Goal: Task Accomplishment & Management: Manage account settings

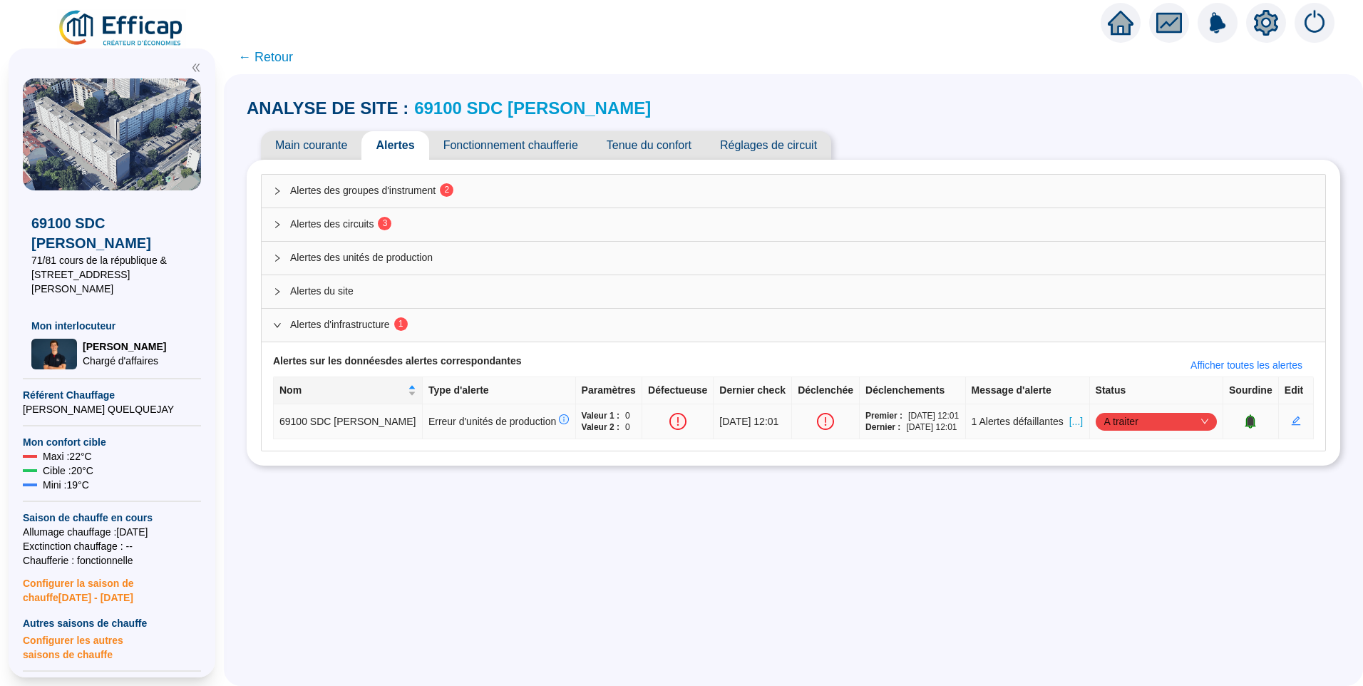
click at [1069, 429] on span "[...]" at bounding box center [1076, 421] width 14 height 15
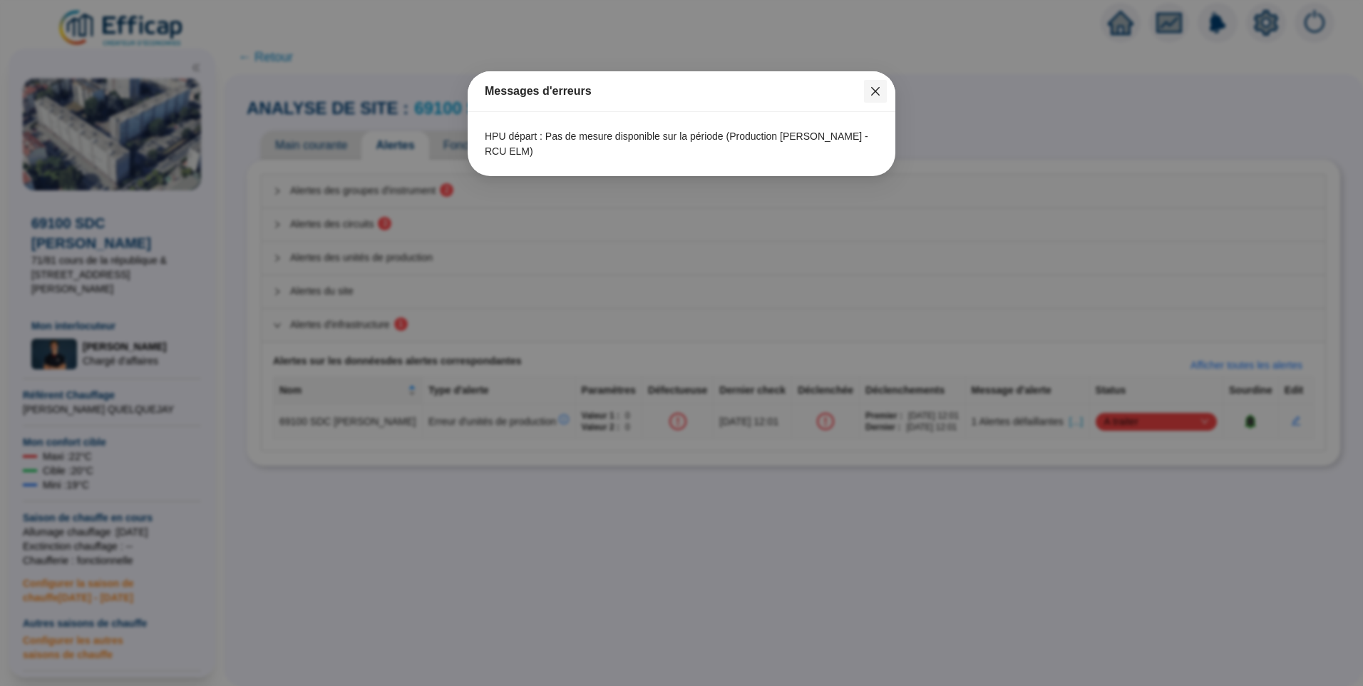
click at [875, 89] on icon "close" at bounding box center [875, 91] width 11 height 11
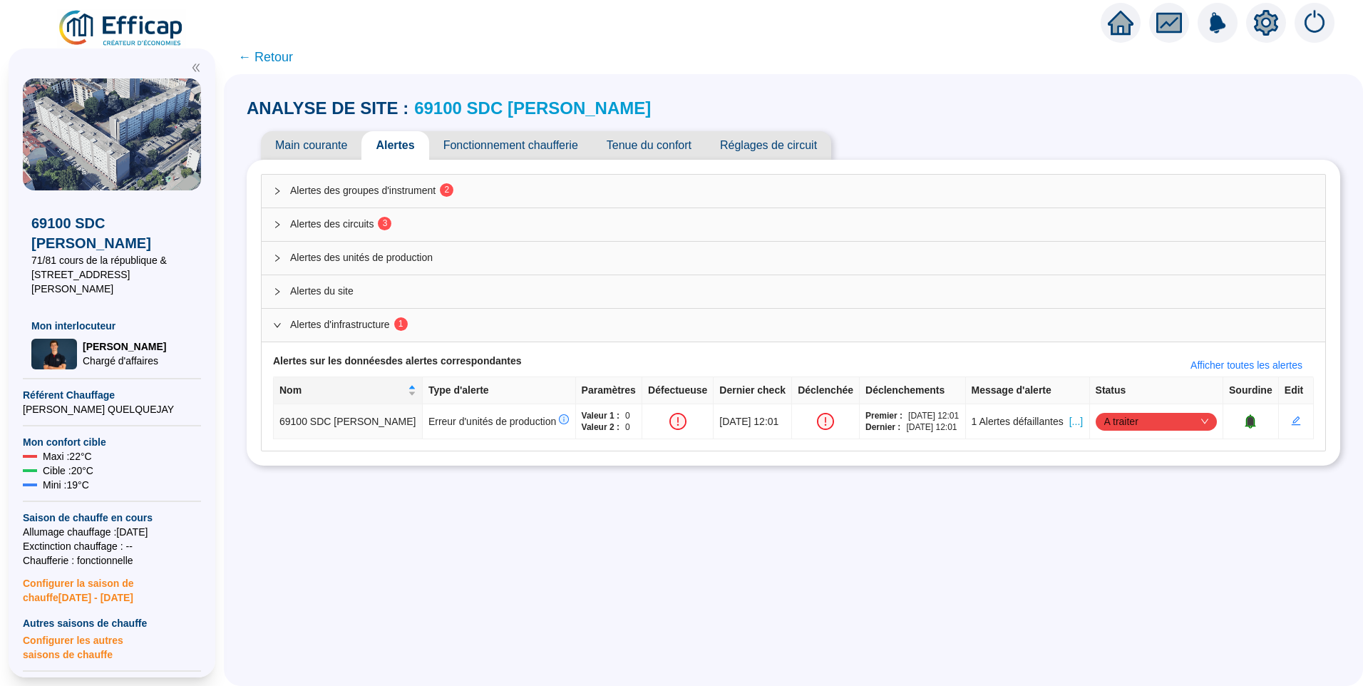
click at [366, 225] on span "Alertes des circuits 3" at bounding box center [801, 224] width 1023 height 15
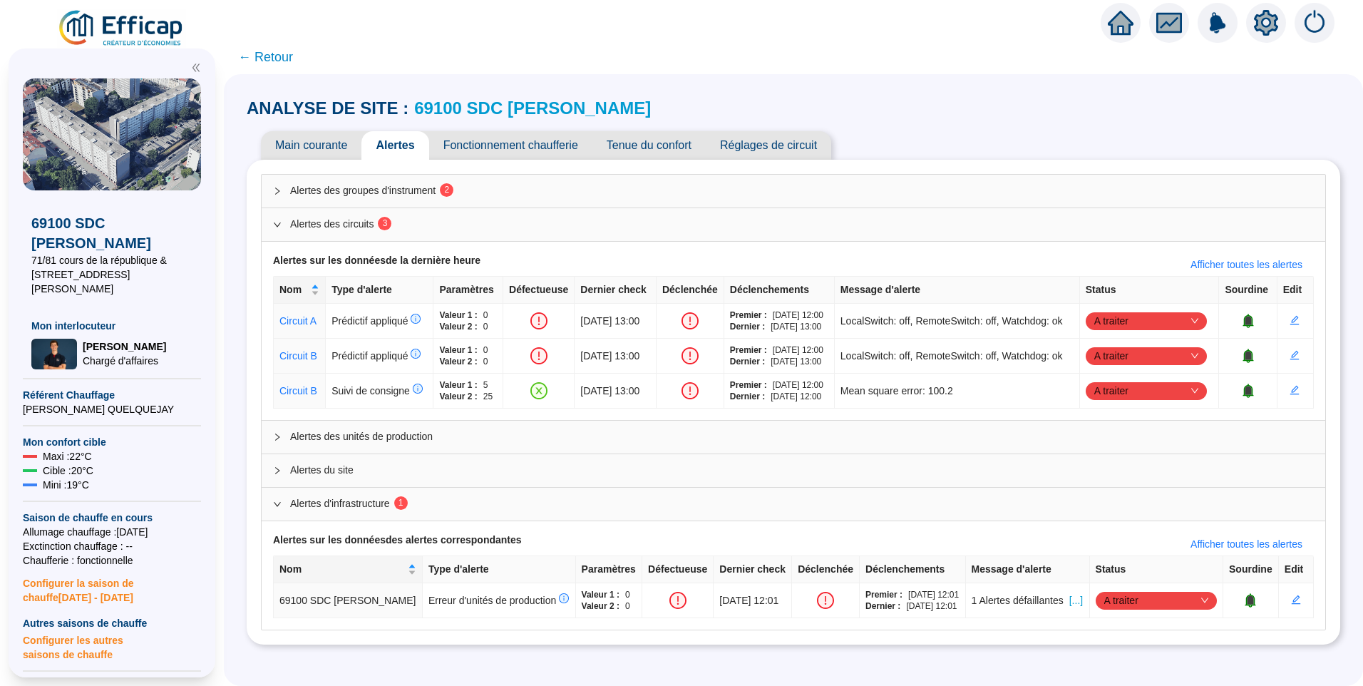
click at [398, 185] on span "Alertes des groupes d'instrument 2" at bounding box center [801, 190] width 1023 height 15
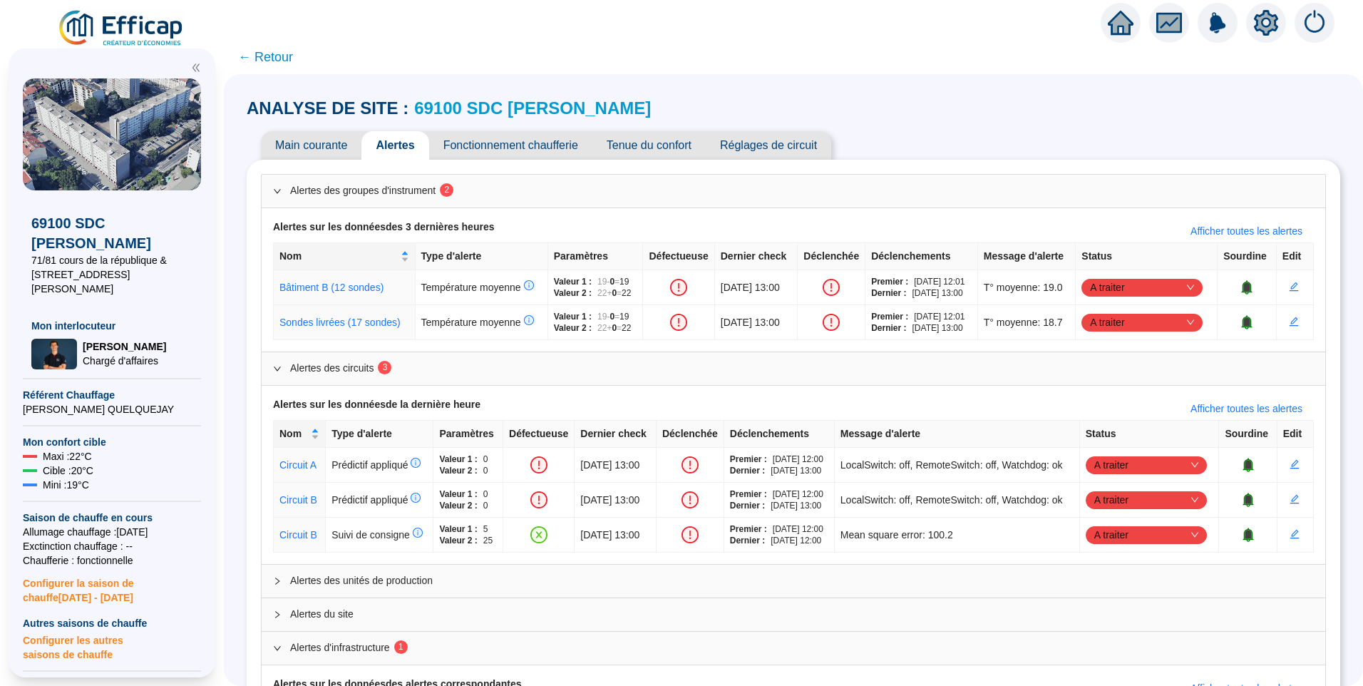
click at [518, 143] on span "Fonctionnement chaufferie" at bounding box center [510, 145] width 163 height 29
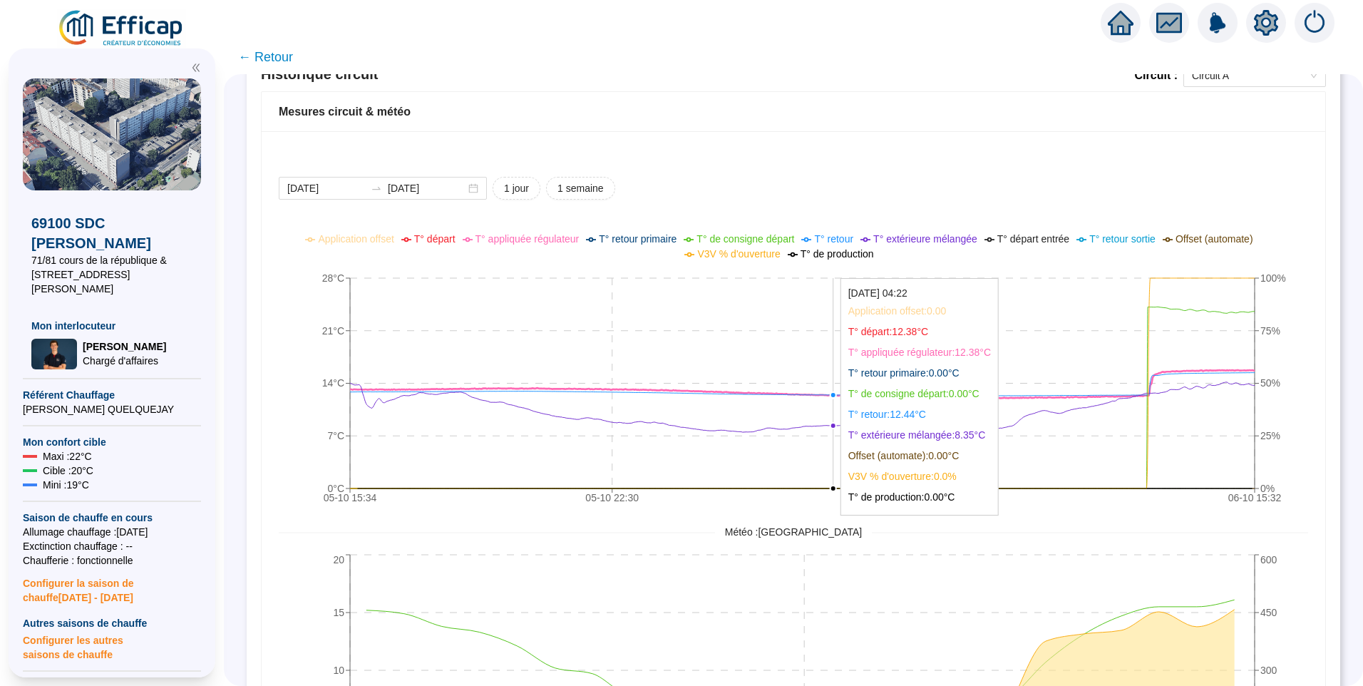
scroll to position [900, 0]
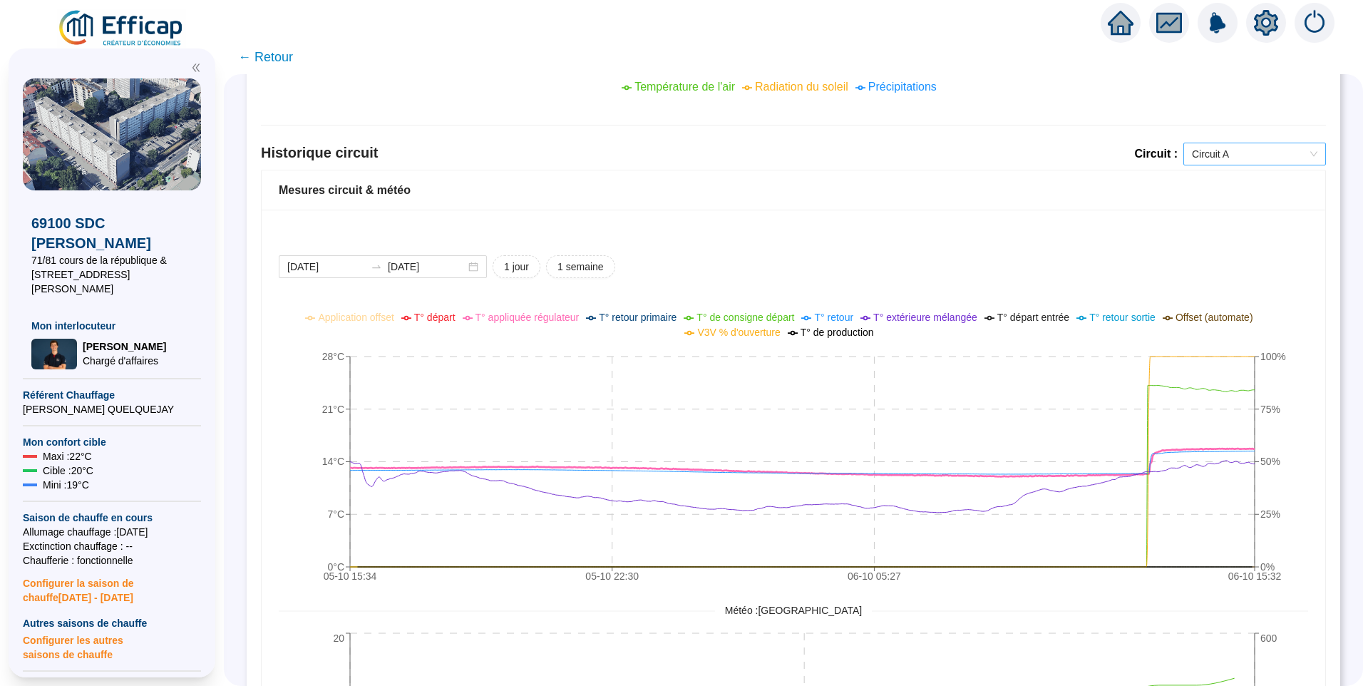
click at [1236, 163] on span "Circuit A" at bounding box center [1254, 153] width 125 height 21
click at [1222, 206] on div "Circuit B" at bounding box center [1244, 205] width 120 height 15
click at [1232, 159] on span "Circuit B" at bounding box center [1254, 153] width 125 height 21
click at [1223, 178] on div "Circuit A" at bounding box center [1244, 182] width 120 height 15
click at [558, 317] on span "T° appliquée régulateur" at bounding box center [527, 316] width 104 height 11
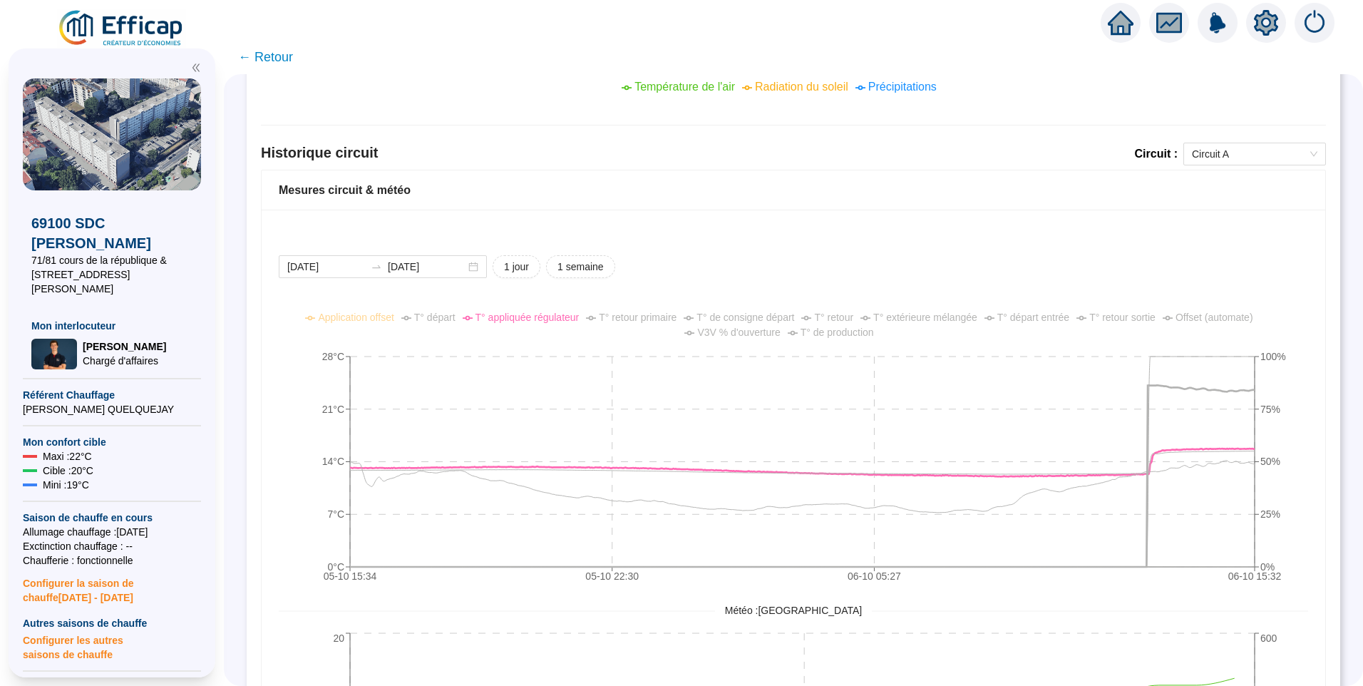
click at [770, 314] on span "T° de consigne départ" at bounding box center [745, 316] width 98 height 11
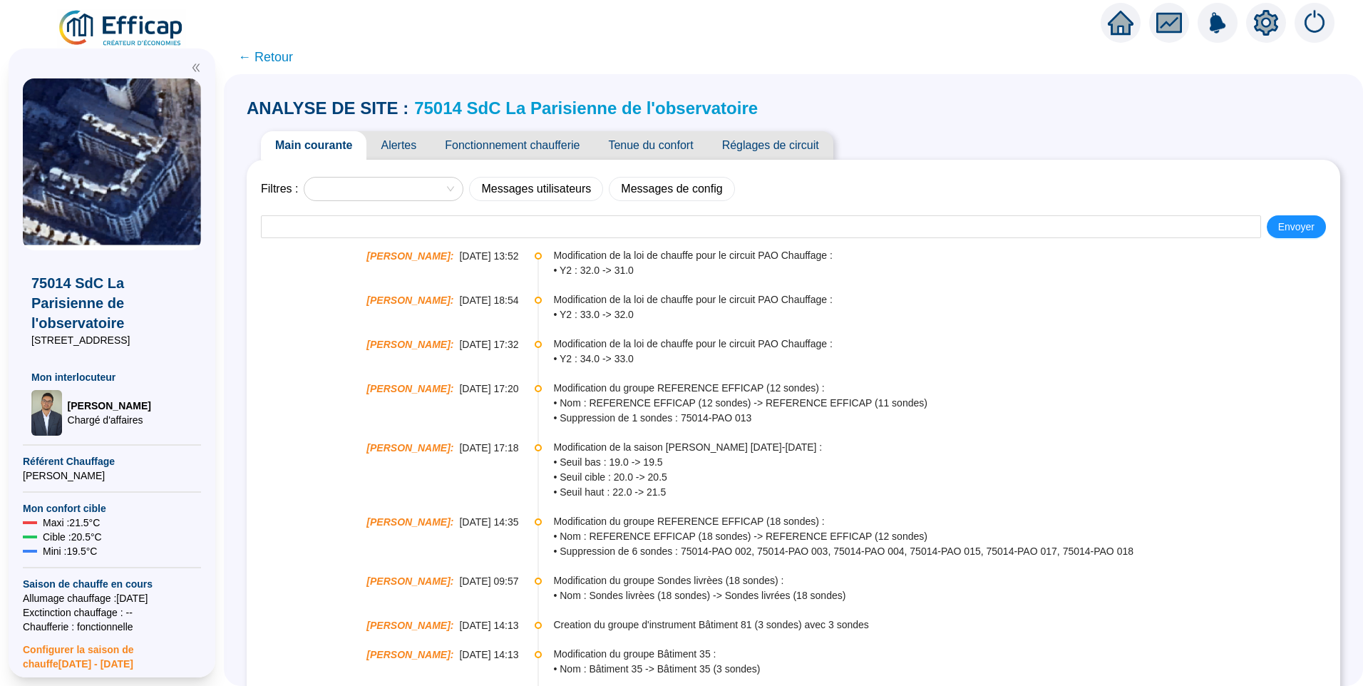
click at [396, 147] on span "Alertes" at bounding box center [398, 145] width 64 height 29
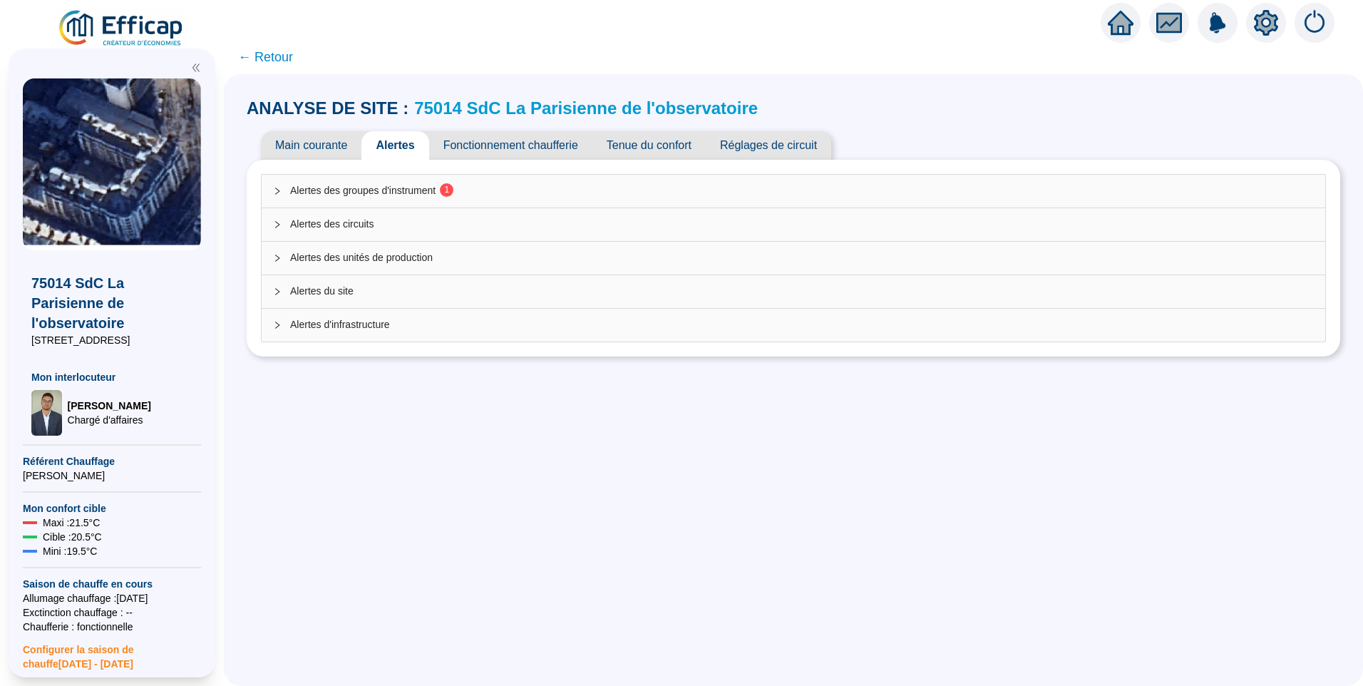
click at [434, 191] on span "Alertes des groupes d'instrument 1" at bounding box center [801, 190] width 1023 height 15
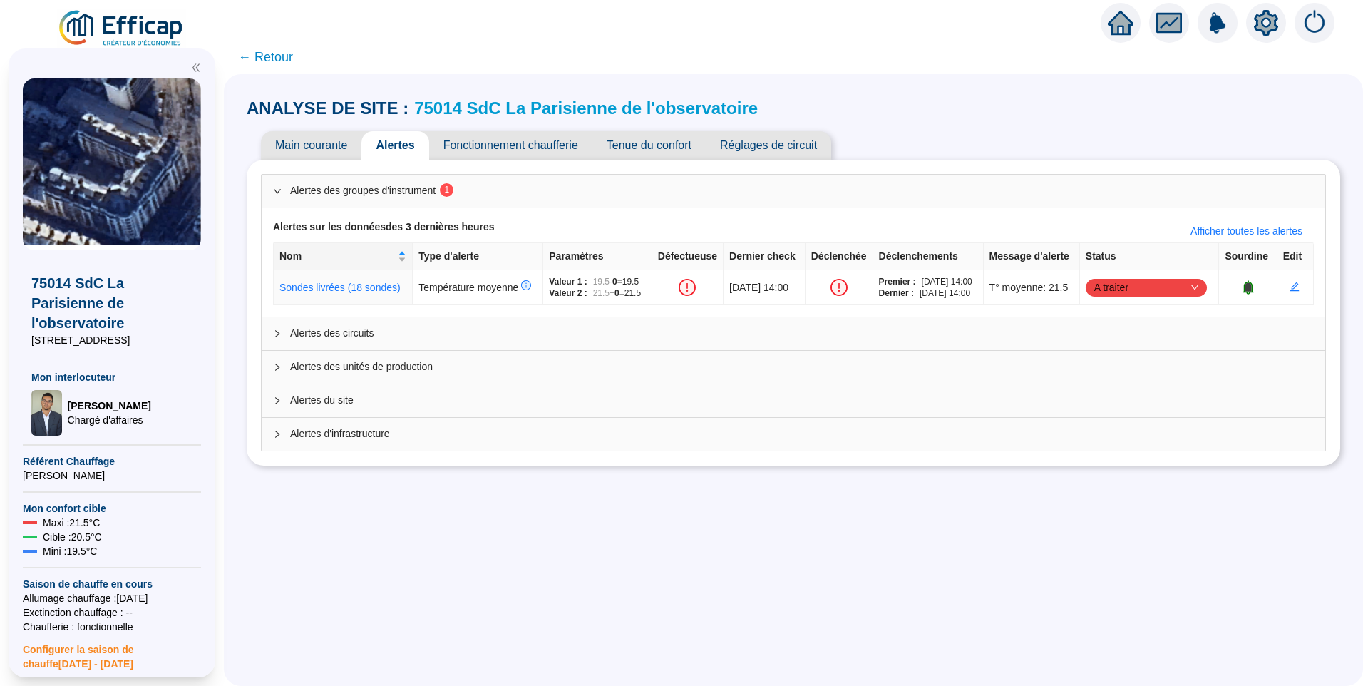
click at [669, 151] on span "Tenue du confort" at bounding box center [648, 145] width 113 height 29
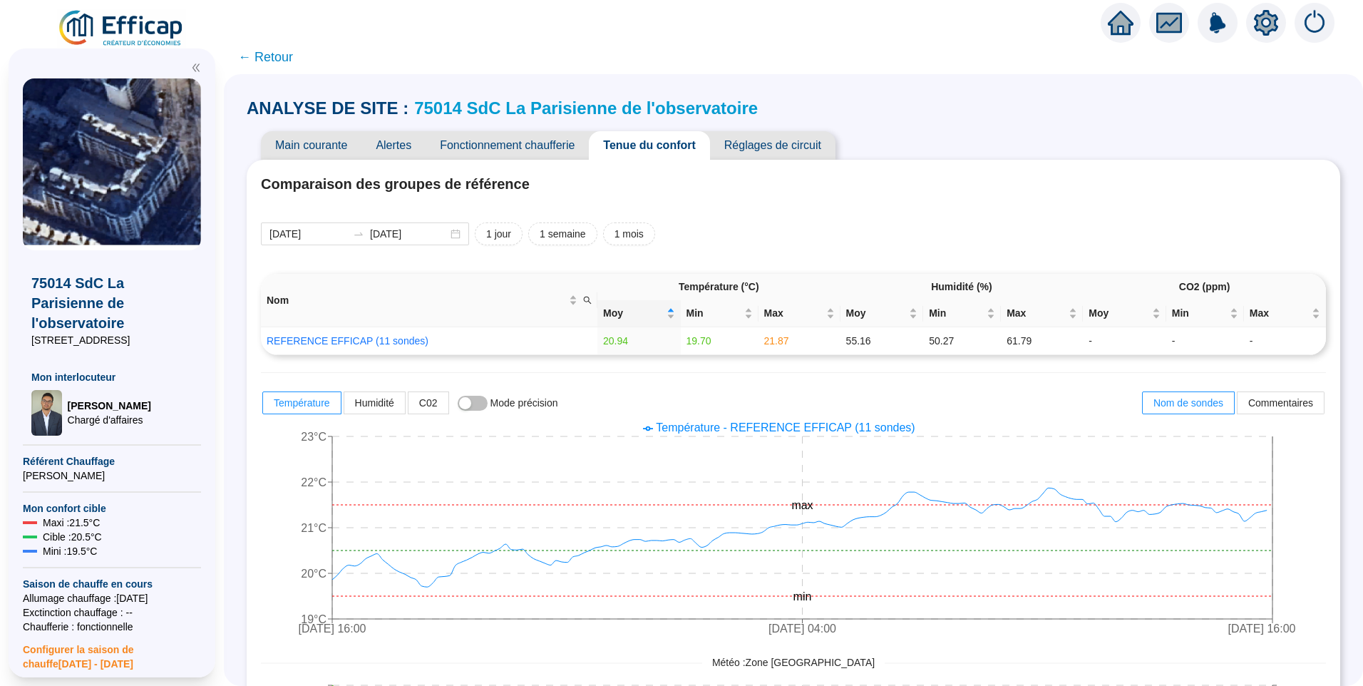
click at [280, 56] on span "← Retour" at bounding box center [265, 57] width 55 height 20
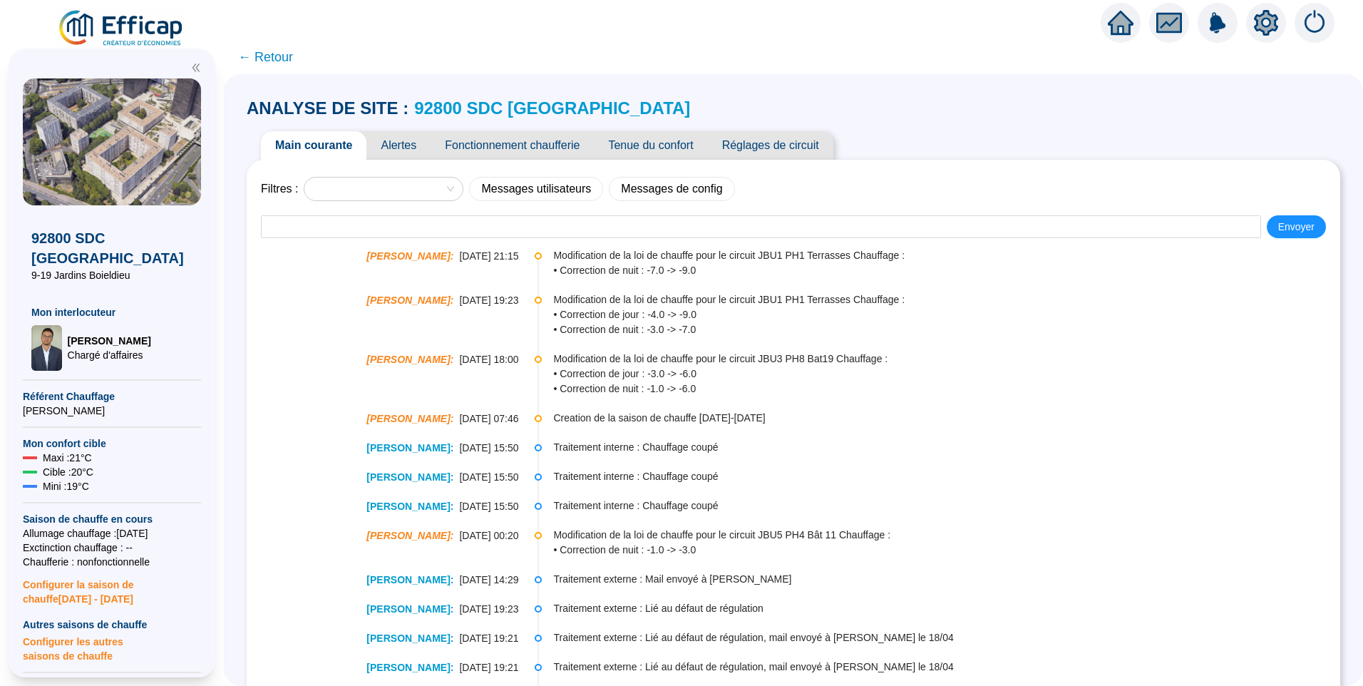
click at [540, 147] on span "Fonctionnement chaufferie" at bounding box center [511, 145] width 163 height 29
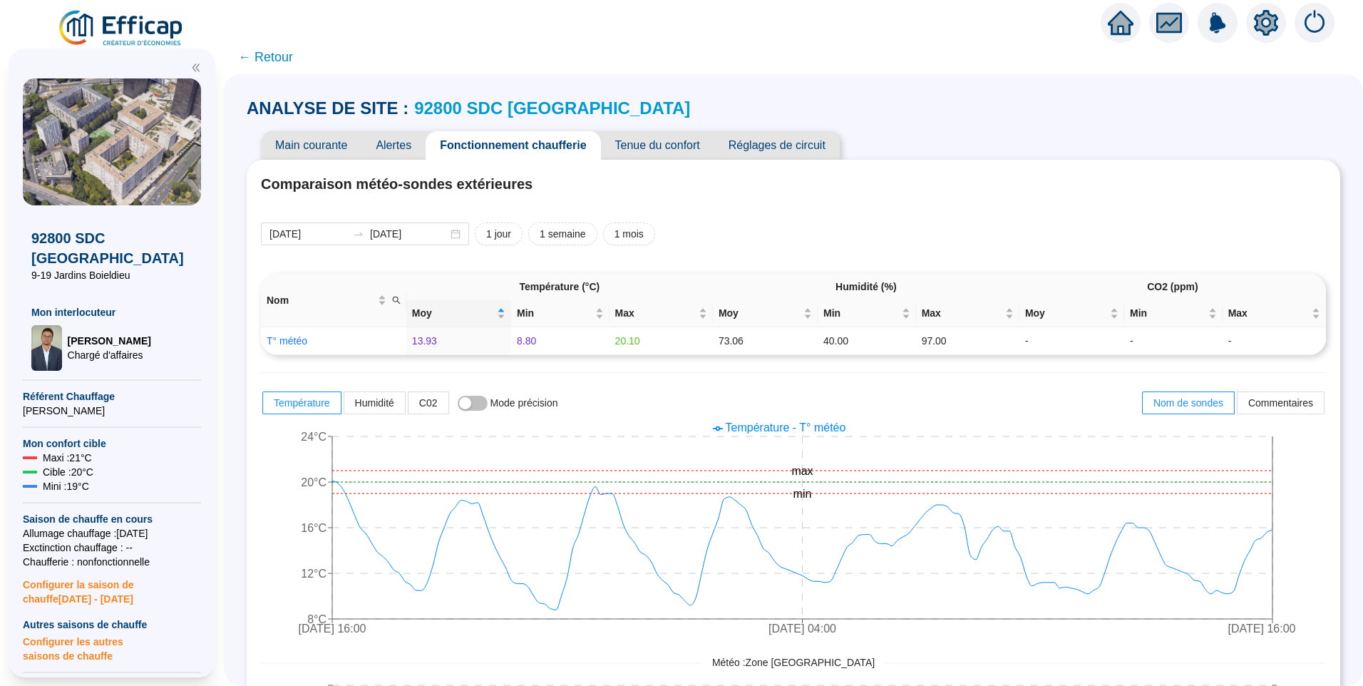
click at [1264, 22] on icon "setting" at bounding box center [1266, 23] width 26 height 26
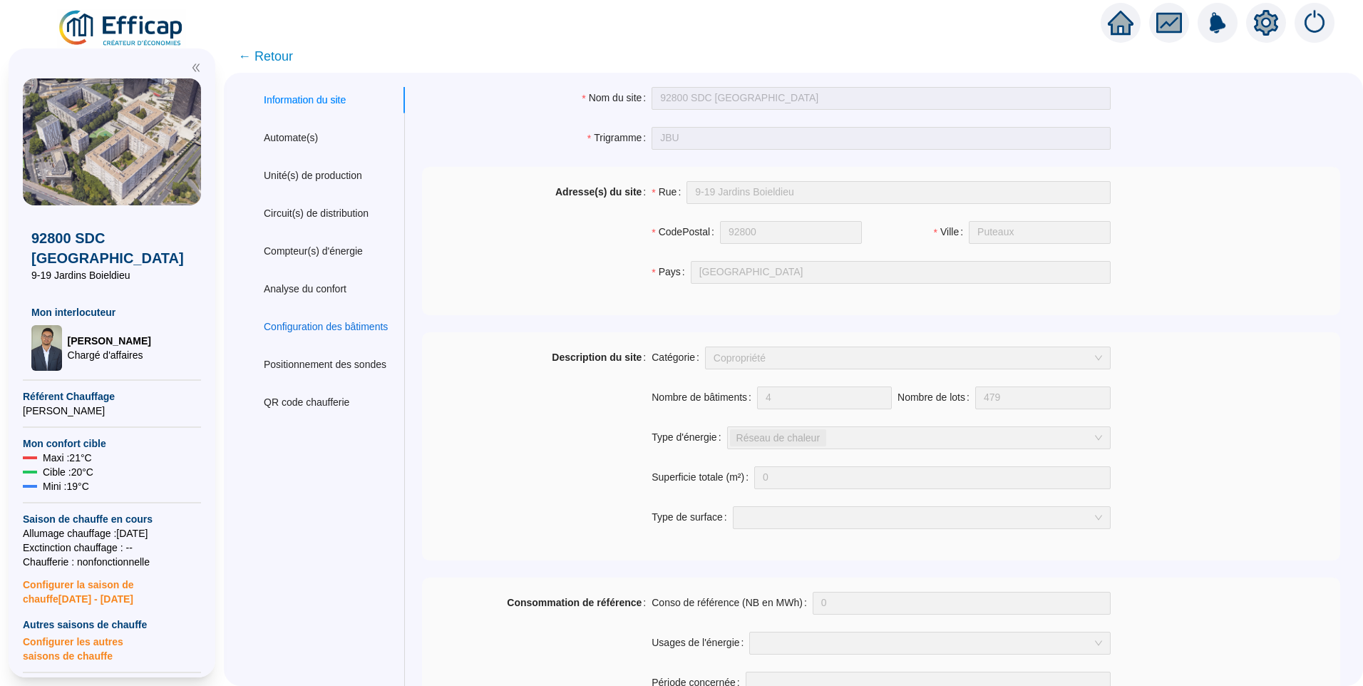
click at [319, 328] on div "Configuration des bâtiments" at bounding box center [326, 326] width 124 height 15
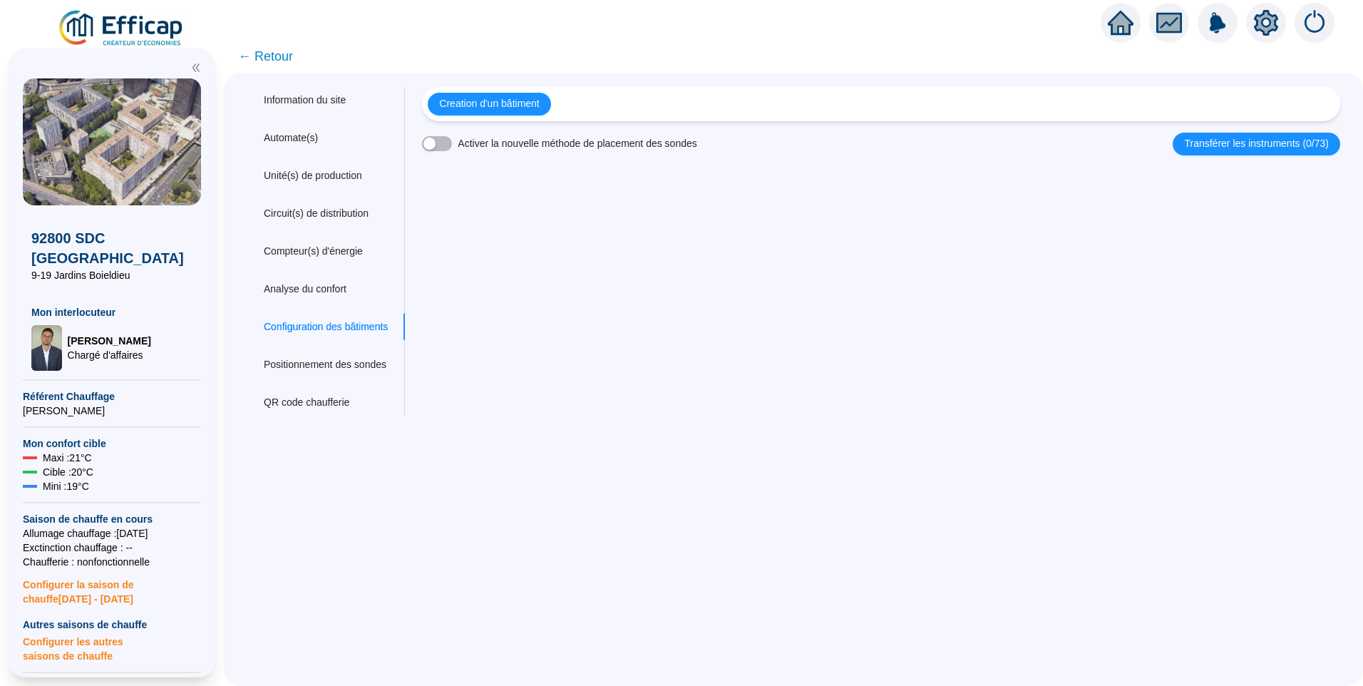
click at [291, 56] on span "← Retour" at bounding box center [265, 56] width 55 height 20
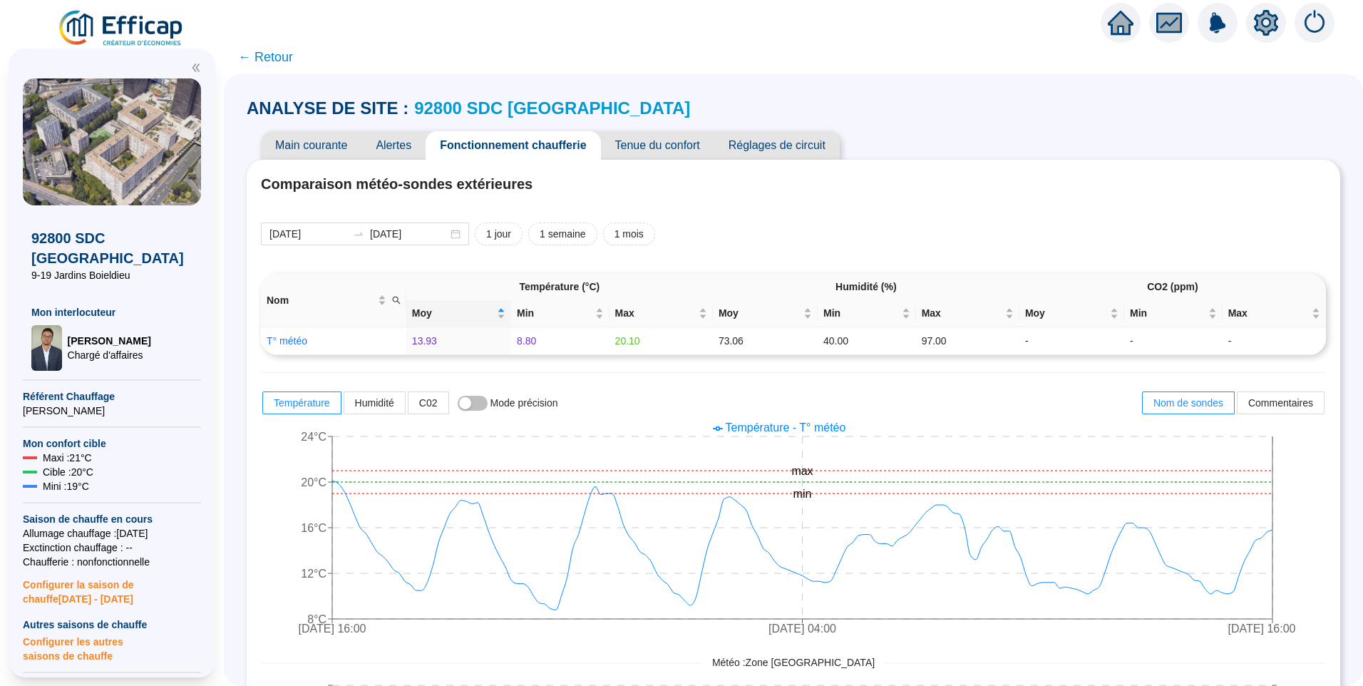
click at [507, 110] on link "92800 SDC Jardins Boieldieu" at bounding box center [552, 107] width 276 height 19
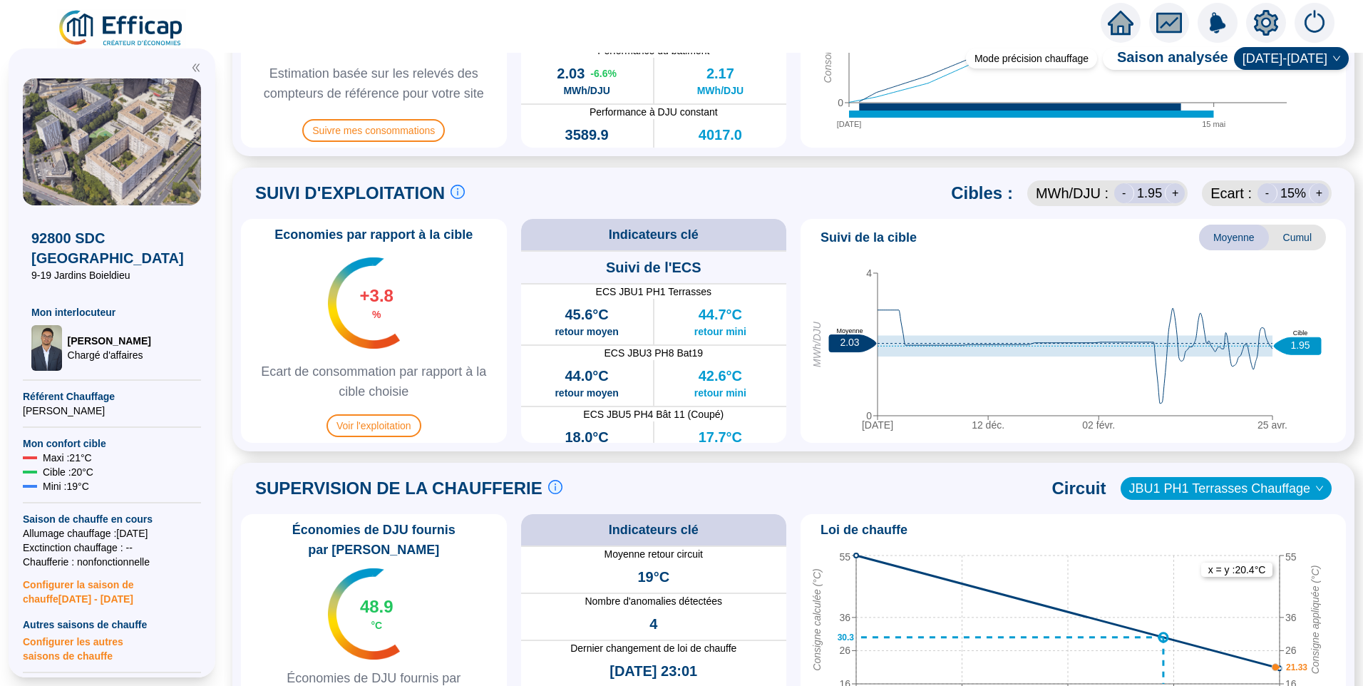
scroll to position [570, 0]
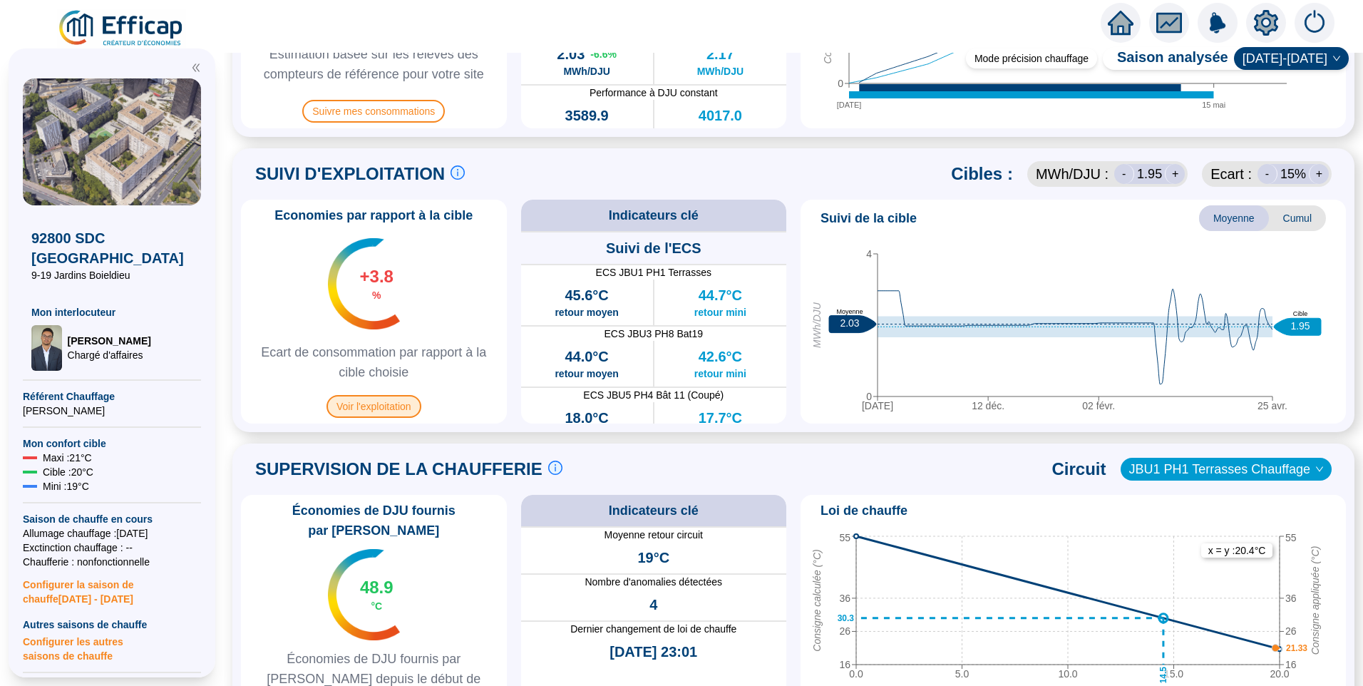
click at [383, 407] on span "Voir l'exploitation" at bounding box center [373, 406] width 95 height 23
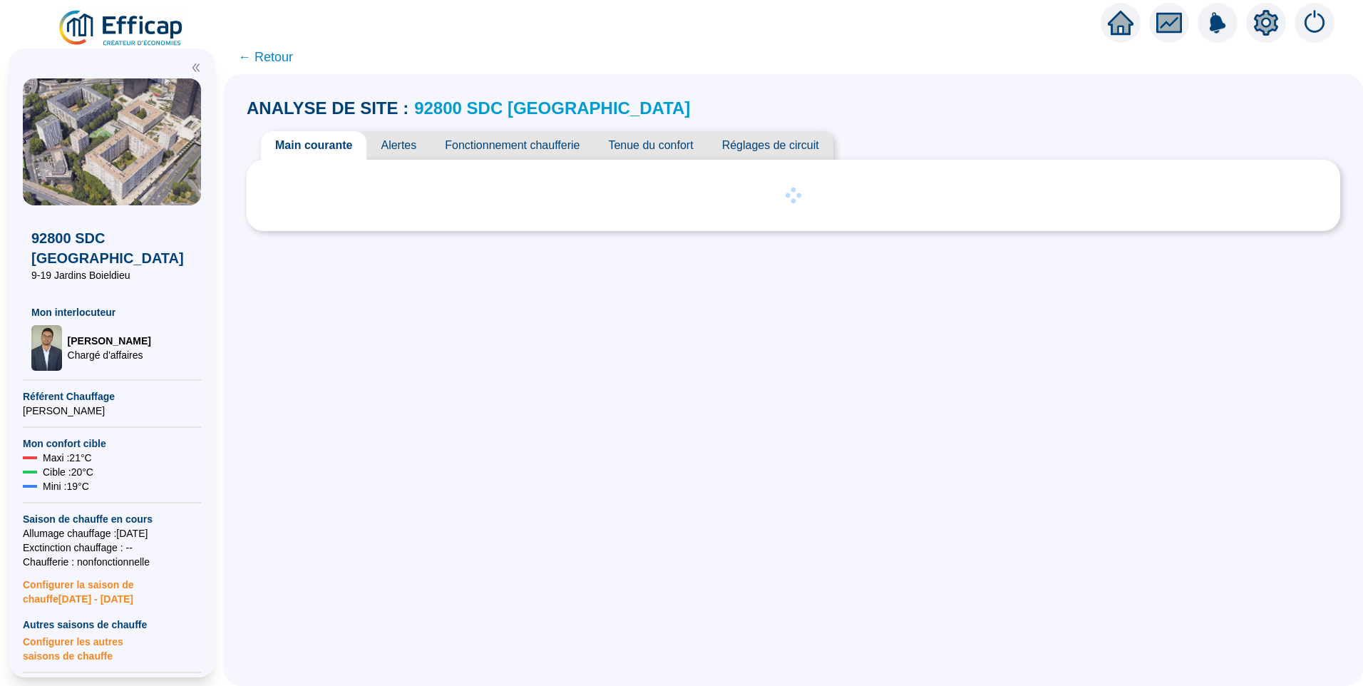
click at [415, 143] on span "Alertes" at bounding box center [398, 145] width 64 height 29
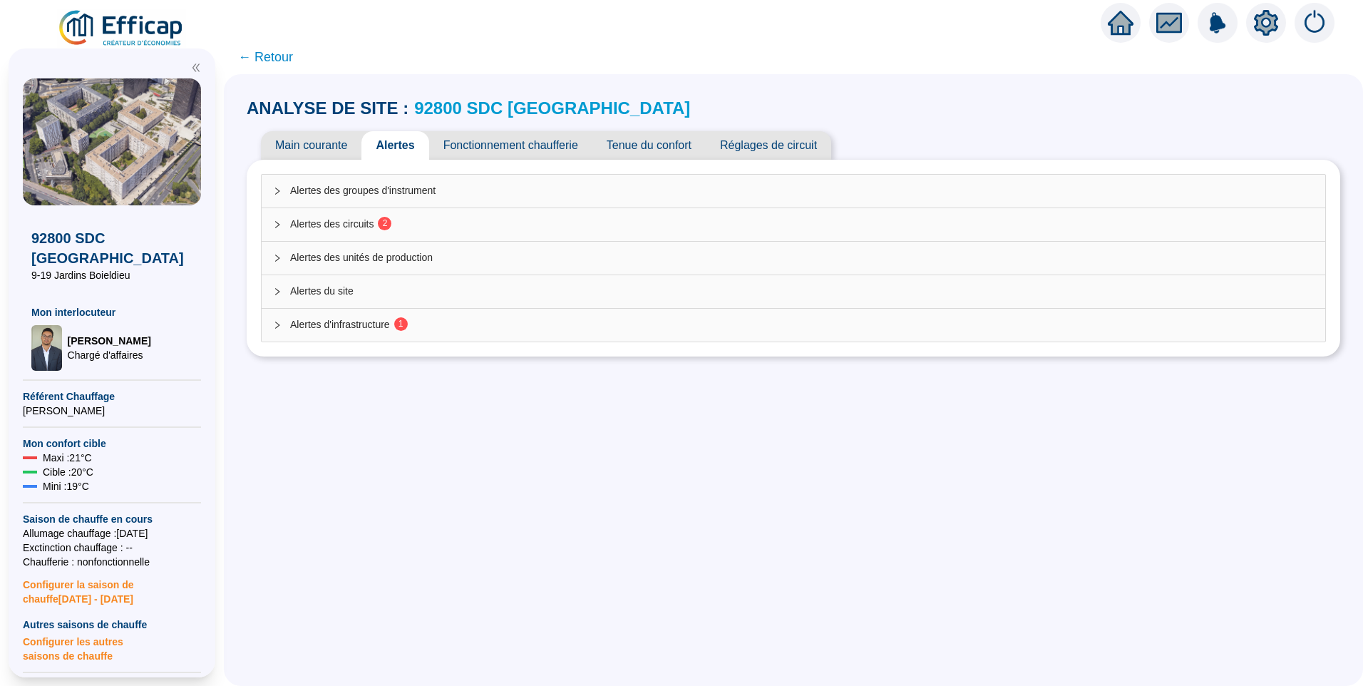
click at [304, 247] on div "Alertes des unités de production" at bounding box center [793, 258] width 1063 height 33
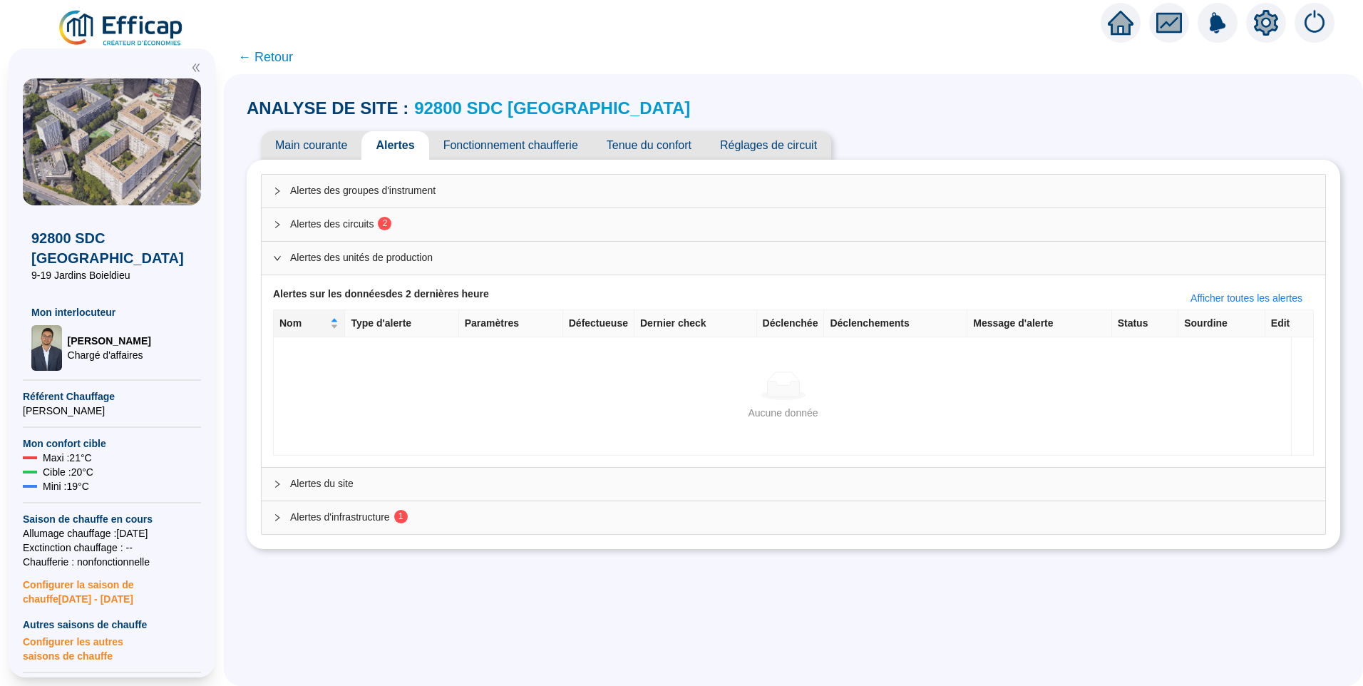
click at [324, 225] on span "Alertes des circuits 2" at bounding box center [801, 224] width 1023 height 15
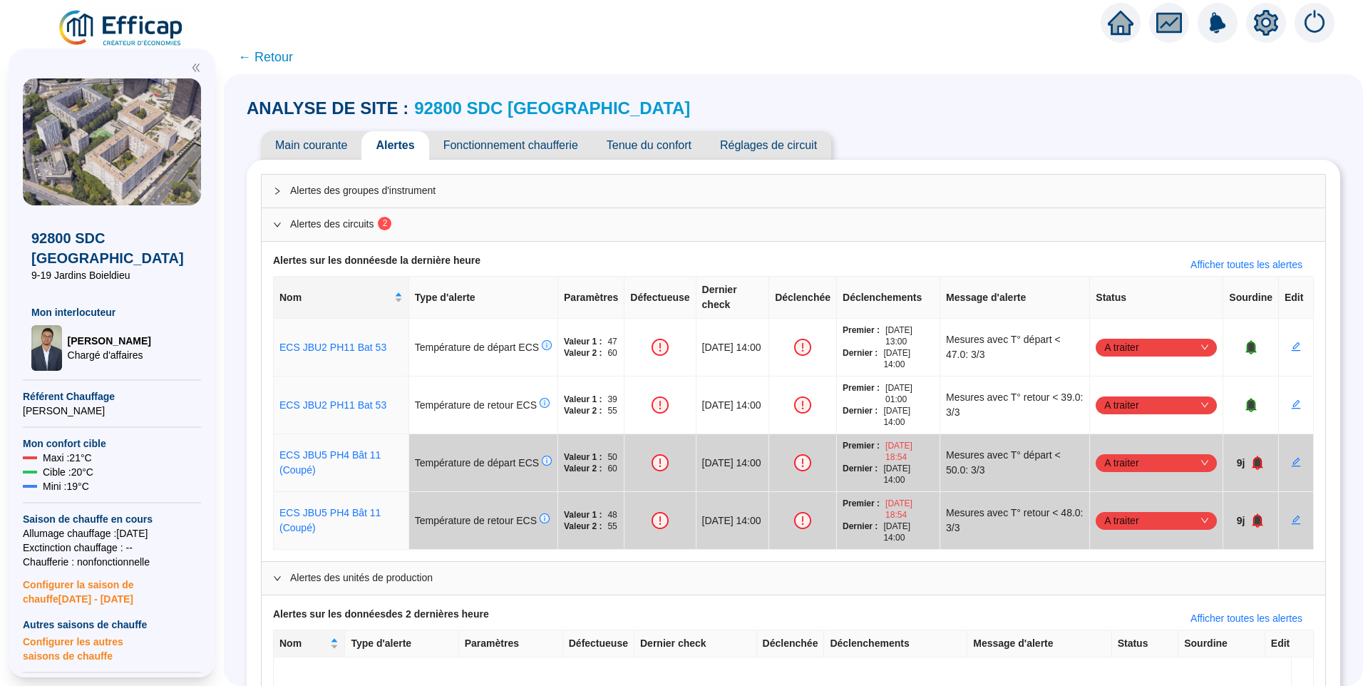
click at [537, 142] on span "Fonctionnement chaufferie" at bounding box center [510, 145] width 163 height 29
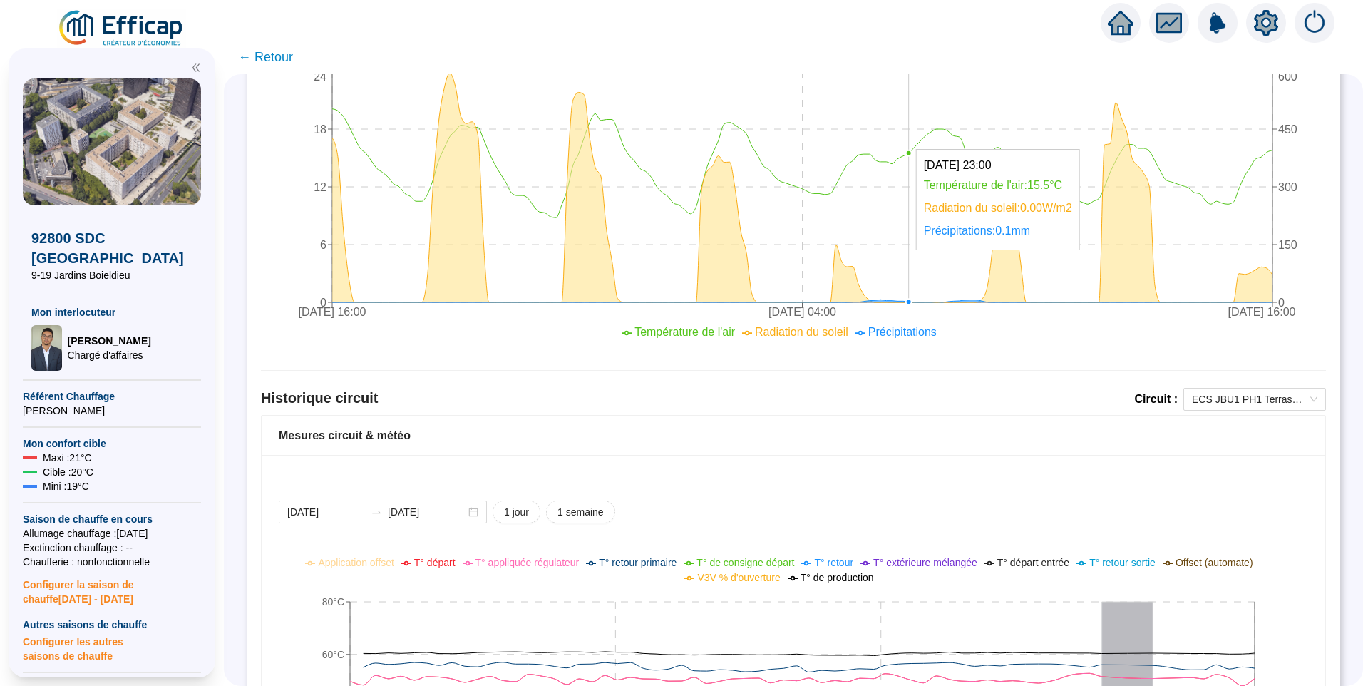
scroll to position [784, 0]
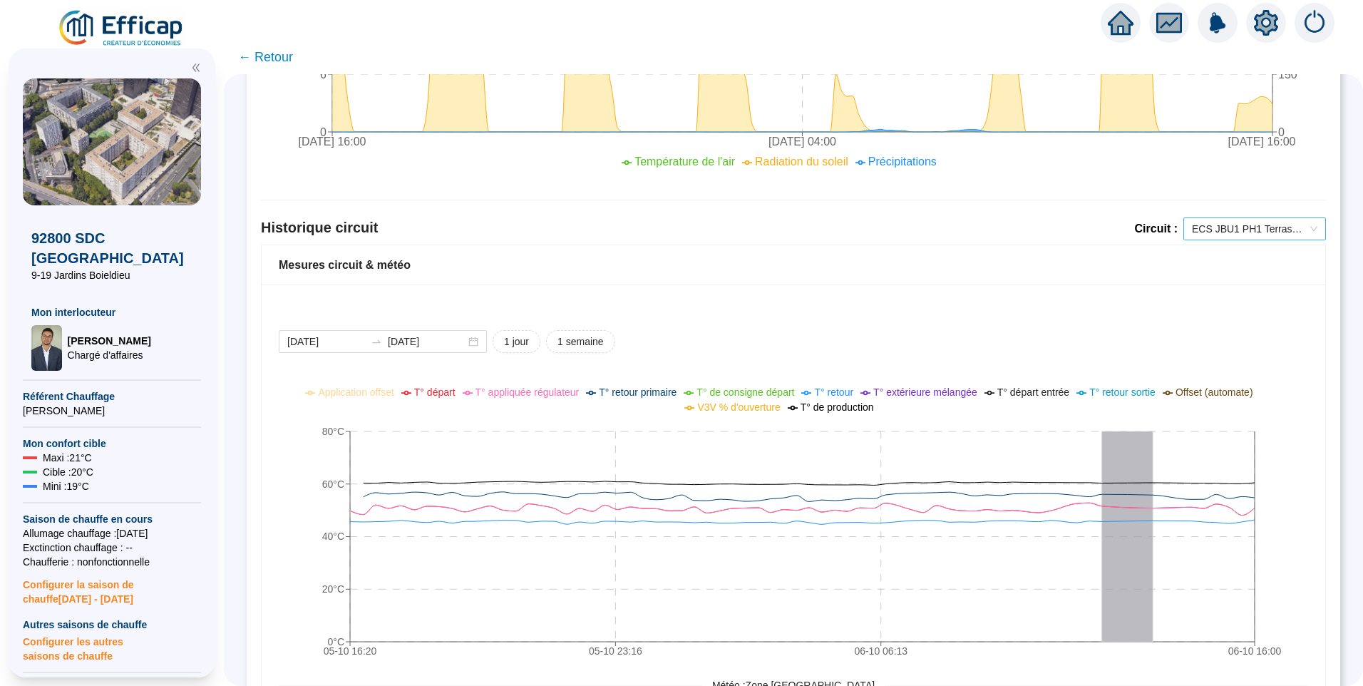
click at [1214, 227] on span "ECS JBU1 PH1 Terrasses" at bounding box center [1254, 228] width 125 height 21
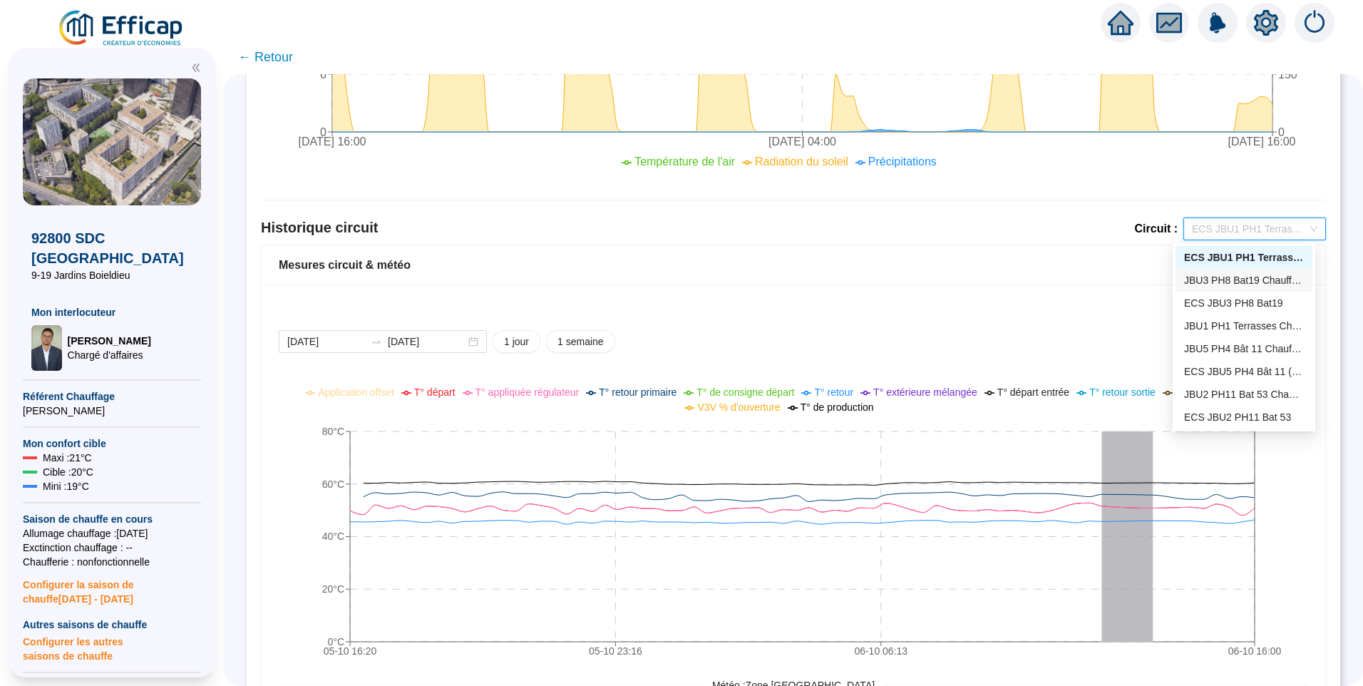
click at [1242, 286] on div "JBU3 PH8 Bat19 Chauffage" at bounding box center [1244, 280] width 120 height 15
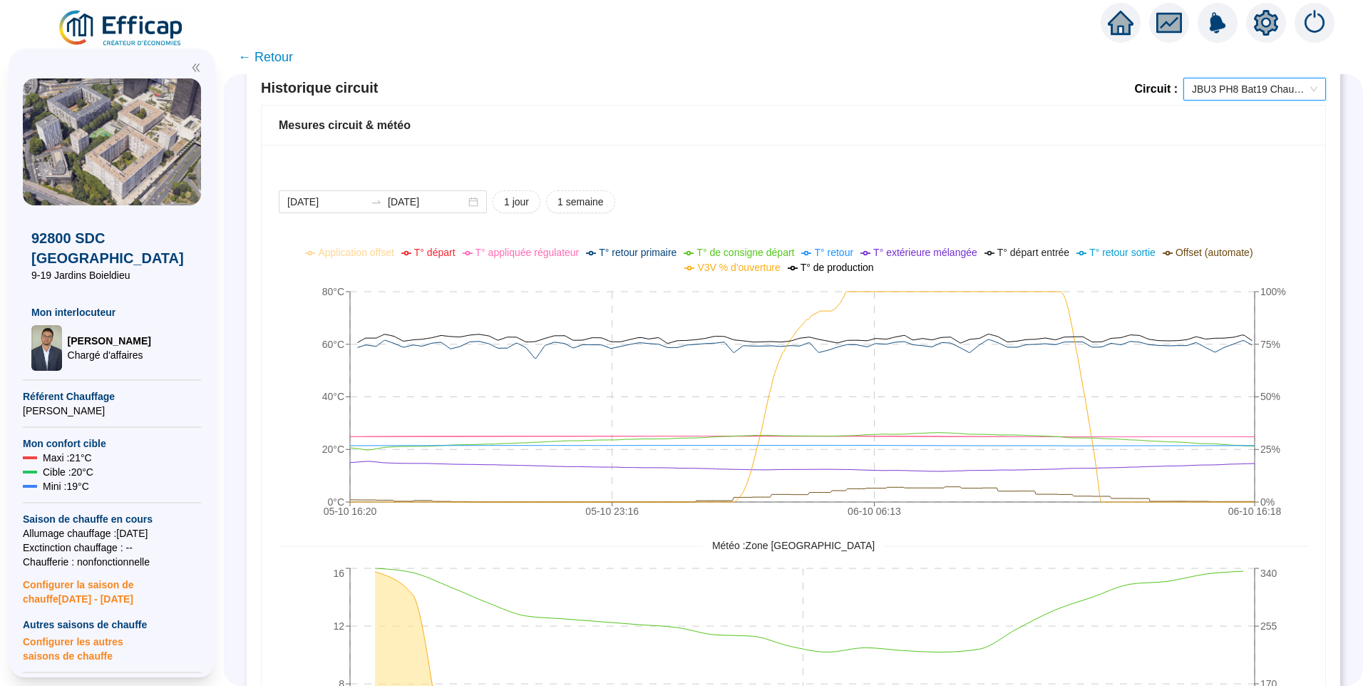
scroll to position [927, 0]
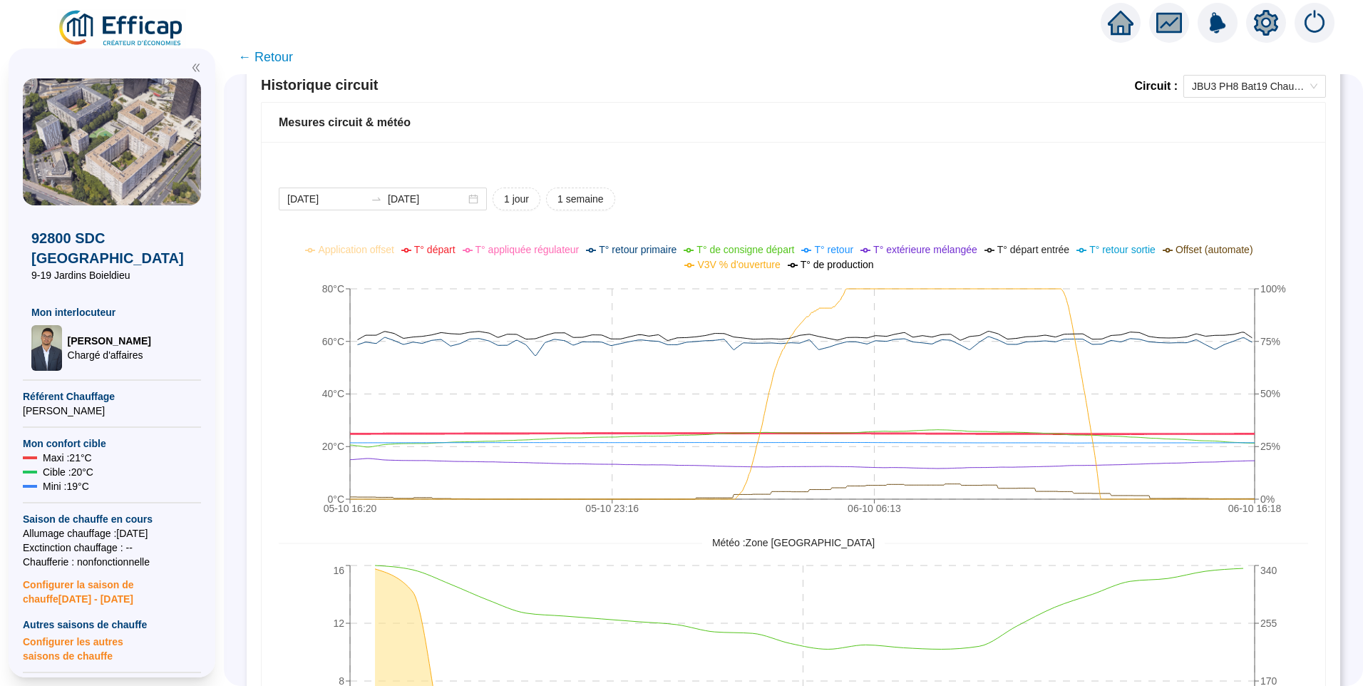
click at [450, 254] on span "T° départ" at bounding box center [434, 249] width 41 height 11
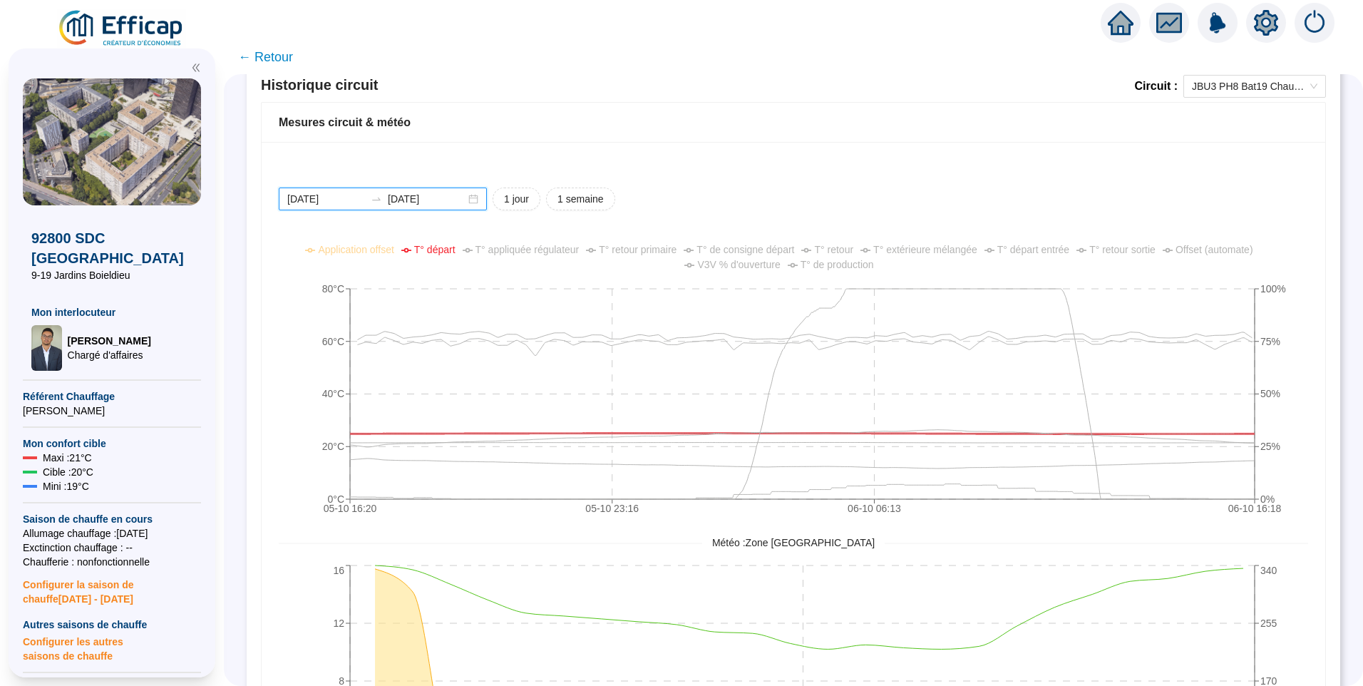
click at [355, 203] on input "2025-10-05" at bounding box center [326, 199] width 78 height 15
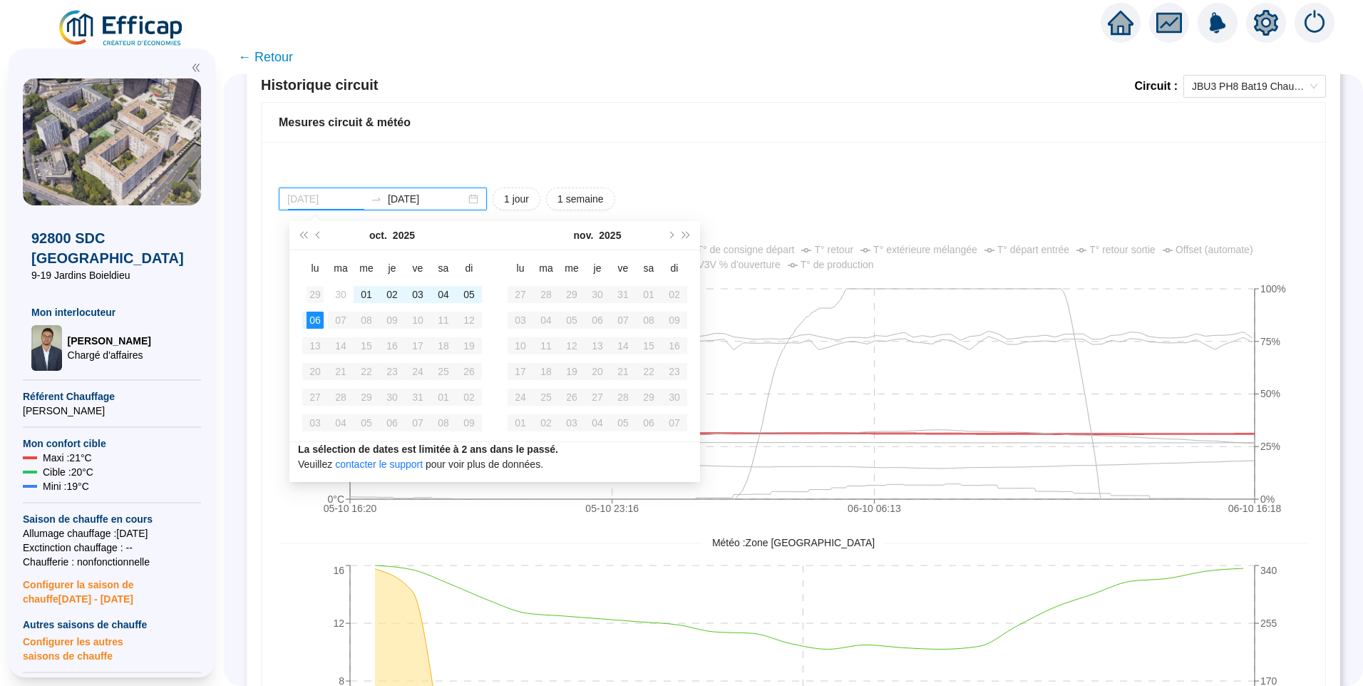
type input "2025-09-29"
click at [313, 289] on div "29" at bounding box center [314, 294] width 17 height 17
type input "2025-10-06"
click at [518, 321] on div "06" at bounding box center [520, 319] width 17 height 17
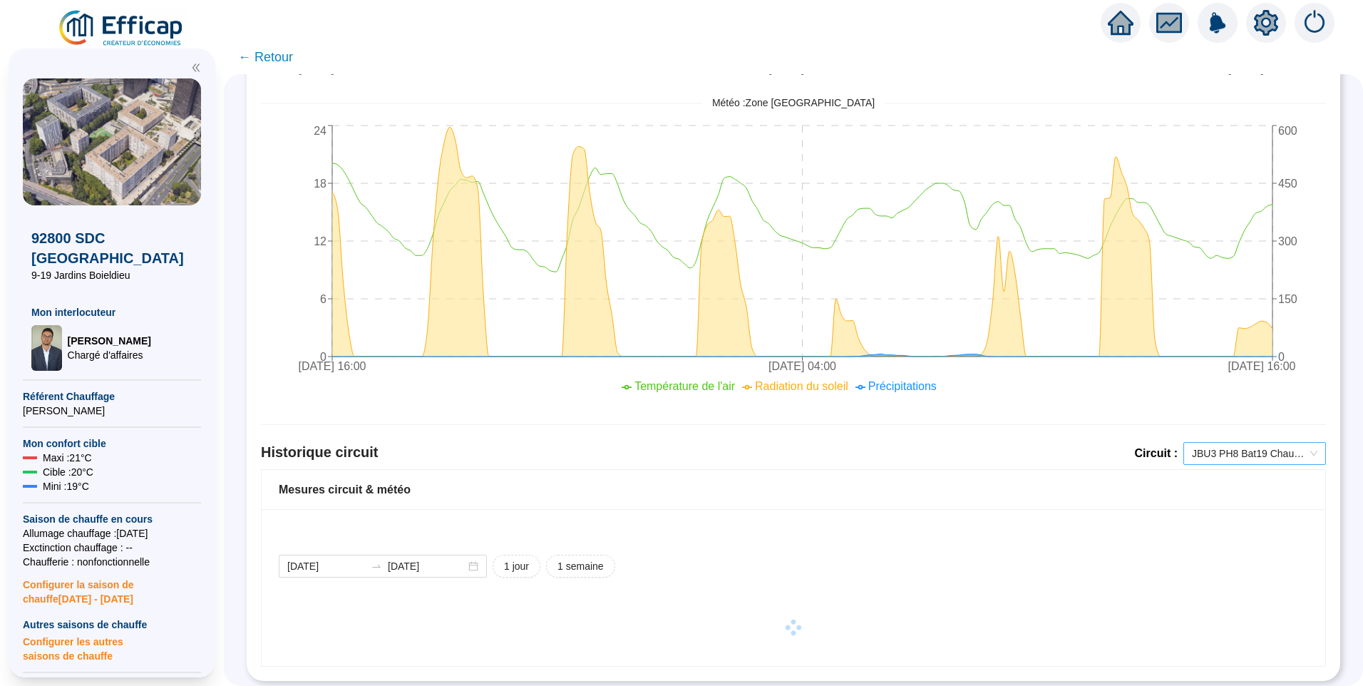
scroll to position [574, 0]
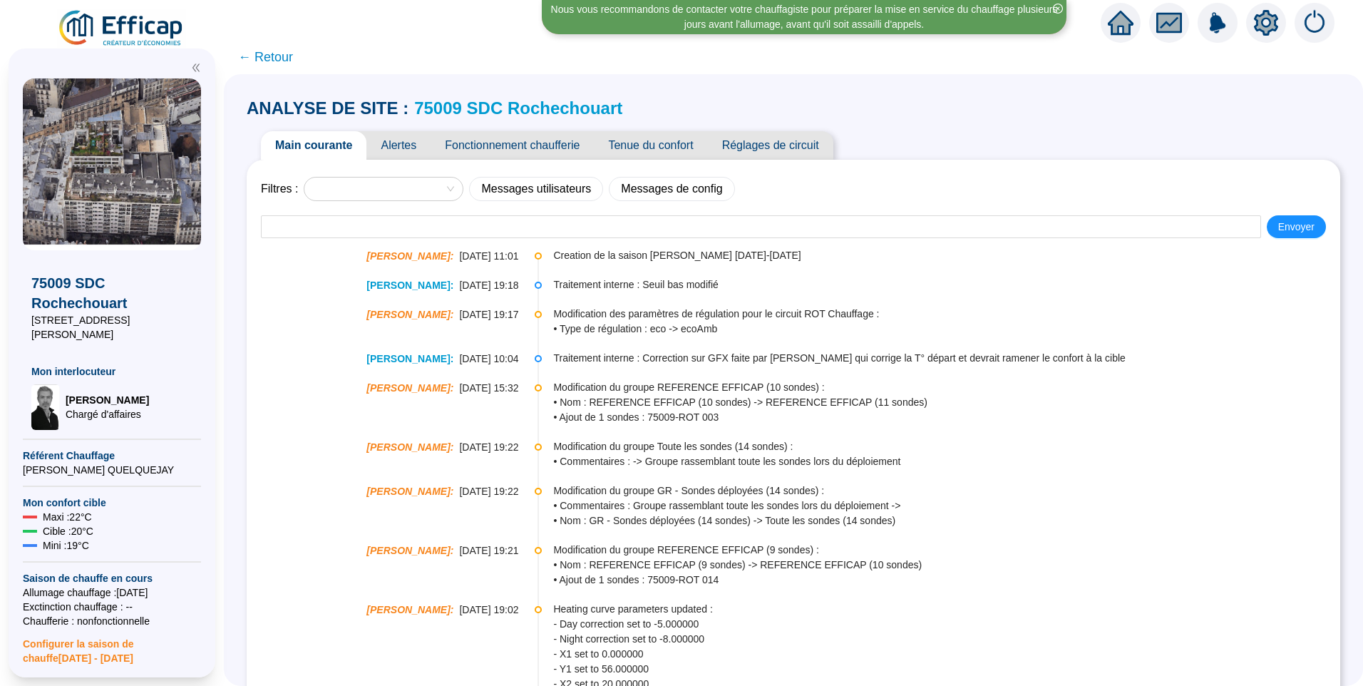
click at [409, 142] on span "Alertes" at bounding box center [398, 145] width 64 height 29
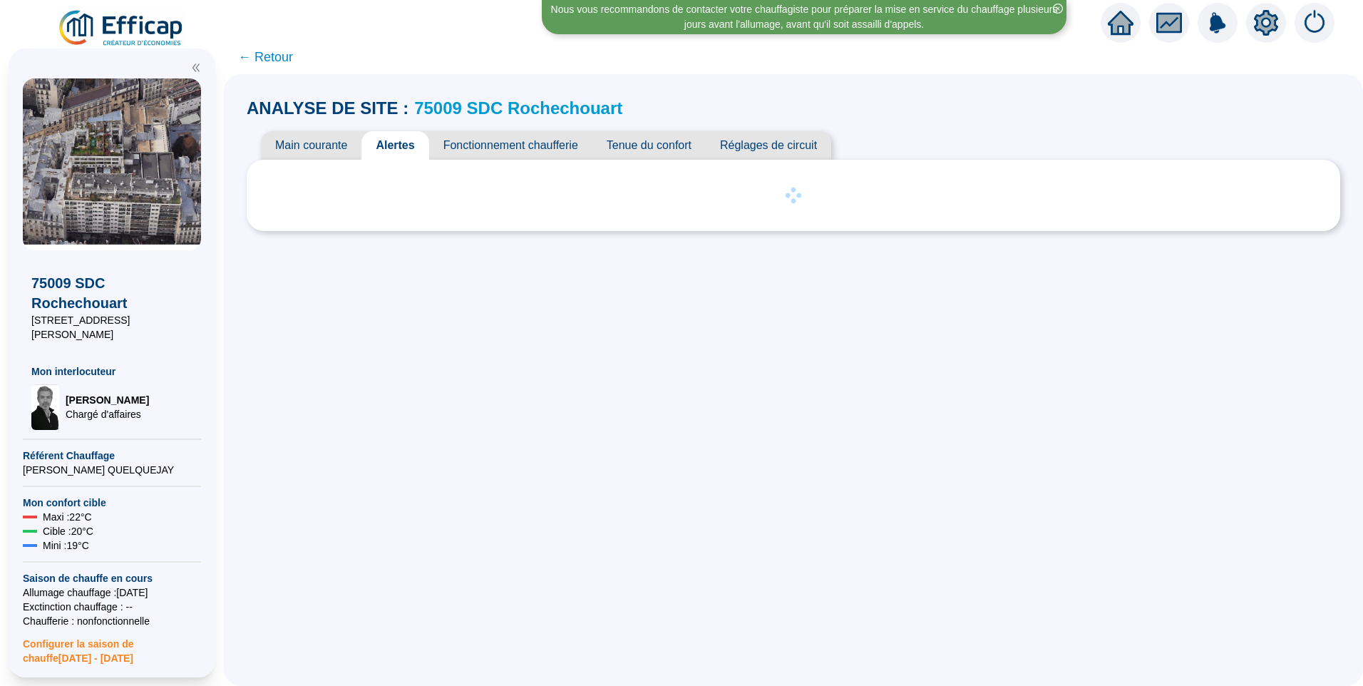
click at [507, 140] on span "Fonctionnement chaufferie" at bounding box center [510, 145] width 163 height 29
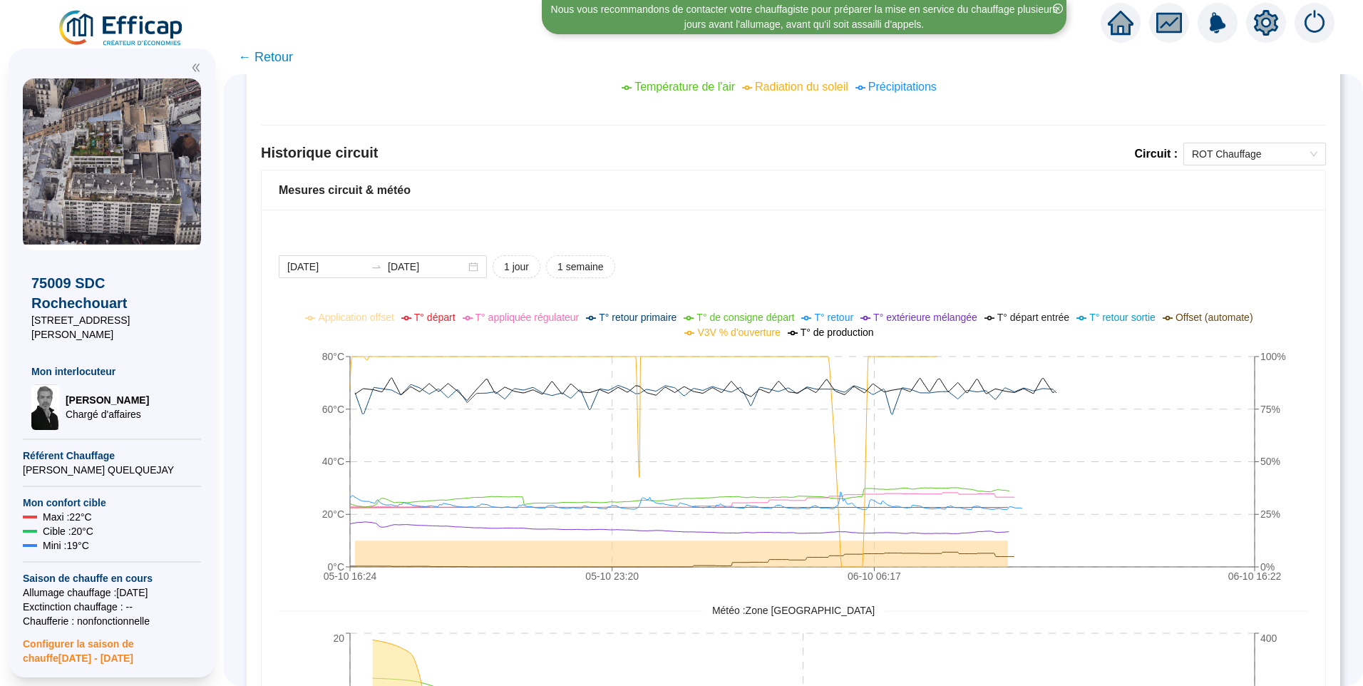
scroll to position [972, 0]
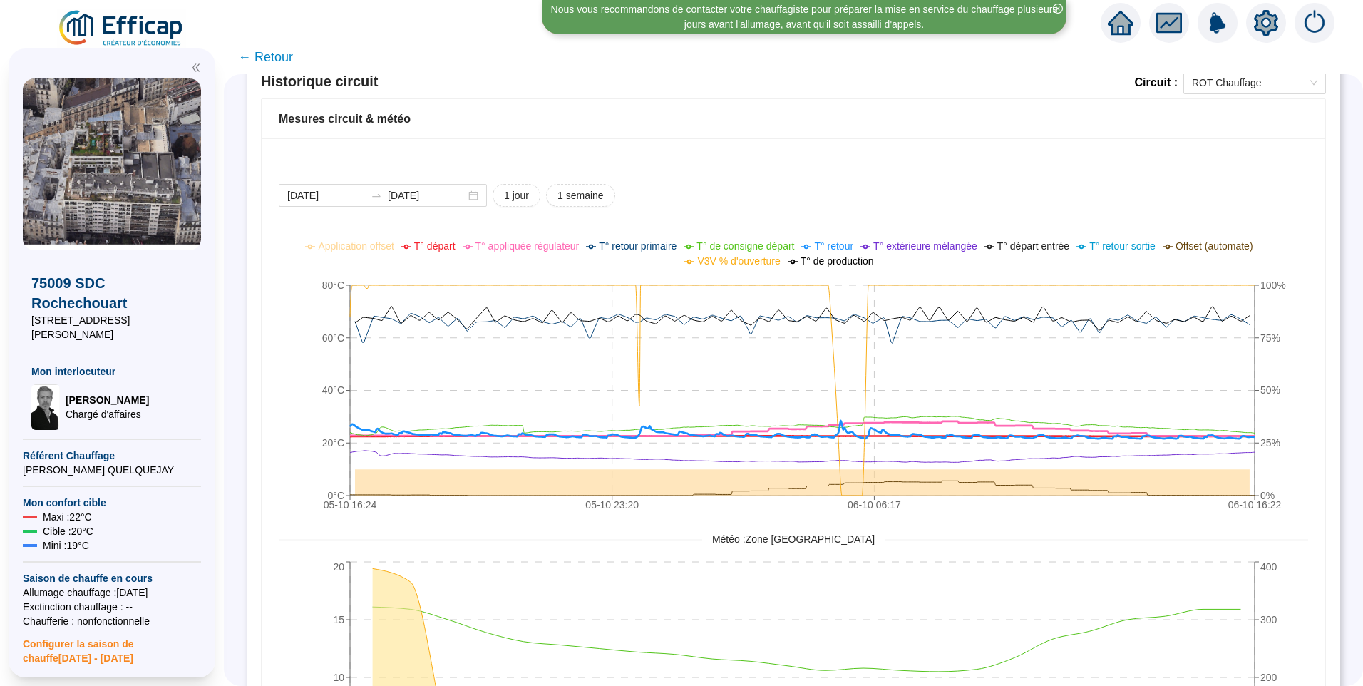
click at [454, 242] on span "T° départ" at bounding box center [434, 245] width 41 height 11
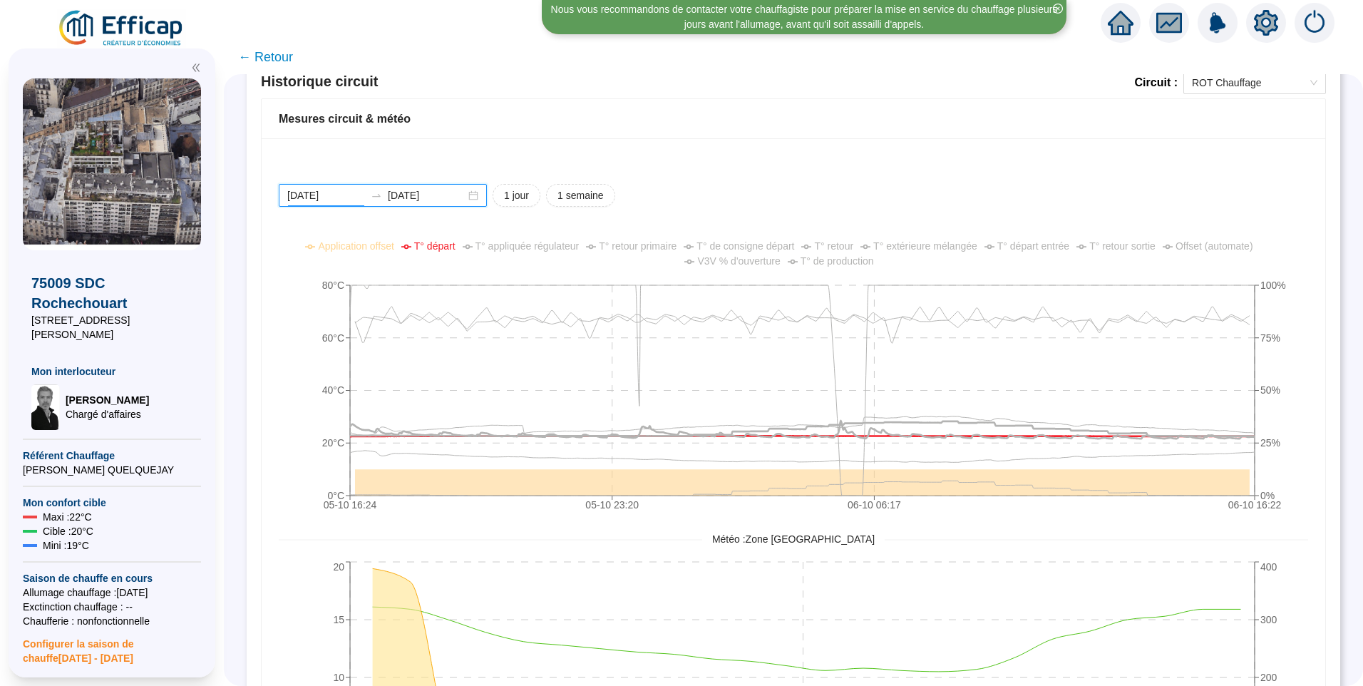
click at [365, 196] on input "[DATE]" at bounding box center [326, 195] width 78 height 15
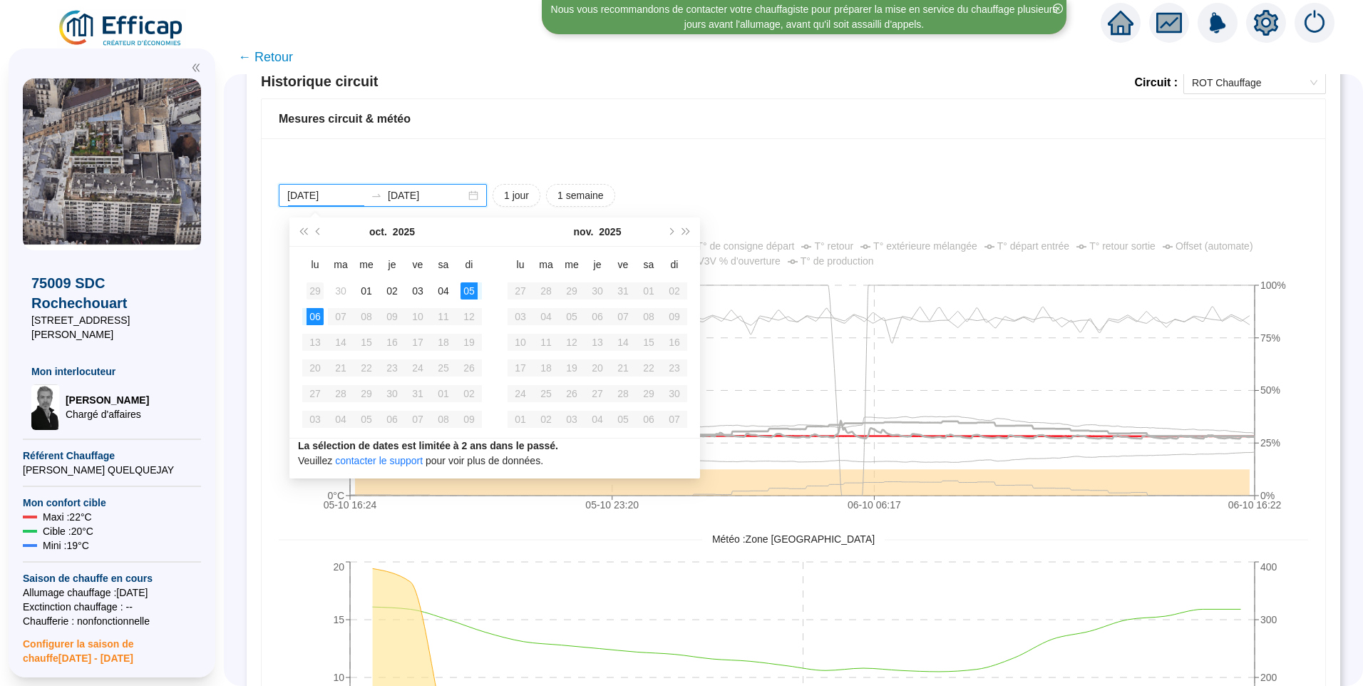
type input "[DATE]"
click at [316, 292] on div "29" at bounding box center [314, 290] width 17 height 17
type input "2025-10-06"
click at [517, 319] on div "06" at bounding box center [520, 316] width 17 height 17
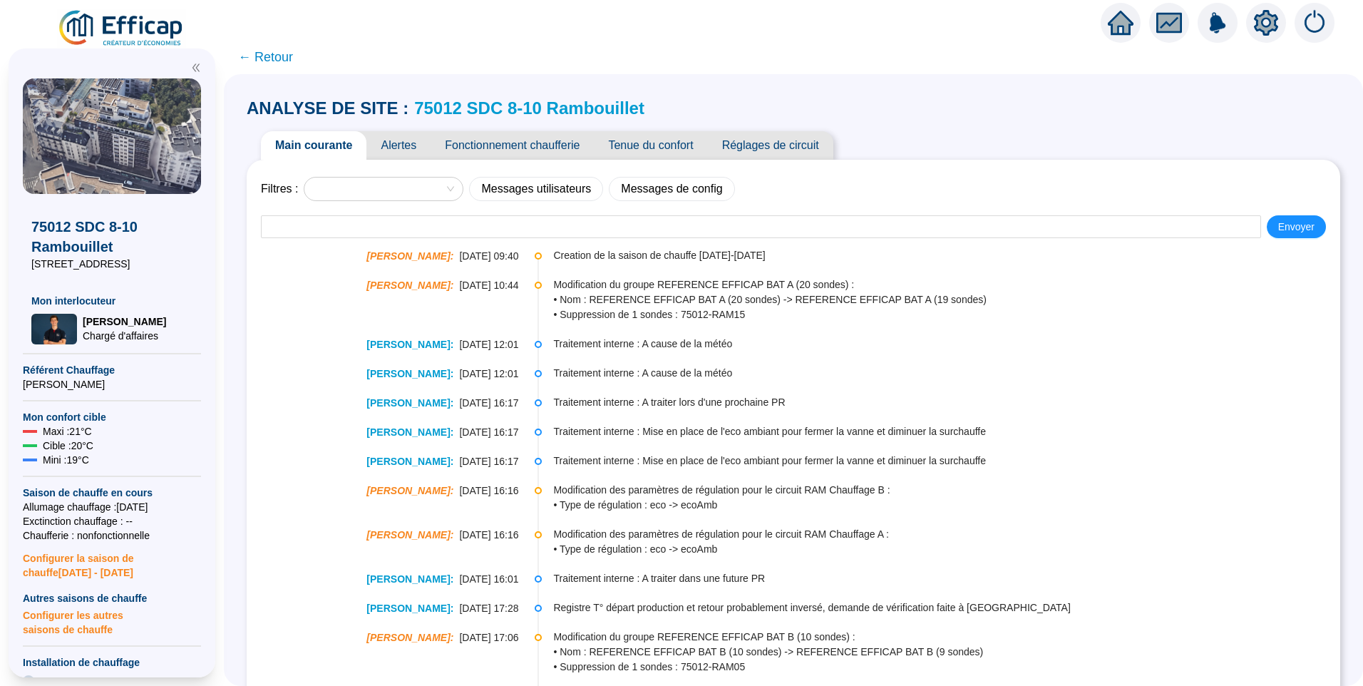
click at [494, 145] on span "Fonctionnement chaufferie" at bounding box center [511, 145] width 163 height 29
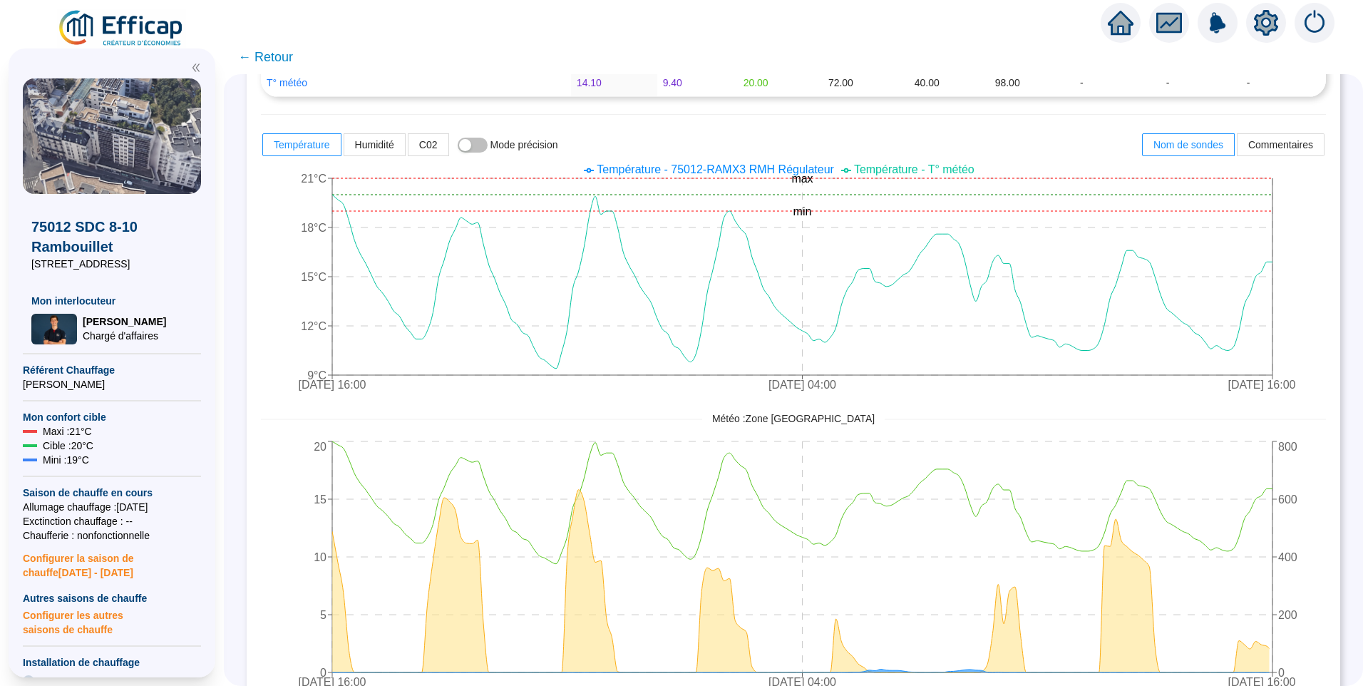
scroll to position [143, 0]
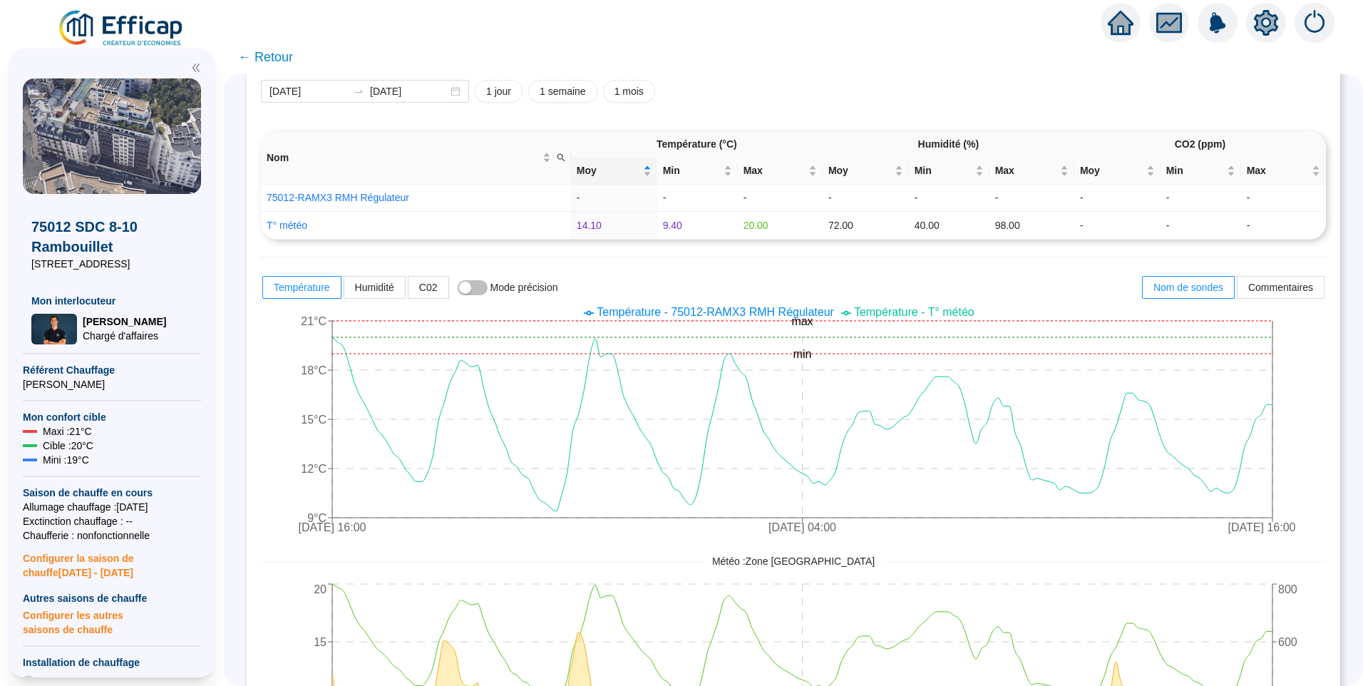
click at [785, 313] on span "Température - 75012-RAMX3 RMH Régulateur" at bounding box center [715, 312] width 237 height 12
click at [787, 314] on span "Température - 75012-RAMX3 RMH Régulateur" at bounding box center [715, 312] width 237 height 12
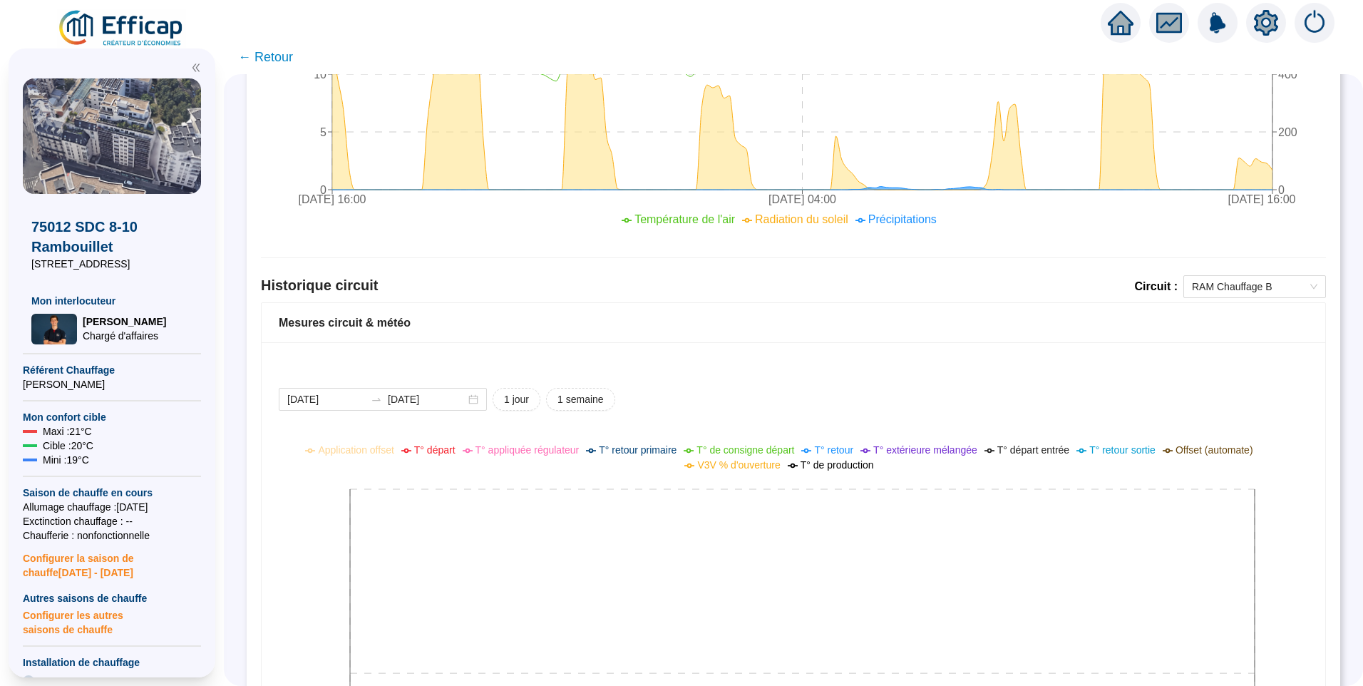
scroll to position [857, 0]
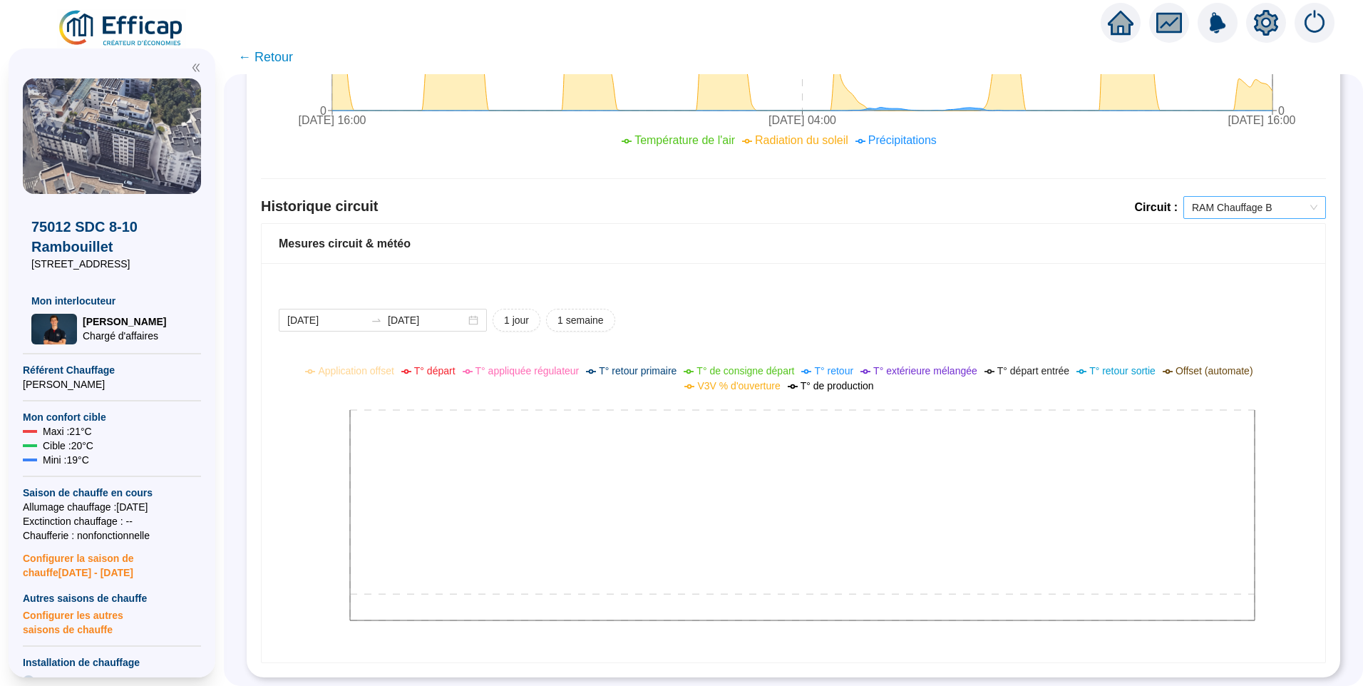
click at [1273, 197] on span "RAM Chauffage B" at bounding box center [1254, 207] width 125 height 21
click at [1247, 249] on div "RAM Chauffage A" at bounding box center [1244, 248] width 120 height 15
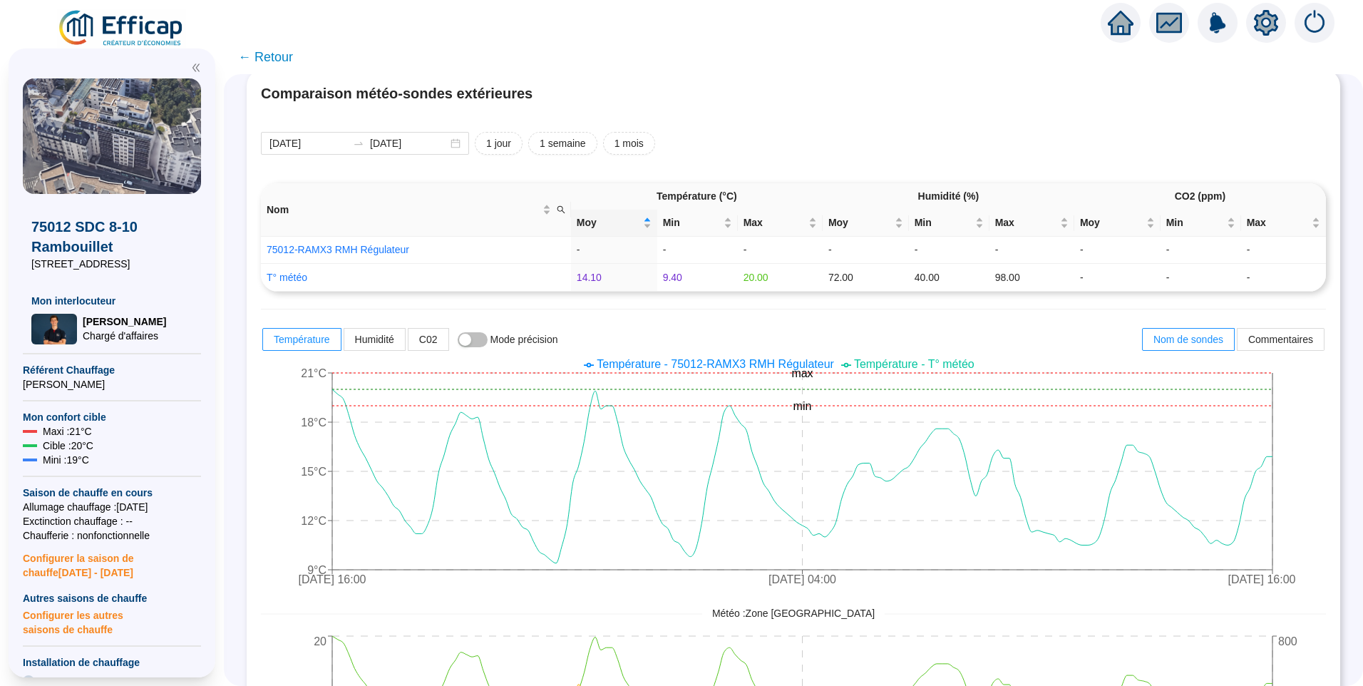
scroll to position [0, 0]
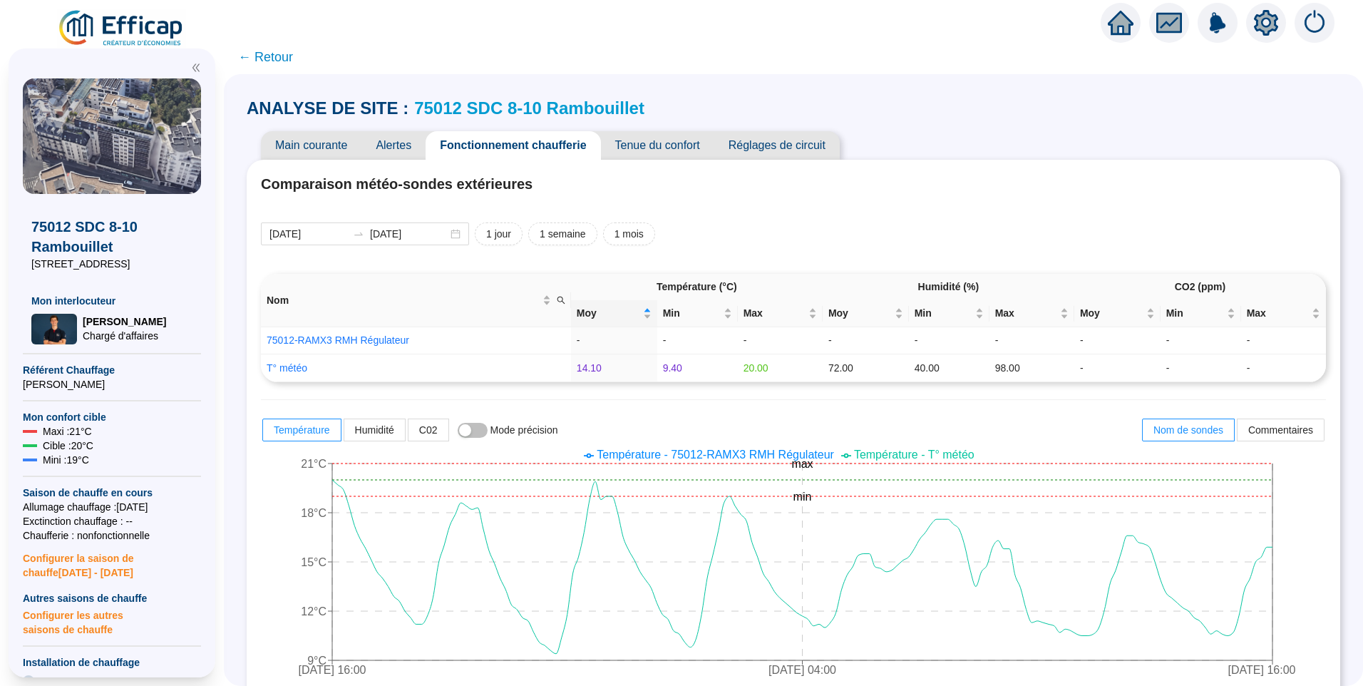
click at [328, 148] on span "Main courante" at bounding box center [311, 145] width 100 height 29
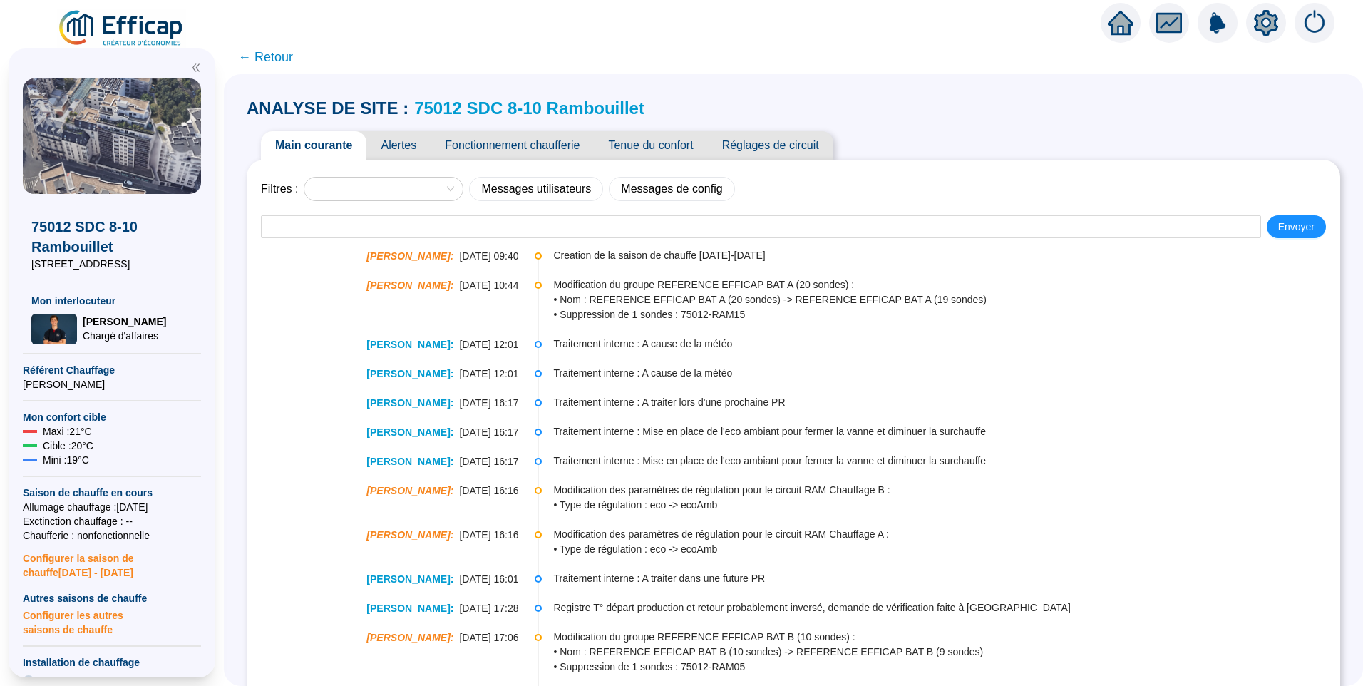
click at [713, 292] on span "• Nom : REFERENCE EFFICAP BAT A (20 sondes) -> REFERENCE EFFICAP BAT A (19 sond…" at bounding box center [945, 299] width 785 height 15
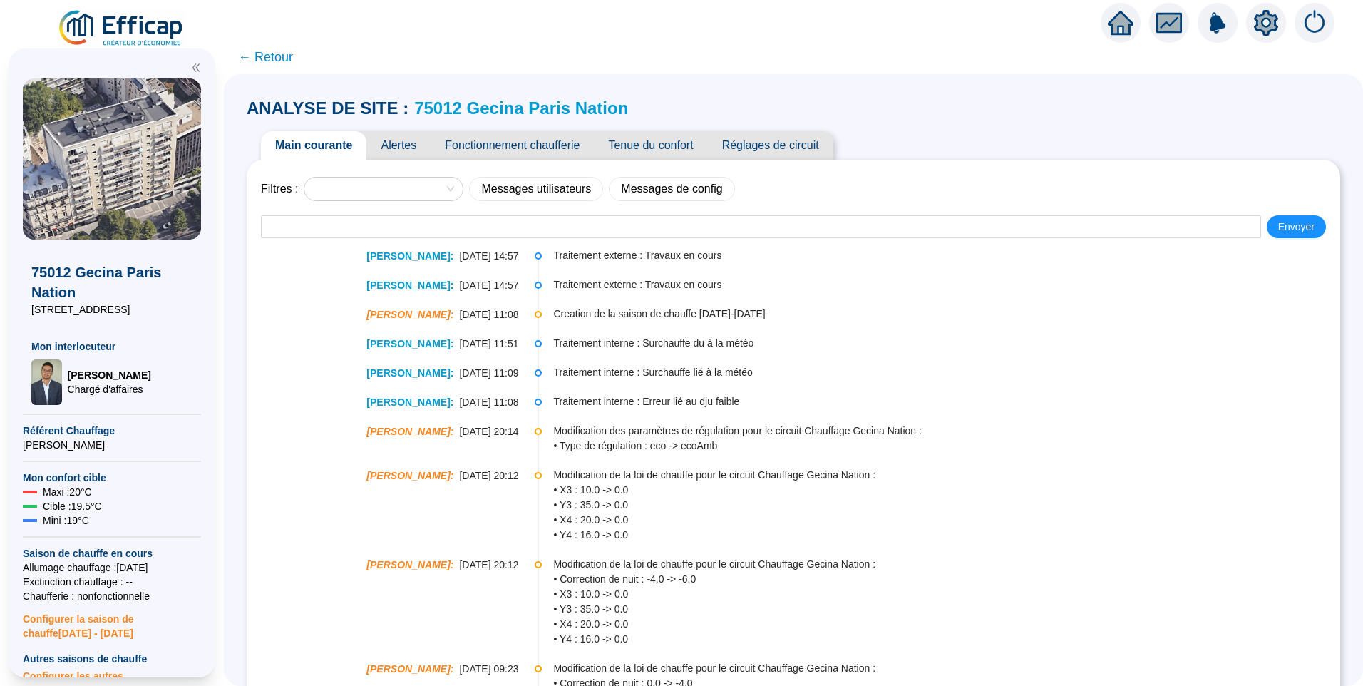
click at [422, 144] on span "Alertes" at bounding box center [398, 145] width 64 height 29
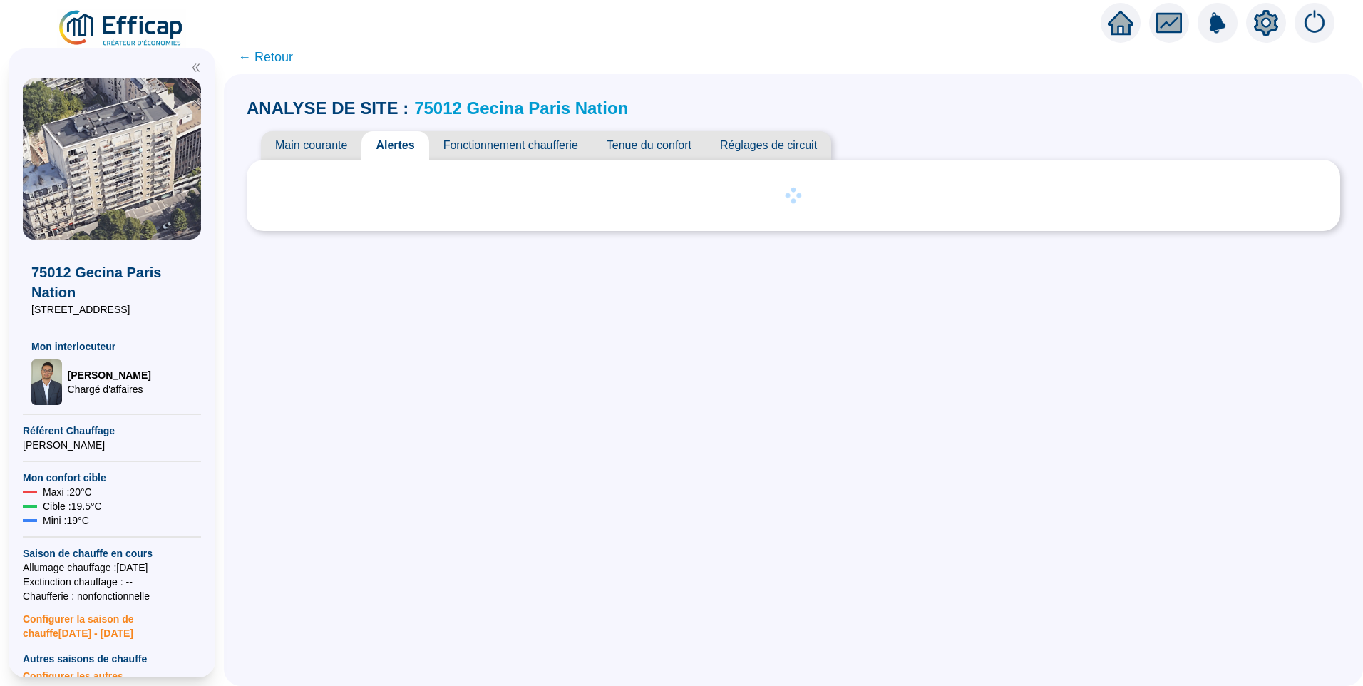
click at [505, 140] on span "Fonctionnement chaufferie" at bounding box center [510, 145] width 163 height 29
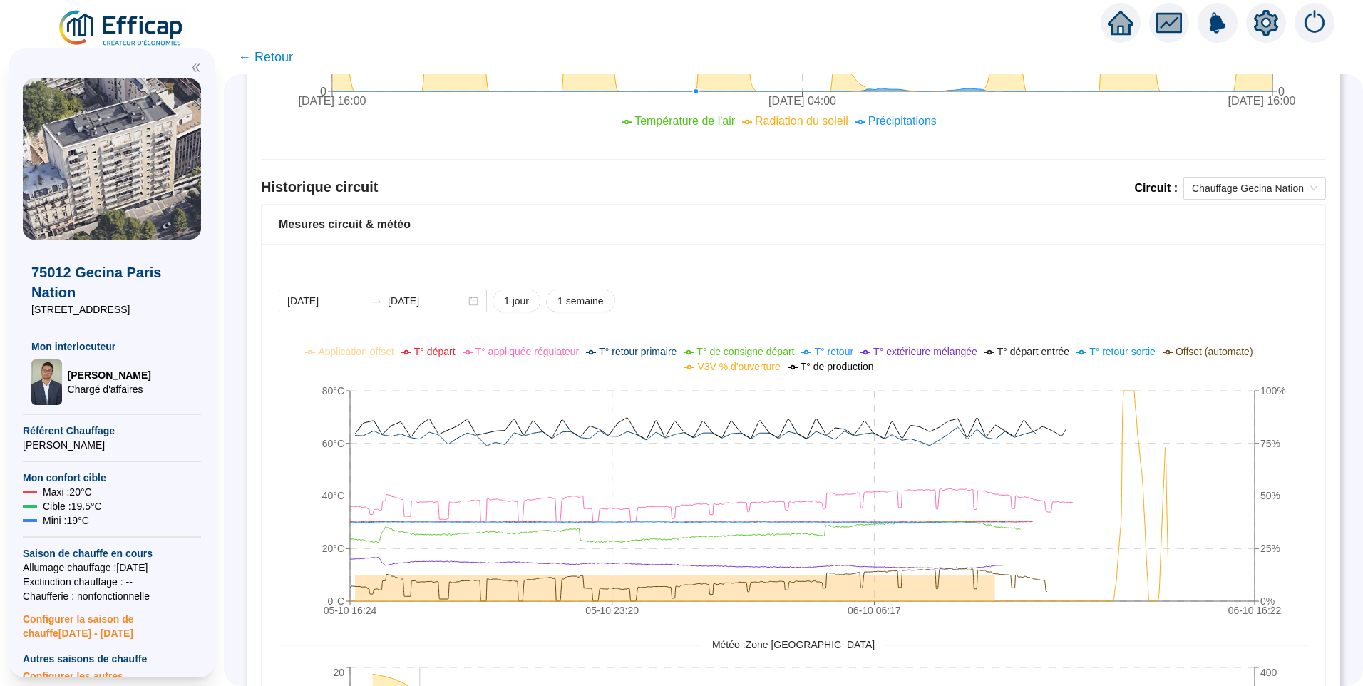
scroll to position [901, 0]
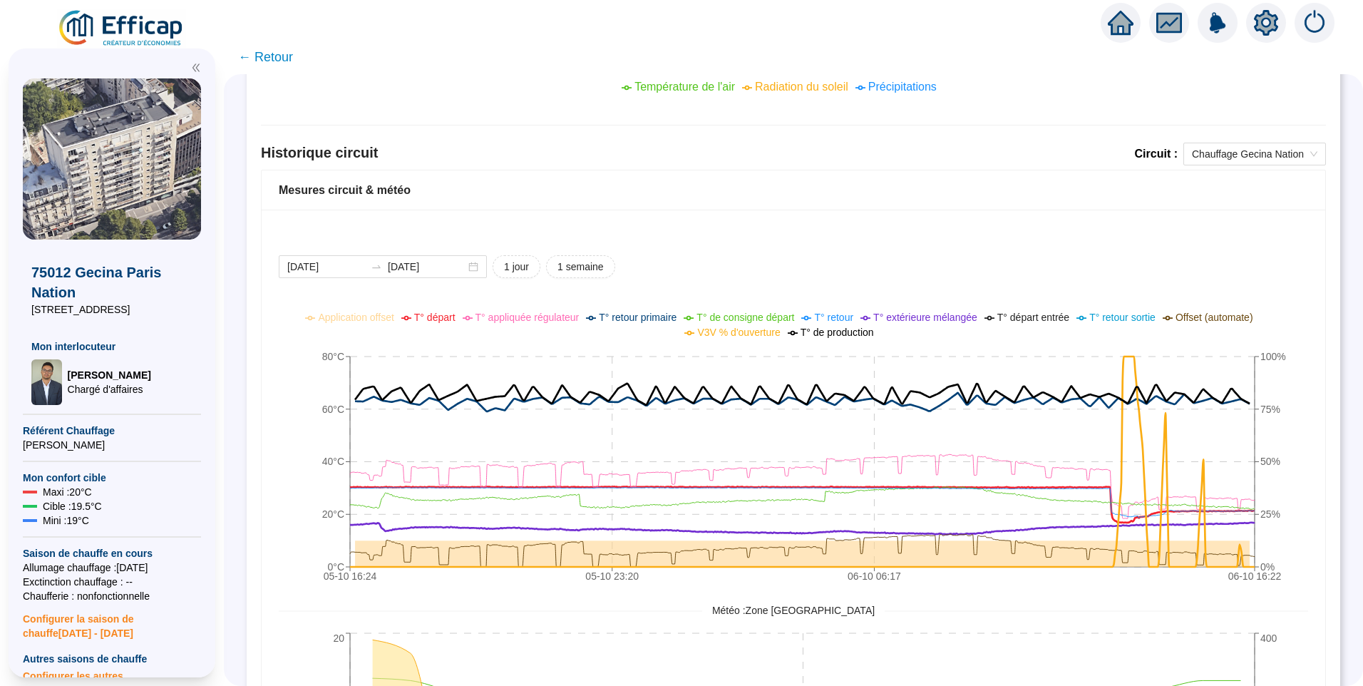
click at [453, 316] on span "T° départ" at bounding box center [434, 316] width 41 height 11
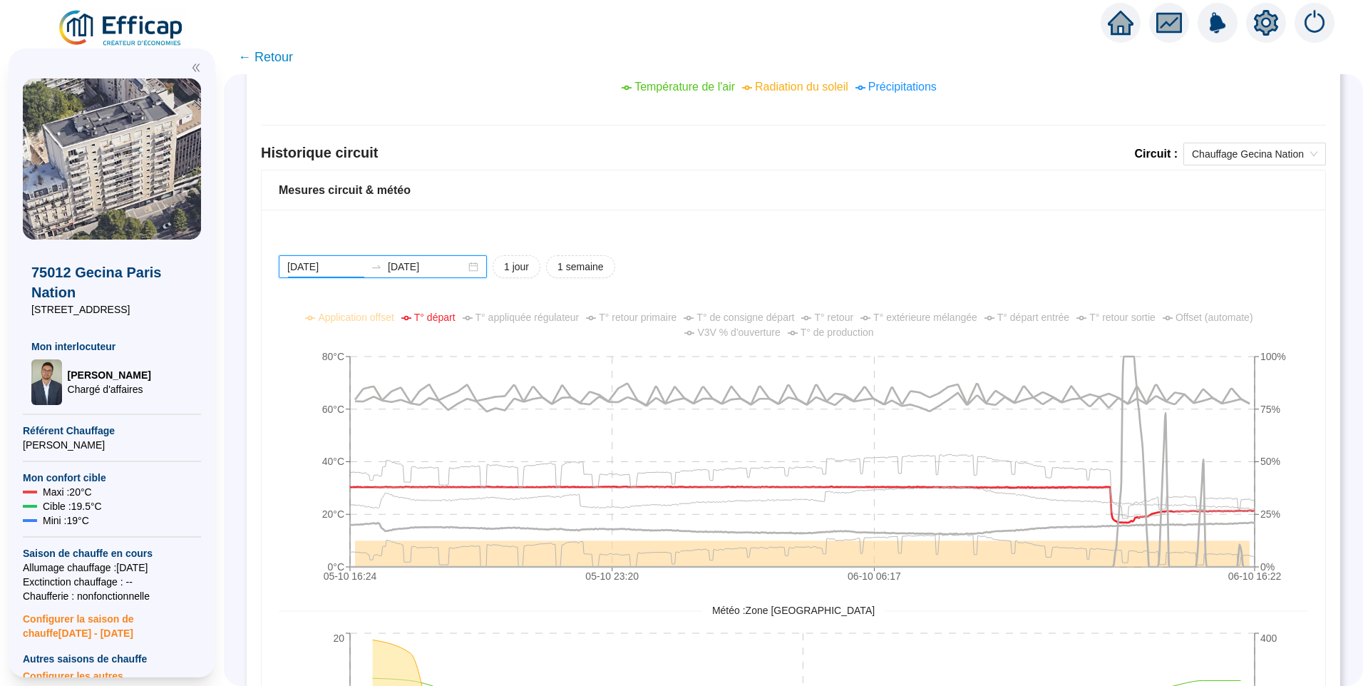
click at [347, 266] on input "[DATE]" at bounding box center [326, 266] width 78 height 15
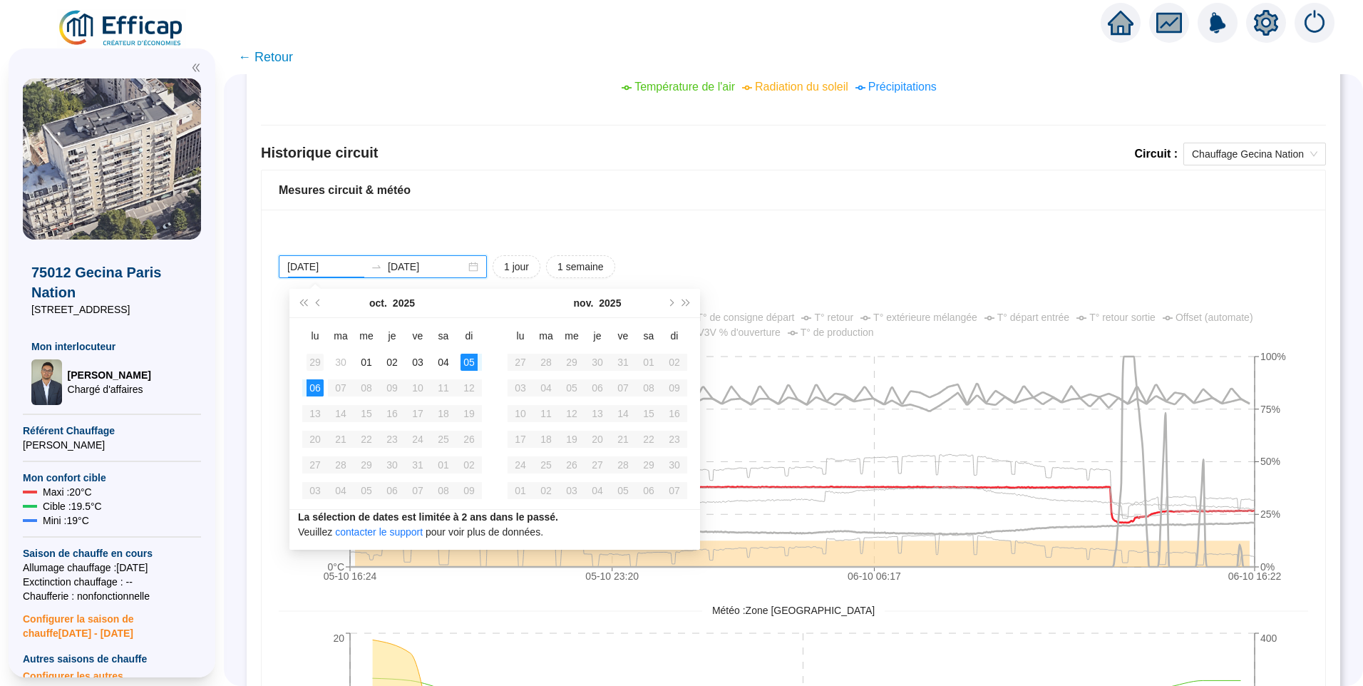
type input "[DATE]"
click at [313, 361] on div "29" at bounding box center [314, 362] width 17 height 17
type input "[DATE]"
click at [515, 386] on div "06" at bounding box center [520, 387] width 17 height 17
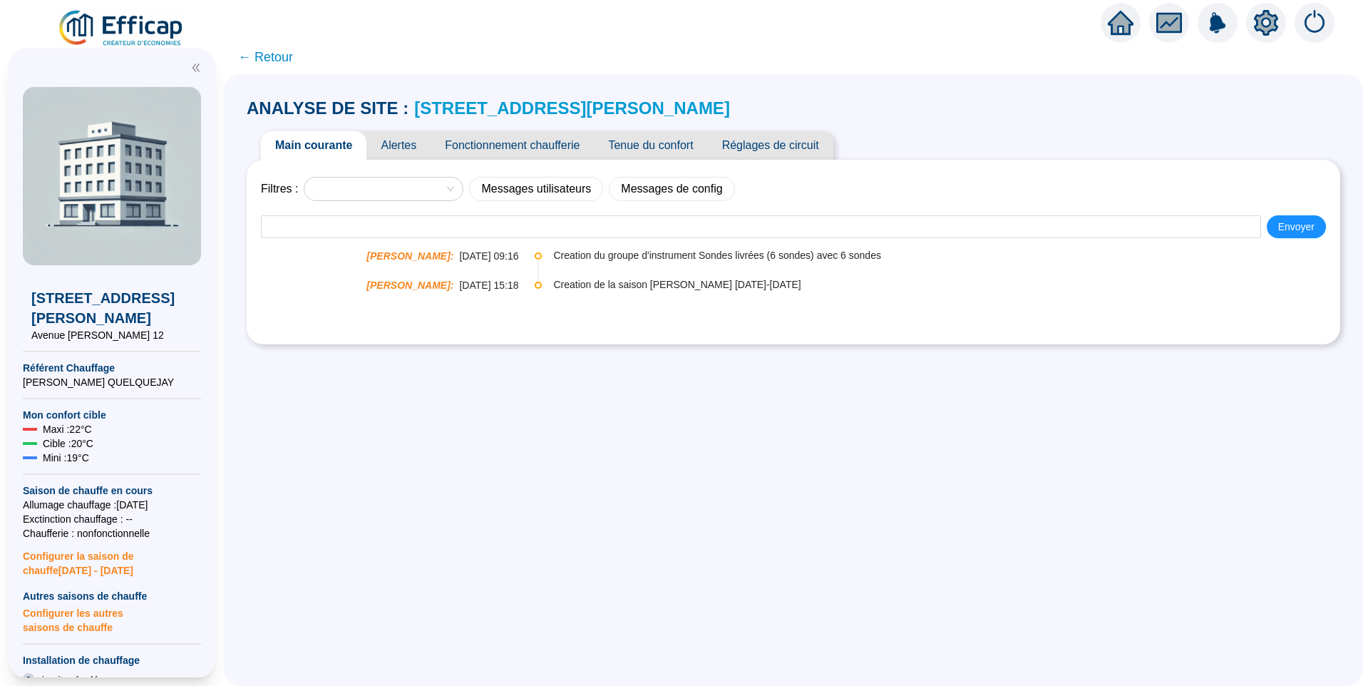
click at [557, 100] on link "[STREET_ADDRESS][PERSON_NAME]" at bounding box center [572, 107] width 316 height 19
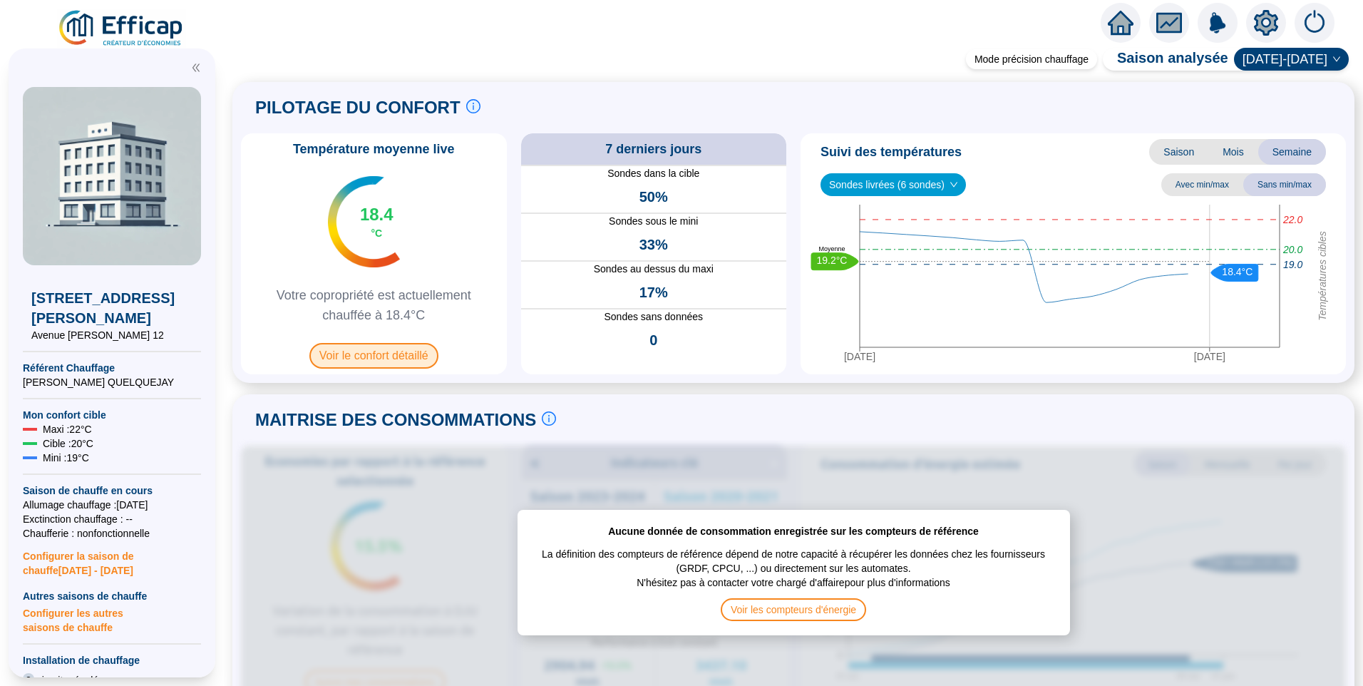
click at [391, 356] on span "Voir le confort détaillé" at bounding box center [373, 356] width 129 height 26
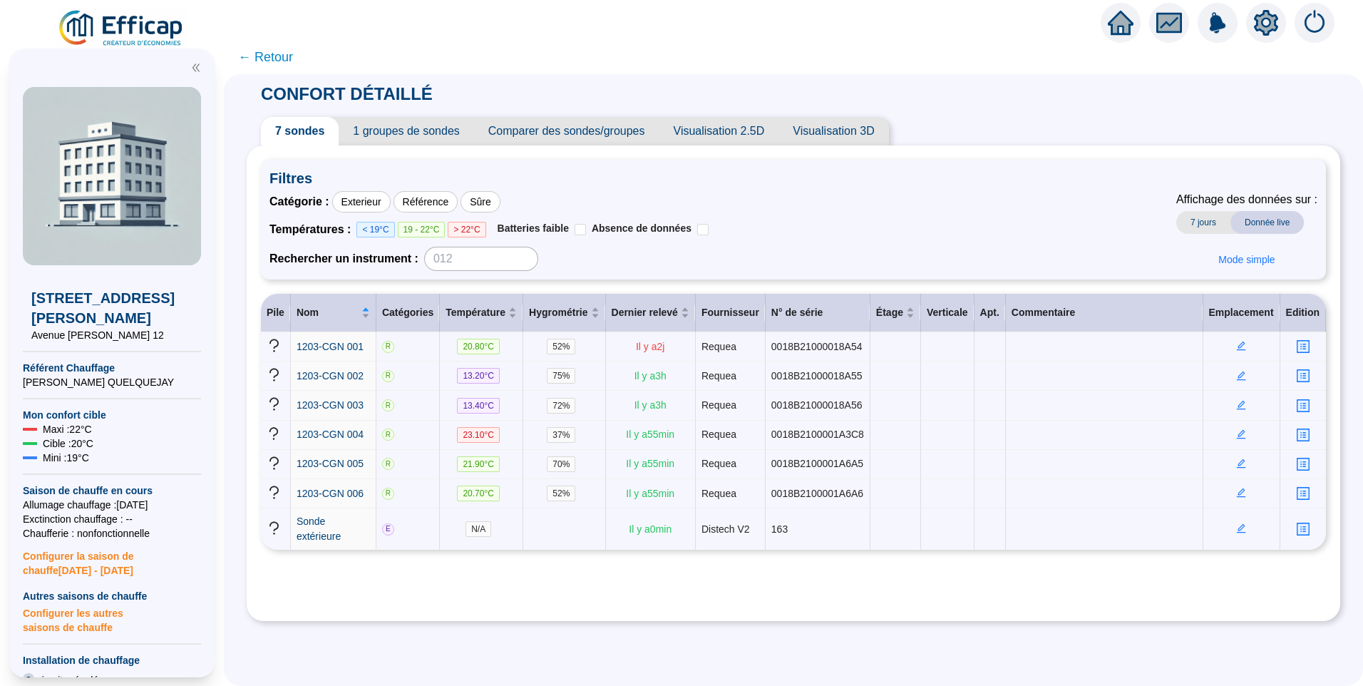
click at [1262, 22] on icon "setting" at bounding box center [1266, 23] width 10 height 10
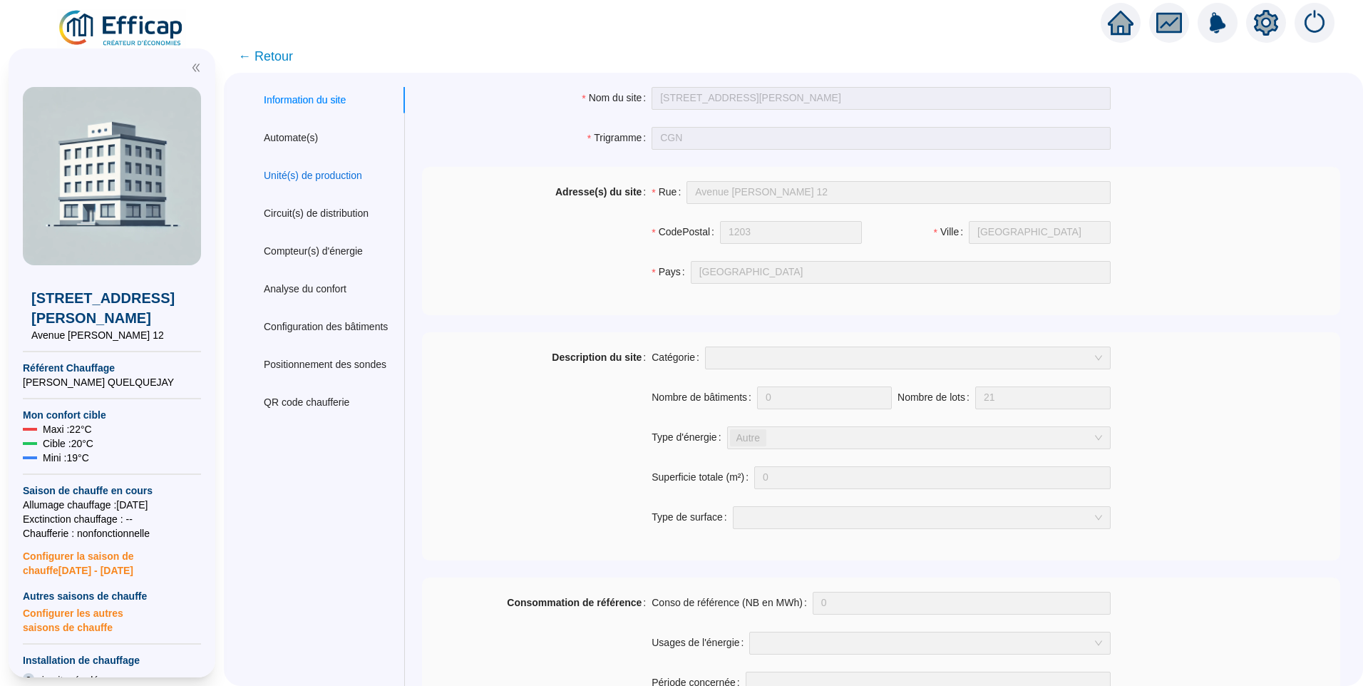
click at [338, 171] on div "Unité(s) de production" at bounding box center [313, 175] width 98 height 15
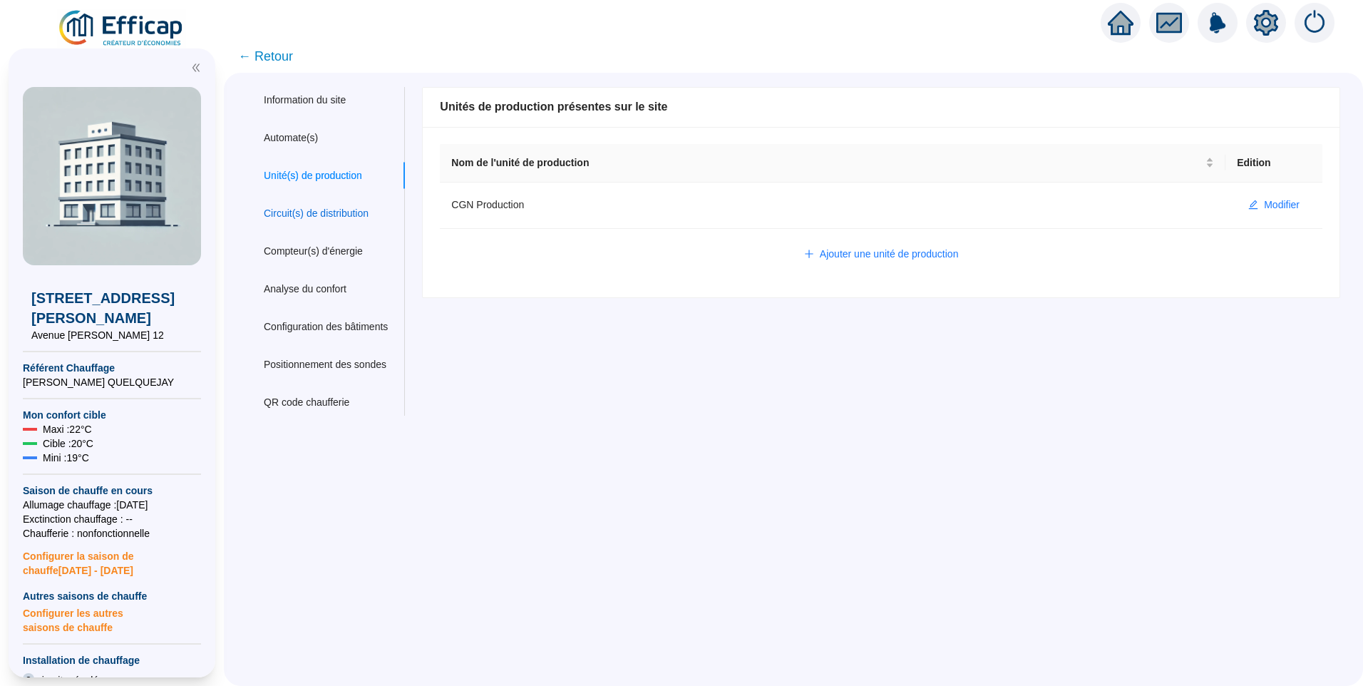
click at [324, 217] on div "Circuit(s) de distribution" at bounding box center [316, 213] width 105 height 15
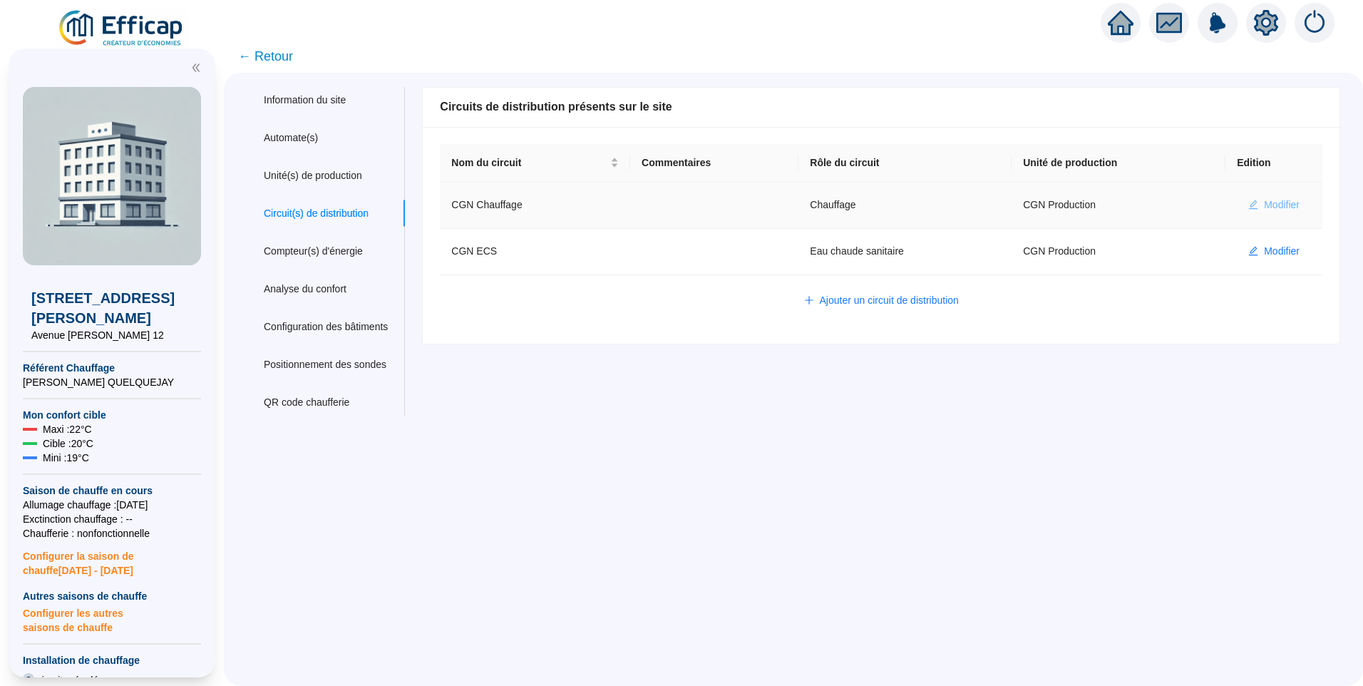
click at [1269, 205] on span "Modifier" at bounding box center [1282, 204] width 36 height 15
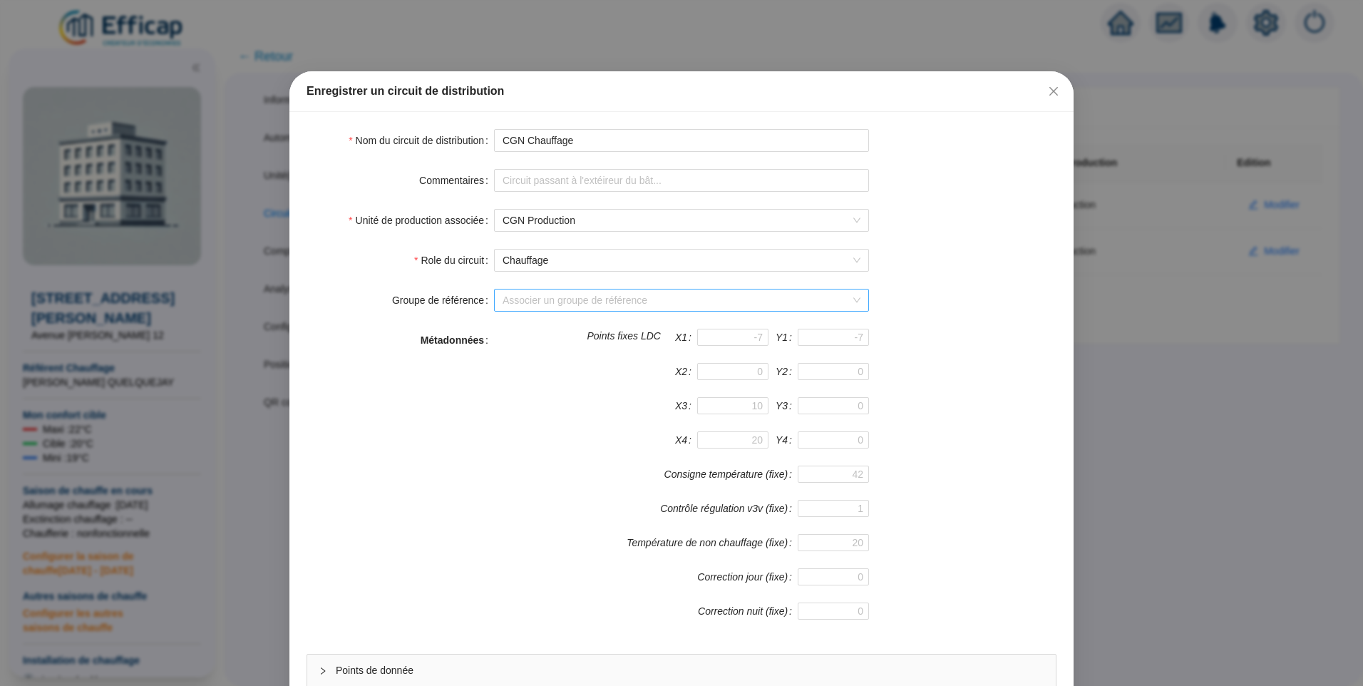
click at [537, 307] on input "Groupe de référence" at bounding box center [674, 299] width 345 height 21
click at [1004, 289] on div "Groupe de référence Associer un groupe de référence" at bounding box center [681, 300] width 750 height 23
click at [589, 301] on input "Groupe de référence" at bounding box center [674, 299] width 345 height 21
drag, startPoint x: 954, startPoint y: 199, endPoint x: 1031, endPoint y: 97, distance: 127.3
click at [956, 199] on form "Nom du circuit de distribution CGN Chauffage Commentaires Unité de production a…" at bounding box center [681, 428] width 750 height 599
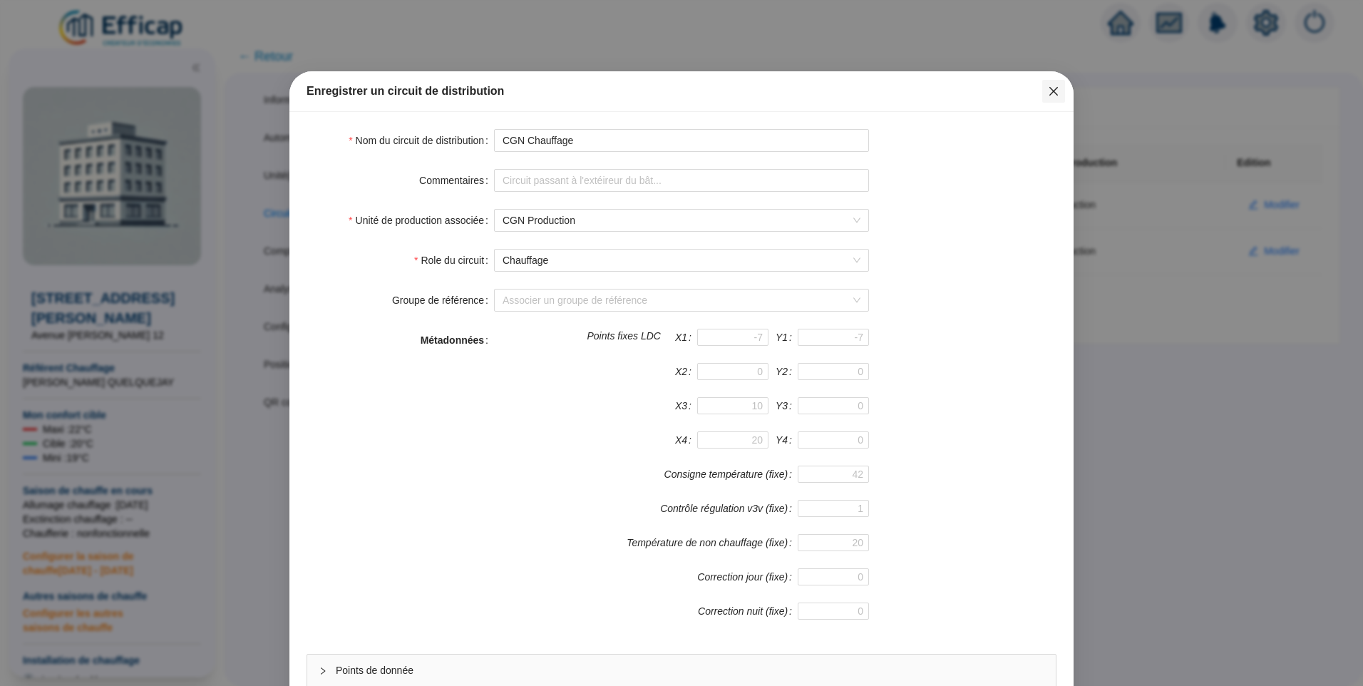
click at [1048, 90] on icon "close" at bounding box center [1053, 91] width 11 height 11
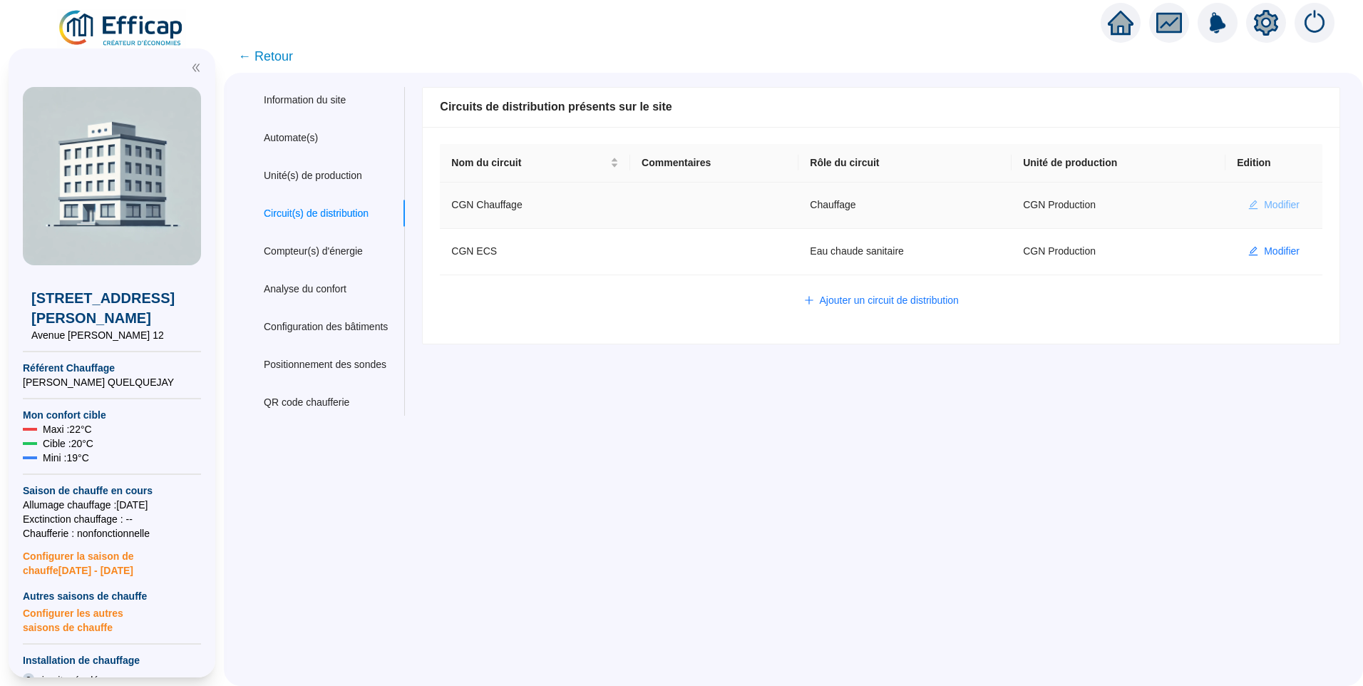
click at [1248, 203] on icon "edit" at bounding box center [1253, 205] width 10 height 10
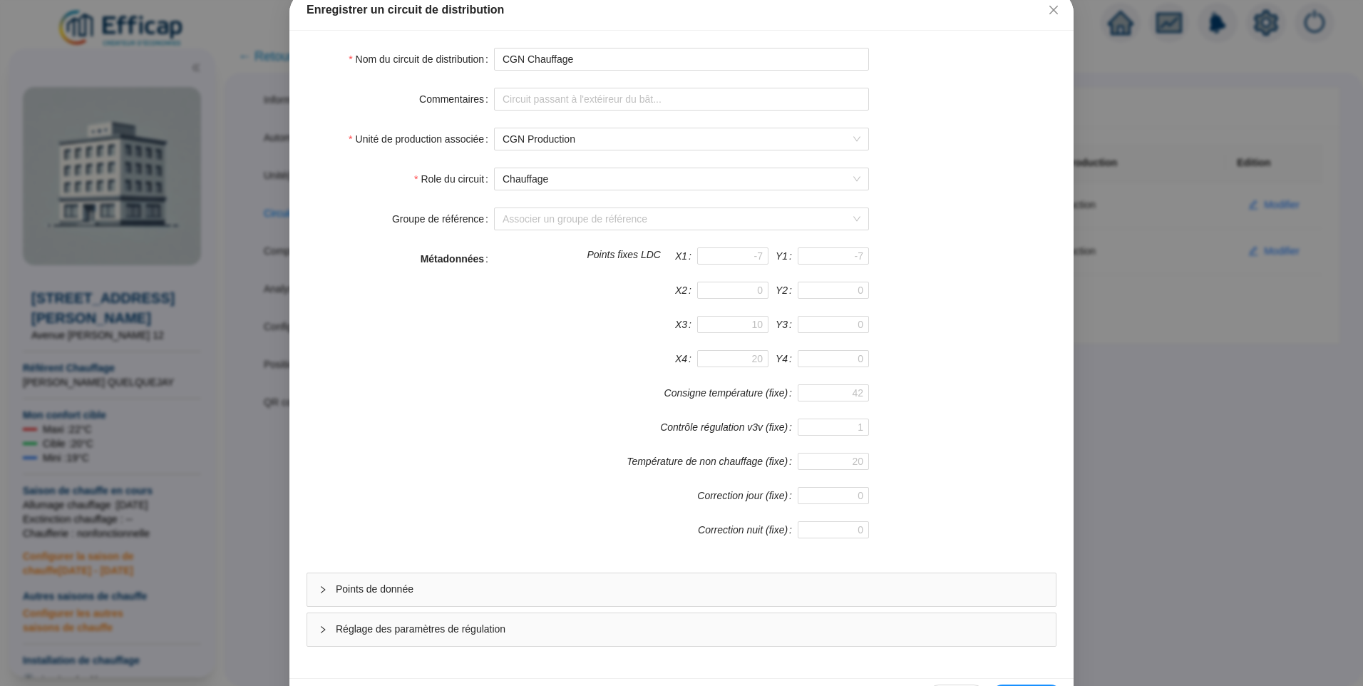
scroll to position [125, 0]
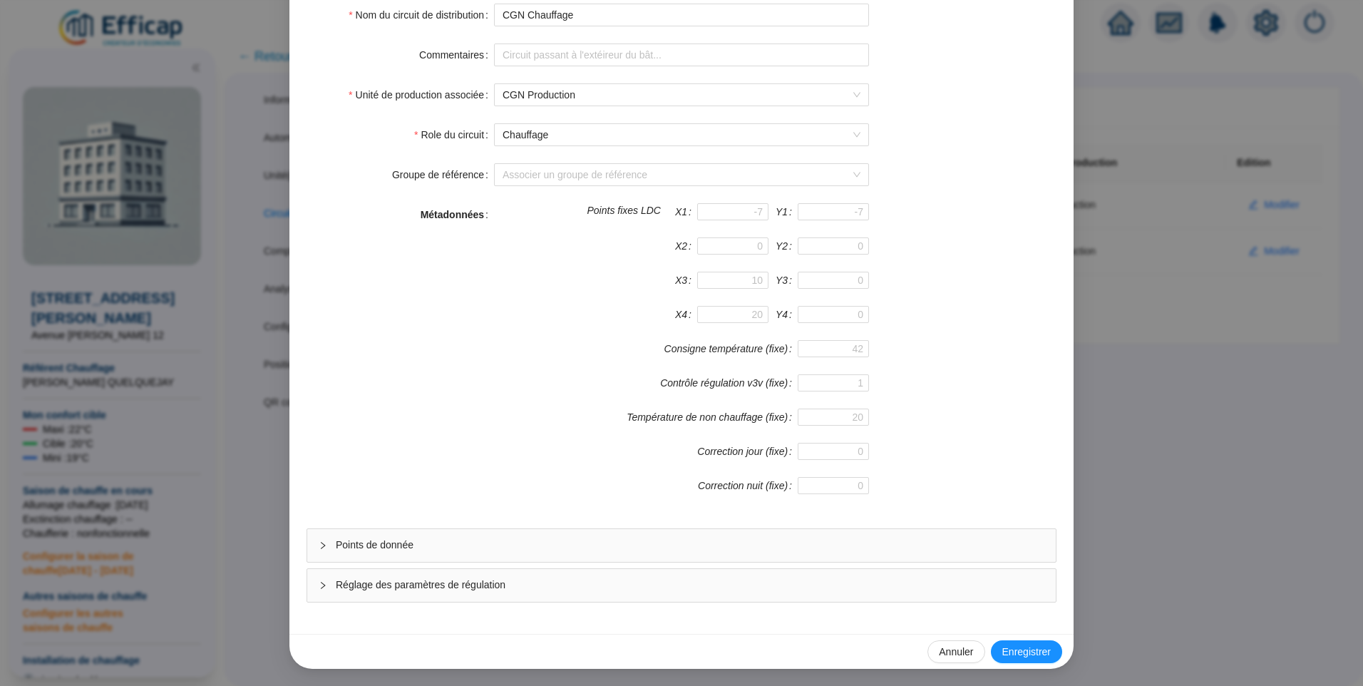
click at [418, 542] on span "Points de donnée" at bounding box center [690, 544] width 708 height 15
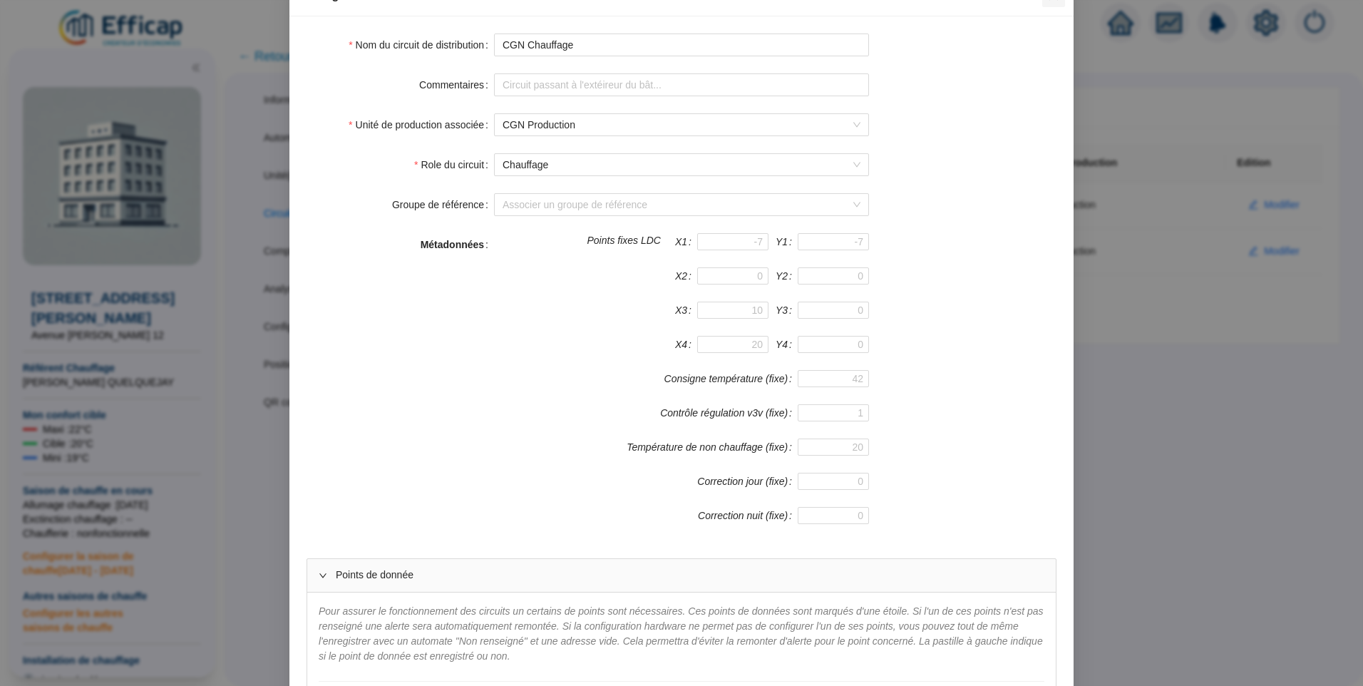
scroll to position [0, 0]
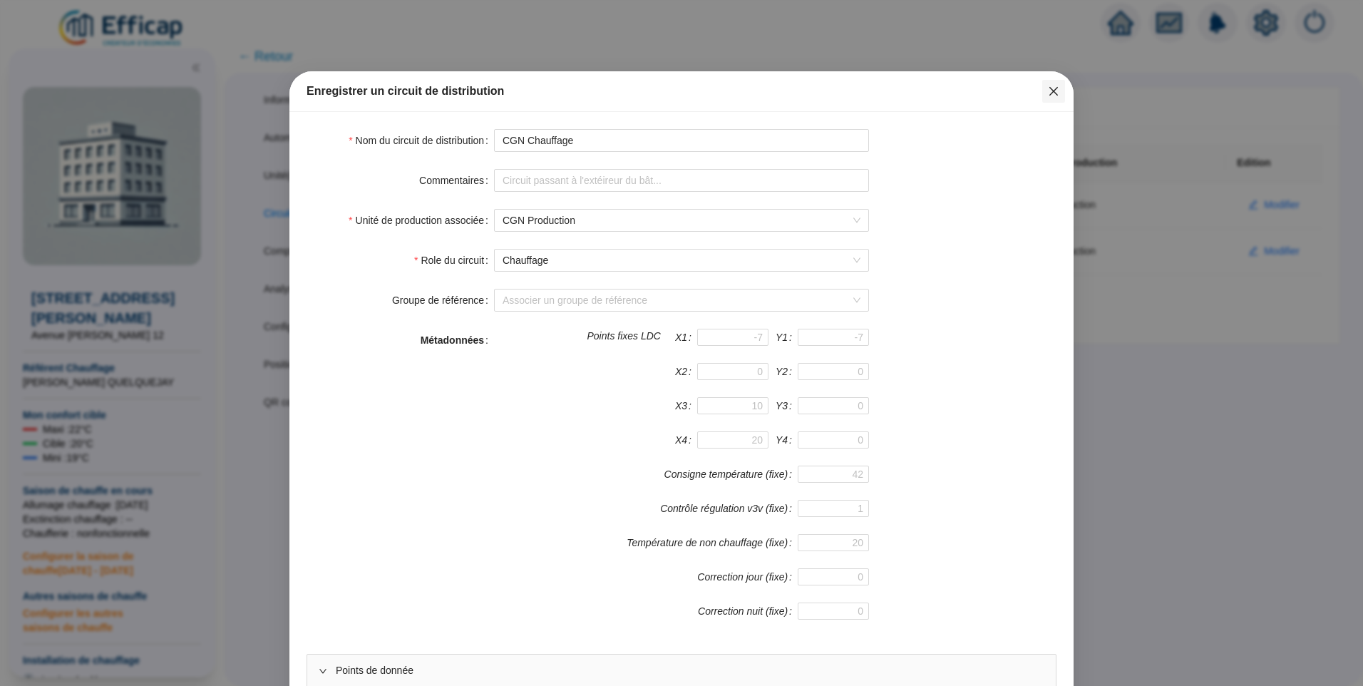
click at [1049, 92] on icon "close" at bounding box center [1053, 91] width 9 height 9
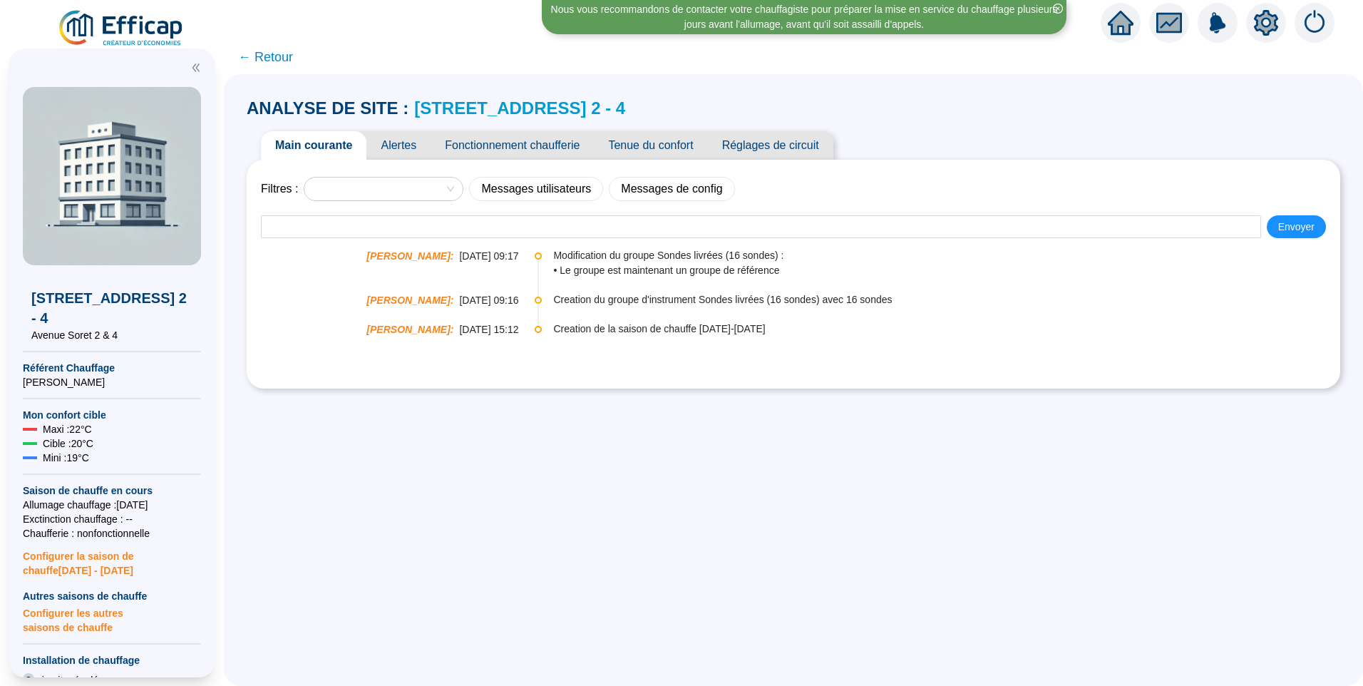
click at [1263, 10] on icon "setting" at bounding box center [1266, 23] width 26 height 26
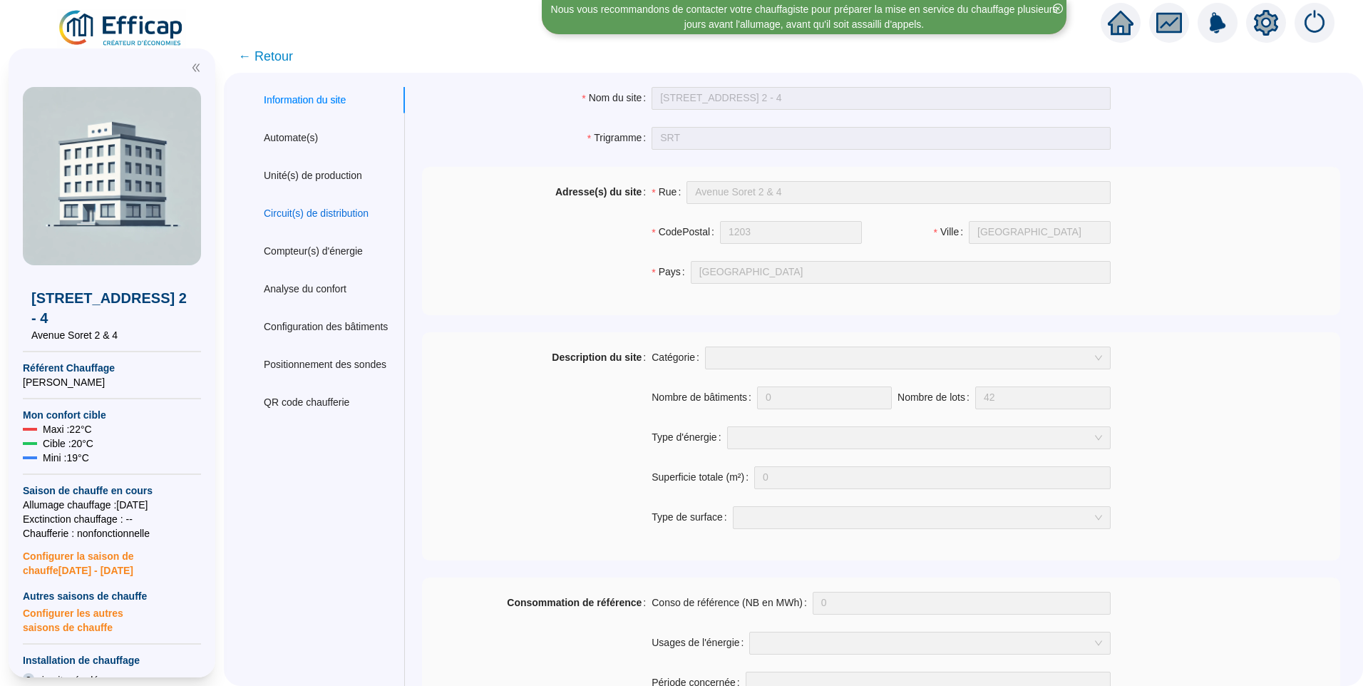
click at [330, 212] on div "Circuit(s) de distribution" at bounding box center [316, 213] width 105 height 15
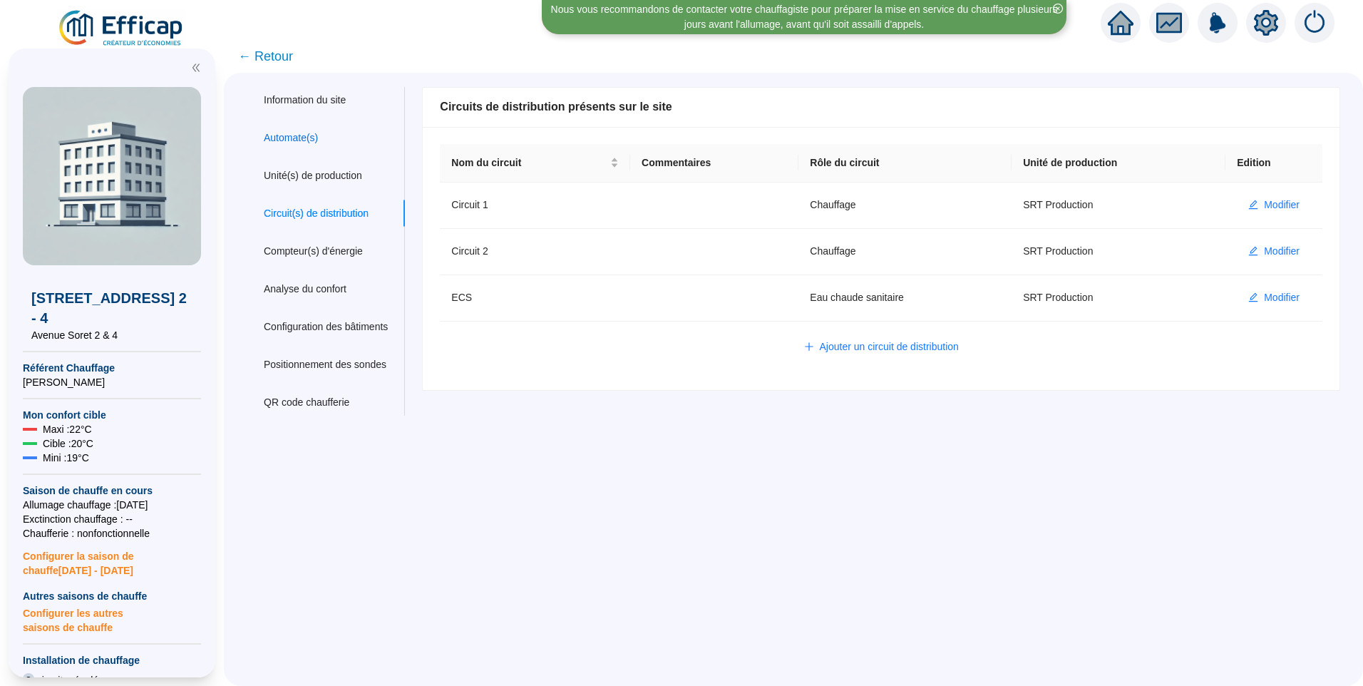
click at [304, 137] on div "Automate(s)" at bounding box center [291, 137] width 54 height 15
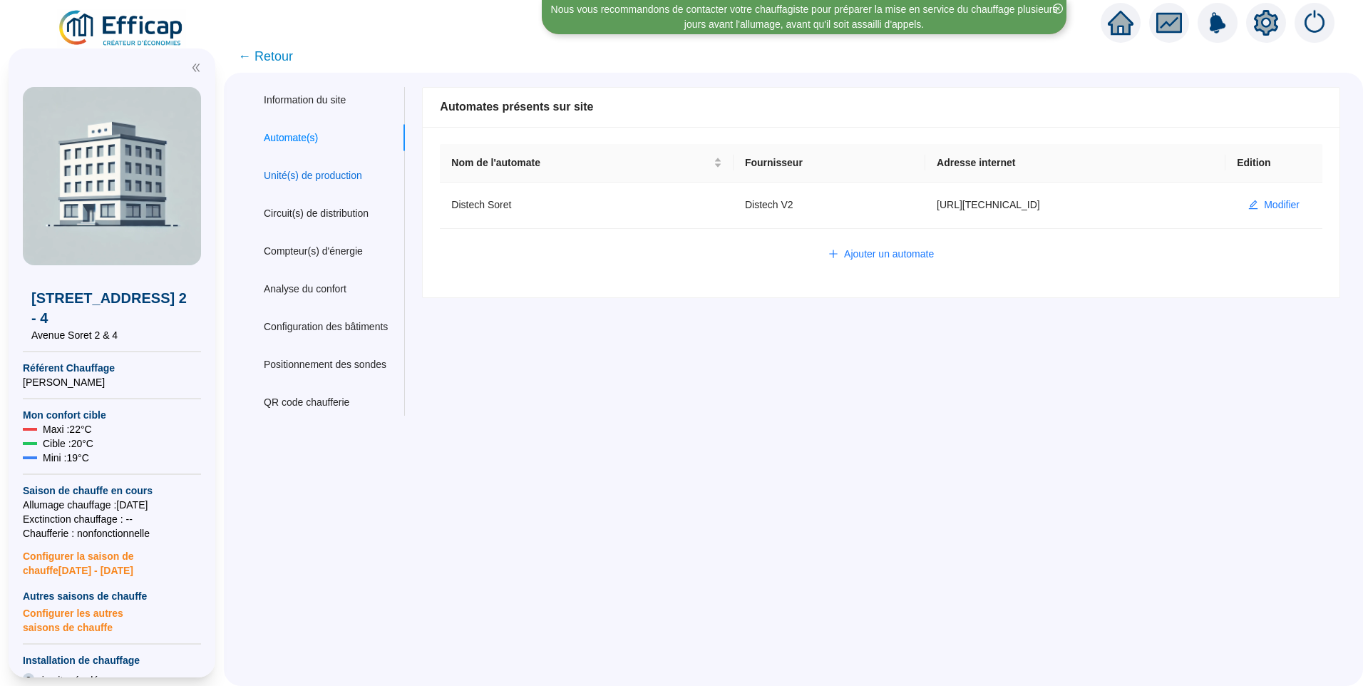
click at [309, 173] on div "Unité(s) de production" at bounding box center [313, 175] width 98 height 15
click at [311, 210] on div "Circuit(s) de distribution" at bounding box center [316, 213] width 105 height 15
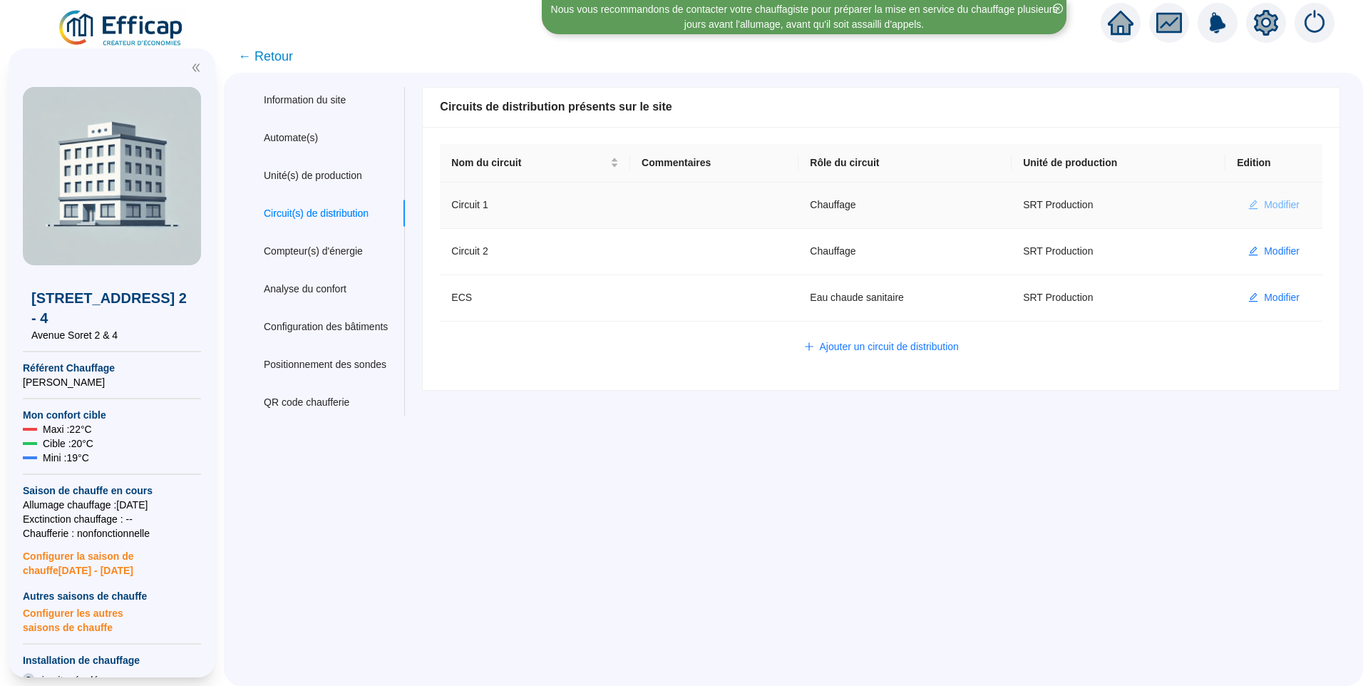
click at [1281, 206] on span "Modifier" at bounding box center [1282, 204] width 36 height 15
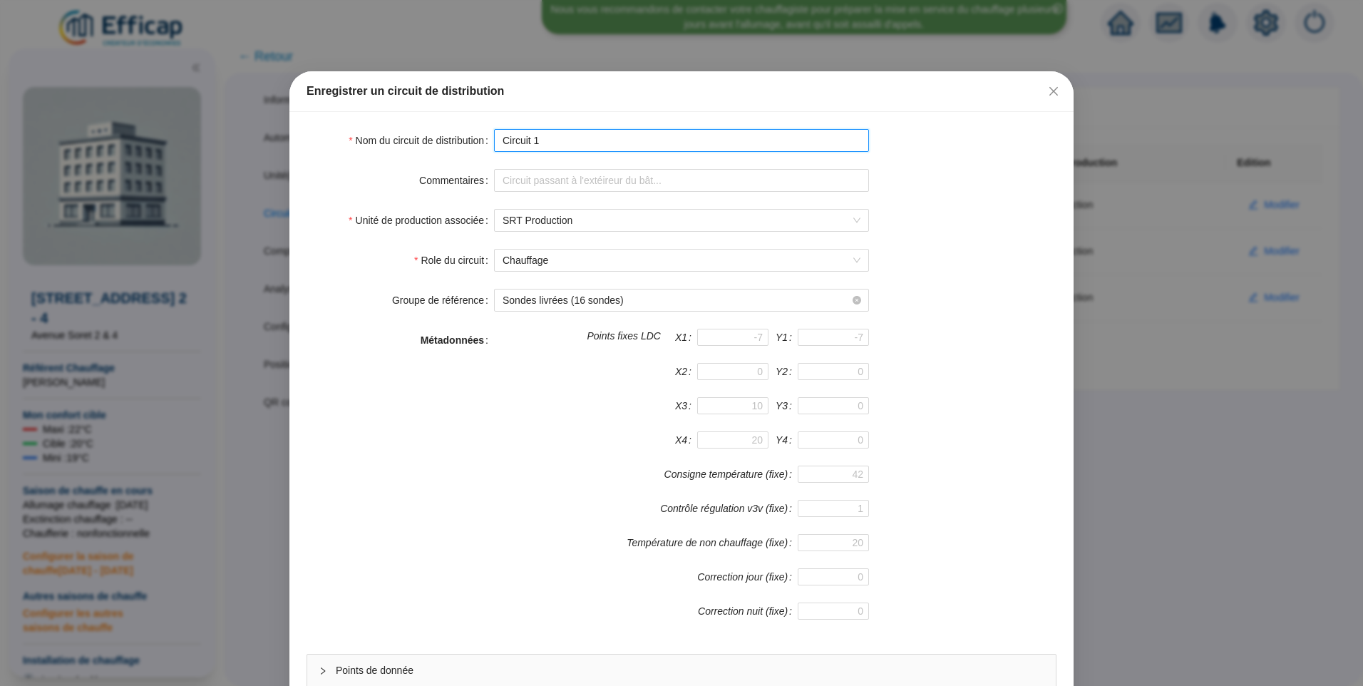
click at [500, 149] on input "Circuit 1" at bounding box center [681, 140] width 375 height 23
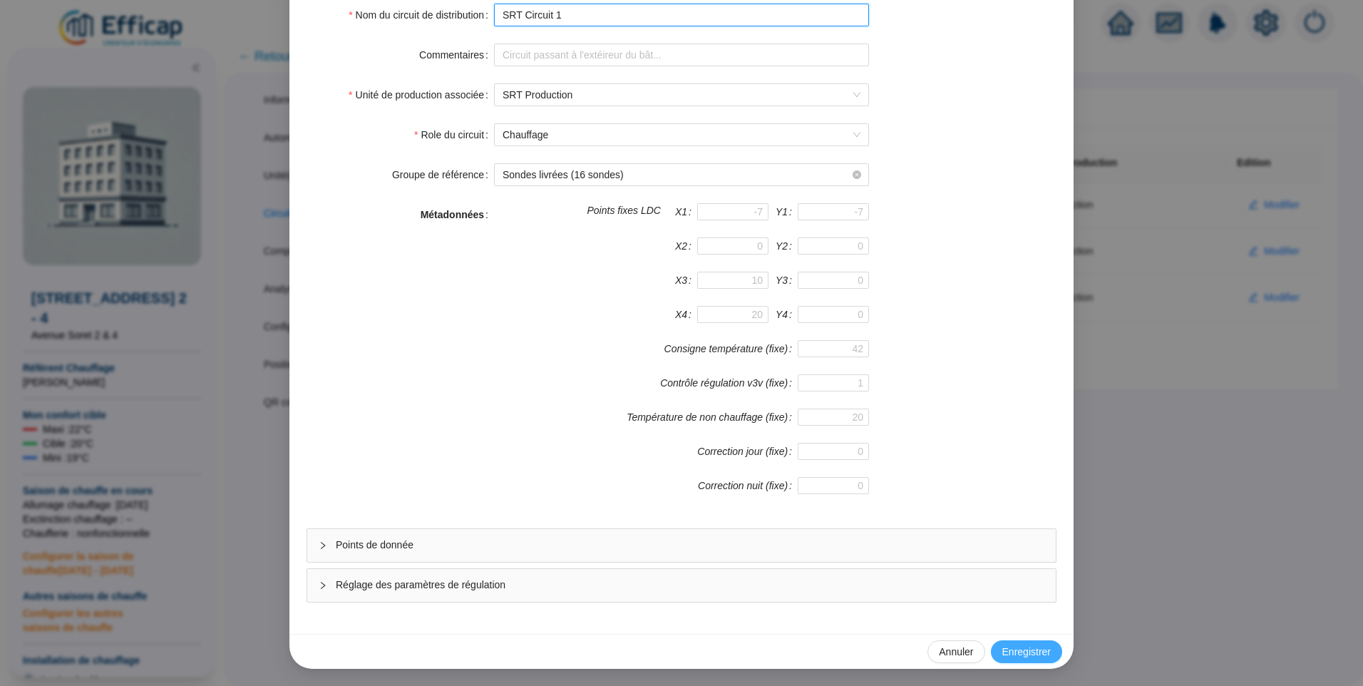
type input "SRT Circuit 1"
click at [1023, 650] on span "Enregistrer" at bounding box center [1026, 651] width 48 height 15
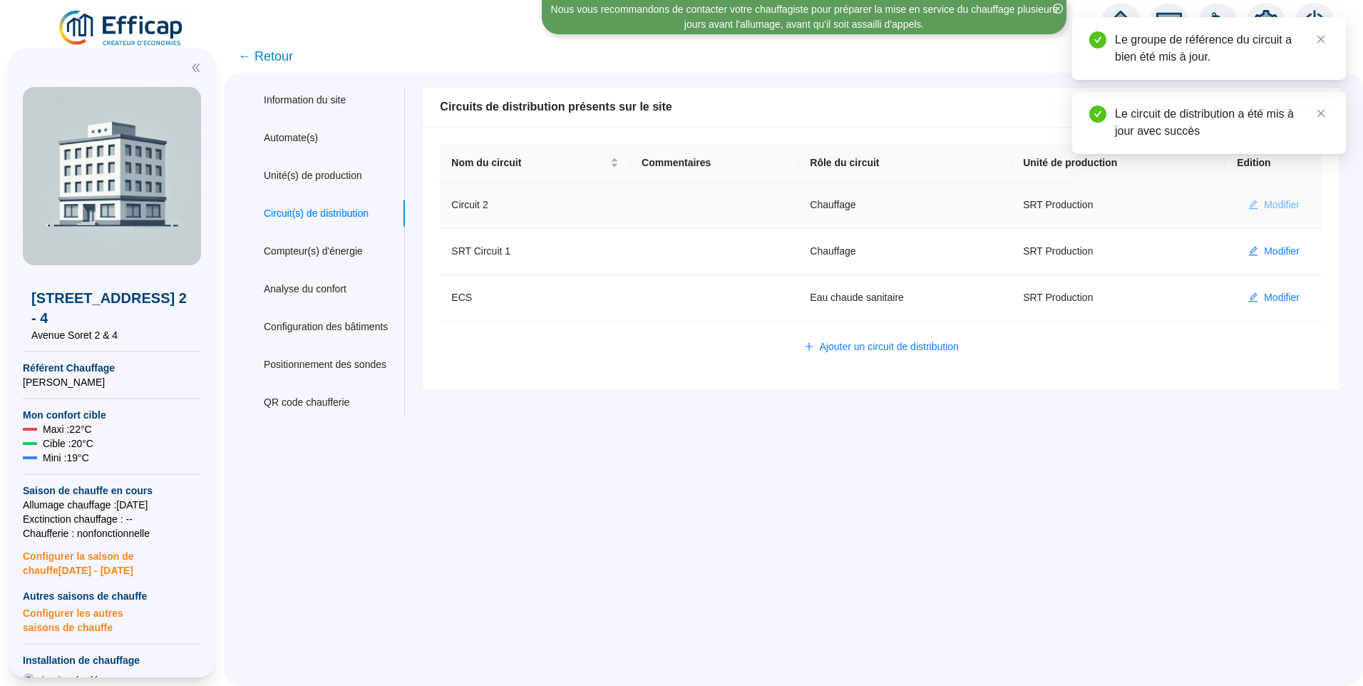
click at [1264, 205] on span "Modifier" at bounding box center [1282, 204] width 36 height 15
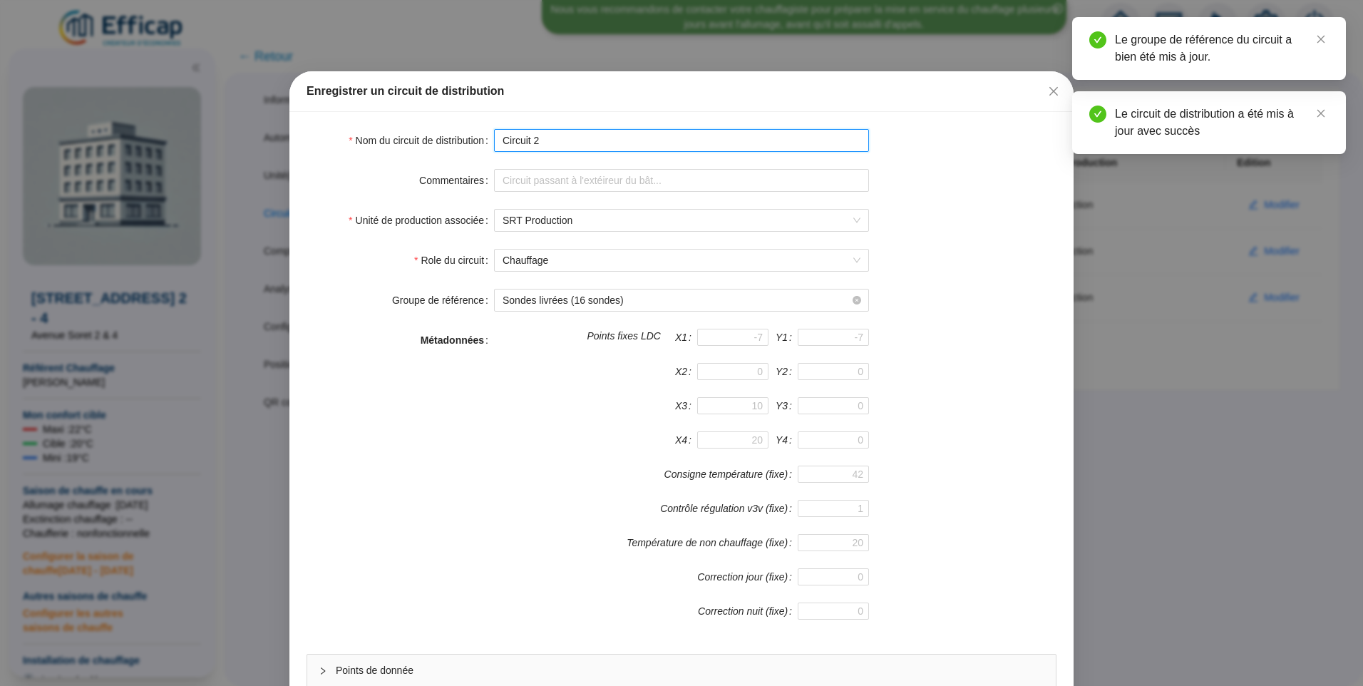
click at [499, 140] on input "Circuit 2" at bounding box center [681, 140] width 375 height 23
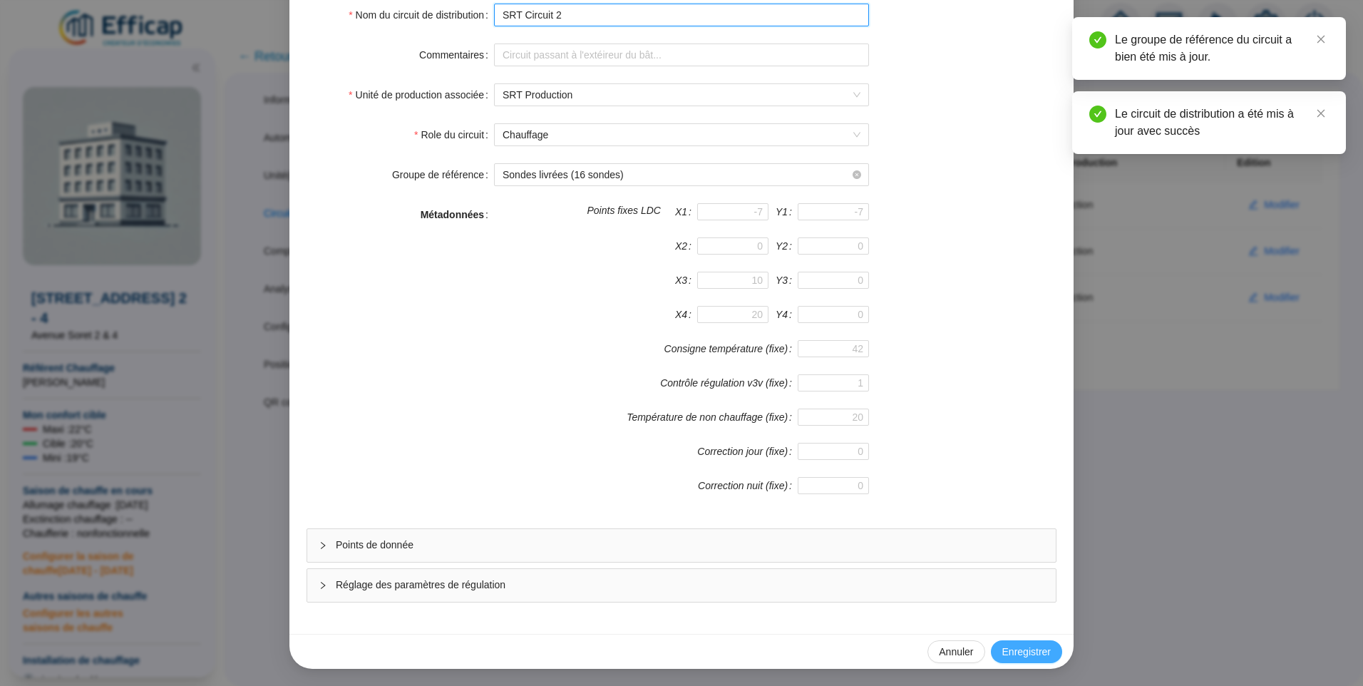
type input "SRT Circuit 2"
click at [1016, 646] on span "Enregistrer" at bounding box center [1026, 651] width 48 height 15
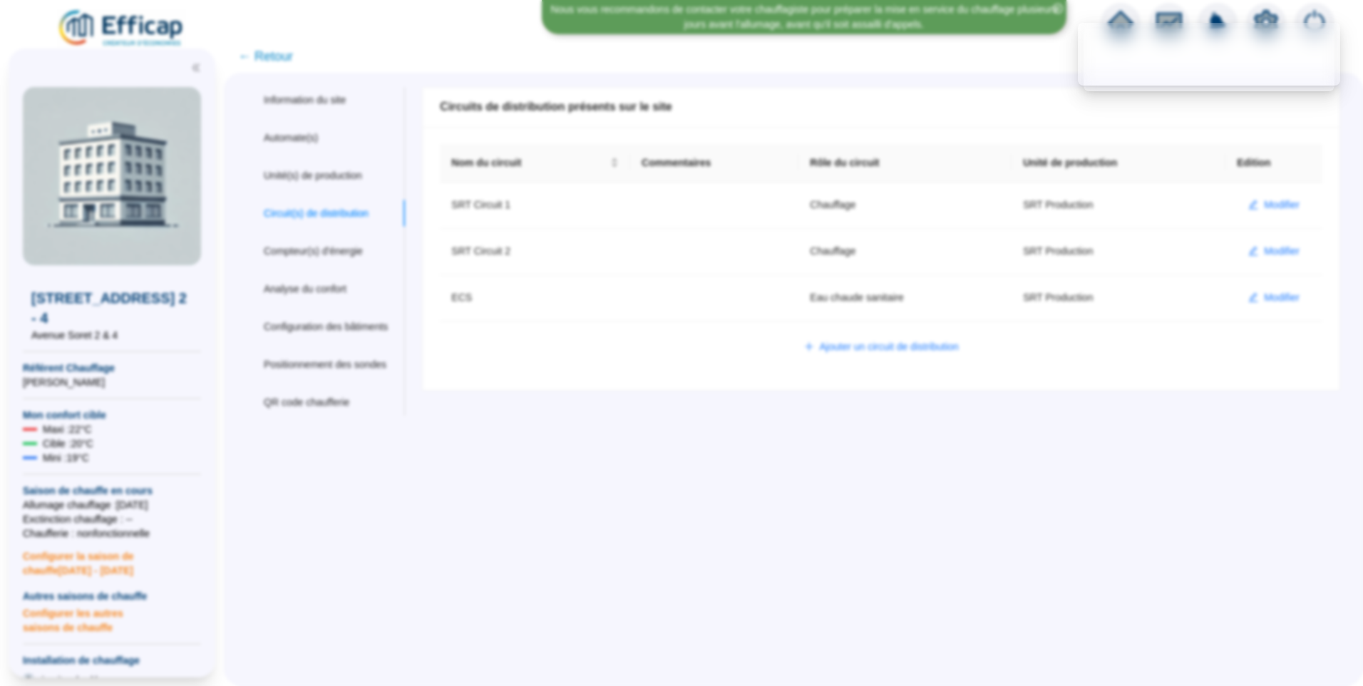
scroll to position [54, 0]
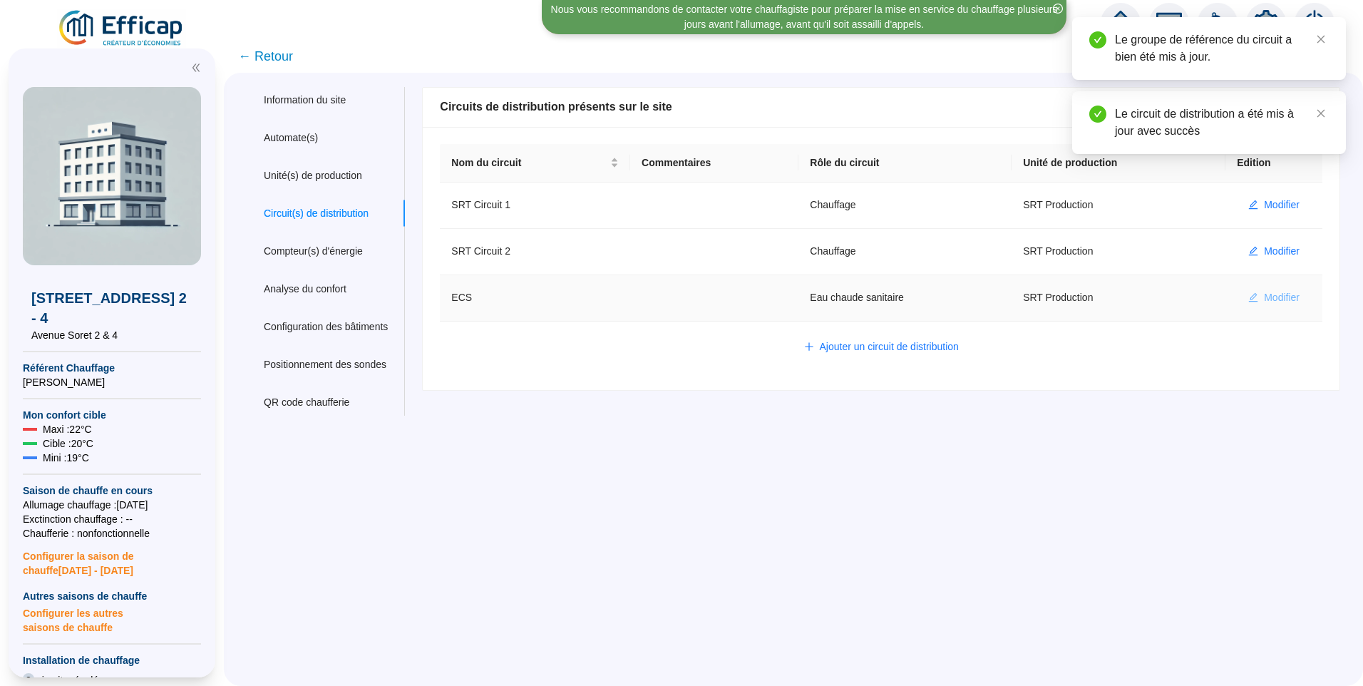
click at [1264, 294] on span "Modifier" at bounding box center [1282, 297] width 36 height 15
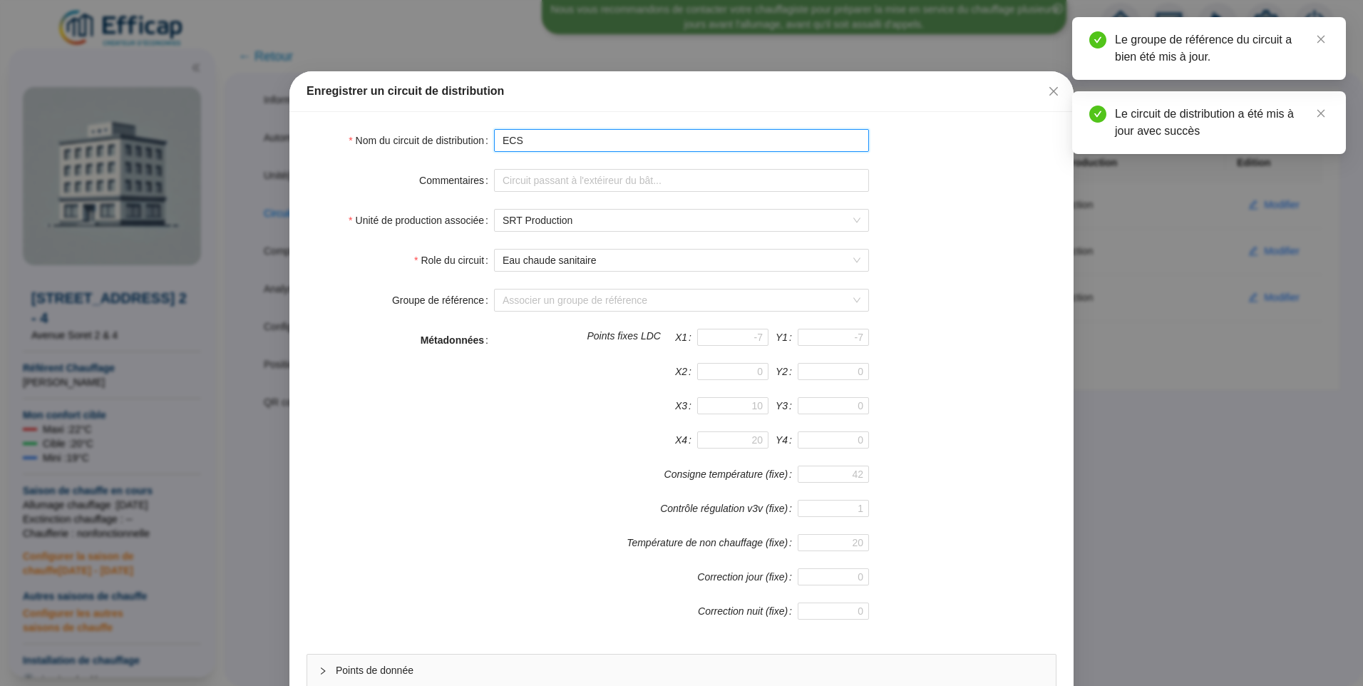
click at [497, 141] on input "ECS" at bounding box center [681, 140] width 375 height 23
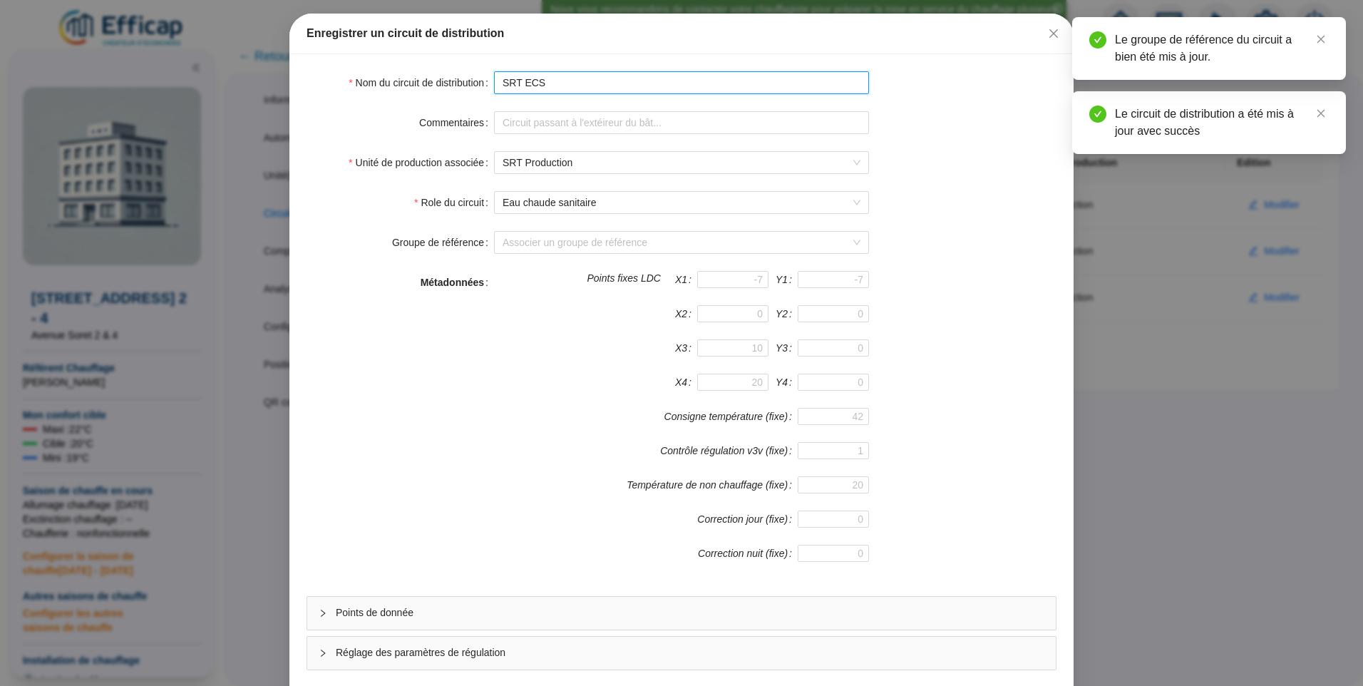
scroll to position [125, 0]
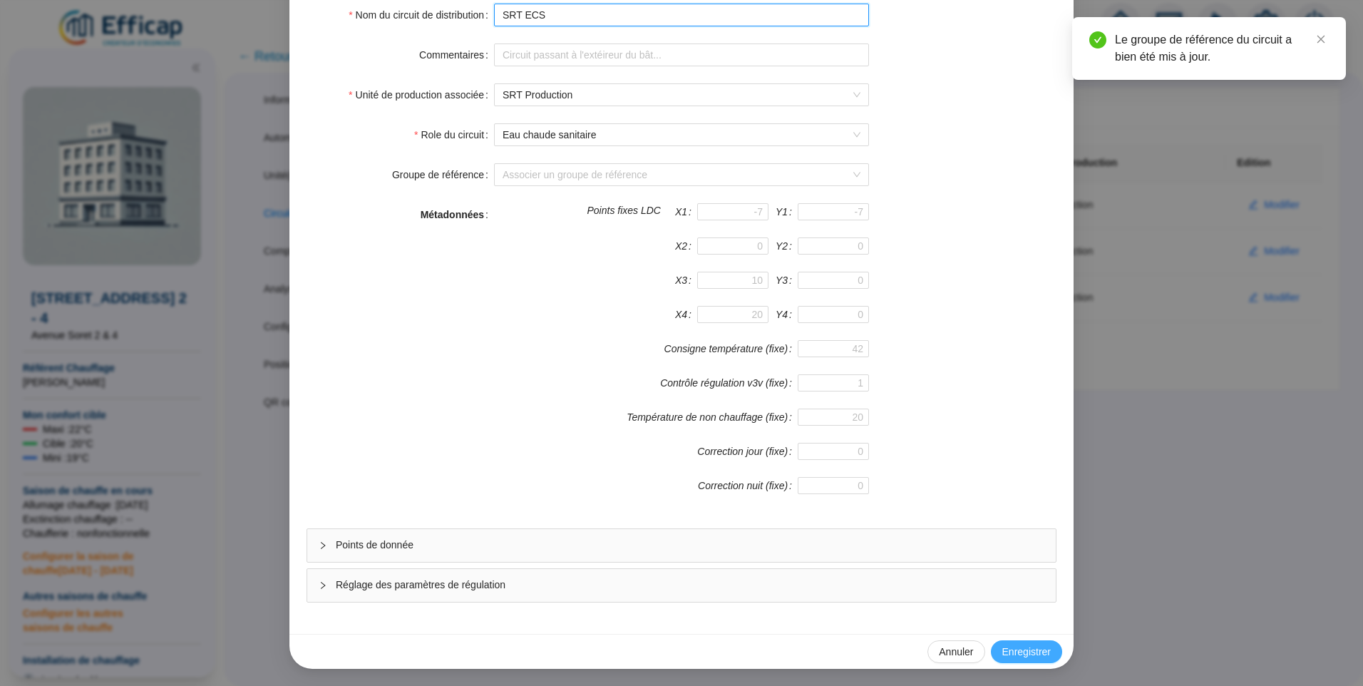
type input "SRT ECS"
click at [1024, 646] on span "Enregistrer" at bounding box center [1026, 651] width 48 height 15
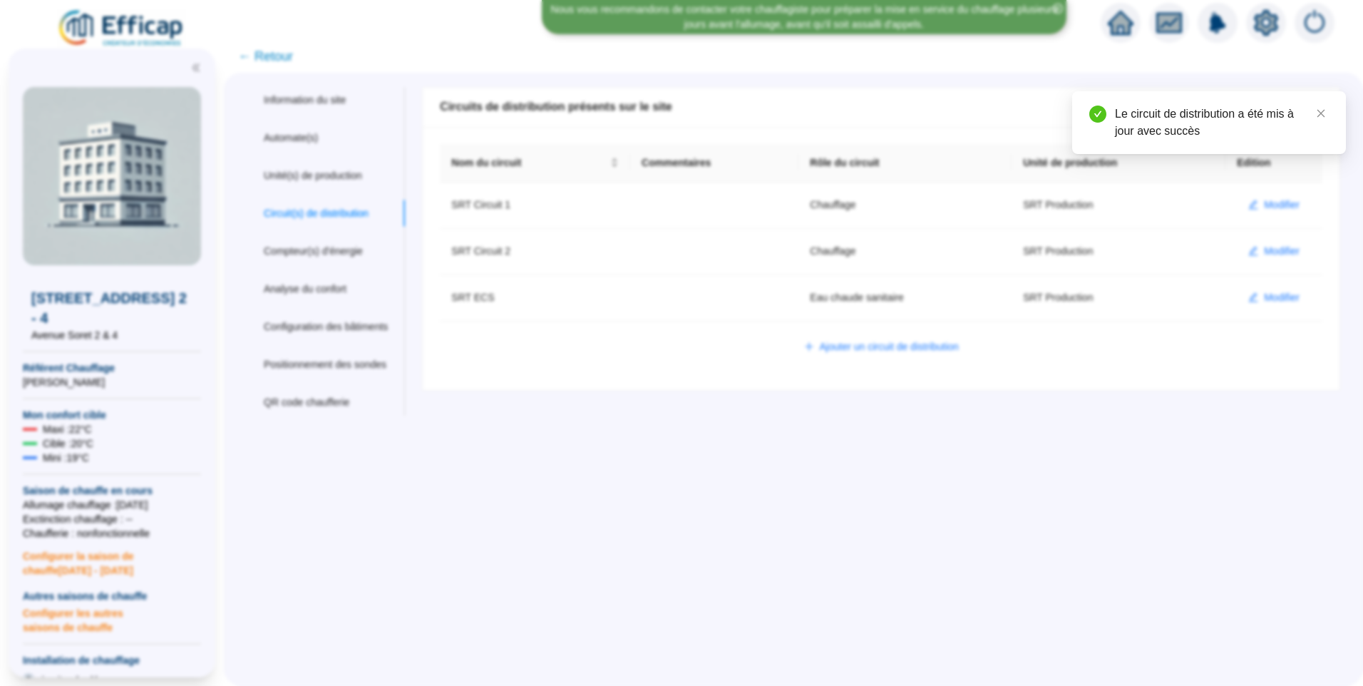
scroll to position [54, 0]
click at [1264, 294] on span "Modifier" at bounding box center [1282, 297] width 36 height 15
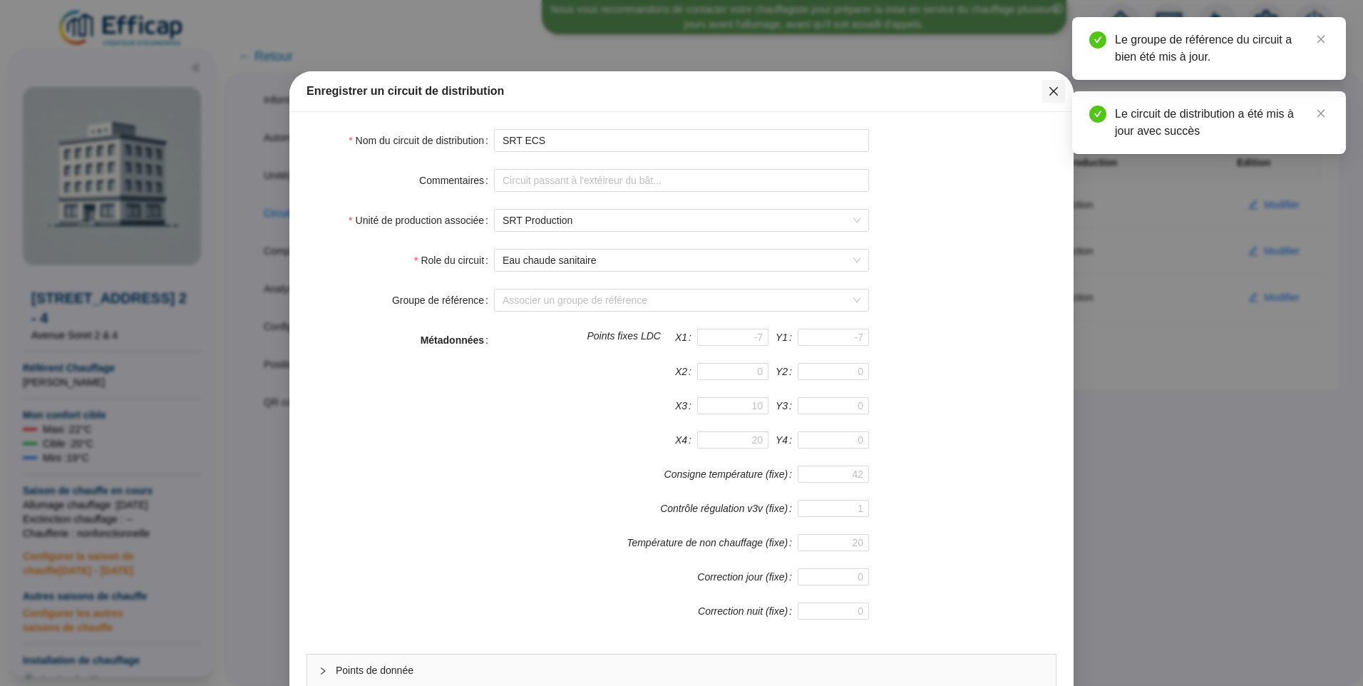
click at [1058, 87] on span "Fermer" at bounding box center [1053, 91] width 23 height 11
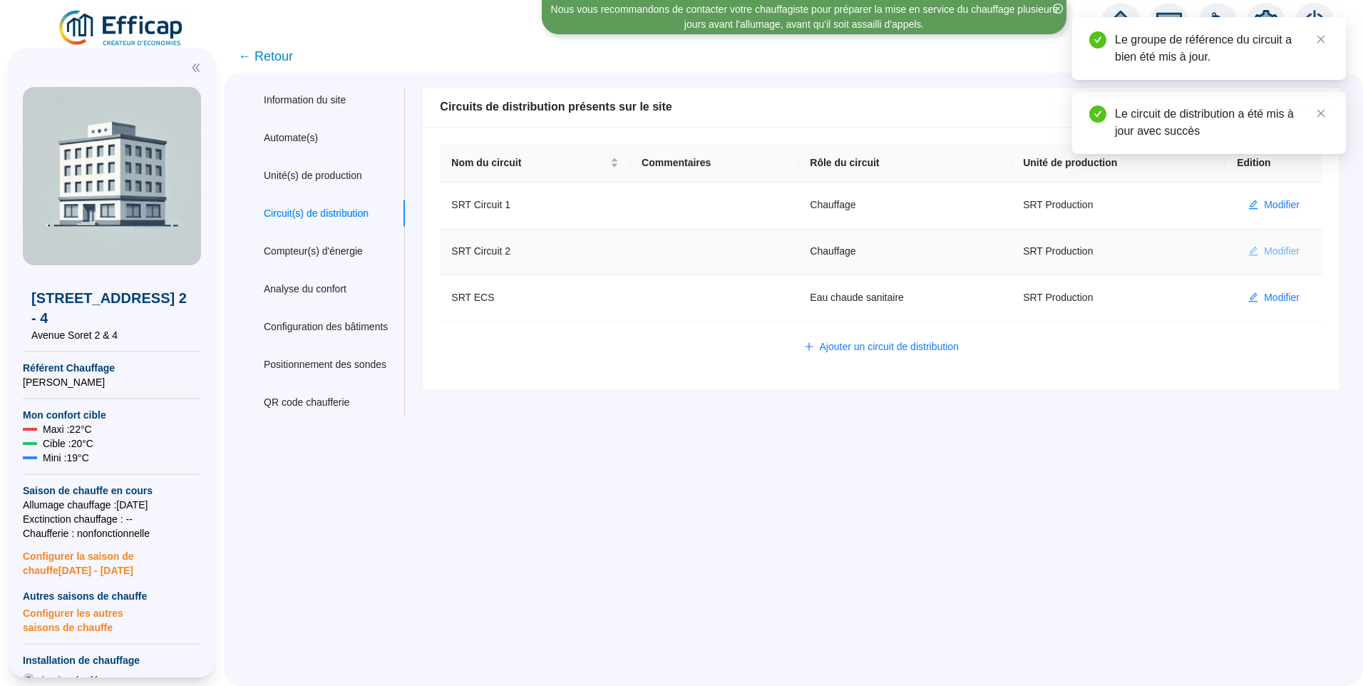
click at [1269, 255] on span "Modifier" at bounding box center [1282, 251] width 36 height 15
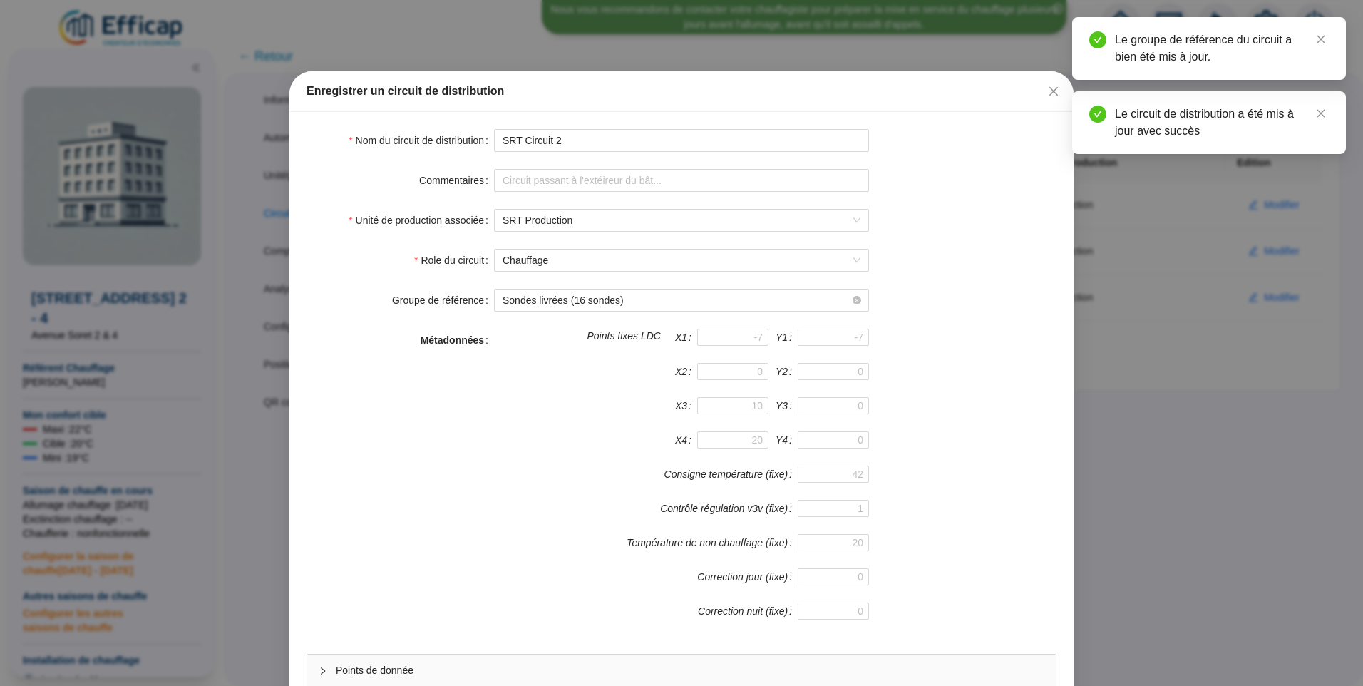
click at [1046, 98] on button "Close" at bounding box center [1053, 91] width 23 height 23
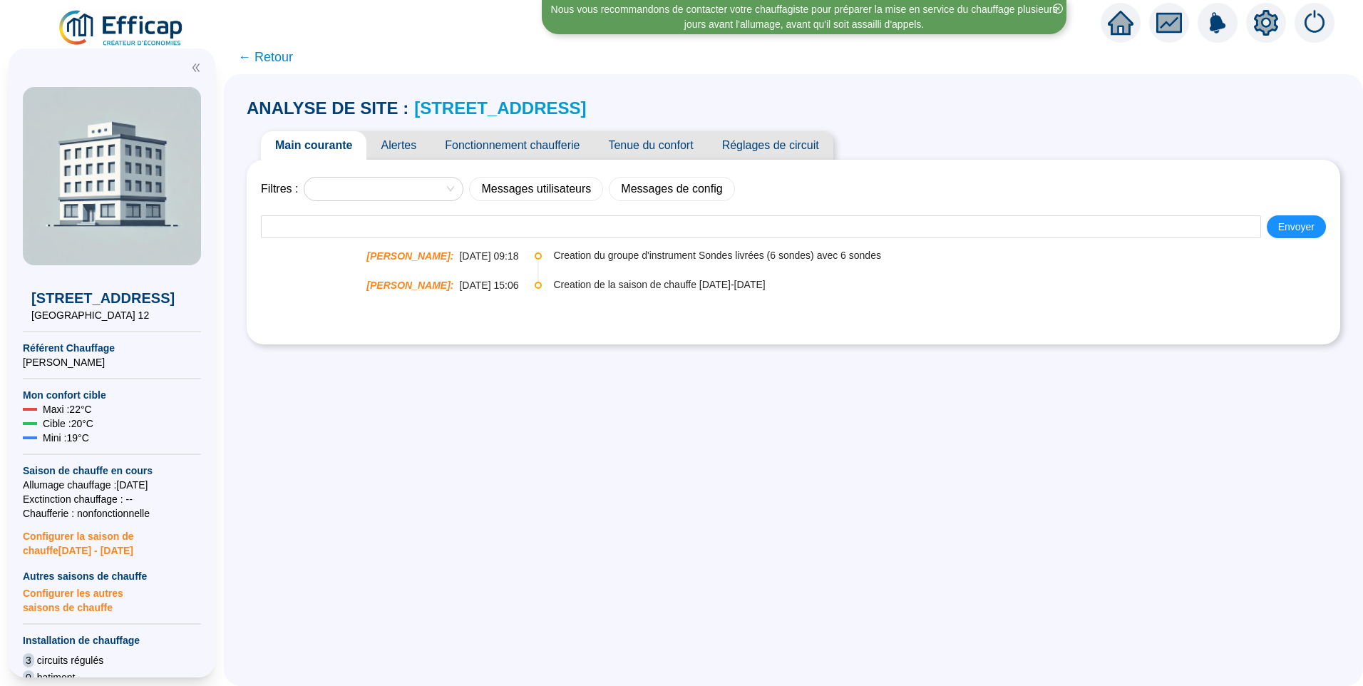
click at [1264, 29] on icon "setting" at bounding box center [1266, 22] width 24 height 23
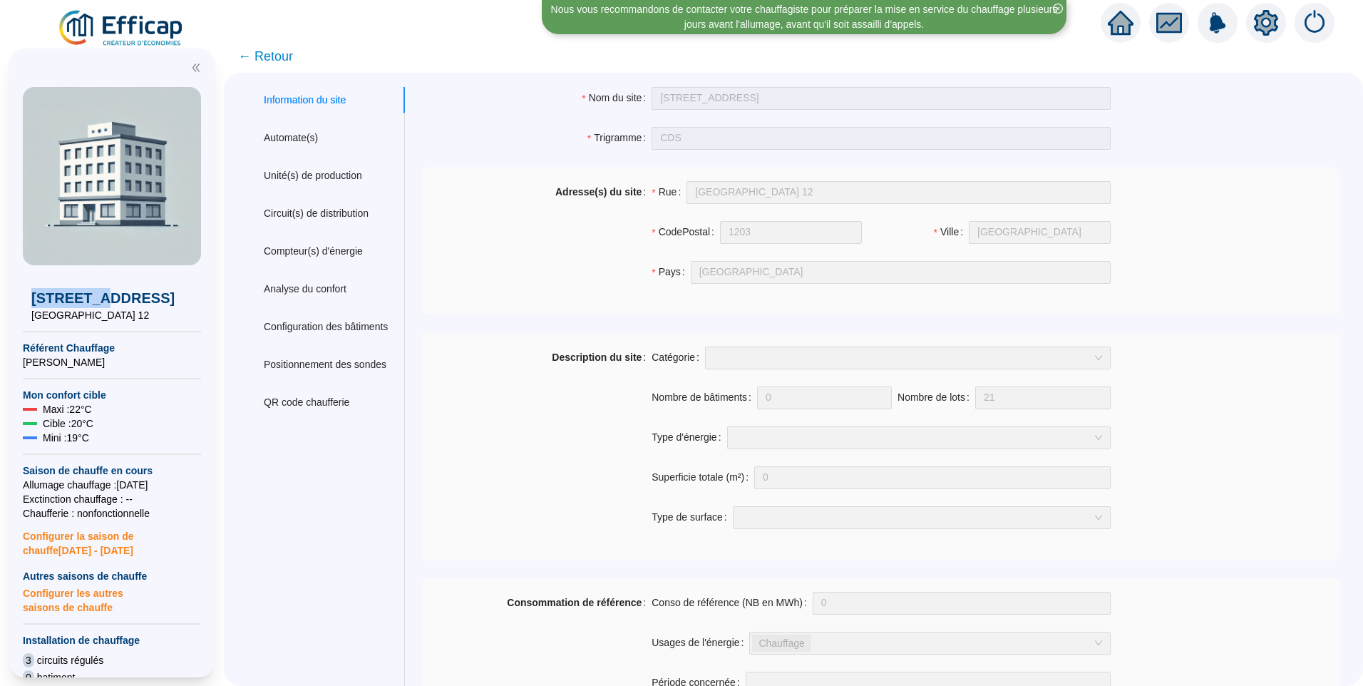
drag, startPoint x: 96, startPoint y: 298, endPoint x: -3, endPoint y: 307, distance: 99.5
click at [0, 307] on html "Nous vous recommandons de contacter votre chauffagiste pour préparer la mise en…" at bounding box center [681, 343] width 1363 height 686
drag, startPoint x: 96, startPoint y: 311, endPoint x: 99, endPoint y: 282, distance: 29.4
click at [31, 307] on div "1203 Rue des Cèdres 12 Rue des Cèdres 12" at bounding box center [112, 293] width 178 height 57
click at [336, 215] on div "Circuit(s) de distribution" at bounding box center [316, 213] width 105 height 15
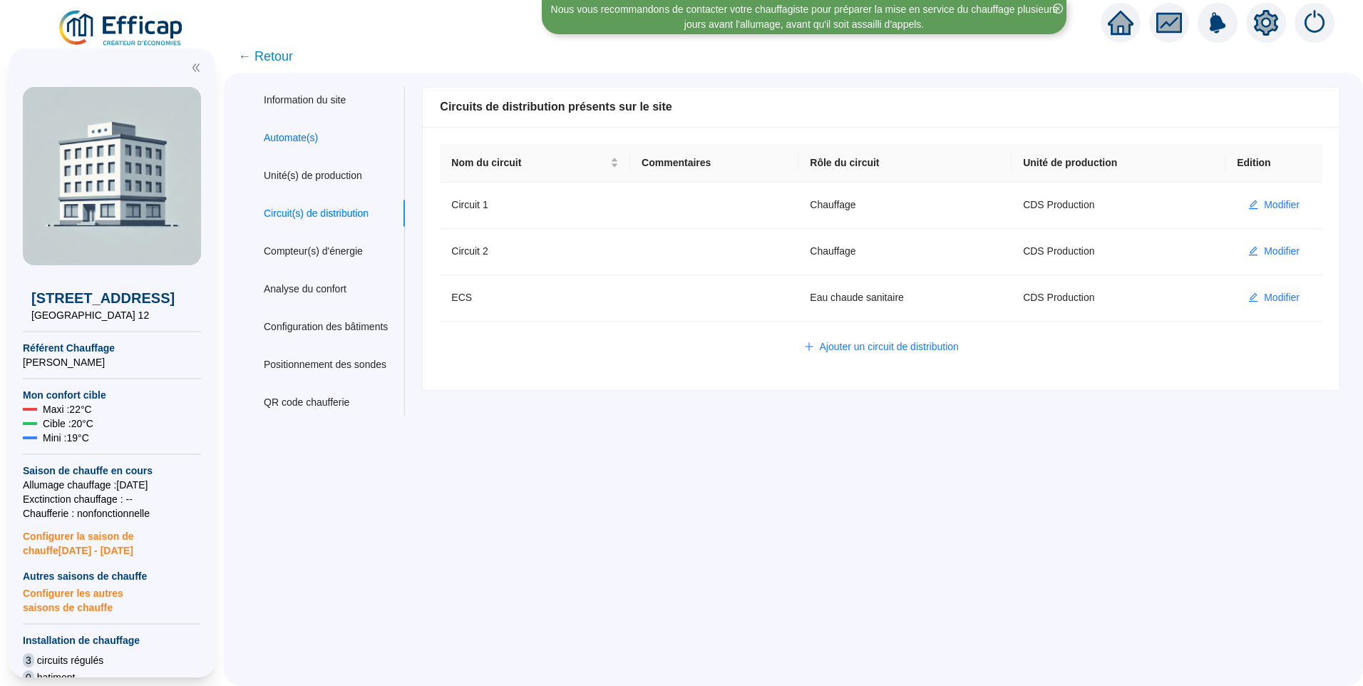
click at [315, 141] on div "Automate(s)" at bounding box center [291, 137] width 54 height 15
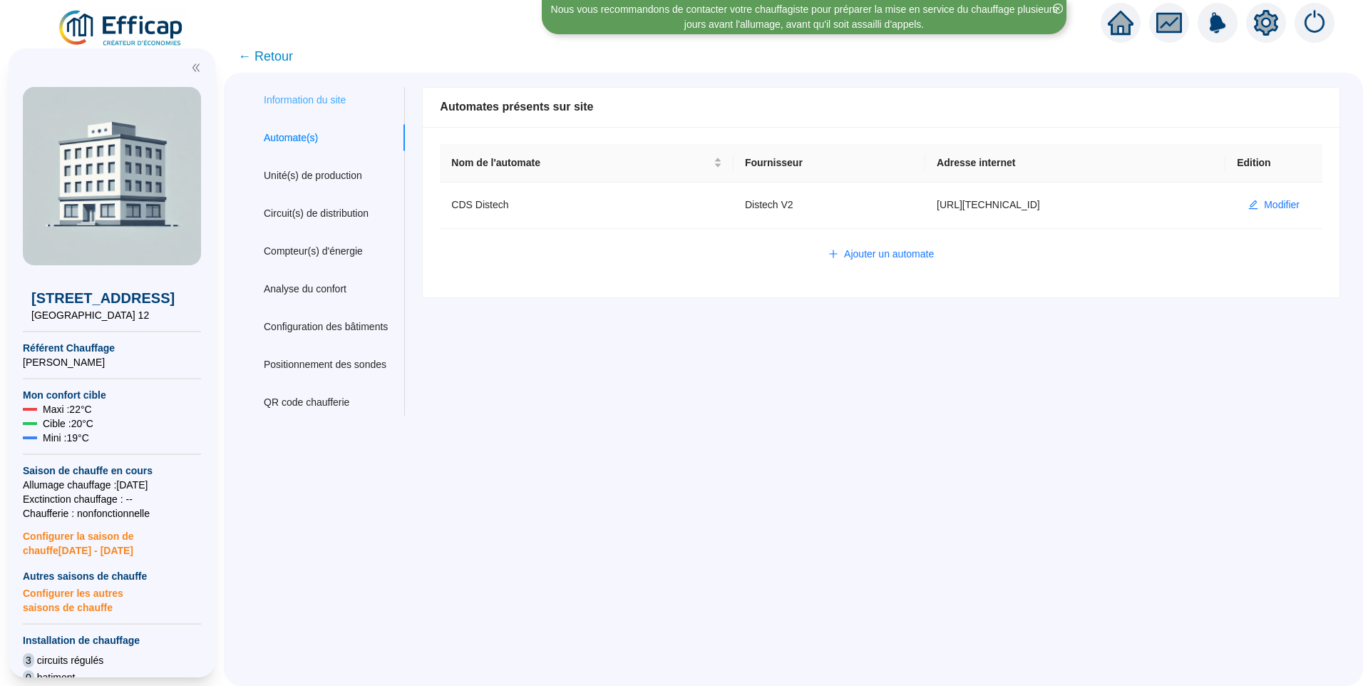
click at [321, 88] on div "Information du site" at bounding box center [326, 100] width 158 height 26
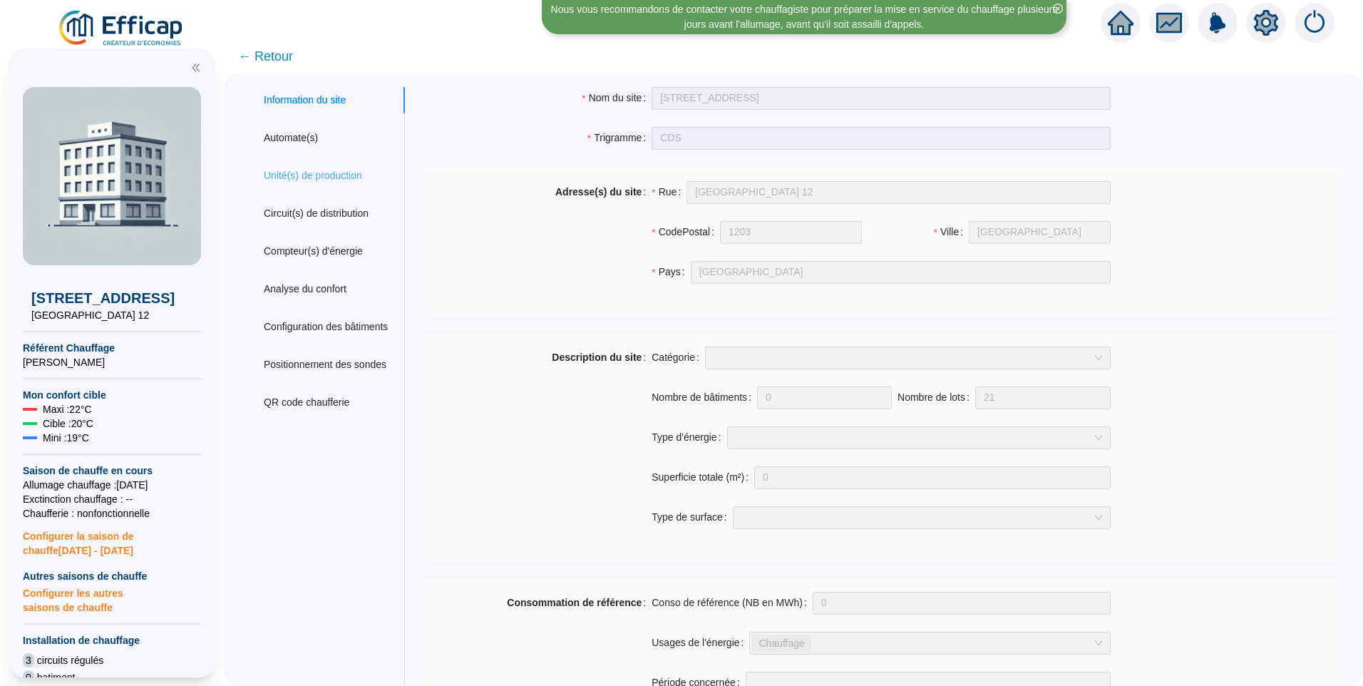
click at [311, 163] on div "Unité(s) de production" at bounding box center [326, 176] width 158 height 26
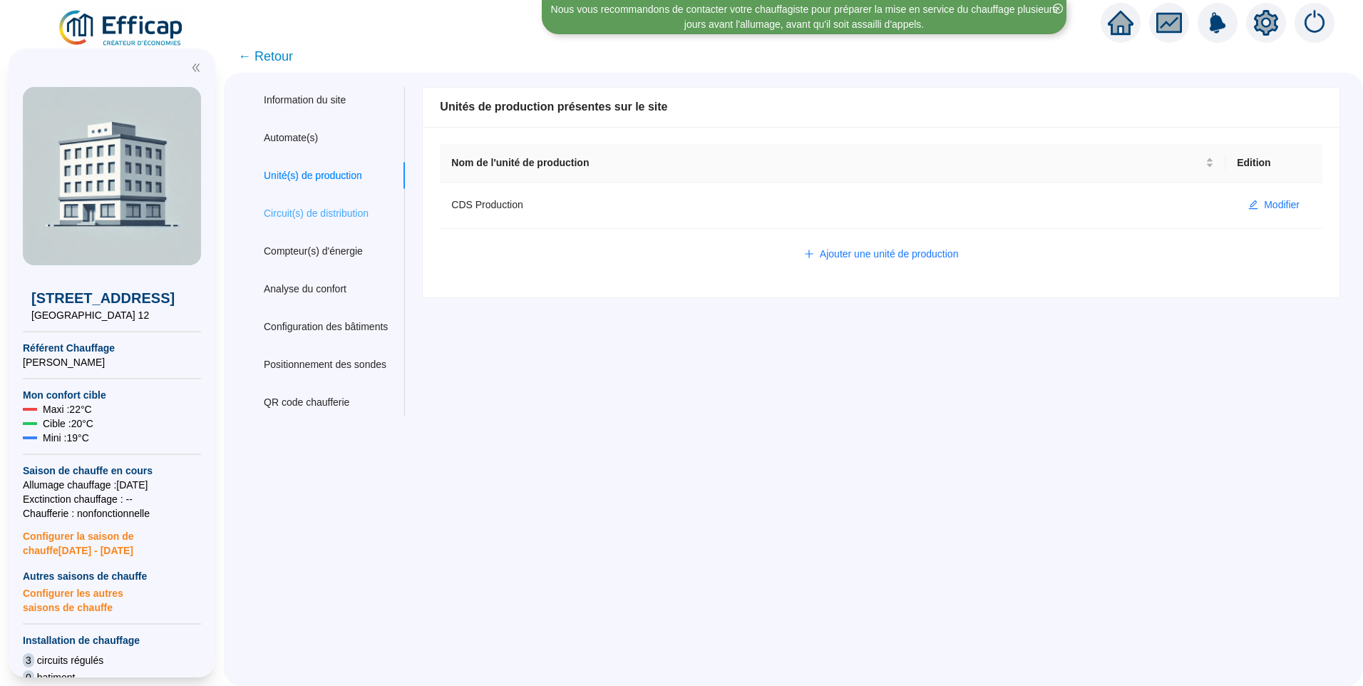
click at [337, 223] on div "Circuit(s) de distribution" at bounding box center [326, 213] width 158 height 26
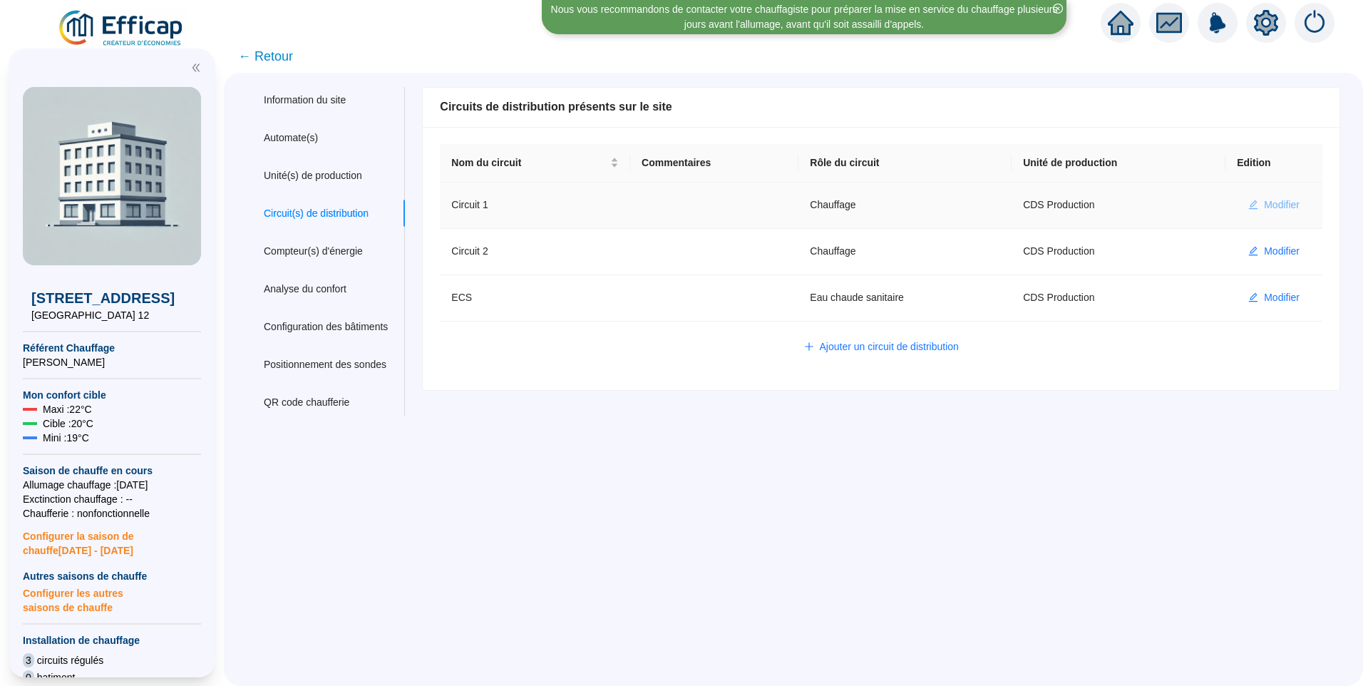
click at [1264, 201] on span "Modifier" at bounding box center [1282, 204] width 36 height 15
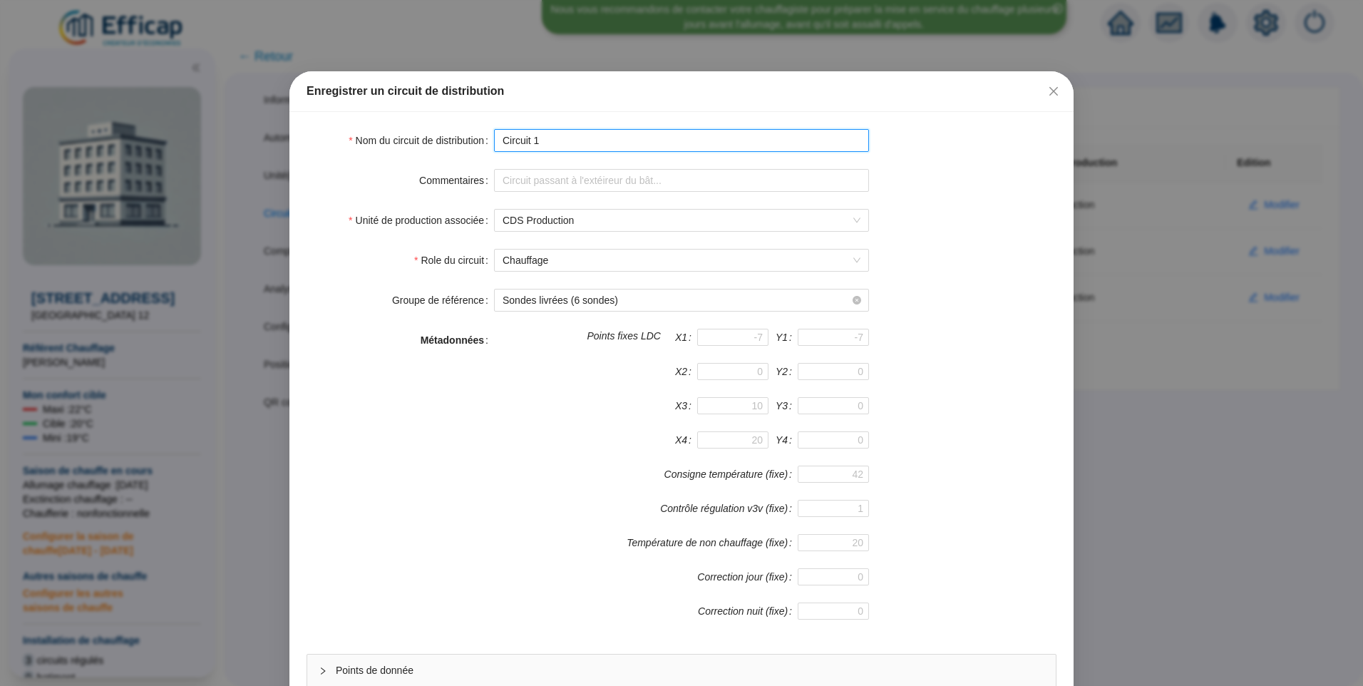
click at [498, 140] on input "Circuit 1" at bounding box center [681, 140] width 375 height 23
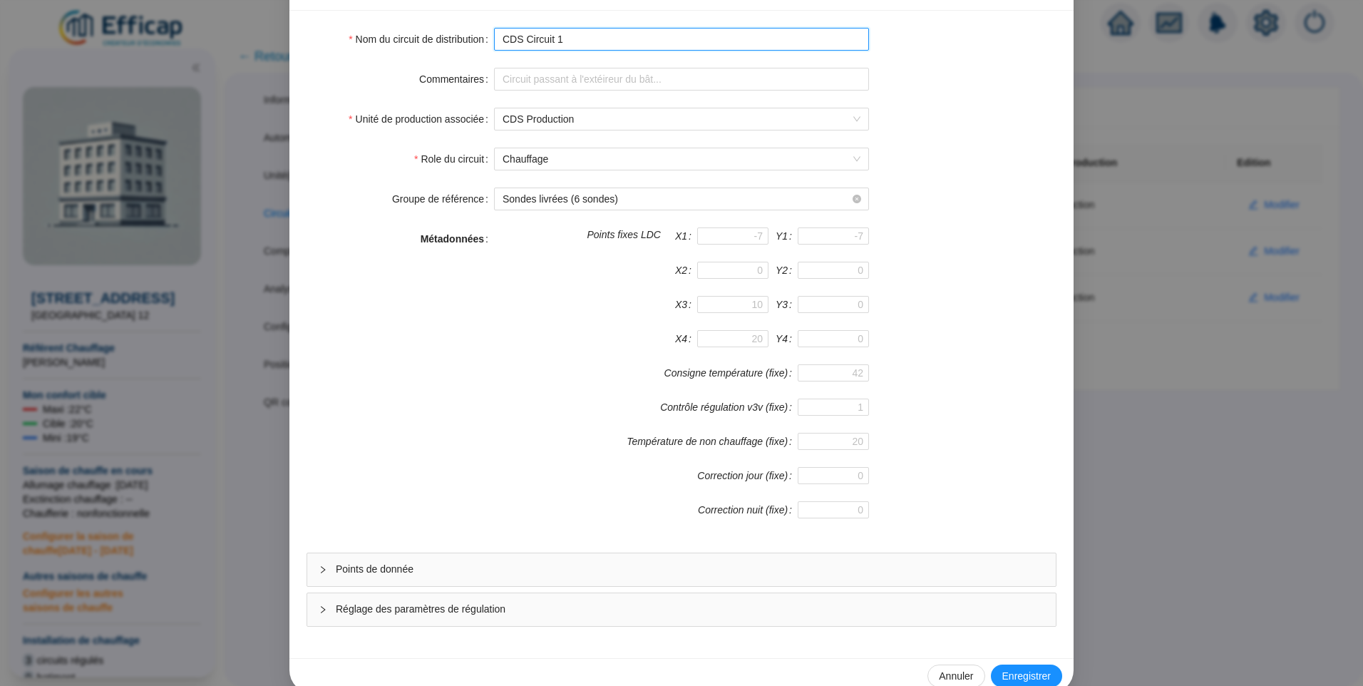
scroll to position [125, 0]
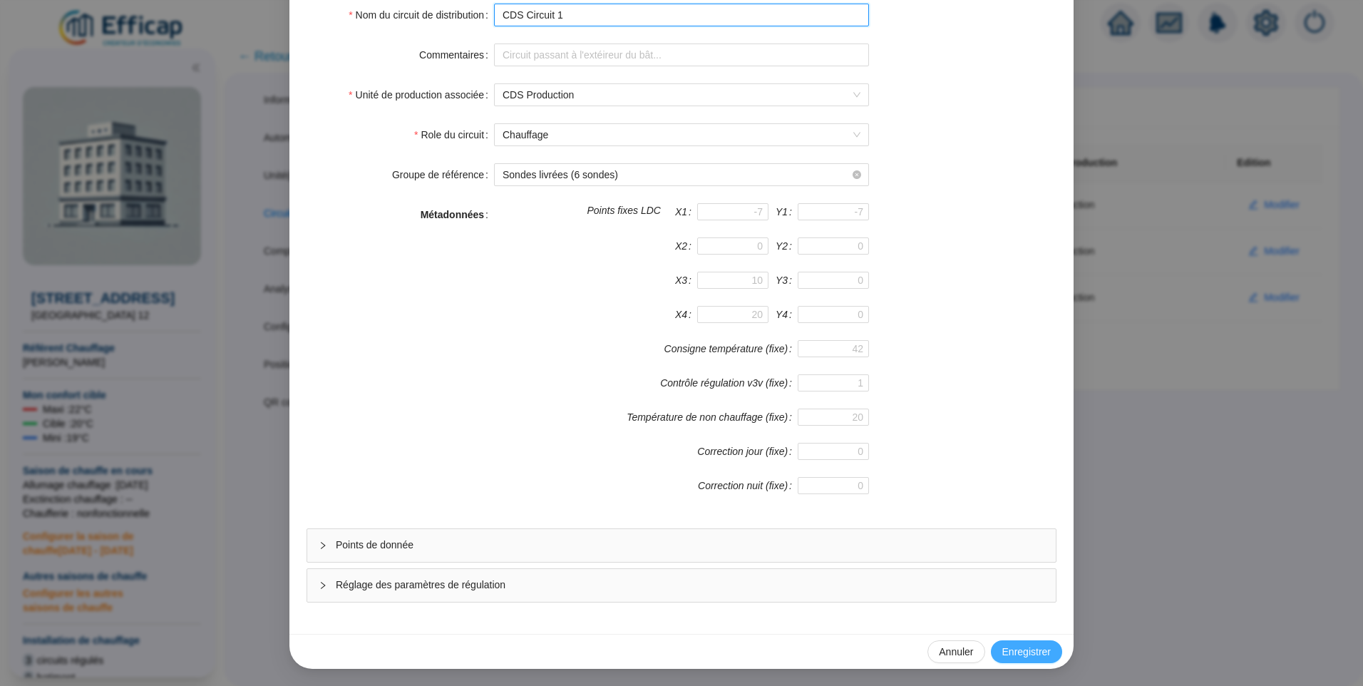
type input "CDS Circuit 1"
click at [1043, 642] on button "Enregistrer" at bounding box center [1026, 651] width 71 height 23
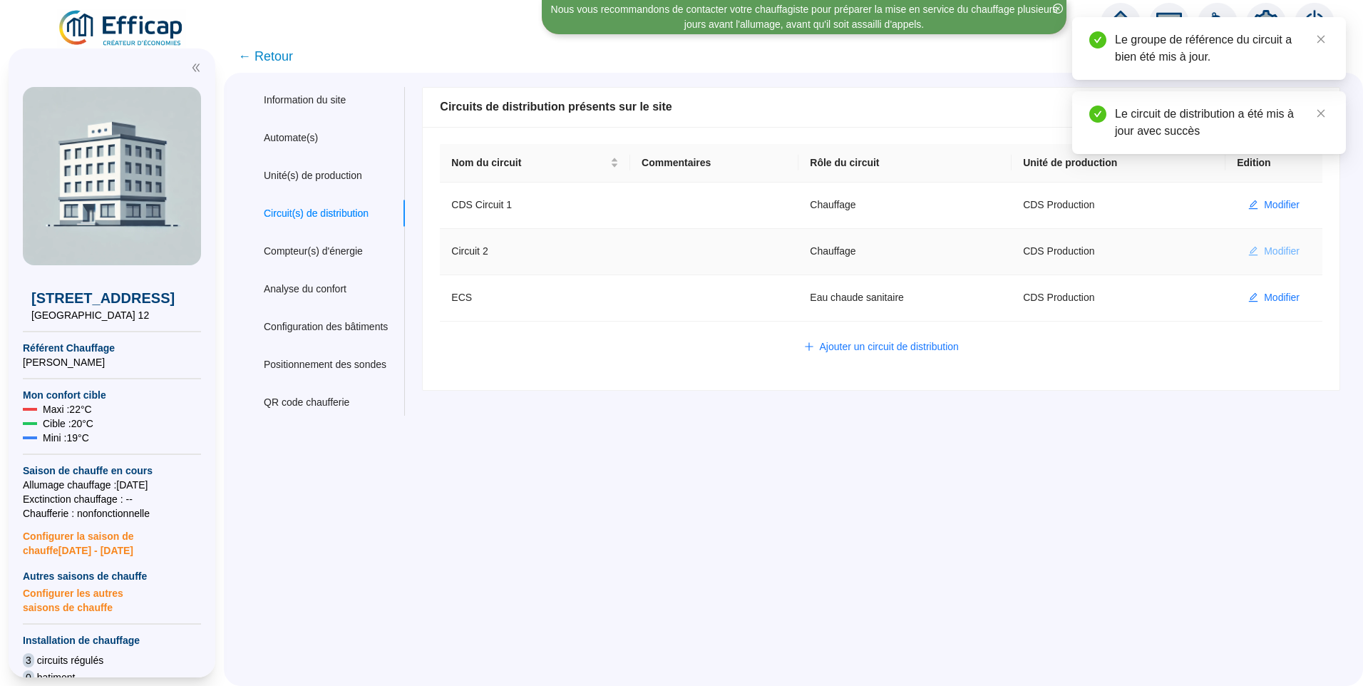
click at [1256, 243] on button "Modifier" at bounding box center [1274, 251] width 74 height 23
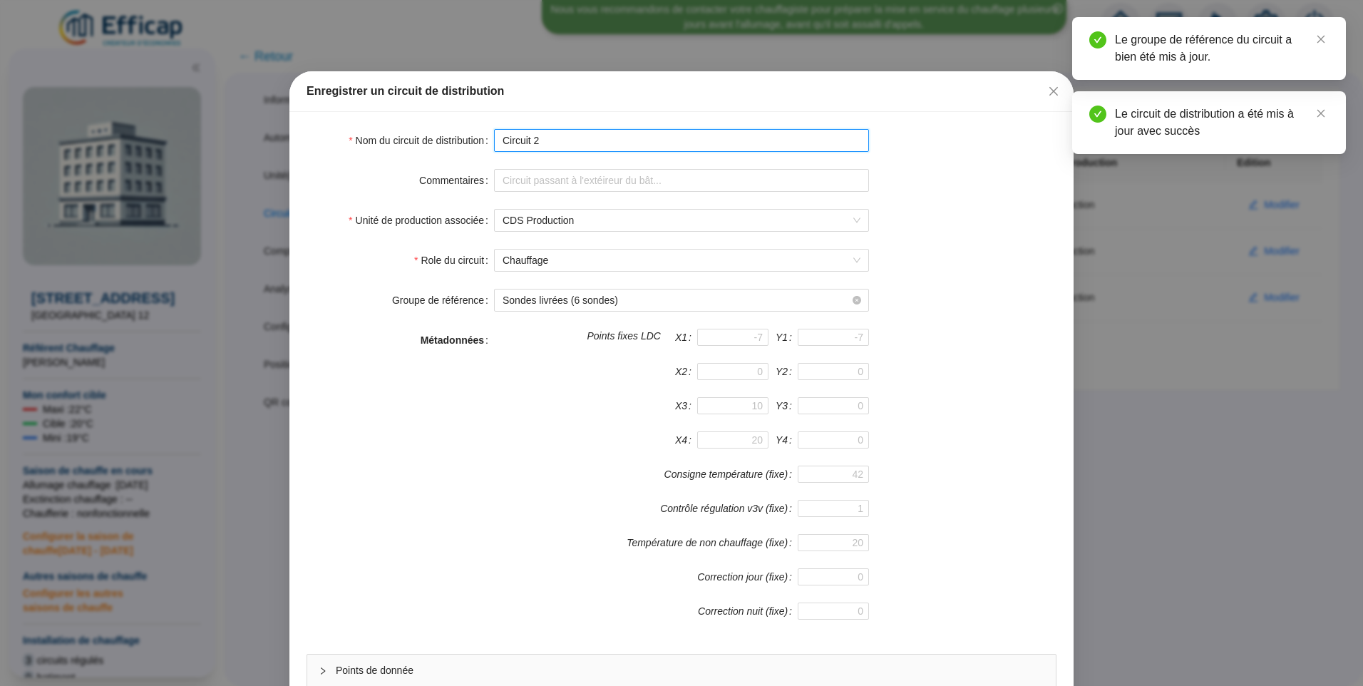
click at [499, 139] on input "Circuit 2" at bounding box center [681, 140] width 375 height 23
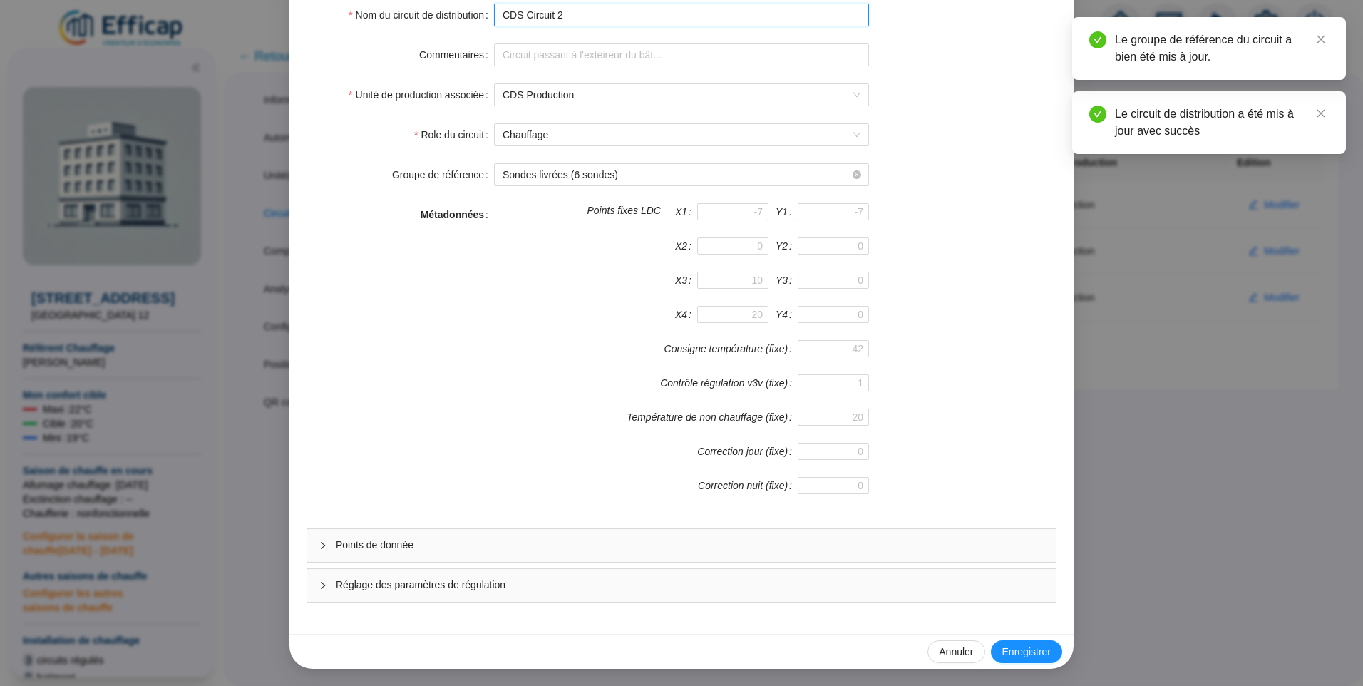
type input "CDS Circuit 2"
click at [428, 550] on span "Points de donnée" at bounding box center [690, 544] width 708 height 15
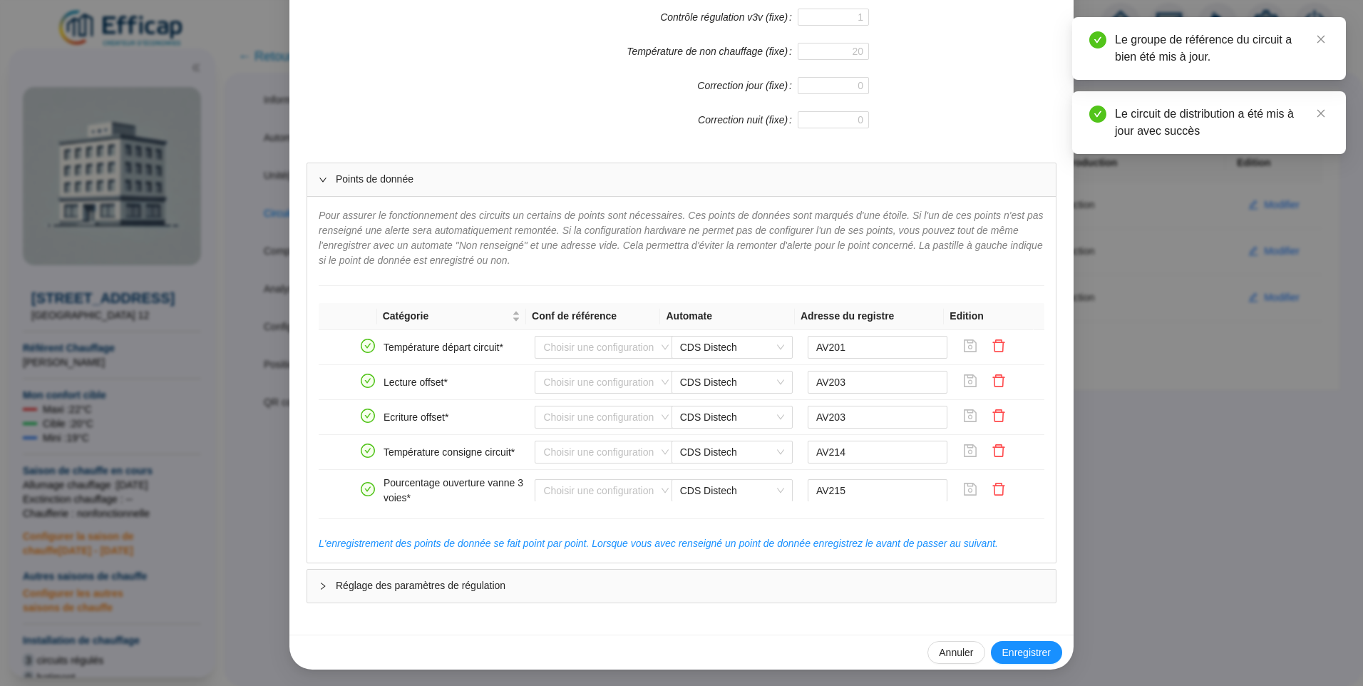
scroll to position [784, 0]
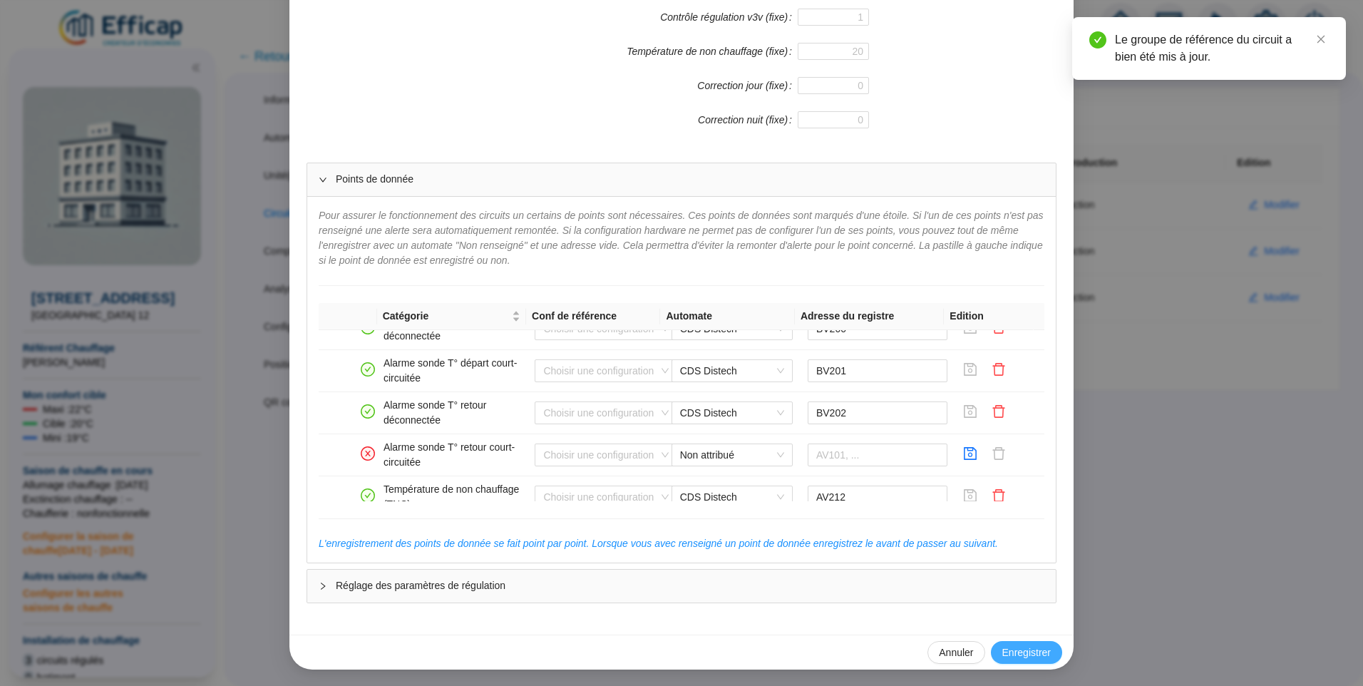
click at [1016, 641] on button "Enregistrer" at bounding box center [1026, 652] width 71 height 23
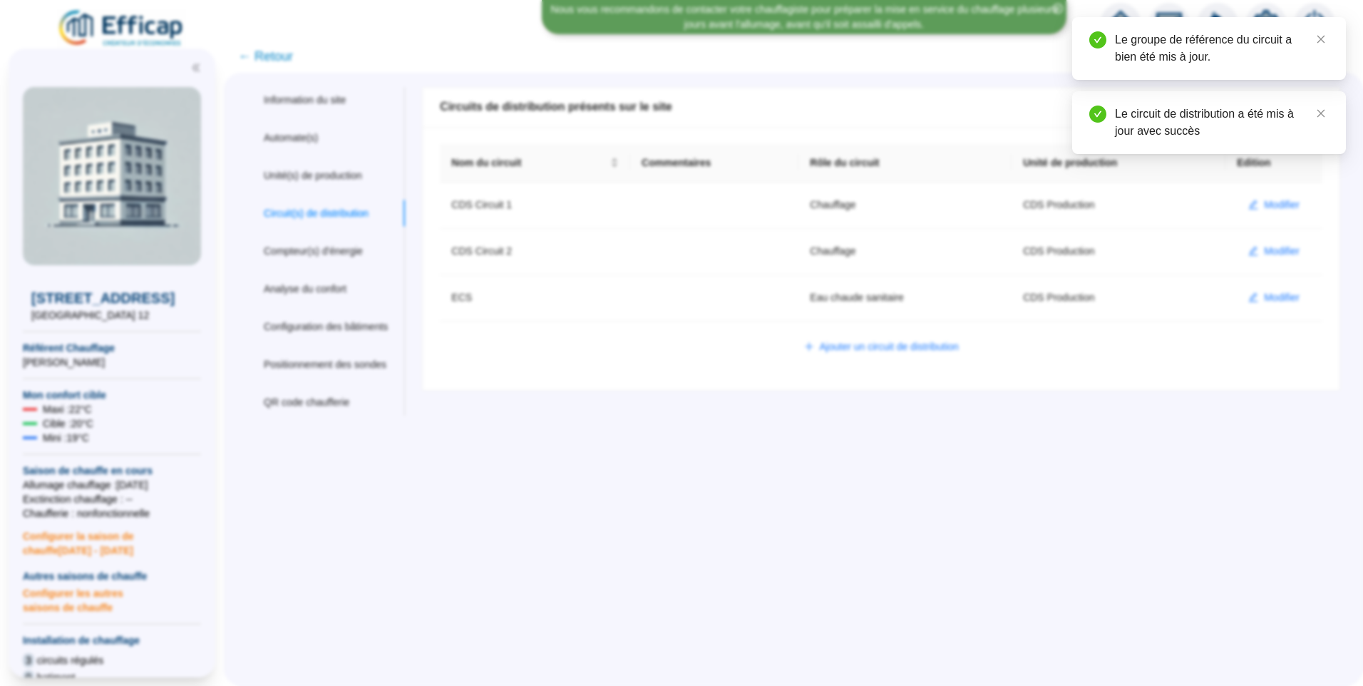
scroll to position [421, 0]
click at [1271, 201] on span "Modifier" at bounding box center [1282, 204] width 36 height 15
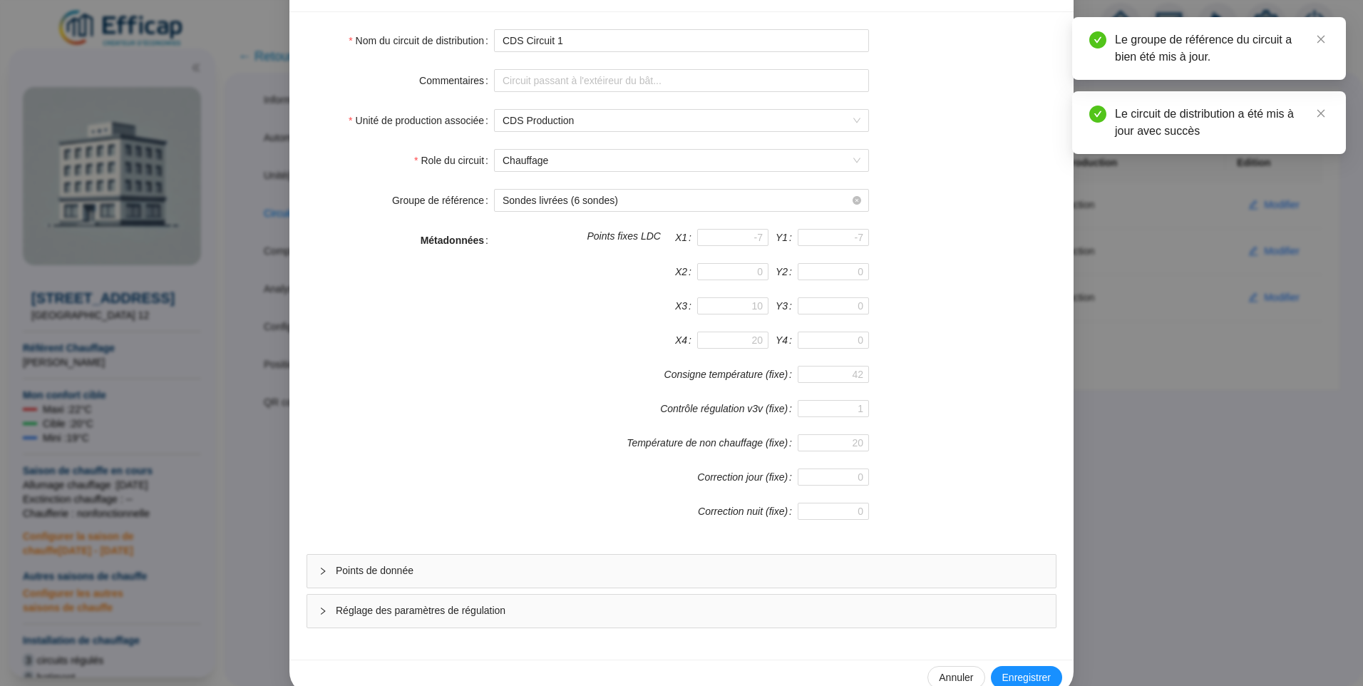
scroll to position [125, 0]
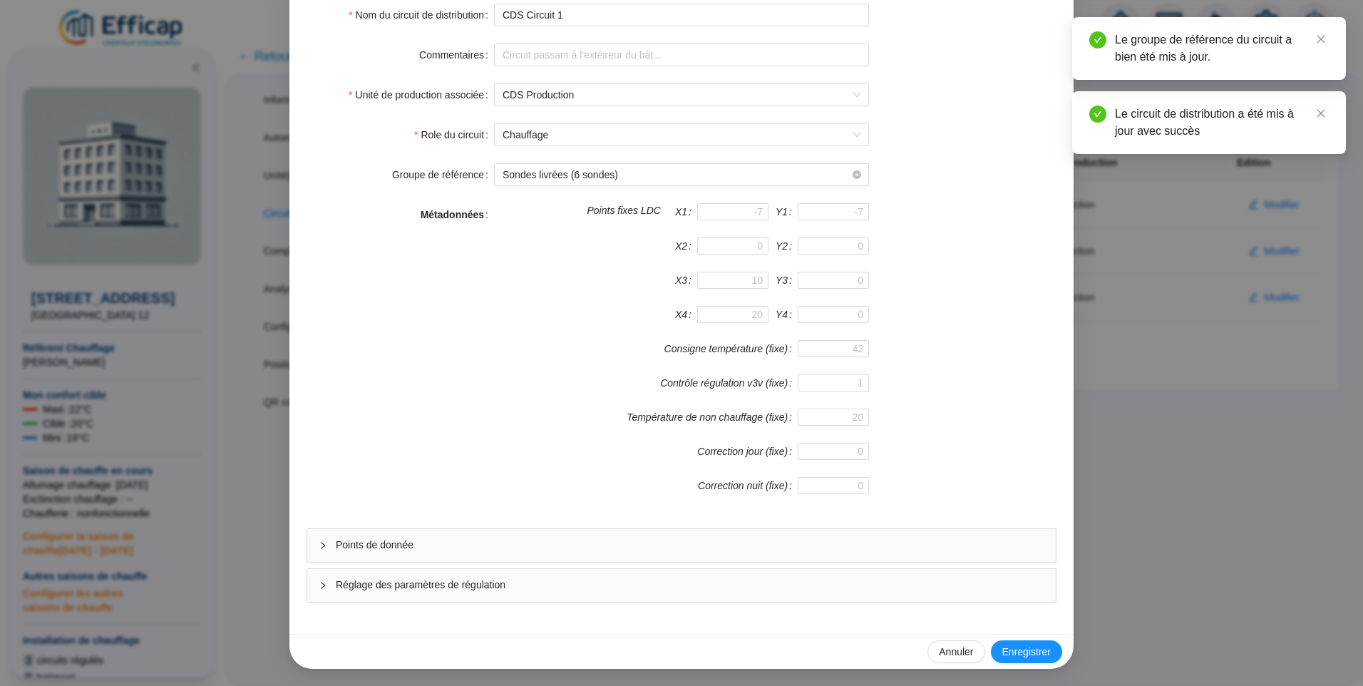
click at [563, 555] on div "Points de donnée" at bounding box center [681, 545] width 748 height 33
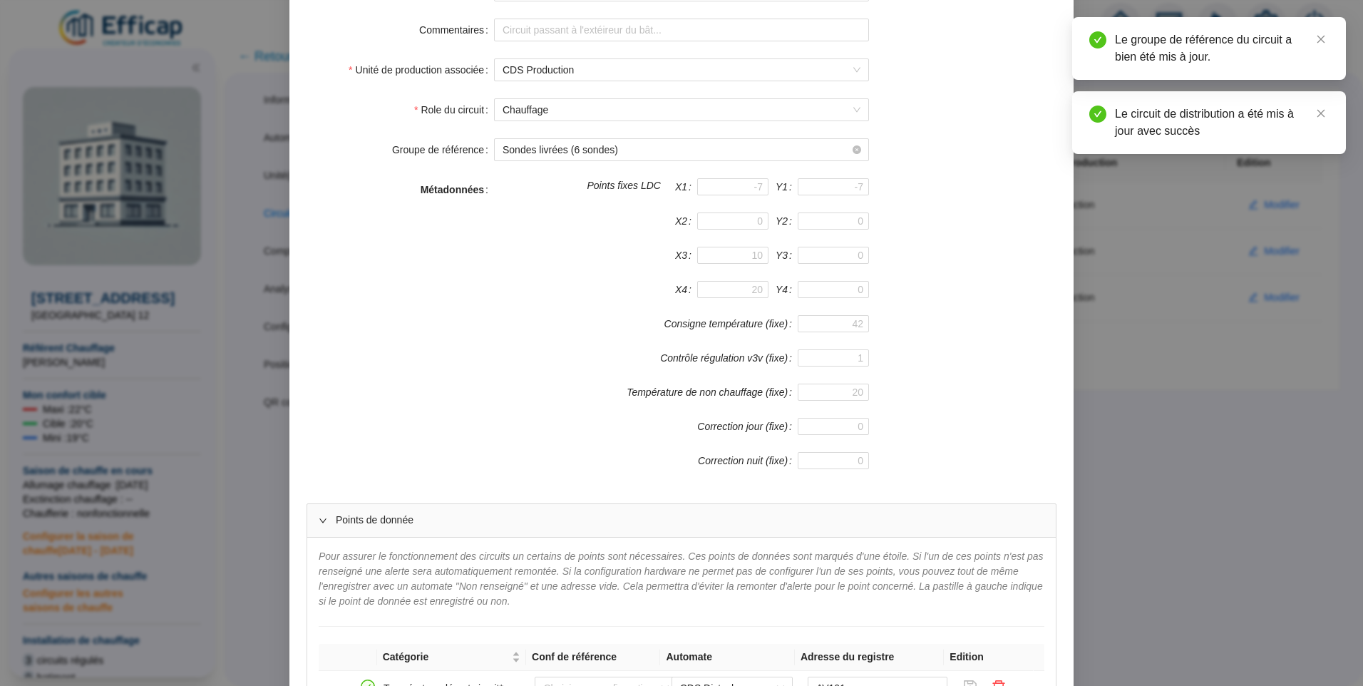
scroll to position [0, 0]
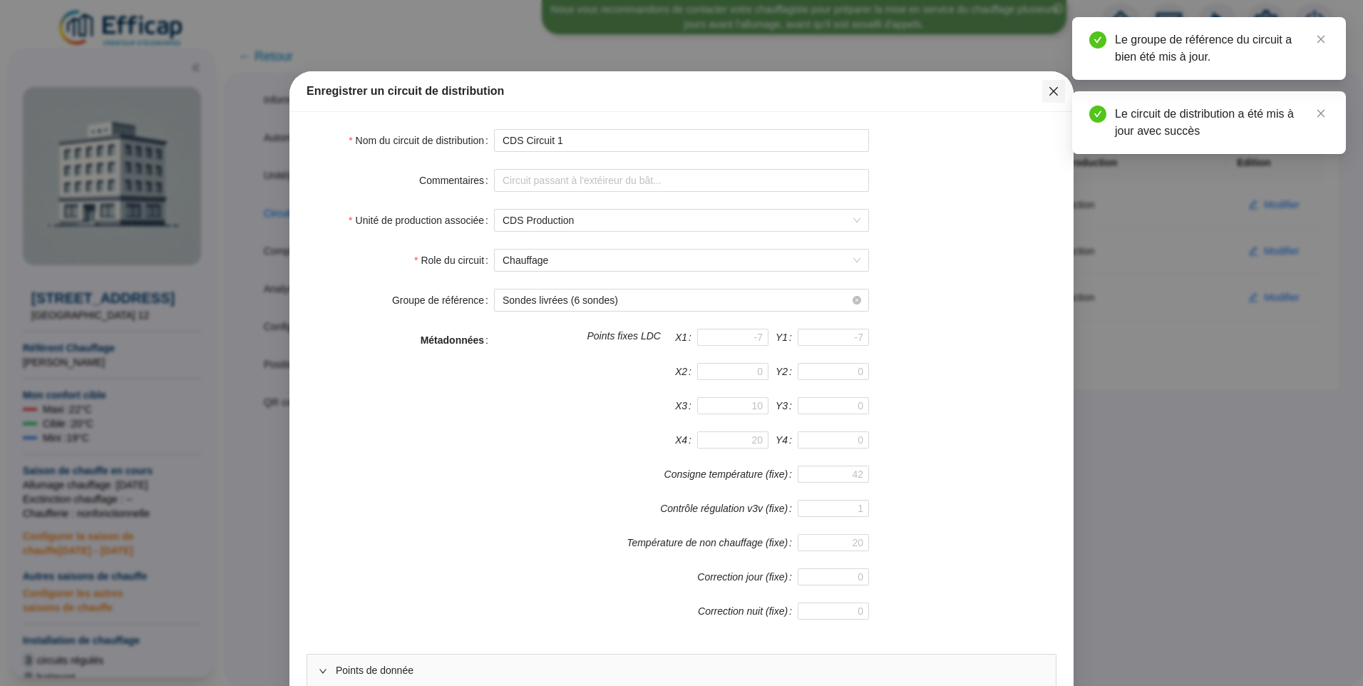
click at [1056, 83] on button "Close" at bounding box center [1053, 91] width 23 height 23
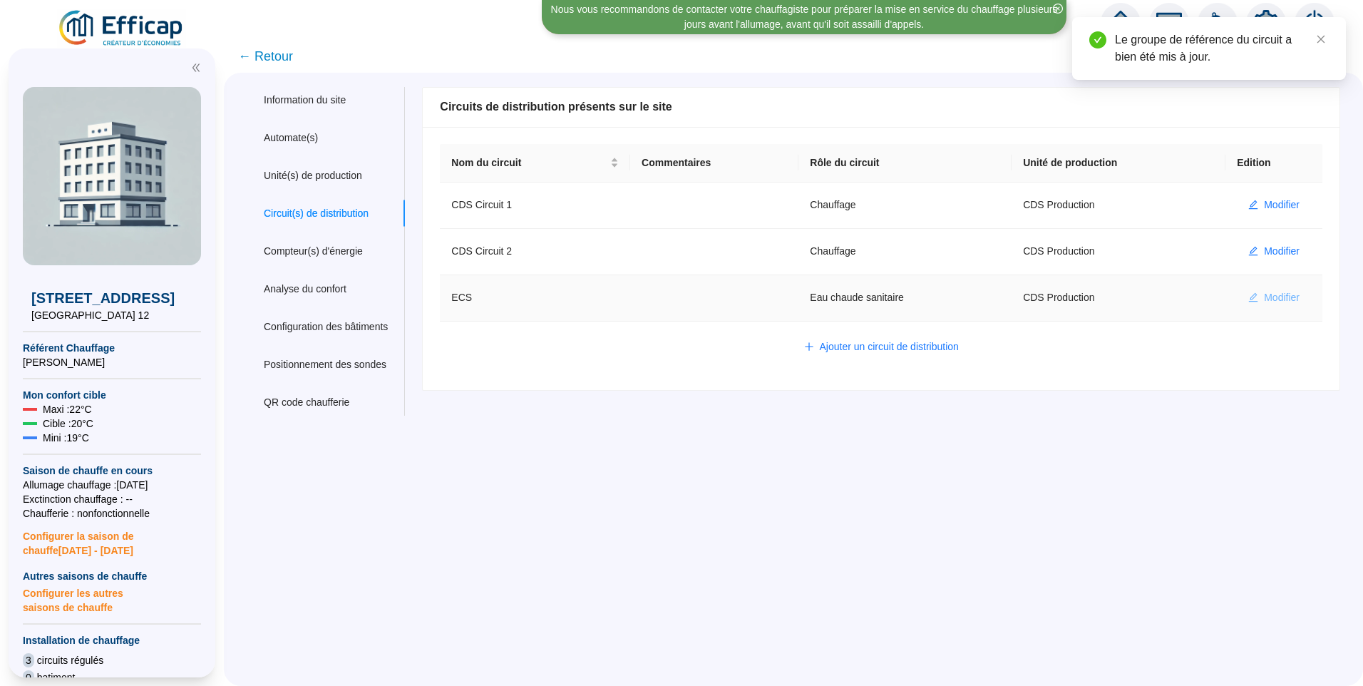
click at [1281, 301] on span "Modifier" at bounding box center [1282, 297] width 36 height 15
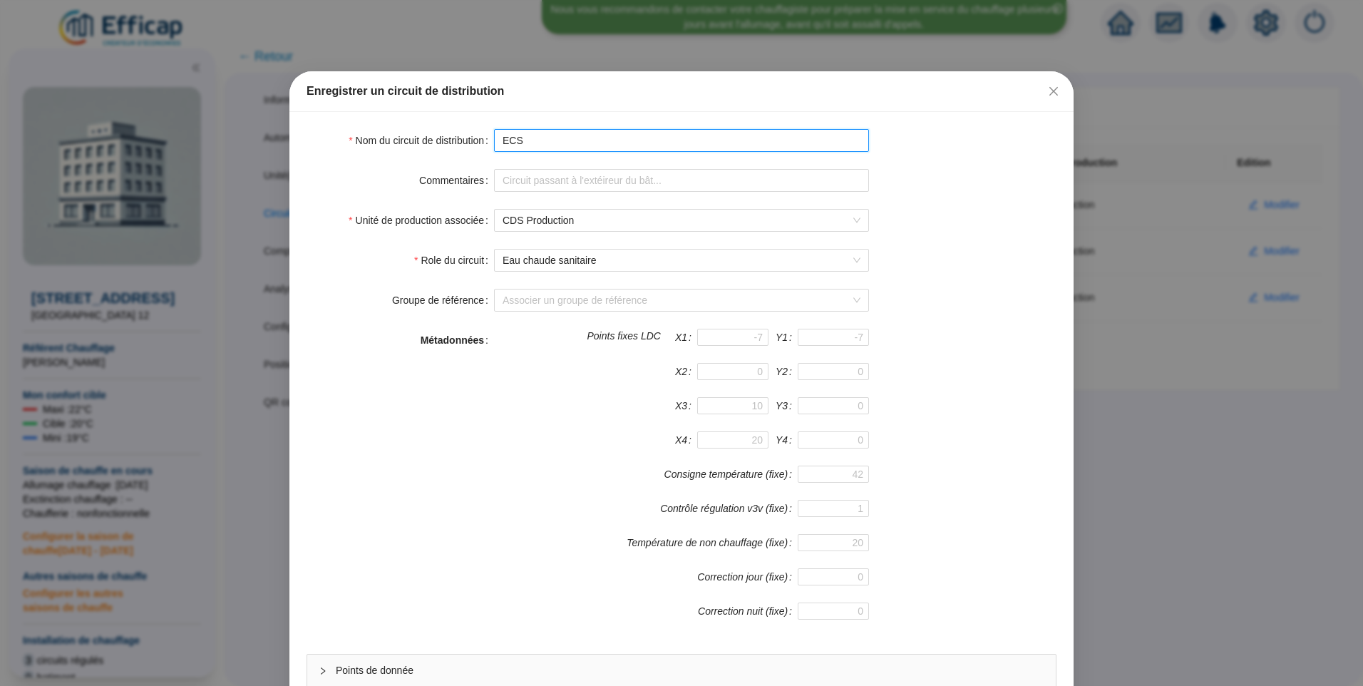
click at [497, 145] on input "ECS" at bounding box center [681, 140] width 375 height 23
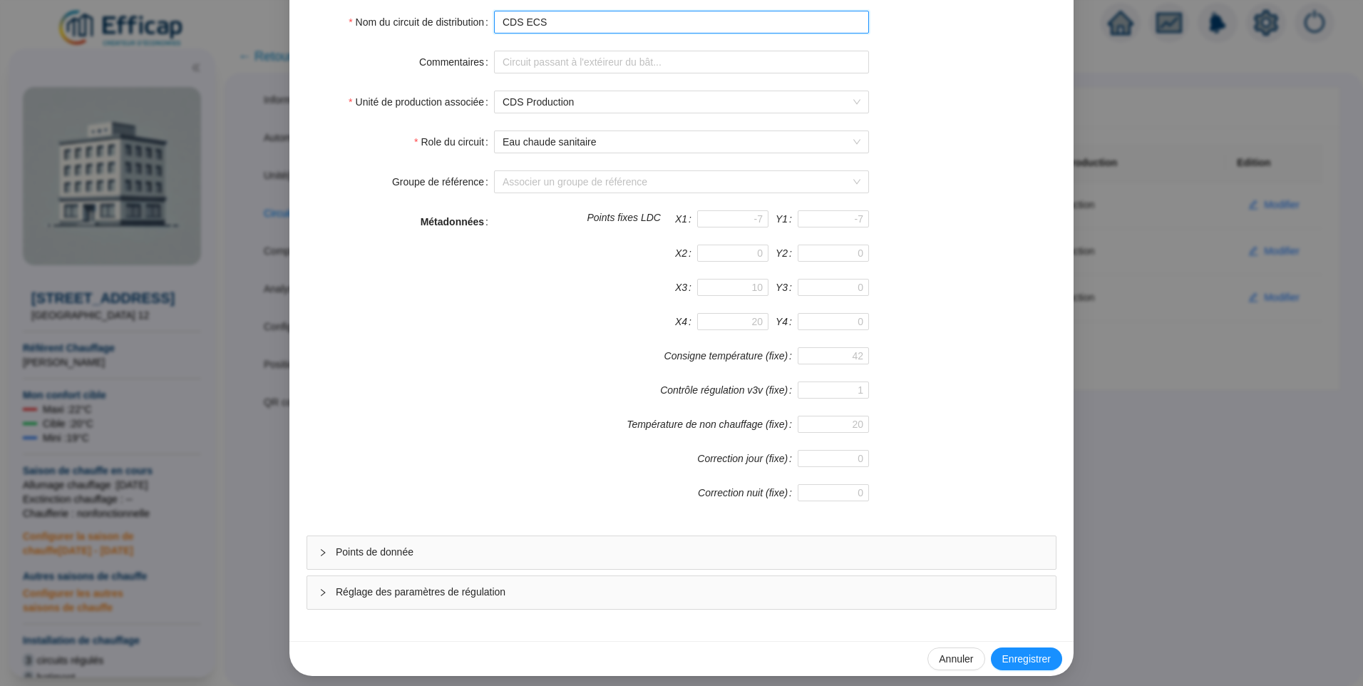
scroll to position [125, 0]
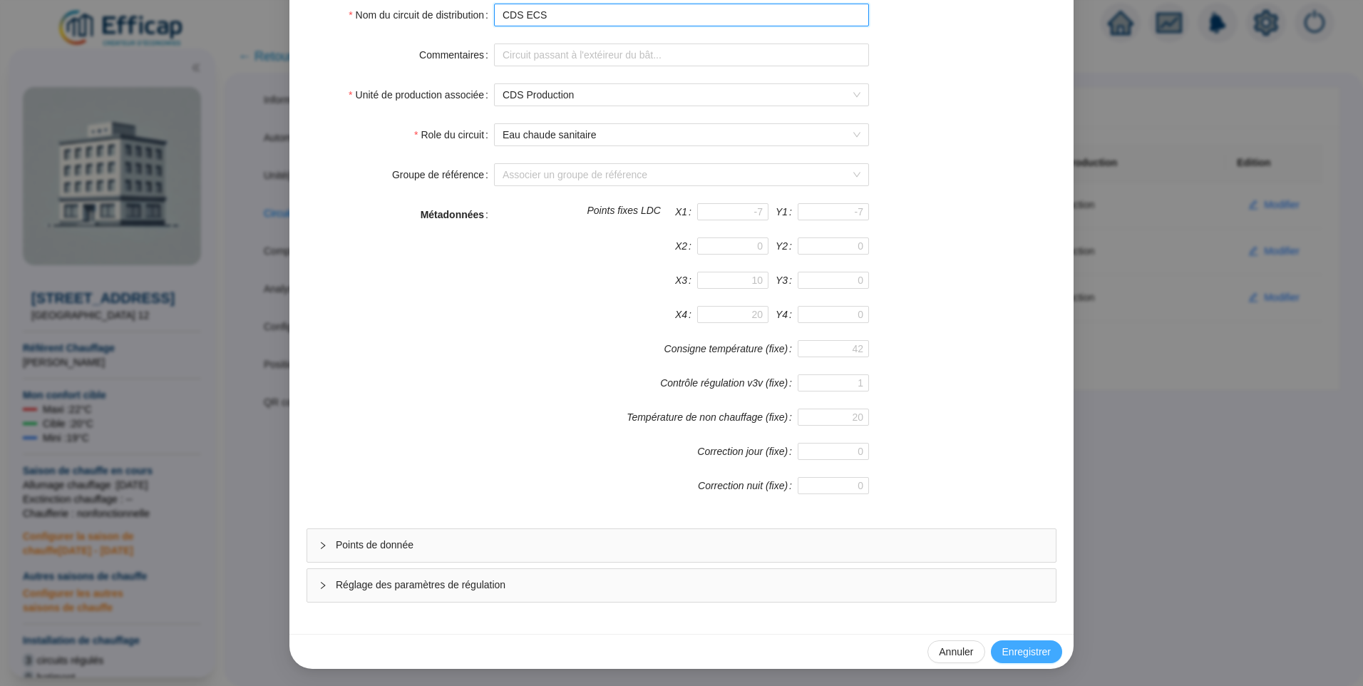
type input "CDS ECS"
click at [1019, 647] on span "Enregistrer" at bounding box center [1026, 651] width 48 height 15
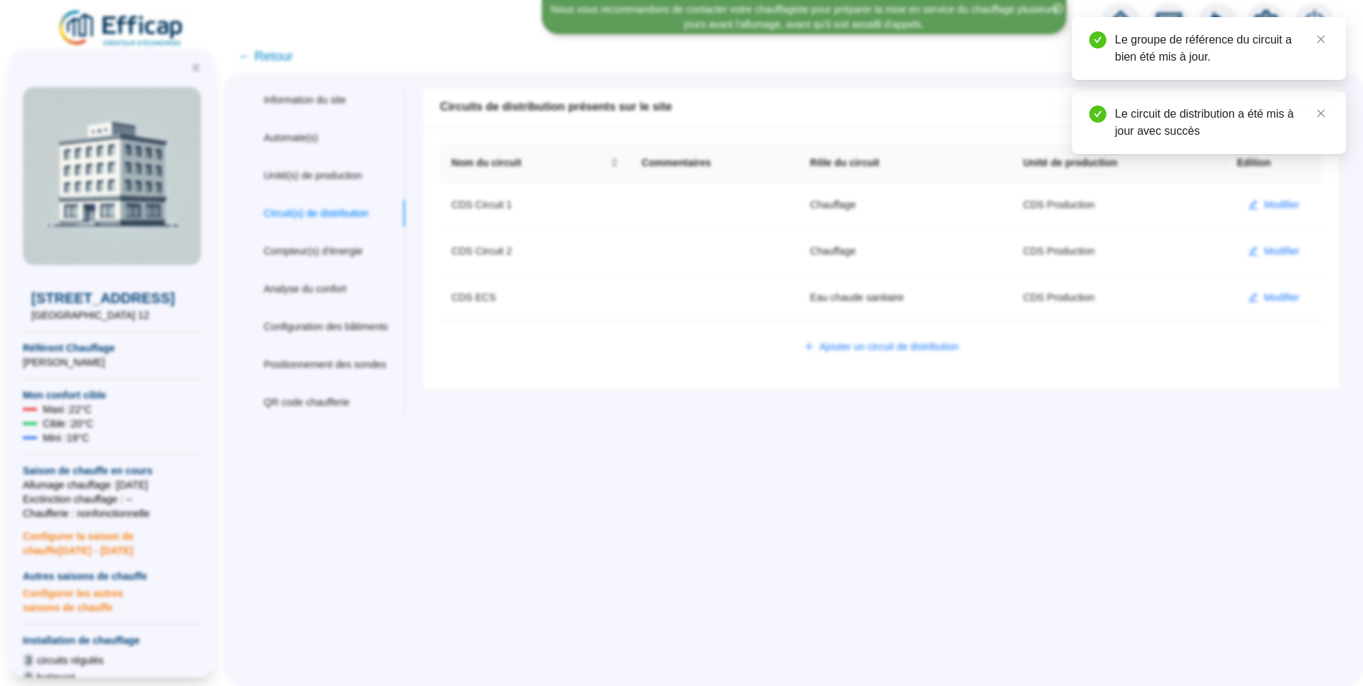
scroll to position [54, 0]
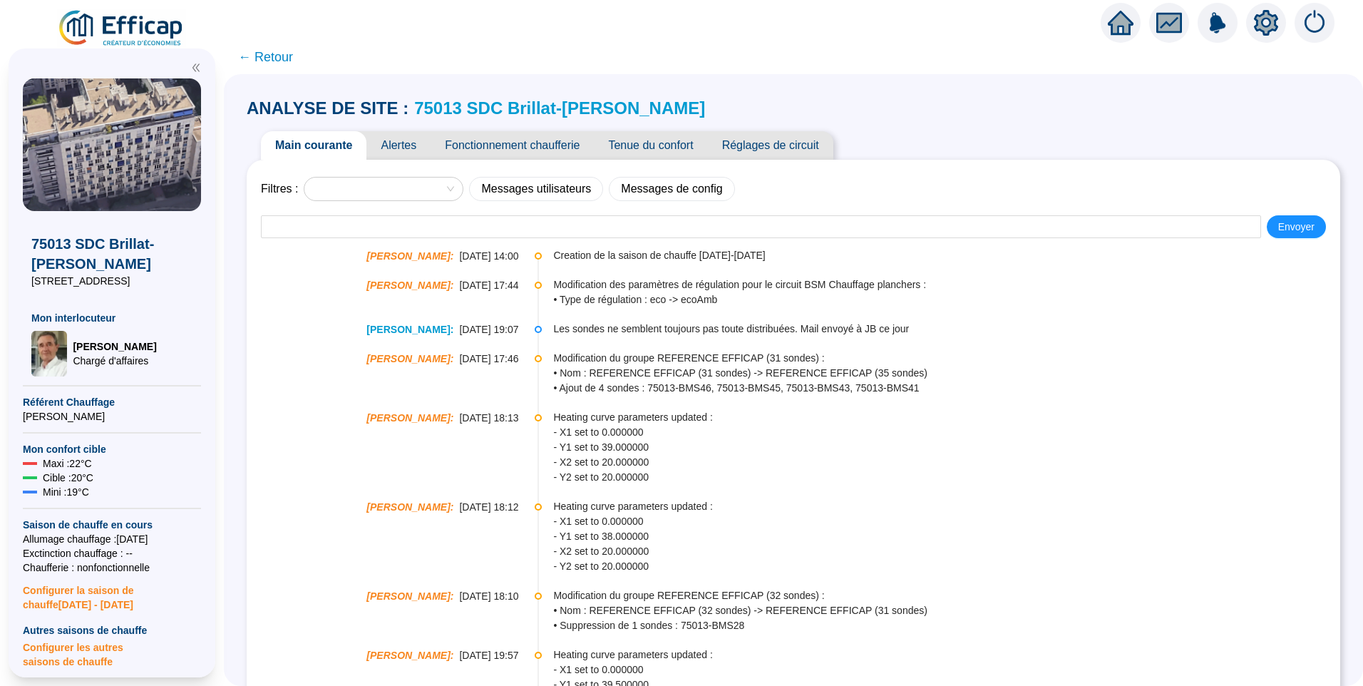
click at [492, 145] on span "Fonctionnement chaufferie" at bounding box center [511, 145] width 163 height 29
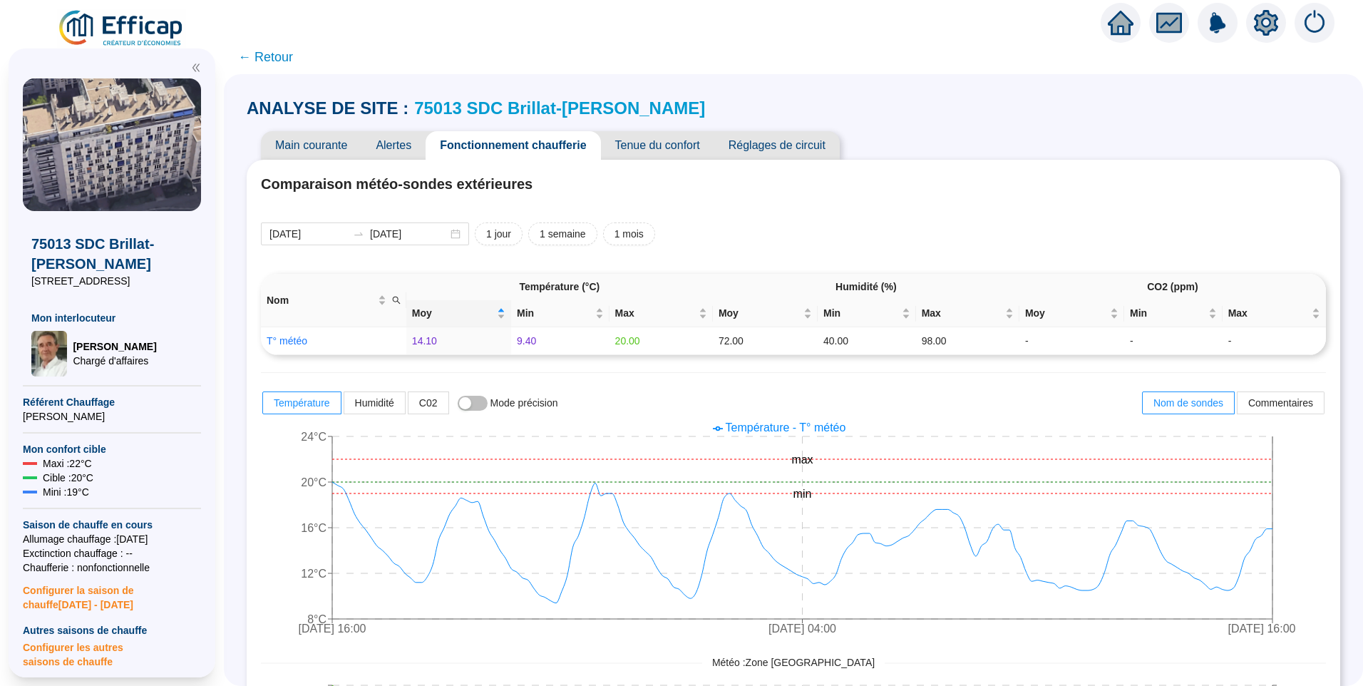
click at [495, 113] on link "75013 SDC Brillat-Savarin Mouchez" at bounding box center [559, 107] width 291 height 19
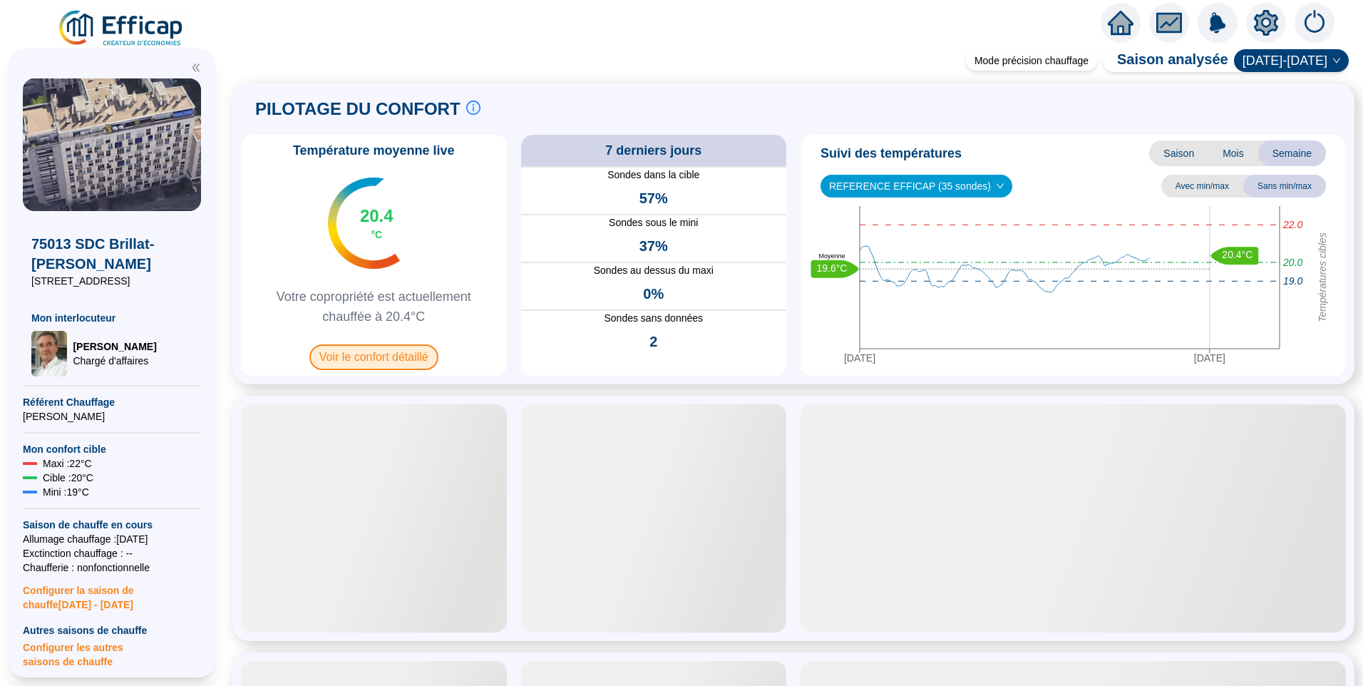
click at [404, 366] on span "Voir le confort détaillé" at bounding box center [373, 357] width 129 height 26
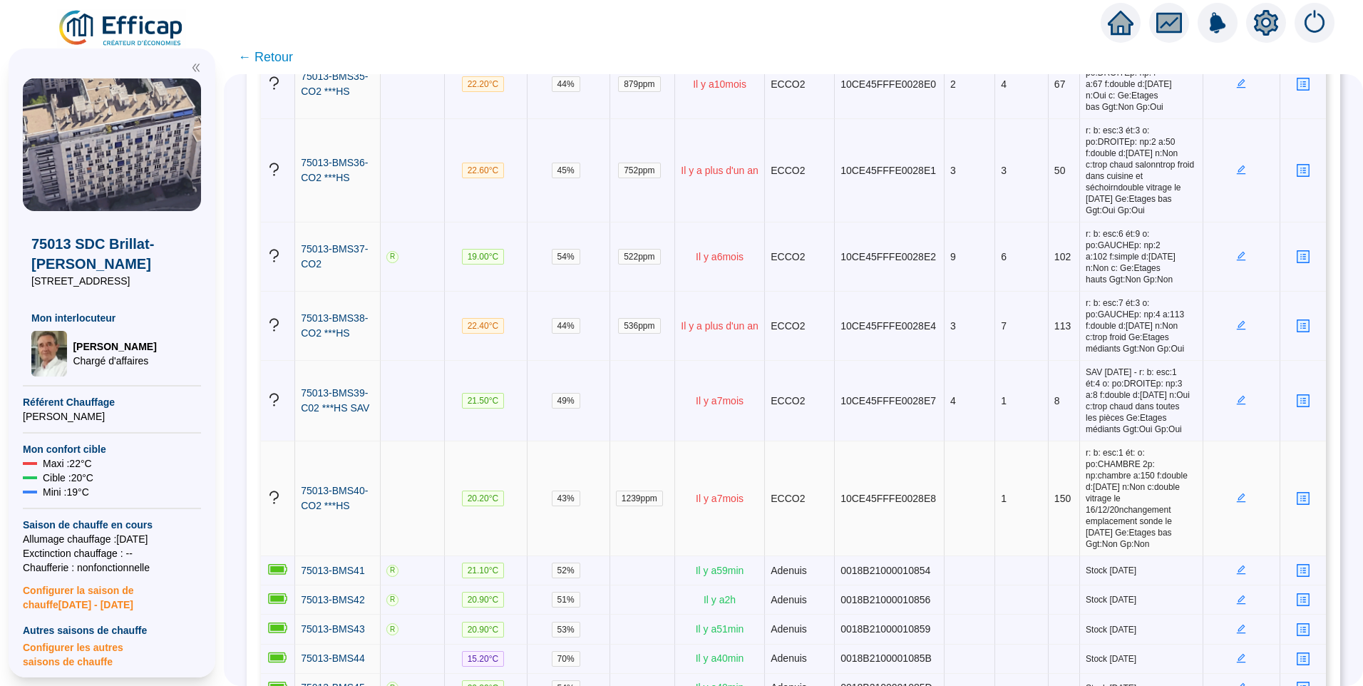
scroll to position [2860, 0]
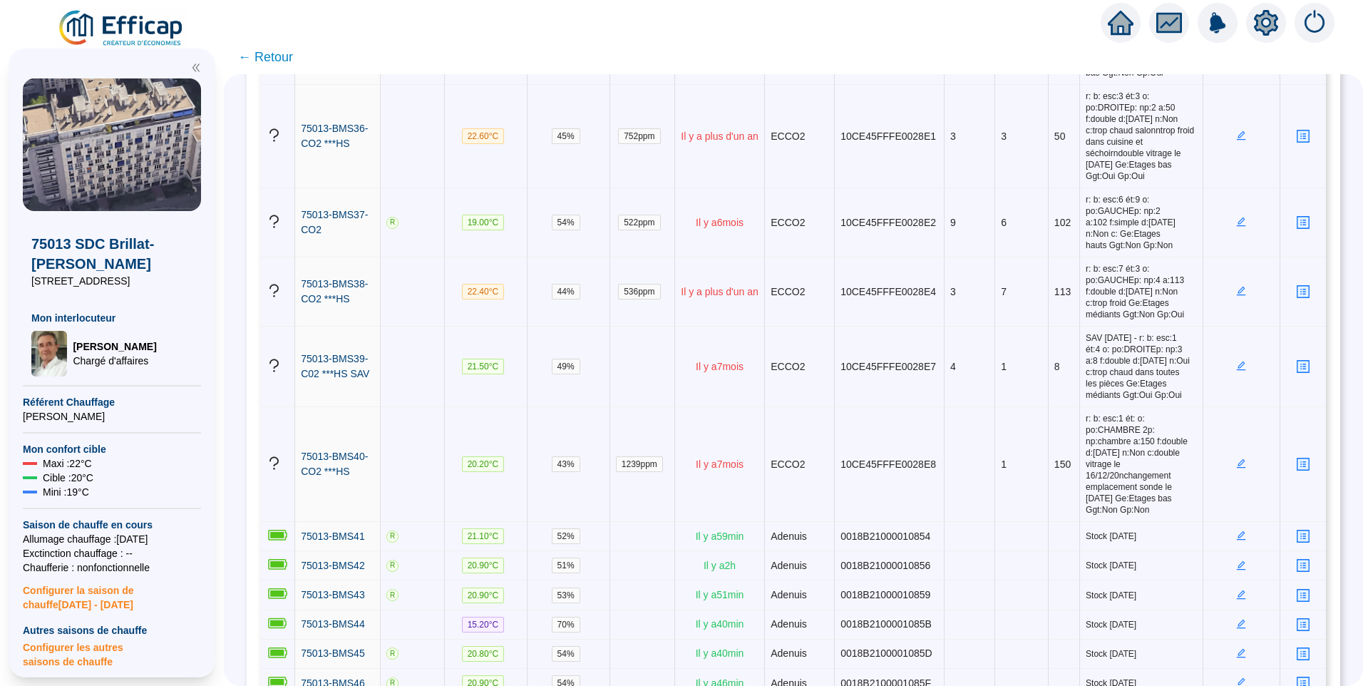
click at [1272, 14] on icon "setting" at bounding box center [1266, 23] width 26 height 26
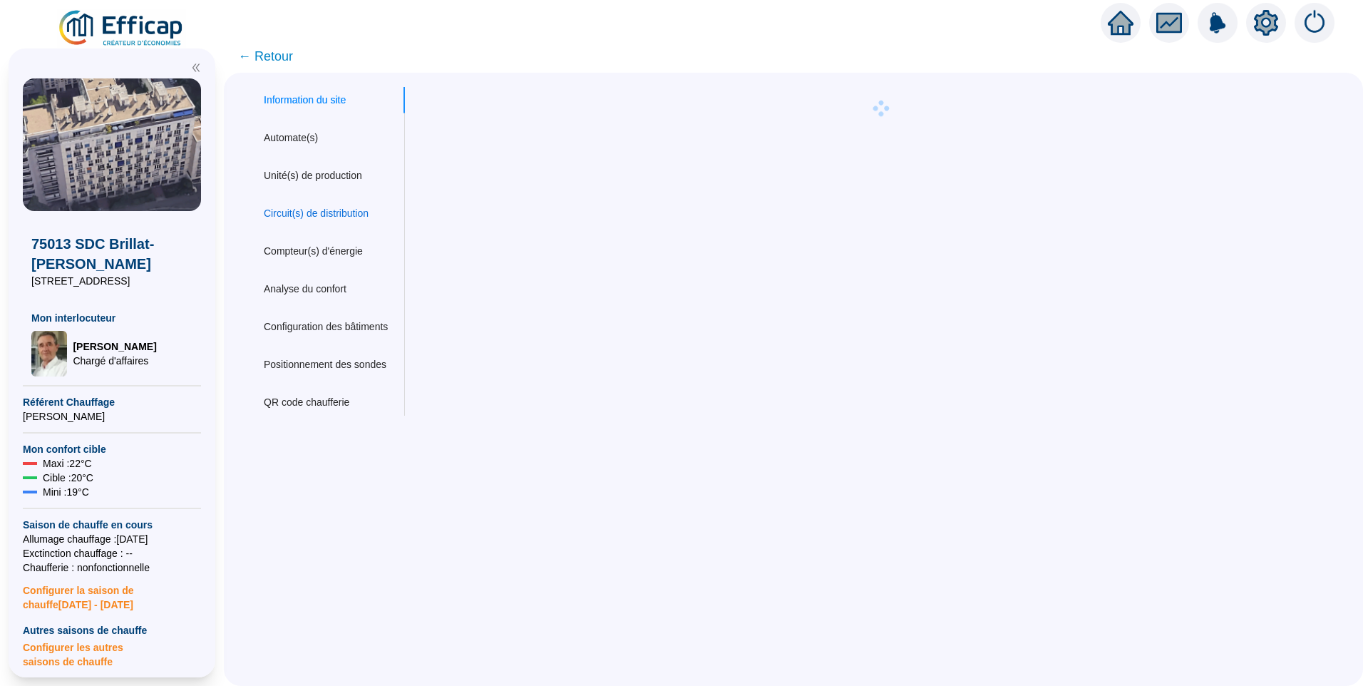
click at [339, 210] on div "Circuit(s) de distribution" at bounding box center [316, 213] width 105 height 15
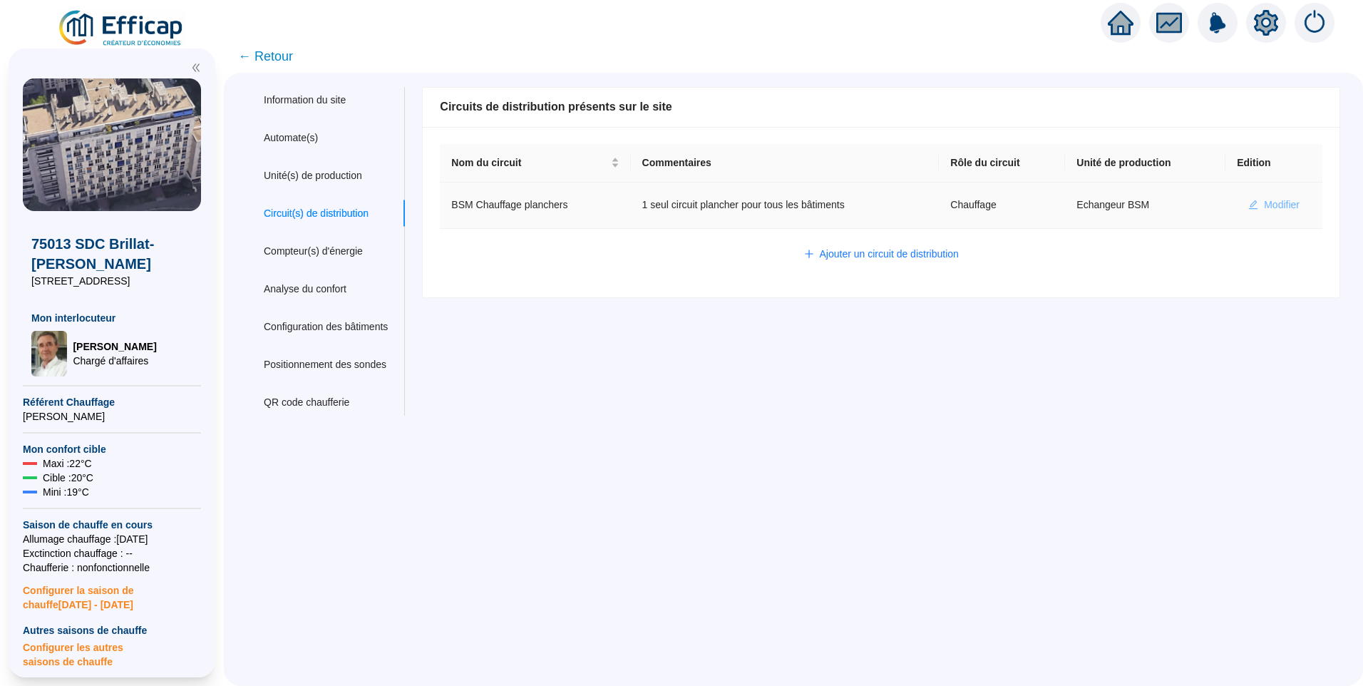
click at [1272, 201] on span "Modifier" at bounding box center [1282, 204] width 36 height 15
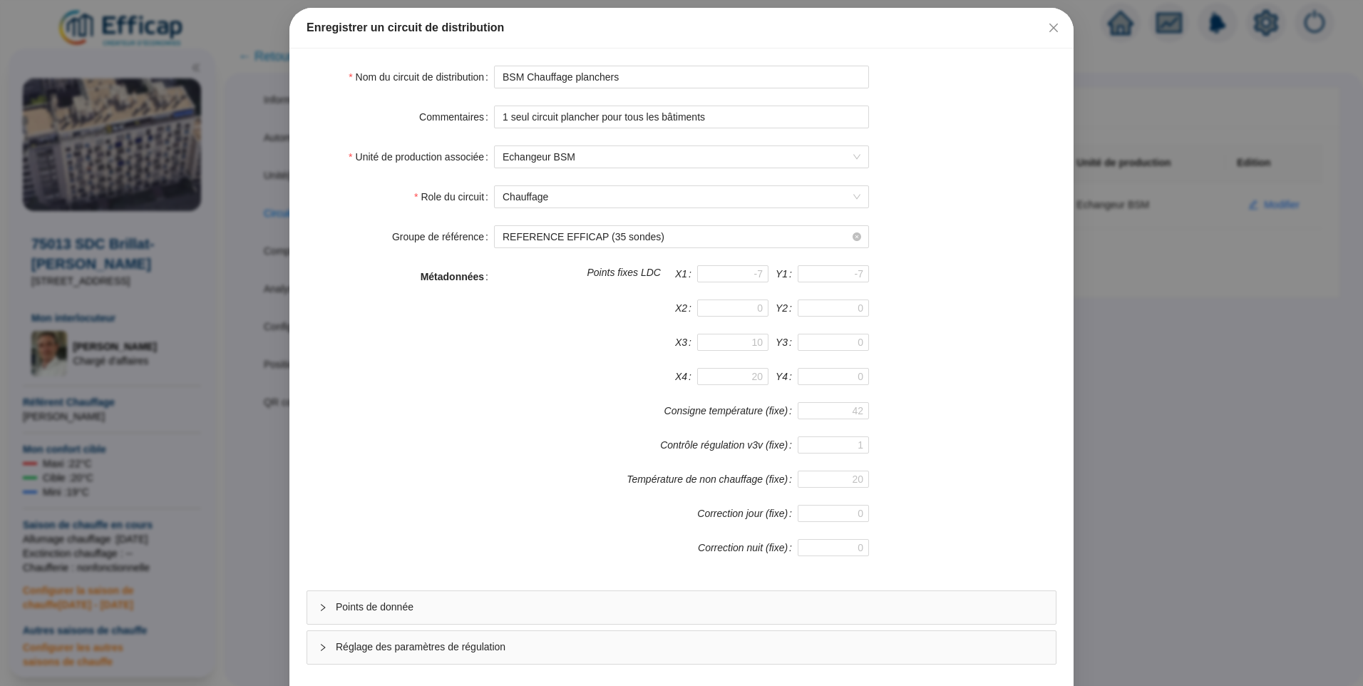
scroll to position [125, 0]
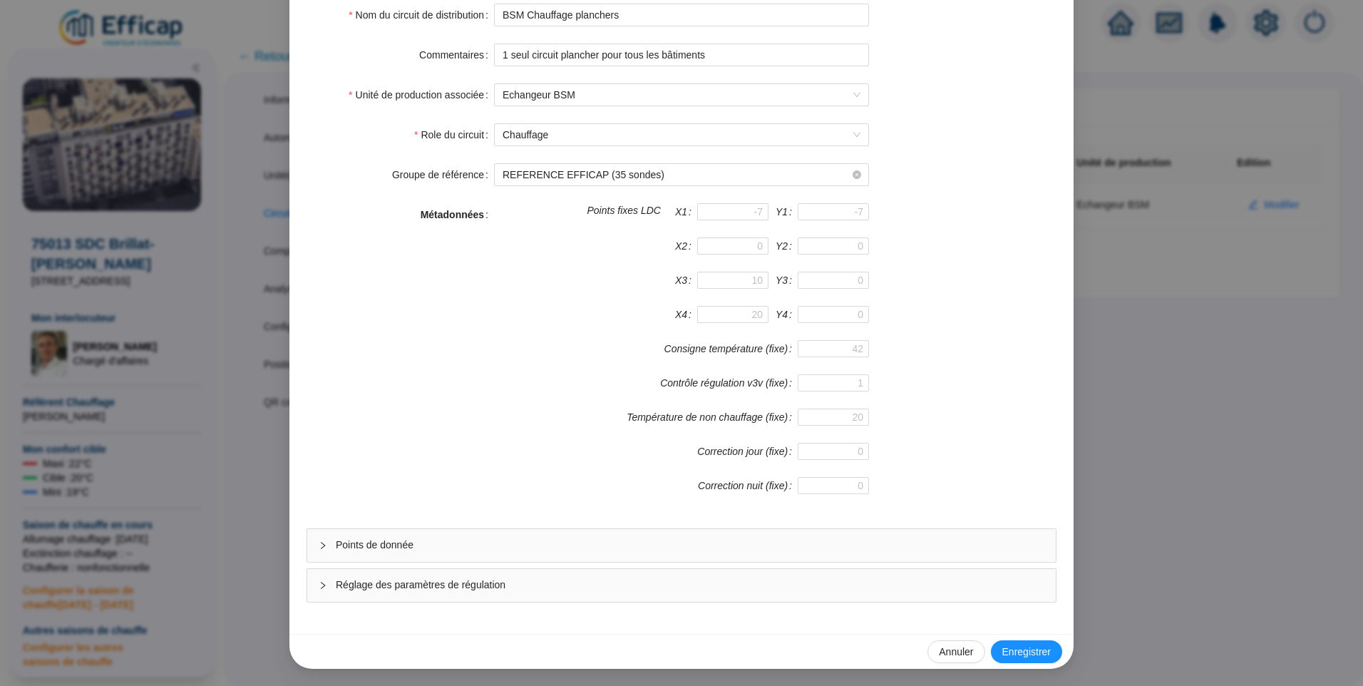
click at [460, 549] on span "Points de donnée" at bounding box center [690, 544] width 708 height 15
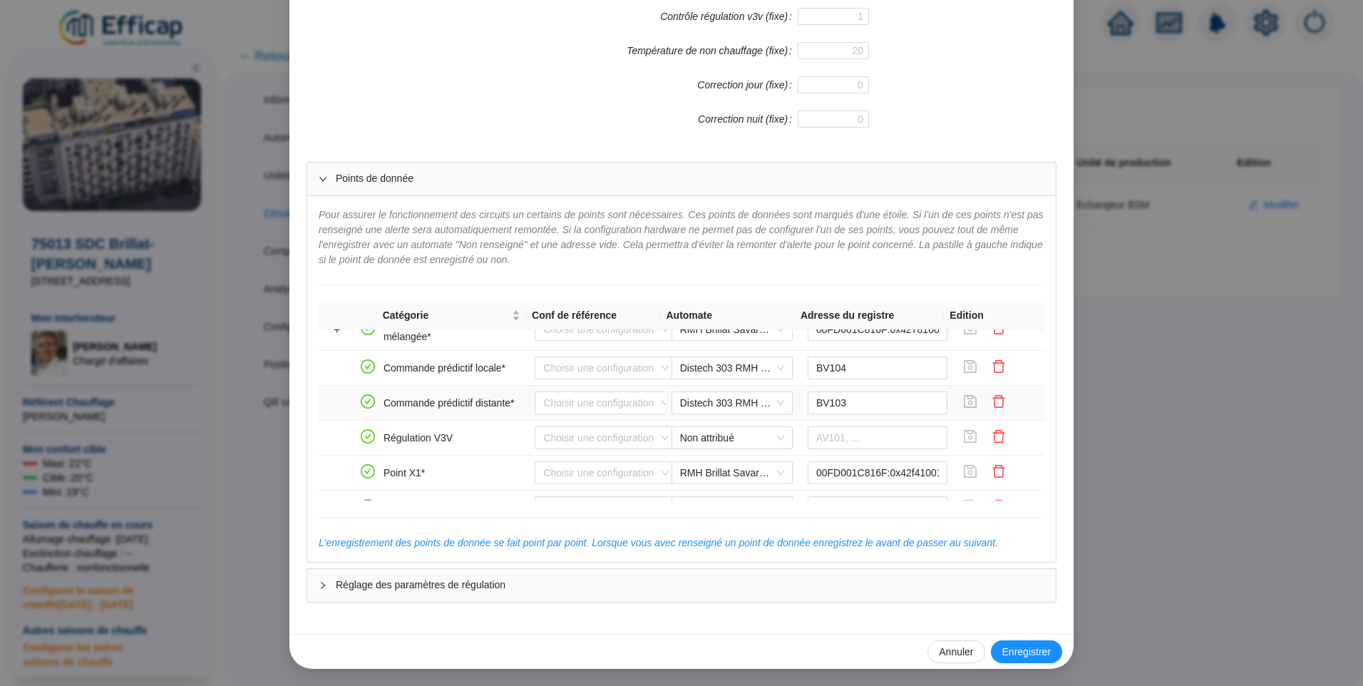
scroll to position [285, 0]
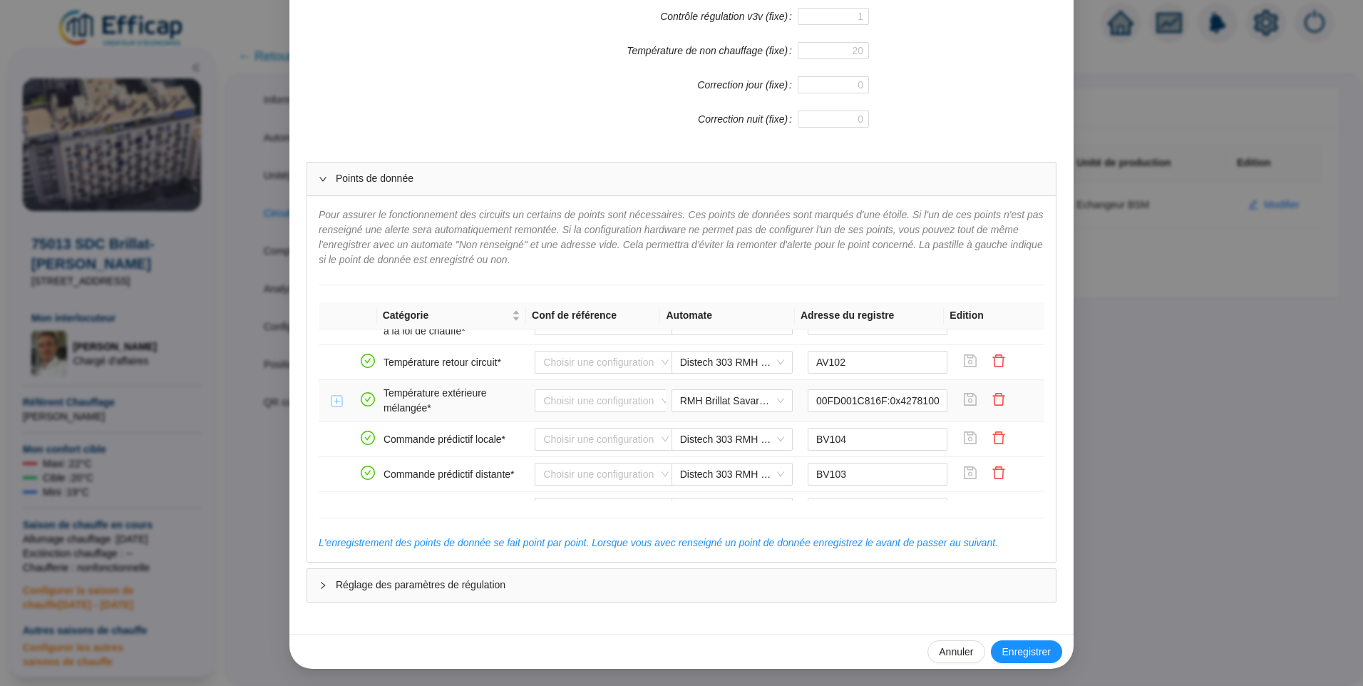
click at [331, 399] on button "Développer la ligne" at bounding box center [336, 401] width 11 height 11
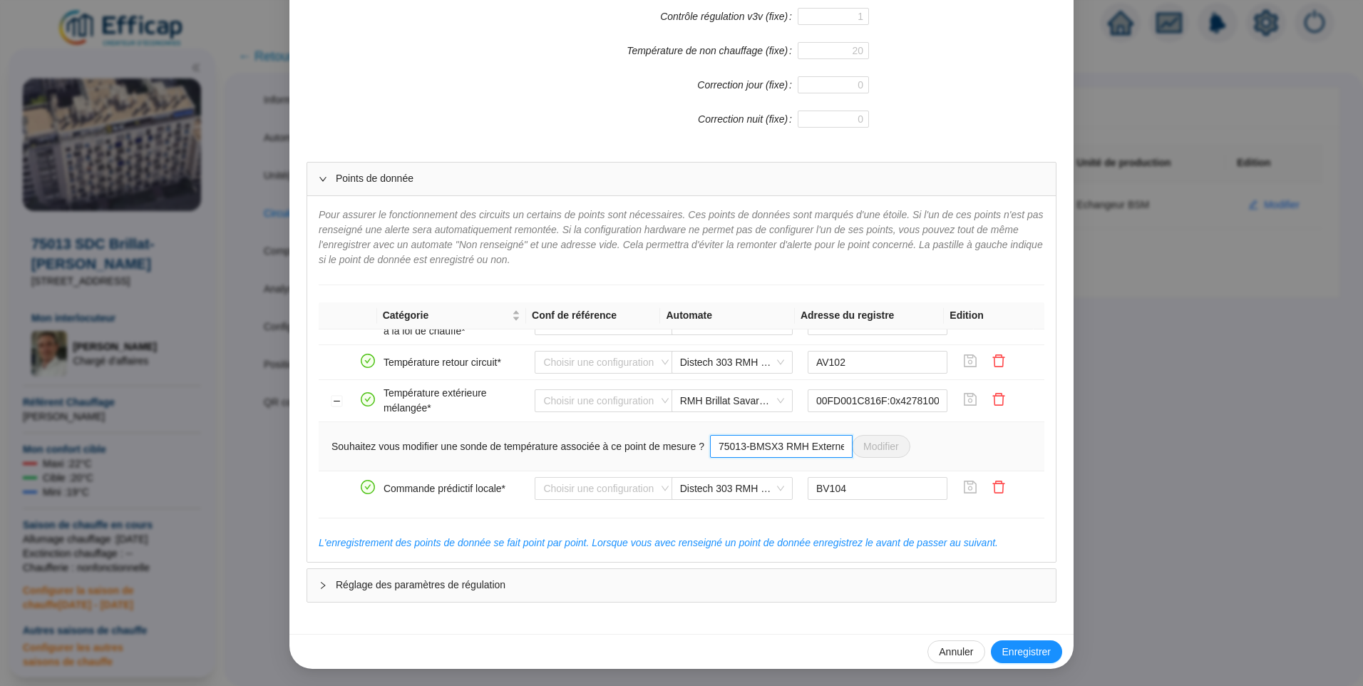
drag, startPoint x: 803, startPoint y: 435, endPoint x: 828, endPoint y: 435, distance: 25.7
click at [828, 435] on input "75013-BMSX3 RMH Externe" at bounding box center [781, 446] width 143 height 23
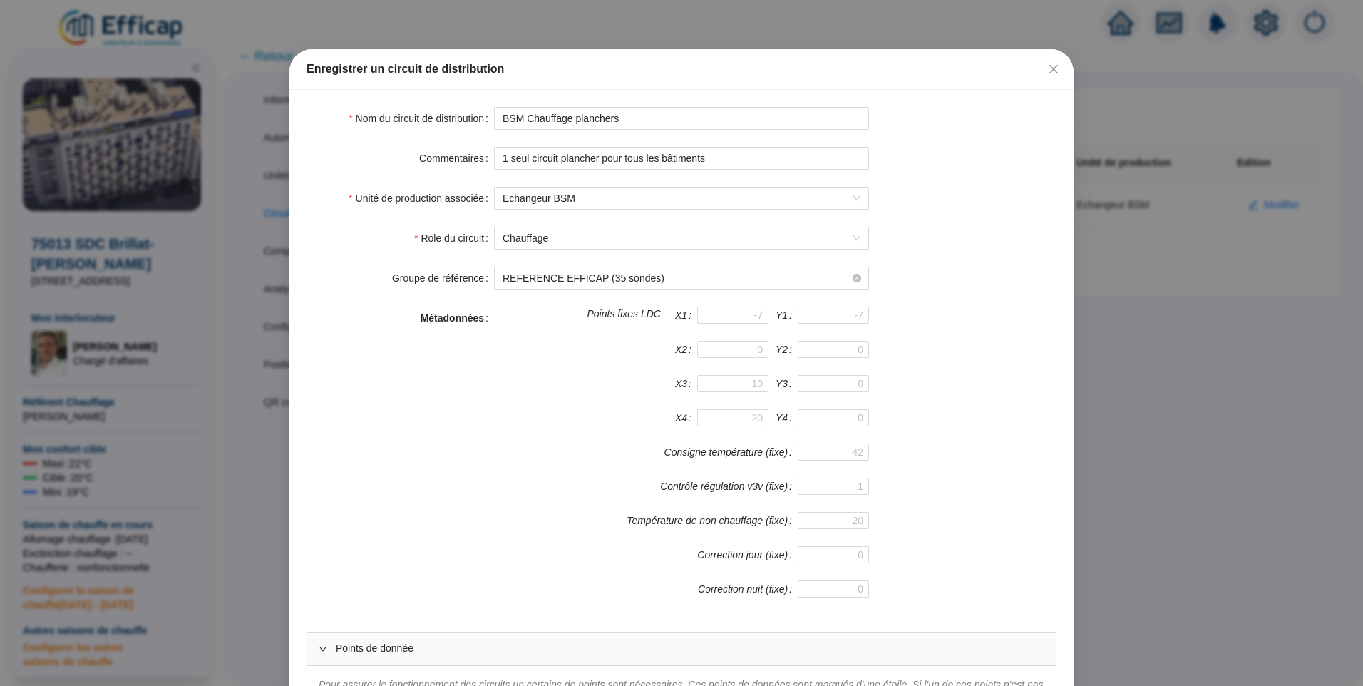
scroll to position [0, 0]
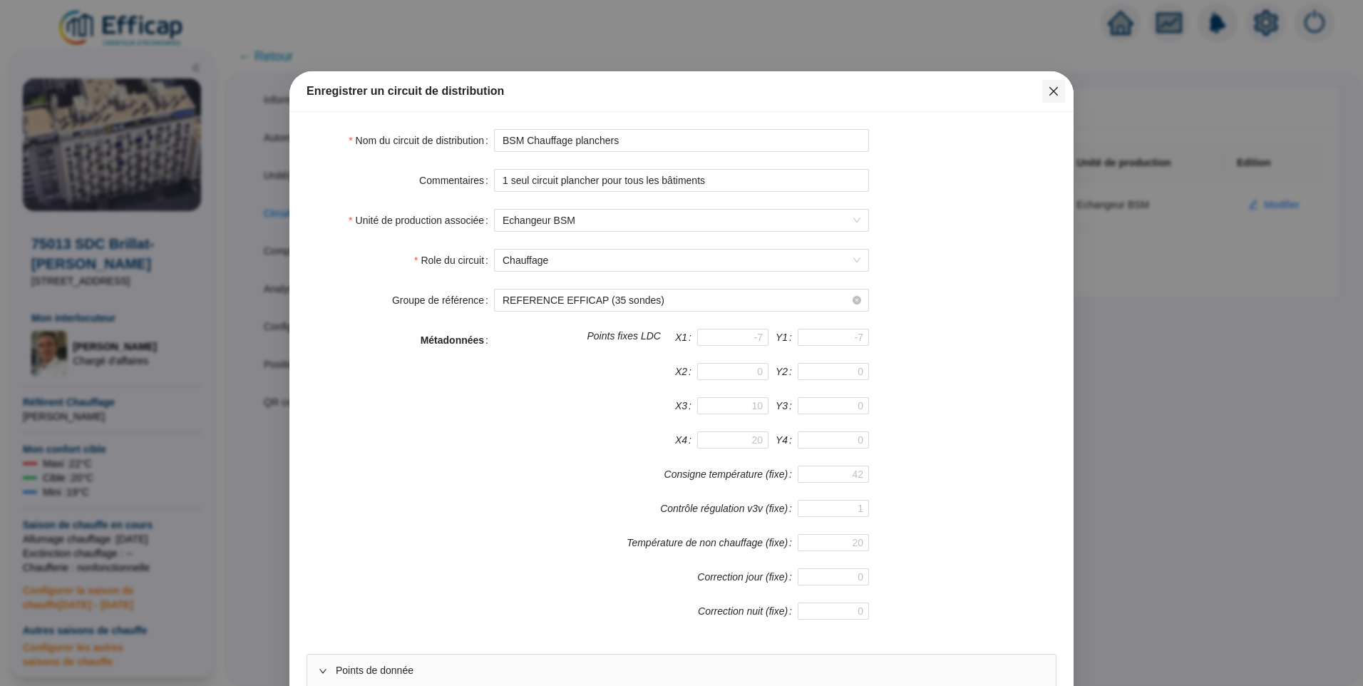
click at [1048, 97] on button "Close" at bounding box center [1053, 91] width 23 height 23
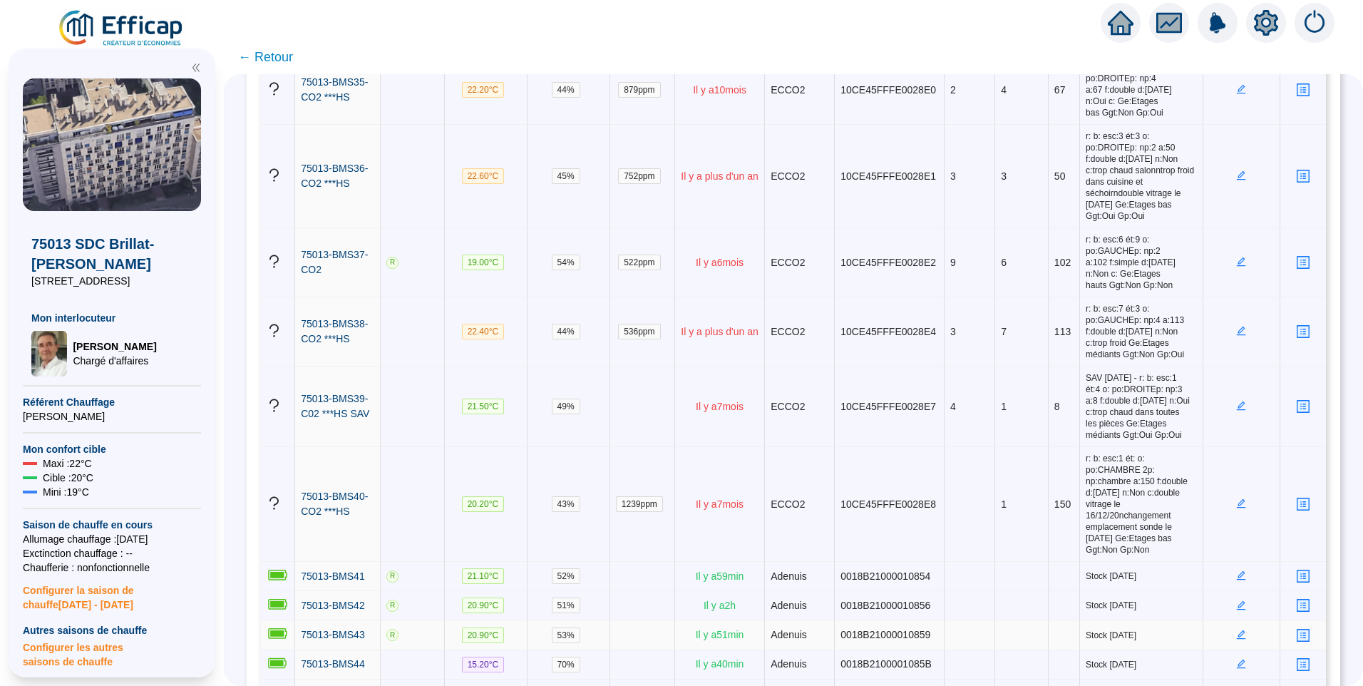
scroll to position [2860, 0]
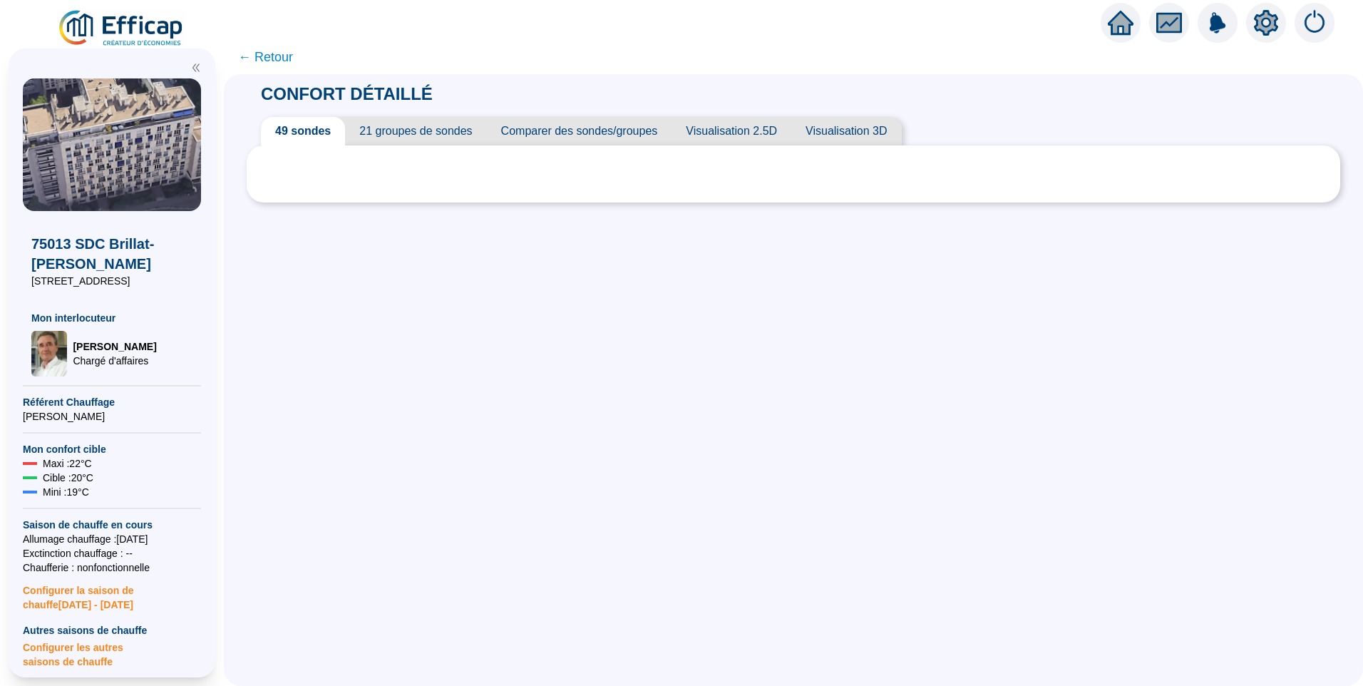
scroll to position [0, 0]
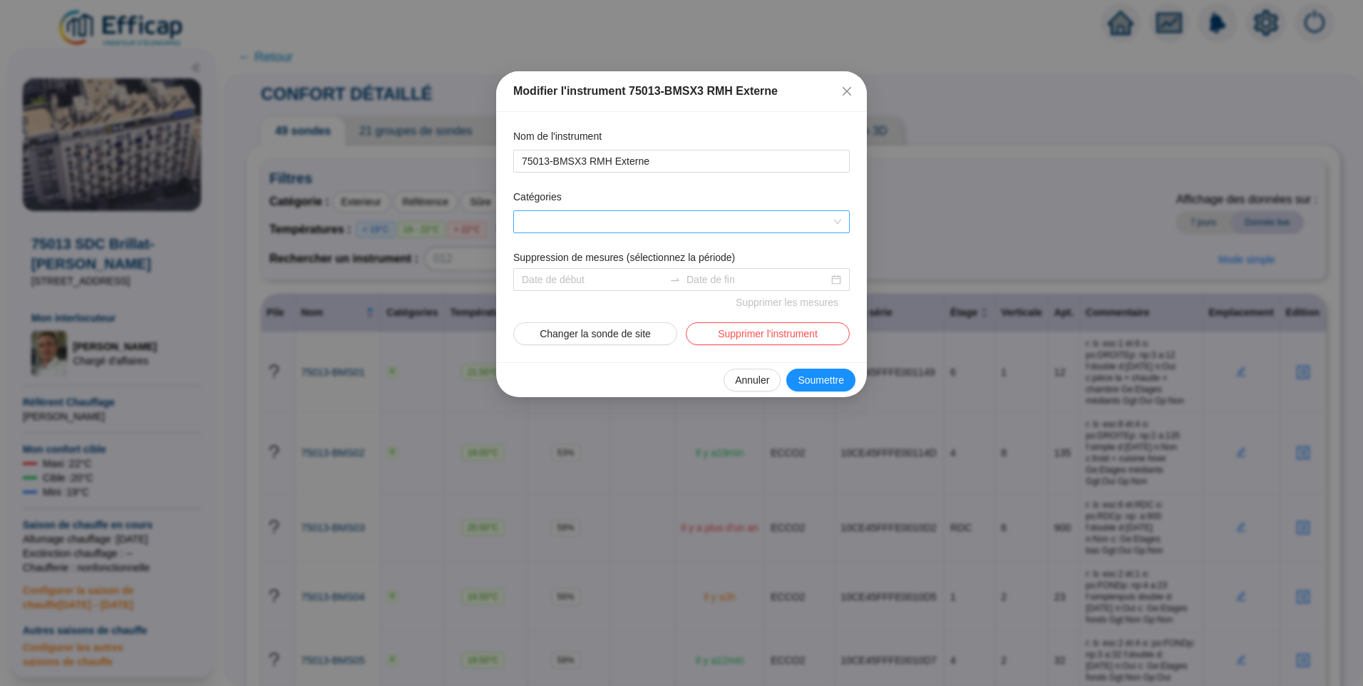
click at [640, 220] on div at bounding box center [674, 222] width 316 height 20
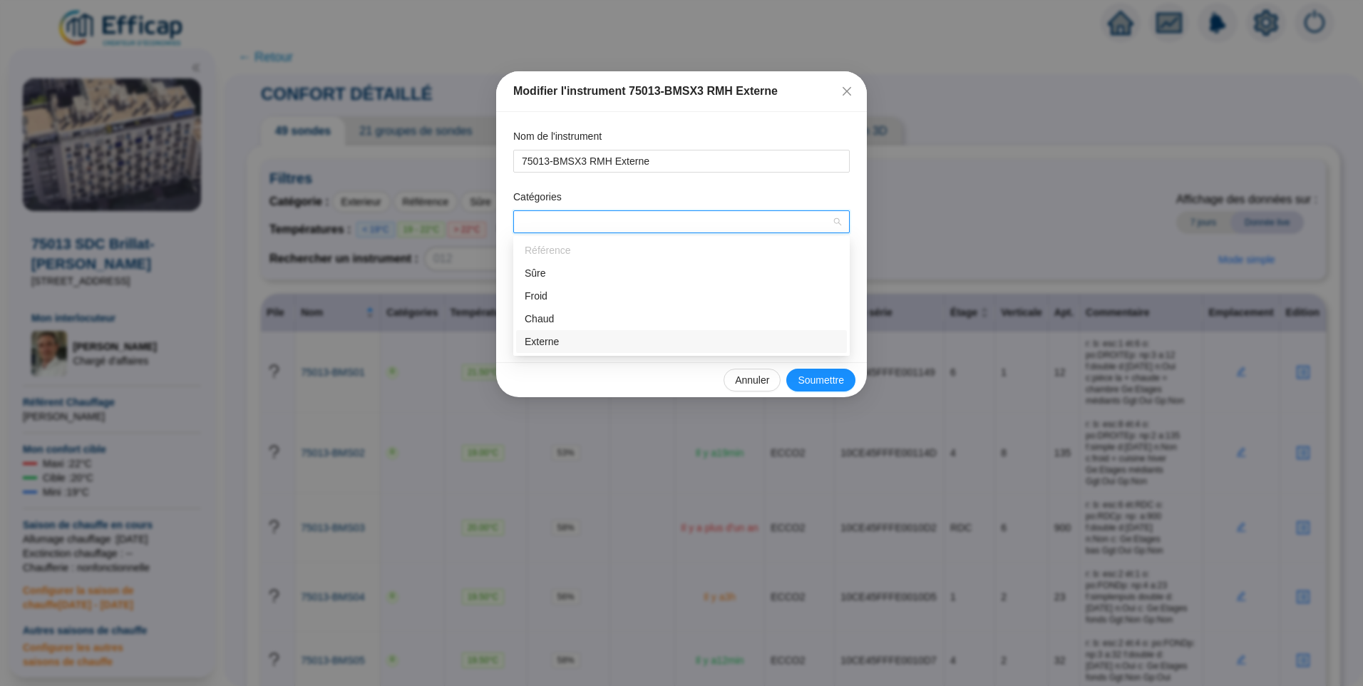
click at [571, 333] on div "Externe" at bounding box center [681, 341] width 331 height 23
click at [818, 379] on span "Soumettre" at bounding box center [821, 380] width 46 height 15
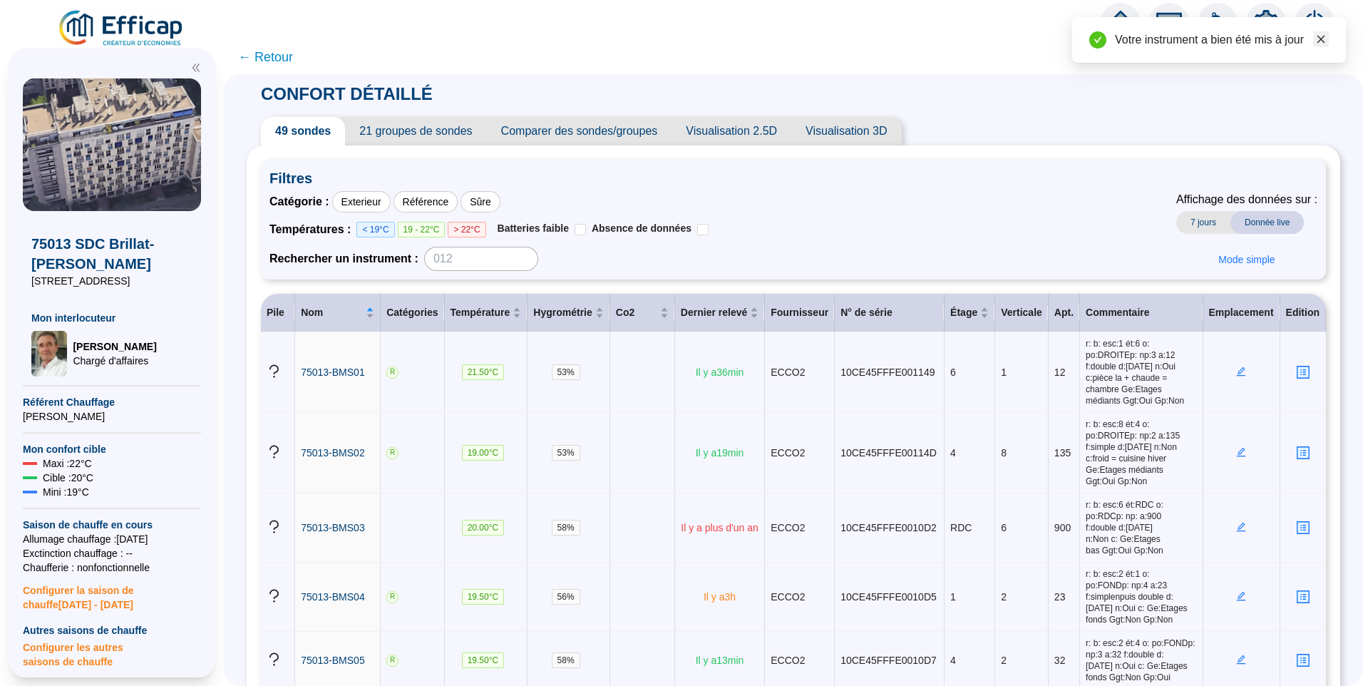
click at [1324, 41] on icon "close" at bounding box center [1321, 39] width 10 height 10
click at [851, 210] on div "Catégorie : Exterieur Référence Sûre Températures : < 19°C 19 - 22°C > 22°C Bat…" at bounding box center [793, 231] width 1048 height 80
click at [246, 252] on div "CONFORT DÉTAILLÉ 49 sondes 21 groupes de sondes Comparer des sondes/groupes Vis…" at bounding box center [793, 380] width 1139 height 612
click at [401, 143] on span "21 groupes de sondes" at bounding box center [415, 131] width 141 height 29
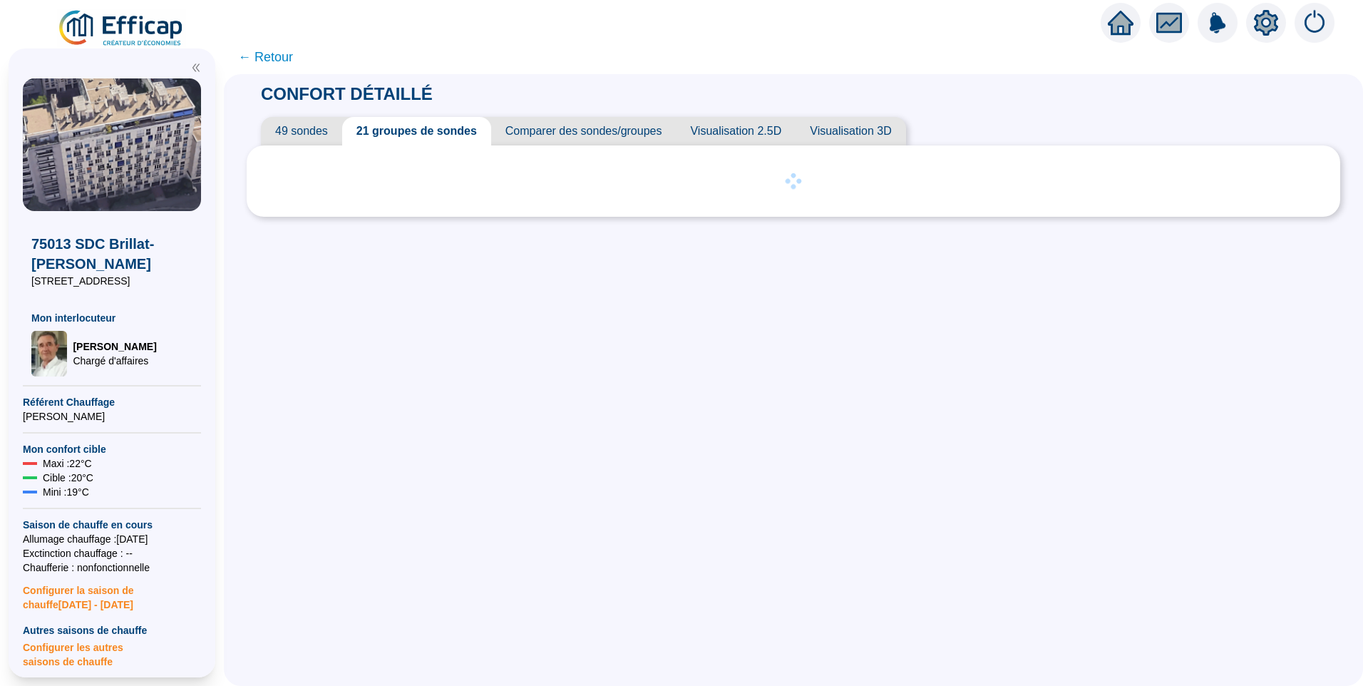
click at [321, 136] on span "49 sondes" at bounding box center [301, 131] width 81 height 29
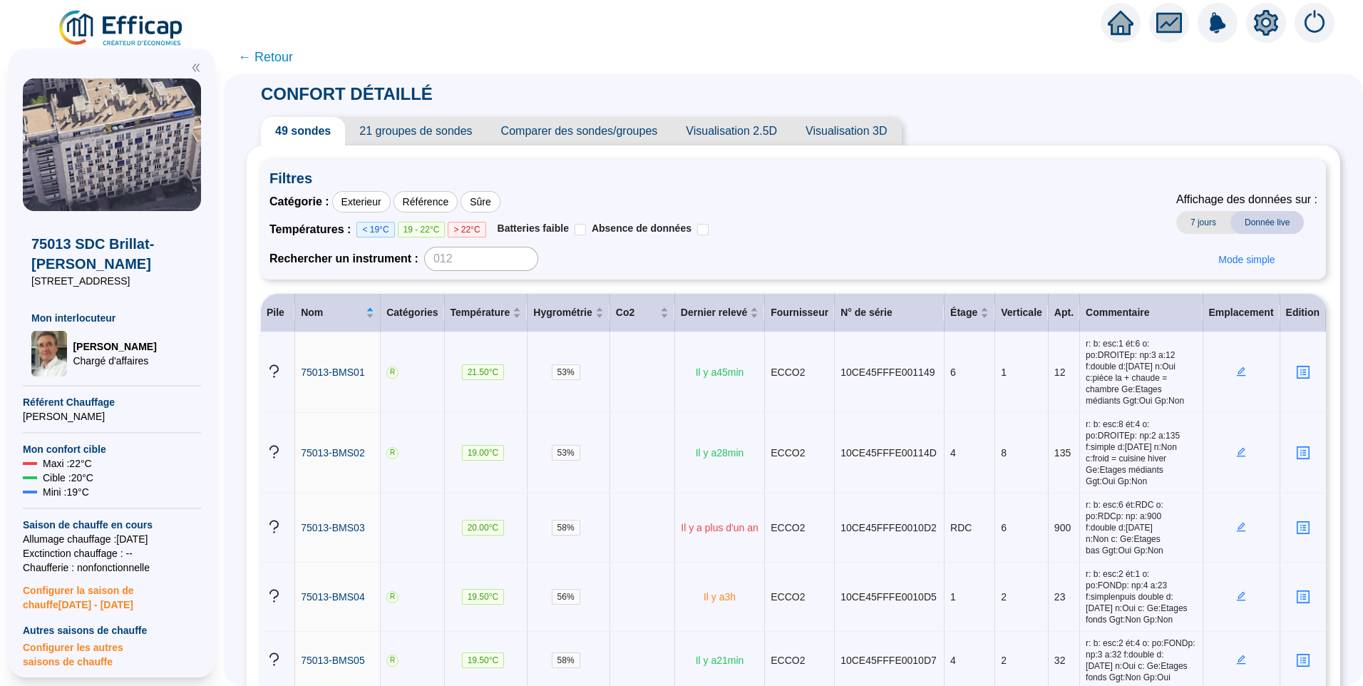
click at [280, 60] on span "← Retour" at bounding box center [265, 57] width 55 height 20
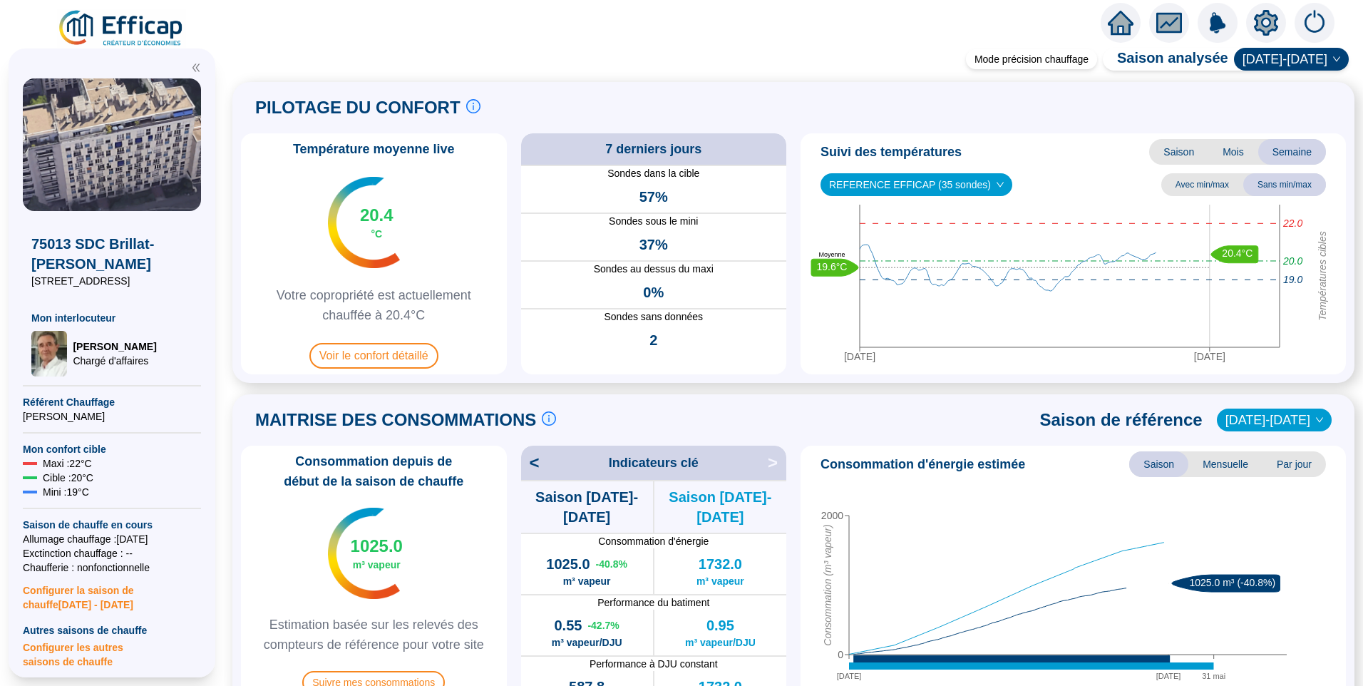
scroll to position [428, 0]
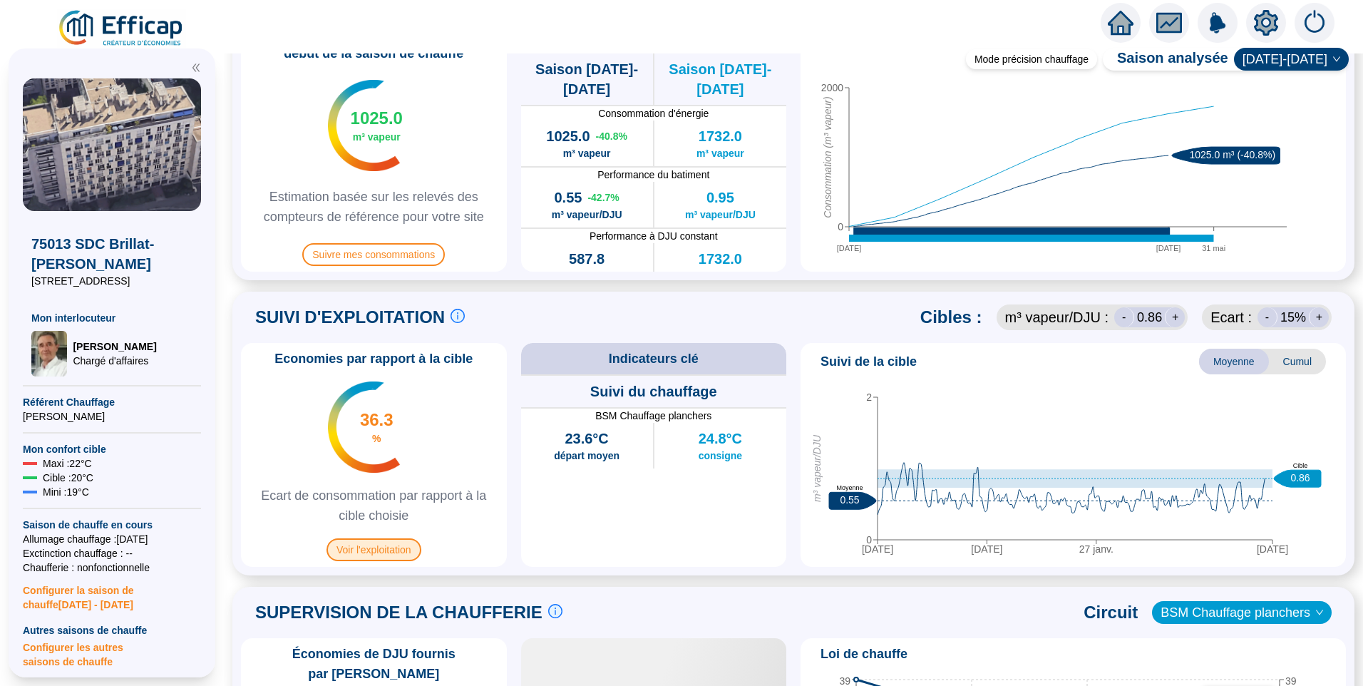
click at [386, 550] on span "Voir l'exploitation" at bounding box center [373, 549] width 95 height 23
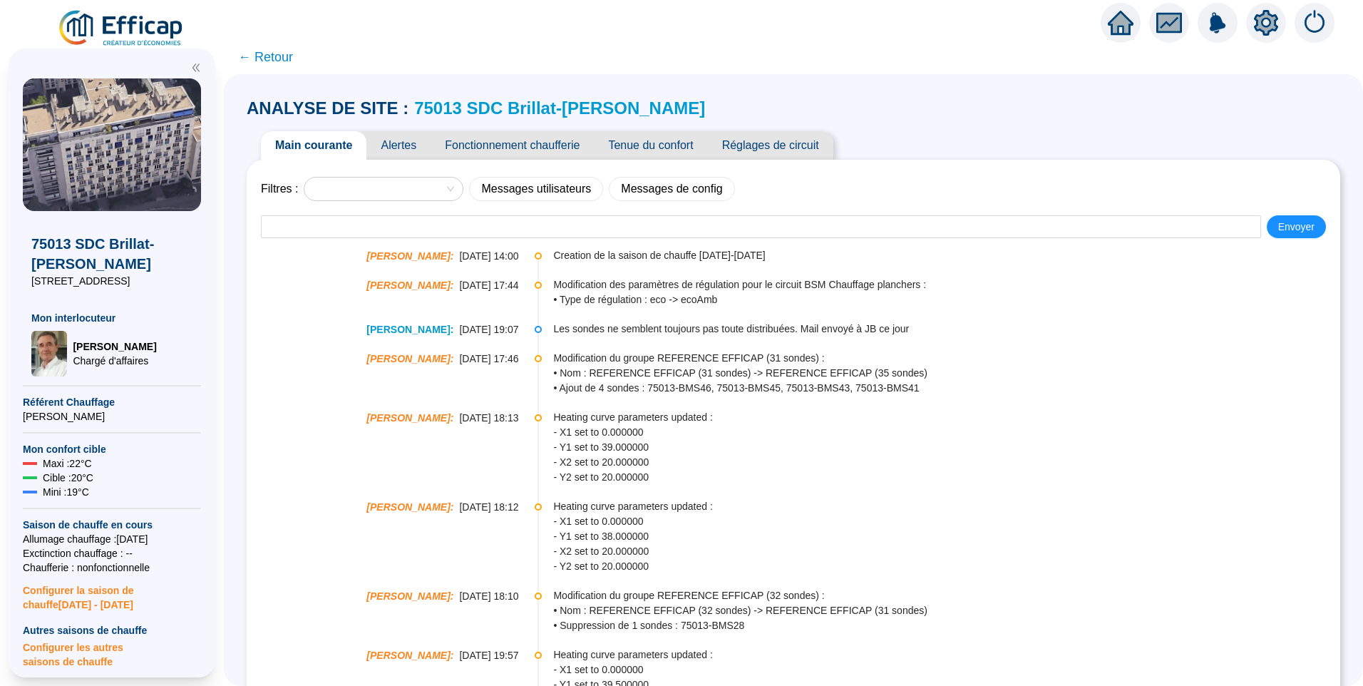
click at [509, 139] on span "Fonctionnement chaufferie" at bounding box center [511, 145] width 163 height 29
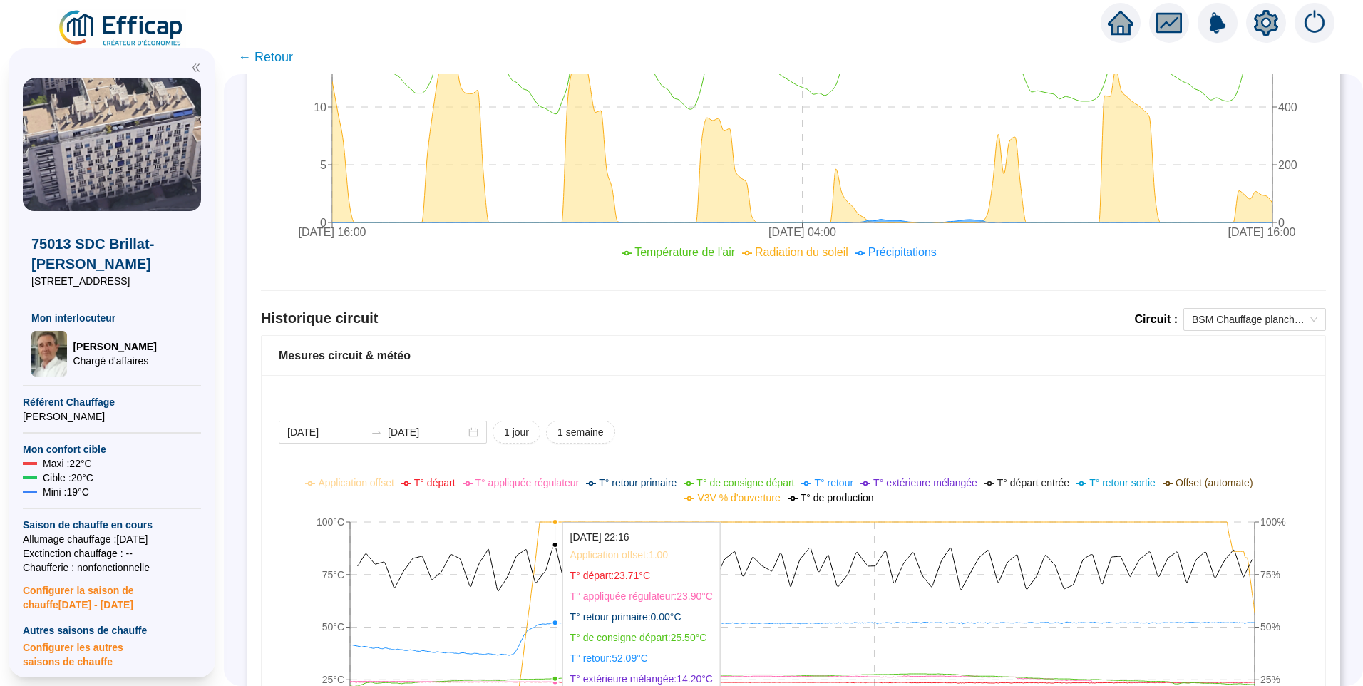
scroll to position [259, 0]
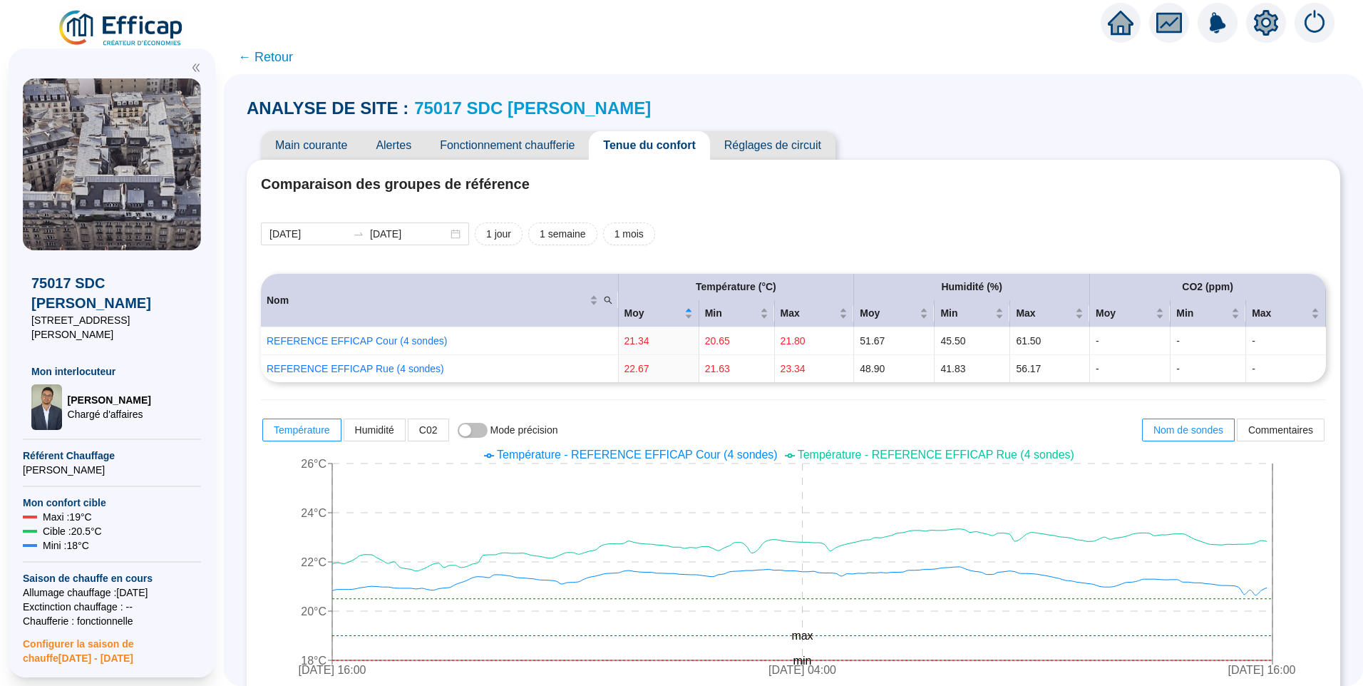
click at [311, 150] on span "Main courante" at bounding box center [311, 145] width 100 height 29
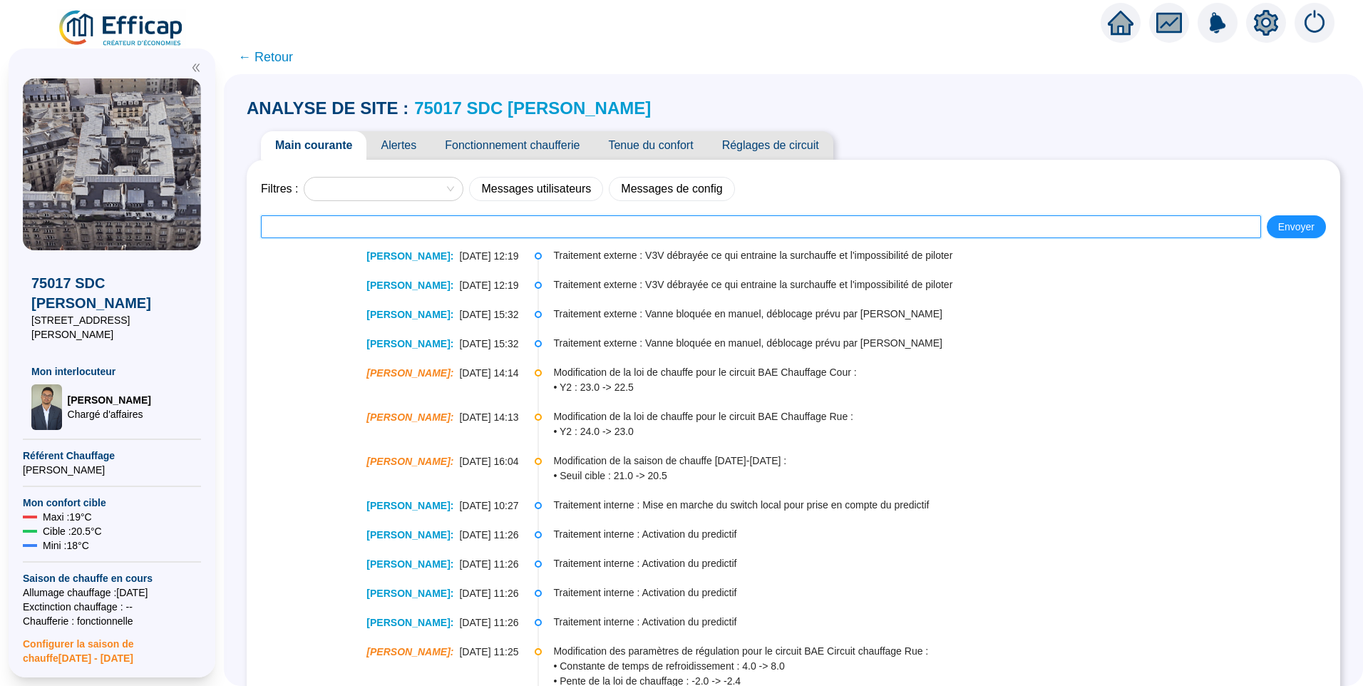
click at [399, 220] on input "text" at bounding box center [761, 226] width 1000 height 23
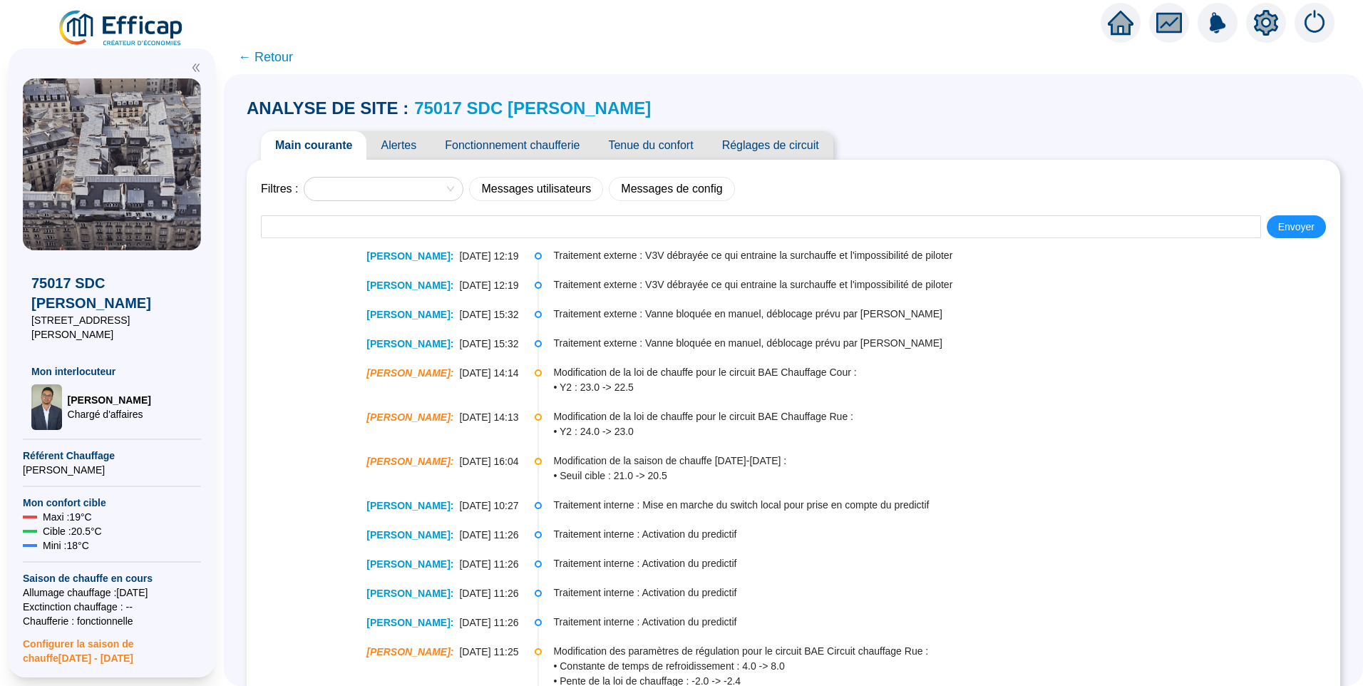
click at [536, 135] on span "Fonctionnement chaufferie" at bounding box center [511, 145] width 163 height 29
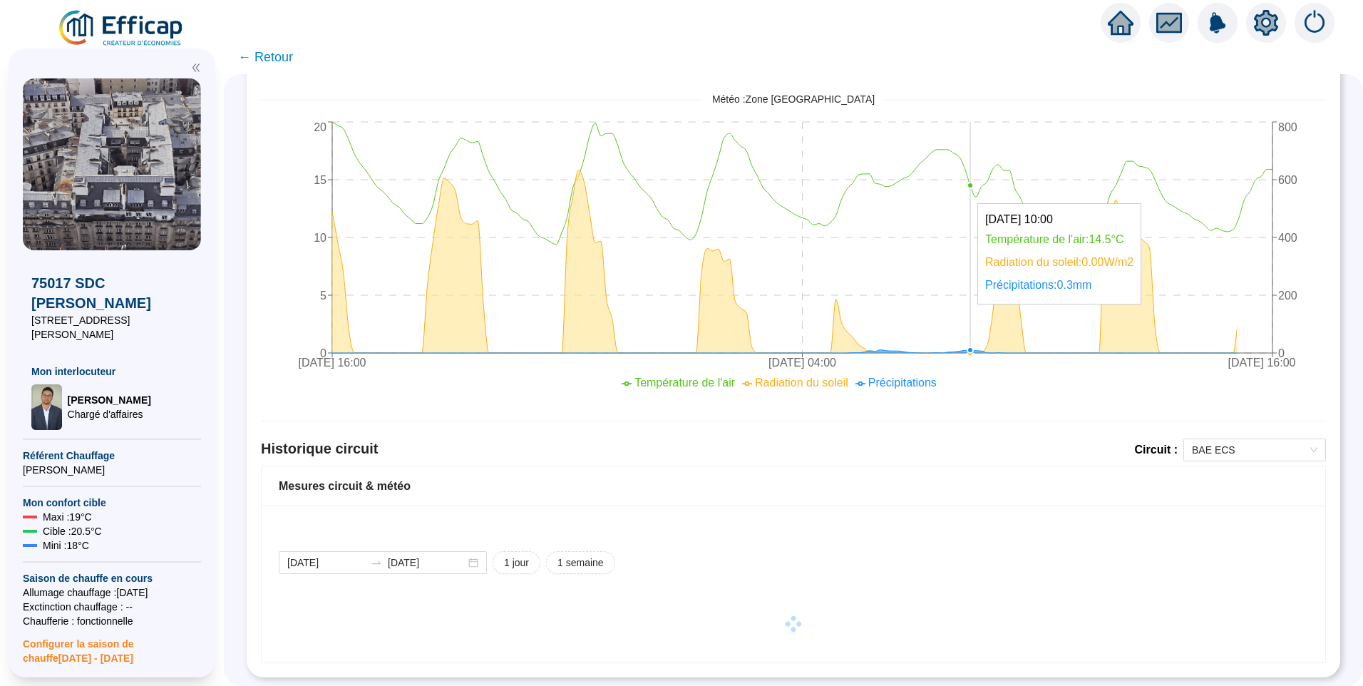
scroll to position [615, 0]
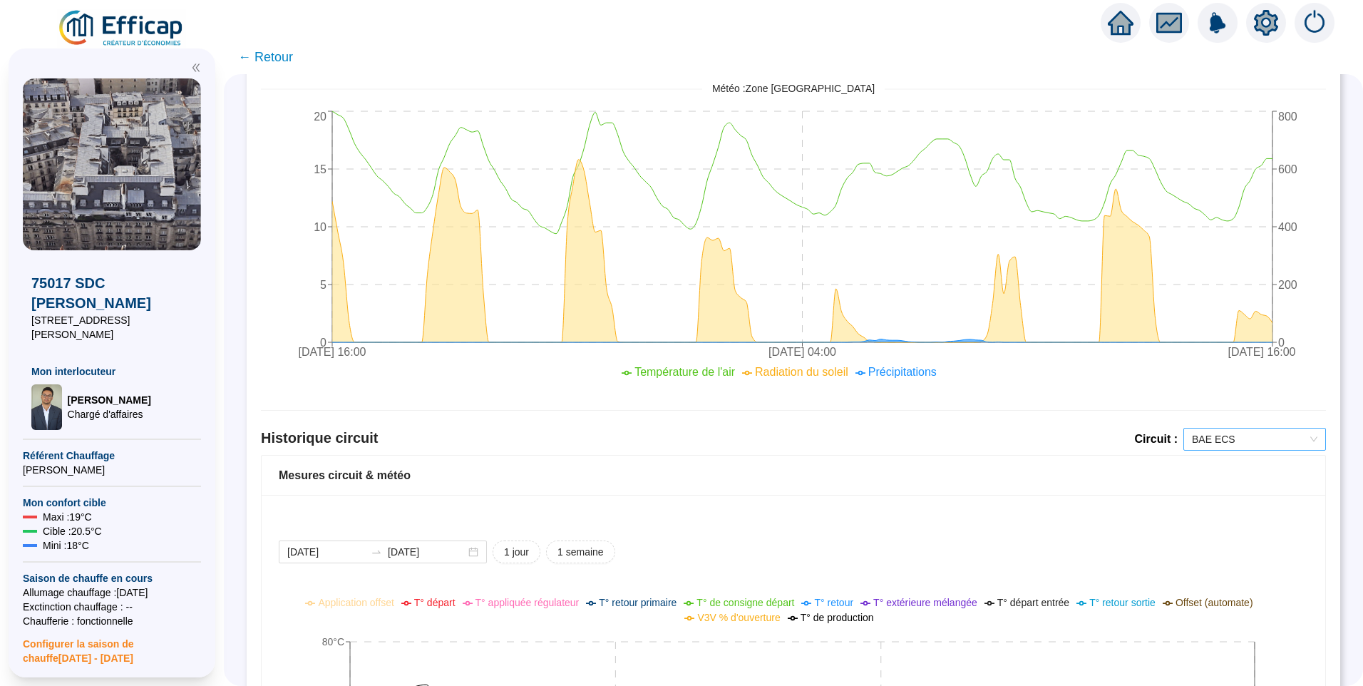
click at [1252, 443] on span "BAE ECS" at bounding box center [1254, 438] width 125 height 21
click at [1235, 492] on div "BAE Chauffage Rue" at bounding box center [1244, 490] width 120 height 15
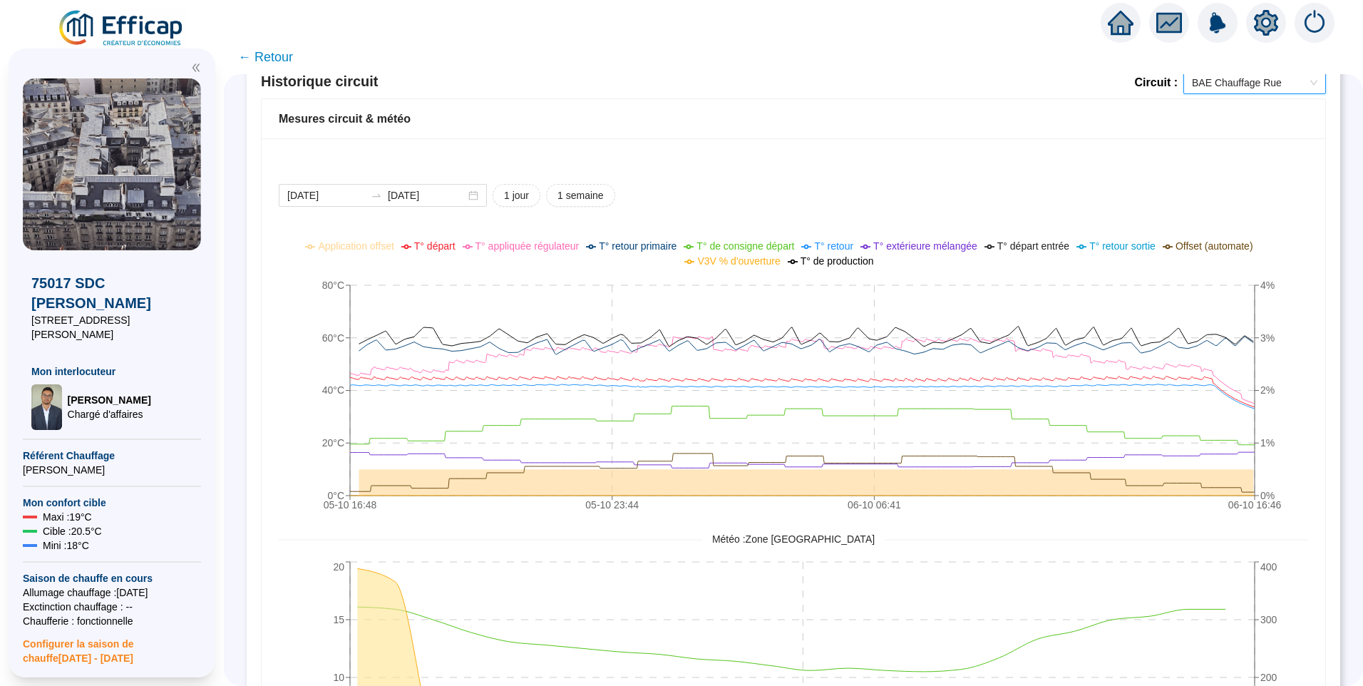
scroll to position [829, 0]
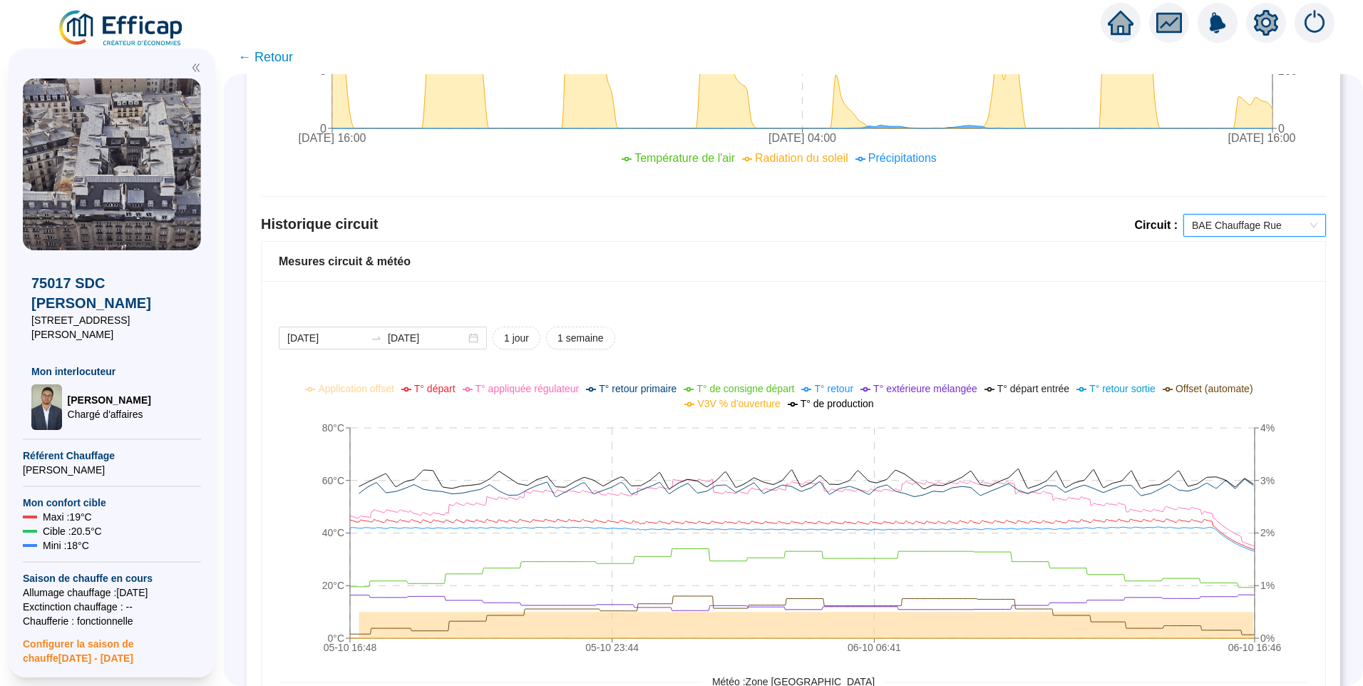
click at [1216, 226] on span "BAE Chauffage Rue" at bounding box center [1254, 225] width 125 height 21
click at [1215, 294] on div "BAE Chauffage Cour" at bounding box center [1244, 299] width 120 height 15
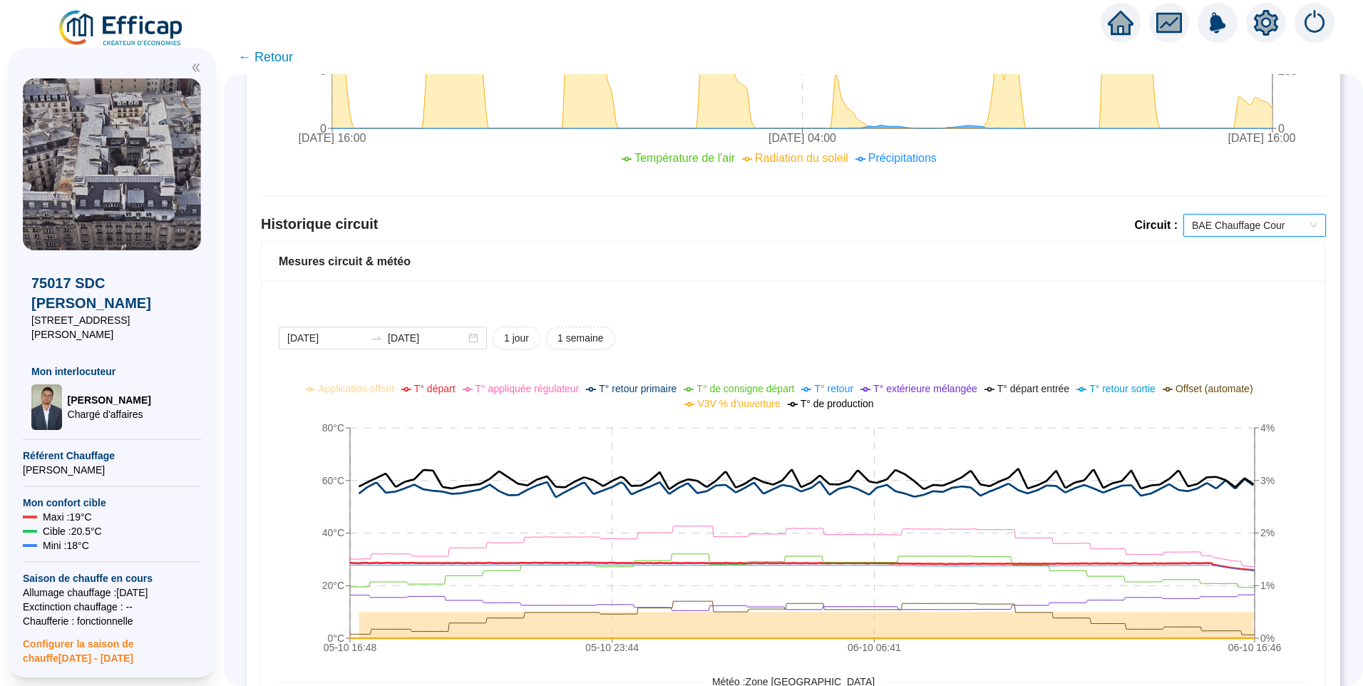
click at [453, 393] on span "T° départ" at bounding box center [434, 388] width 41 height 11
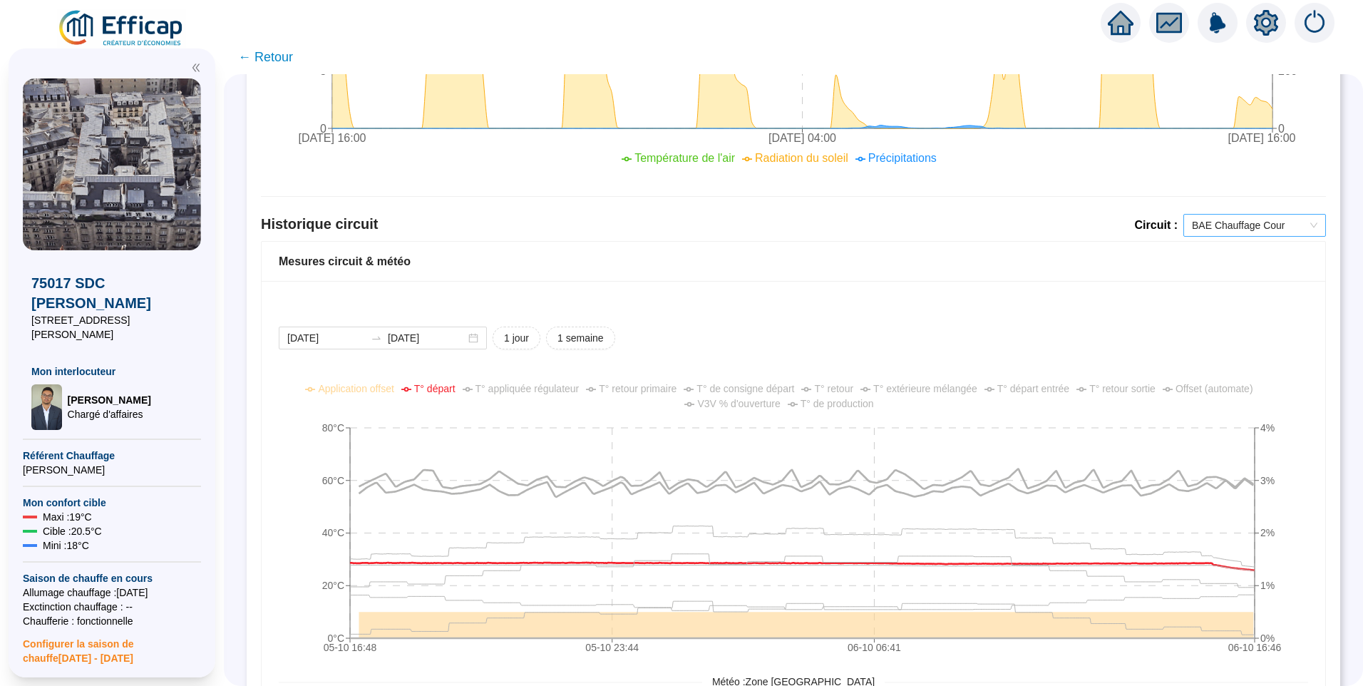
click at [1203, 231] on span "BAE Chauffage Cour" at bounding box center [1254, 225] width 125 height 21
click at [1228, 284] on div "BAE Chauffage Rue" at bounding box center [1243, 276] width 137 height 23
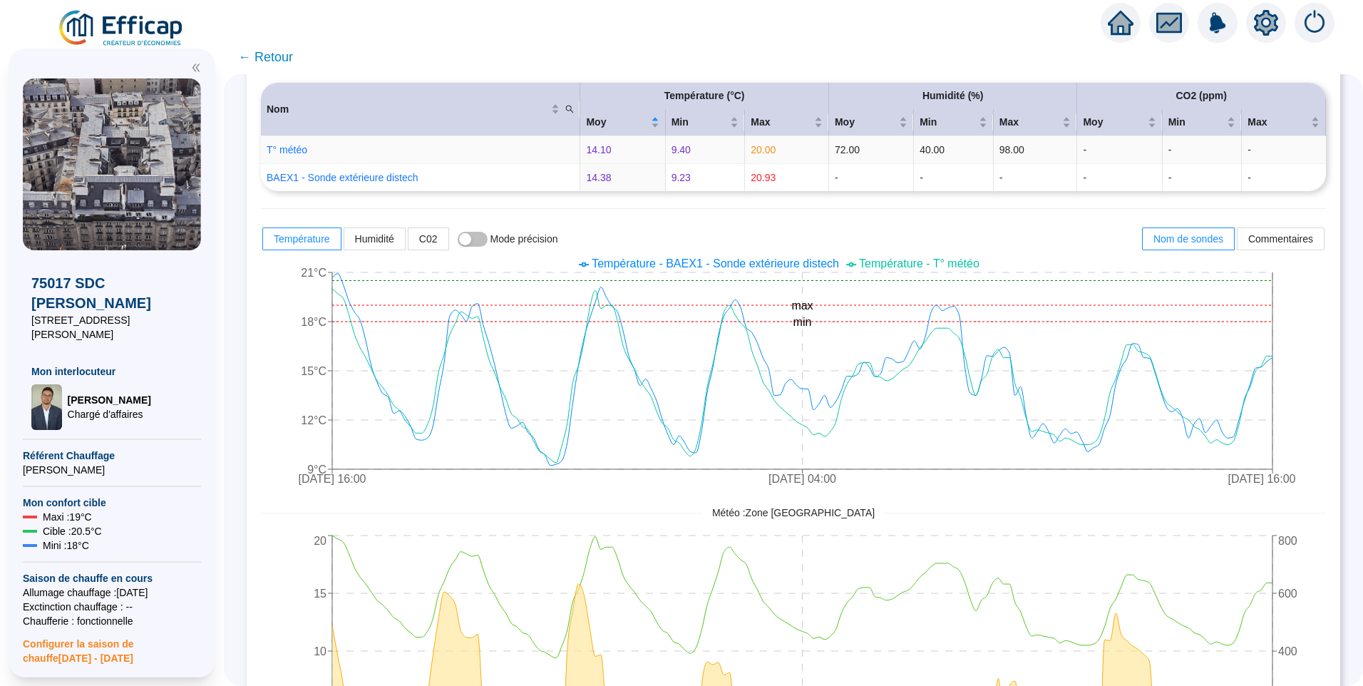
scroll to position [0, 0]
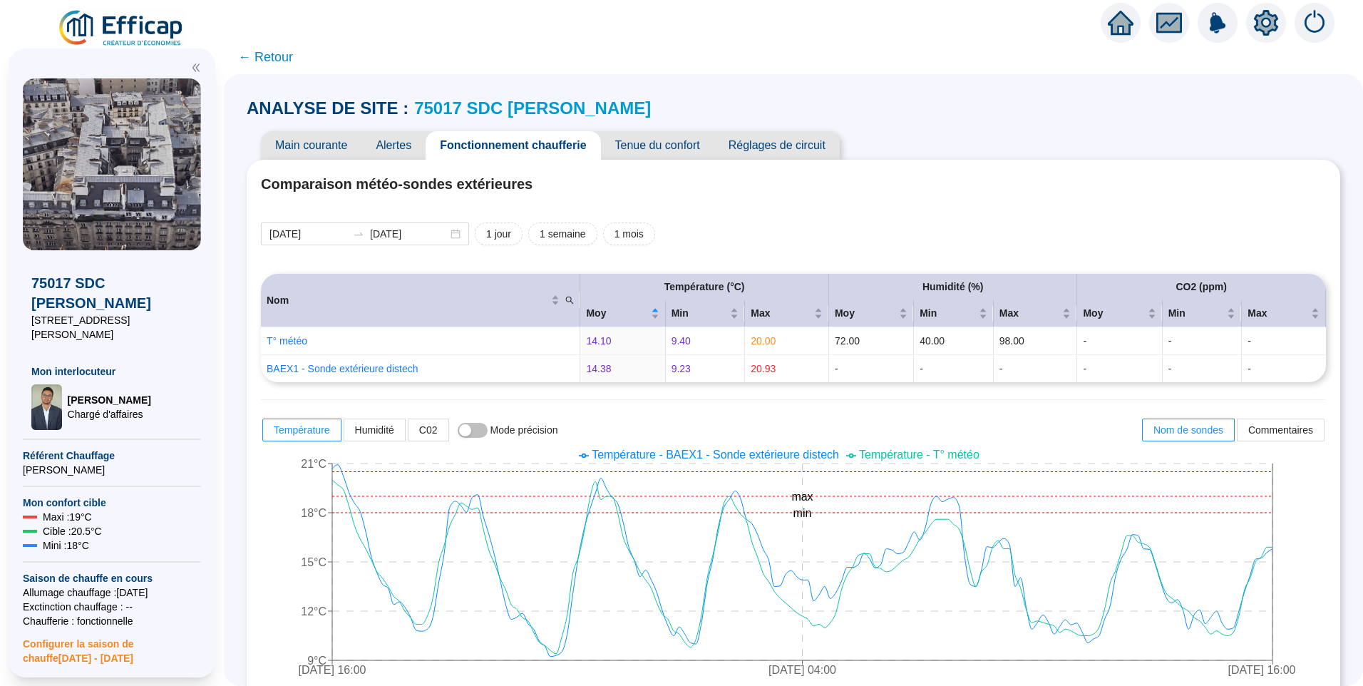
click at [318, 152] on span "Main courante" at bounding box center [311, 145] width 100 height 29
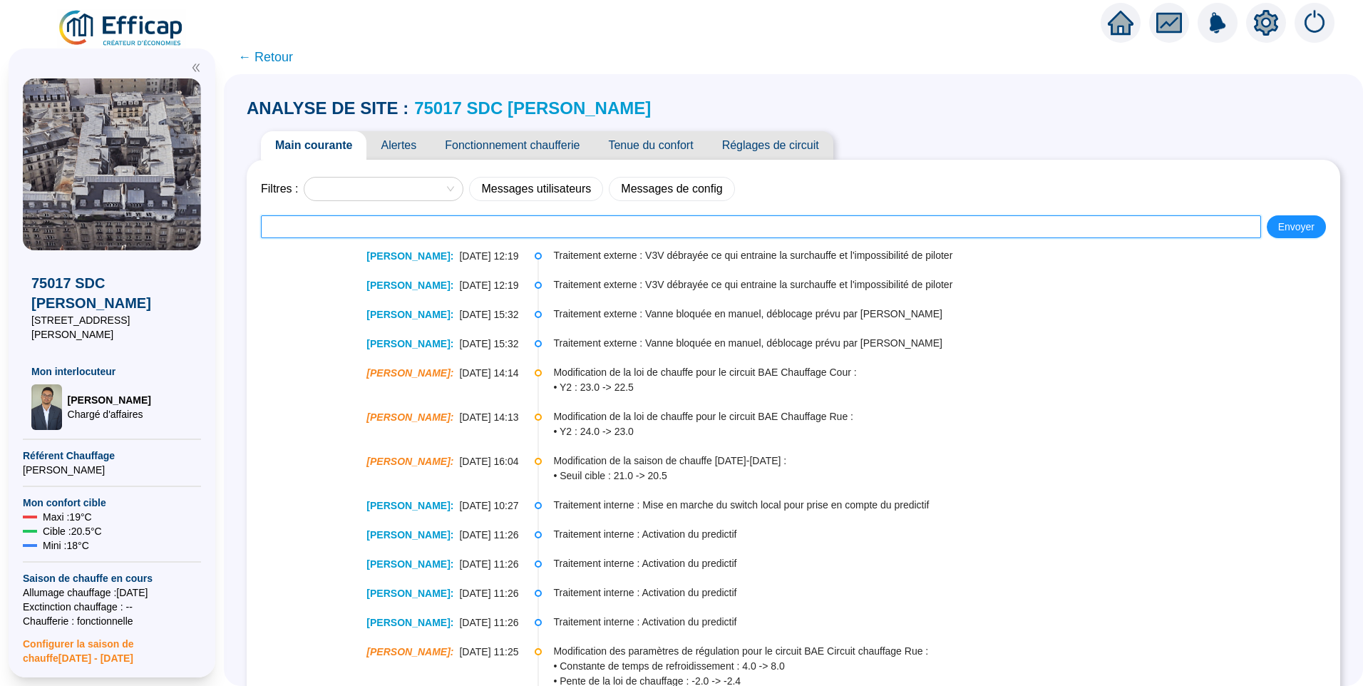
click at [447, 228] on input "text" at bounding box center [761, 226] width 1000 height 23
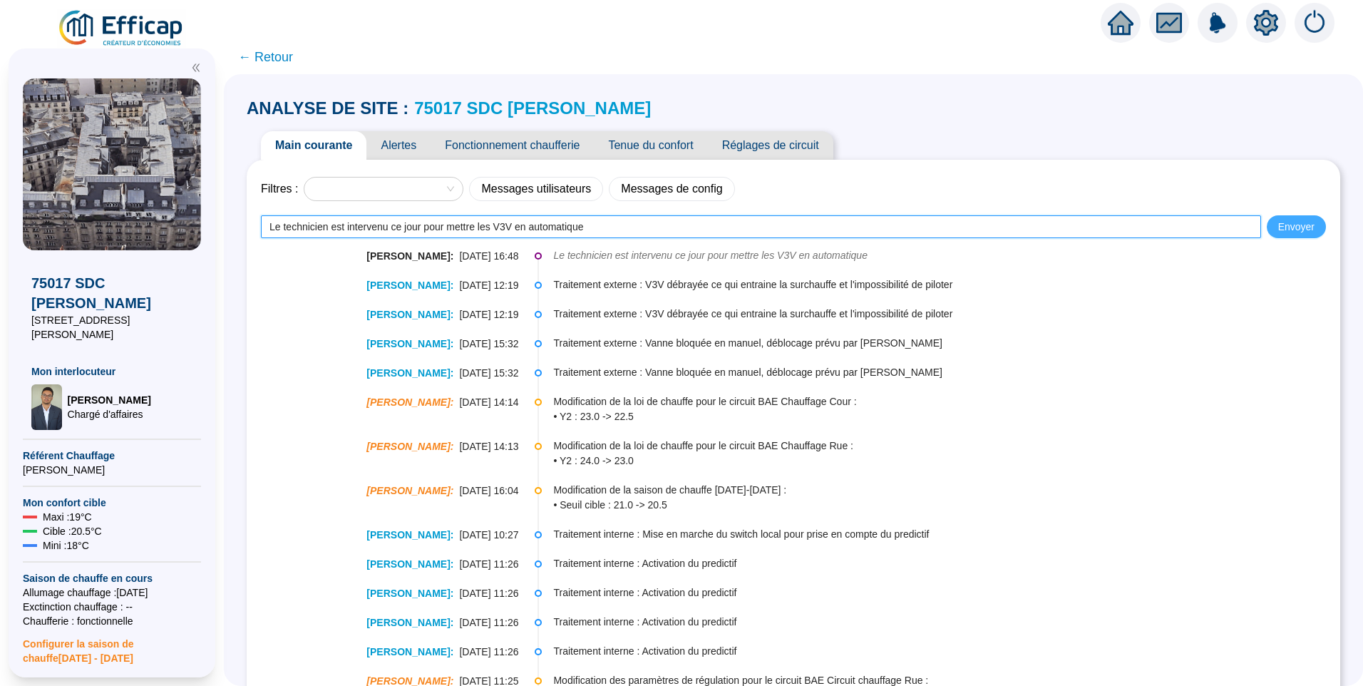
type input "Le technicien est intervenu ce jour pour mettre les V3V en automatique"
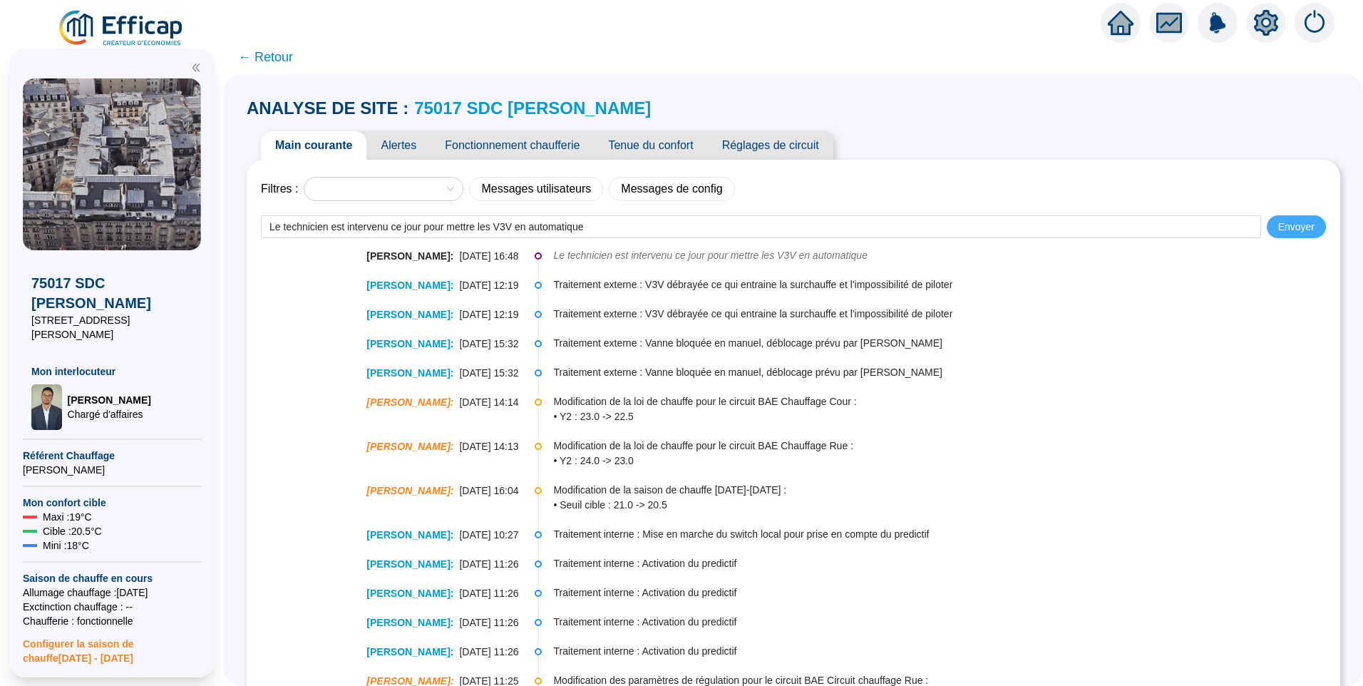
click at [1299, 229] on span "Envoyer" at bounding box center [1296, 227] width 36 height 15
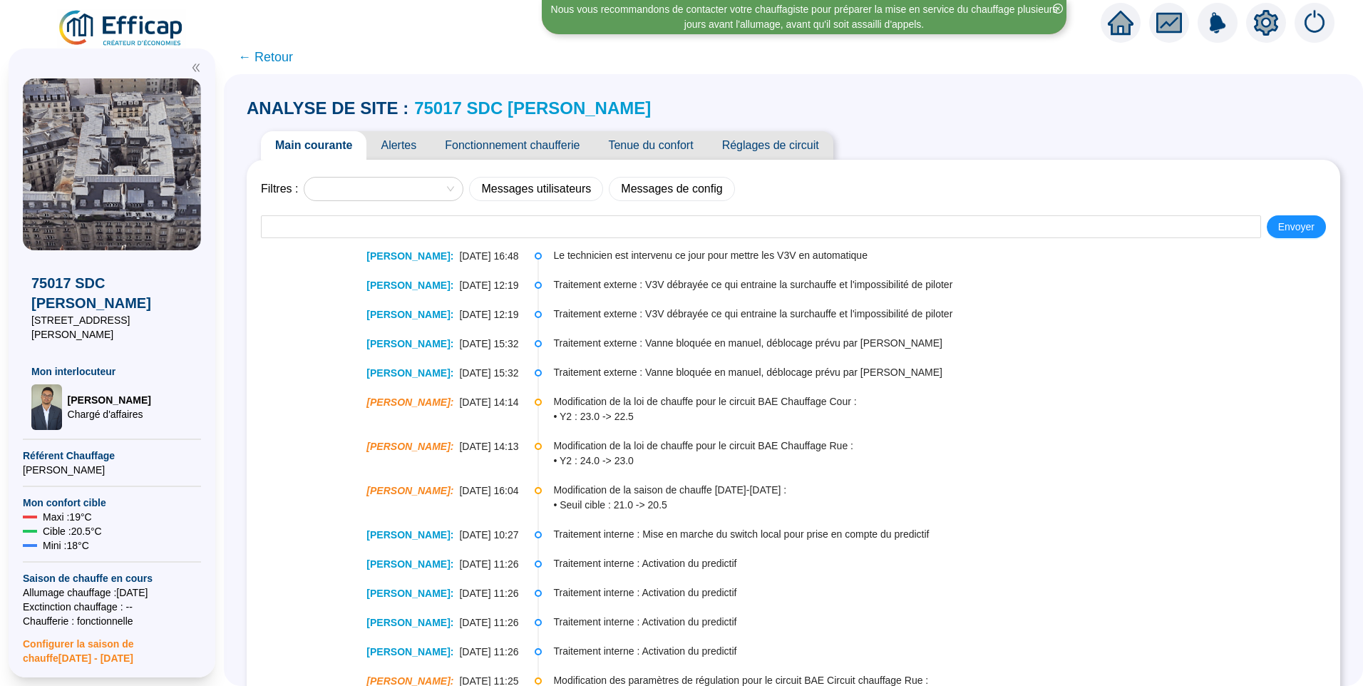
click at [498, 145] on span "Fonctionnement chaufferie" at bounding box center [511, 145] width 163 height 29
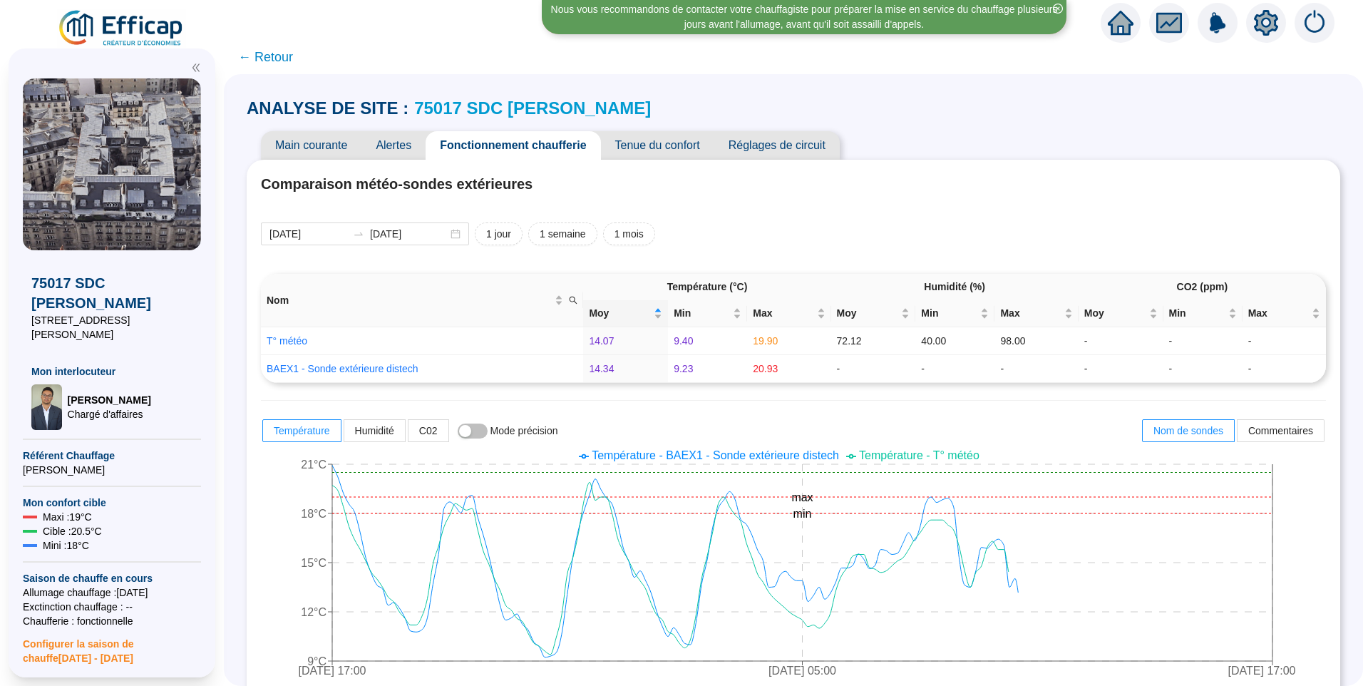
click at [312, 147] on span "Main courante" at bounding box center [311, 145] width 100 height 29
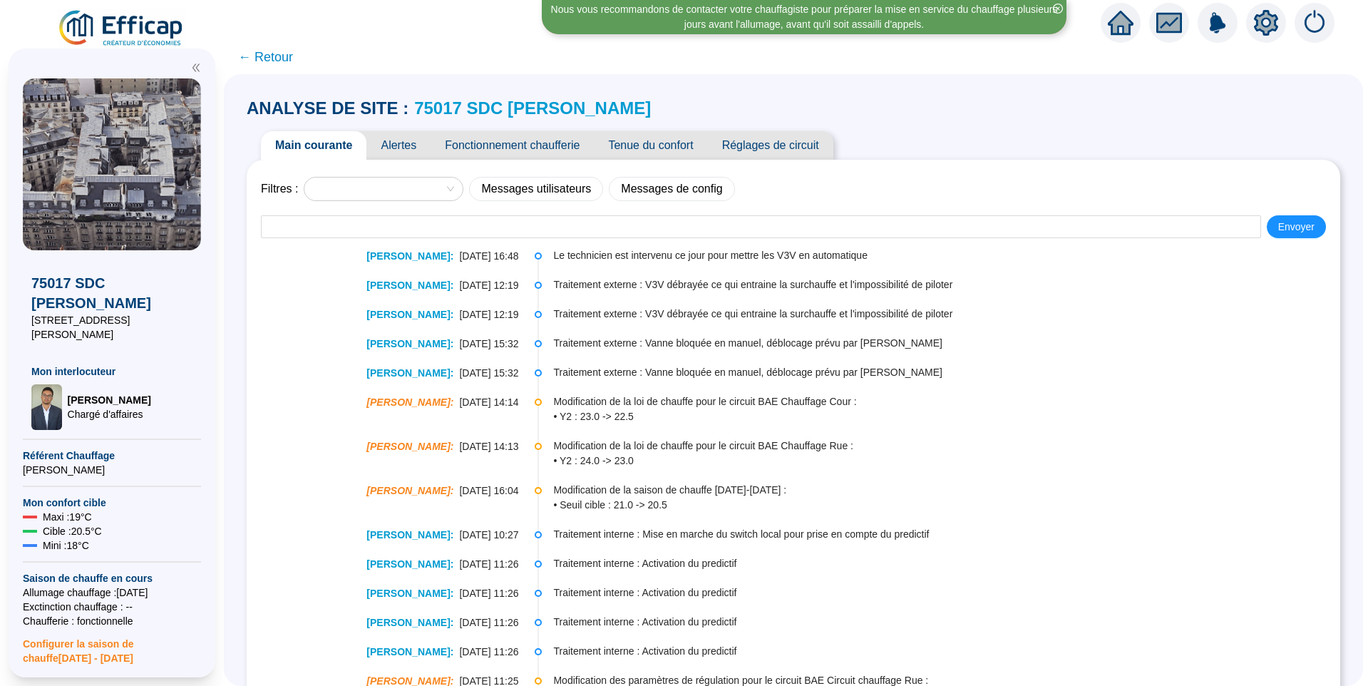
click at [666, 145] on span "Tenue du confort" at bounding box center [650, 145] width 113 height 29
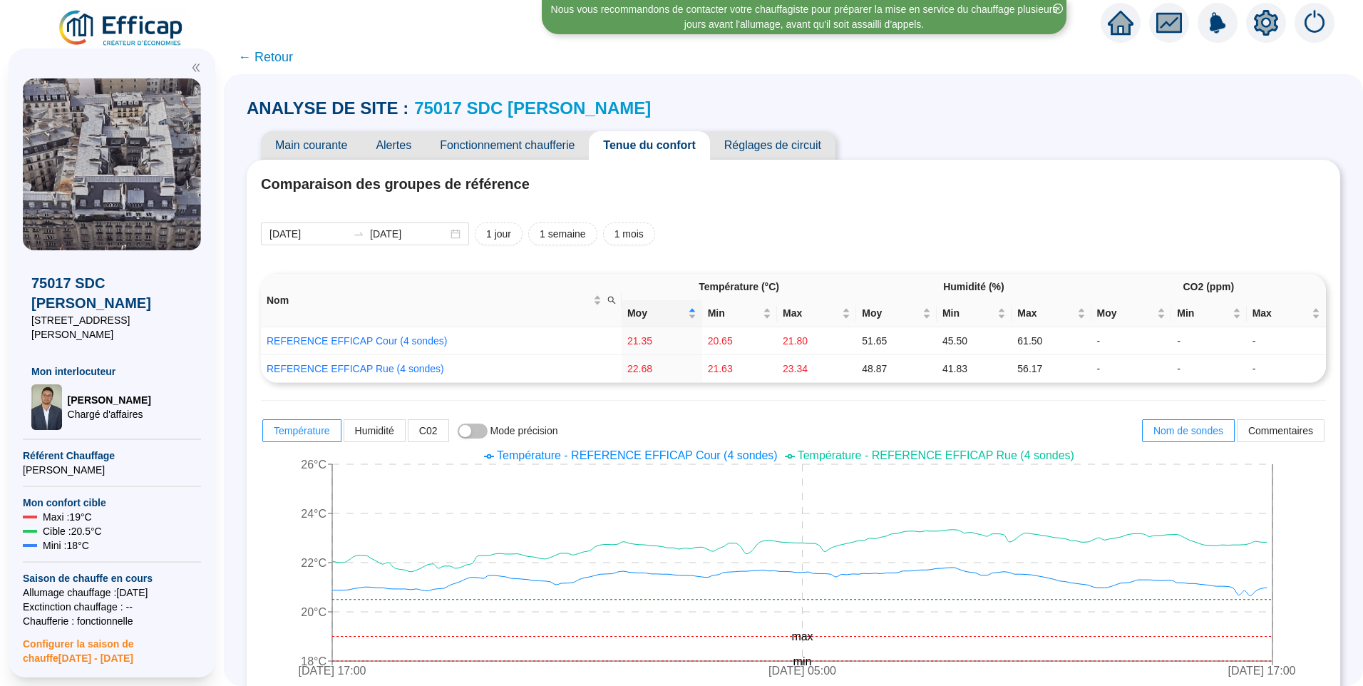
click at [1111, 133] on div "Main courante Alertes Fonctionnement chaufferie Tenue du confort Réglages de ci…" at bounding box center [793, 145] width 1093 height 29
click at [1080, 134] on div "Main courante Alertes Fonctionnement chaufferie Tenue du confort Réglages de ci…" at bounding box center [793, 145] width 1093 height 29
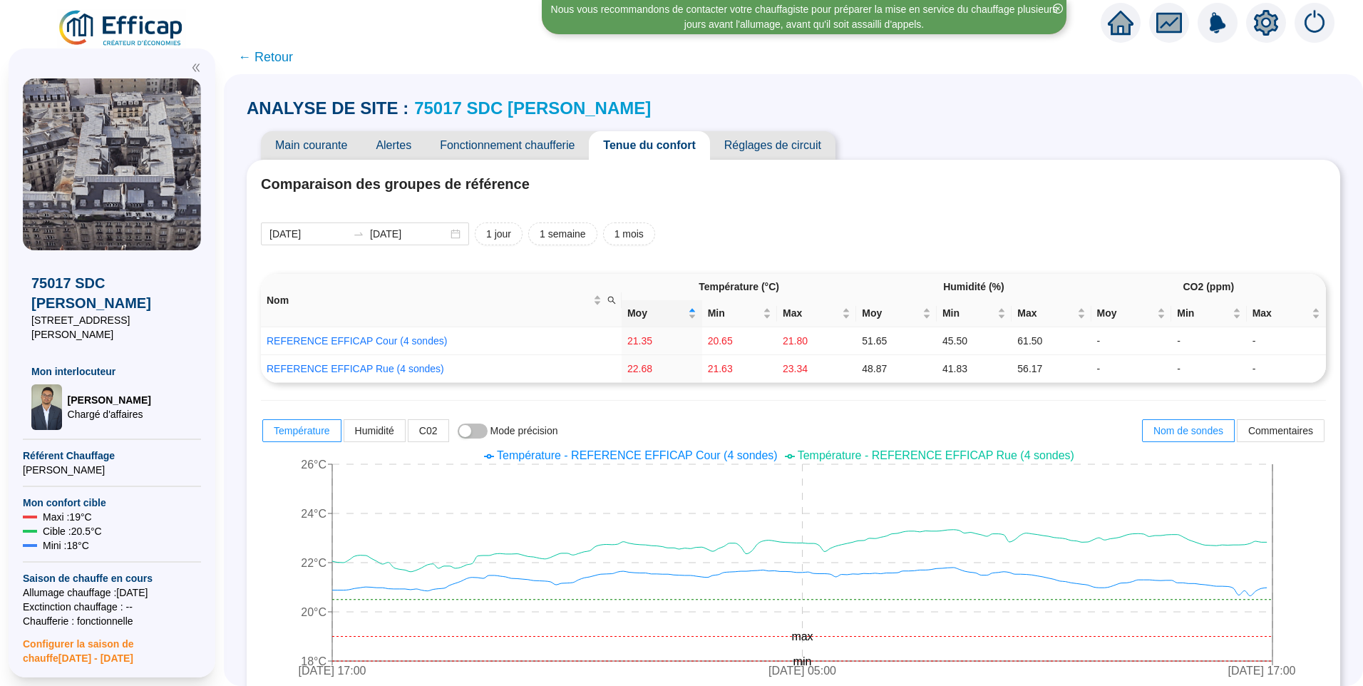
click at [1060, 113] on div "ANALYSE DE SITE : 75017 SDC [PERSON_NAME]" at bounding box center [793, 108] width 1093 height 23
click at [130, 30] on img at bounding box center [121, 29] width 129 height 40
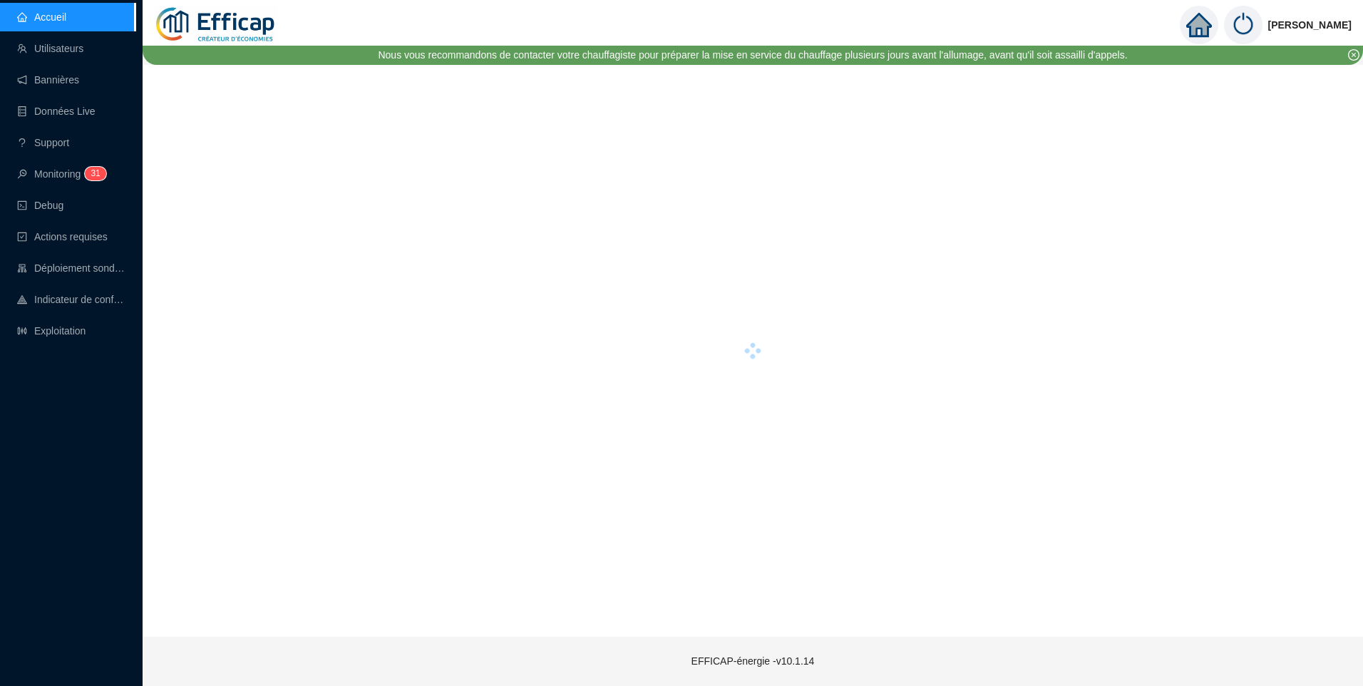
drag, startPoint x: 53, startPoint y: 327, endPoint x: 163, endPoint y: 307, distance: 111.6
click at [53, 327] on link "Exploitation" at bounding box center [51, 330] width 68 height 11
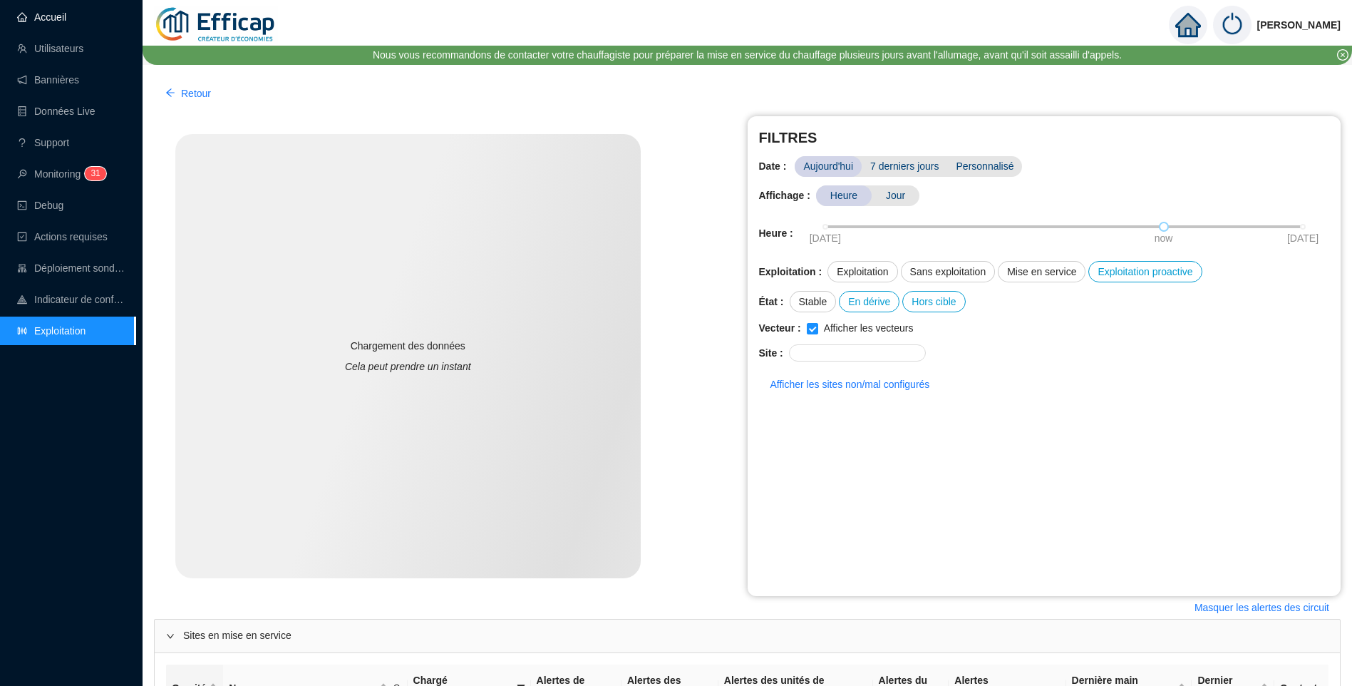
drag, startPoint x: 69, startPoint y: 14, endPoint x: 114, endPoint y: 17, distance: 45.0
click at [66, 14] on link "Accueil" at bounding box center [41, 16] width 49 height 11
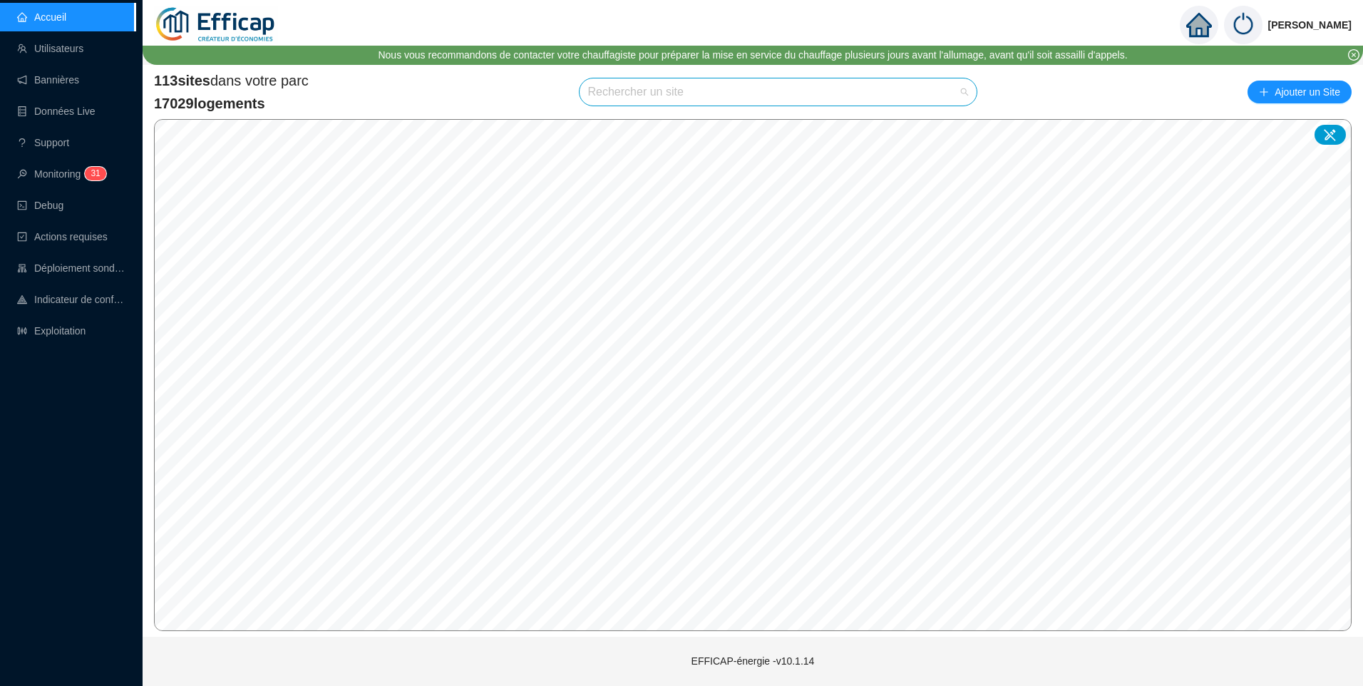
click at [638, 96] on input "search" at bounding box center [772, 91] width 368 height 27
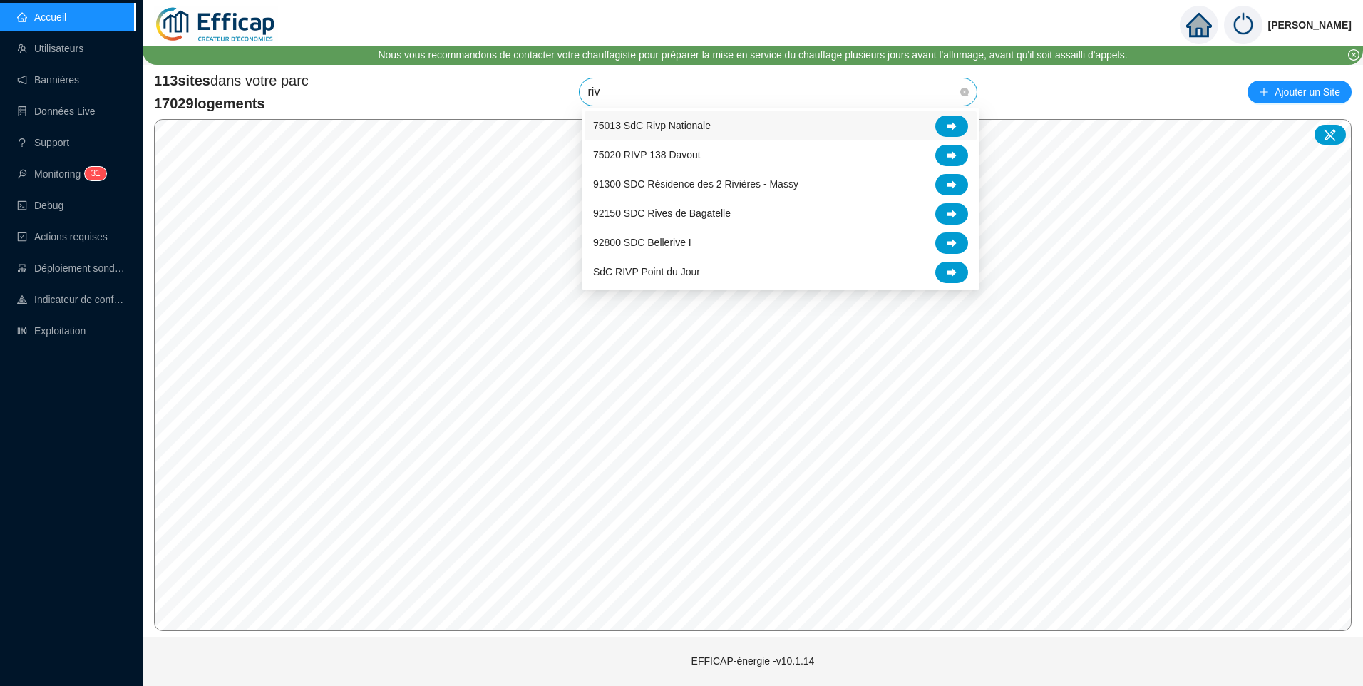
type input "rive"
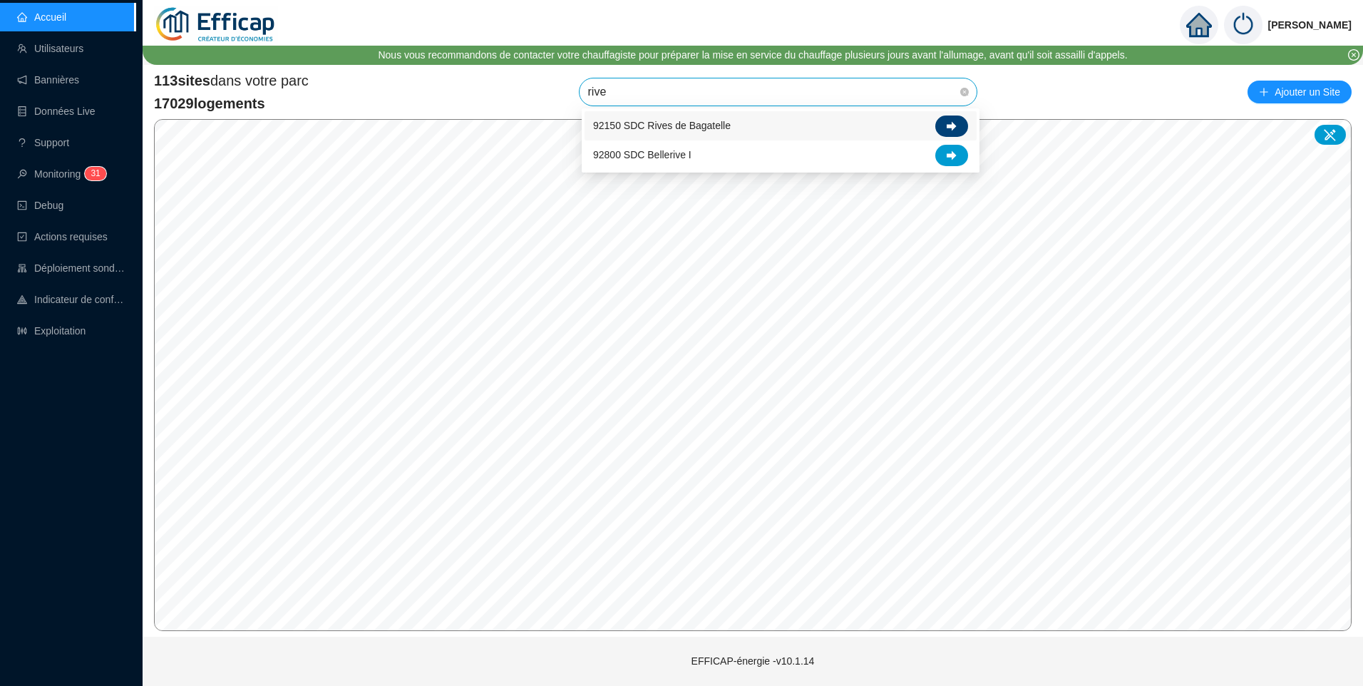
click at [954, 125] on icon at bounding box center [951, 125] width 10 height 9
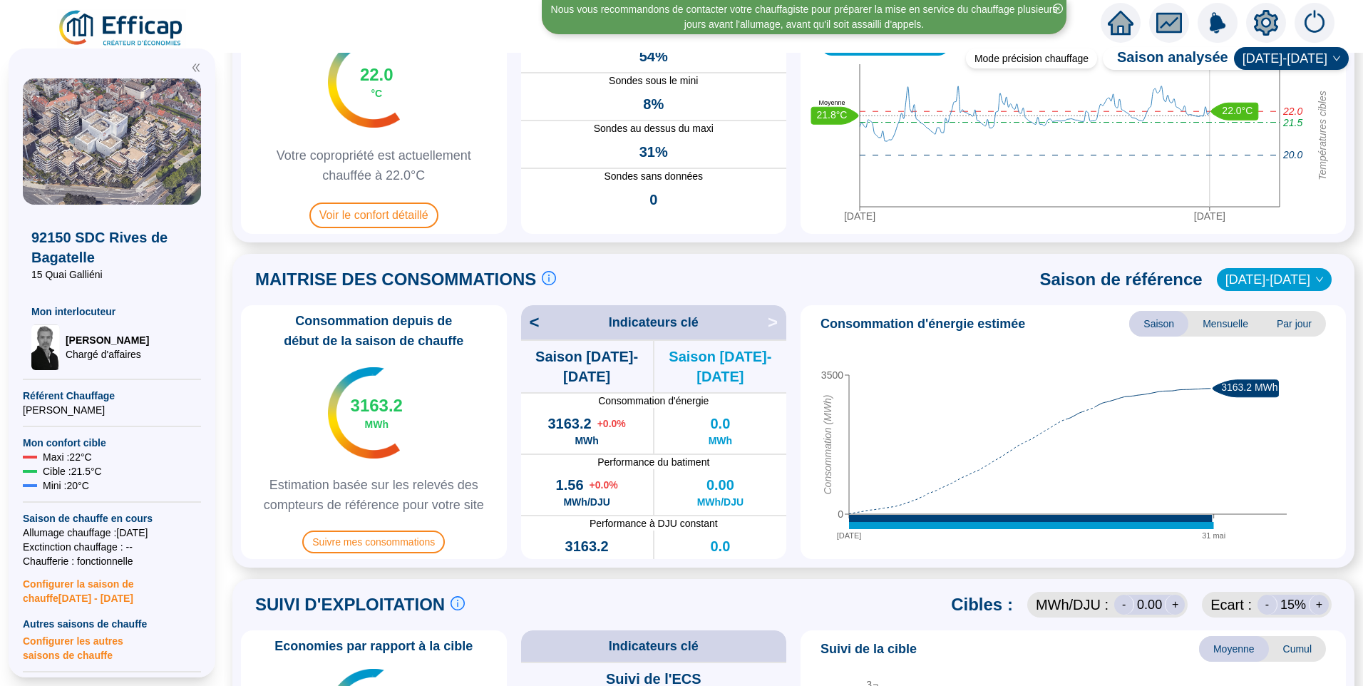
scroll to position [428, 0]
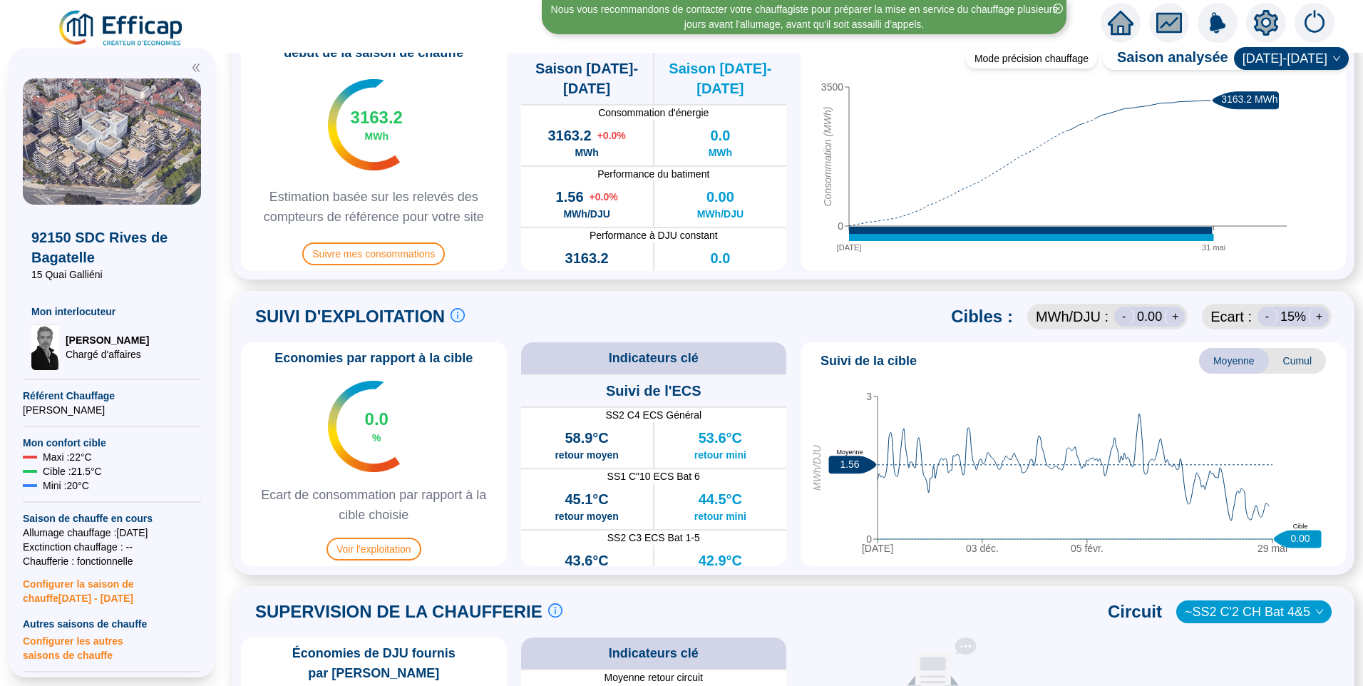
click at [1264, 25] on icon "setting" at bounding box center [1266, 23] width 26 height 26
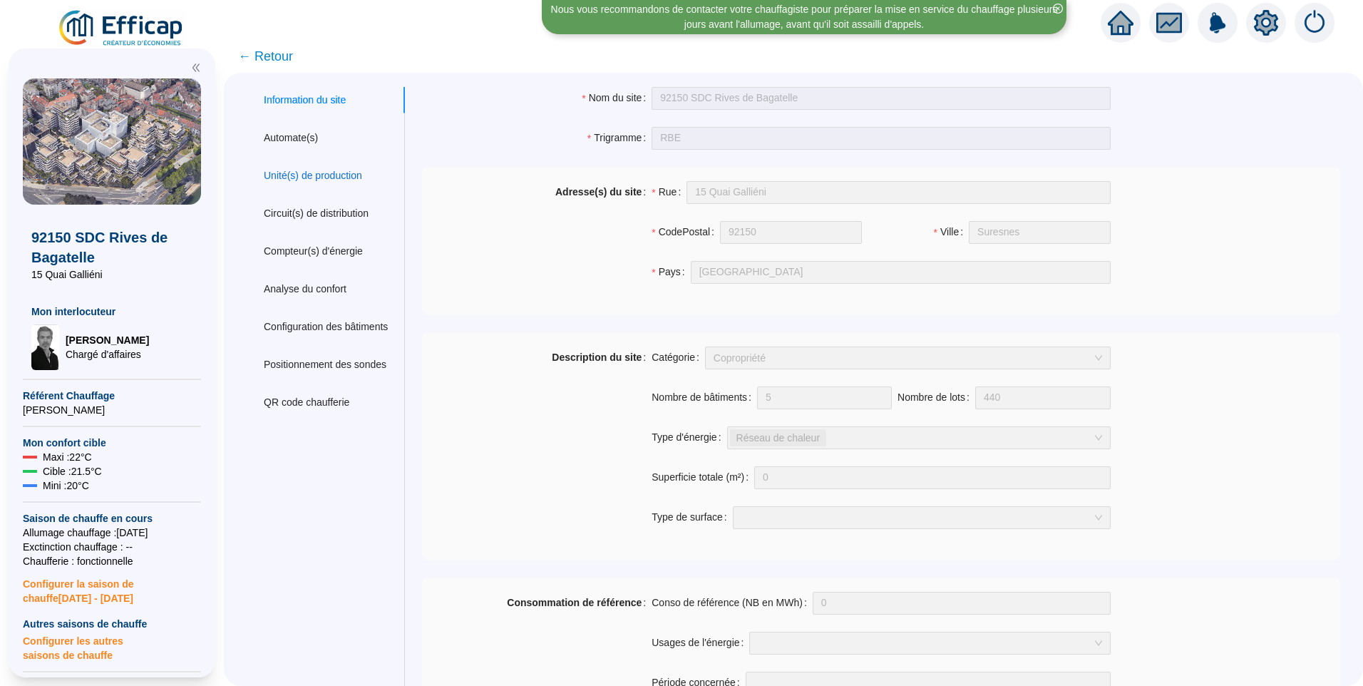
click at [324, 177] on div "Unité(s) de production" at bounding box center [313, 175] width 98 height 15
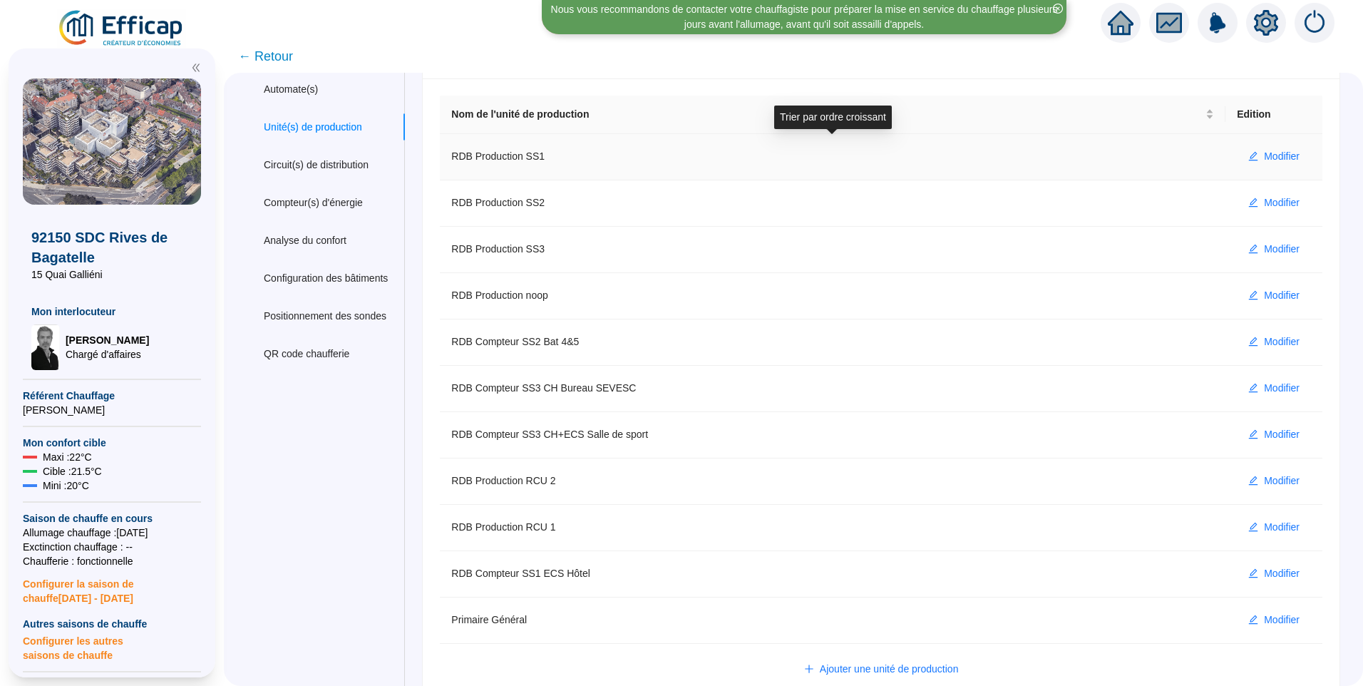
scroll to position [71, 0]
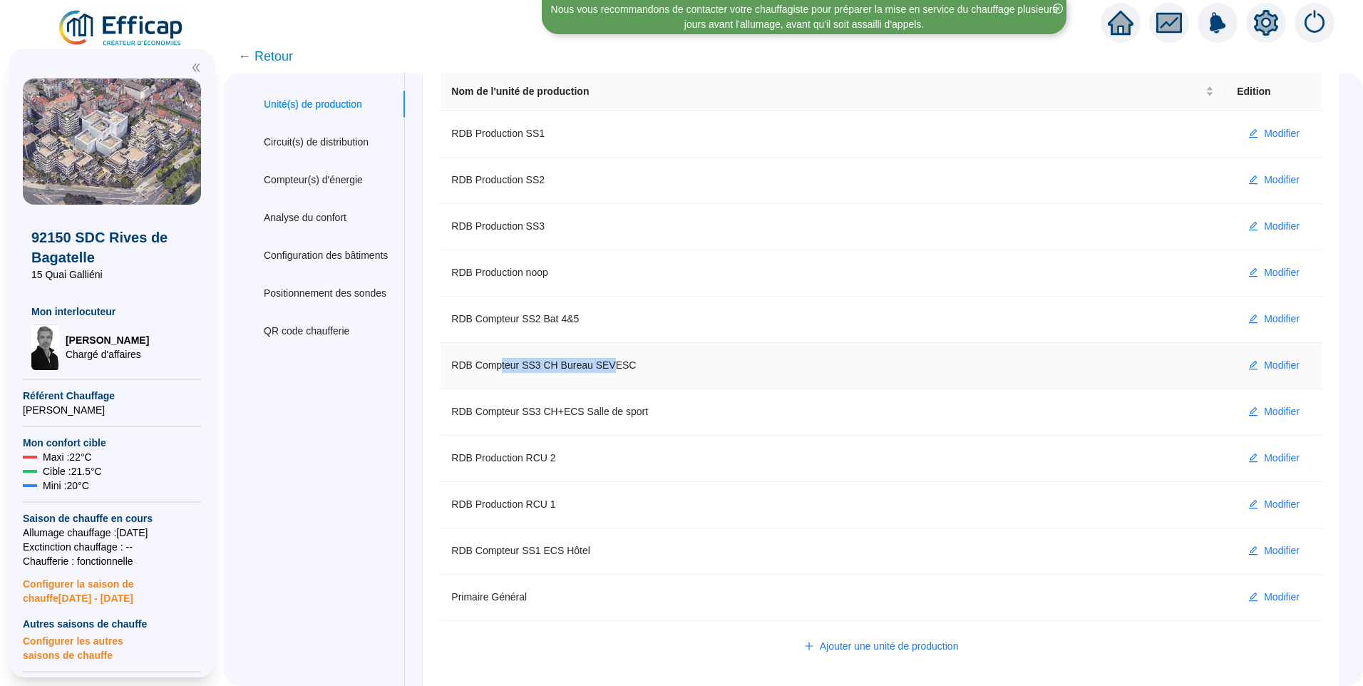
drag, startPoint x: 512, startPoint y: 365, endPoint x: 615, endPoint y: 365, distance: 102.6
click at [615, 365] on td "RDB Compteur SS3 CH Bureau SEVESC" at bounding box center [832, 366] width 785 height 46
click at [612, 400] on td "RDB Compteur SS3 CH+ECS Salle de sport" at bounding box center [832, 412] width 785 height 46
click at [282, 53] on span "← Retour" at bounding box center [265, 56] width 55 height 20
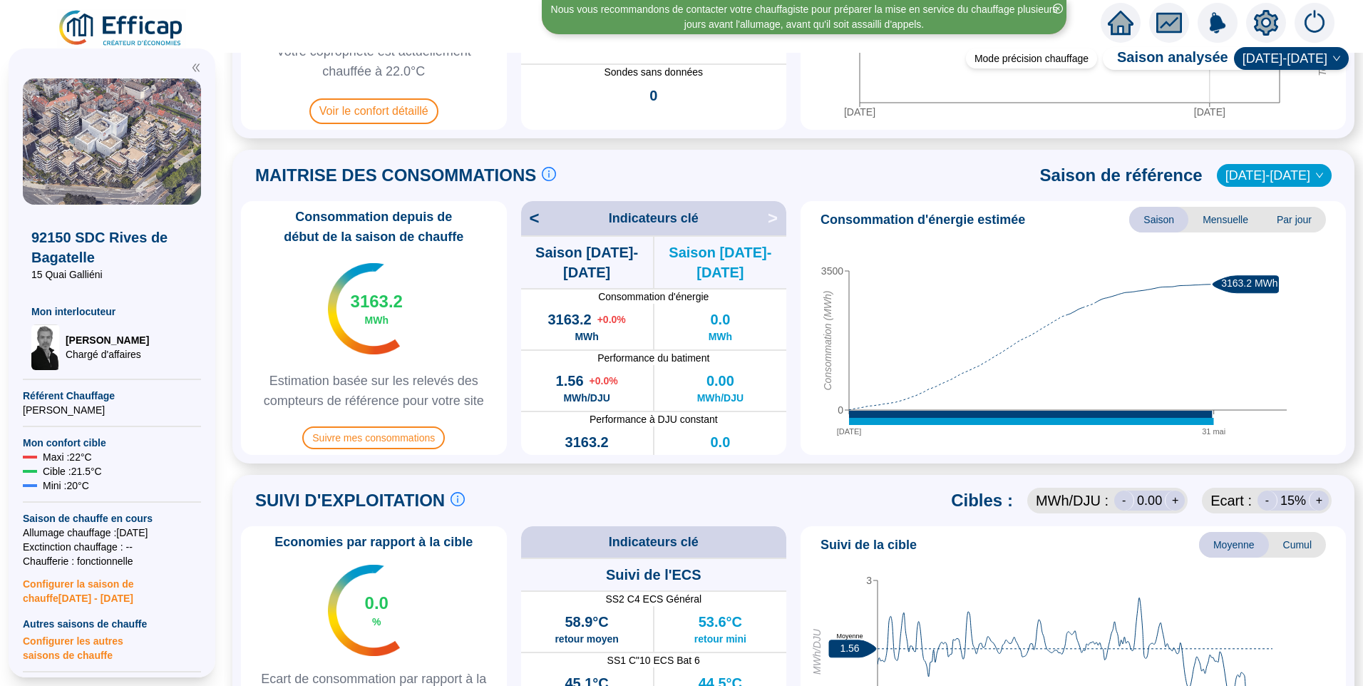
scroll to position [499, 0]
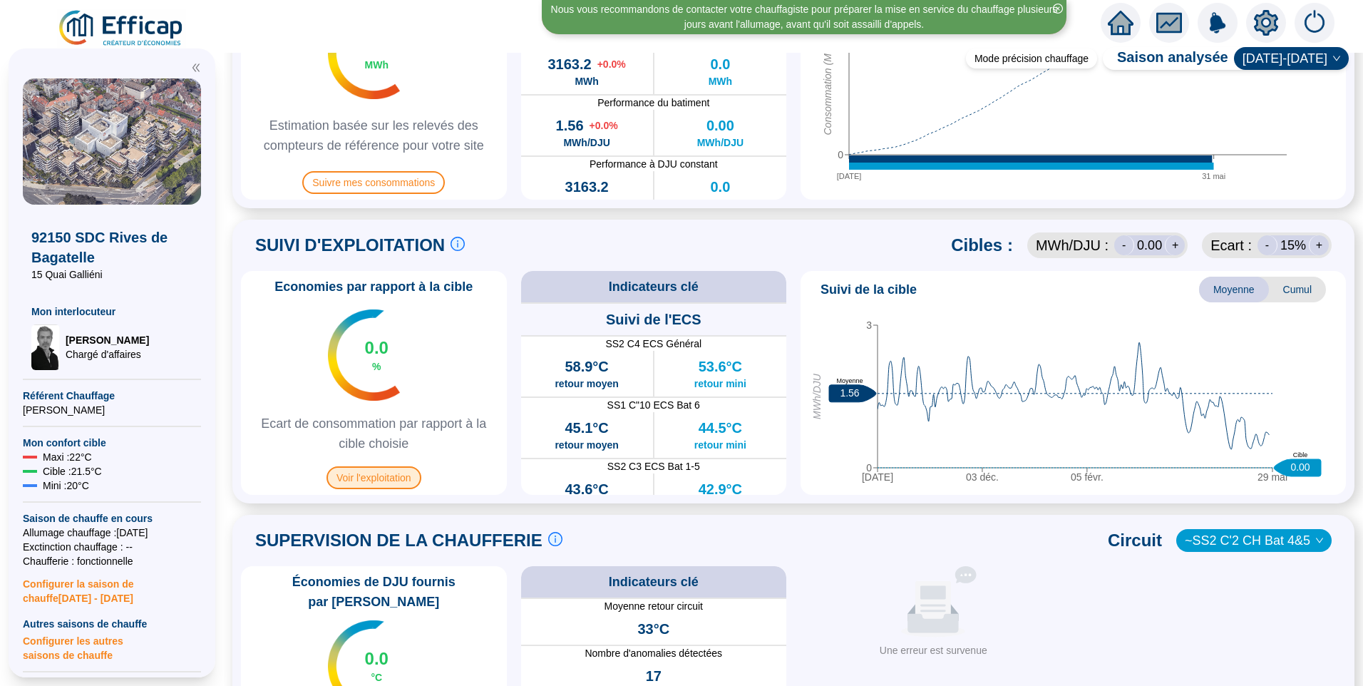
click at [389, 480] on span "Voir l'exploitation" at bounding box center [373, 477] width 95 height 23
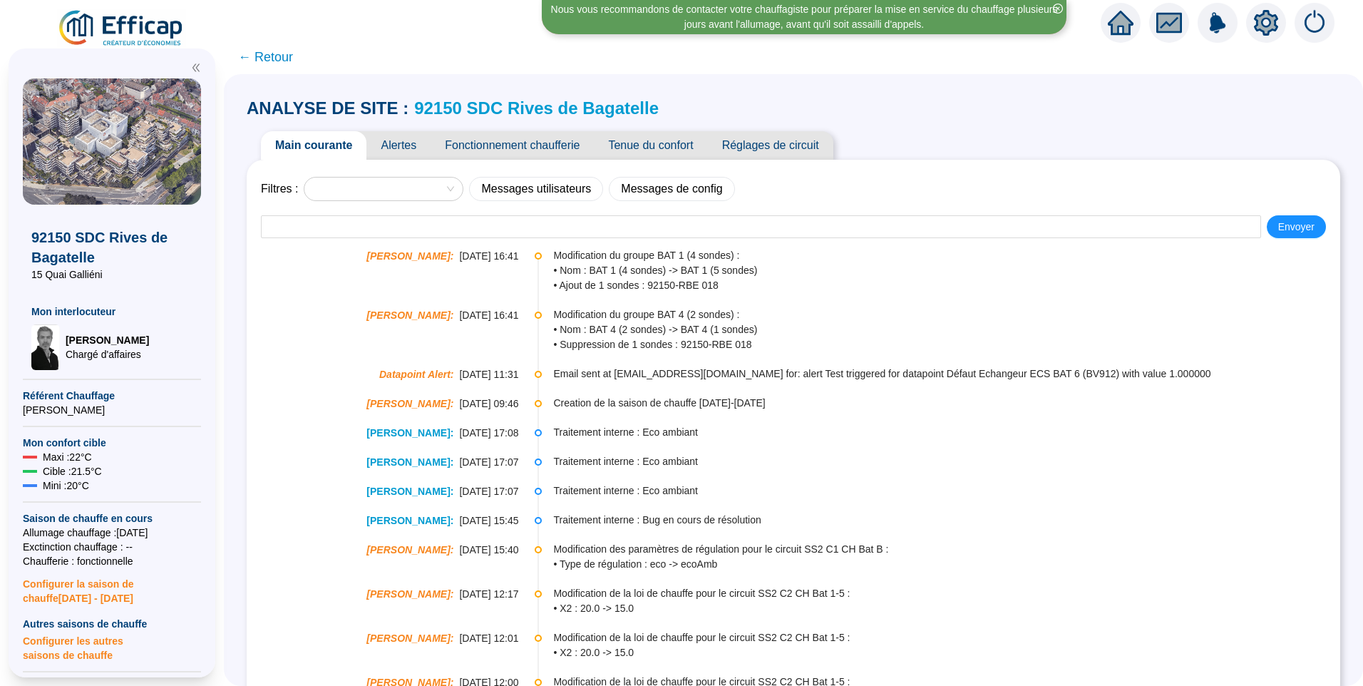
click at [502, 151] on span "Fonctionnement chaufferie" at bounding box center [511, 145] width 163 height 29
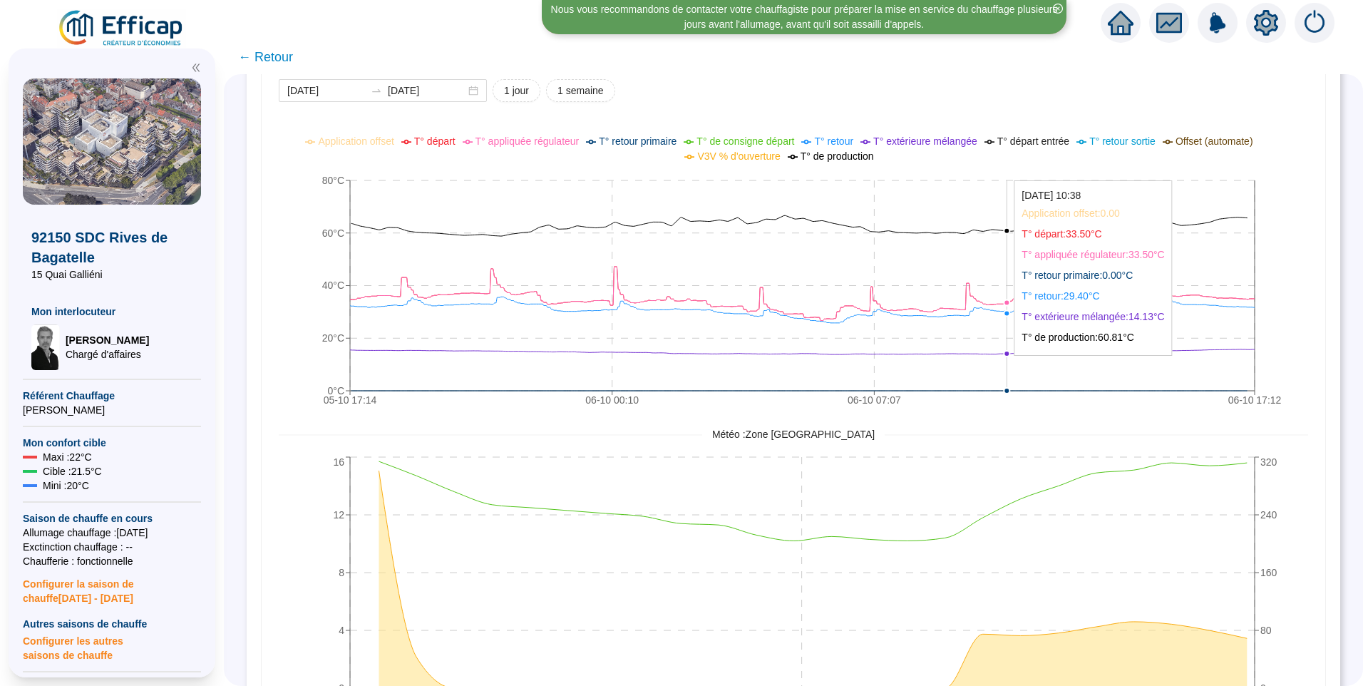
scroll to position [927, 0]
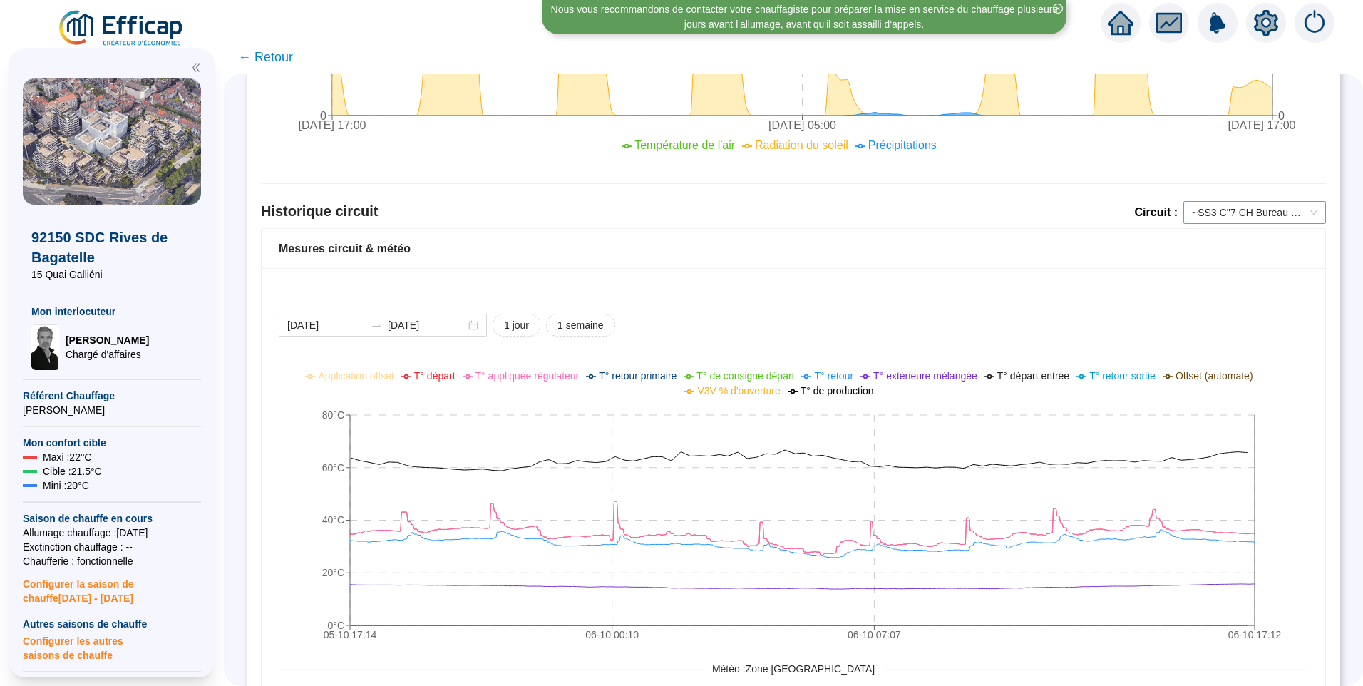
click at [1210, 205] on span "~SS3 C''7 CH Bureau SEVESC" at bounding box center [1254, 212] width 125 height 21
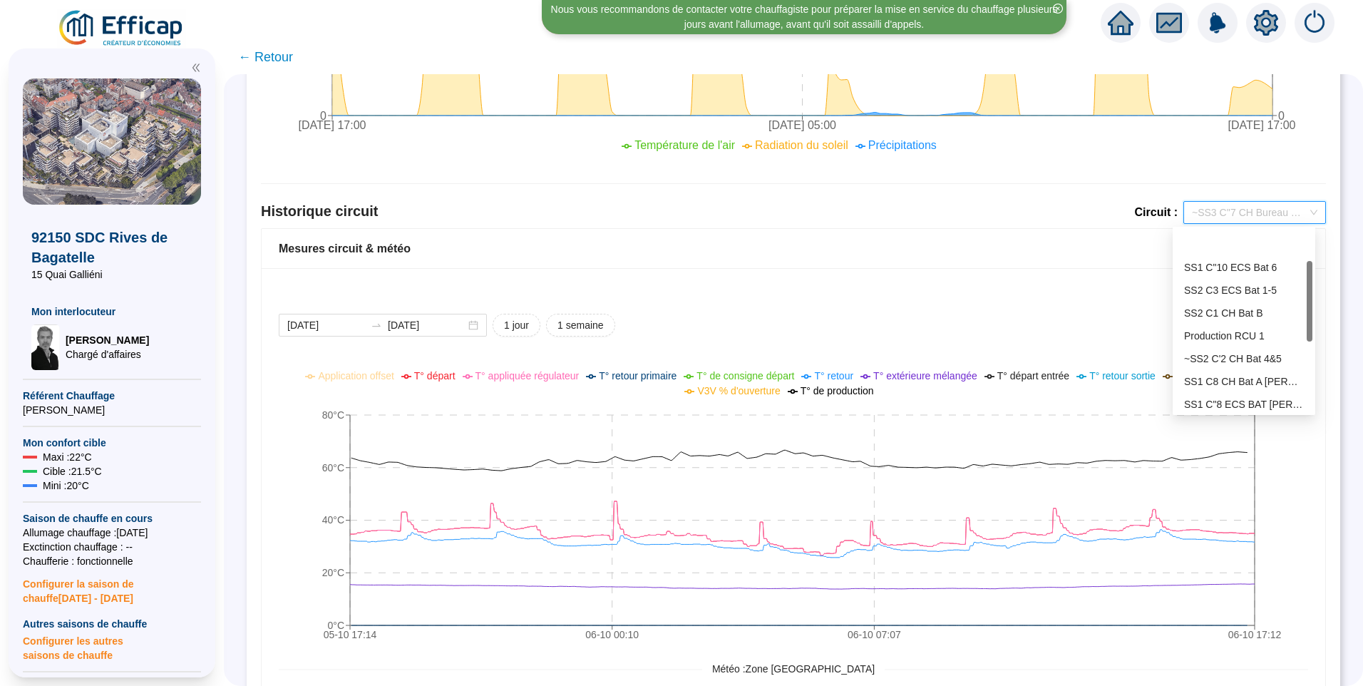
scroll to position [0, 0]
click at [1312, 277] on div "210 222 218 SS1 C"10 ECS Bat 6 SS2 C3 ECS Bat 1-5 SS2 C1 CH Bat B Production RC…" at bounding box center [1243, 321] width 143 height 188
drag, startPoint x: 991, startPoint y: 331, endPoint x: 1146, endPoint y: 175, distance: 220.2
click at [994, 329] on div "[DATE] [DATE] 1 jour 1 semaine" at bounding box center [793, 325] width 1029 height 23
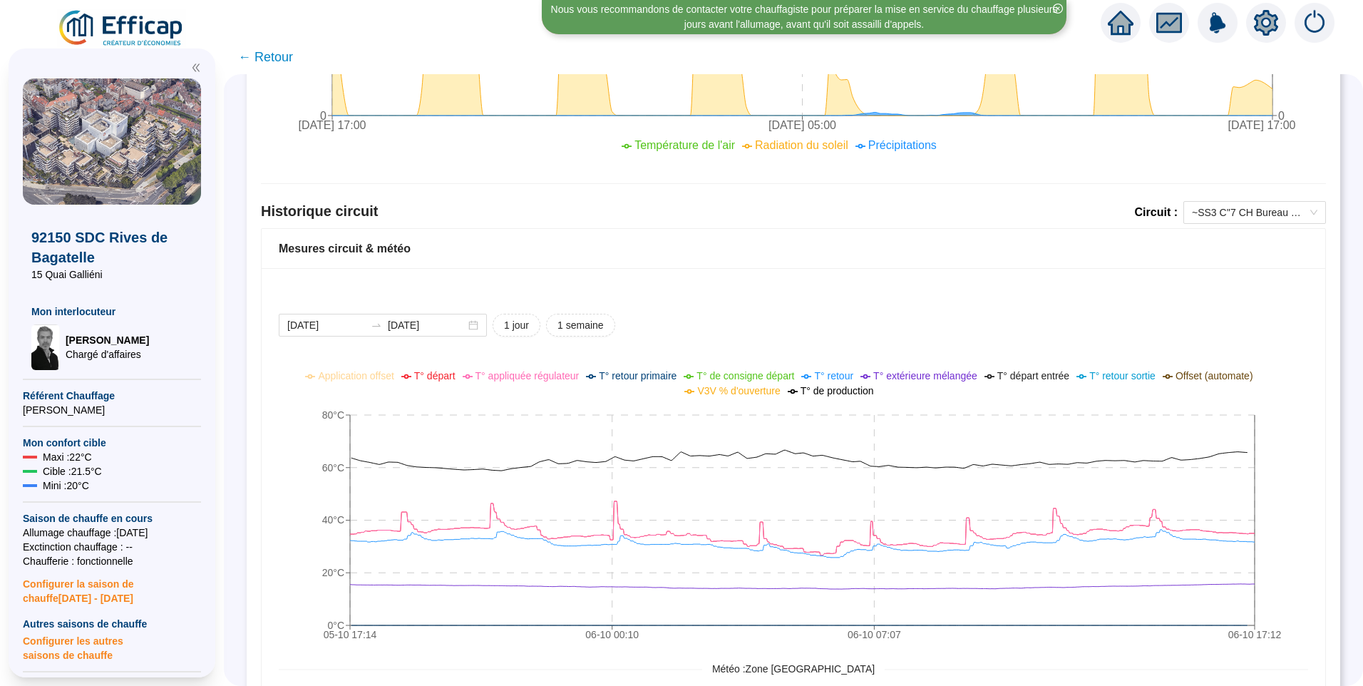
click at [1270, 24] on icon "setting" at bounding box center [1266, 23] width 10 height 10
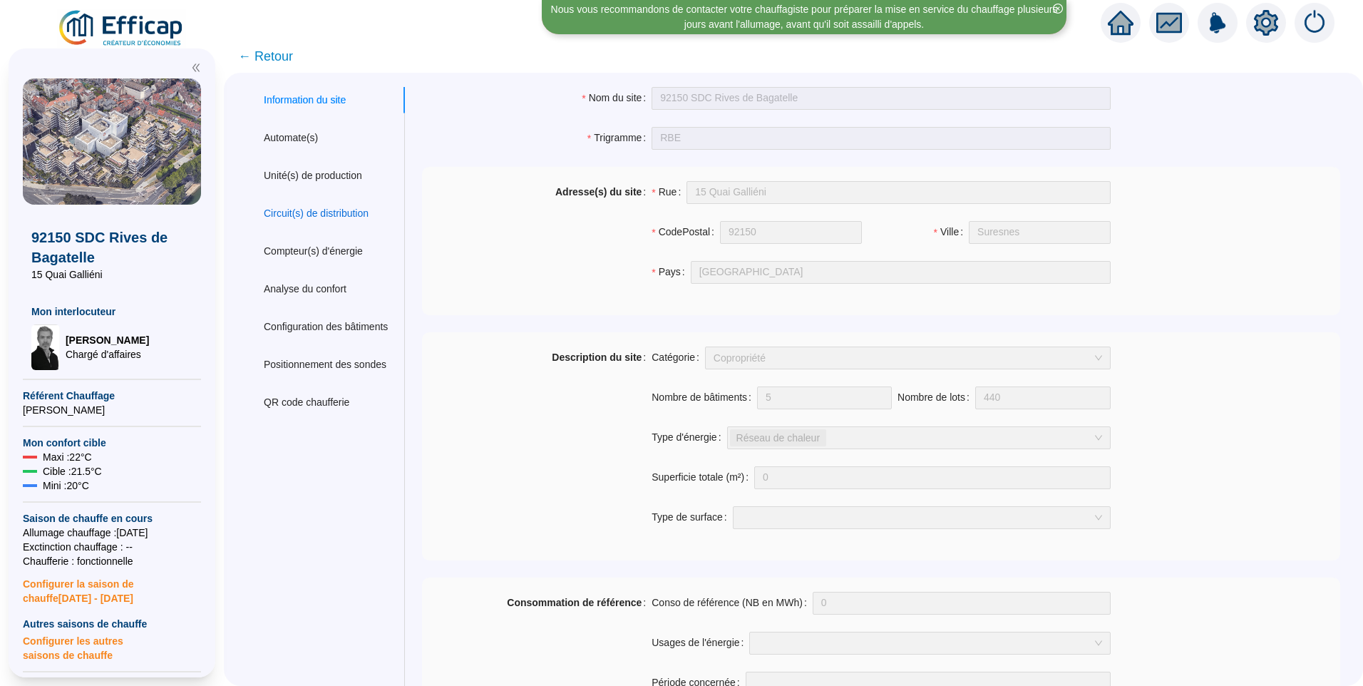
click at [344, 219] on div "Circuit(s) de distribution" at bounding box center [316, 213] width 105 height 15
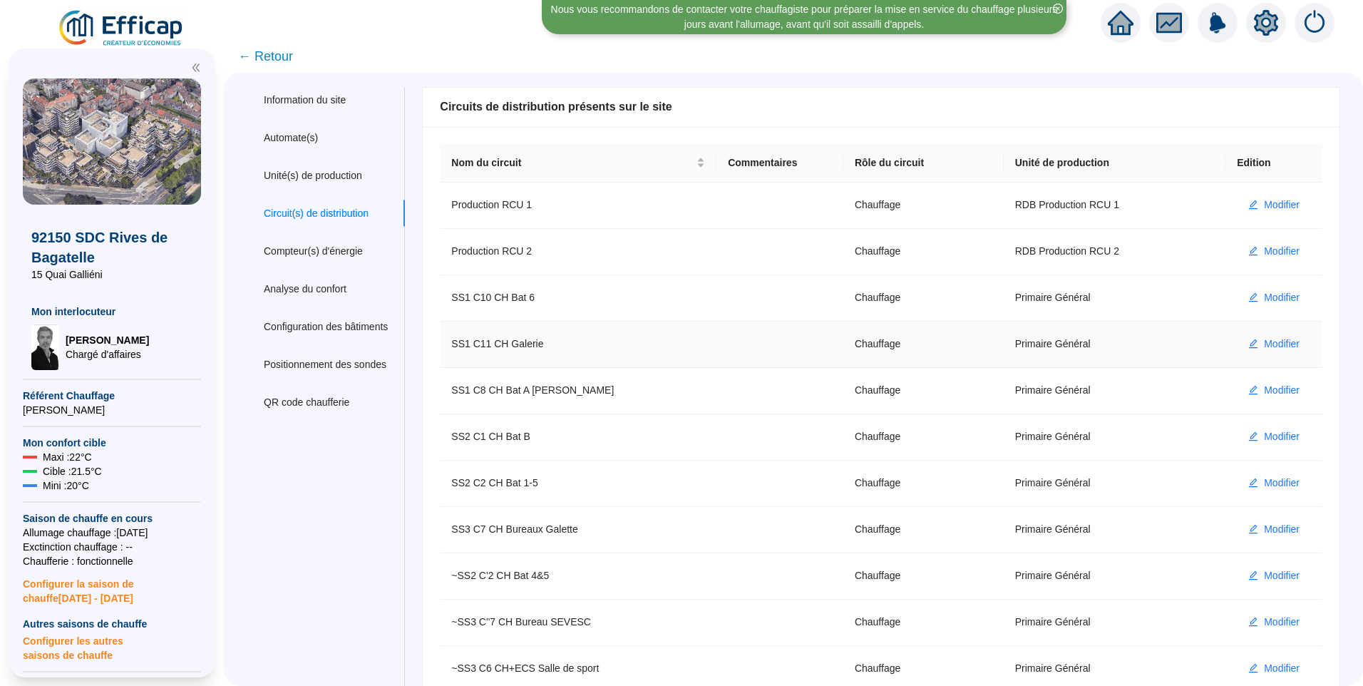
scroll to position [71, 0]
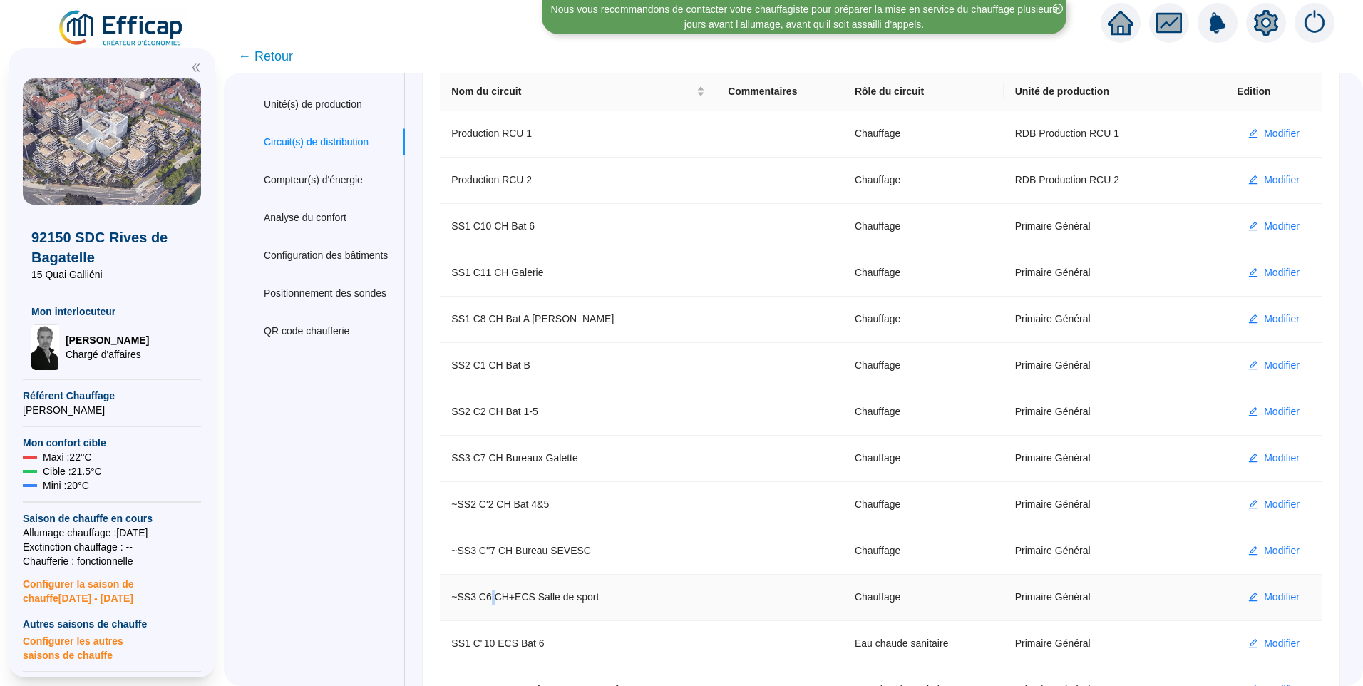
drag, startPoint x: 500, startPoint y: 592, endPoint x: 609, endPoint y: 578, distance: 110.7
click at [511, 592] on td "~SS3 C6 CH+ECS Salle de sport" at bounding box center [578, 597] width 277 height 46
click at [1264, 603] on span "Modifier" at bounding box center [1282, 596] width 36 height 15
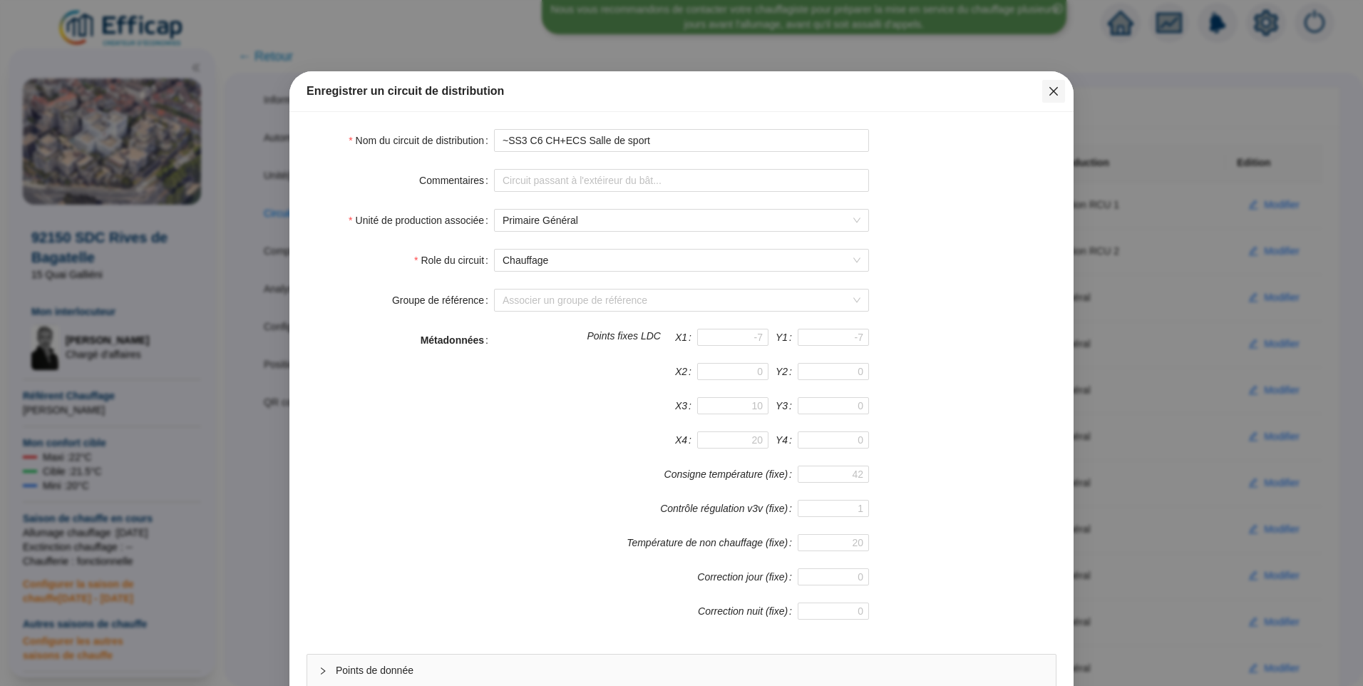
click at [1051, 92] on icon "close" at bounding box center [1053, 91] width 11 height 11
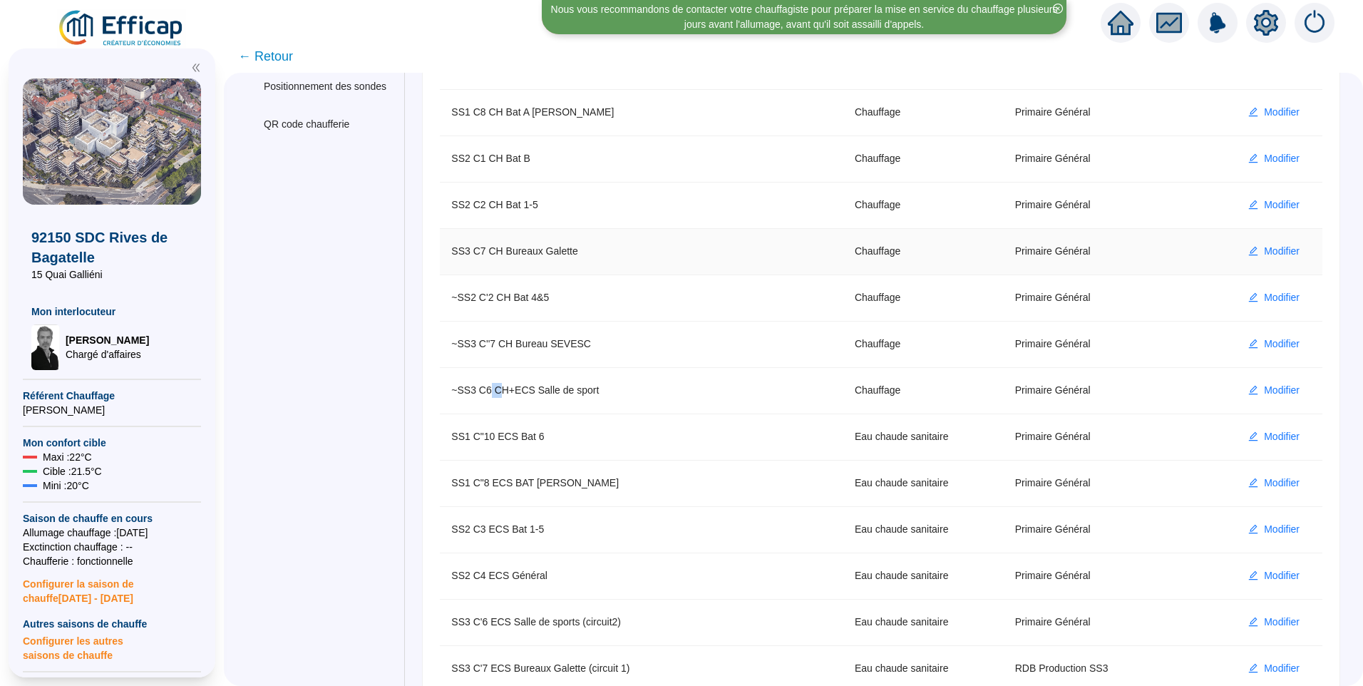
scroll to position [285, 0]
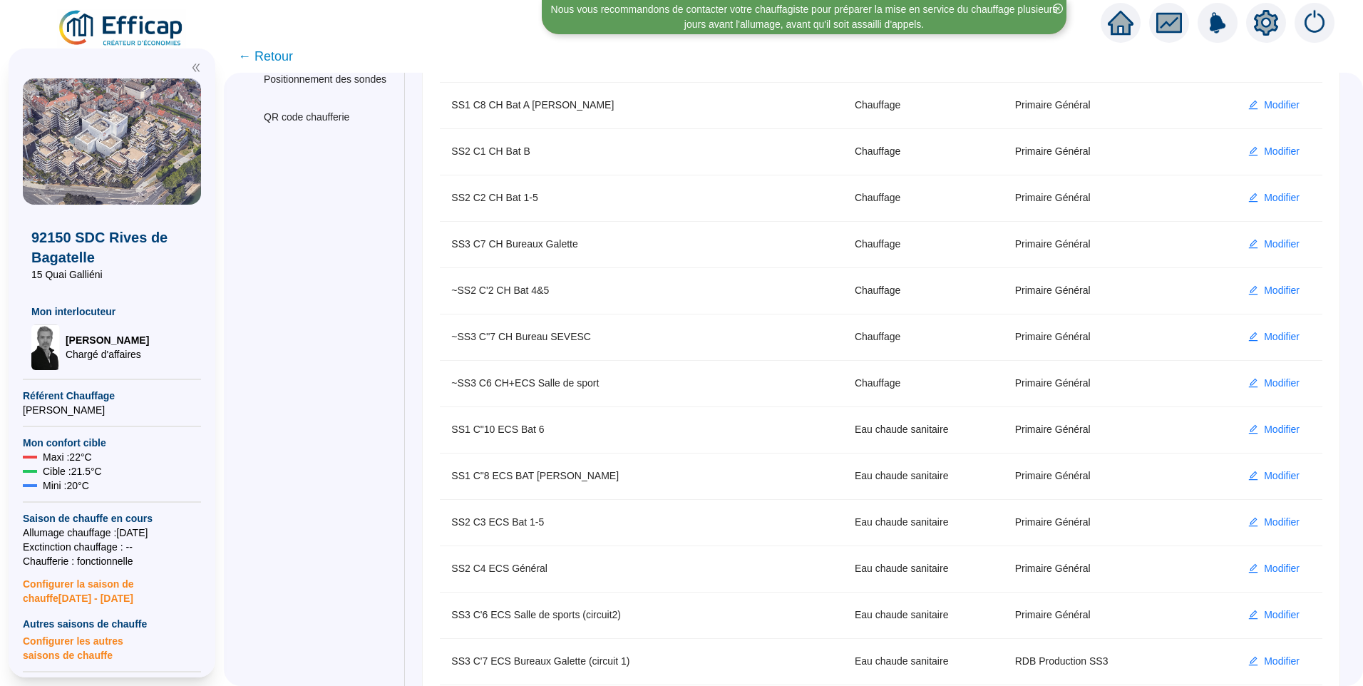
click at [125, 42] on div "92150 SDC Rives de Bagatelle 15 Quai Galliéni Mon interlocuteur David THOMAS Ch…" at bounding box center [112, 363] width 224 height 646
click at [126, 30] on img at bounding box center [121, 29] width 129 height 40
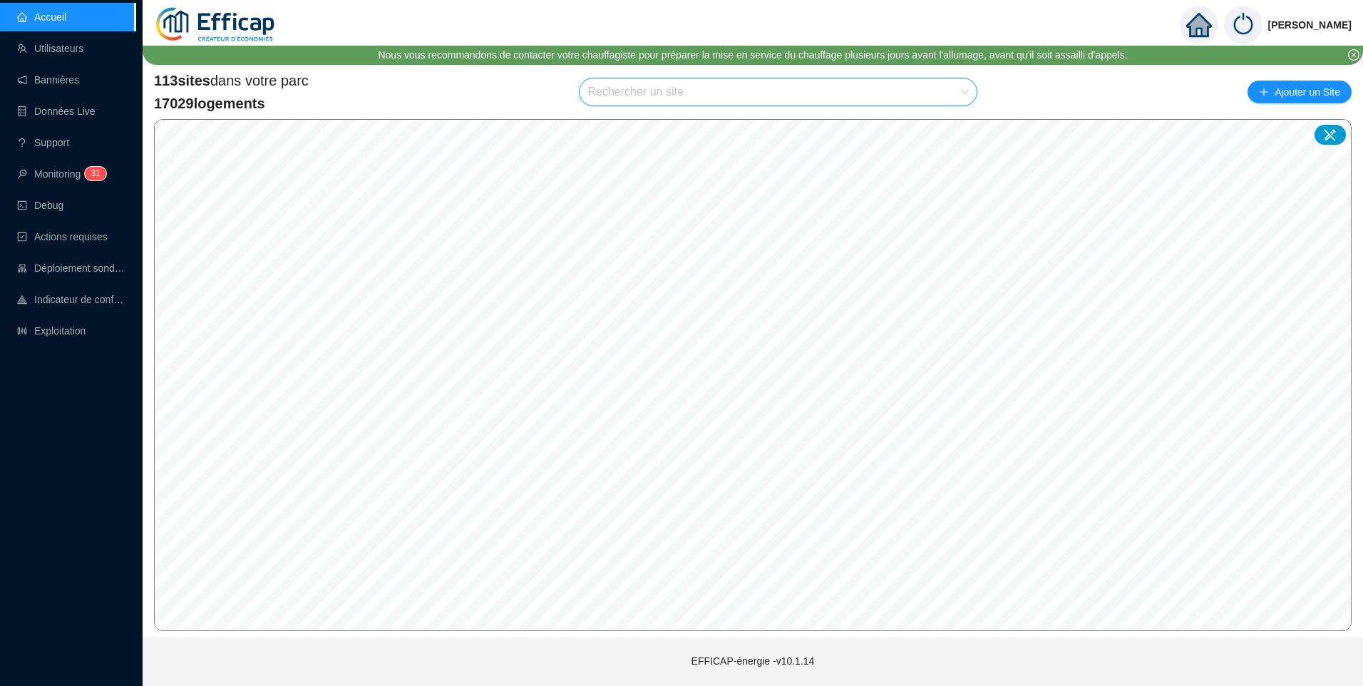
click at [631, 103] on input "search" at bounding box center [772, 91] width 368 height 27
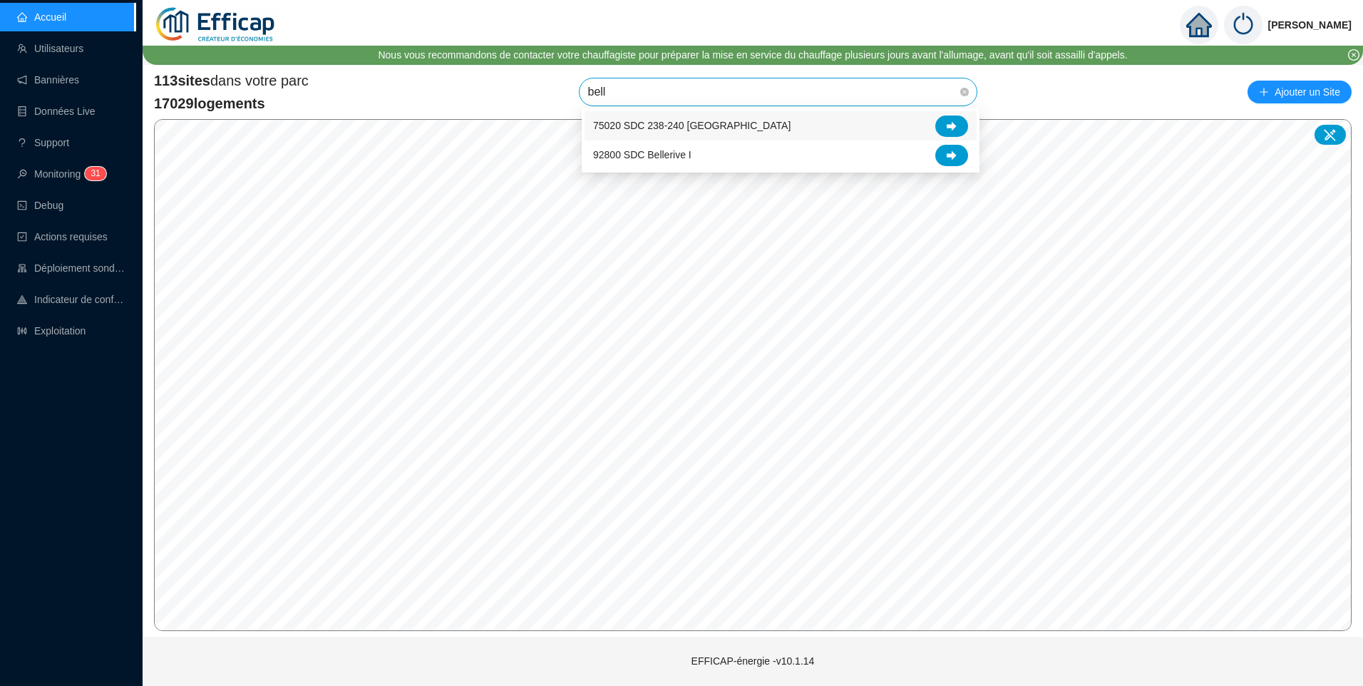
type input "belle"
click at [671, 155] on span "92800 SDC Bellerive I" at bounding box center [642, 155] width 98 height 15
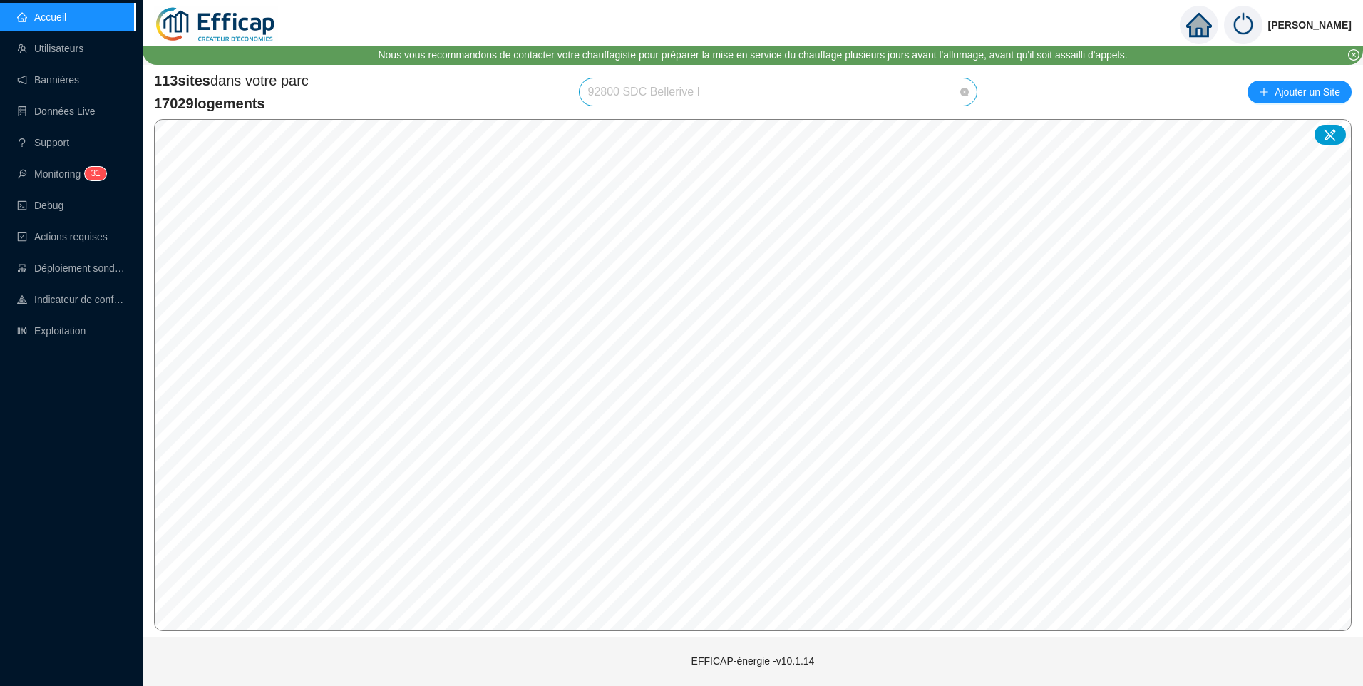
click at [770, 92] on span "92800 SDC Bellerive I" at bounding box center [778, 91] width 381 height 27
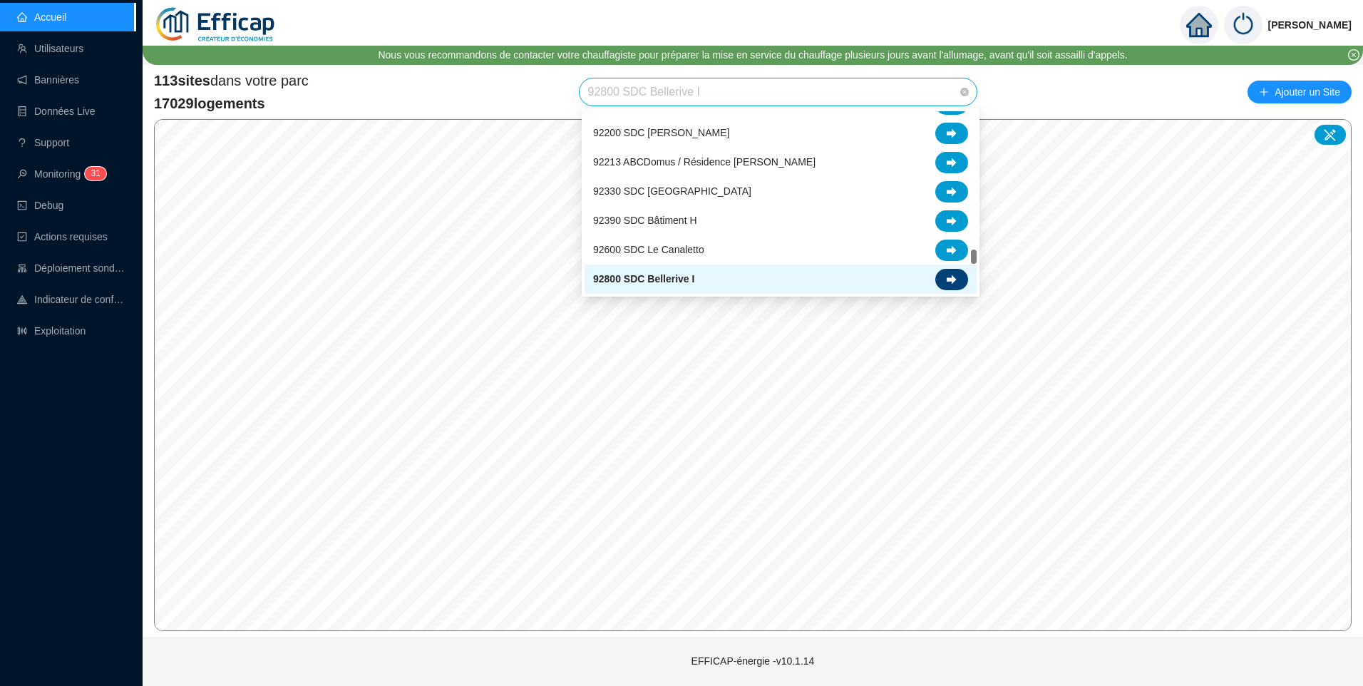
click at [954, 284] on icon at bounding box center [951, 279] width 10 height 10
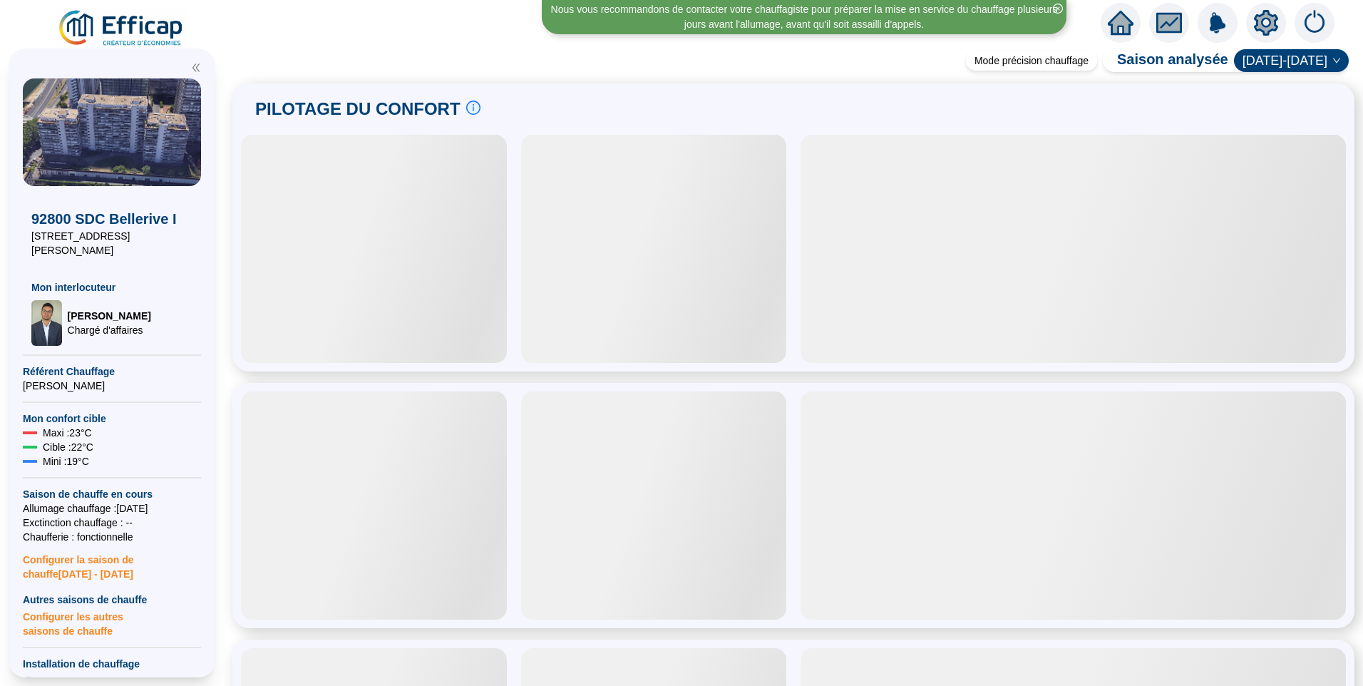
click at [1268, 24] on icon "setting" at bounding box center [1266, 23] width 26 height 26
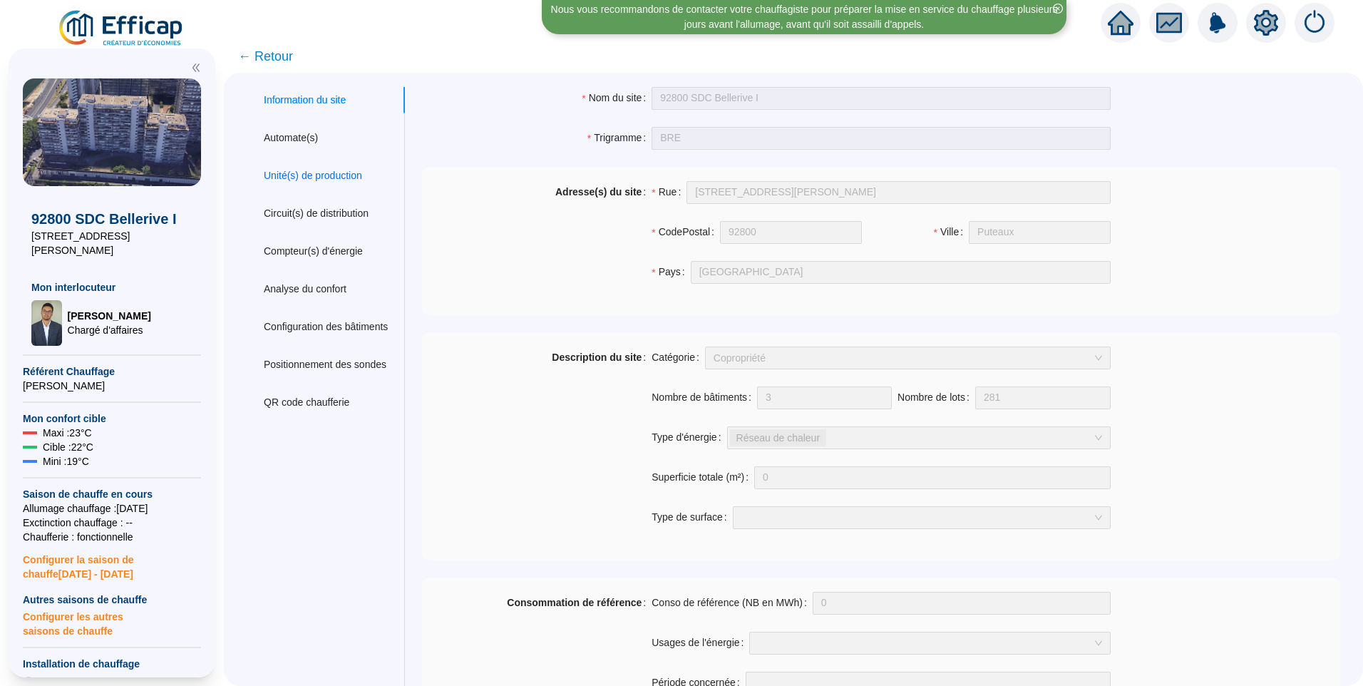
click at [327, 171] on div "Unité(s) de production" at bounding box center [313, 175] width 98 height 15
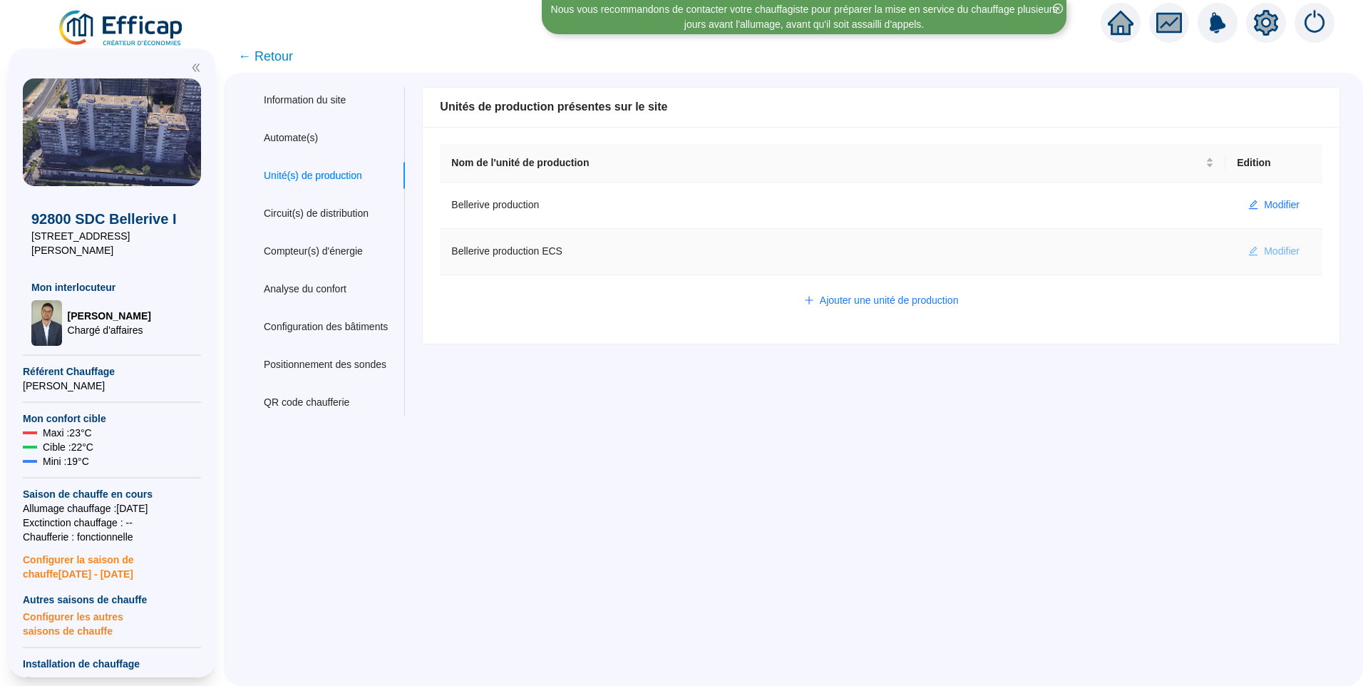
click at [1264, 253] on span "Modifier" at bounding box center [1282, 251] width 36 height 15
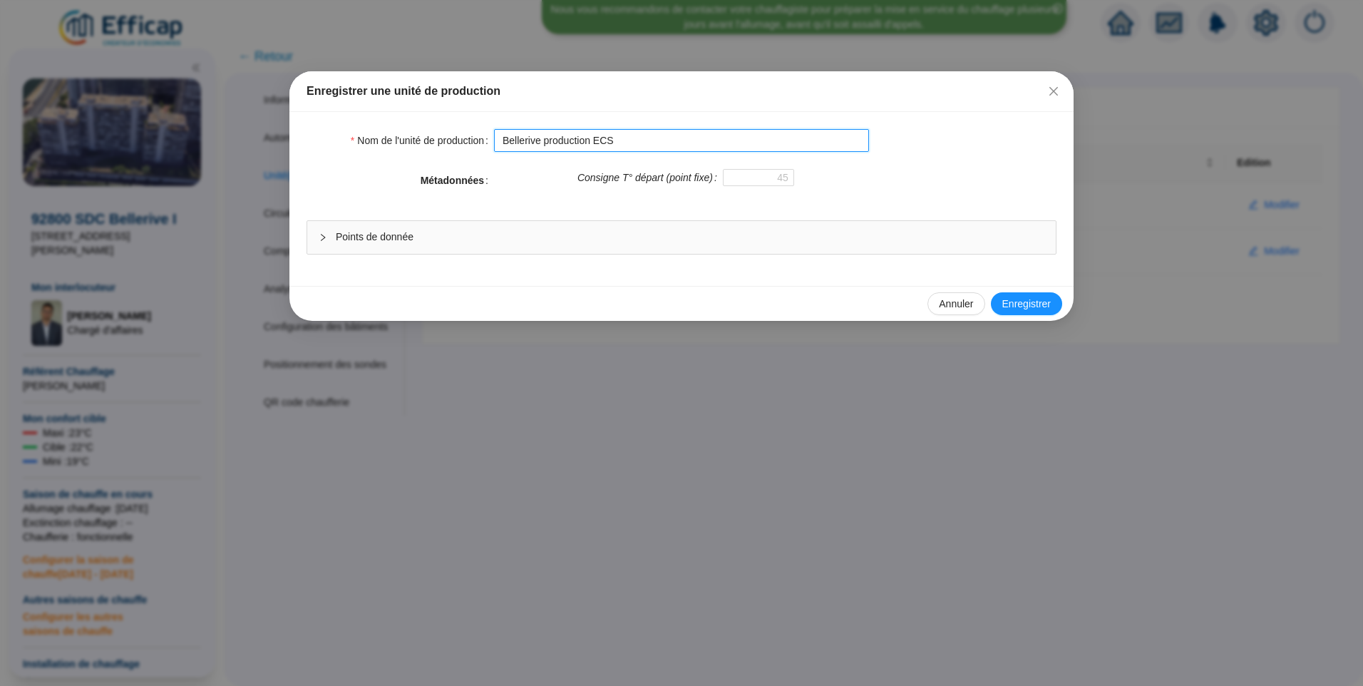
click at [643, 150] on input "Bellerive production ECS" at bounding box center [681, 140] width 375 height 23
type input "Bellerive production ECS (à supprimer)"
click at [488, 245] on div "Points de donnée" at bounding box center [681, 237] width 748 height 33
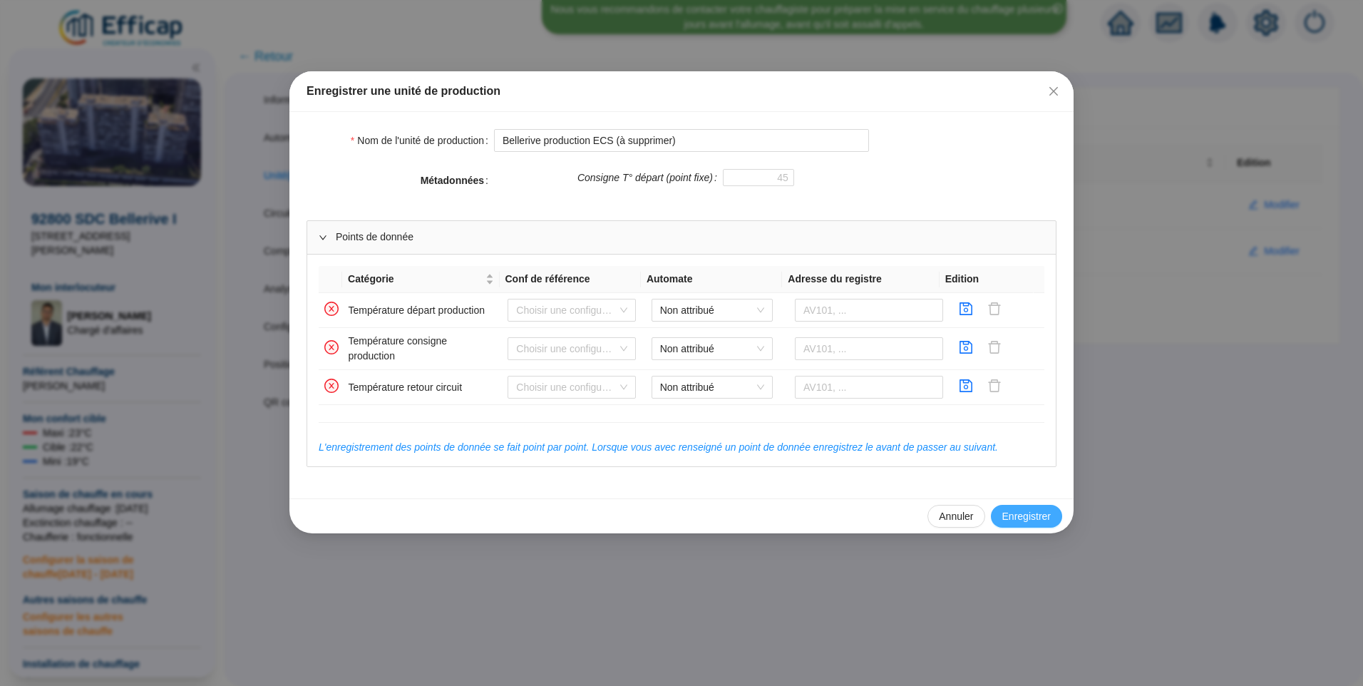
click at [1051, 514] on button "Enregistrer" at bounding box center [1026, 516] width 71 height 23
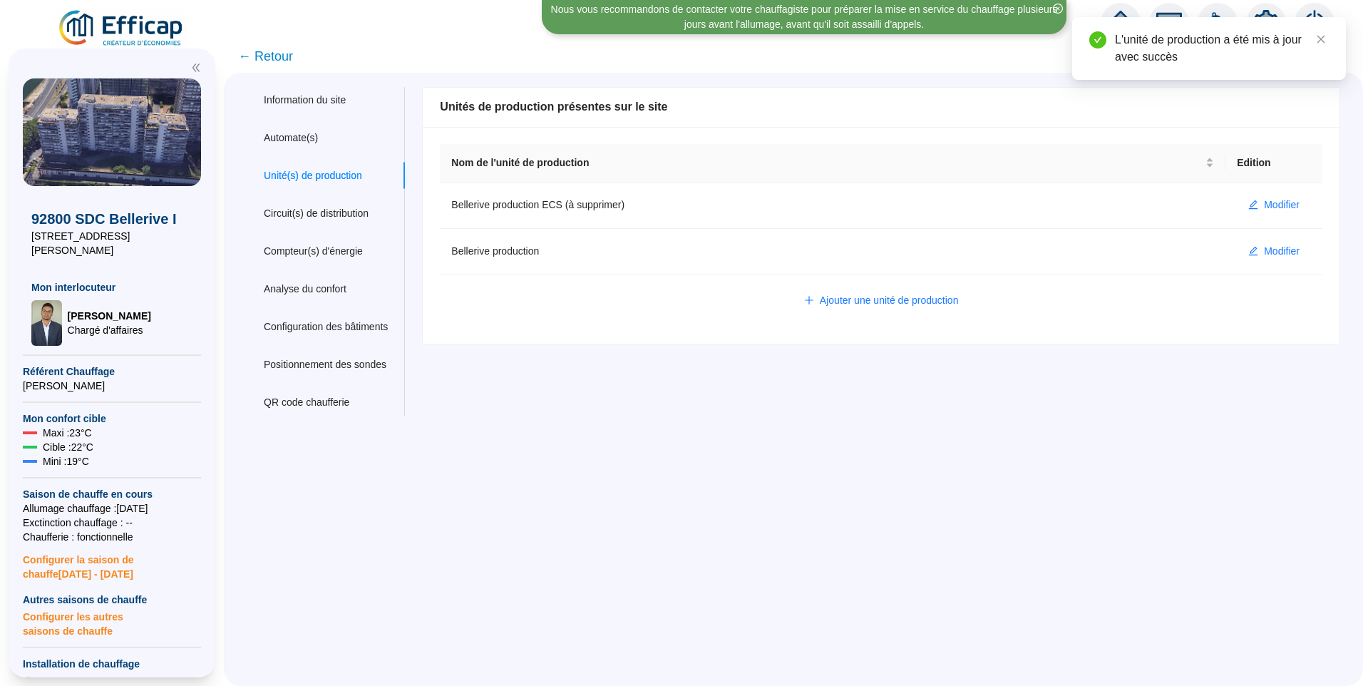
click at [139, 26] on img at bounding box center [121, 29] width 129 height 40
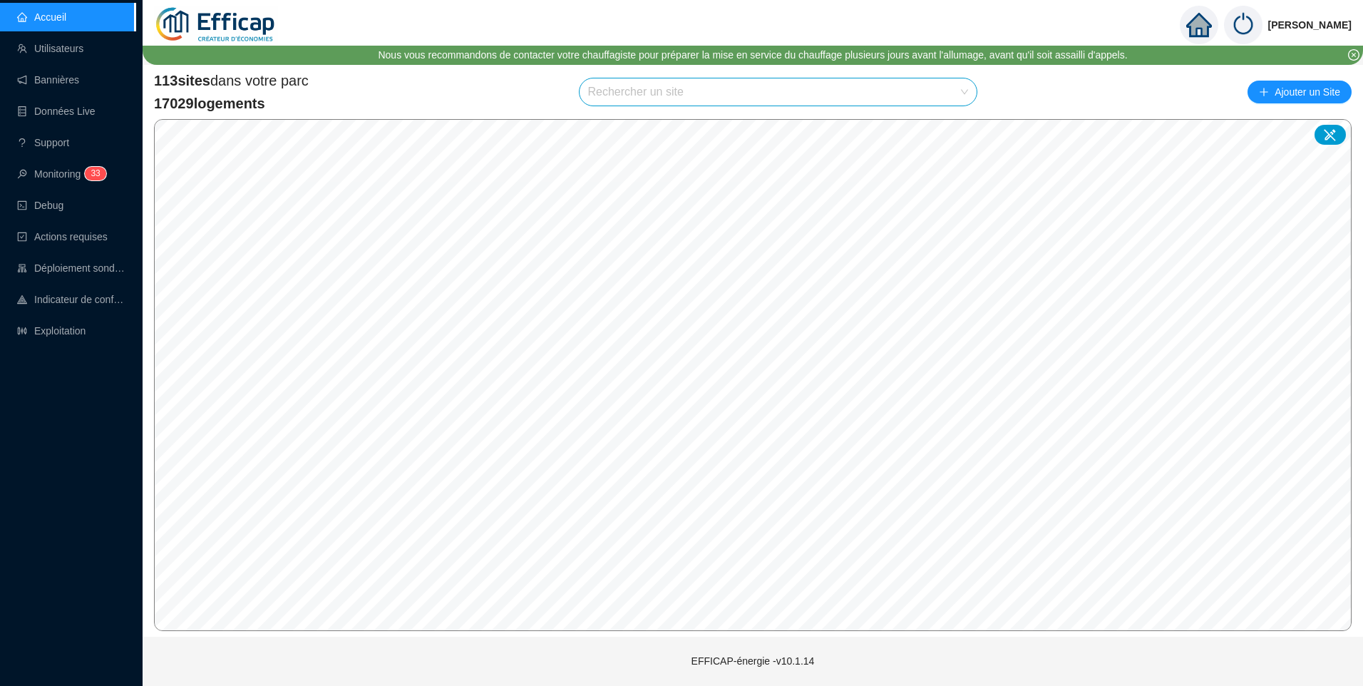
click at [682, 81] on input "search" at bounding box center [772, 91] width 368 height 27
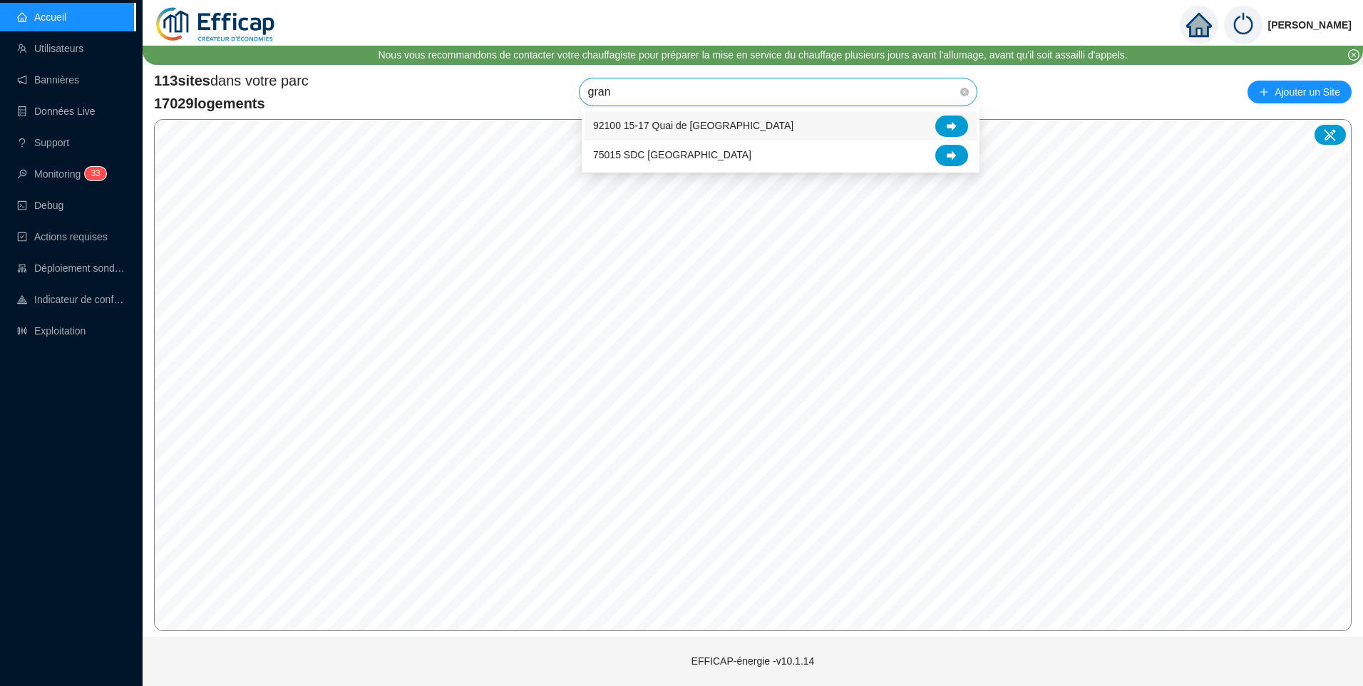
type input "grand"
click at [939, 122] on div at bounding box center [951, 125] width 33 height 21
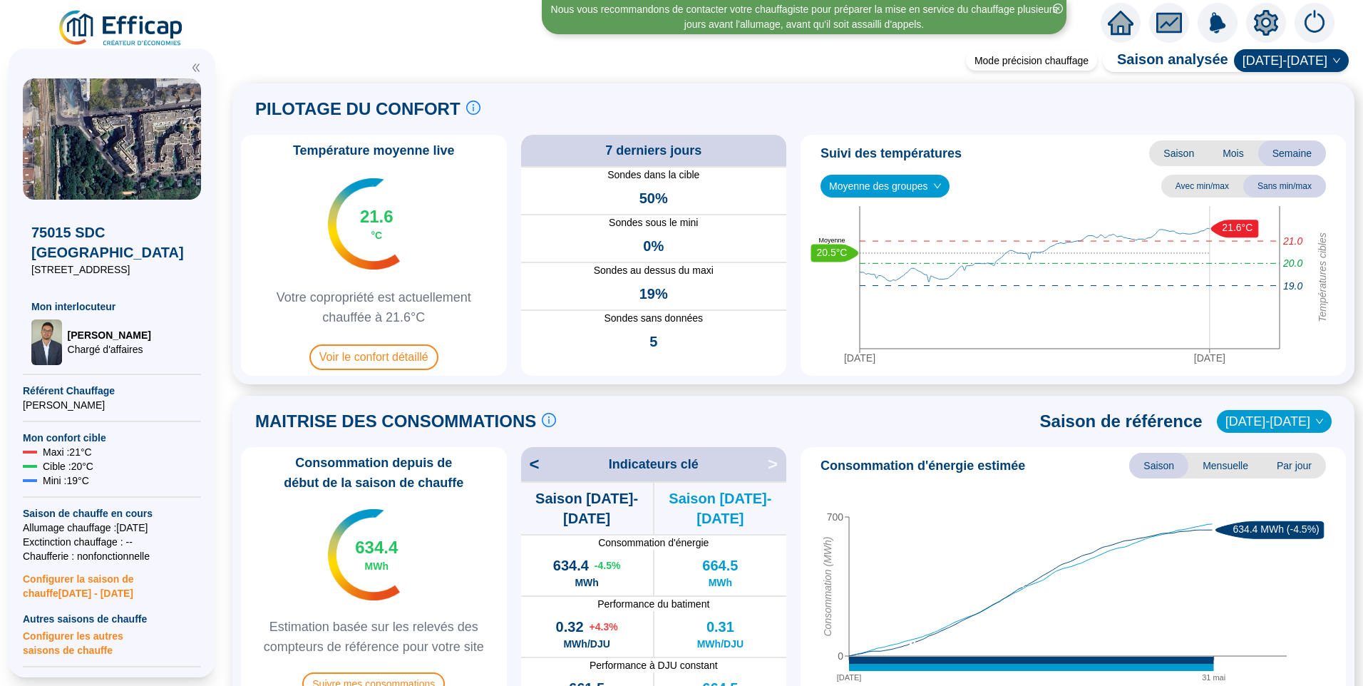
click at [1266, 28] on icon "setting" at bounding box center [1266, 22] width 24 height 23
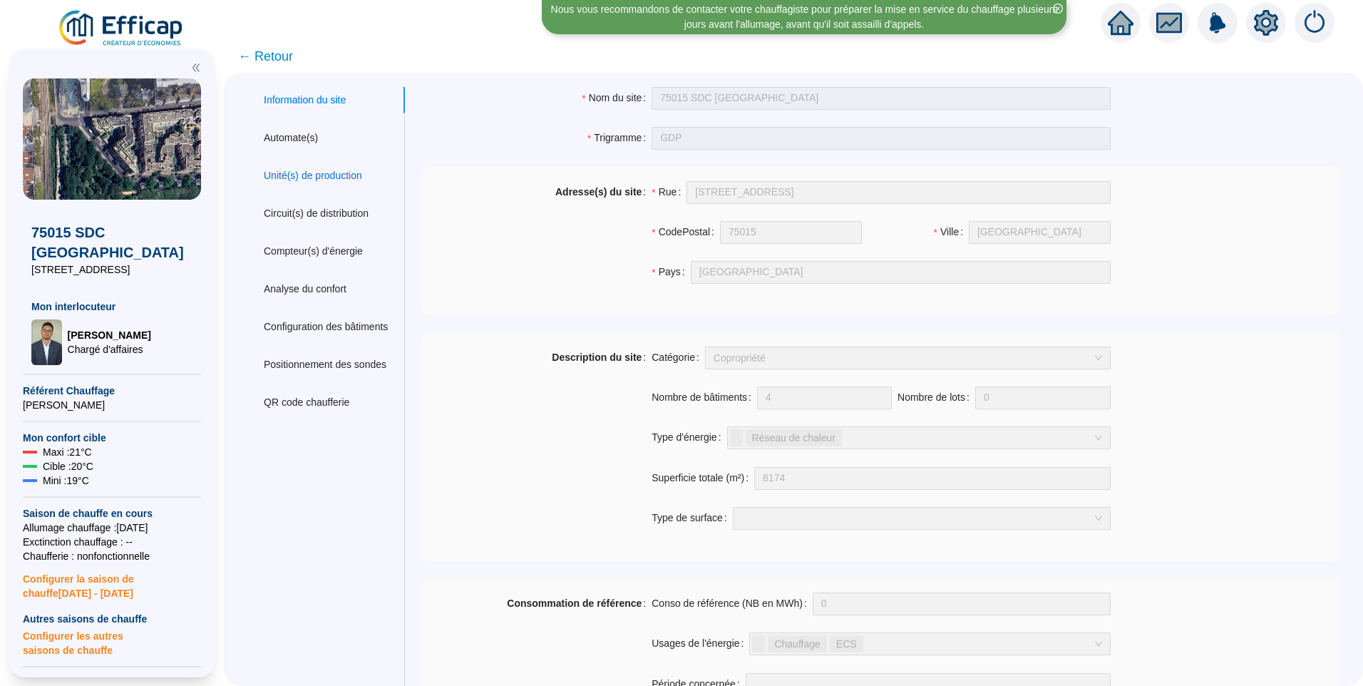
click at [342, 182] on div "Unité(s) de production" at bounding box center [313, 175] width 98 height 15
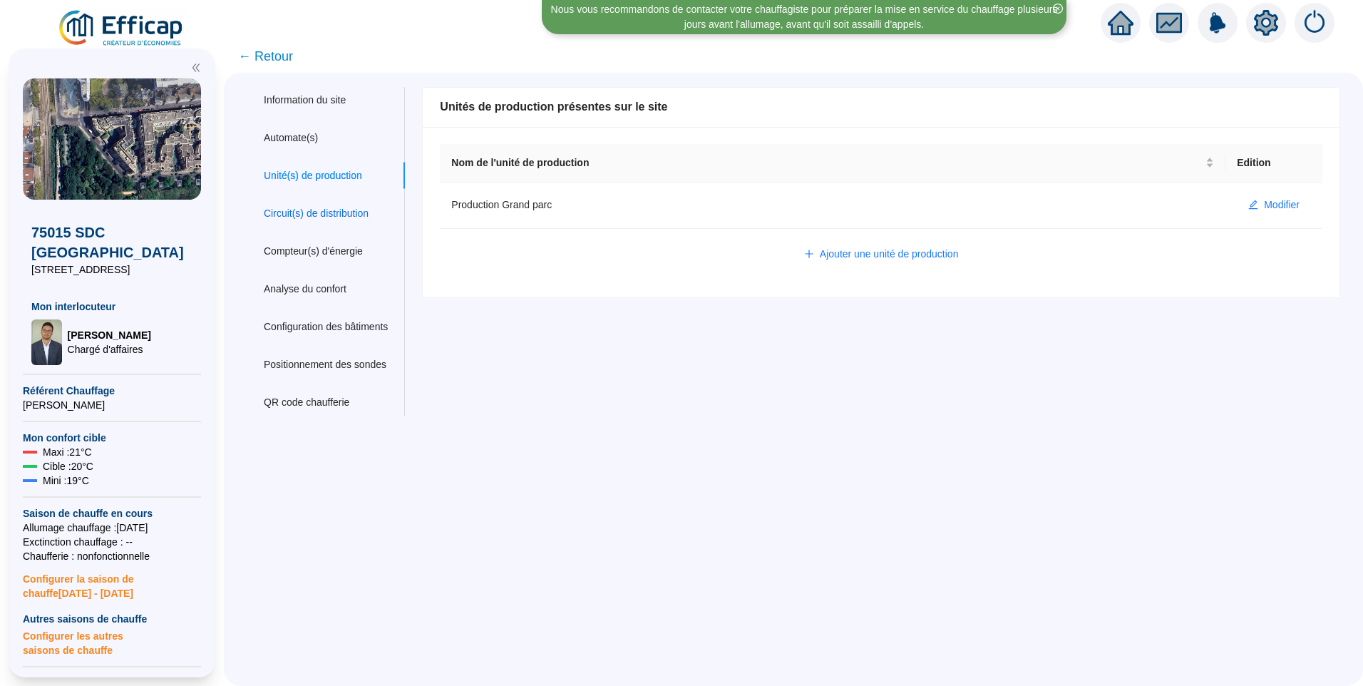
click at [326, 213] on div "Circuit(s) de distribution" at bounding box center [316, 213] width 105 height 15
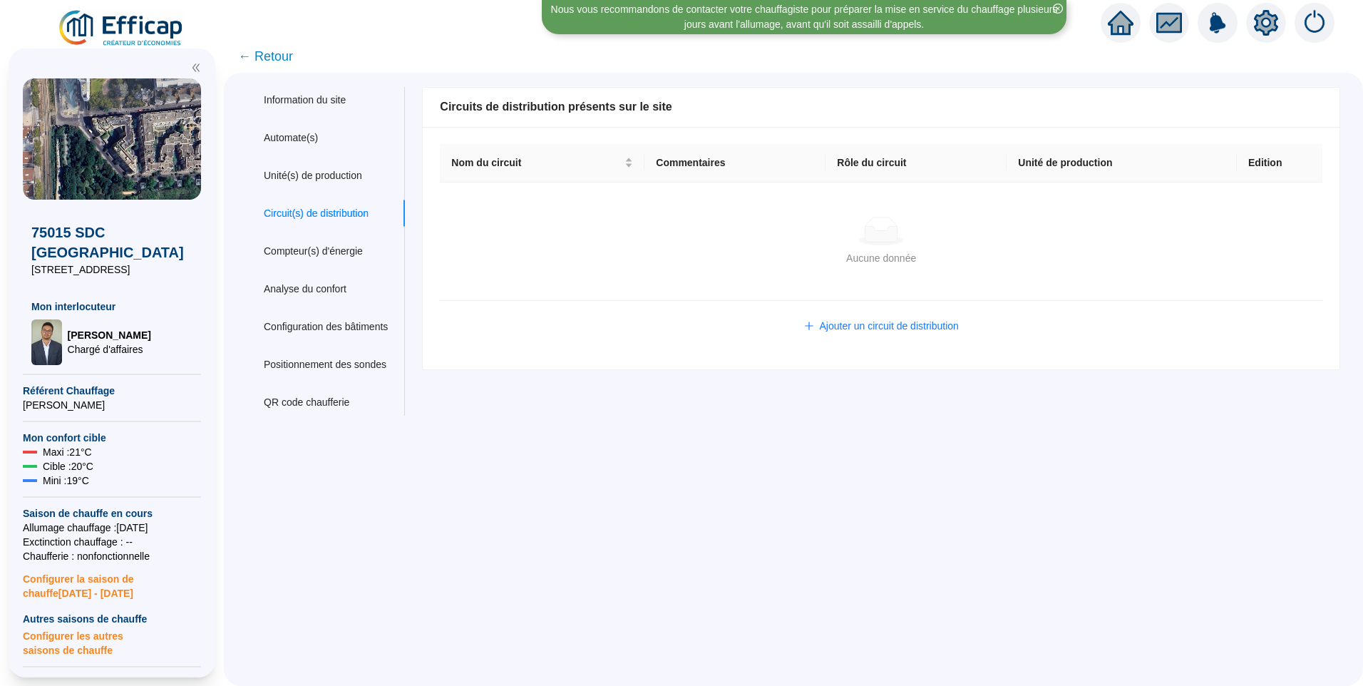
click at [269, 59] on span "← Retour" at bounding box center [265, 56] width 55 height 20
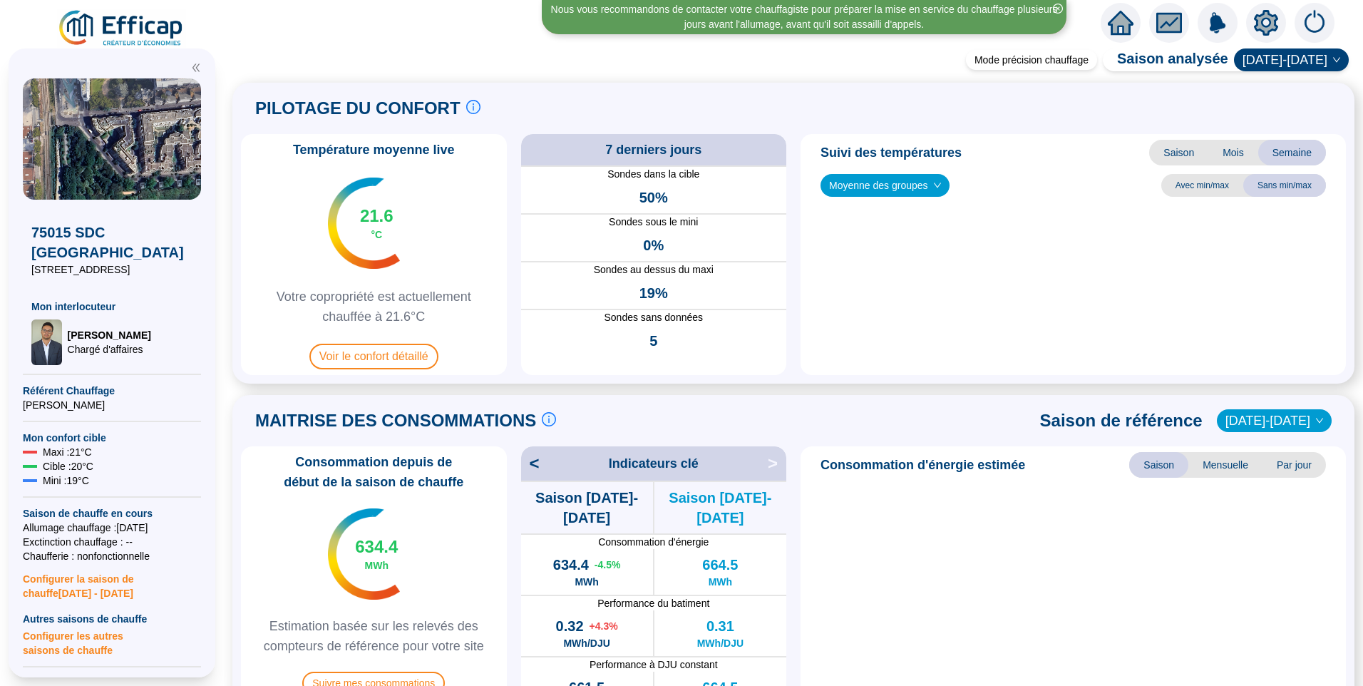
click at [283, 59] on div "Mode précision chauffage Saison analysée 2024-2025 PILOTAGE DU CONFORT Le pilot…" at bounding box center [793, 369] width 1139 height 631
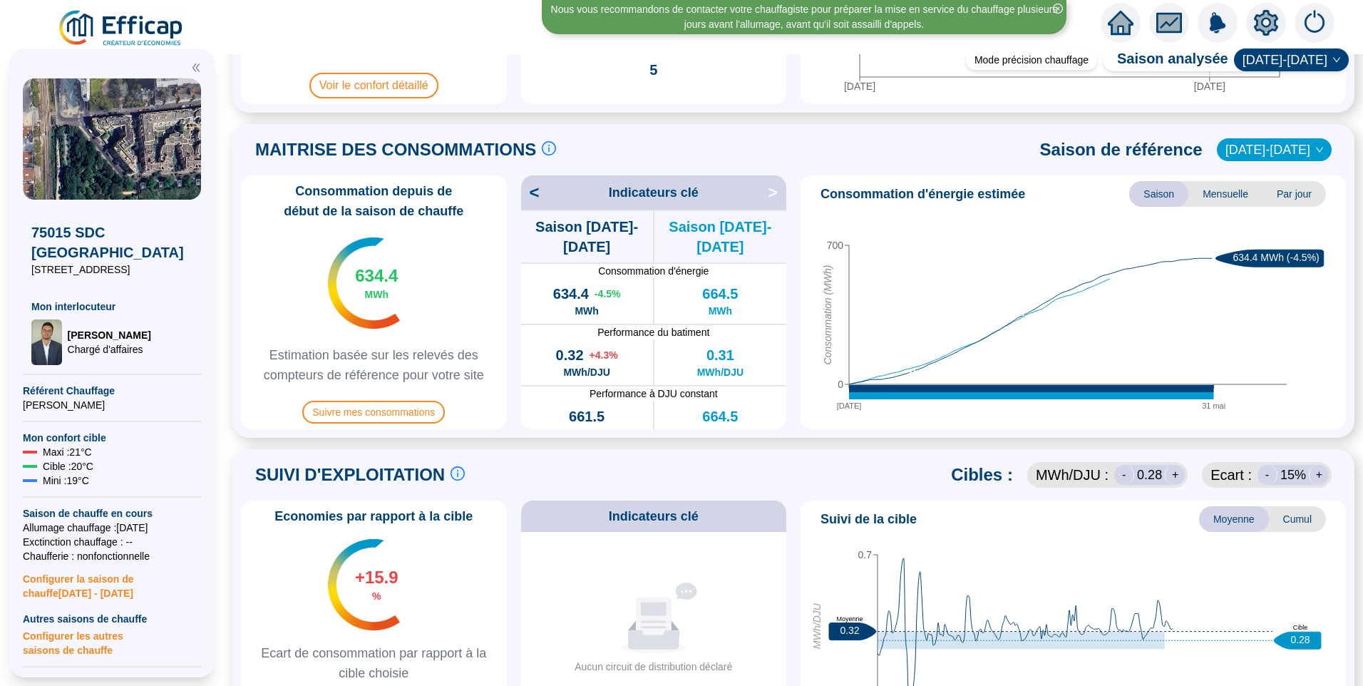
scroll to position [499, 0]
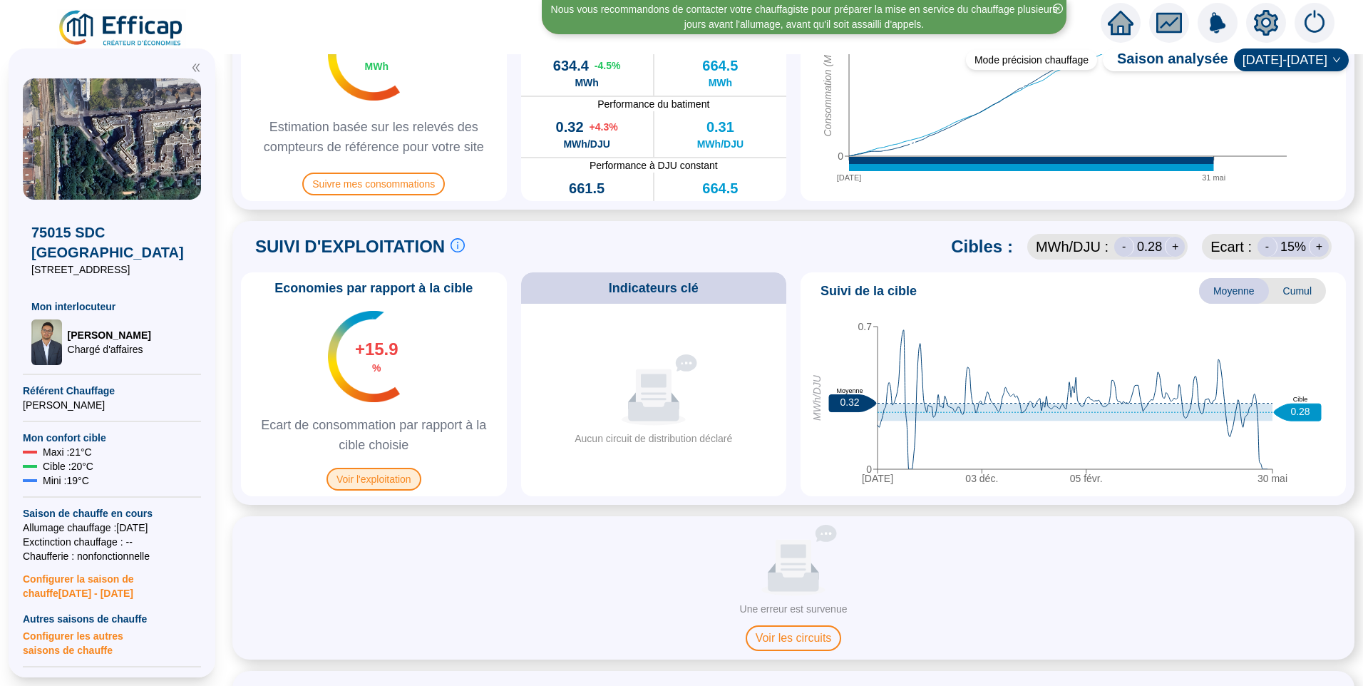
click at [388, 473] on span "Voir l'exploitation" at bounding box center [373, 479] width 95 height 23
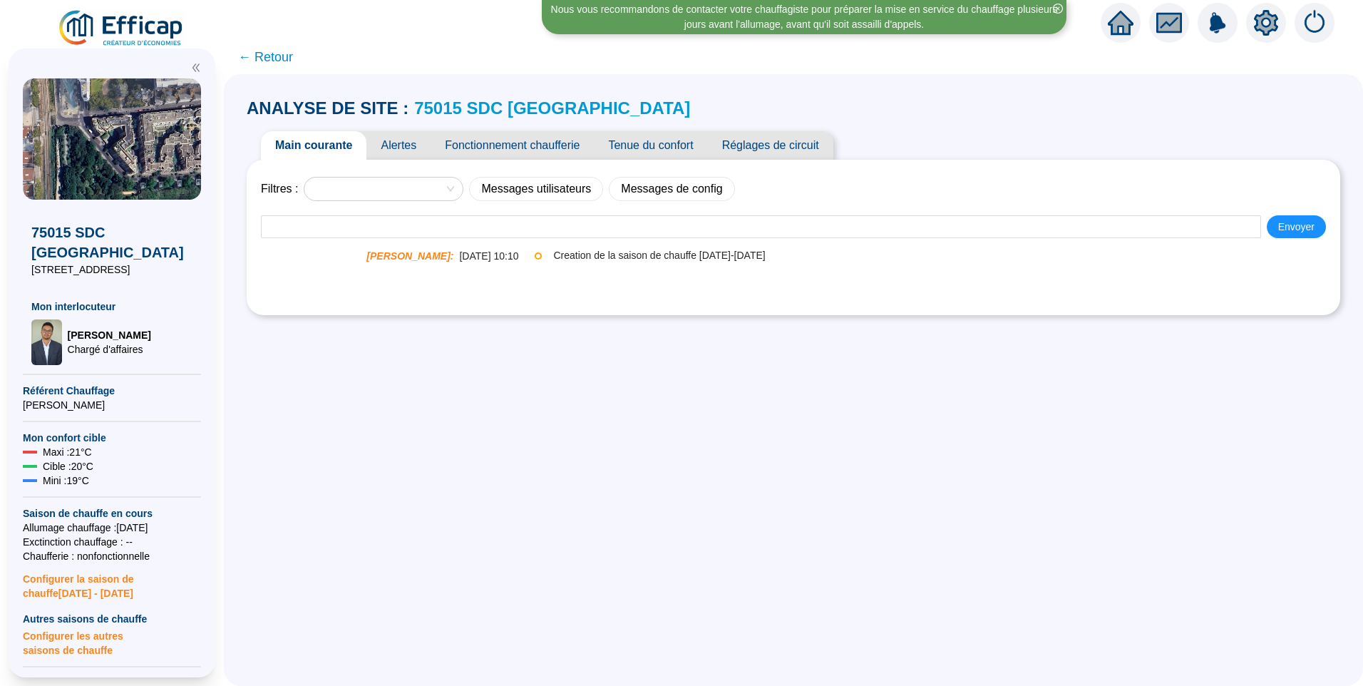
click at [486, 148] on span "Fonctionnement chaufferie" at bounding box center [511, 145] width 163 height 29
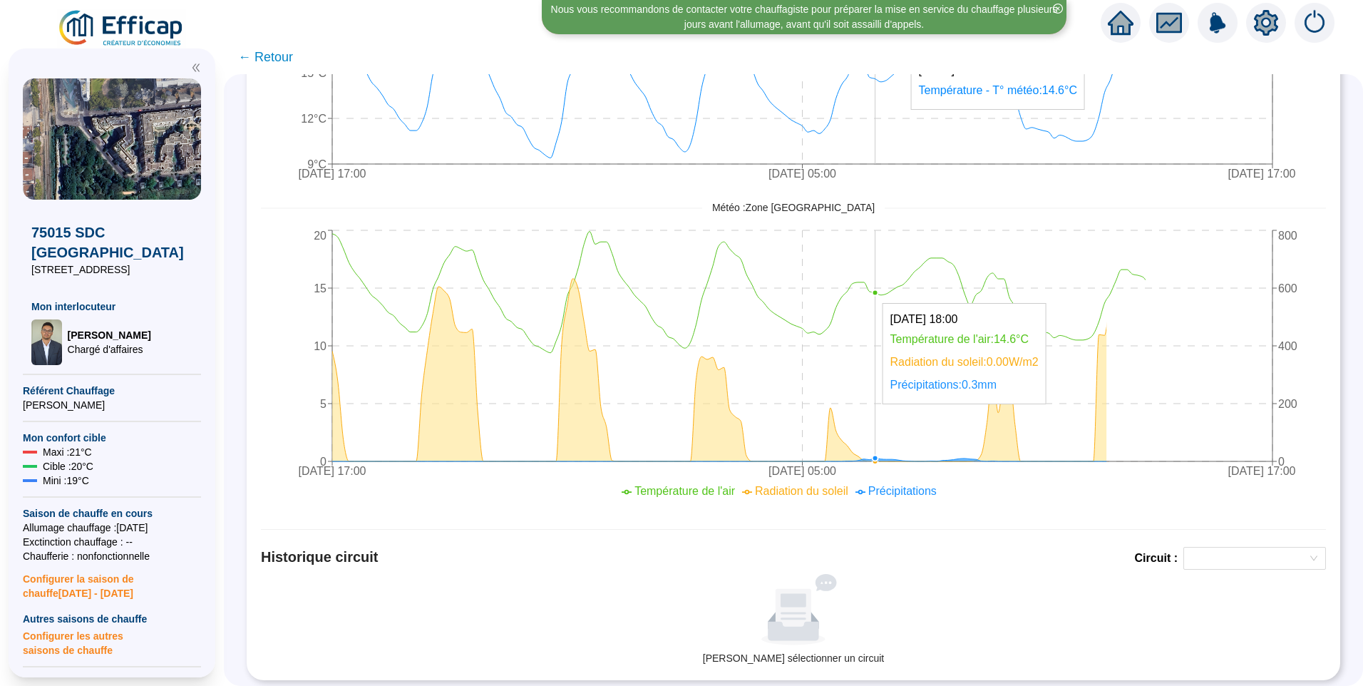
scroll to position [468, 0]
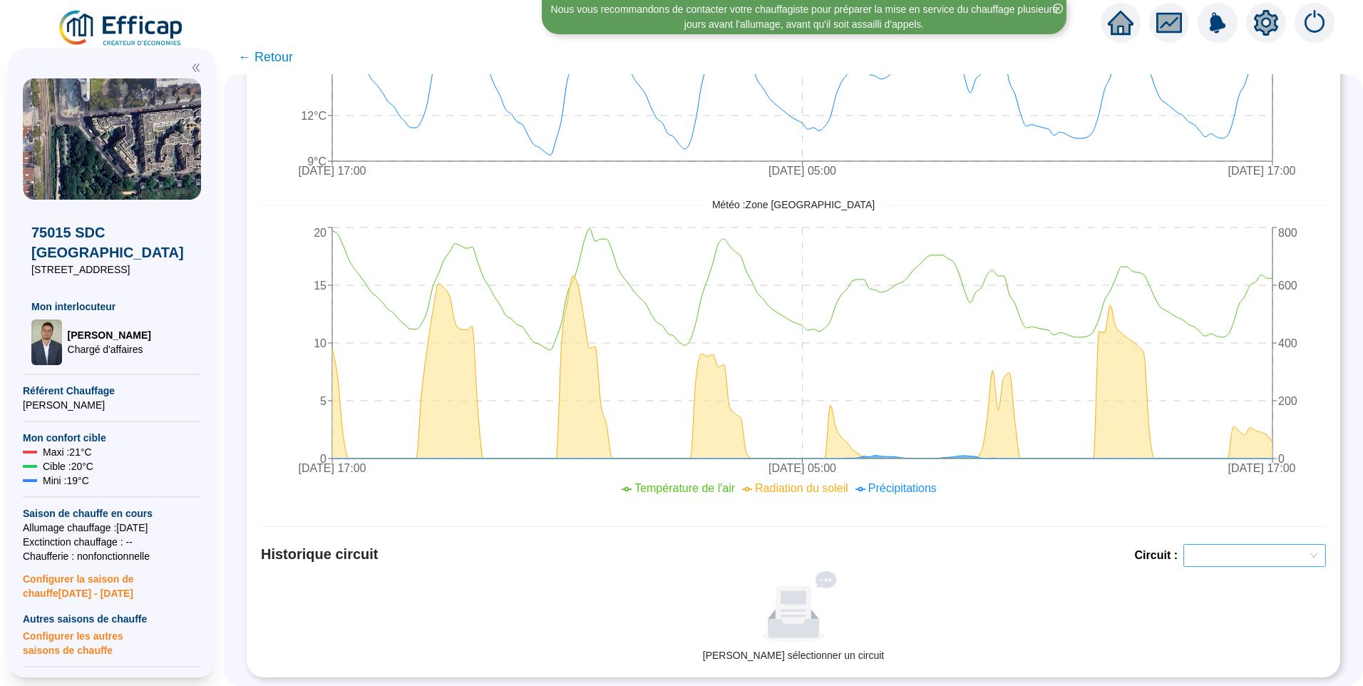
click at [1211, 555] on div at bounding box center [1254, 555] width 143 height 23
click at [1023, 571] on div "Aucune donnée" at bounding box center [793, 606] width 1053 height 71
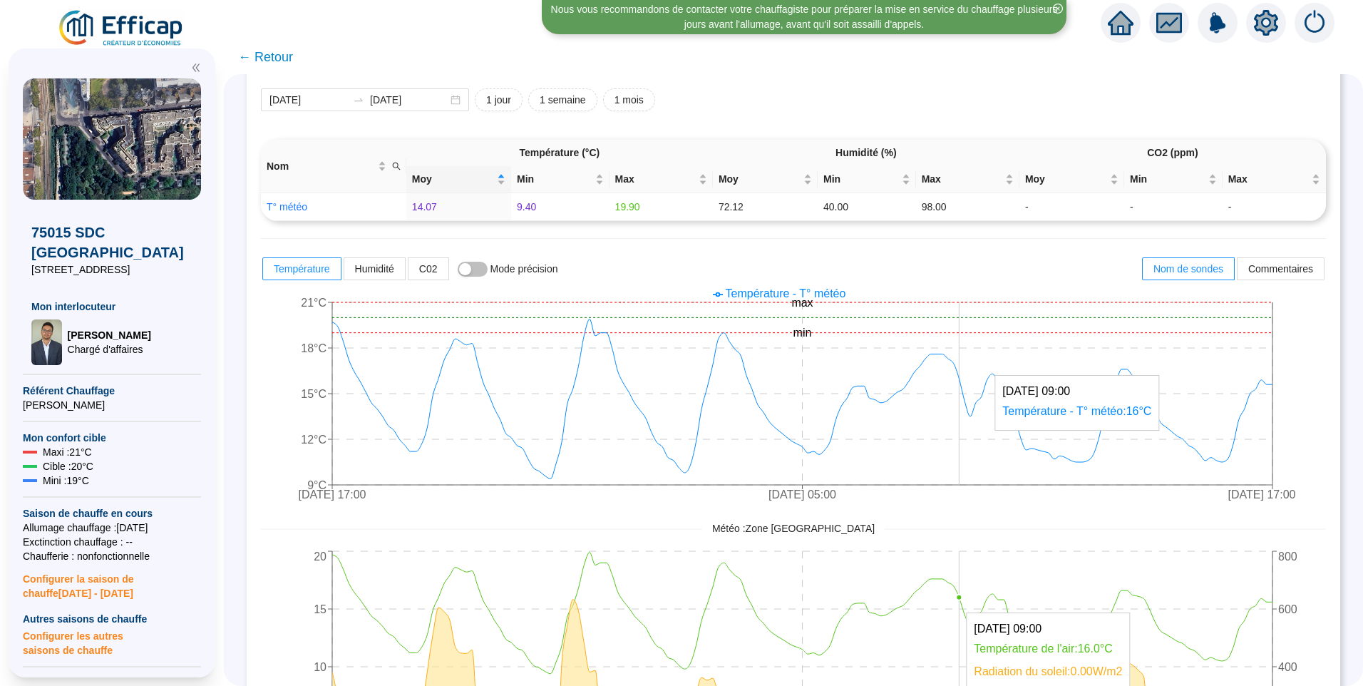
scroll to position [0, 0]
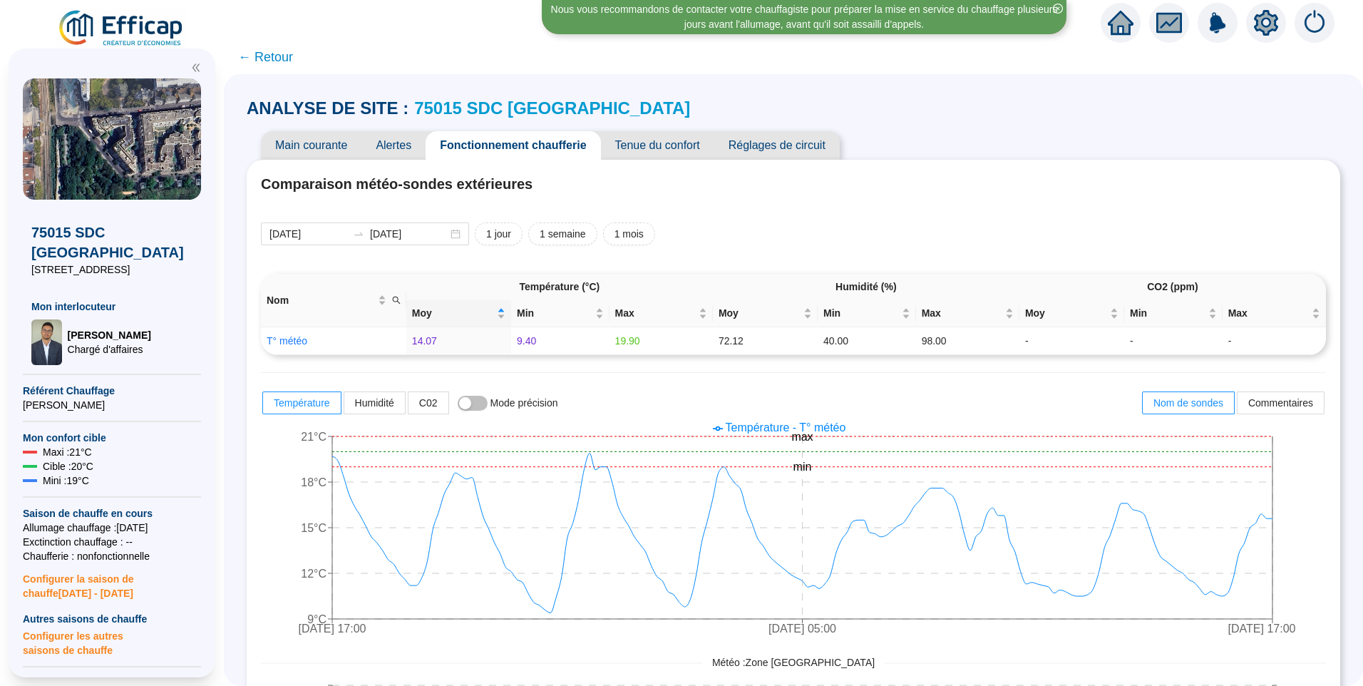
click at [1272, 26] on icon "setting" at bounding box center [1266, 22] width 24 height 23
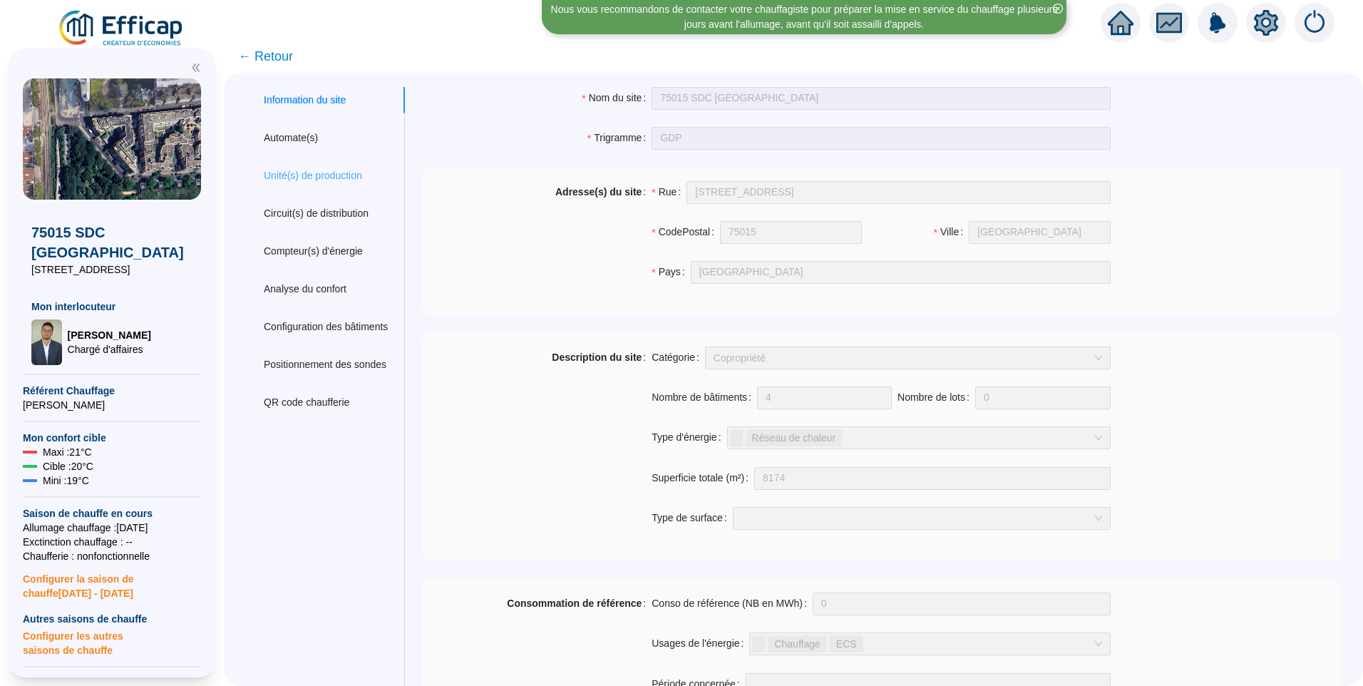
click at [317, 165] on div "Unité(s) de production" at bounding box center [326, 176] width 158 height 26
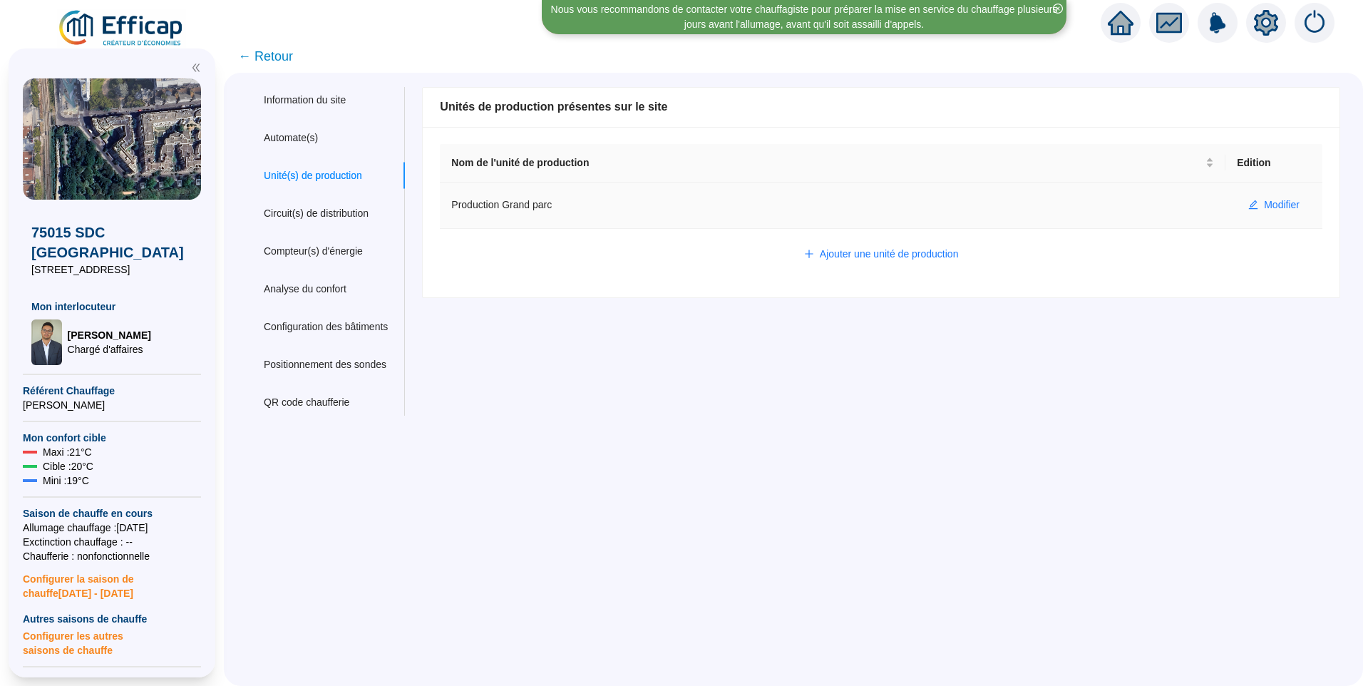
drag, startPoint x: 1257, startPoint y: 200, endPoint x: 1182, endPoint y: 209, distance: 76.1
click at [1264, 200] on span "Modifier" at bounding box center [1282, 204] width 36 height 15
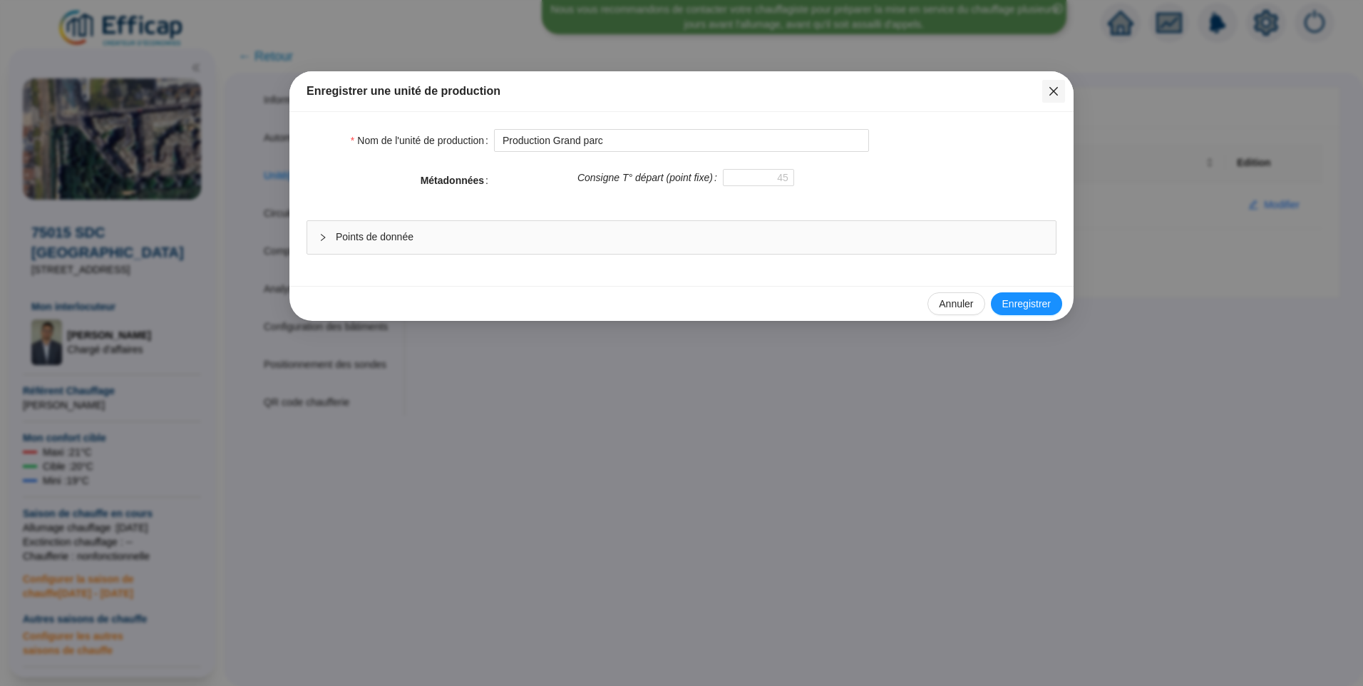
click at [1051, 96] on icon "close" at bounding box center [1053, 91] width 11 height 11
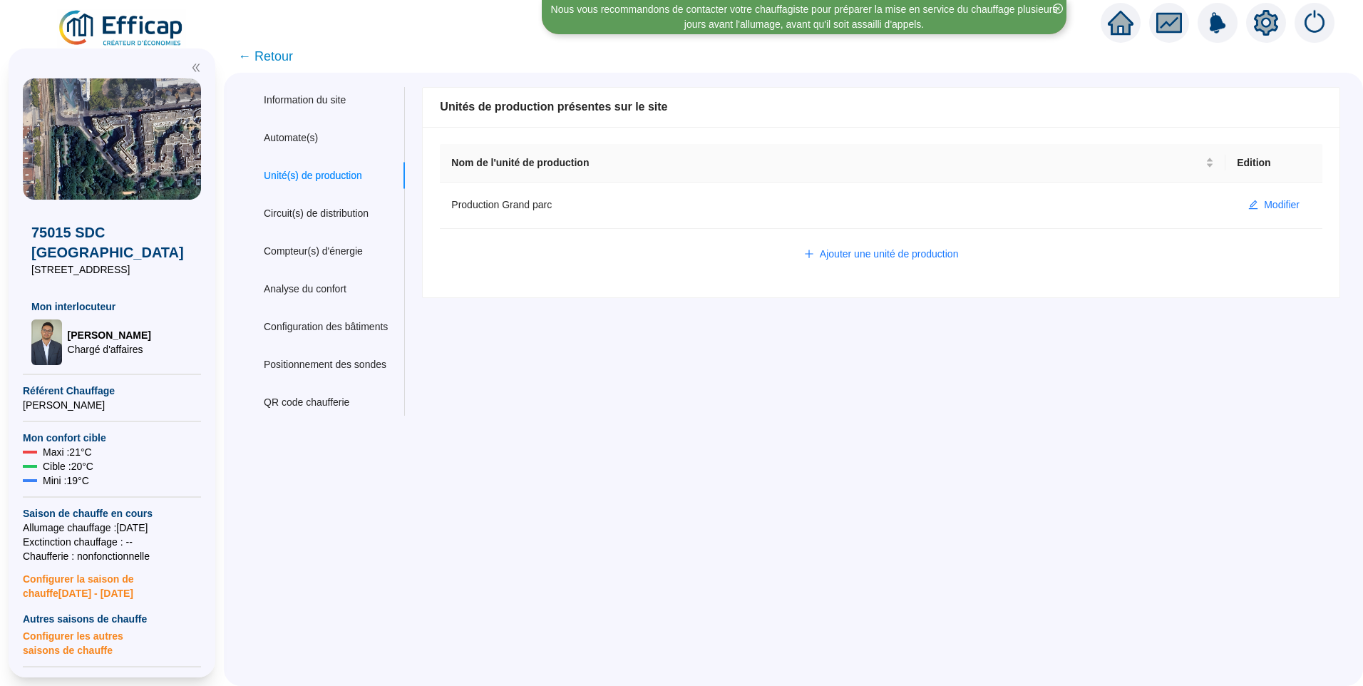
click at [277, 66] on span "← Retour" at bounding box center [265, 56] width 55 height 20
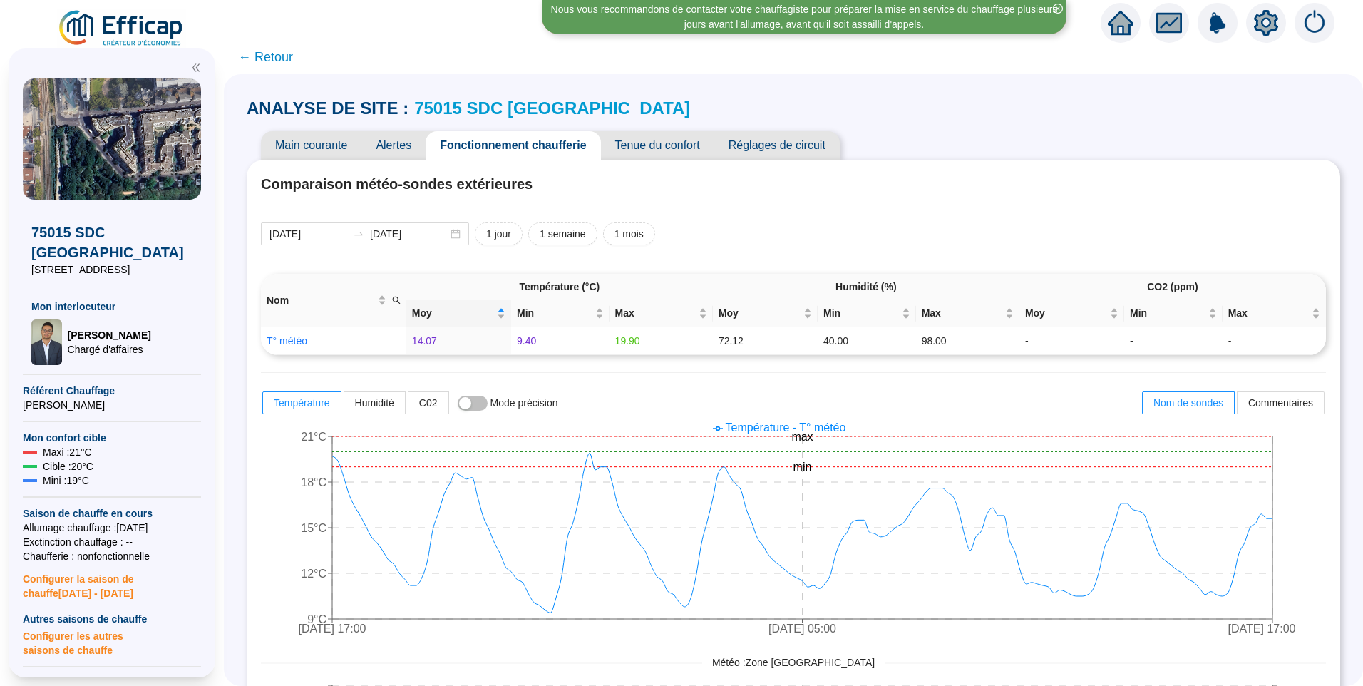
click at [915, 222] on div "Comparaison météo-sondes extérieures 2025-09-29 2025-10-06 1 jour 1 semaine 1 m…" at bounding box center [793, 647] width 1065 height 946
click at [306, 142] on span "Main courante" at bounding box center [311, 145] width 100 height 29
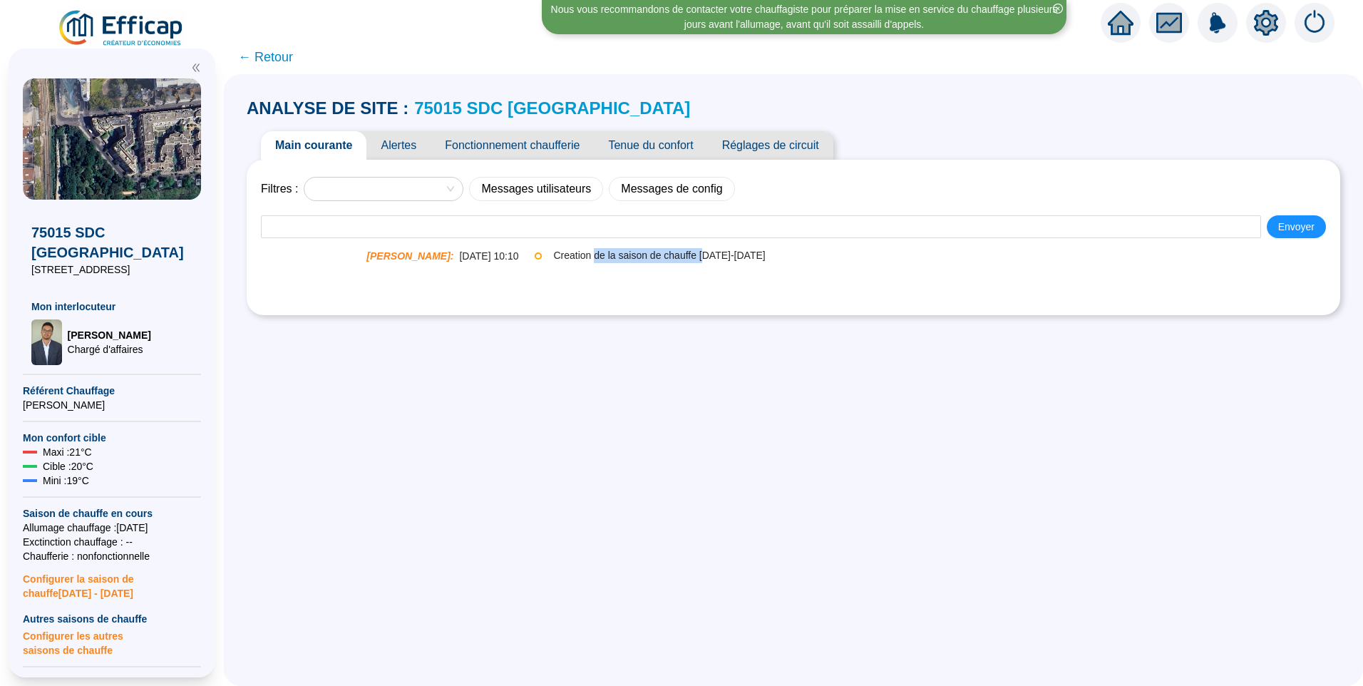
drag, startPoint x: 600, startPoint y: 259, endPoint x: 705, endPoint y: 257, distance: 104.8
click at [705, 257] on span "Creation de la saison de chauffe 2025-2026" at bounding box center [945, 255] width 785 height 15
click at [1064, 96] on div "ANALYSE DE SITE : 75015 SDC Grand Parc Main courante Alertes Fonctionnement cha…" at bounding box center [793, 205] width 1093 height 235
drag, startPoint x: 1265, startPoint y: 31, endPoint x: 1223, endPoint y: 33, distance: 42.1
click at [1264, 31] on icon "setting" at bounding box center [1266, 22] width 24 height 23
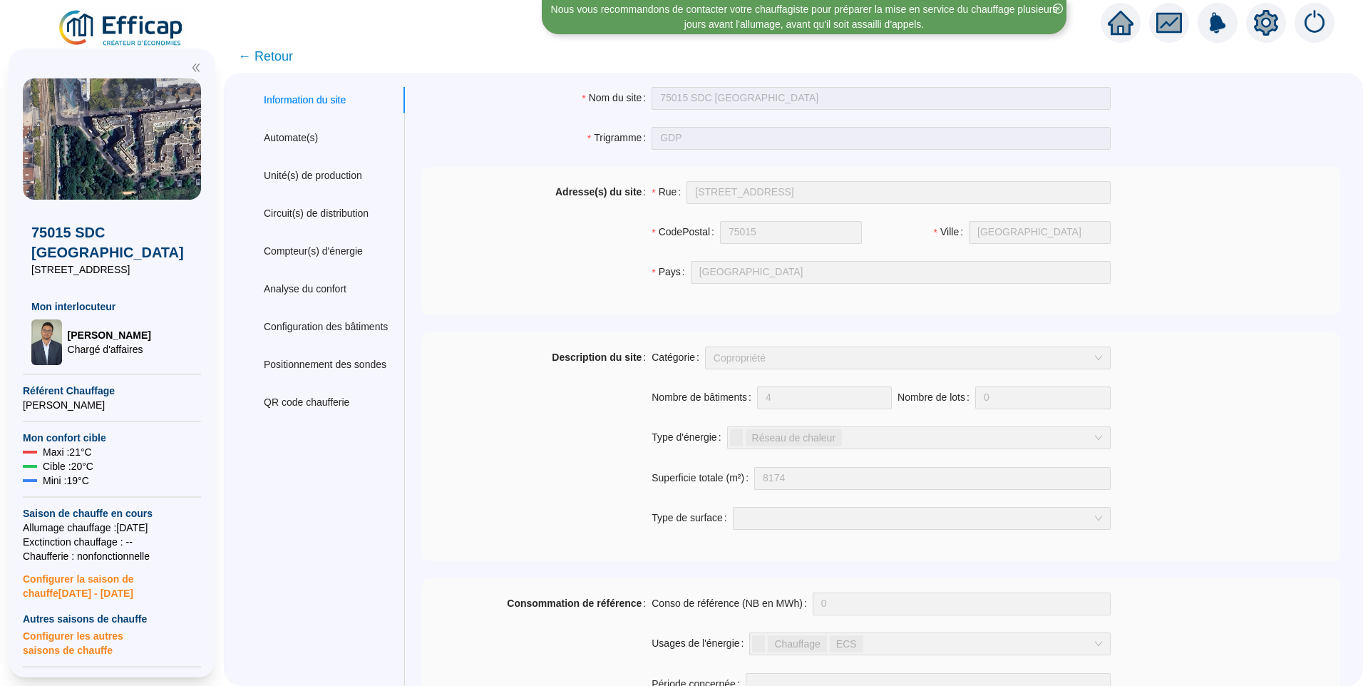
click at [292, 65] on span "← Retour" at bounding box center [265, 56] width 55 height 20
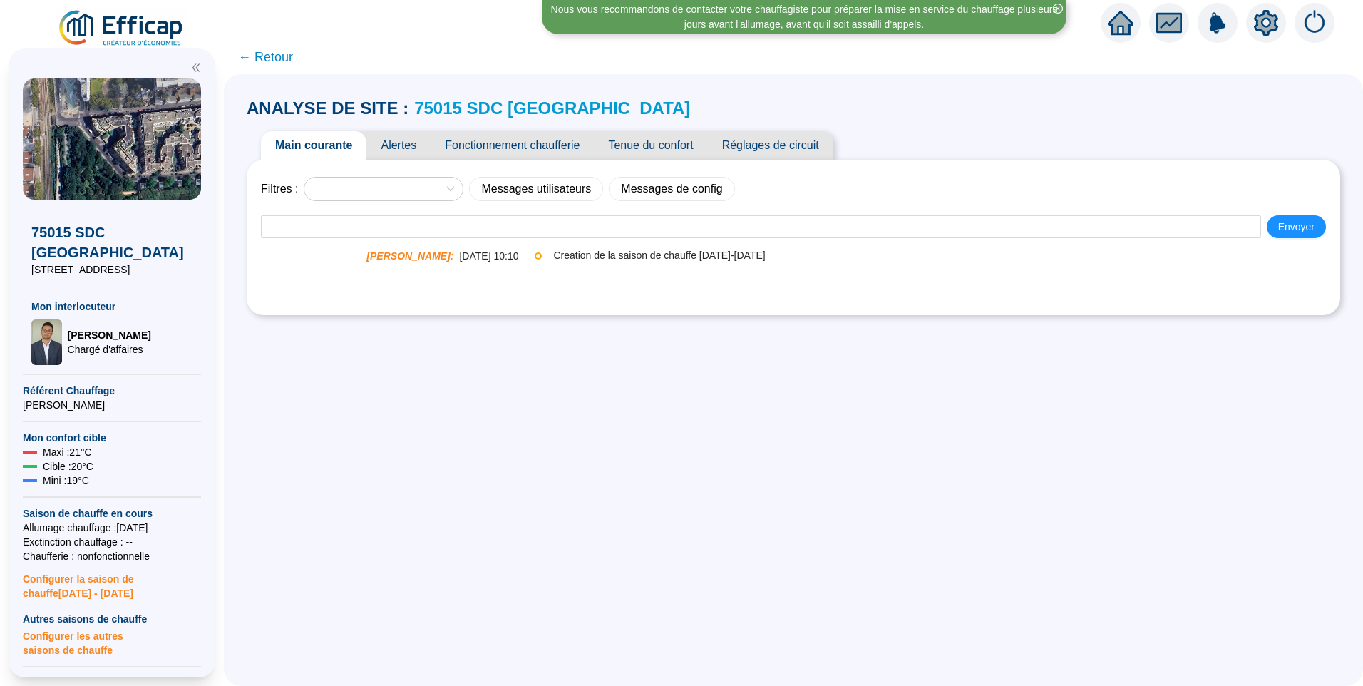
click at [170, 33] on img at bounding box center [121, 29] width 129 height 40
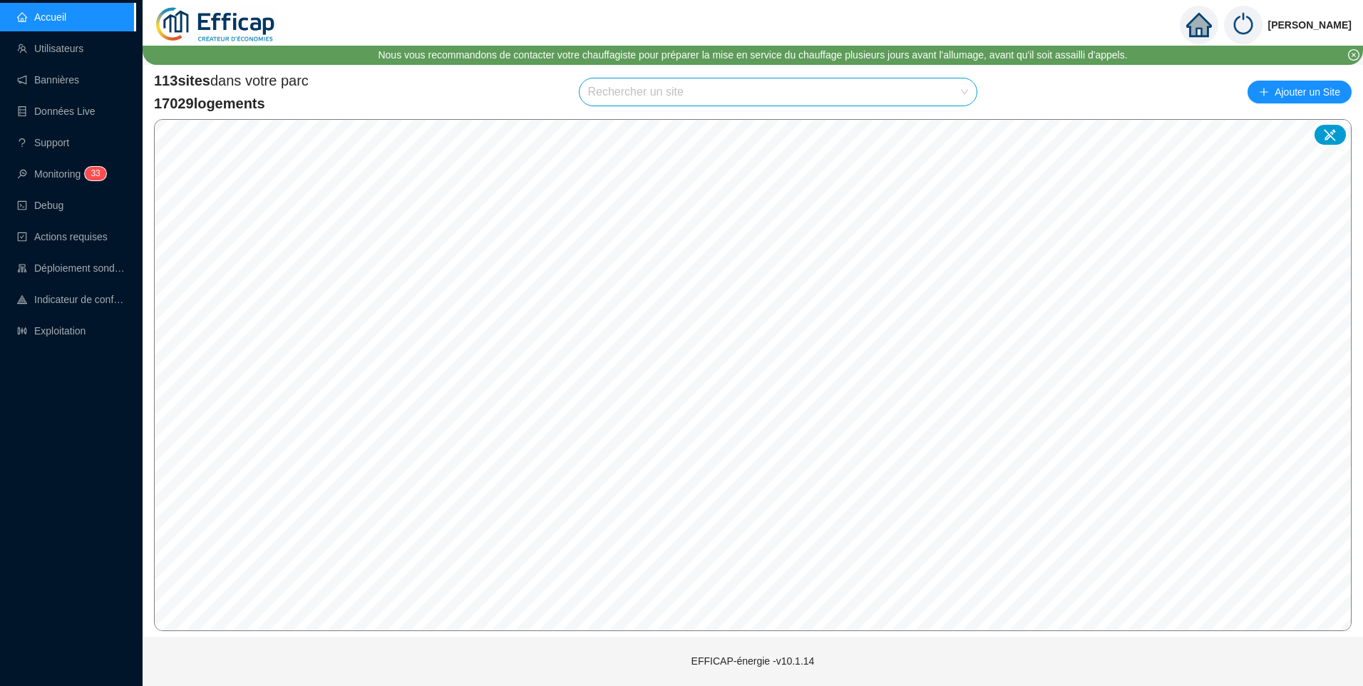
click at [660, 89] on input "search" at bounding box center [772, 91] width 368 height 27
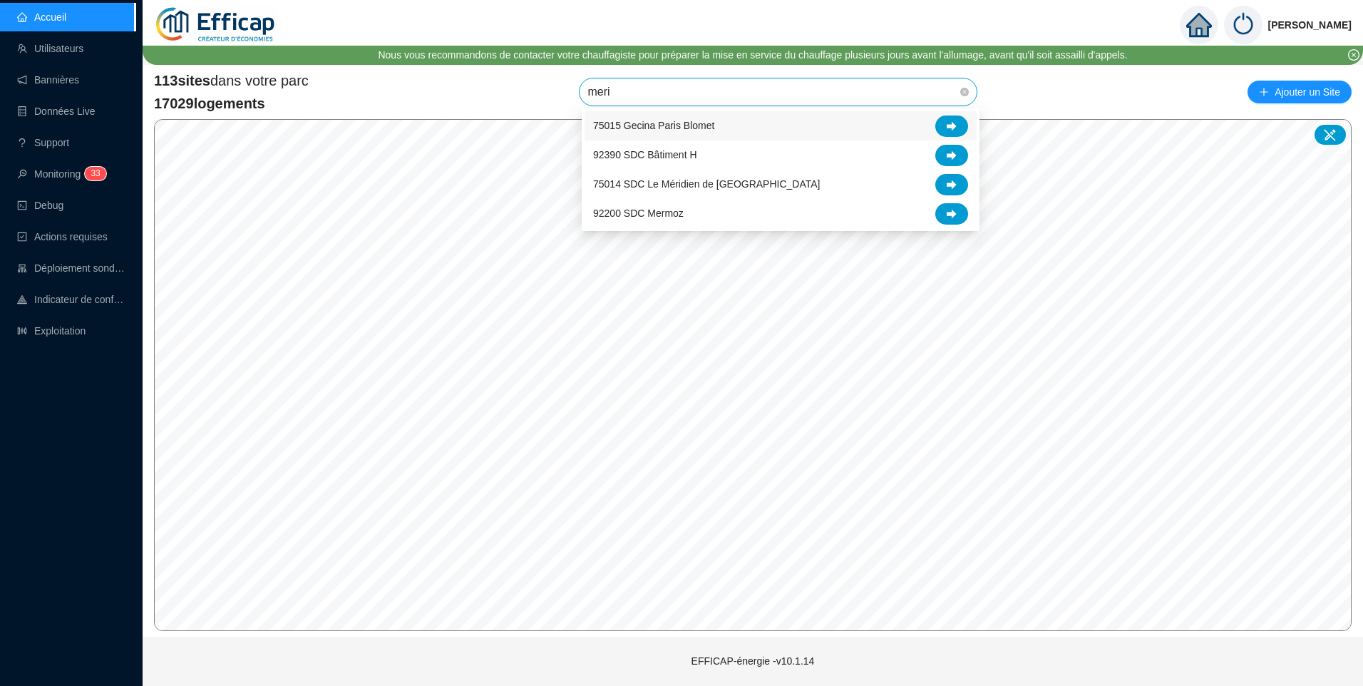
type input "merid"
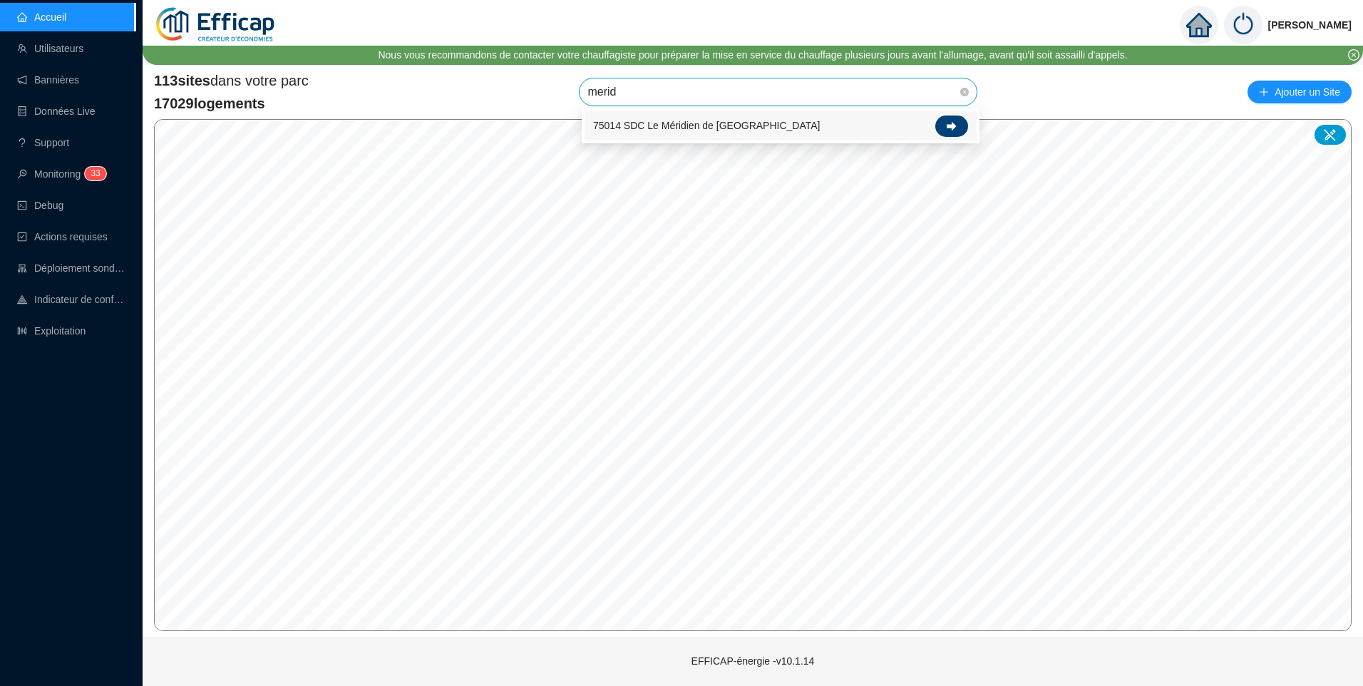
click at [953, 125] on icon at bounding box center [951, 125] width 10 height 9
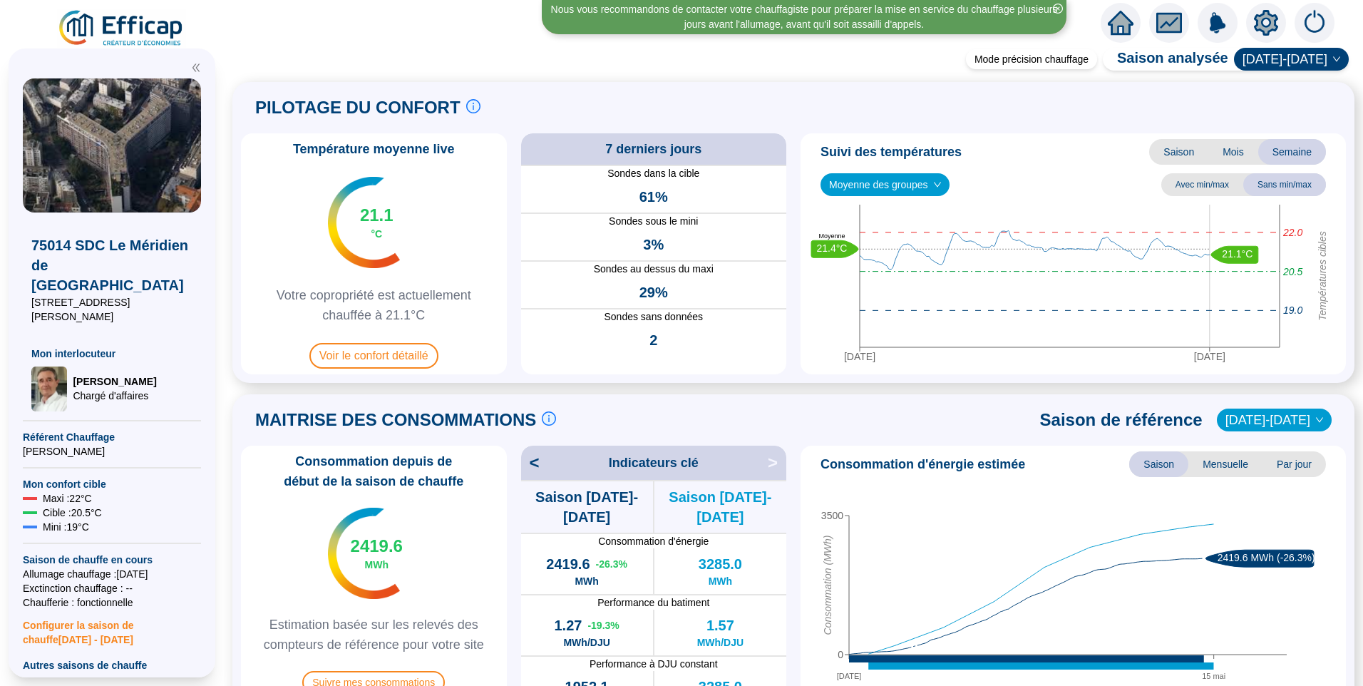
click at [1272, 17] on icon "setting" at bounding box center [1266, 23] width 24 height 26
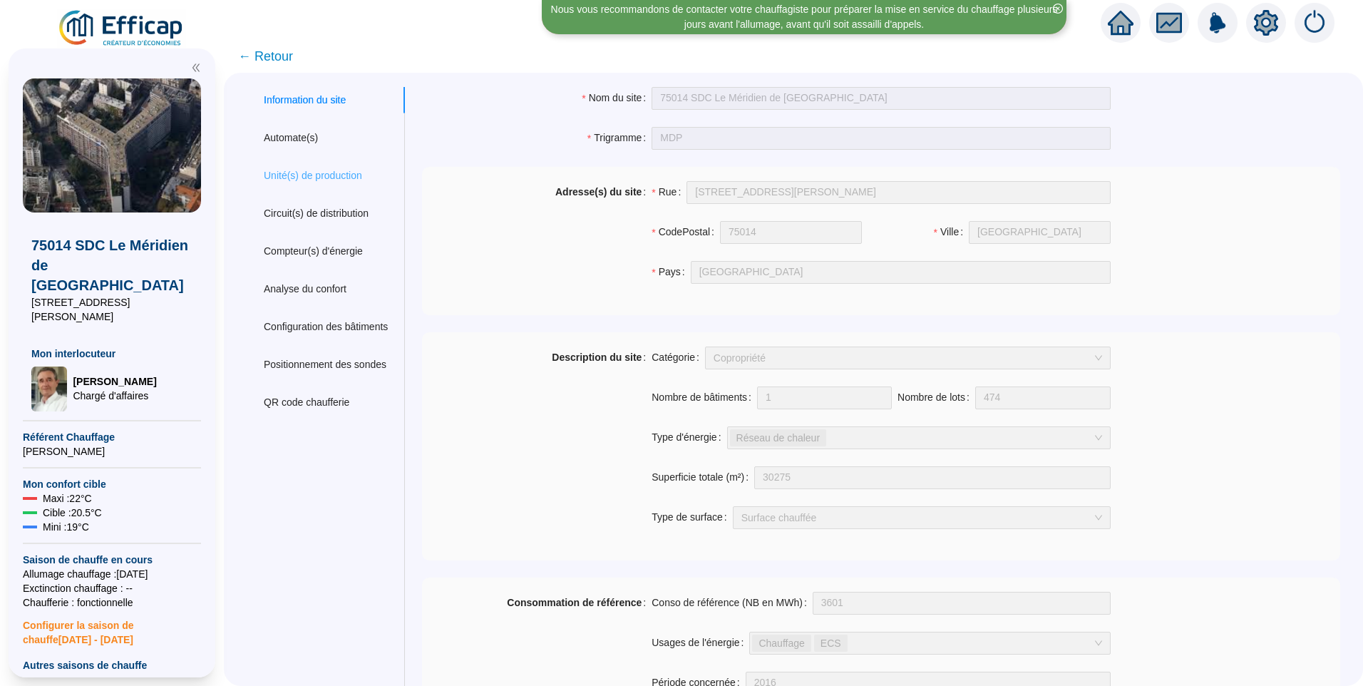
click at [289, 165] on div "Unité(s) de production" at bounding box center [326, 176] width 158 height 26
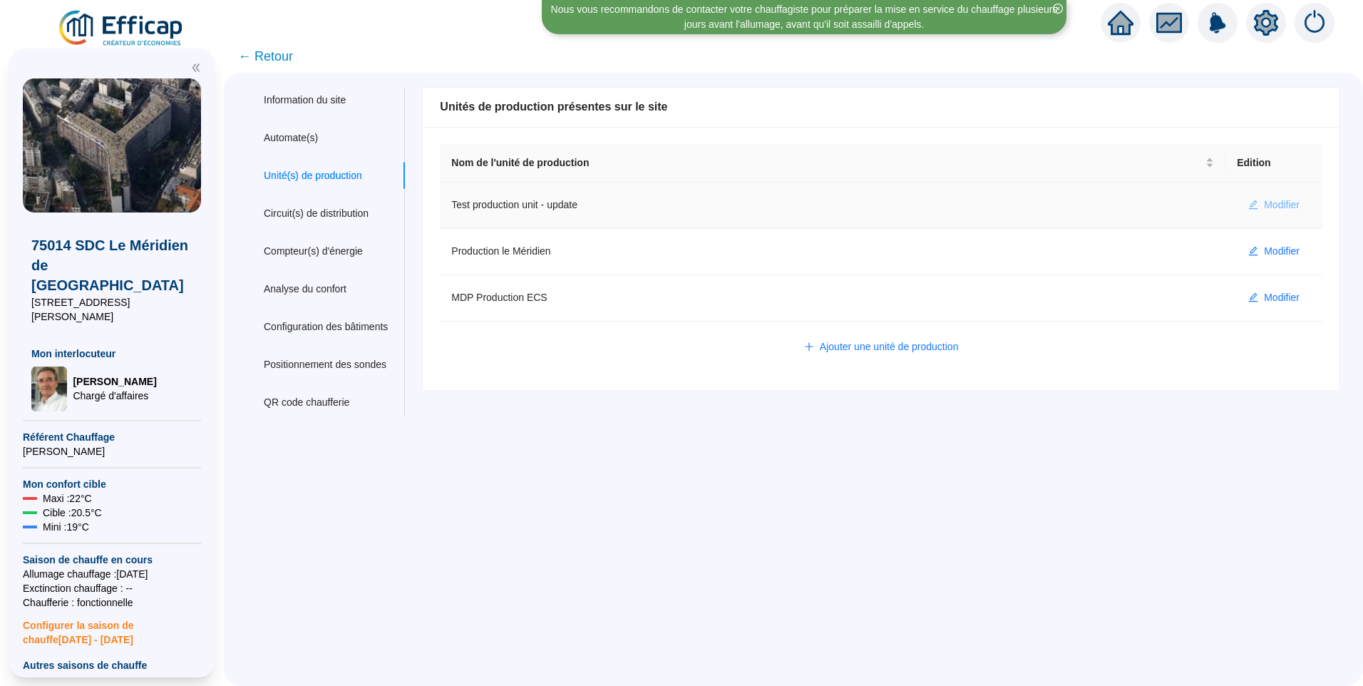
click at [1264, 197] on span "Modifier" at bounding box center [1282, 204] width 36 height 15
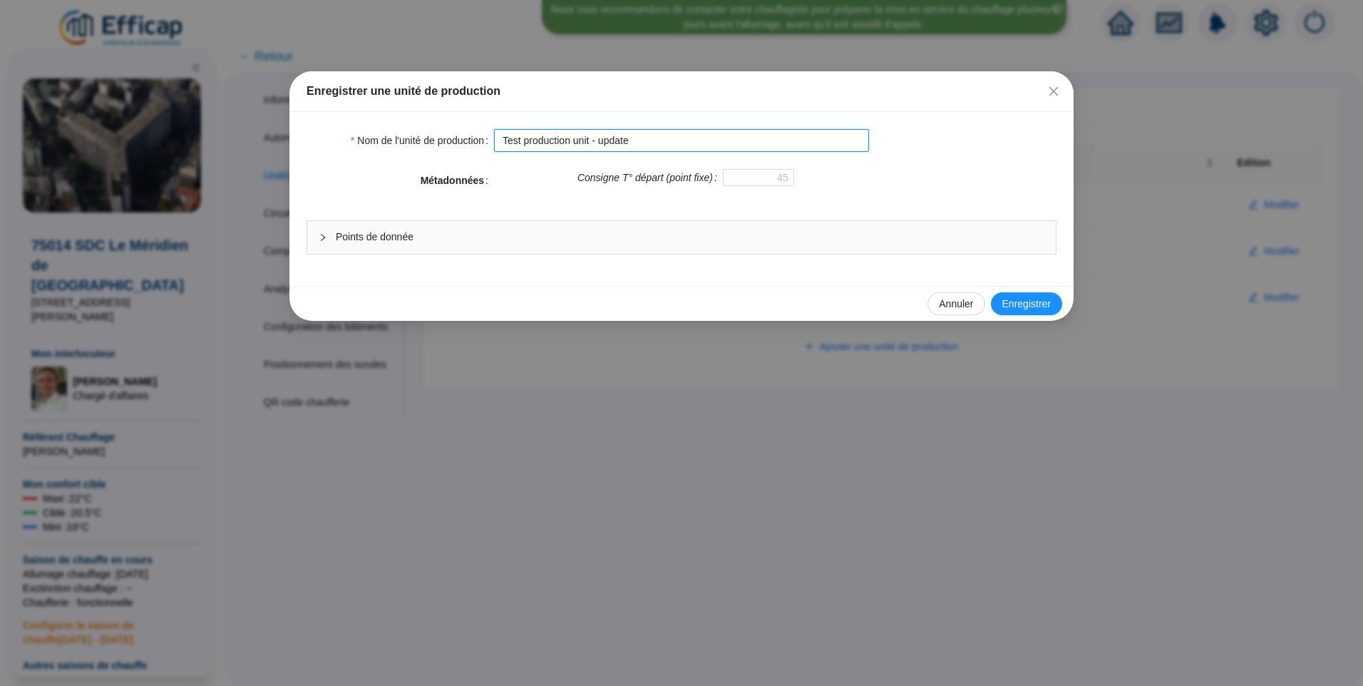
click at [692, 136] on input "Test production unit - update" at bounding box center [681, 140] width 375 height 23
type input "Test production unit - update (a supprimer)"
click at [1013, 306] on span "Enregistrer" at bounding box center [1026, 303] width 48 height 15
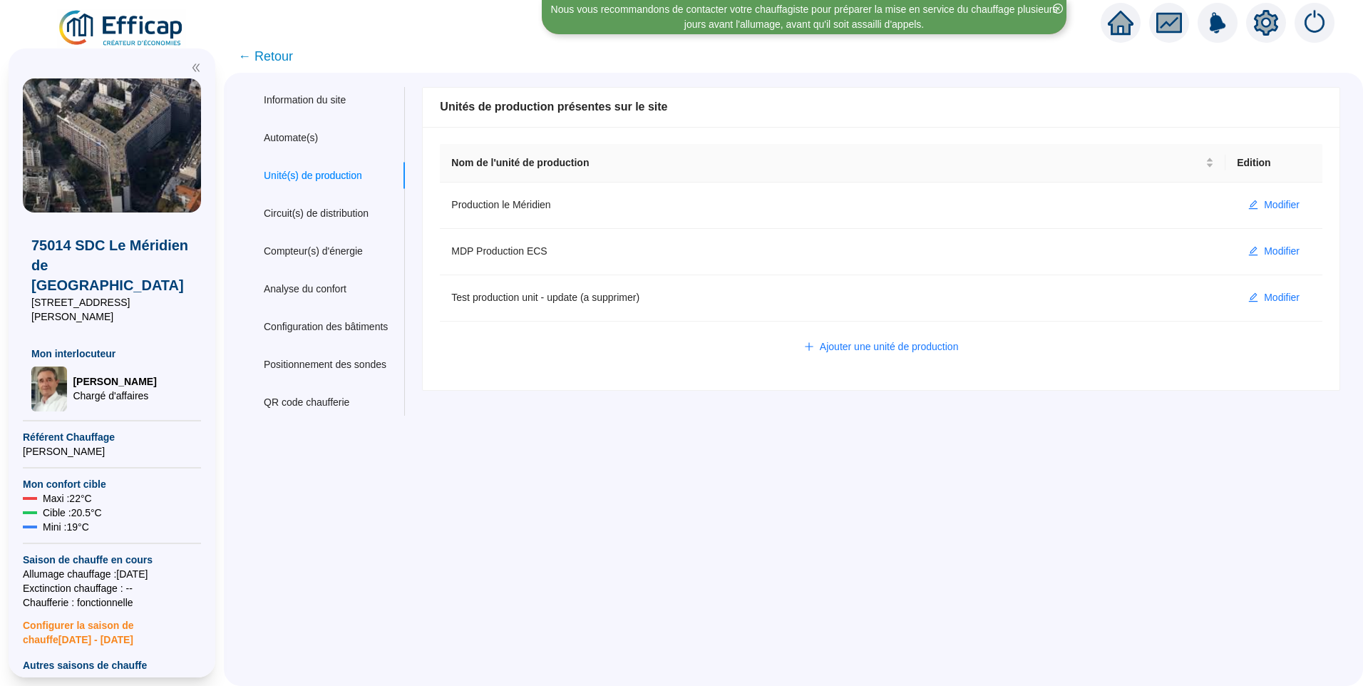
click at [598, 525] on div "Information du site Automate(s) Unité(s) de production Circuit(s) de distributi…" at bounding box center [793, 379] width 1139 height 613
click at [124, 33] on img at bounding box center [121, 29] width 129 height 40
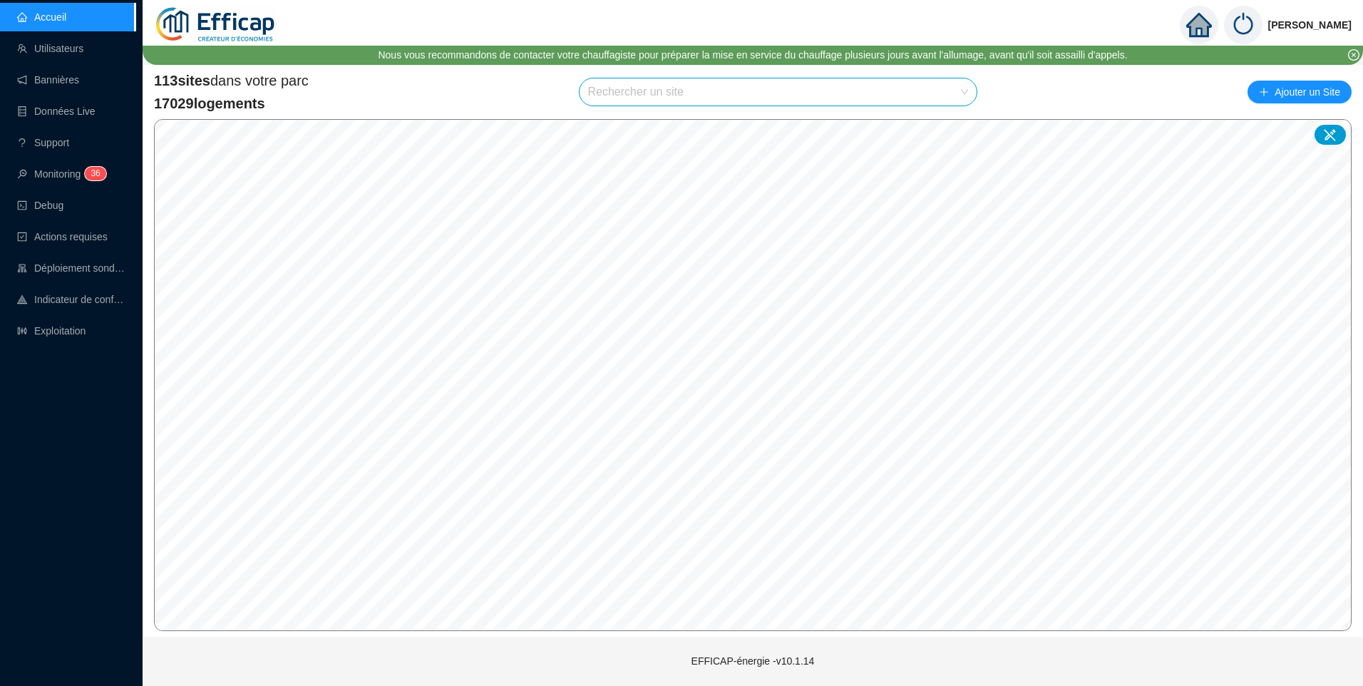
click at [709, 93] on input "search" at bounding box center [772, 91] width 368 height 27
type input "la font"
click at [949, 126] on icon at bounding box center [951, 125] width 10 height 9
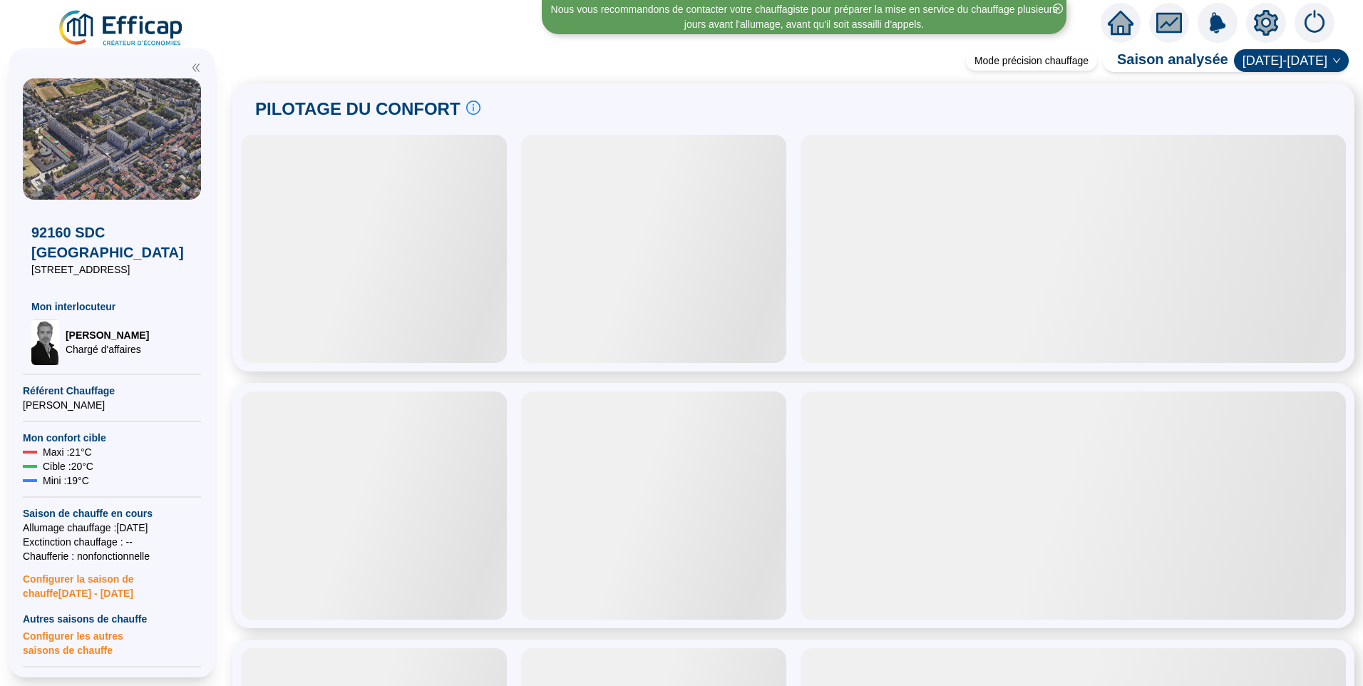
click at [1264, 24] on icon "setting" at bounding box center [1266, 23] width 26 height 26
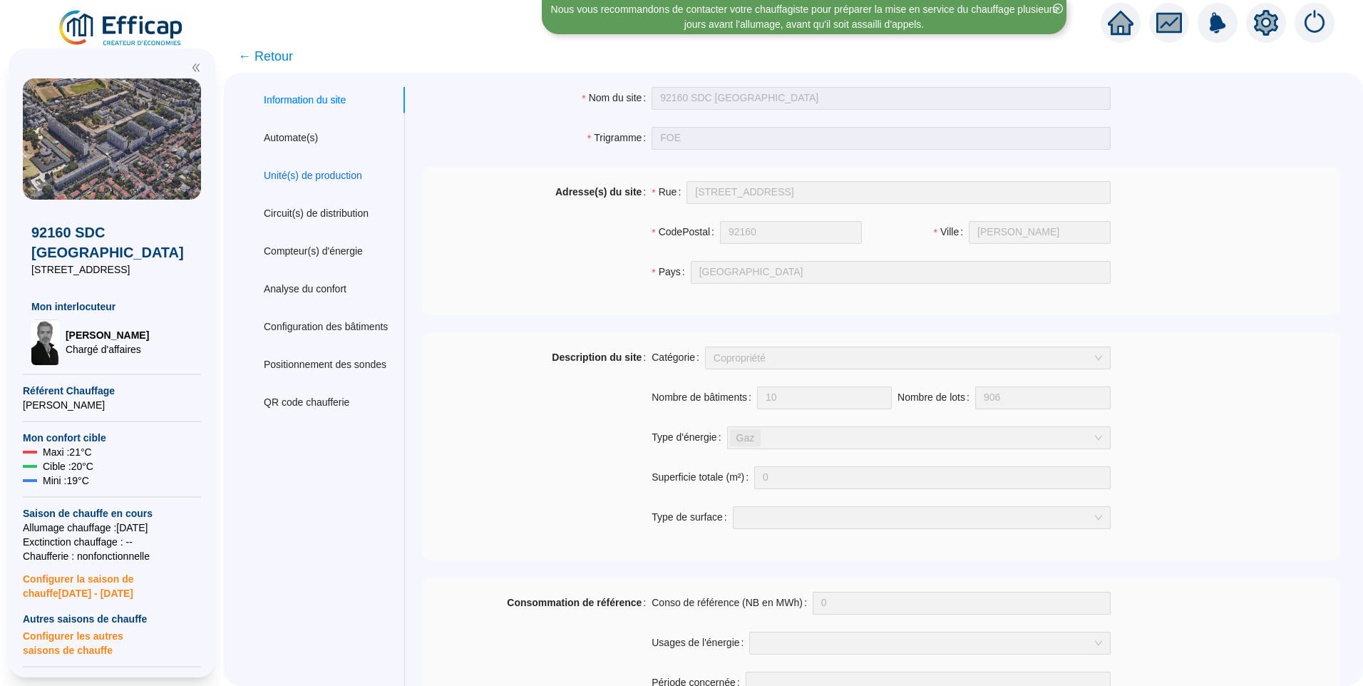
click at [351, 170] on div "Unité(s) de production" at bounding box center [313, 175] width 98 height 15
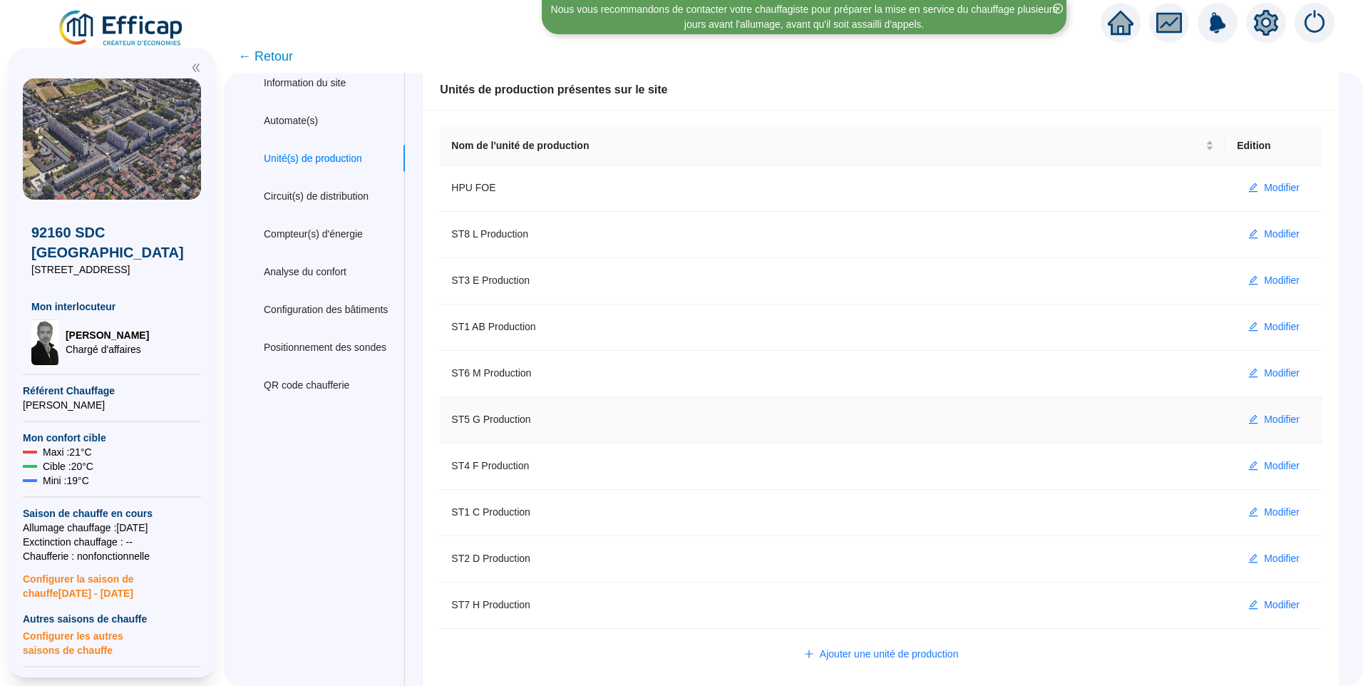
scroll to position [29, 0]
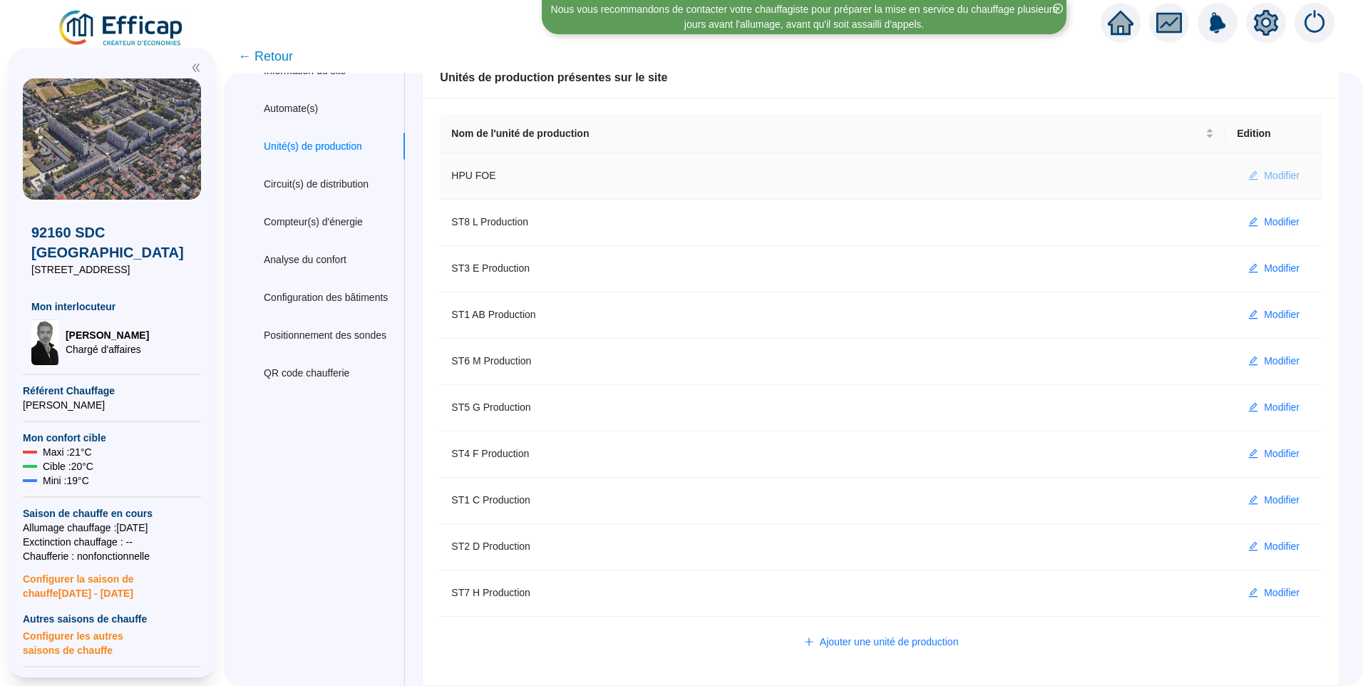
click at [1273, 173] on span "Modifier" at bounding box center [1282, 175] width 36 height 15
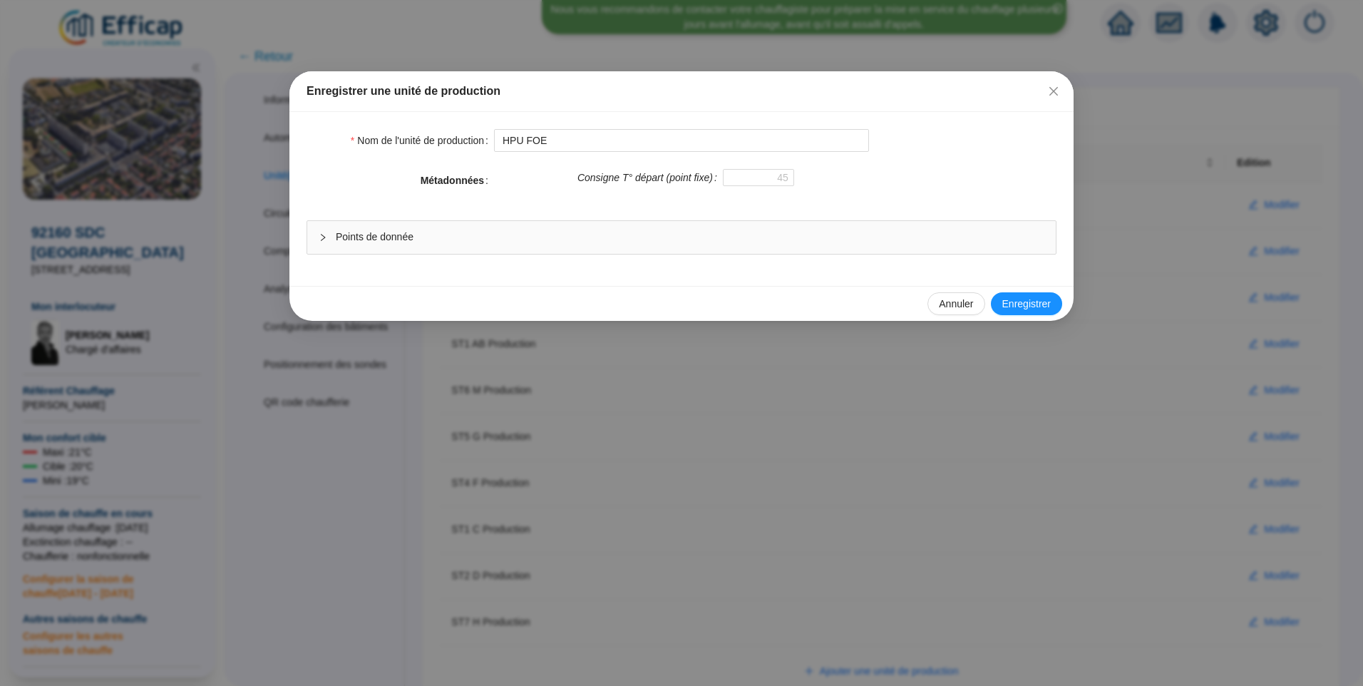
click at [539, 234] on span "Points de donnée" at bounding box center [690, 236] width 708 height 15
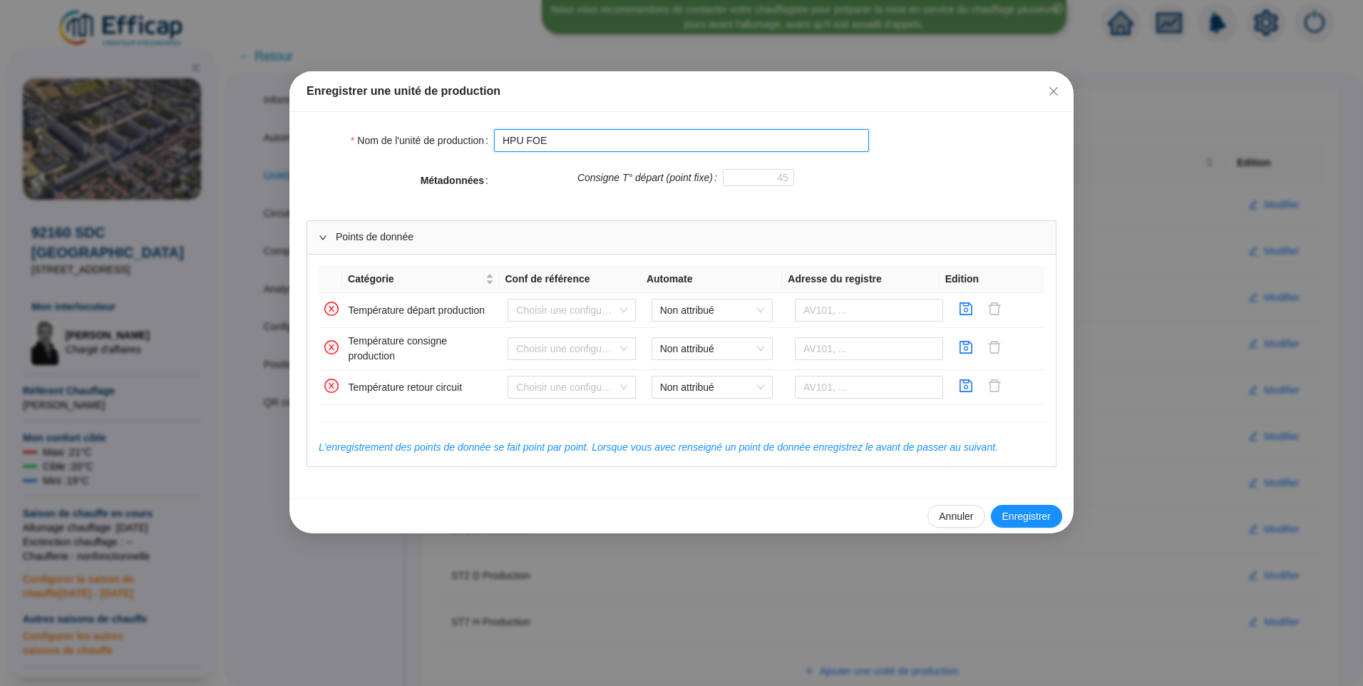
click at [617, 150] on input "HPU FOE" at bounding box center [681, 140] width 375 height 23
type input "HPU FOE (A supprimer)"
click at [1027, 512] on span "Enregistrer" at bounding box center [1026, 516] width 48 height 15
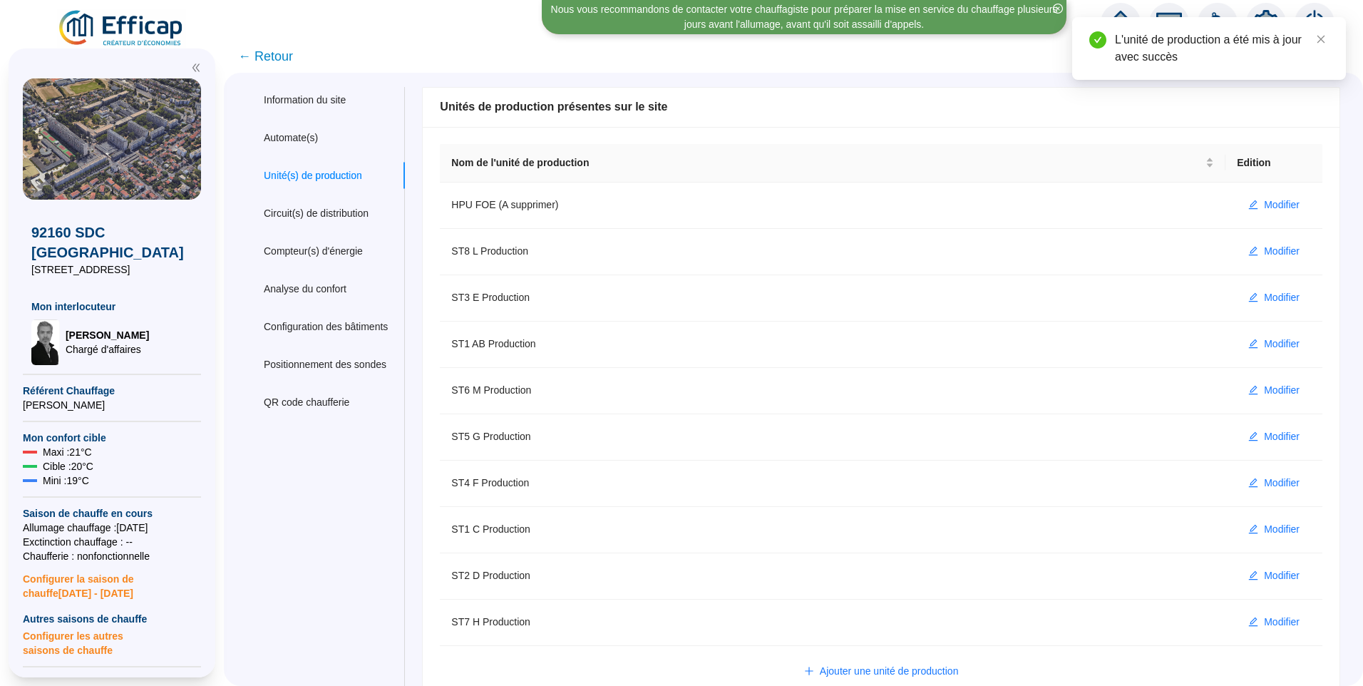
click at [122, 37] on img at bounding box center [121, 29] width 129 height 40
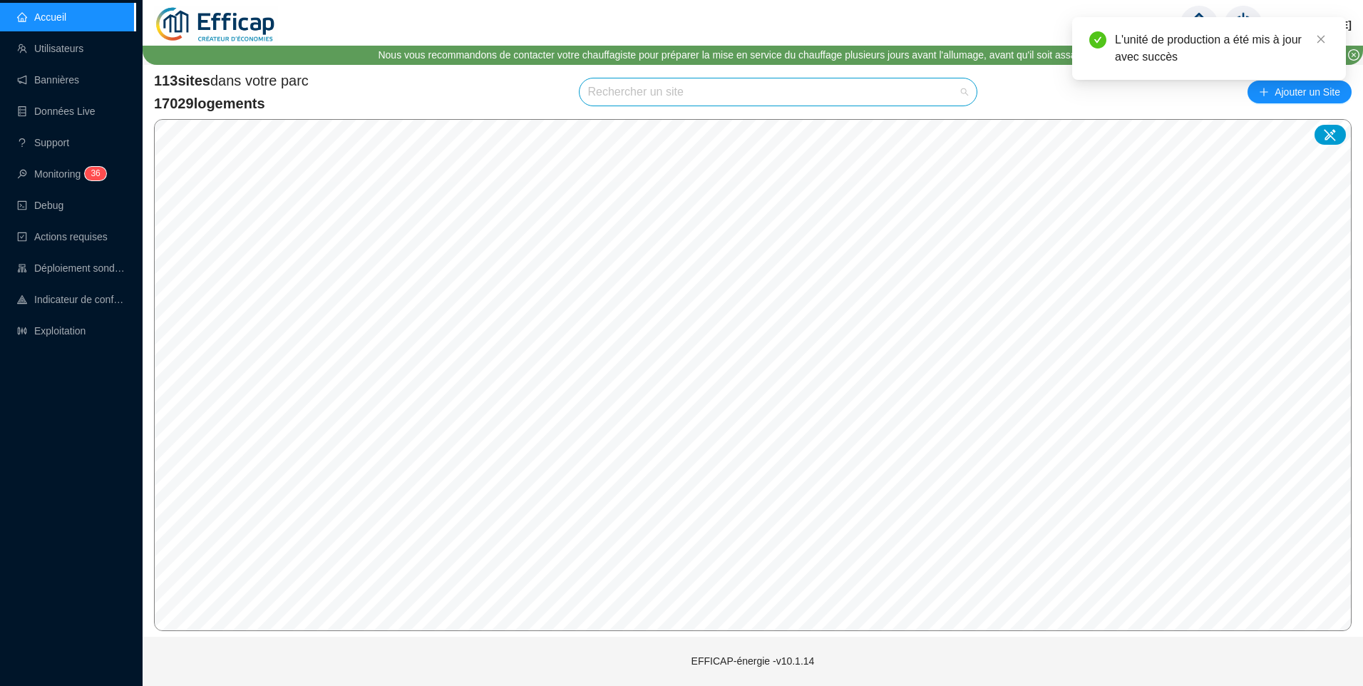
click at [738, 97] on input "search" at bounding box center [772, 91] width 368 height 27
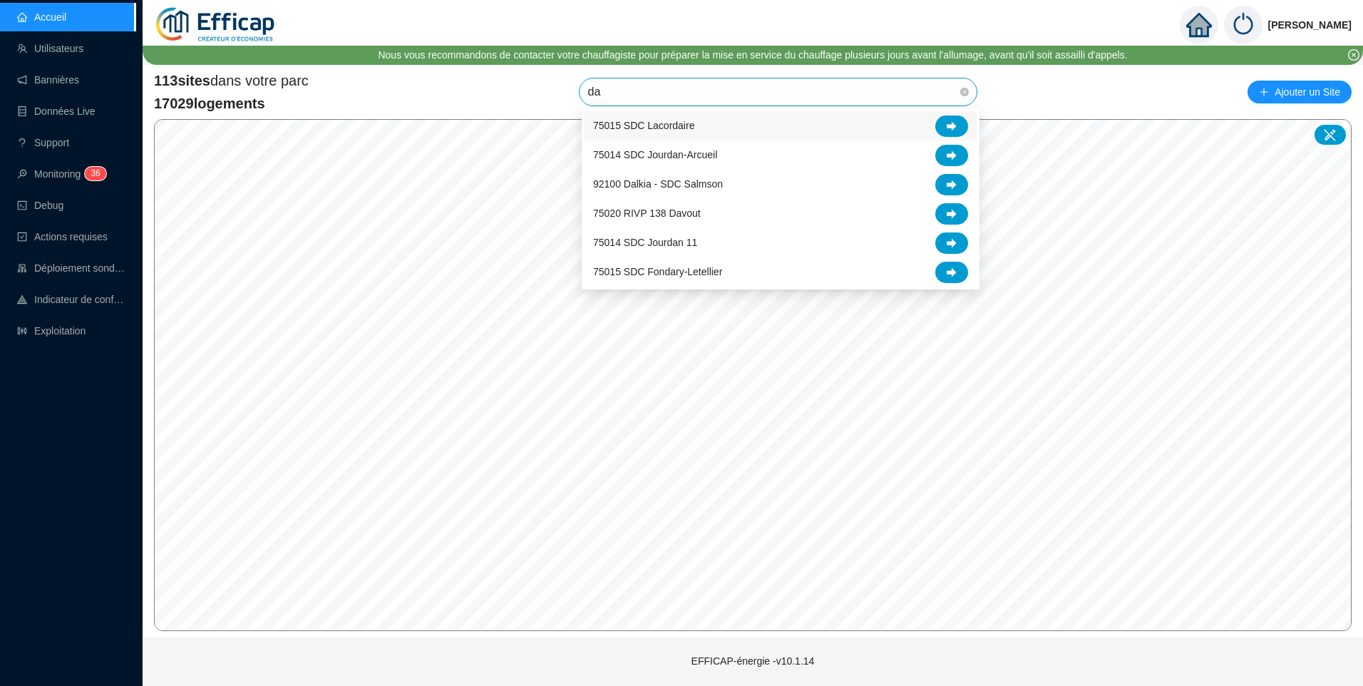
type input "dav"
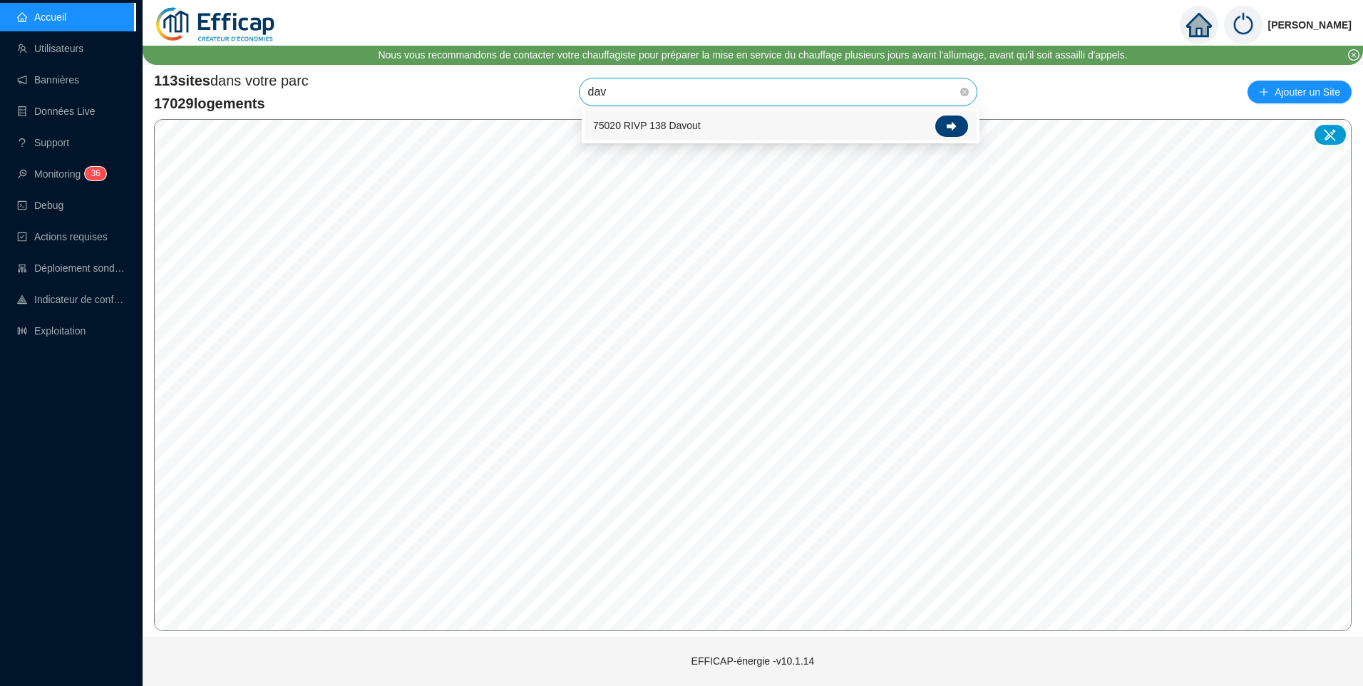
click at [959, 123] on div at bounding box center [951, 125] width 33 height 21
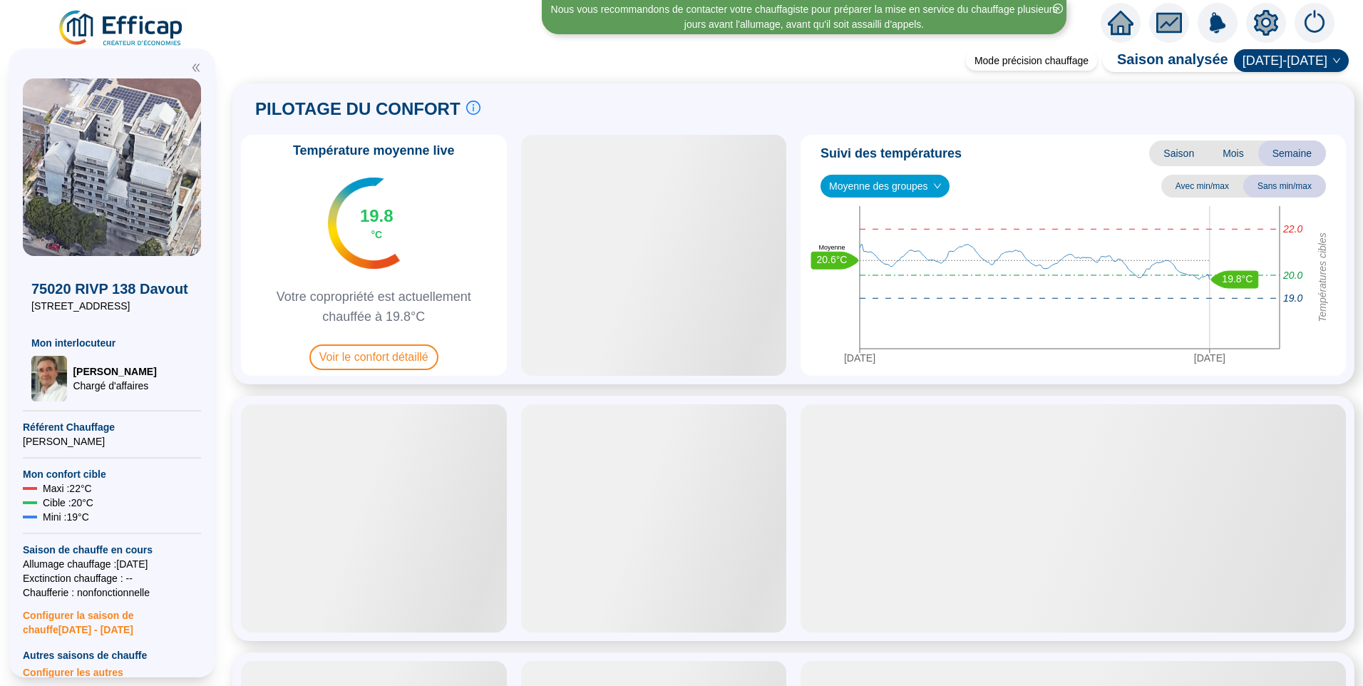
click at [1257, 23] on icon "setting" at bounding box center [1266, 23] width 24 height 26
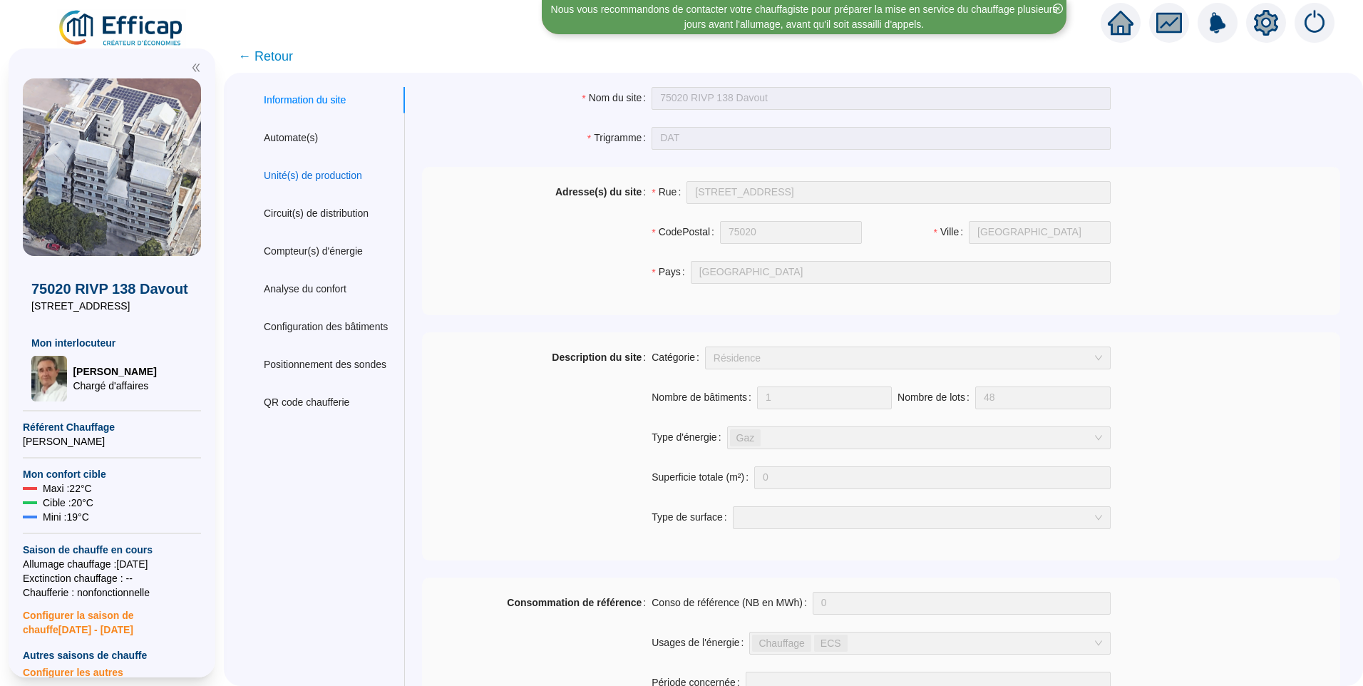
click at [321, 180] on div "Unité(s) de production" at bounding box center [313, 175] width 98 height 15
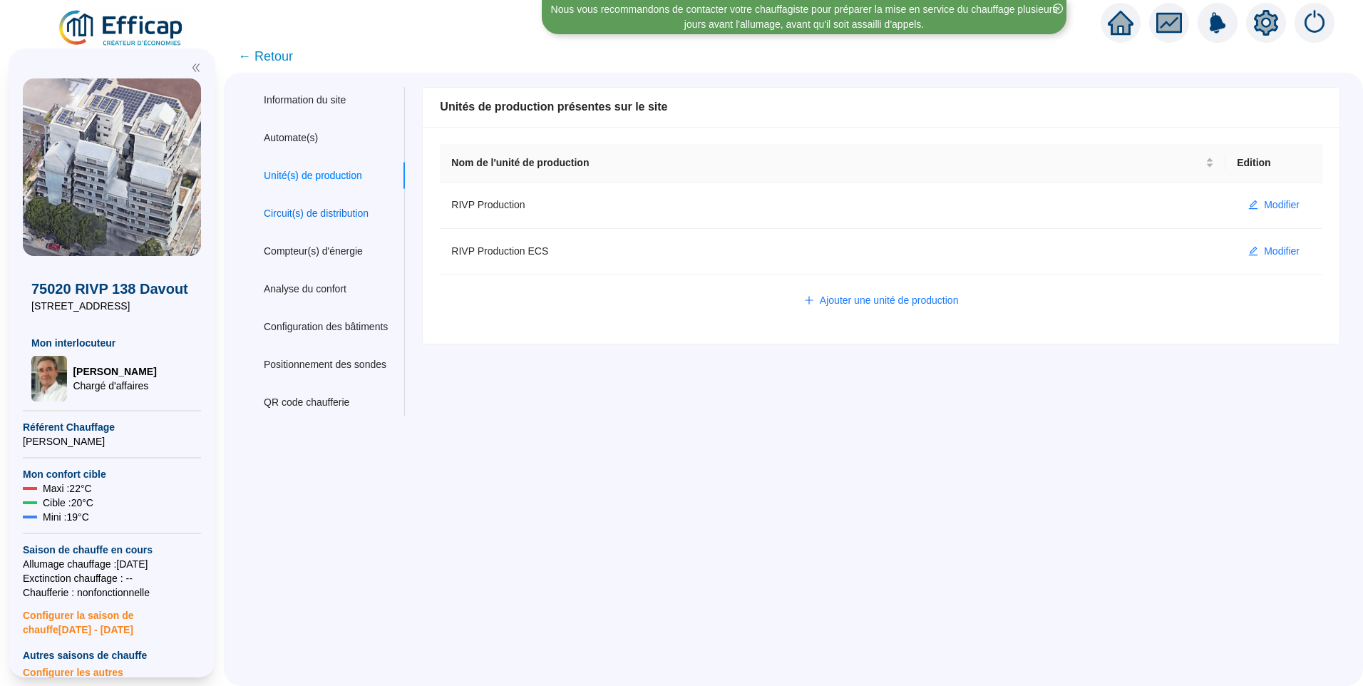
click at [338, 217] on div "Circuit(s) de distribution" at bounding box center [316, 213] width 105 height 15
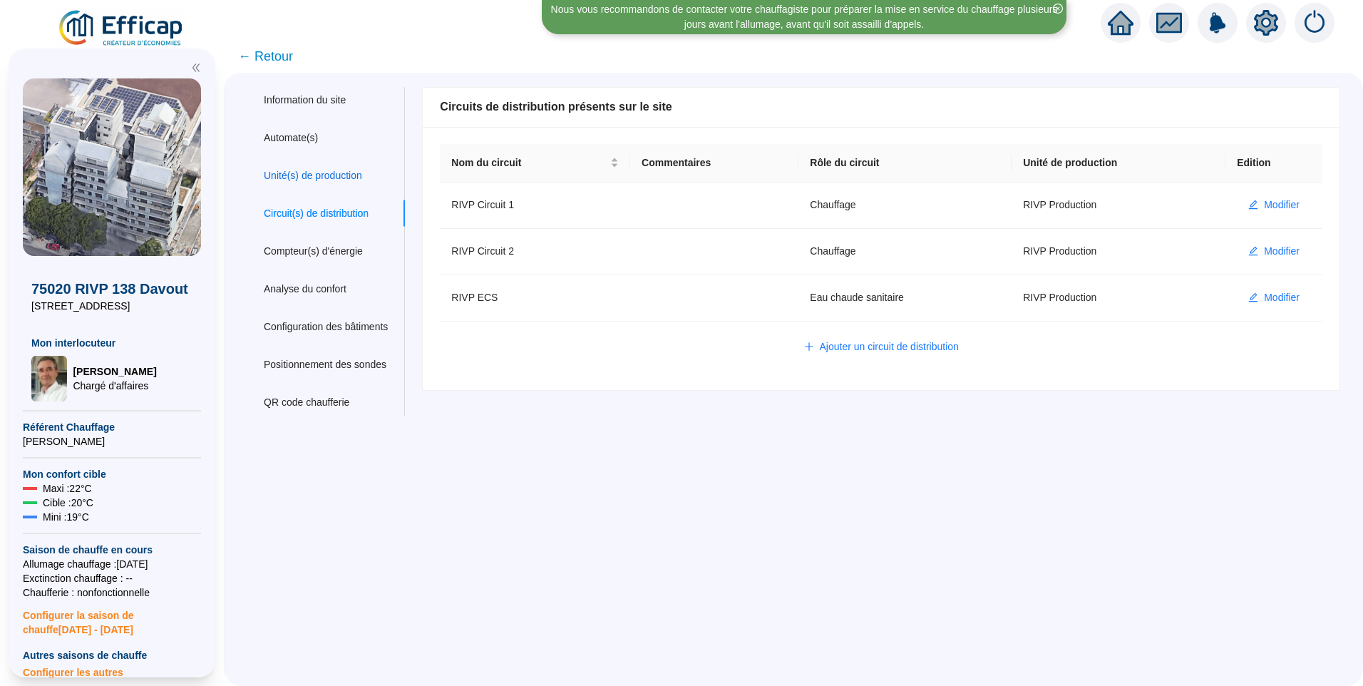
click at [326, 182] on div "Unité(s) de production" at bounding box center [313, 175] width 98 height 15
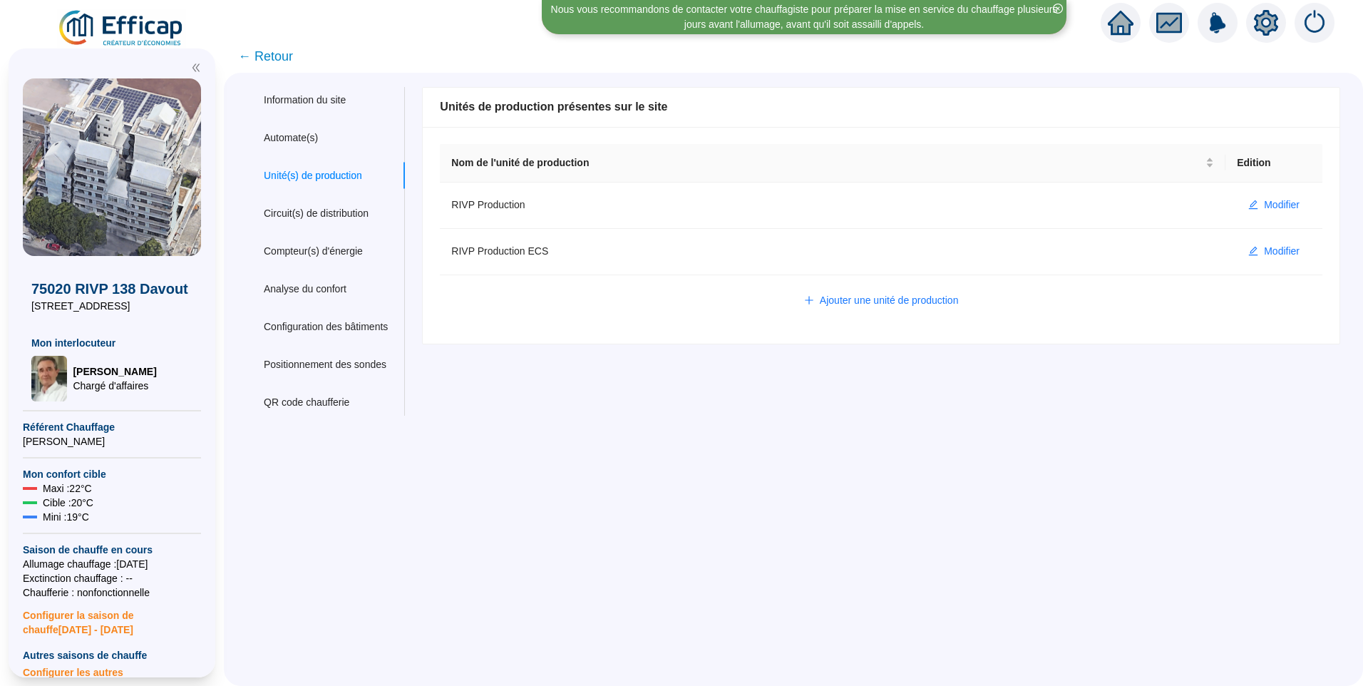
click at [1271, 28] on icon "setting" at bounding box center [1266, 22] width 24 height 23
click at [1270, 25] on icon "setting" at bounding box center [1266, 23] width 10 height 10
click at [288, 139] on div "Automate(s)" at bounding box center [291, 137] width 54 height 15
click at [293, 55] on span "← Retour" at bounding box center [265, 56] width 55 height 20
click at [278, 61] on span "← Retour" at bounding box center [265, 56] width 55 height 20
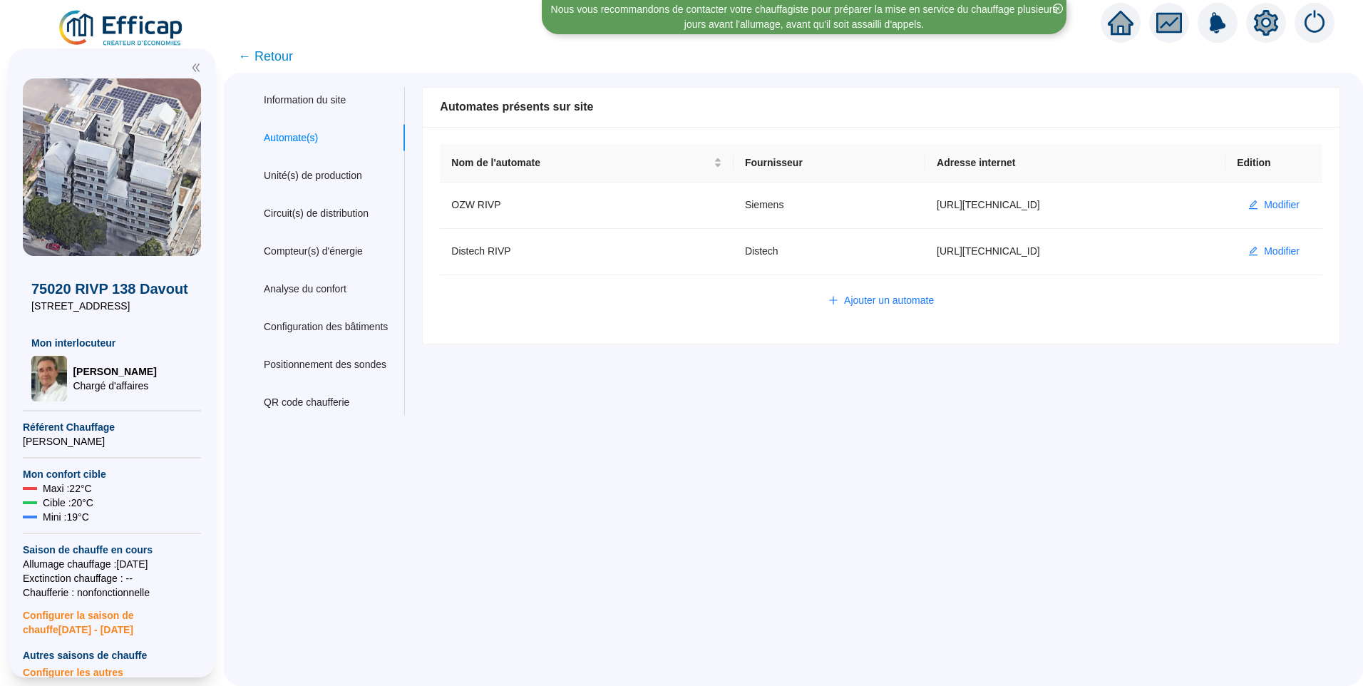
click at [282, 55] on span "← Retour" at bounding box center [265, 56] width 55 height 20
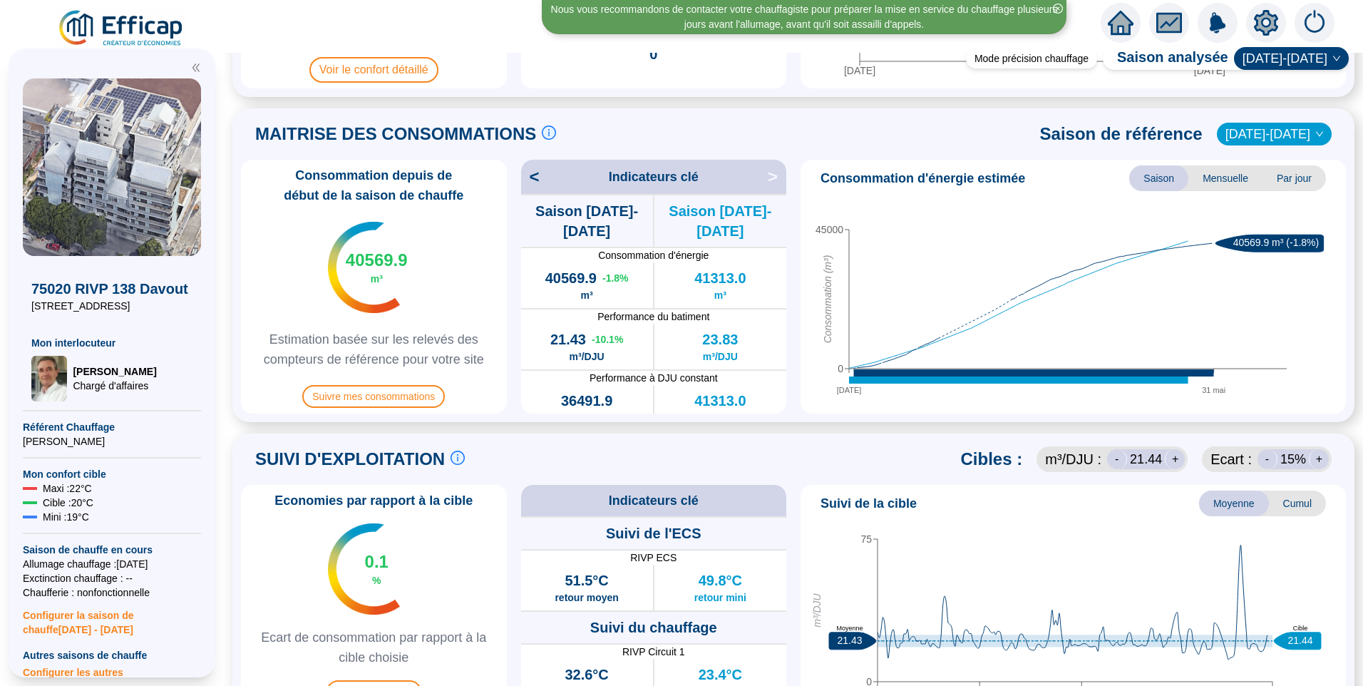
scroll to position [570, 0]
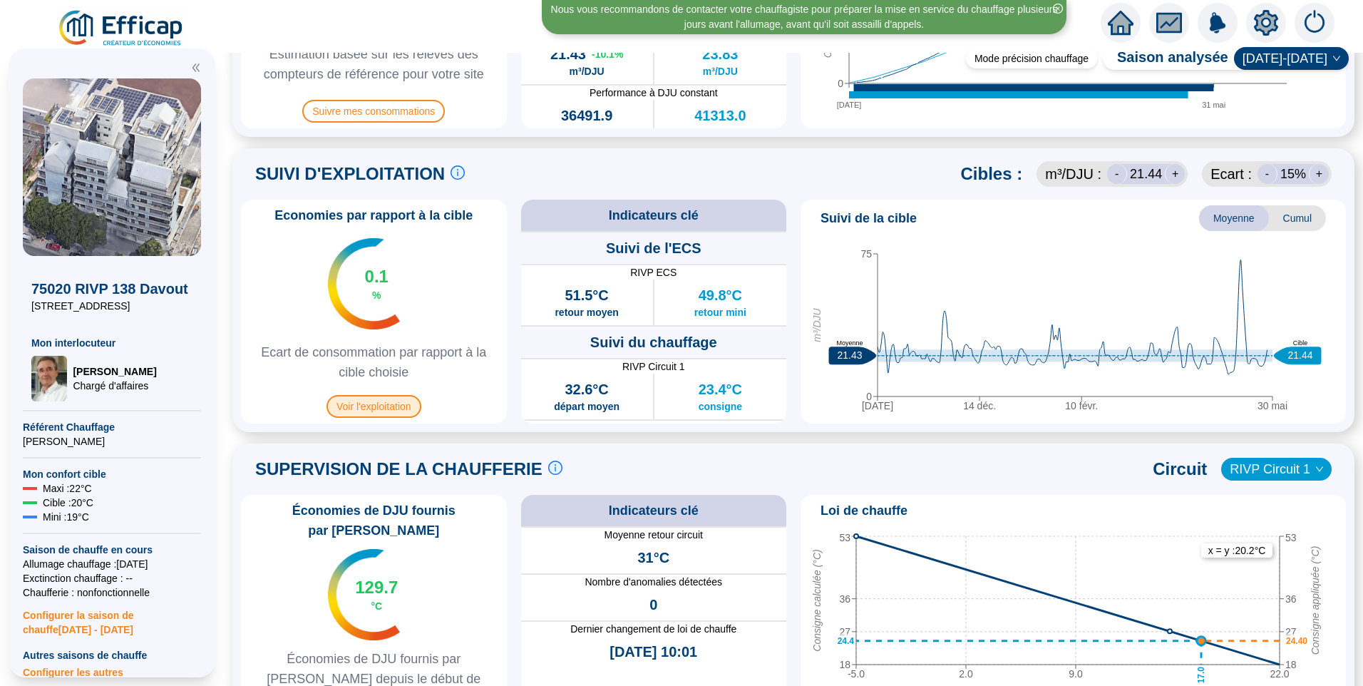
click at [383, 411] on span "Voir l'exploitation" at bounding box center [373, 406] width 95 height 23
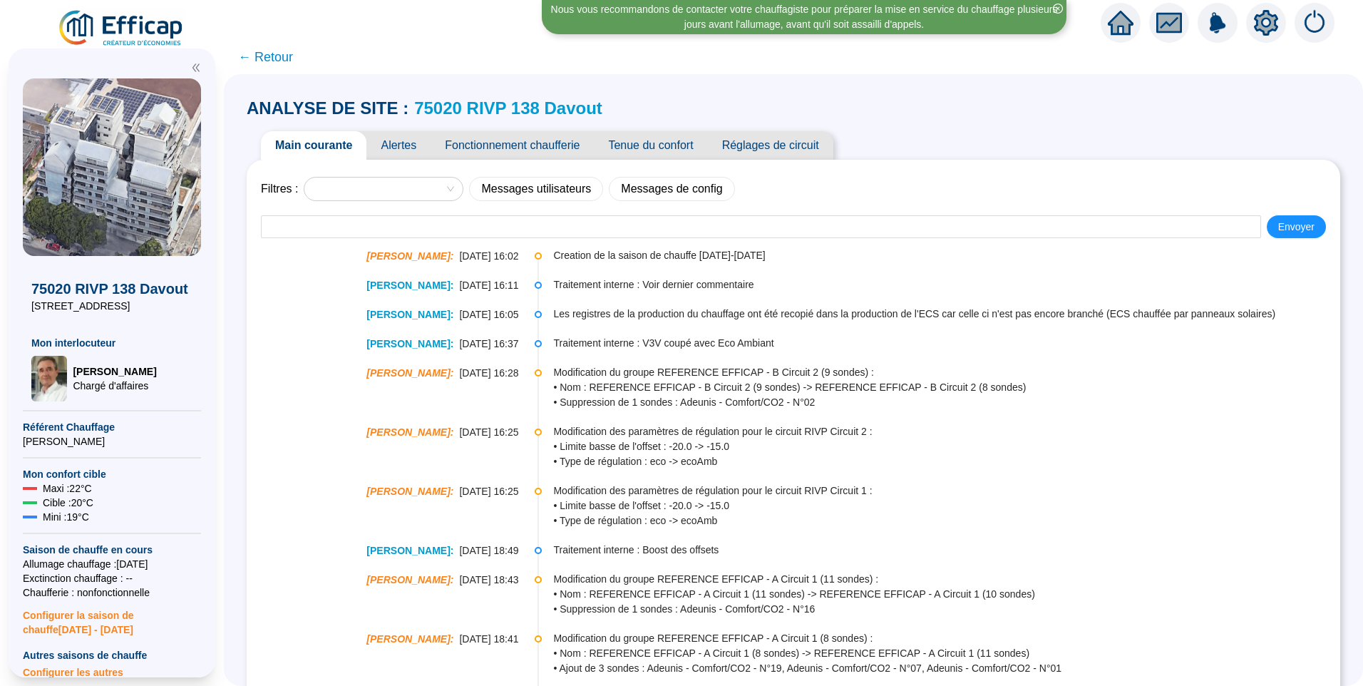
click at [539, 148] on span "Fonctionnement chaufferie" at bounding box center [511, 145] width 163 height 29
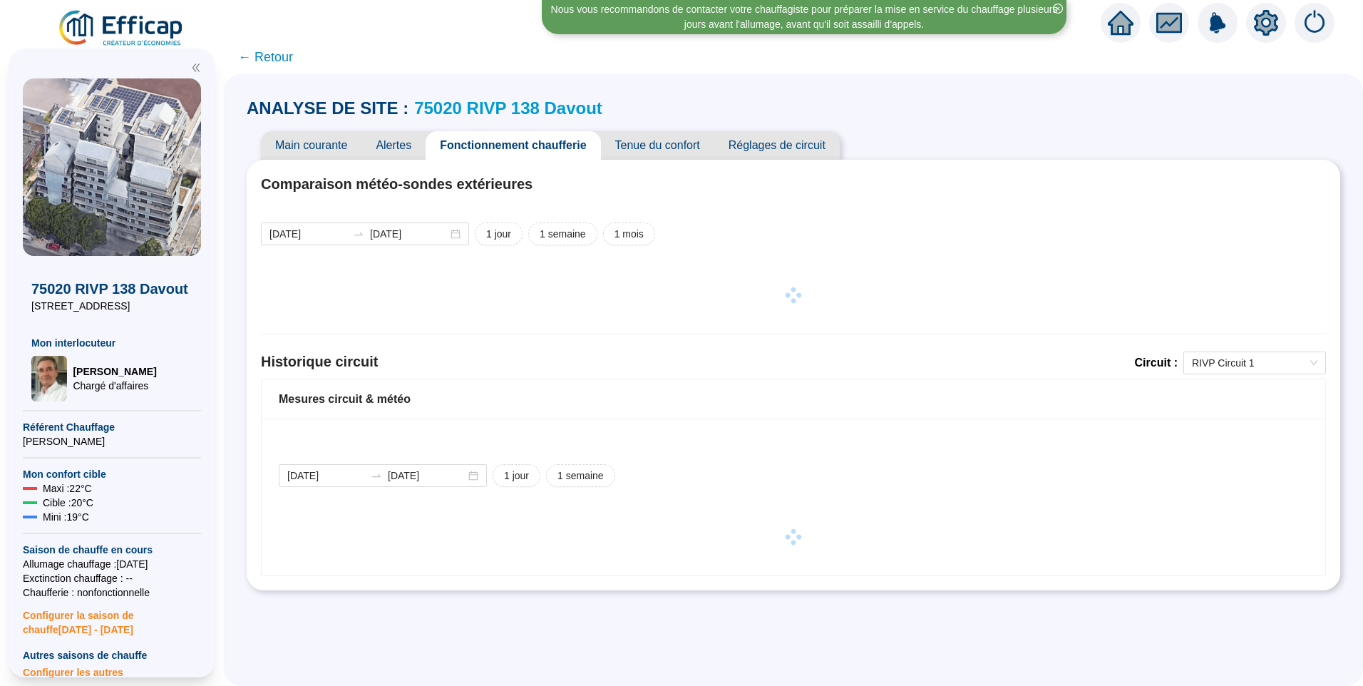
click at [1230, 351] on div "Comparaison météo-sondes extérieures 2025-09-29 2025-10-06 1 jour 1 semaine 1 m…" at bounding box center [793, 375] width 1065 height 402
click at [1214, 343] on div "Comparaison météo-sondes extérieures 2025-09-29 2025-10-06 1 jour 1 semaine 1 m…" at bounding box center [793, 375] width 1065 height 402
click at [1219, 363] on span "RIVP Circuit 1" at bounding box center [1254, 362] width 125 height 21
click at [1210, 435] on div "RIVP ECS" at bounding box center [1244, 437] width 120 height 15
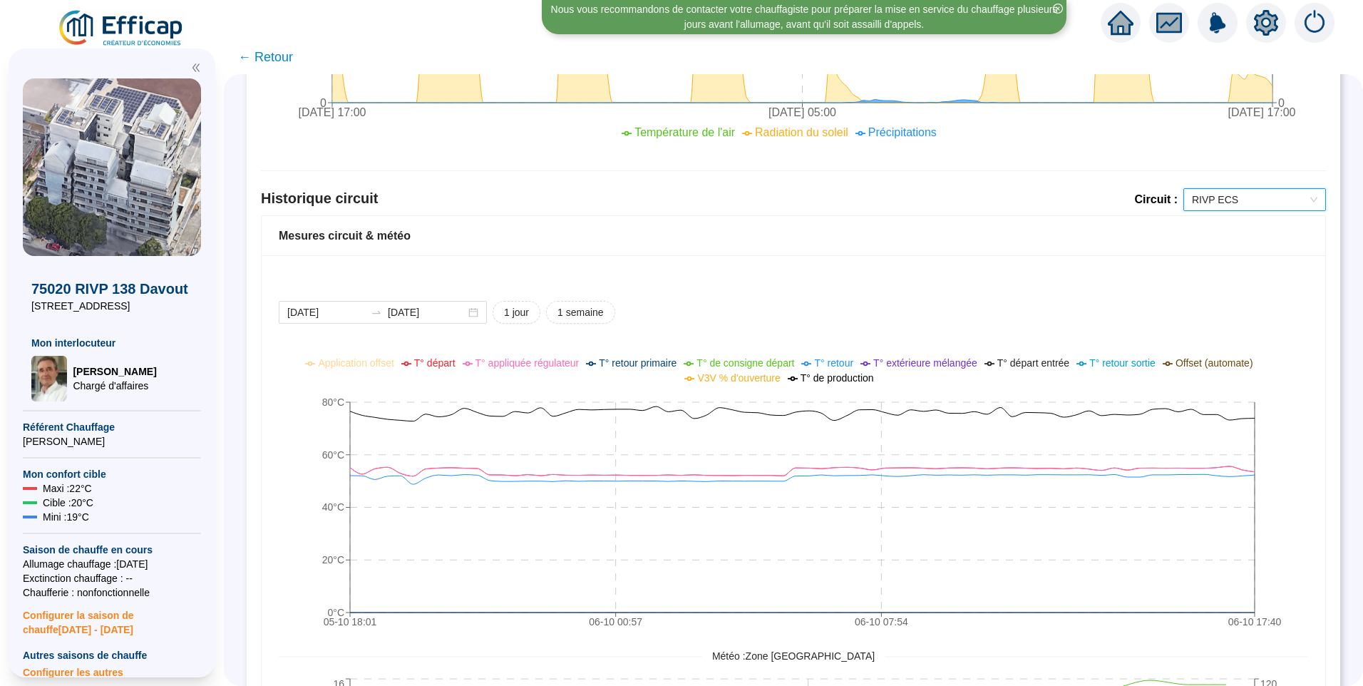
scroll to position [641, 0]
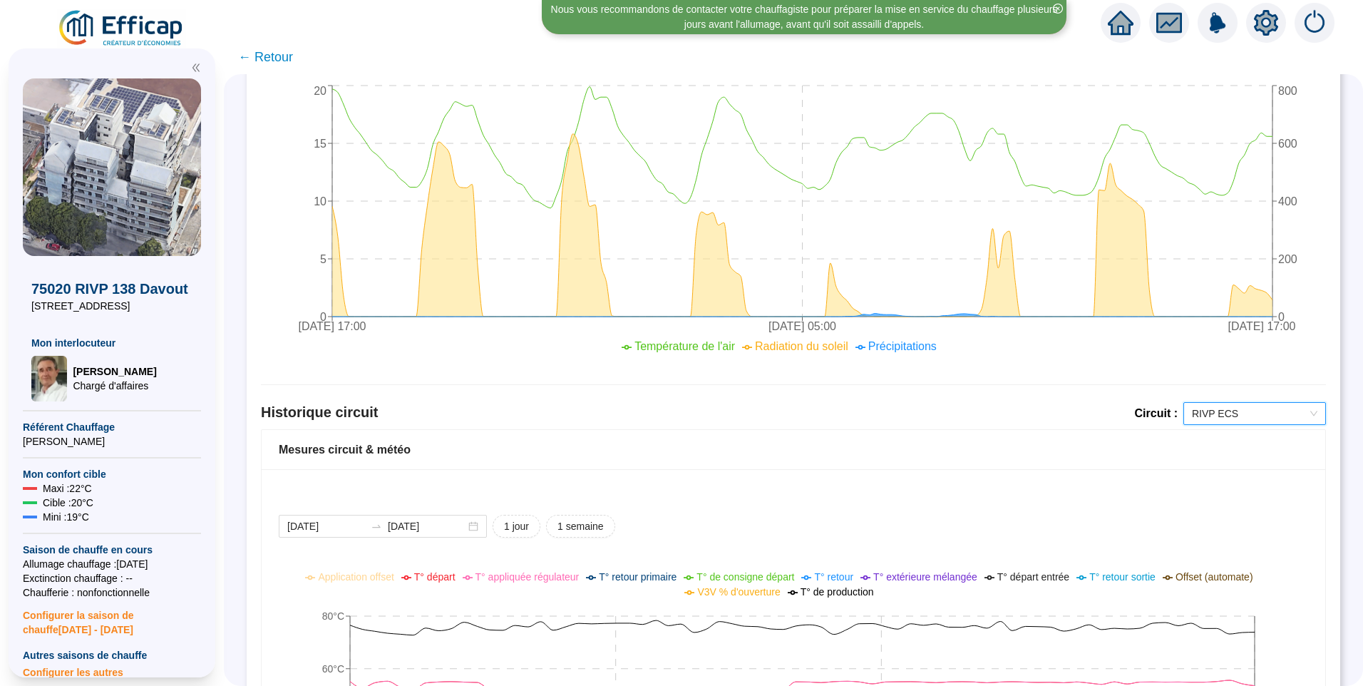
click at [1270, 16] on icon "setting" at bounding box center [1266, 23] width 24 height 26
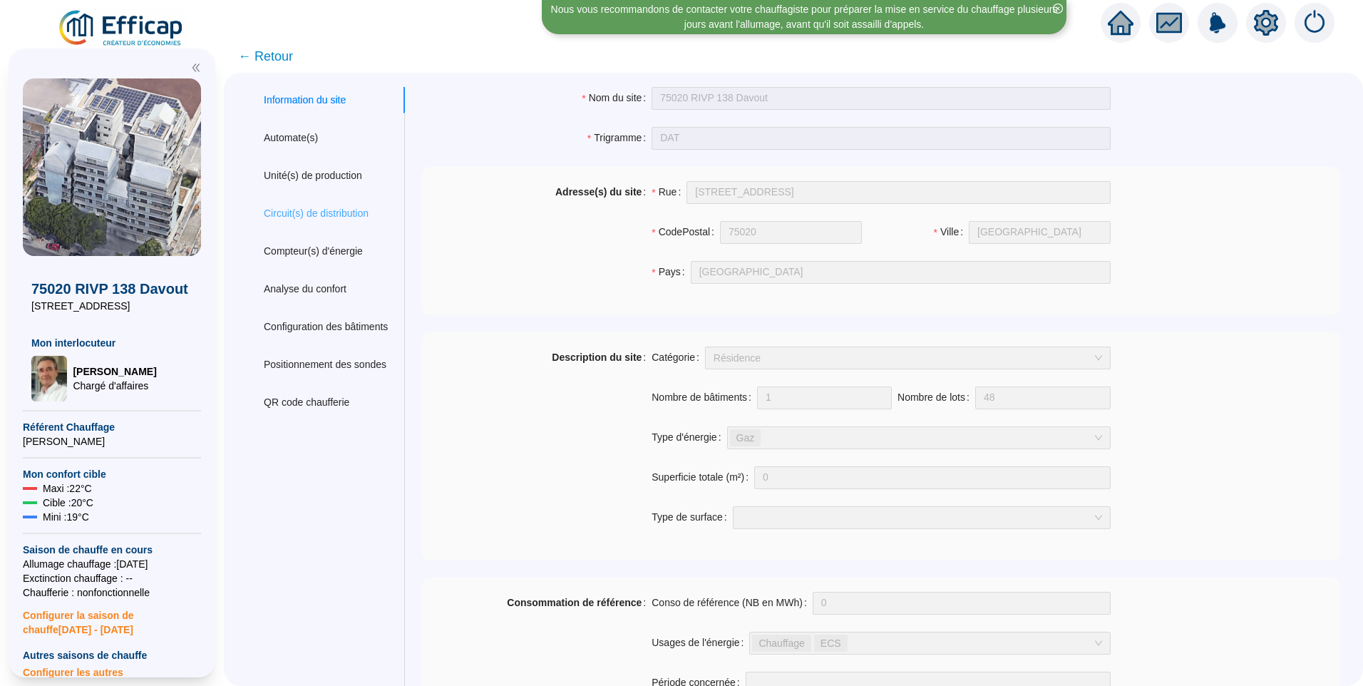
click at [294, 204] on div "Circuit(s) de distribution" at bounding box center [326, 213] width 158 height 26
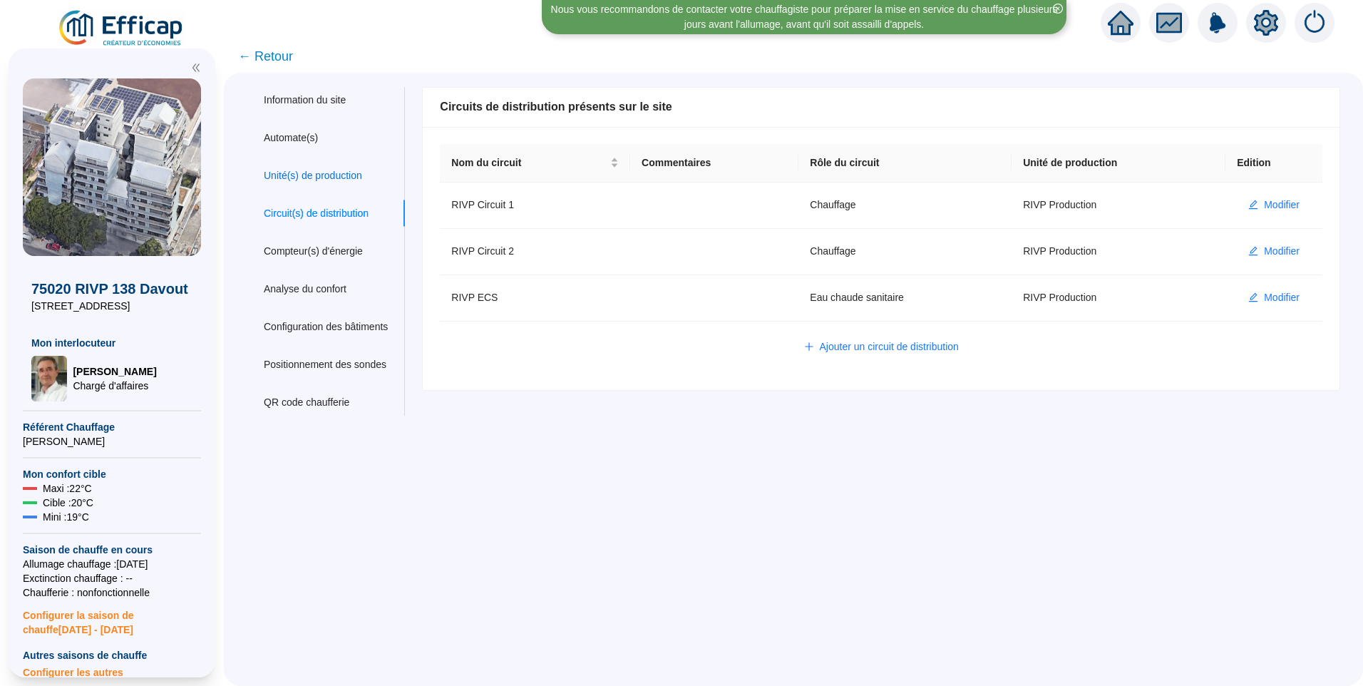
click at [313, 170] on div "Unité(s) de production" at bounding box center [313, 175] width 98 height 15
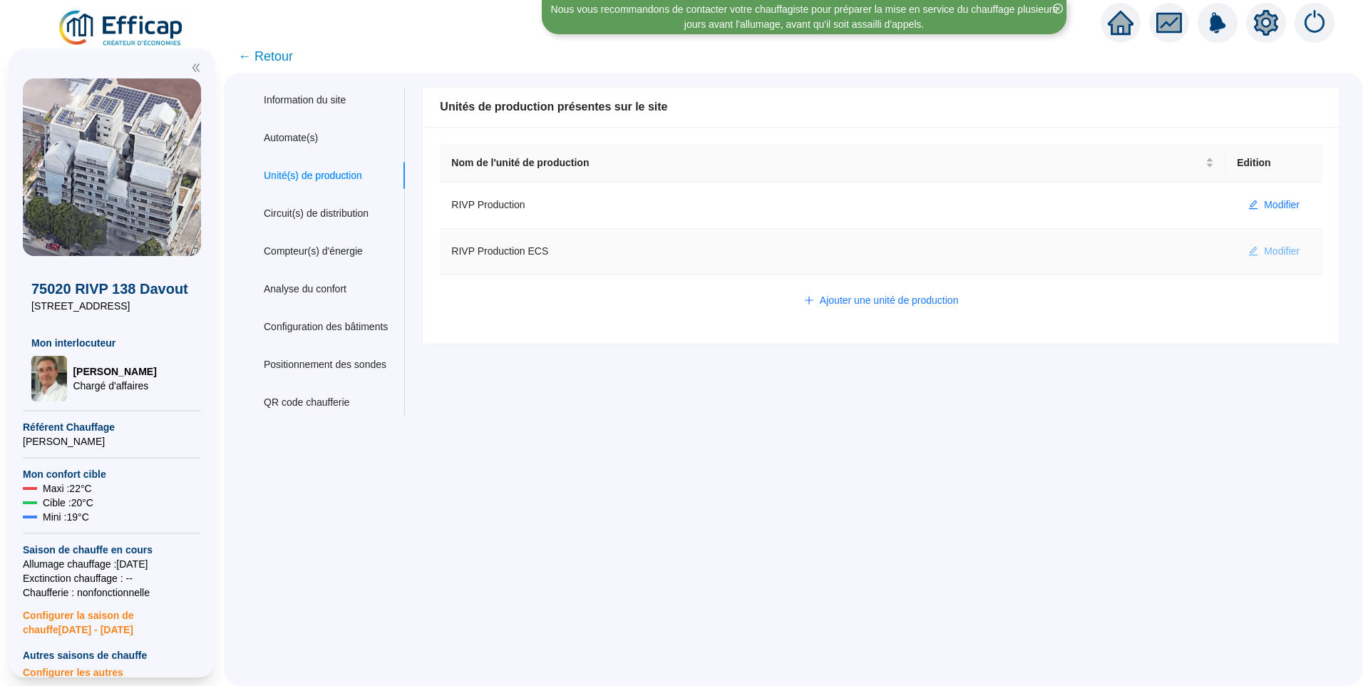
click at [1279, 254] on span "Modifier" at bounding box center [1282, 251] width 36 height 15
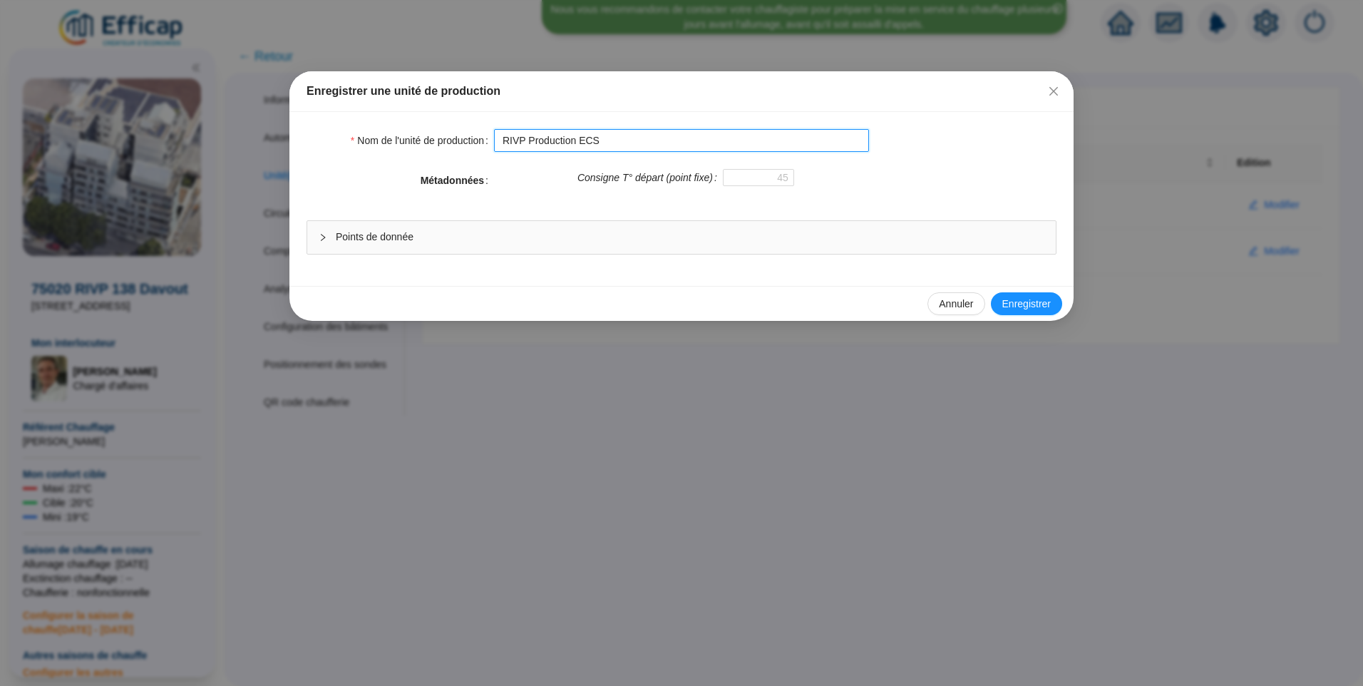
click at [646, 136] on input "RIVP Production ECS" at bounding box center [681, 140] width 375 height 23
type input "RIVP Production ECS (A supprimer)"
click at [1038, 307] on span "Enregistrer" at bounding box center [1026, 303] width 48 height 15
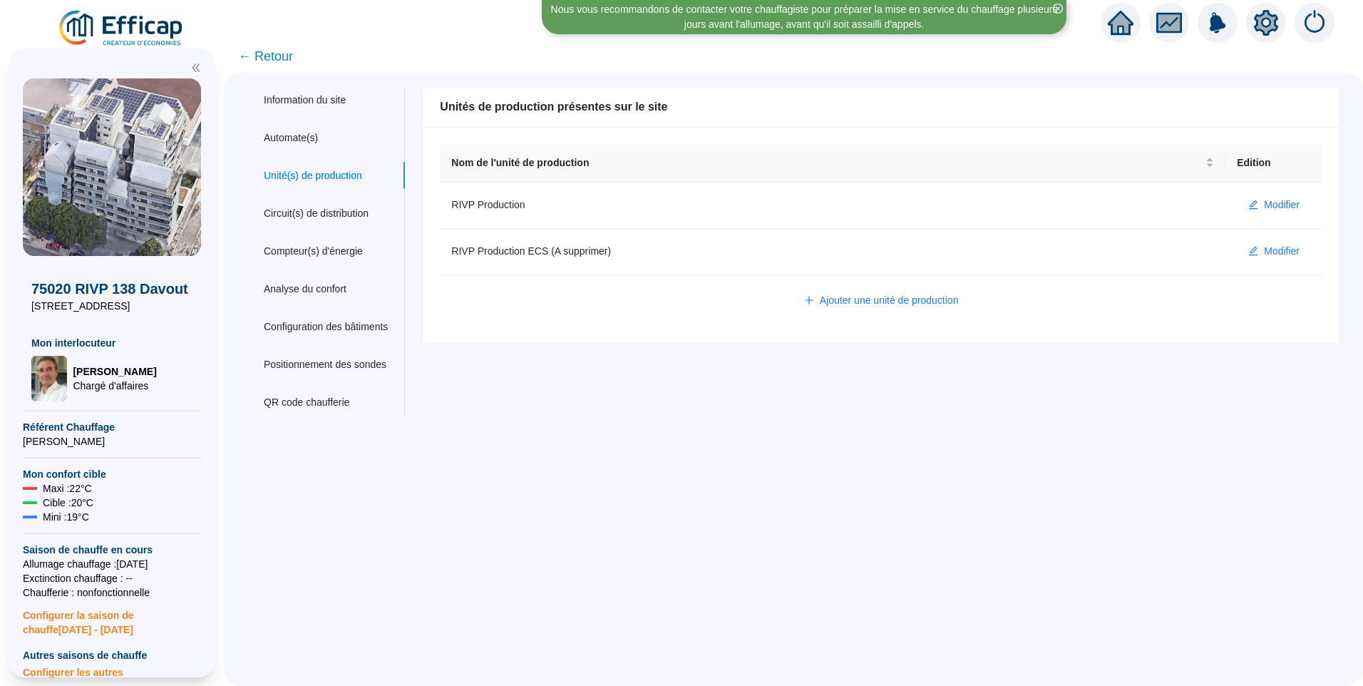
click at [105, 34] on img at bounding box center [121, 29] width 129 height 40
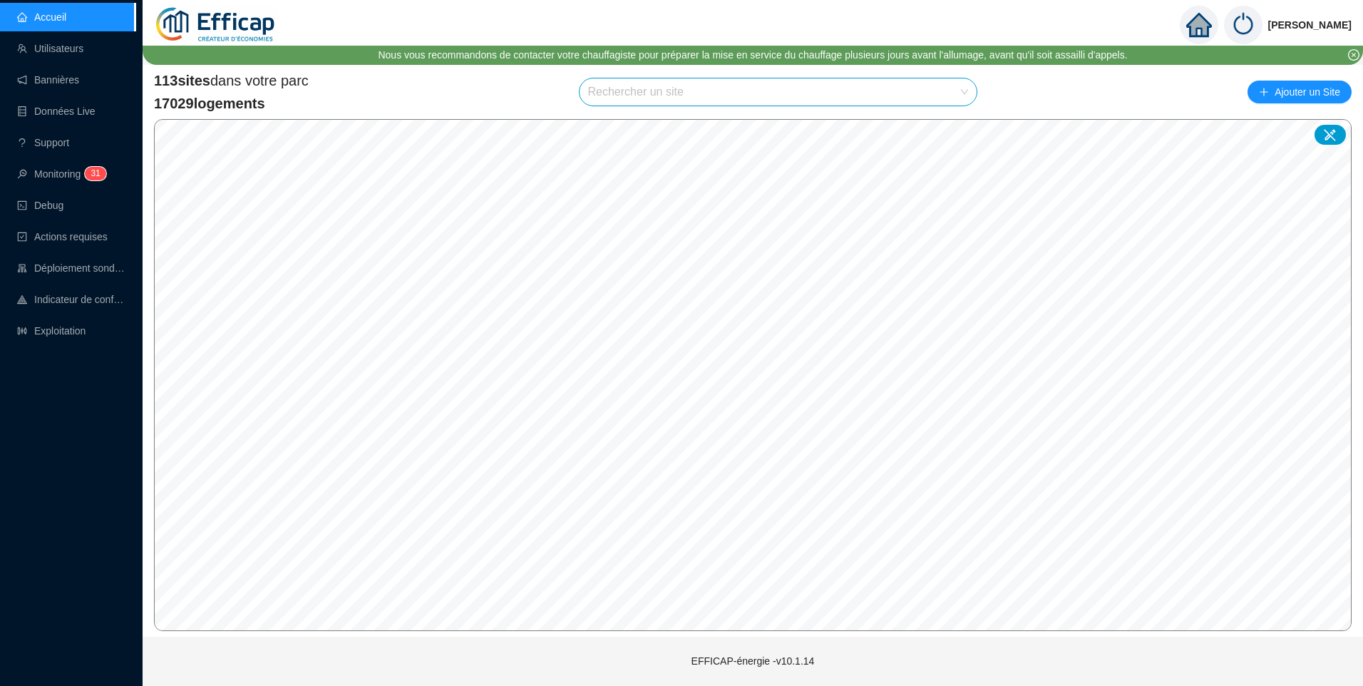
click at [613, 69] on div "113 sites dans votre parc 17029 logements Rechercher un site Ajouter un Site © …" at bounding box center [753, 351] width 1220 height 572
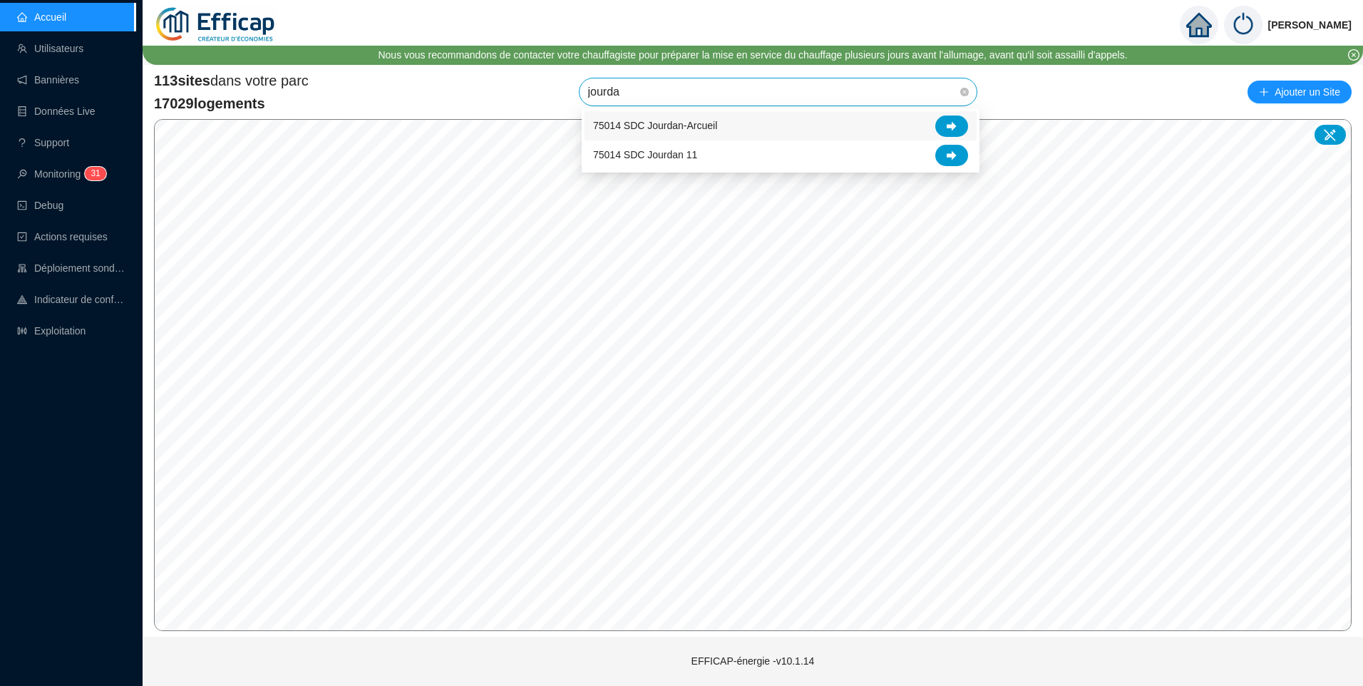
type input "jourdan"
click at [947, 153] on icon at bounding box center [951, 154] width 10 height 9
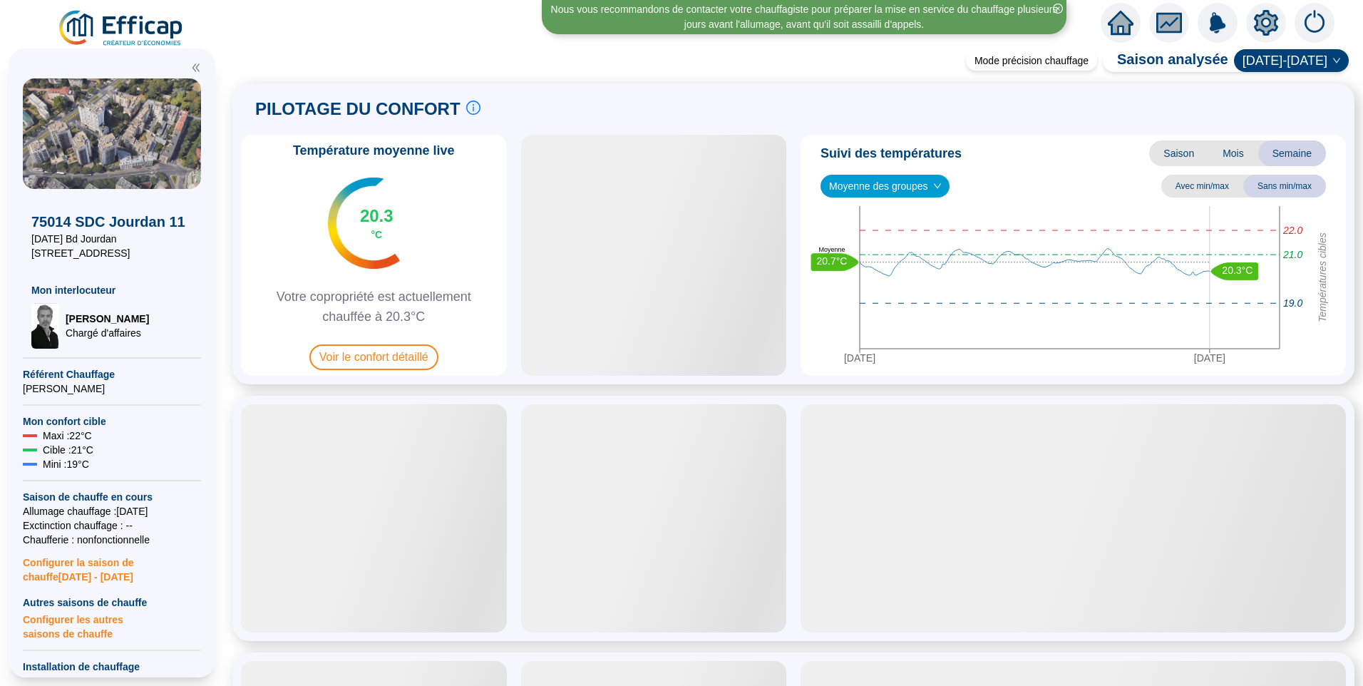
click at [1266, 24] on icon "setting" at bounding box center [1266, 23] width 26 height 26
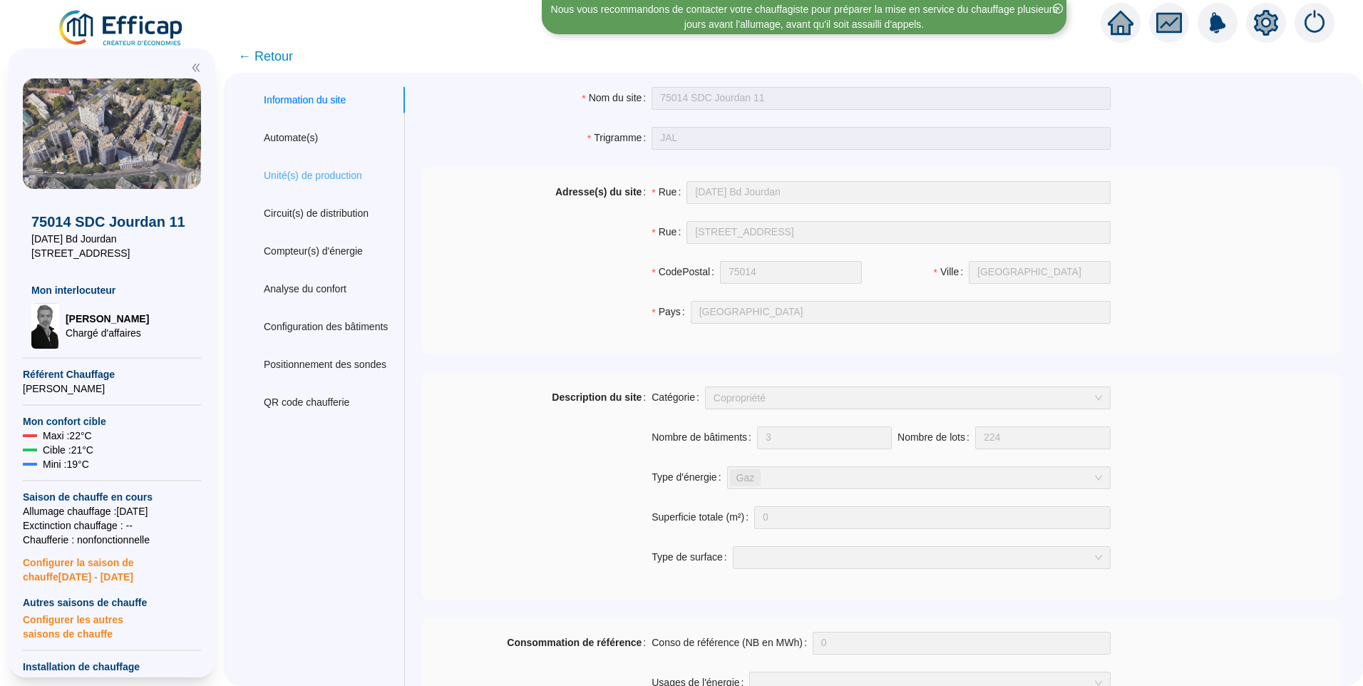
click at [326, 166] on div "Unité(s) de production" at bounding box center [326, 176] width 158 height 26
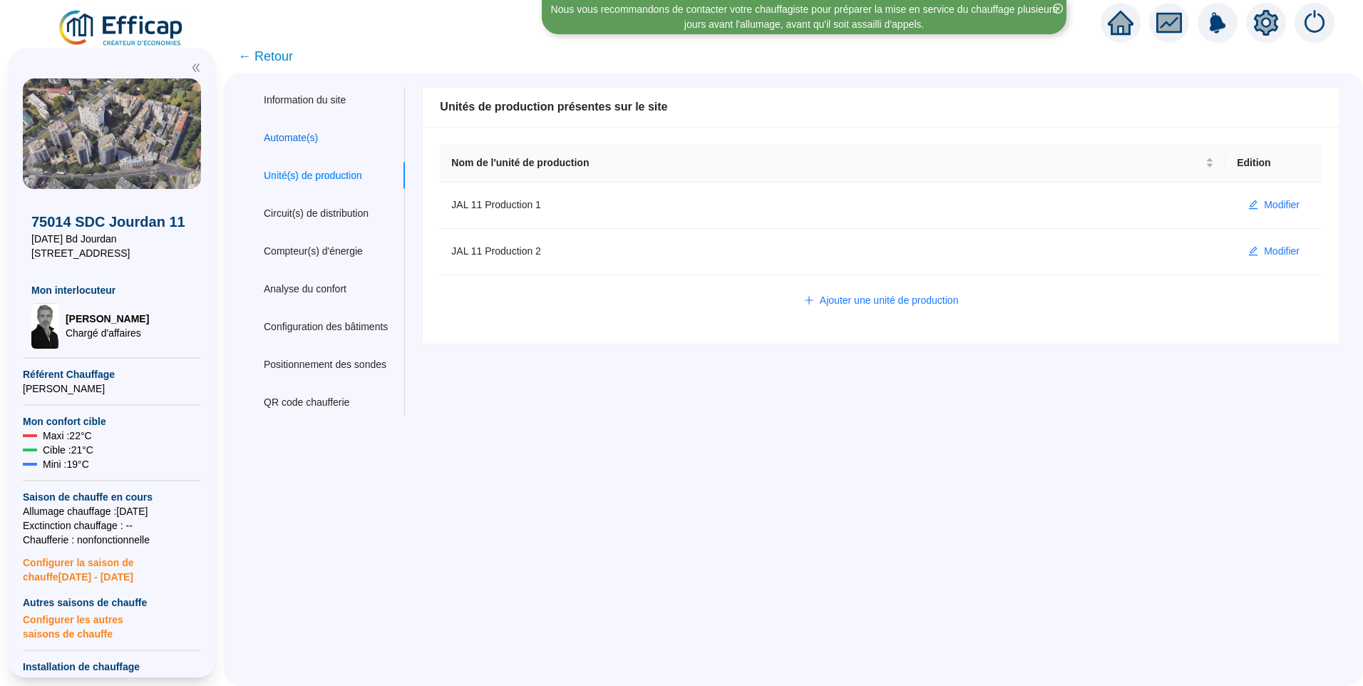
click at [292, 137] on div "Automate(s)" at bounding box center [291, 137] width 54 height 15
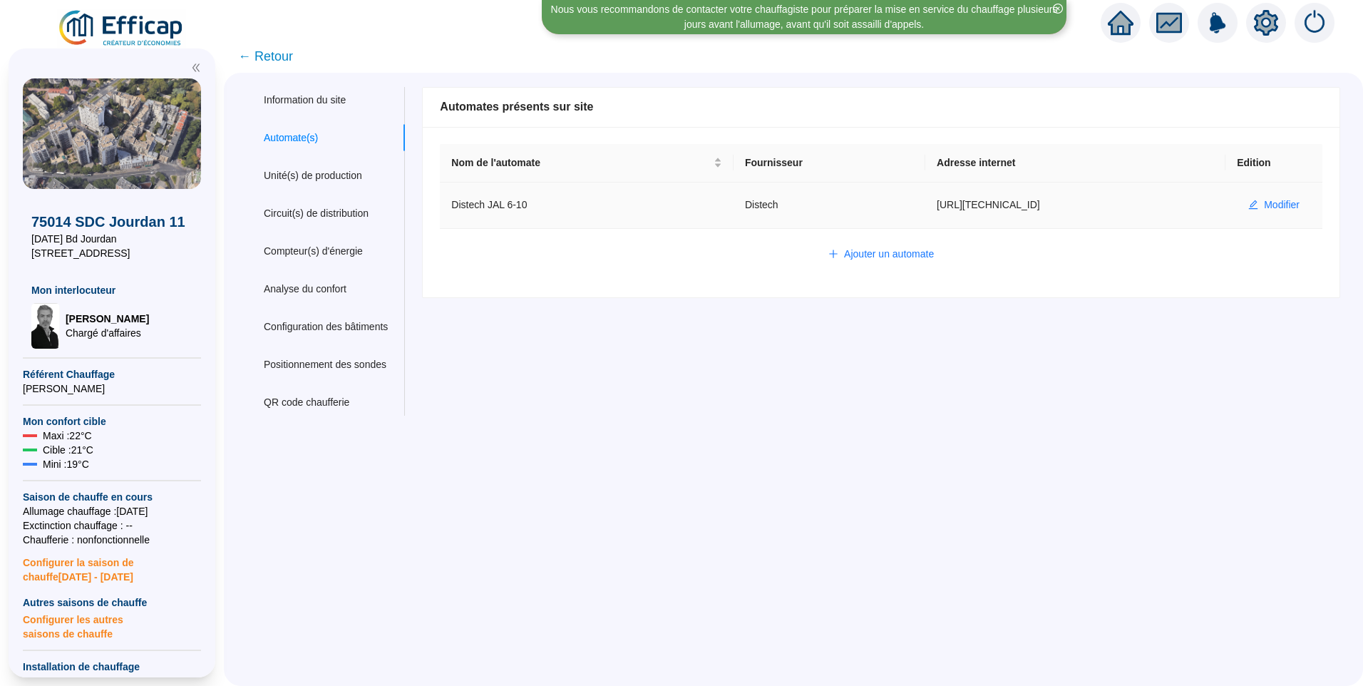
drag, startPoint x: 1038, startPoint y: 199, endPoint x: 908, endPoint y: 218, distance: 131.1
click at [925, 218] on td "https://80.15.160.216:5001" at bounding box center [1075, 205] width 300 height 46
copy td "https://80.15.160.216:5001"
click at [658, 478] on div "Information du site Automate(s) Unité(s) de production Circuit(s) de distributi…" at bounding box center [793, 379] width 1139 height 613
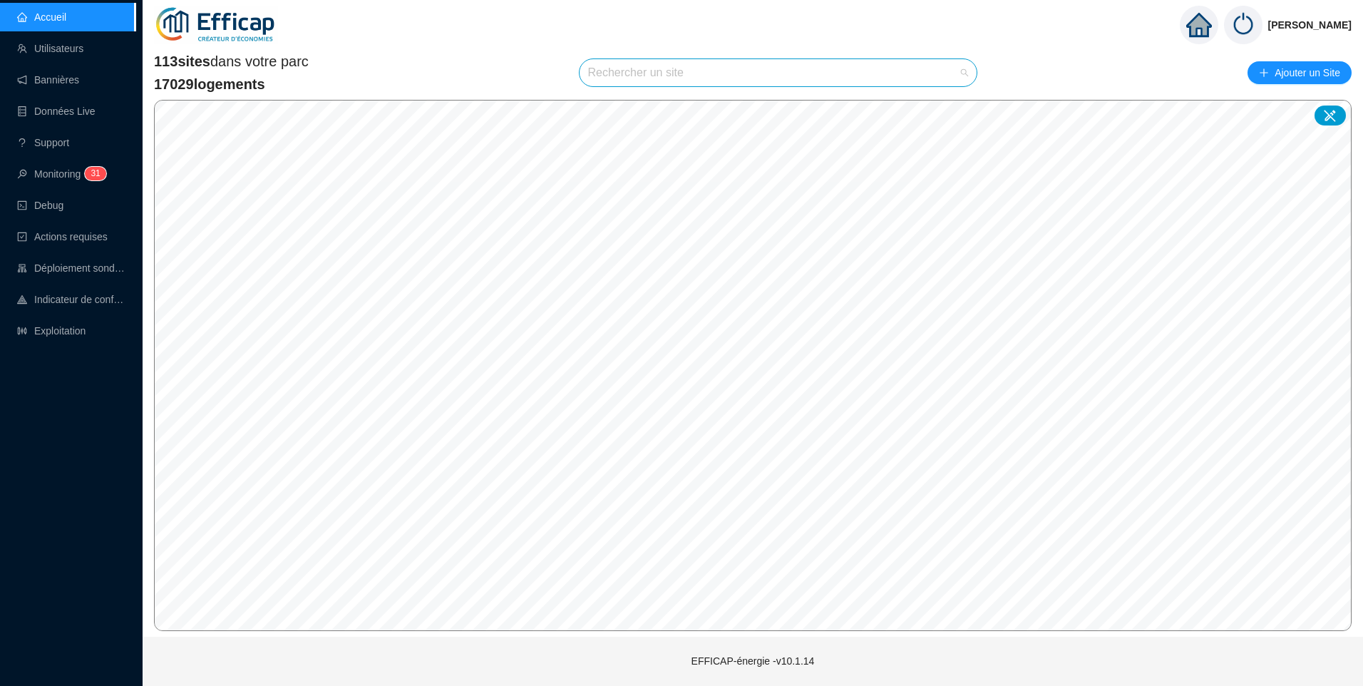
click at [627, 66] on input "search" at bounding box center [772, 72] width 368 height 27
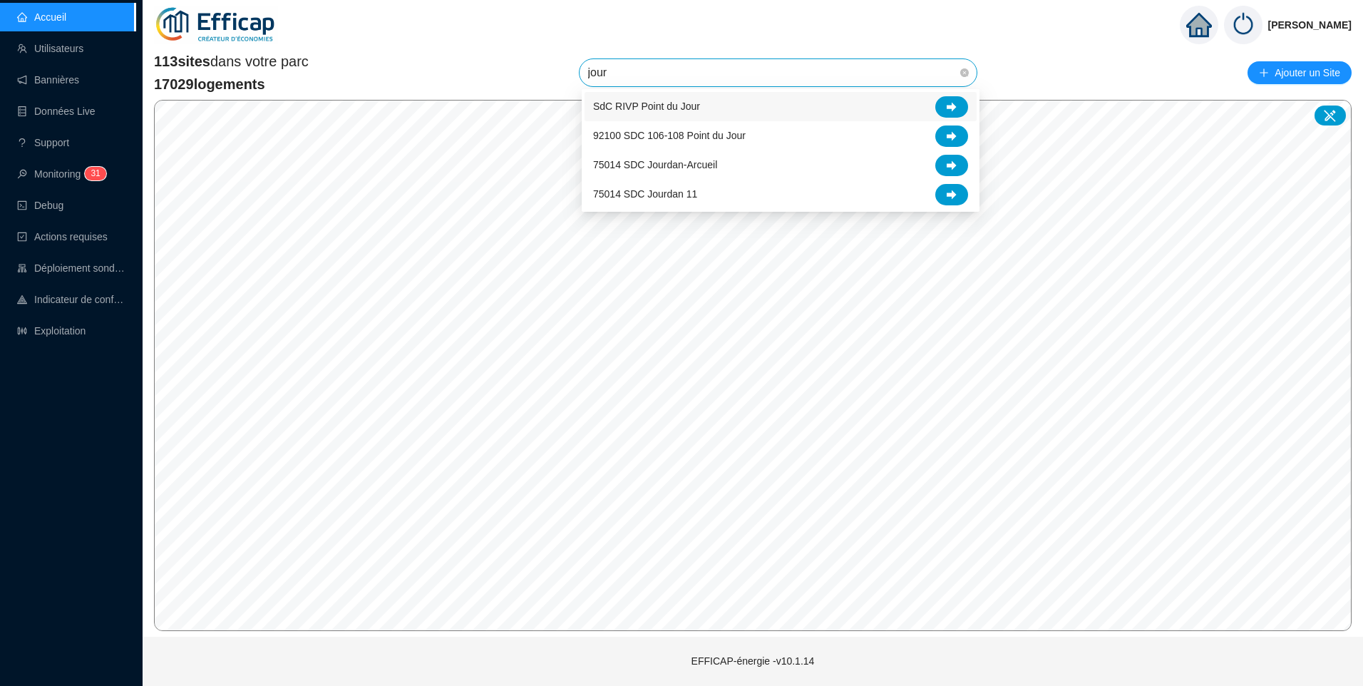
type input "jourd"
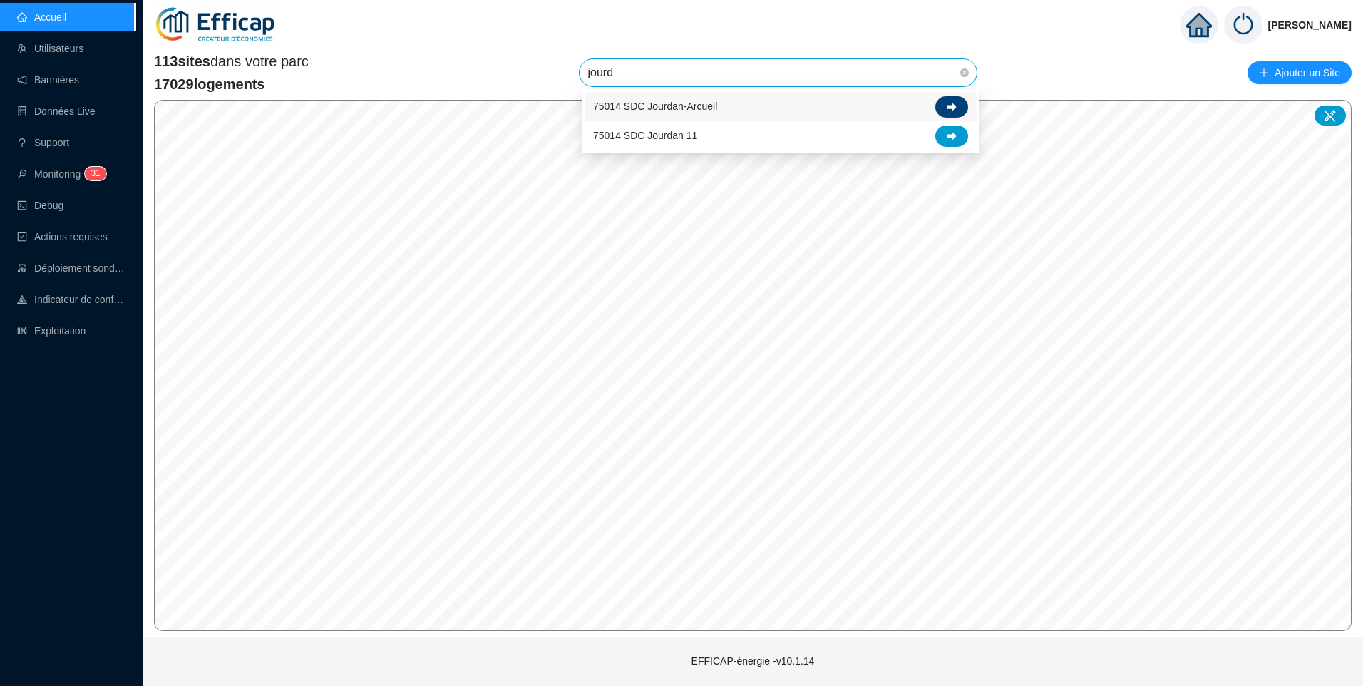
click at [944, 103] on div at bounding box center [951, 106] width 33 height 21
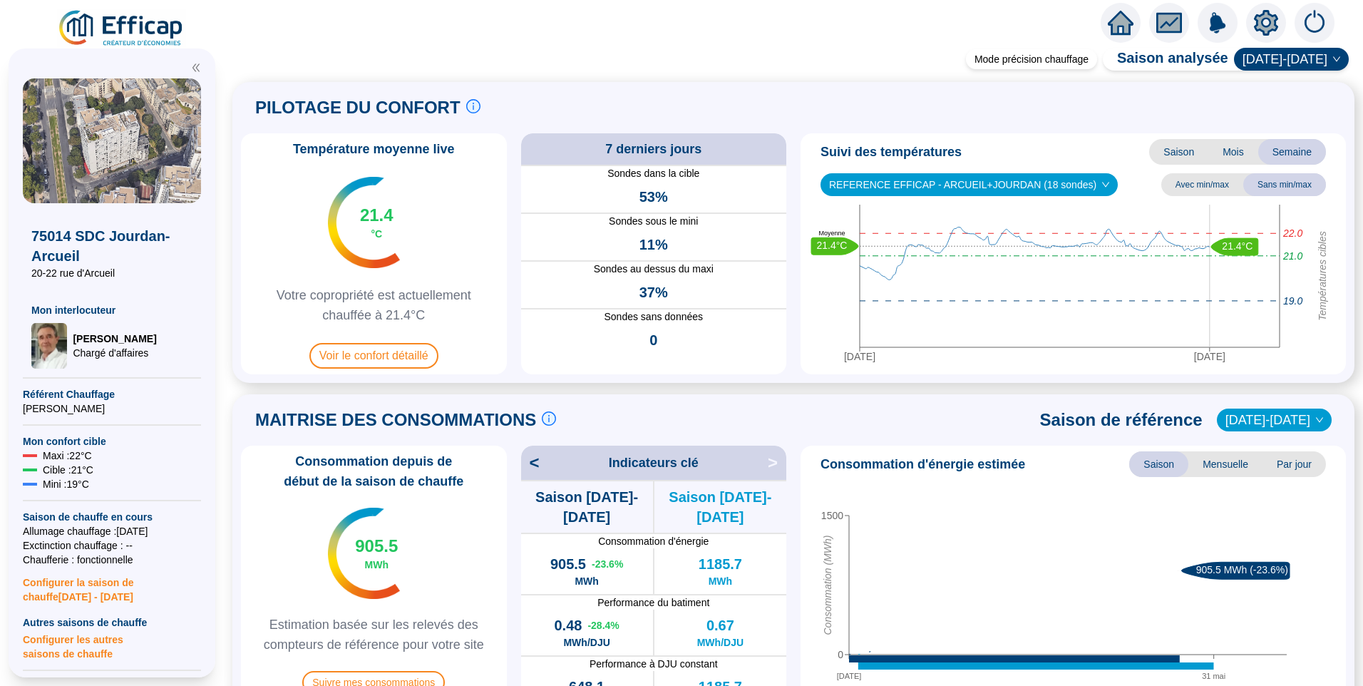
click at [1266, 32] on icon "setting" at bounding box center [1266, 22] width 24 height 23
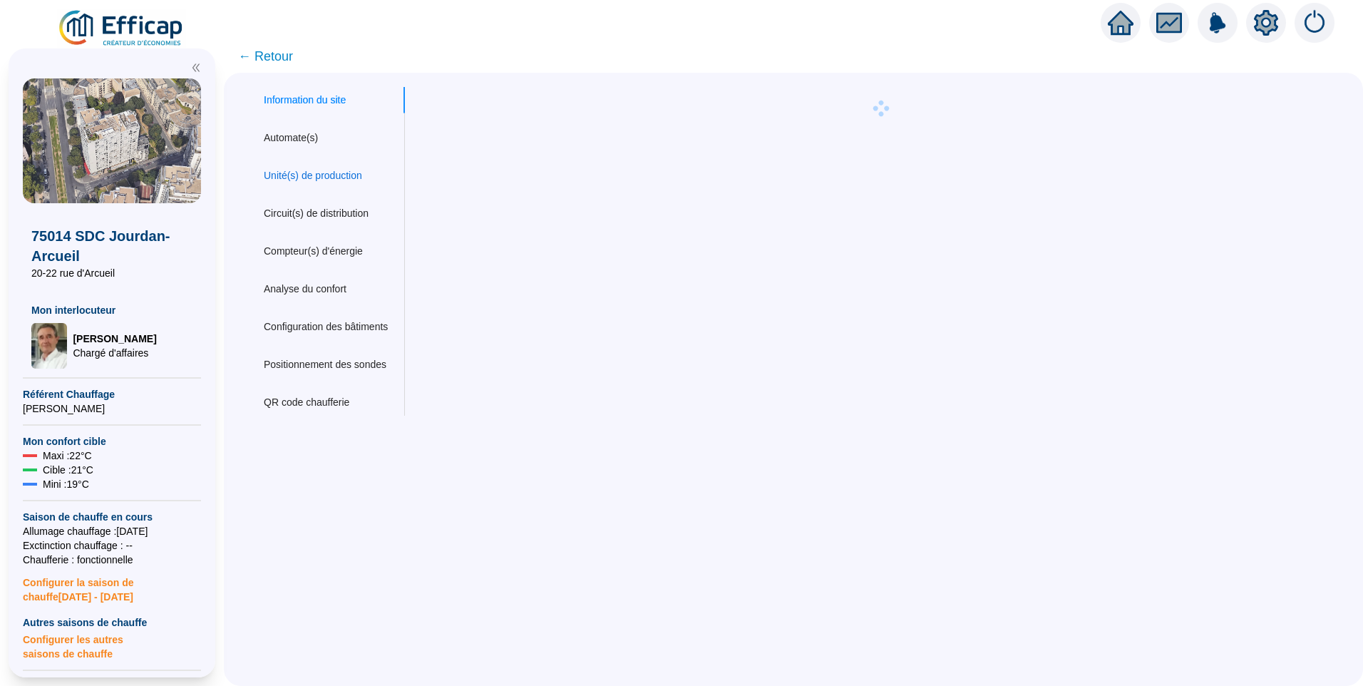
click at [322, 179] on div "Unité(s) de production" at bounding box center [313, 175] width 98 height 15
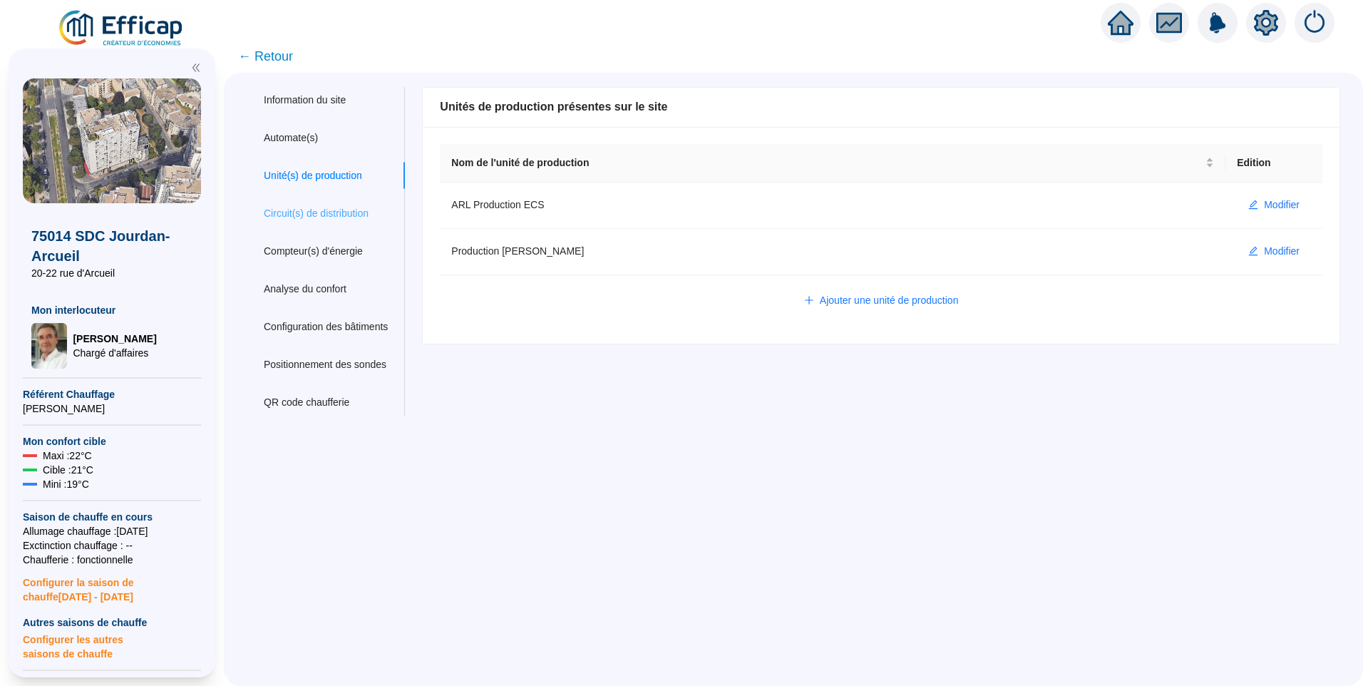
click at [324, 222] on div "Circuit(s) de distribution" at bounding box center [326, 213] width 158 height 26
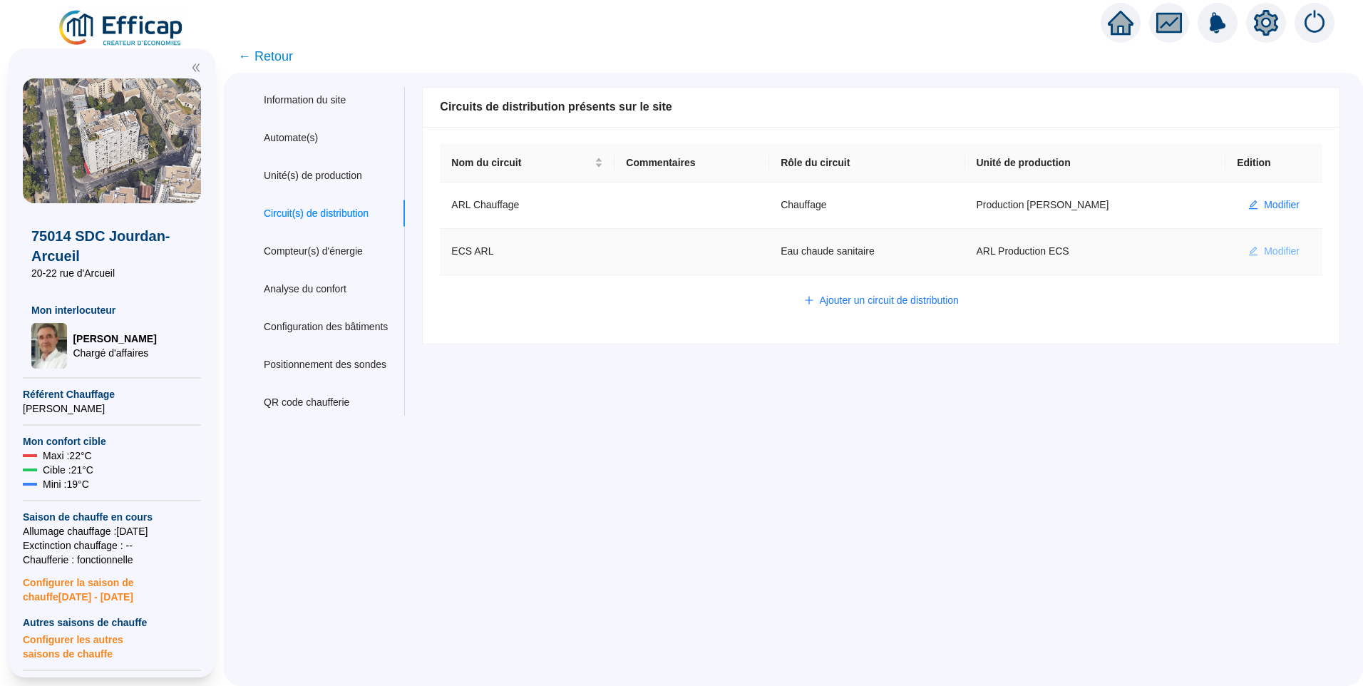
click at [1264, 249] on span "Modifier" at bounding box center [1282, 251] width 36 height 15
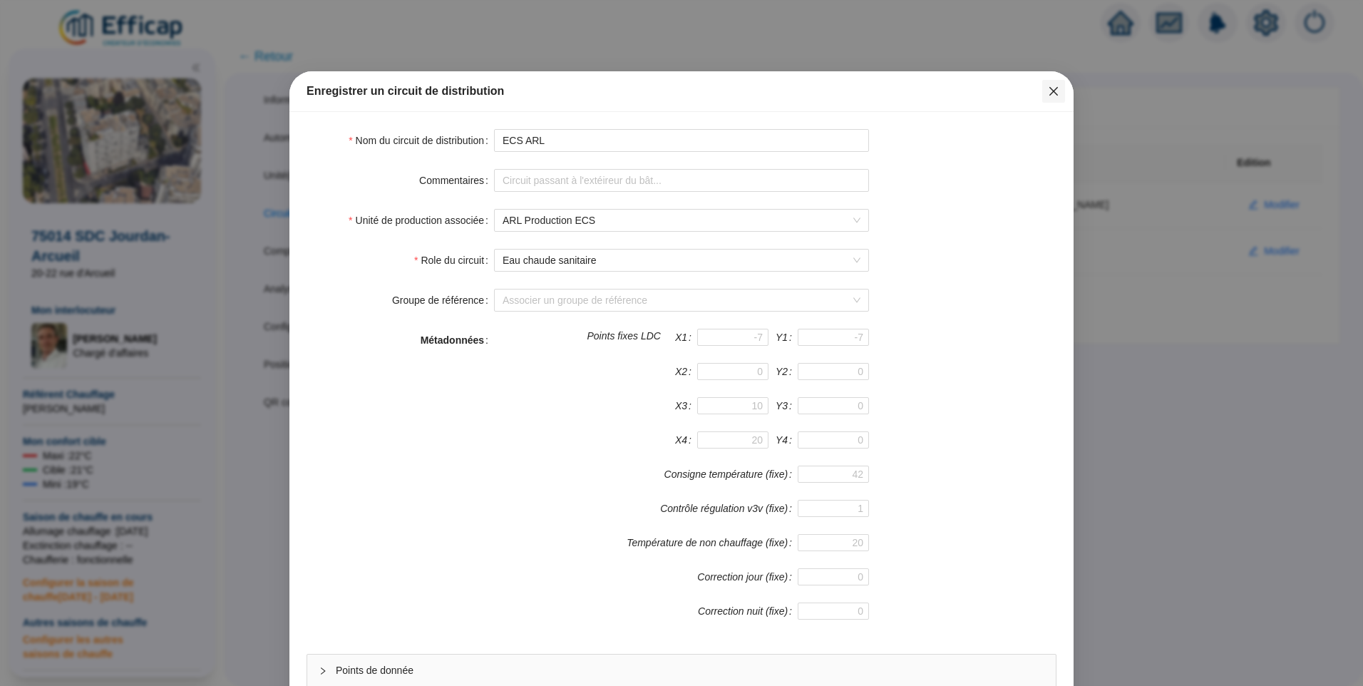
click at [1048, 86] on icon "close" at bounding box center [1053, 91] width 11 height 11
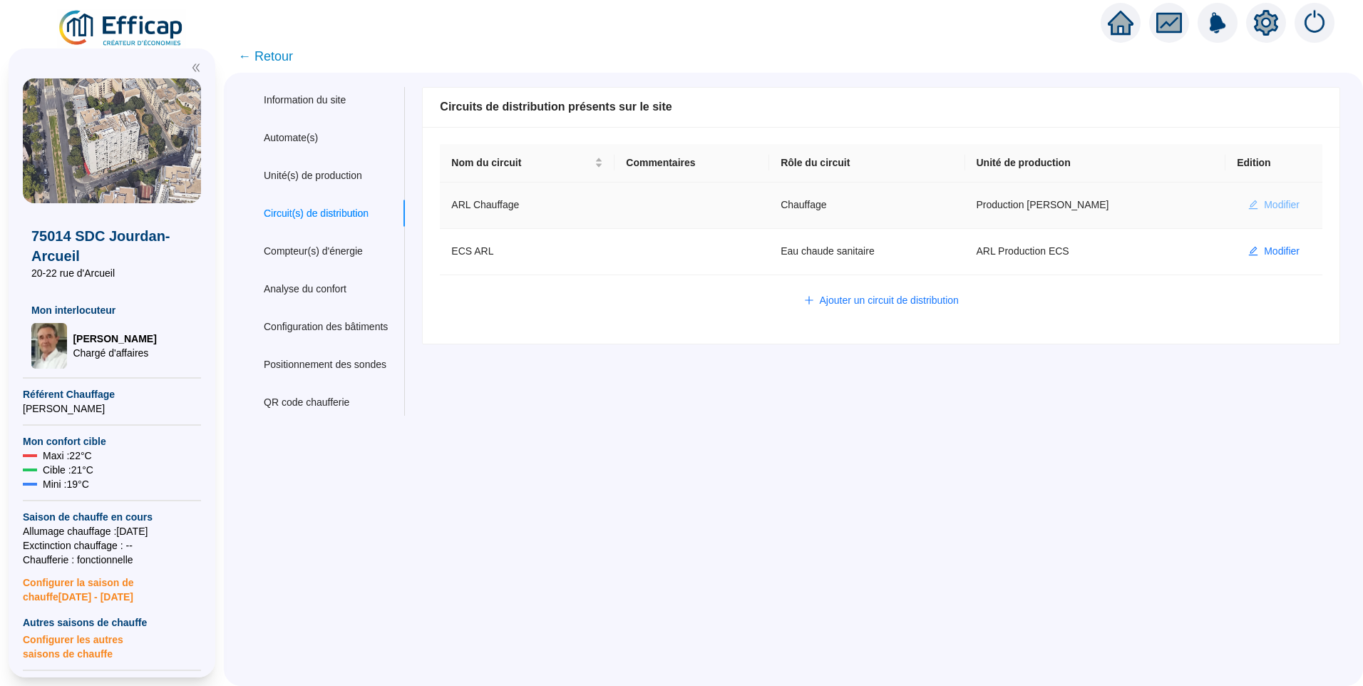
click at [1265, 214] on button "Modifier" at bounding box center [1274, 205] width 74 height 23
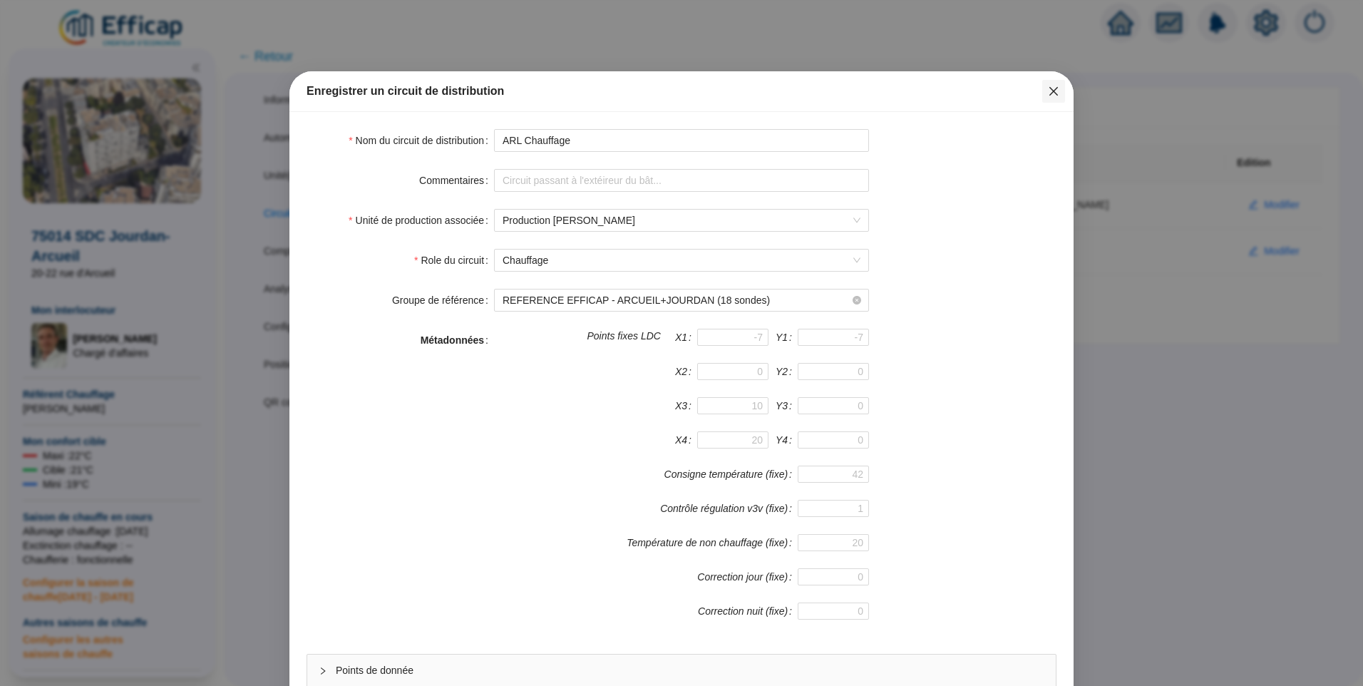
click at [1049, 94] on icon "close" at bounding box center [1053, 91] width 11 height 11
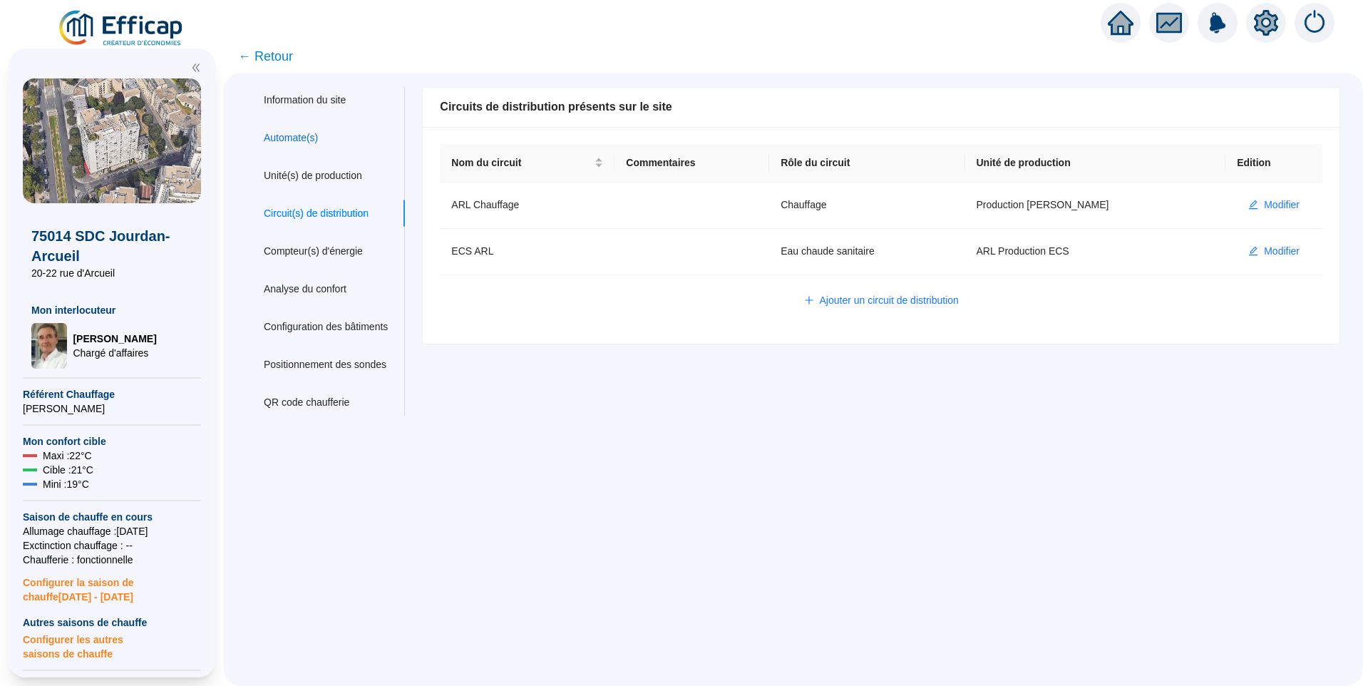
click at [297, 140] on div "Automate(s)" at bounding box center [291, 137] width 54 height 15
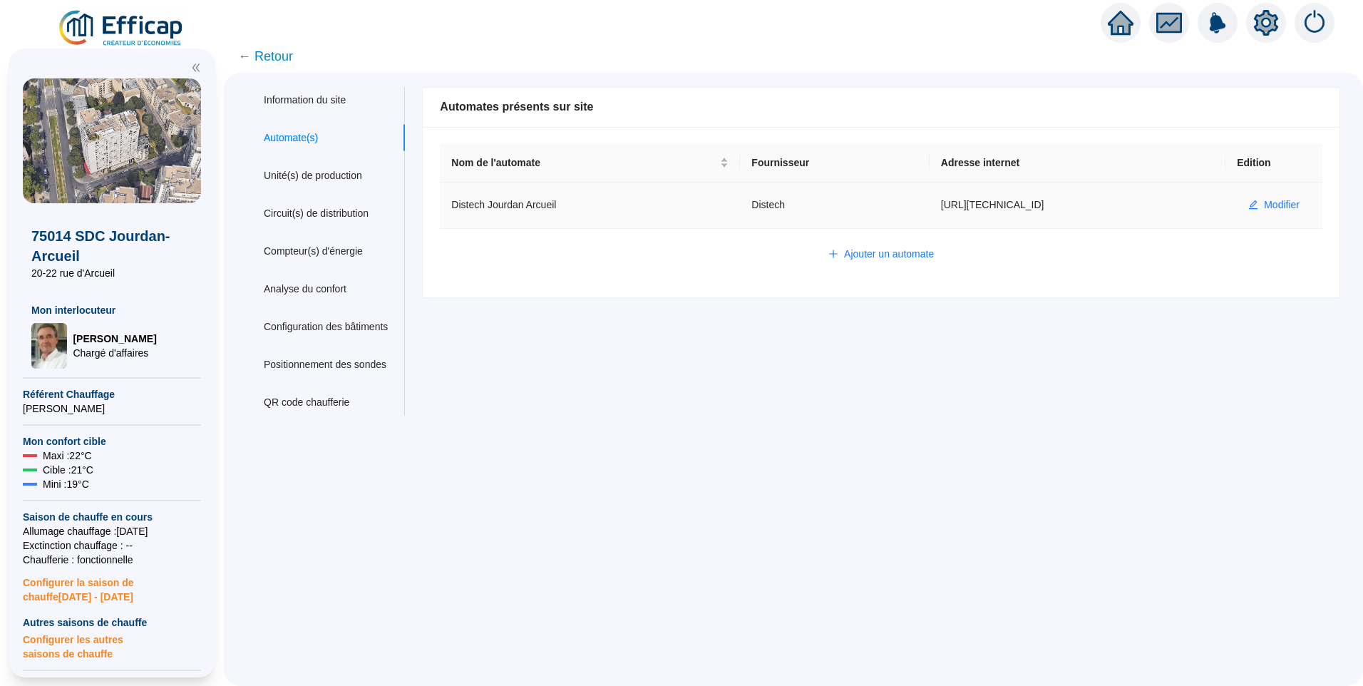
drag, startPoint x: 1036, startPoint y: 203, endPoint x: 929, endPoint y: 214, distance: 107.4
click at [929, 214] on td "[URL][TECHNICAL_ID]" at bounding box center [1077, 205] width 296 height 46
click at [768, 448] on div "Information du site Automate(s) Unité(s) de production Circuit(s) de distributi…" at bounding box center [793, 379] width 1139 height 613
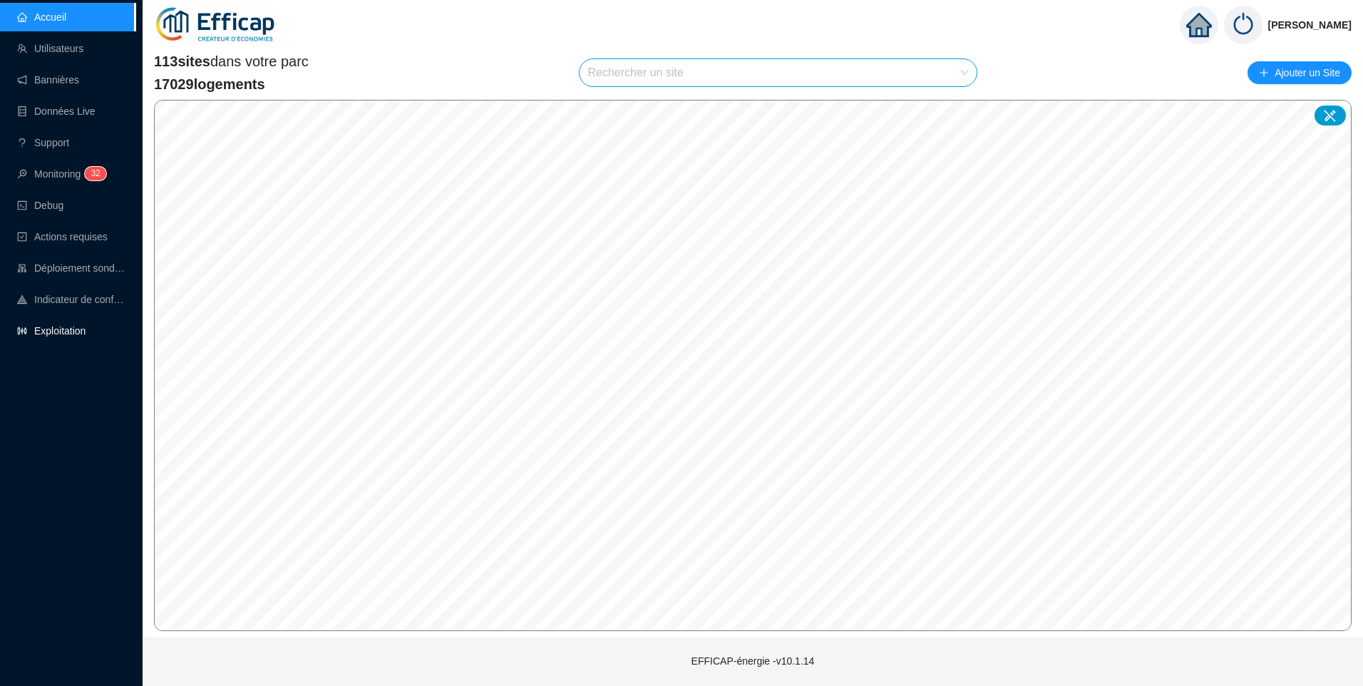
click at [65, 332] on link "Exploitation" at bounding box center [51, 330] width 68 height 11
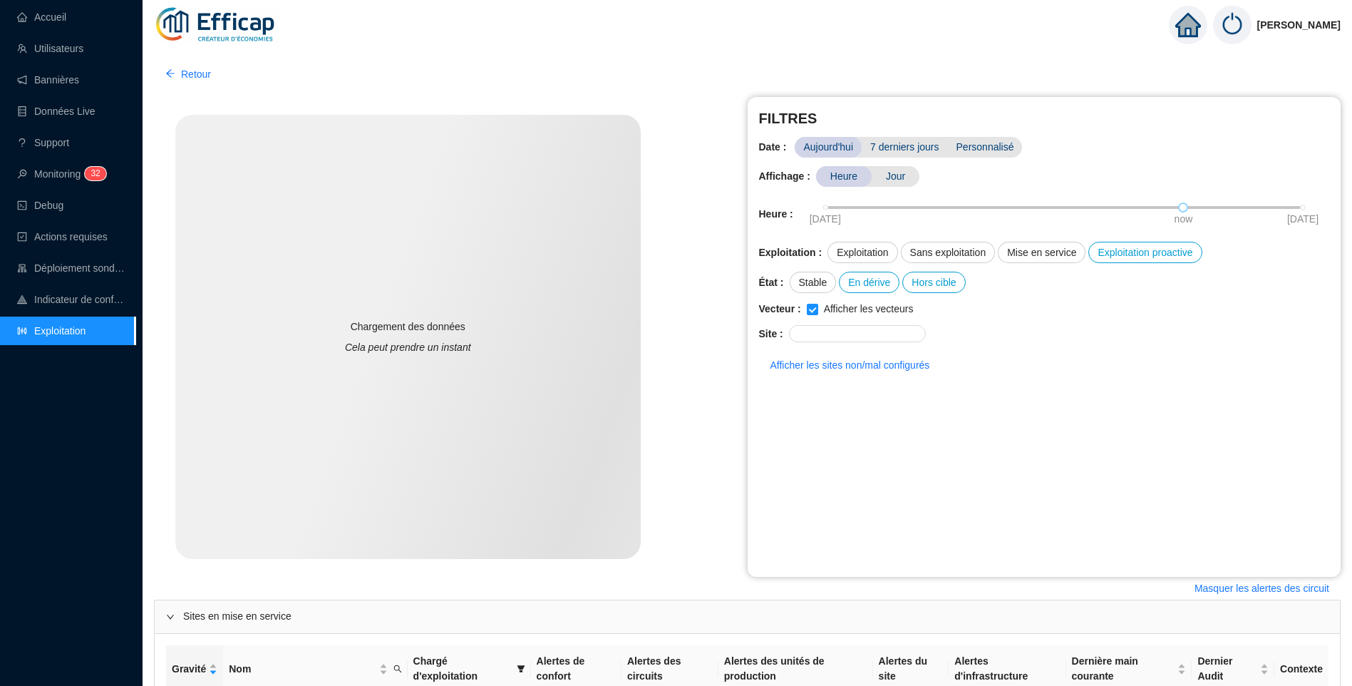
click at [696, 405] on div "Chargement des données Cela peut prendre un instant" at bounding box center [451, 337] width 594 height 480
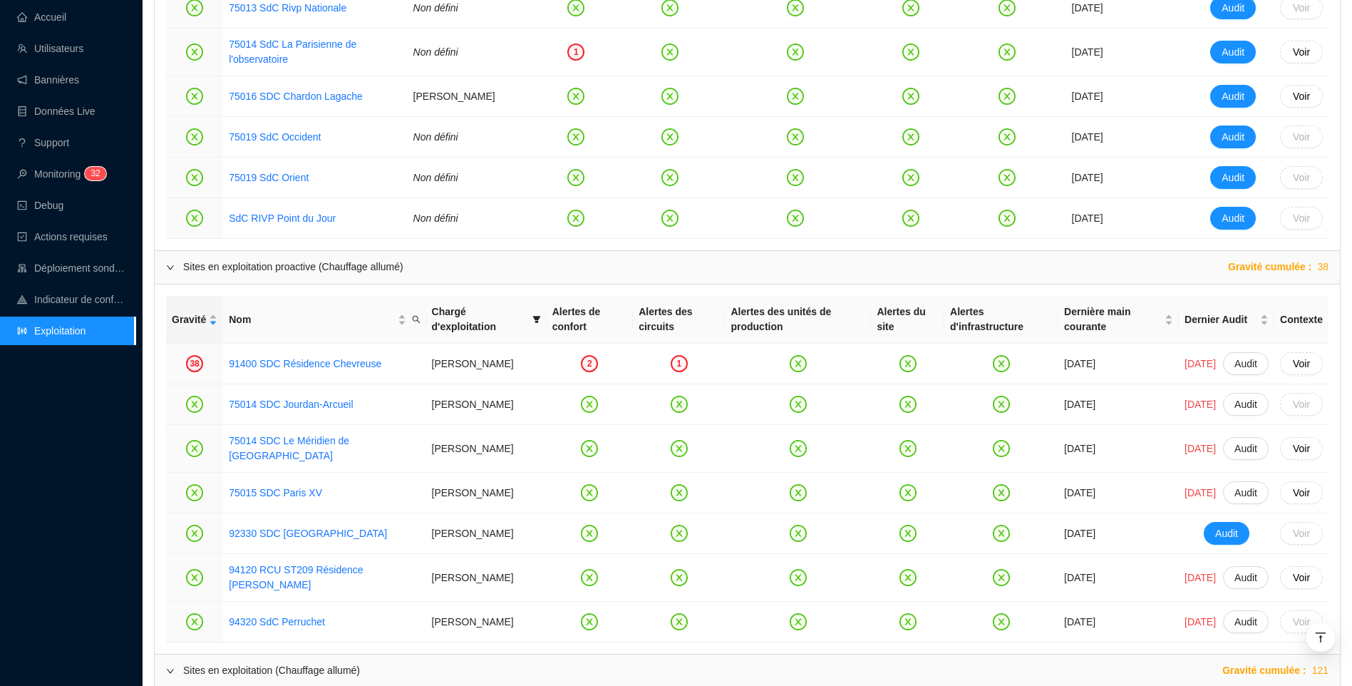
scroll to position [927, 0]
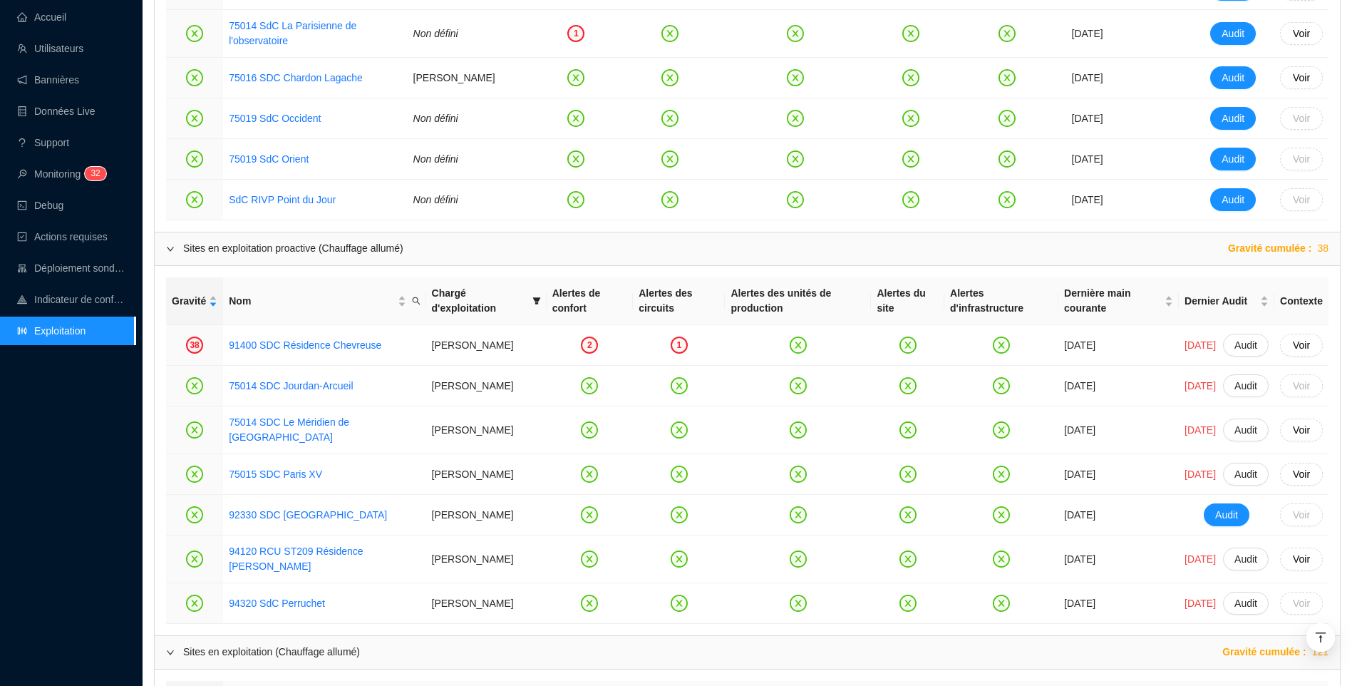
click at [36, 505] on div "Accueil Utilisateurs Bannières Données Live Support Monitoring 3 2 Debug Action…" at bounding box center [67, 343] width 135 height 686
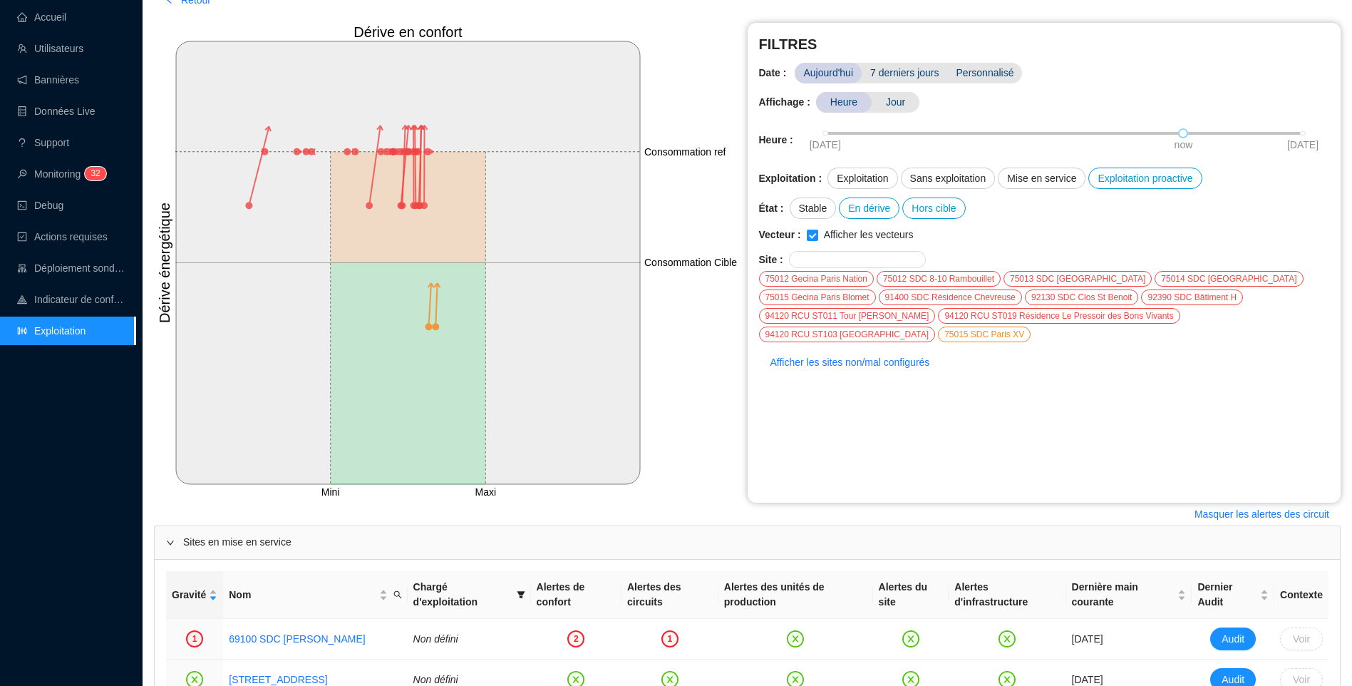
scroll to position [71, 0]
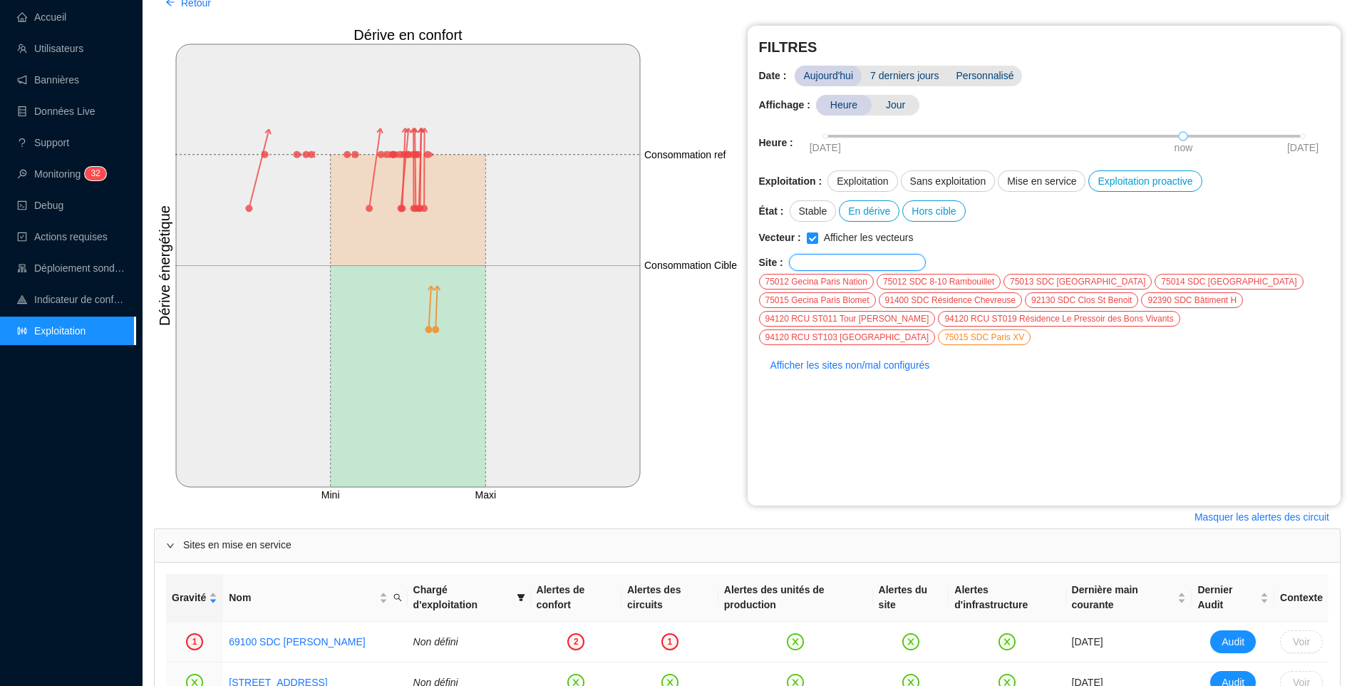
click at [855, 262] on input "text" at bounding box center [852, 262] width 108 height 9
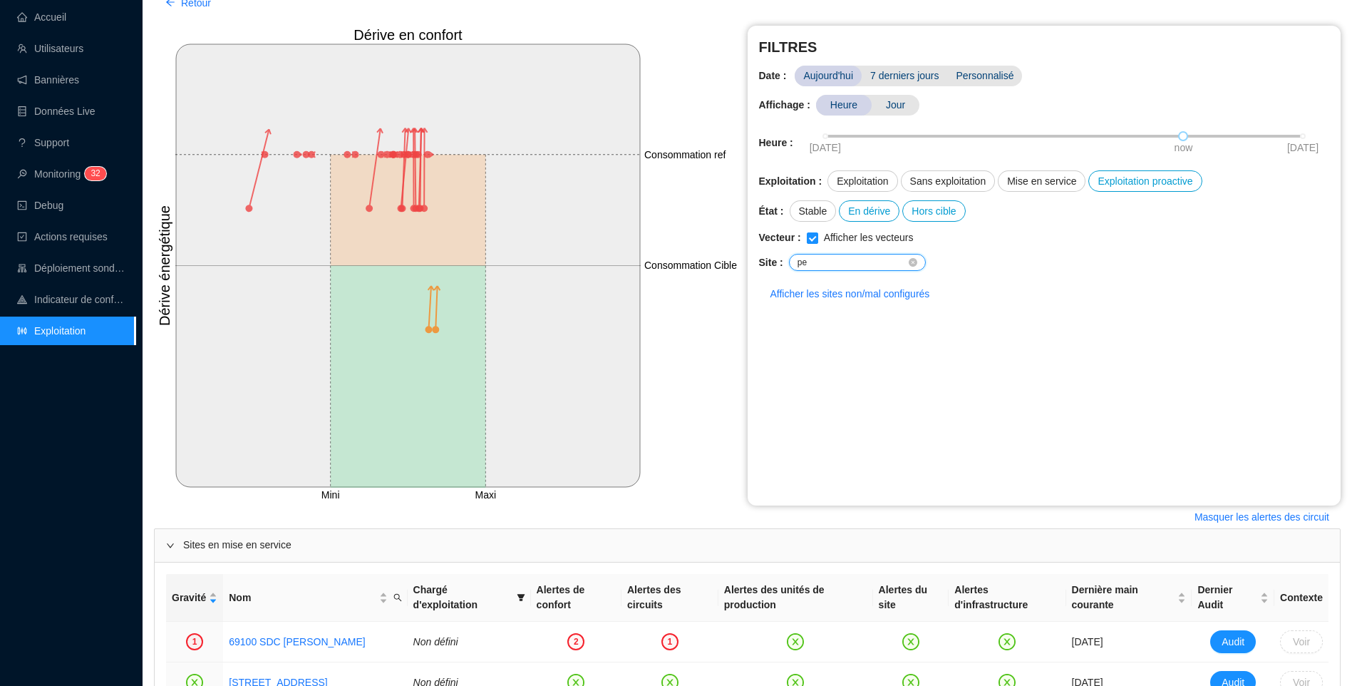
type input "p"
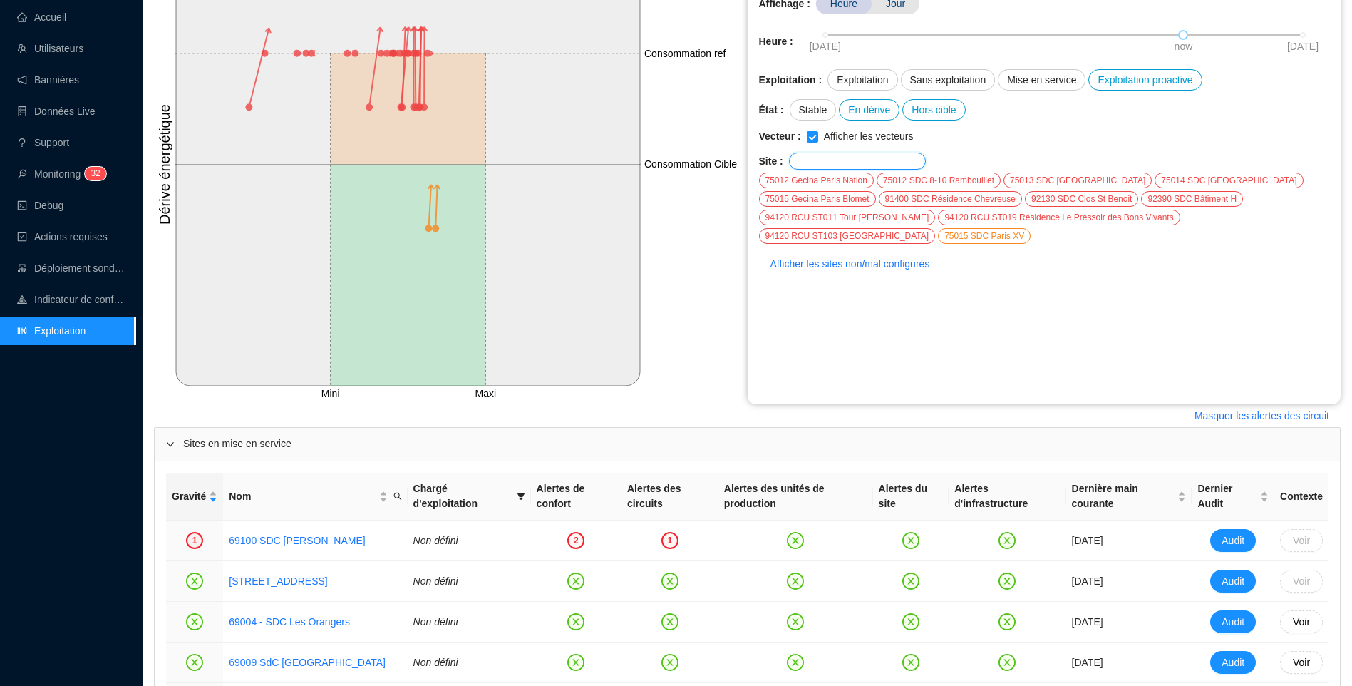
scroll to position [143, 0]
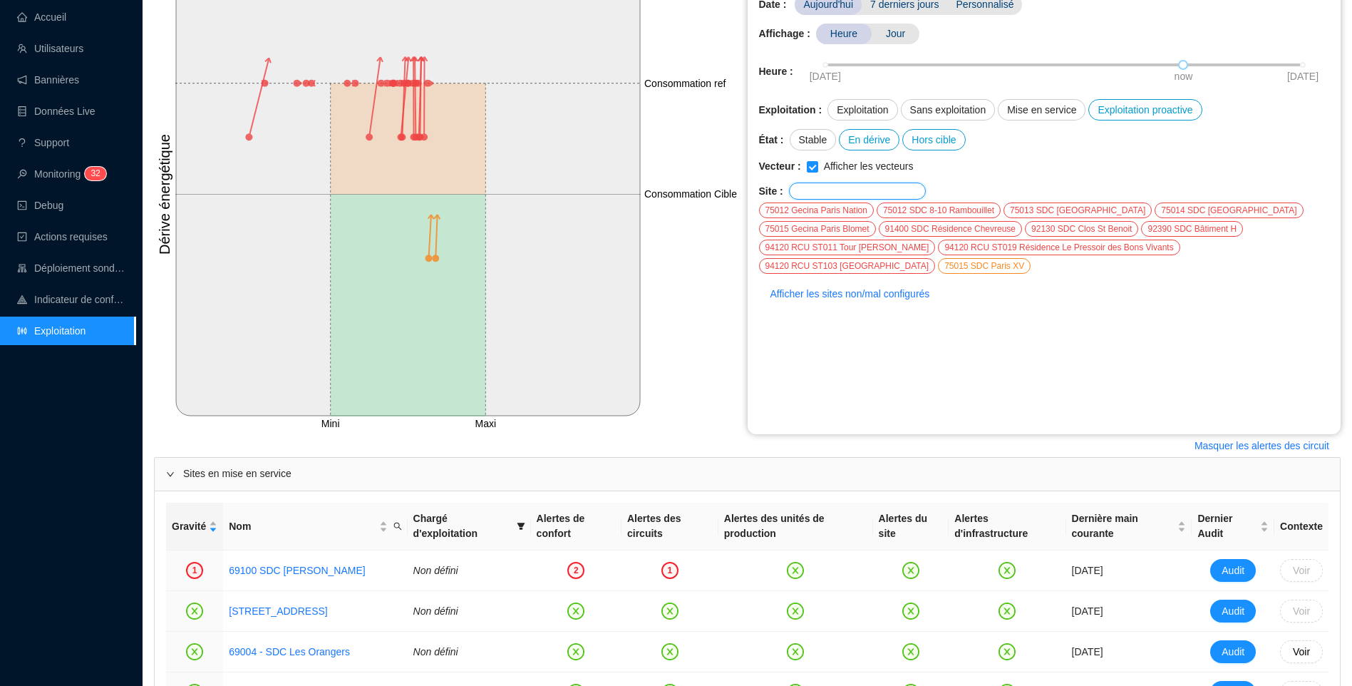
click at [849, 191] on input "text" at bounding box center [852, 191] width 108 height 9
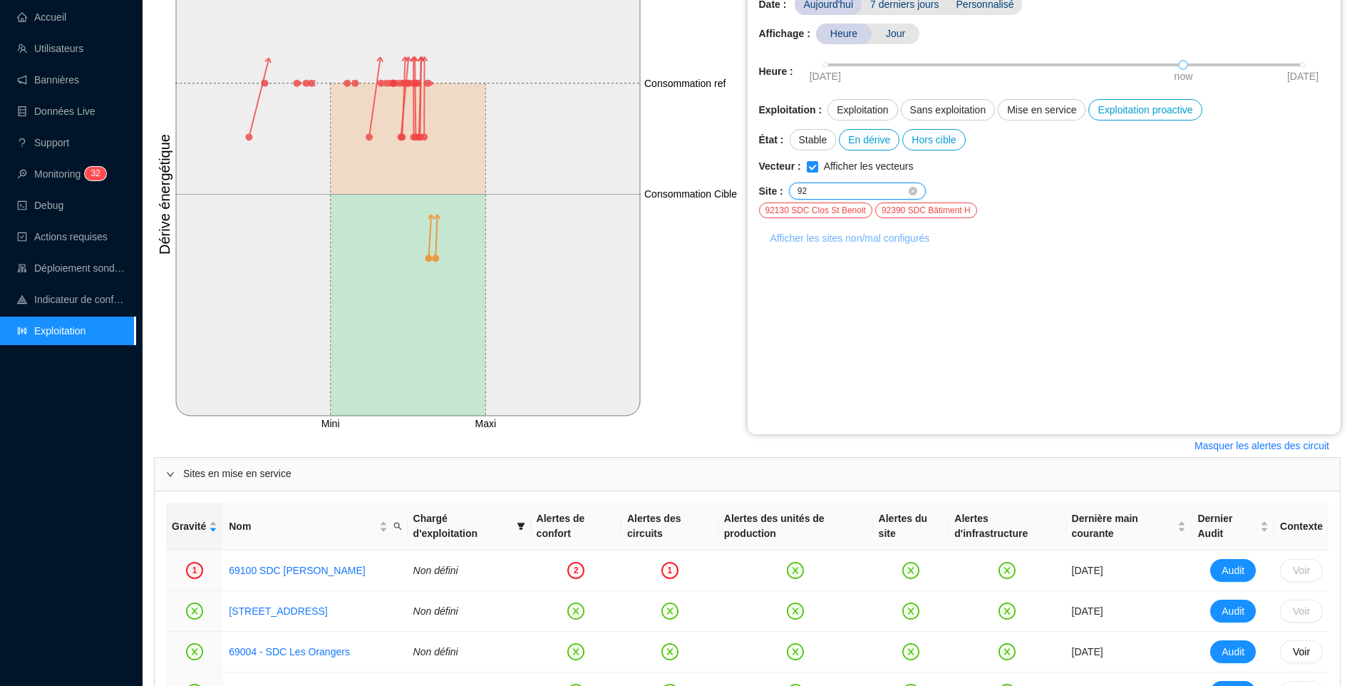
type input "92"
click at [863, 241] on span "Afficher les sites non/mal configurés" at bounding box center [850, 238] width 160 height 15
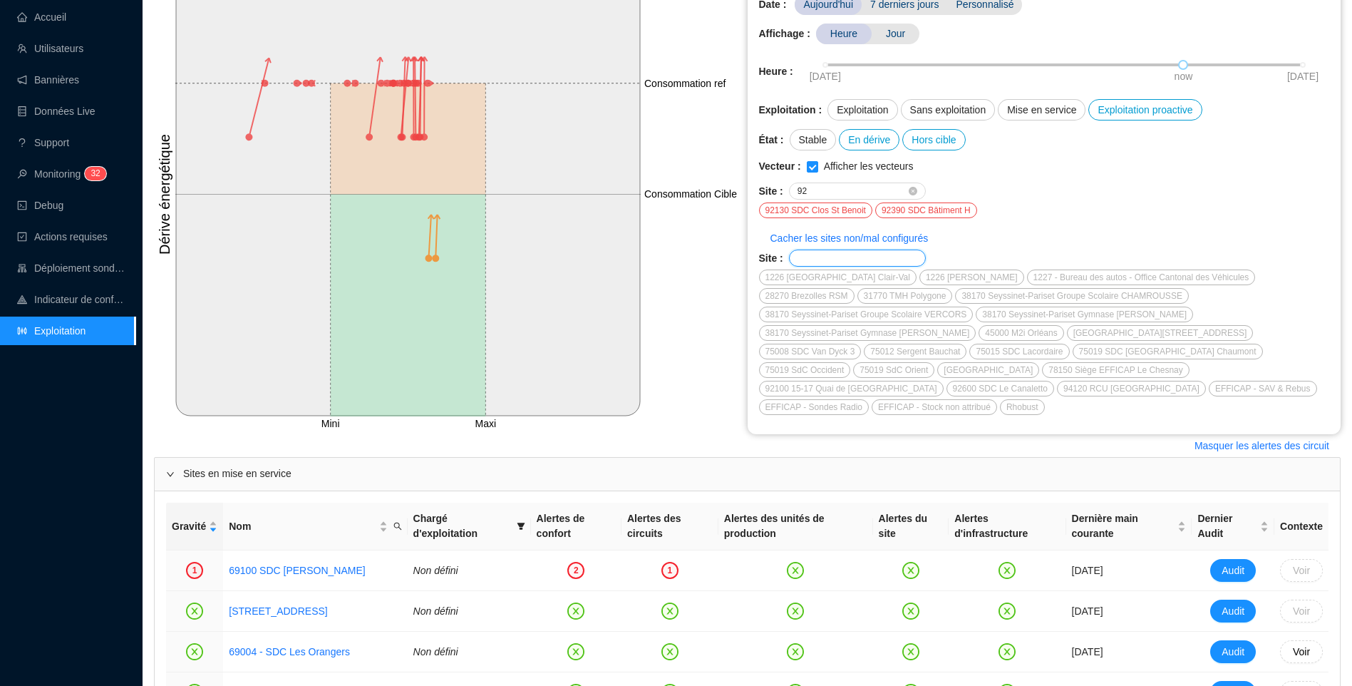
click at [850, 262] on input "text" at bounding box center [852, 258] width 108 height 9
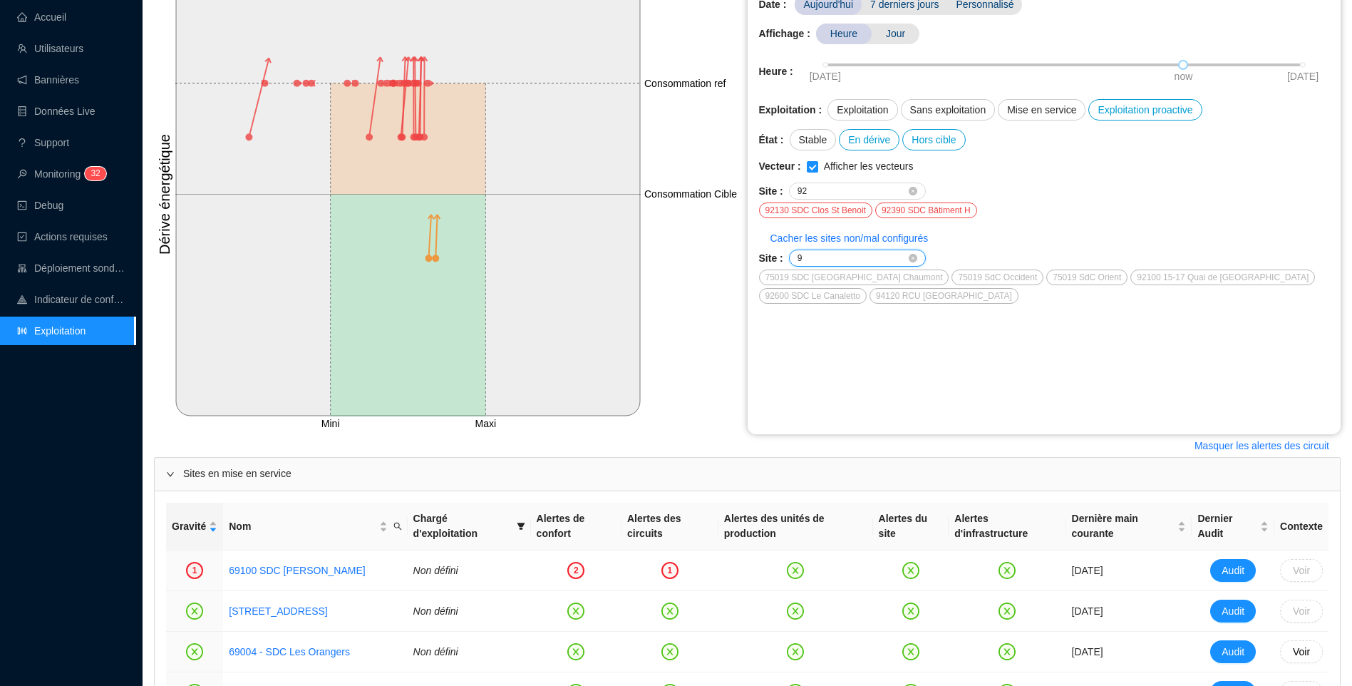
type input "92"
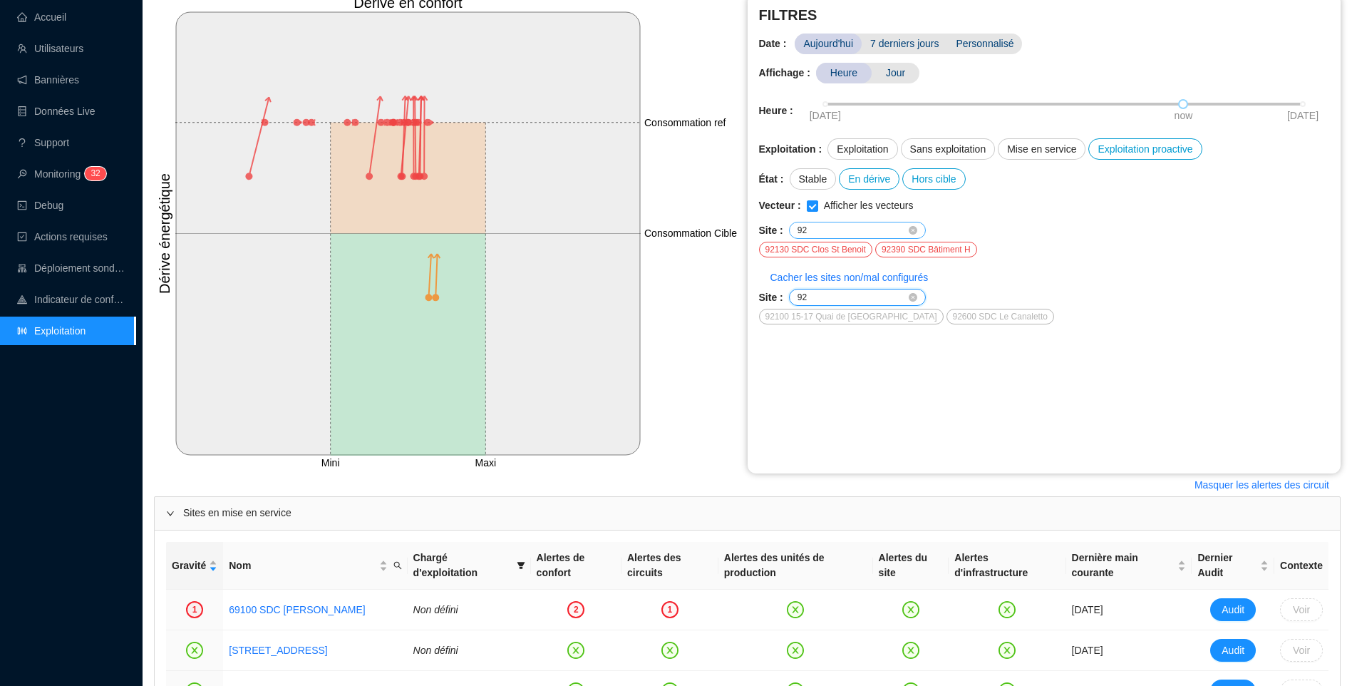
scroll to position [71, 0]
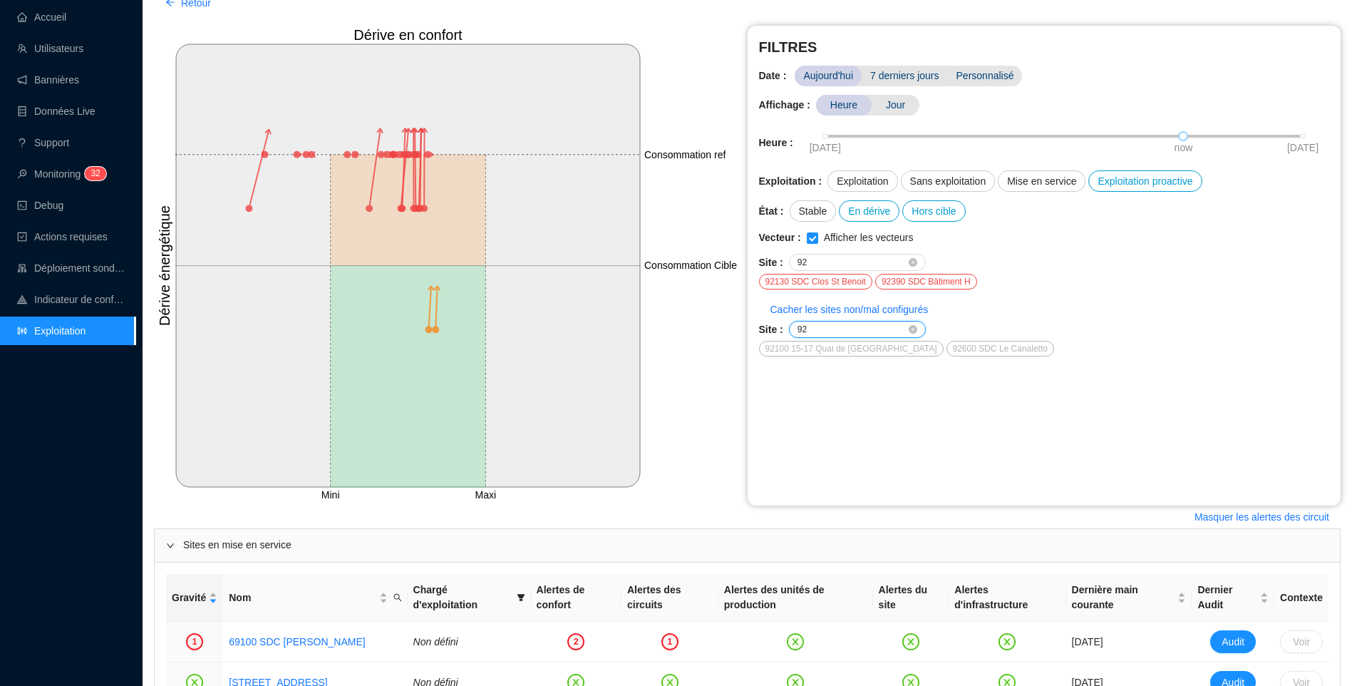
drag, startPoint x: 855, startPoint y: 331, endPoint x: 788, endPoint y: 334, distance: 67.1
click at [789, 334] on span "92" at bounding box center [857, 329] width 137 height 17
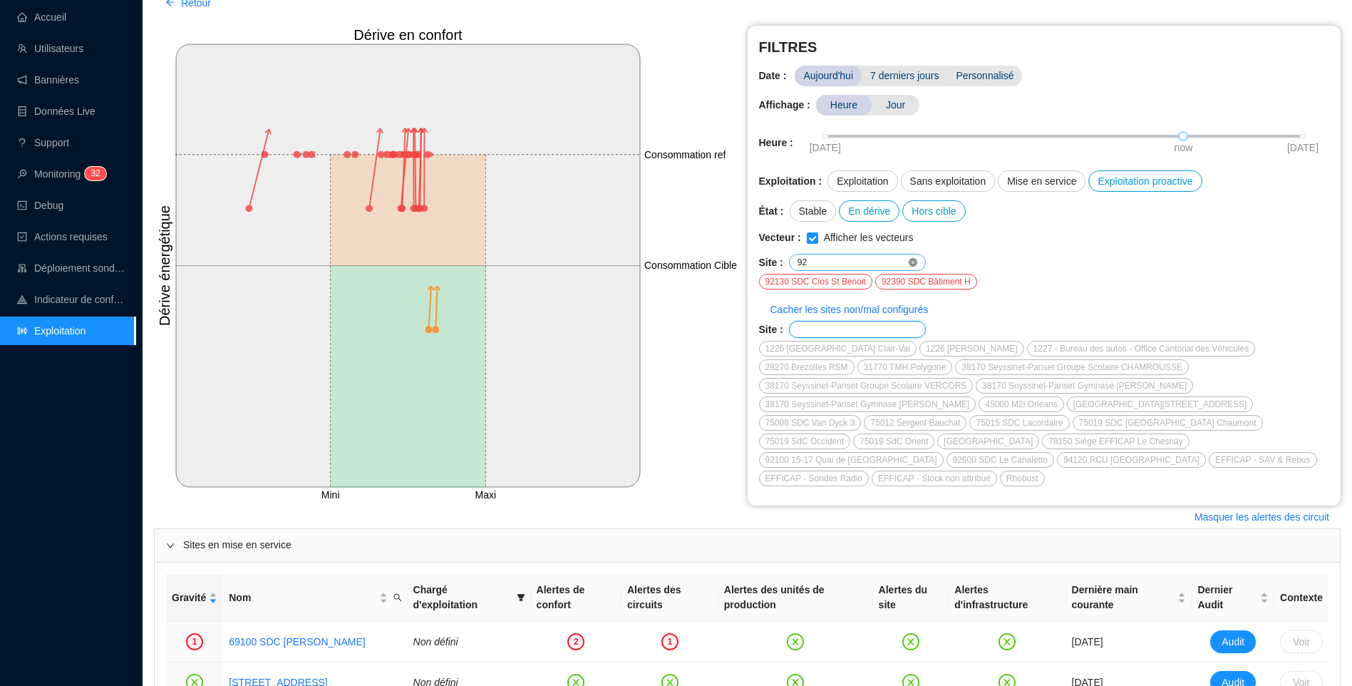
click at [909, 262] on icon "close-circle" at bounding box center [913, 262] width 9 height 9
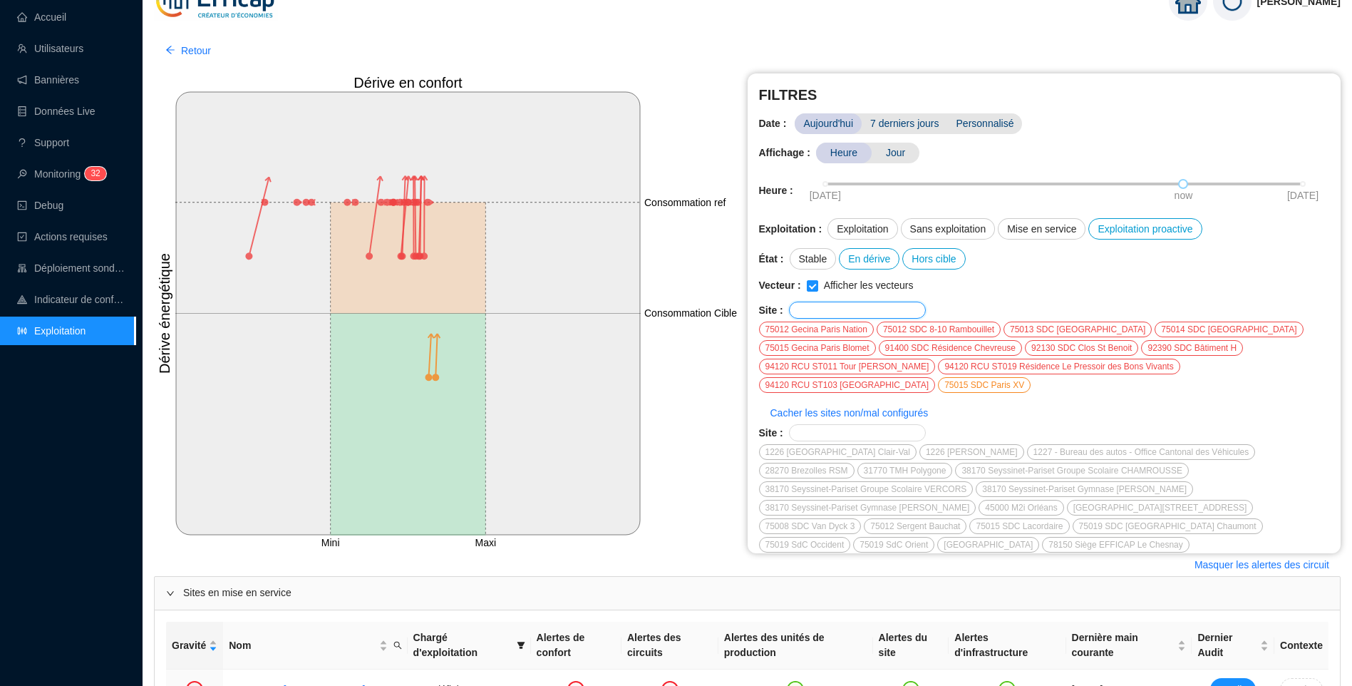
scroll to position [0, 0]
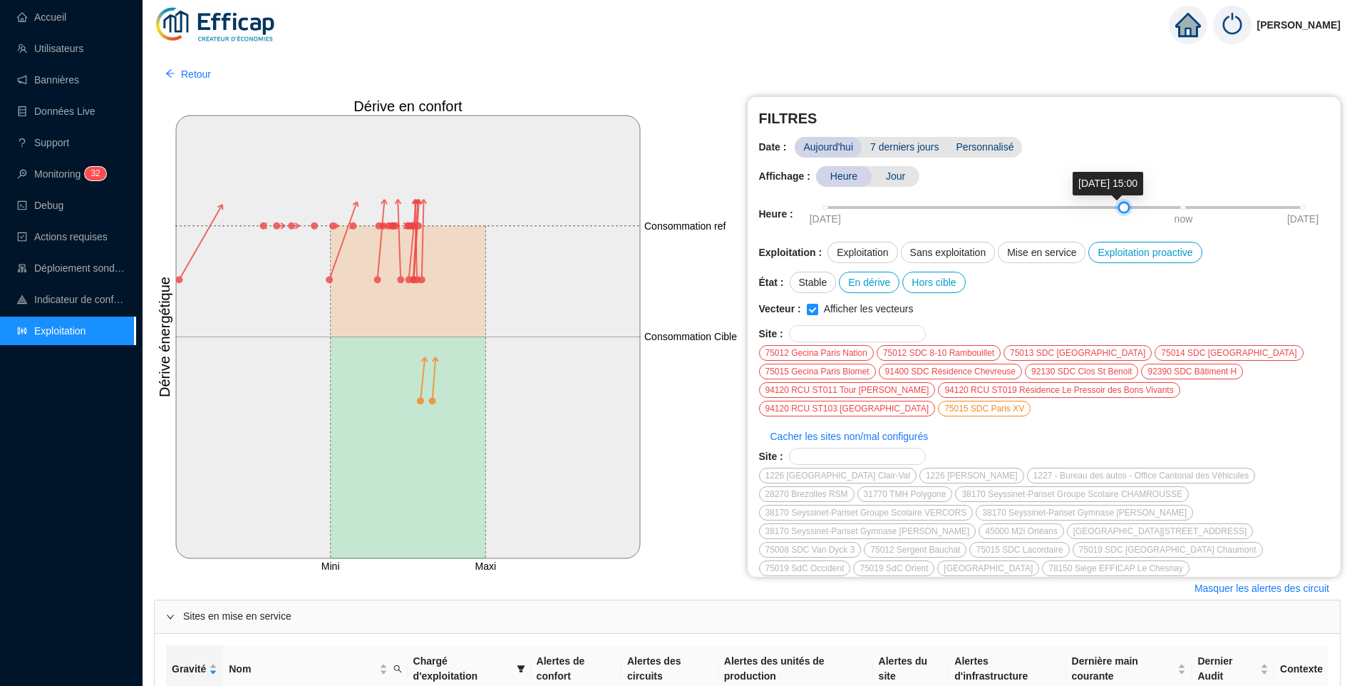
drag, startPoint x: 1176, startPoint y: 204, endPoint x: 1113, endPoint y: 203, distance: 63.4
click at [1120, 204] on div at bounding box center [1123, 207] width 7 height 7
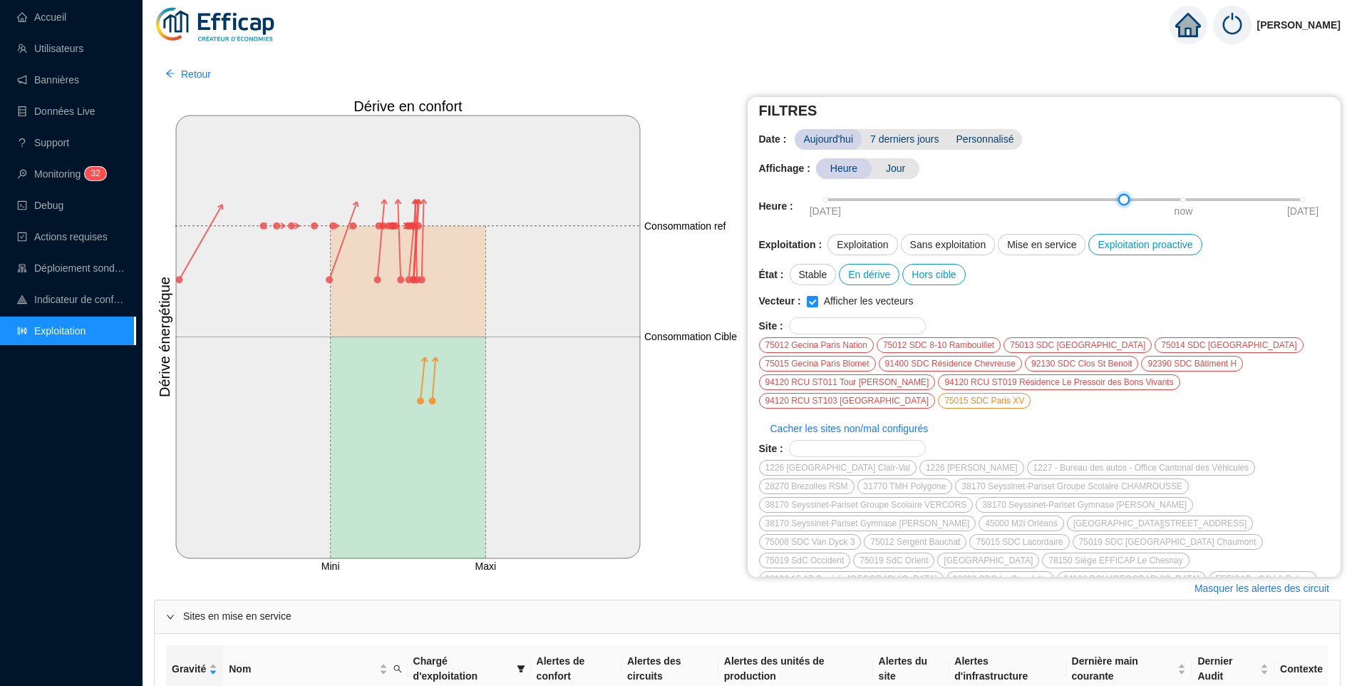
scroll to position [29, 0]
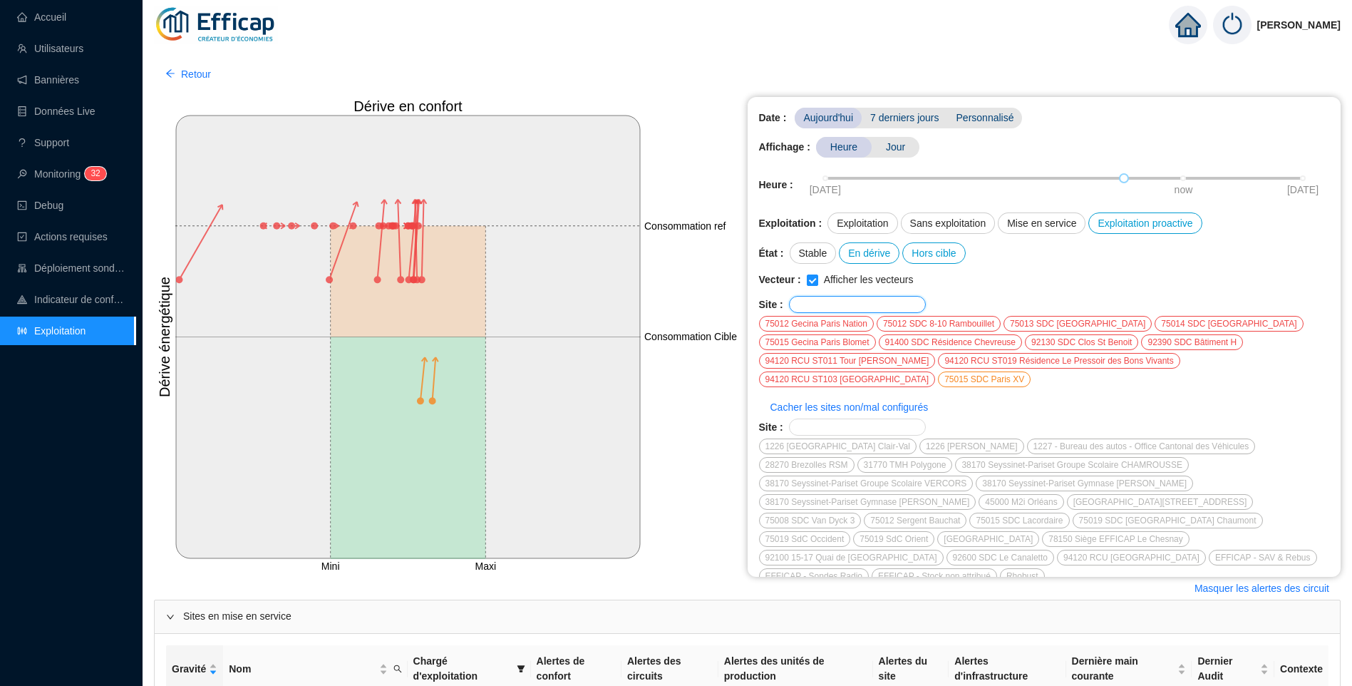
click at [842, 302] on input "text" at bounding box center [852, 304] width 108 height 9
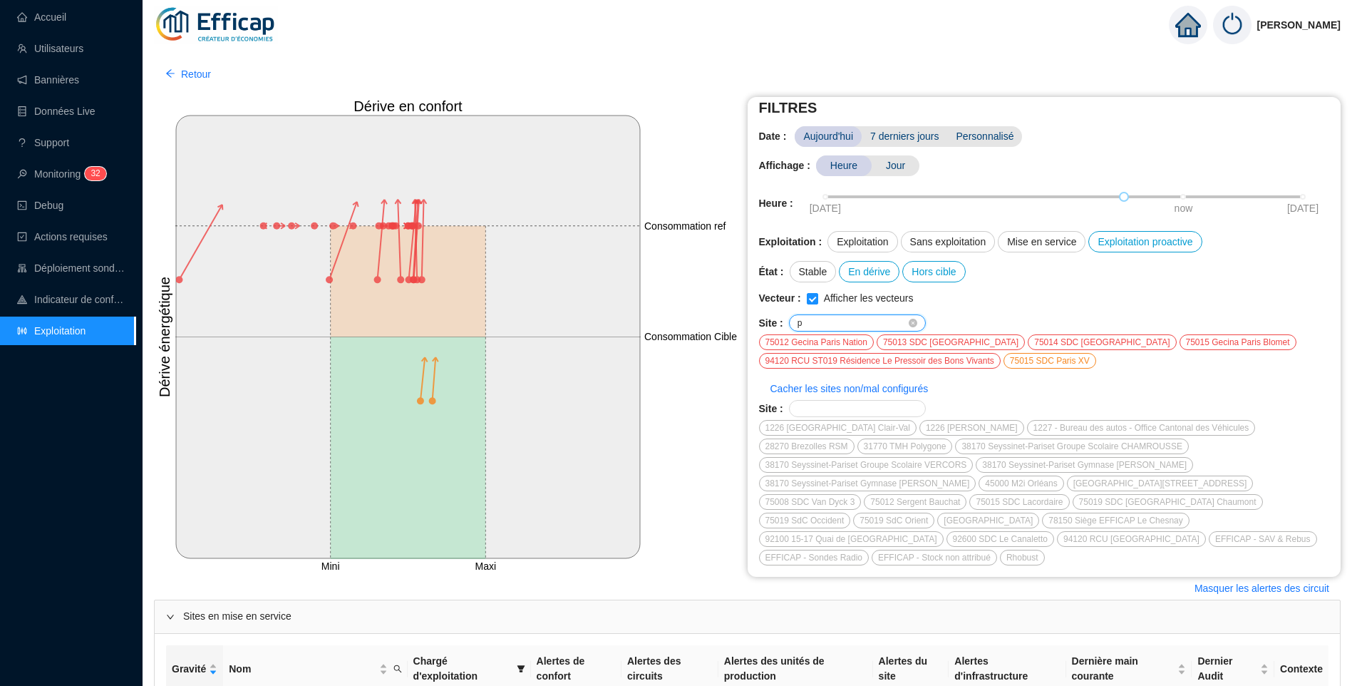
scroll to position [0, 0]
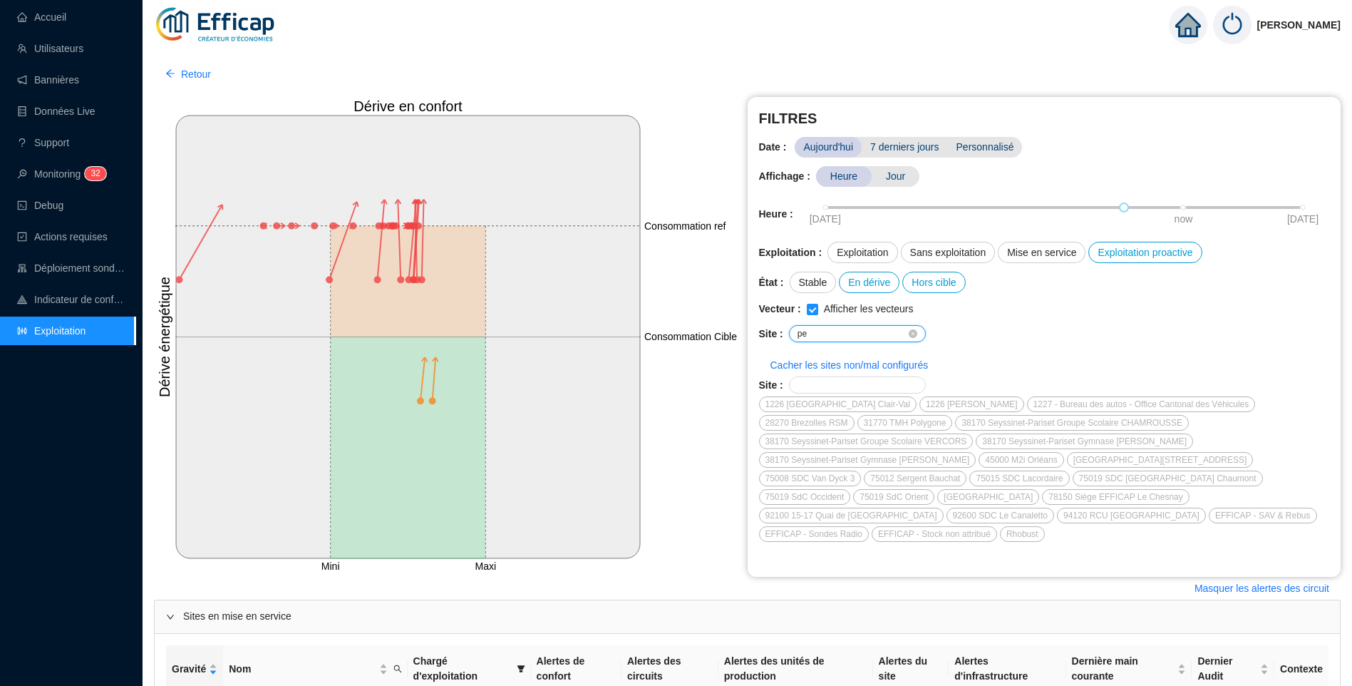
type input "p"
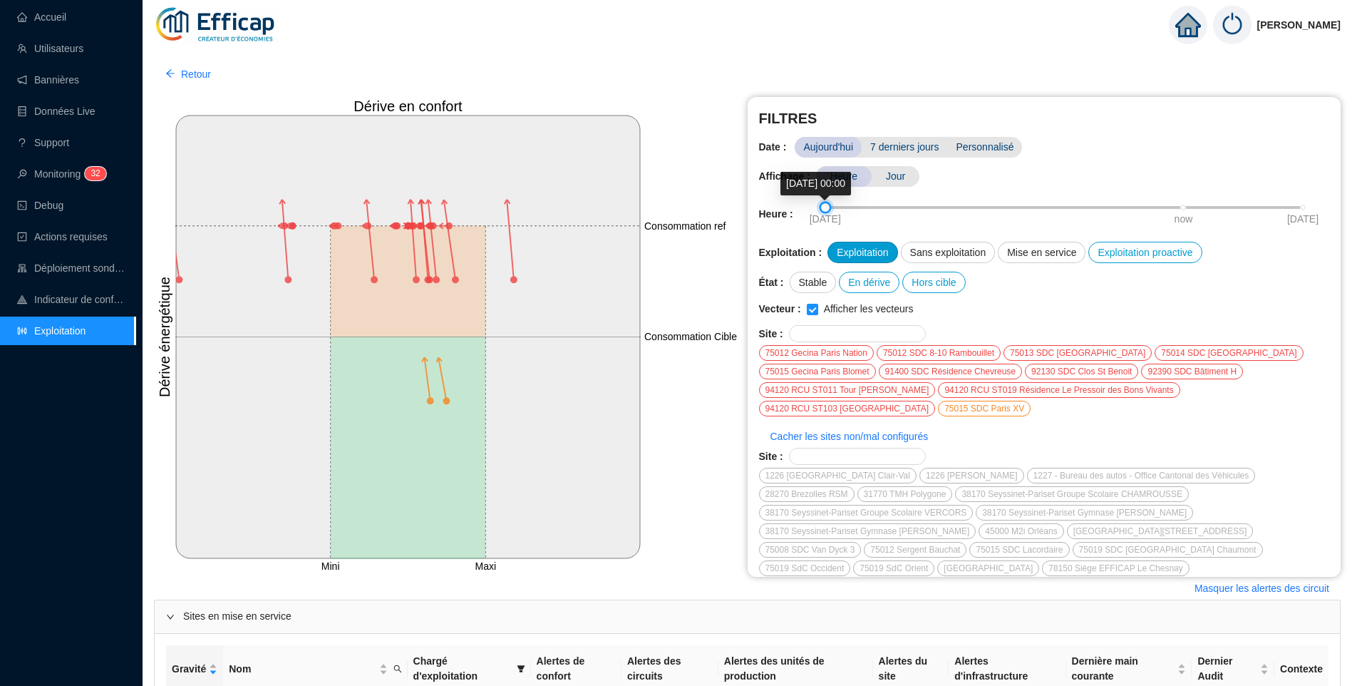
drag, startPoint x: 1118, startPoint y: 211, endPoint x: 838, endPoint y: 245, distance: 282.2
click at [834, 204] on div "06-10-2025 now 07-10-2025" at bounding box center [1064, 207] width 478 height 9
click at [828, 330] on input "text" at bounding box center [852, 333] width 108 height 9
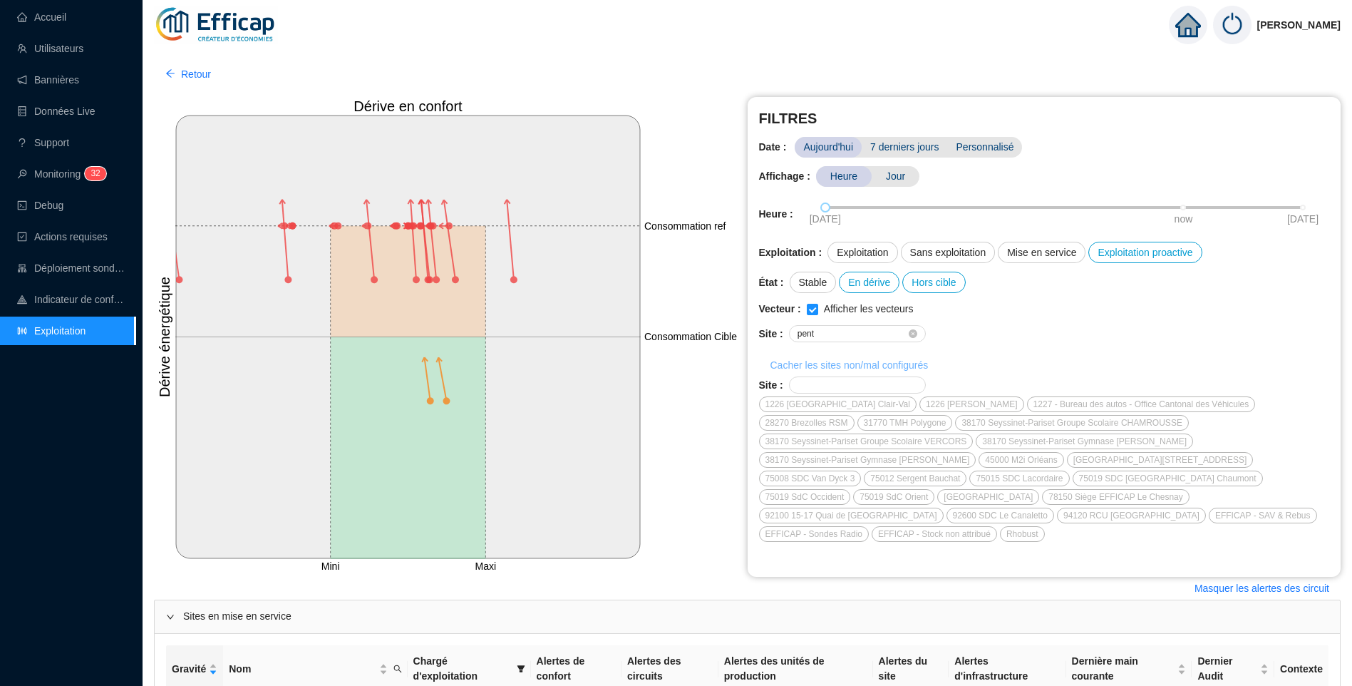
click at [873, 368] on span "Cacher les sites non/mal configurés" at bounding box center [849, 365] width 158 height 15
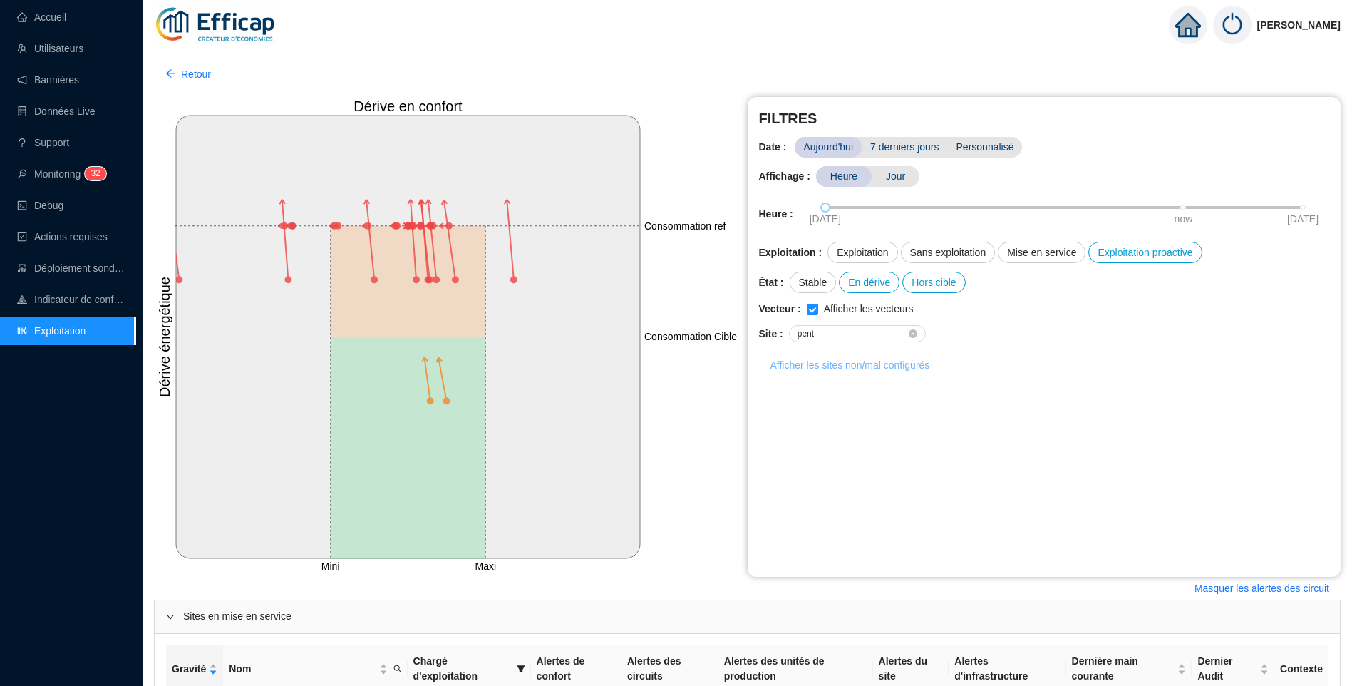
click at [873, 368] on span "Afficher les sites non/mal configurés" at bounding box center [850, 365] width 160 height 15
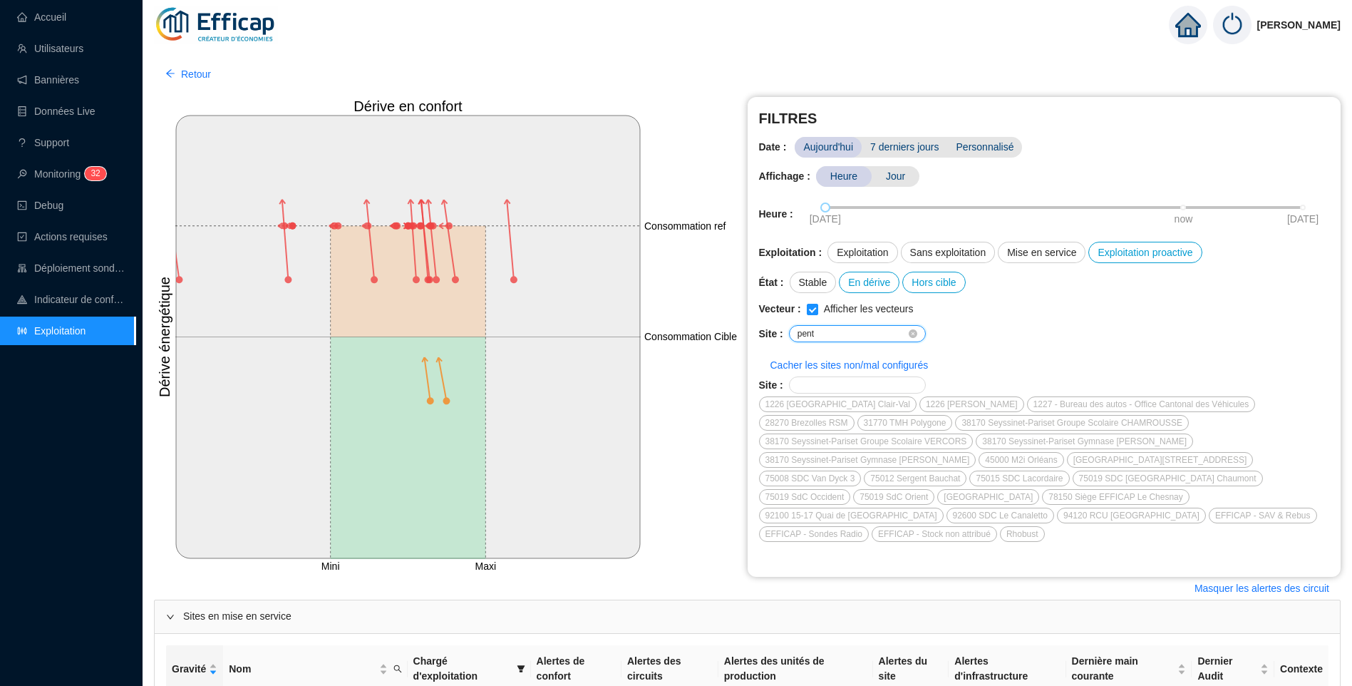
drag, startPoint x: 821, startPoint y: 334, endPoint x: 766, endPoint y: 338, distance: 55.0
click at [766, 338] on div "Site : pent" at bounding box center [1044, 333] width 571 height 17
drag, startPoint x: 823, startPoint y: 332, endPoint x: 774, endPoint y: 331, distance: 49.2
click at [774, 331] on div "Site : 92330" at bounding box center [1044, 333] width 571 height 17
type input "92330"
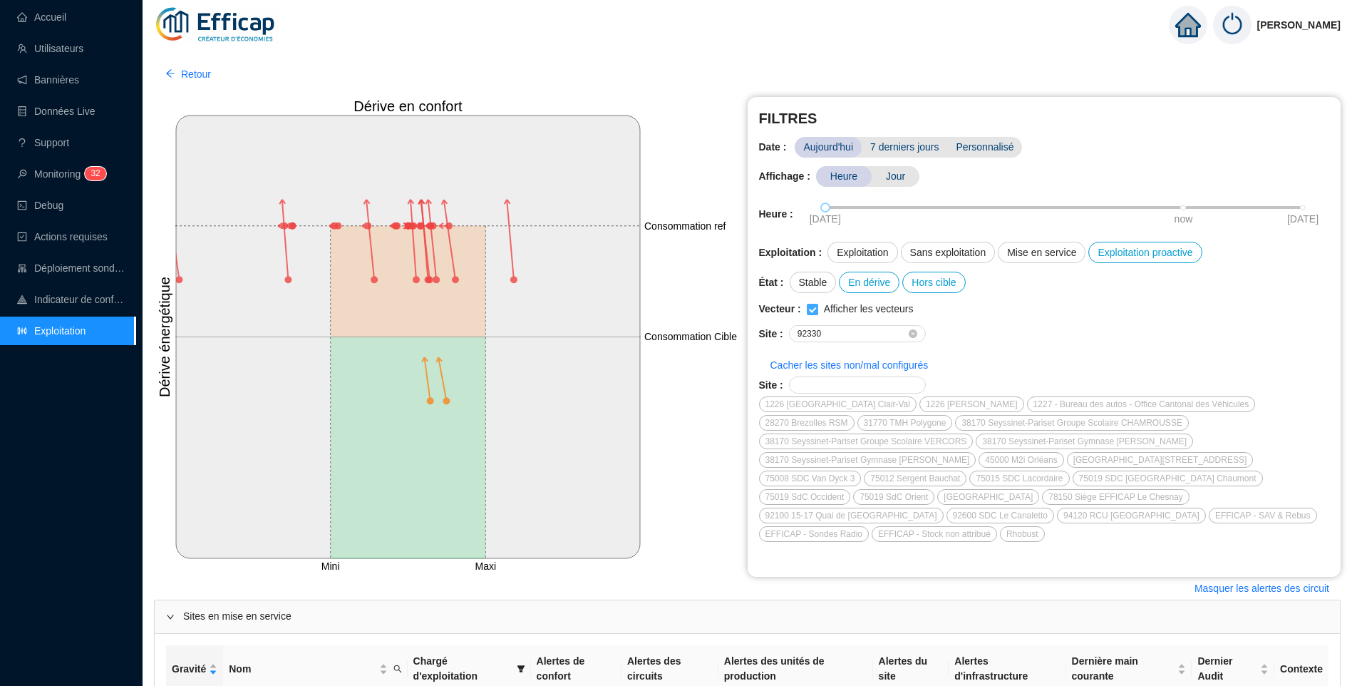
click at [813, 304] on input "Afficher les vecteurs" at bounding box center [812, 309] width 11 height 11
checkbox input "true"
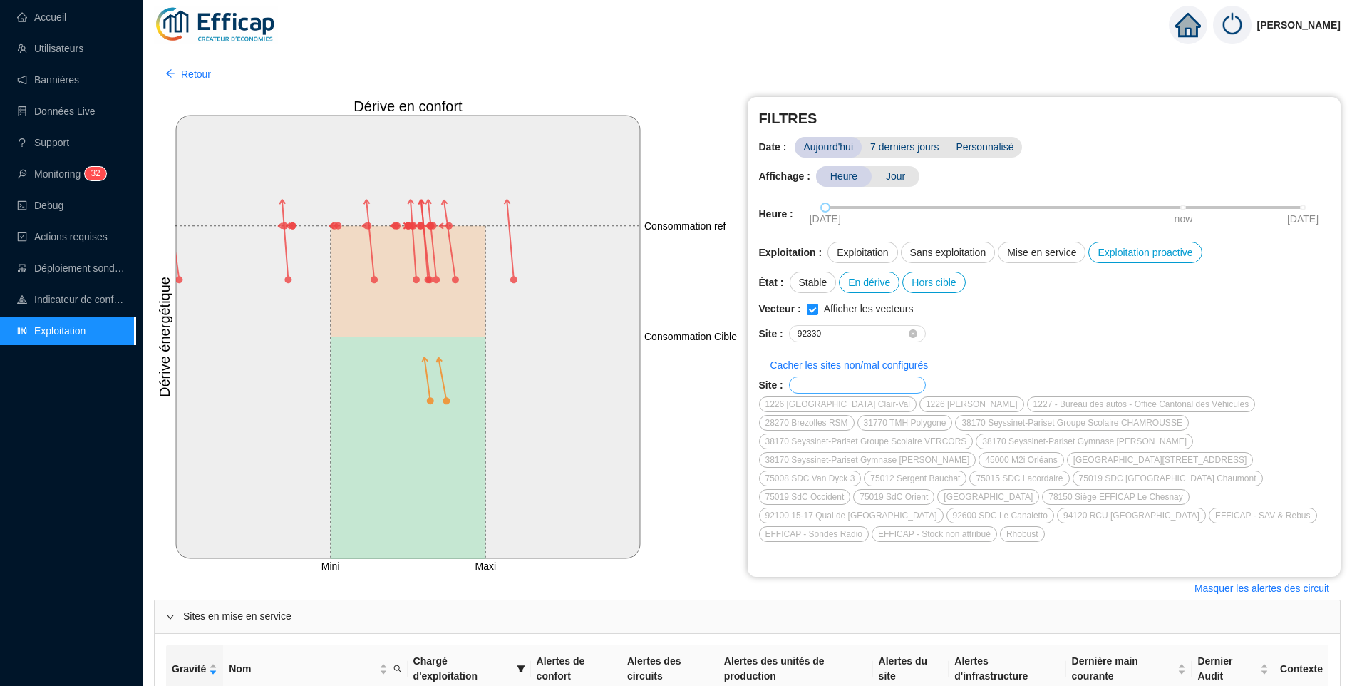
click at [827, 376] on span at bounding box center [857, 384] width 137 height 17
paste input "92330"
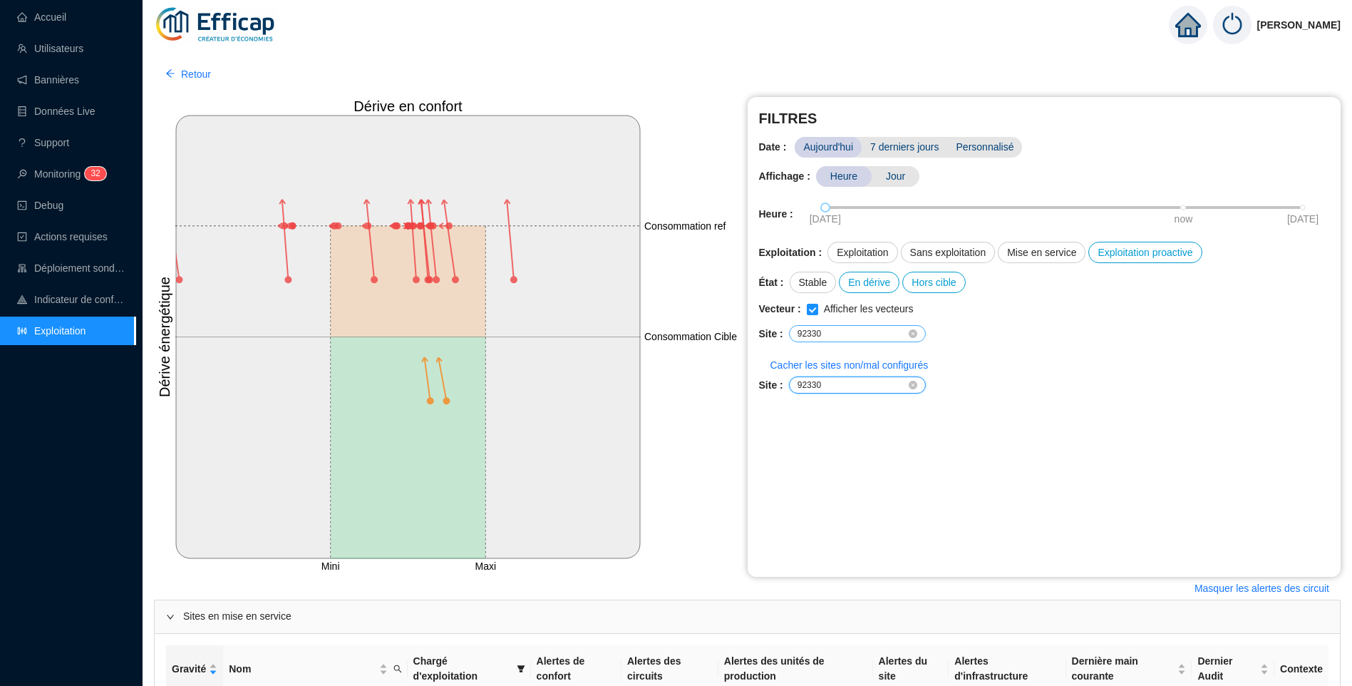
type input "92330"
drag, startPoint x: 837, startPoint y: 331, endPoint x: 745, endPoint y: 326, distance: 92.1
click at [750, 331] on div "FILTRES Date : Aujourd'hui 7 derniers jours Personnalisé Affichage : Heure Jour…" at bounding box center [1045, 337] width 594 height 480
click at [981, 145] on span "Personnalisé" at bounding box center [985, 147] width 75 height 21
click at [1083, 151] on div at bounding box center [1094, 147] width 23 height 11
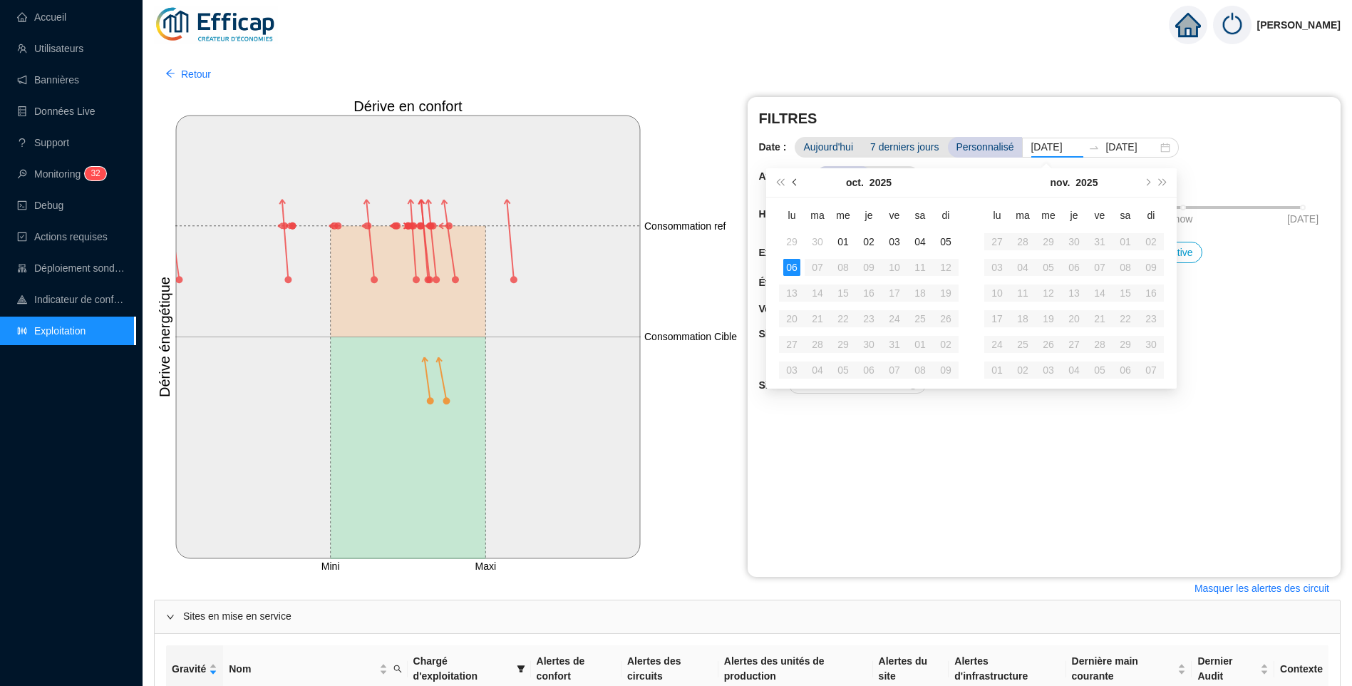
click at [795, 185] on button "Mois précédent (PageUp)" at bounding box center [796, 182] width 16 height 29
click at [795, 185] on span "Mois précédent (PageUp)" at bounding box center [796, 182] width 7 height 7
type input "2025-07-28"
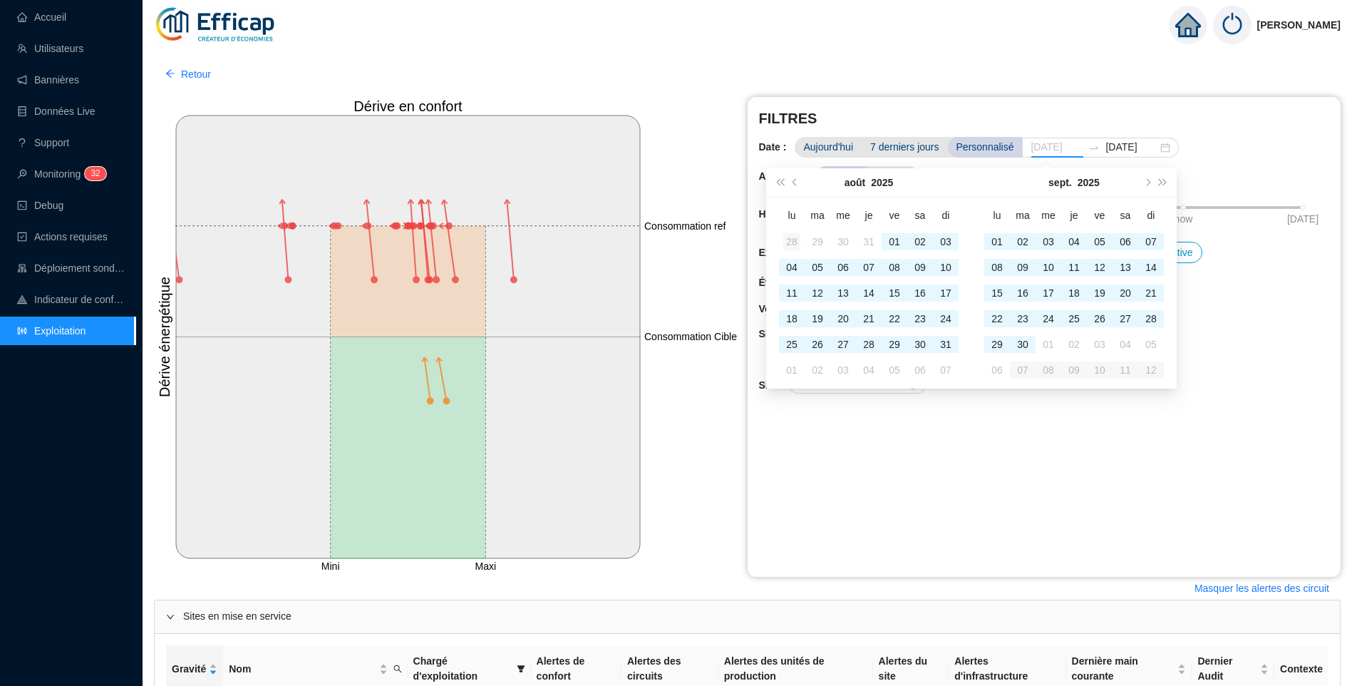
click at [792, 241] on div "28" at bounding box center [791, 241] width 17 height 17
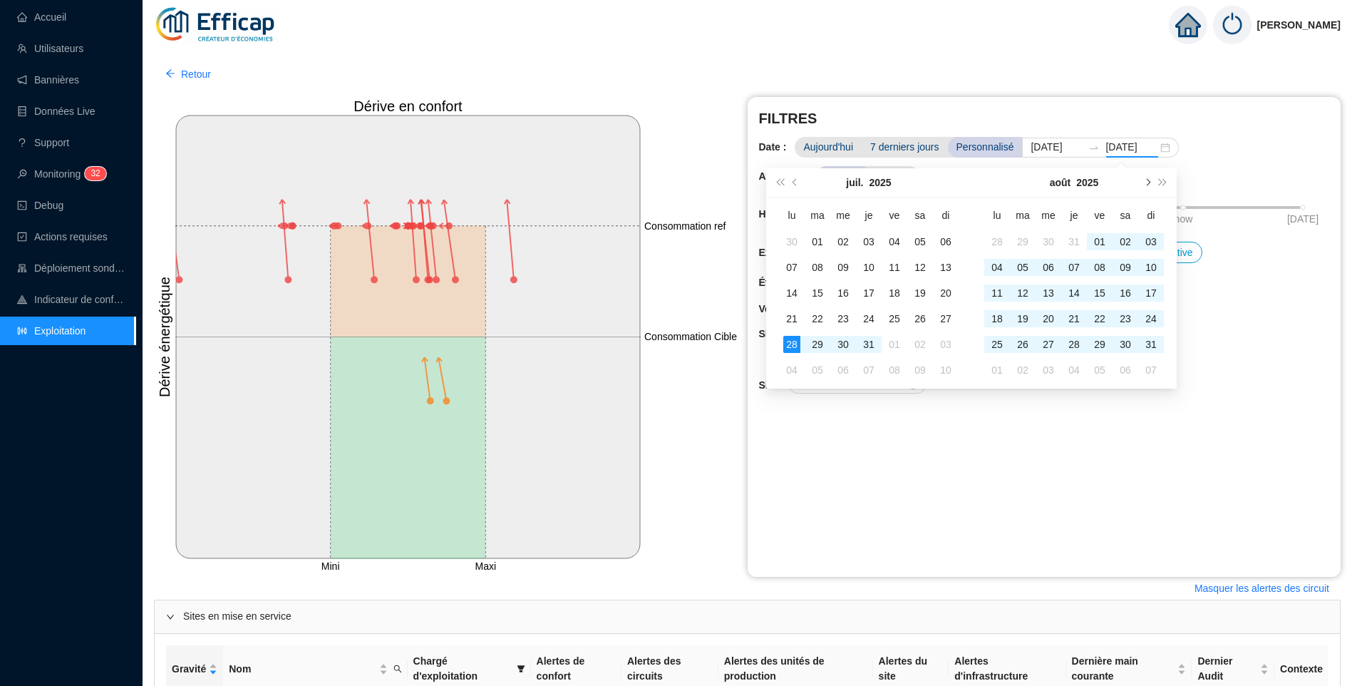
click at [1146, 183] on span "Mois suivant (PageDown)" at bounding box center [1146, 182] width 7 height 7
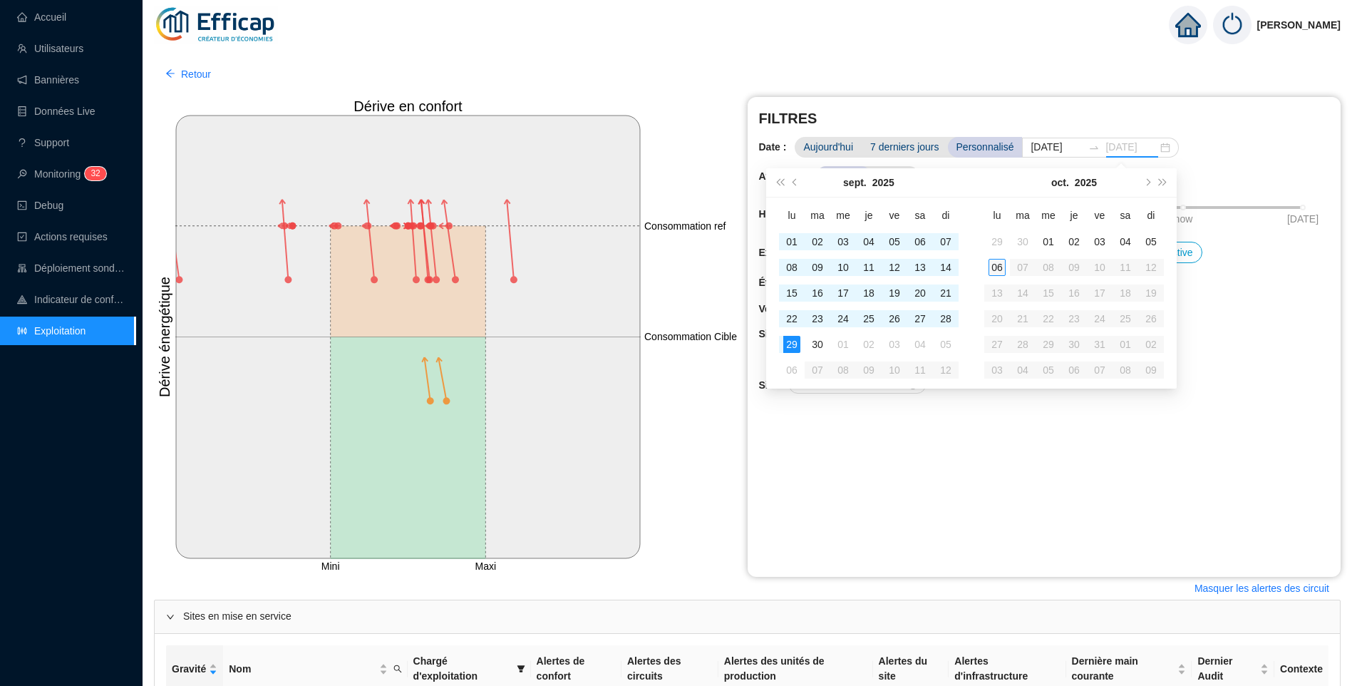
type input "[DATE]"
click at [1003, 261] on div "06" at bounding box center [997, 267] width 17 height 17
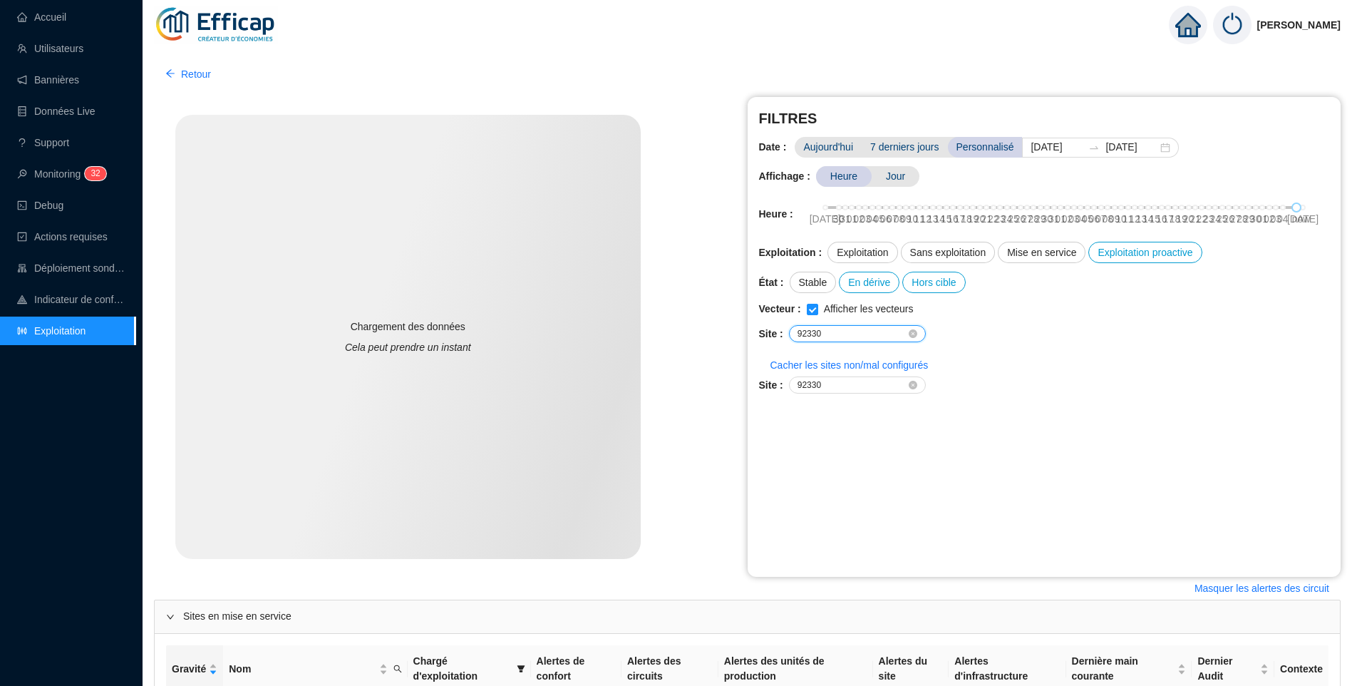
click at [858, 335] on input "92330" at bounding box center [852, 333] width 108 height 9
type input "93"
click at [870, 366] on span "Cacher les sites non/mal configurés" at bounding box center [849, 365] width 158 height 15
click at [867, 363] on span "Afficher les sites non/mal configurés" at bounding box center [850, 365] width 160 height 15
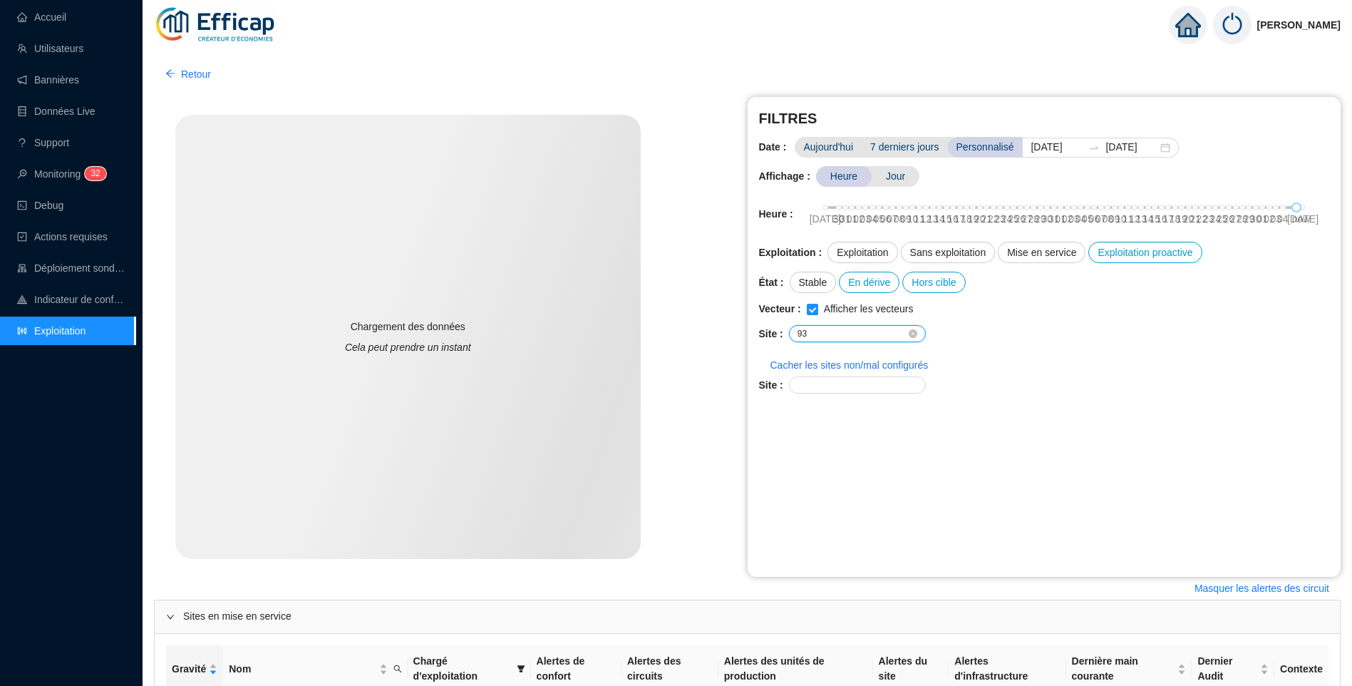
click at [838, 330] on input "93" at bounding box center [852, 333] width 108 height 9
click at [840, 374] on button "Cacher les sites non/mal configurés" at bounding box center [849, 365] width 181 height 23
click at [797, 366] on span "Afficher les sites non/mal configurés" at bounding box center [850, 365] width 160 height 15
click at [875, 383] on input "text" at bounding box center [852, 385] width 108 height 9
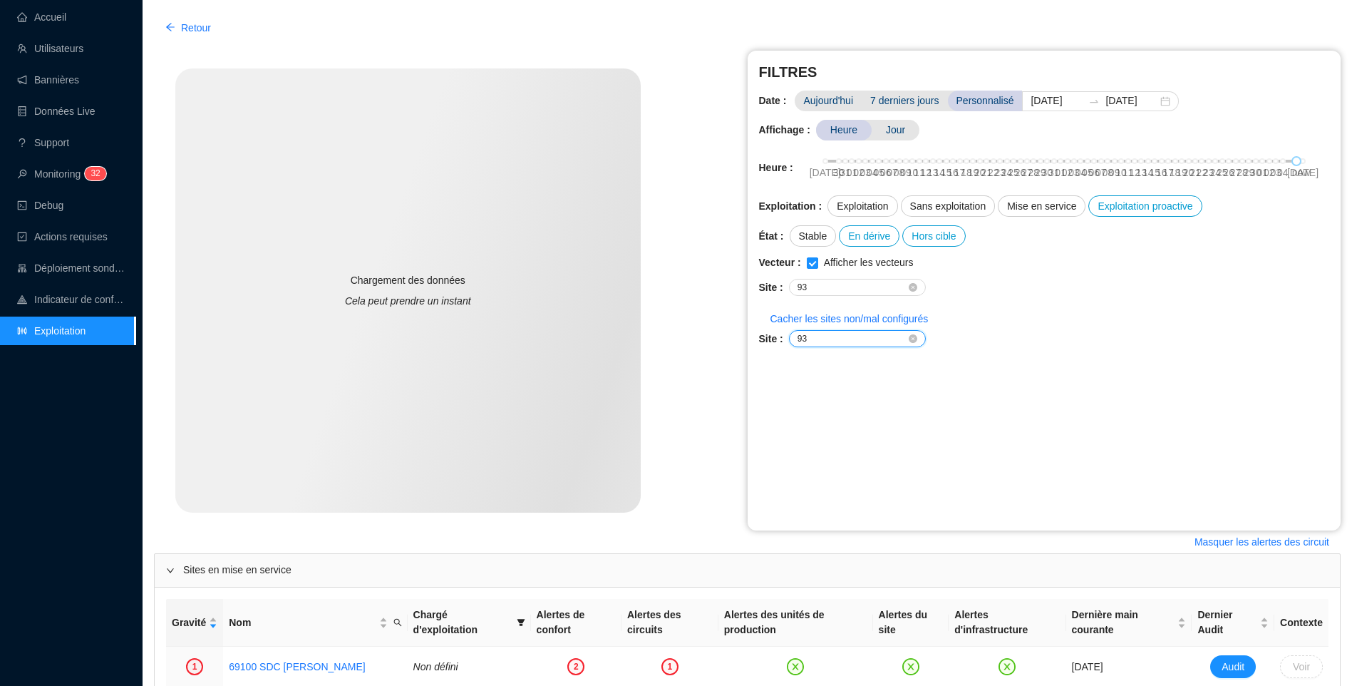
scroll to position [71, 0]
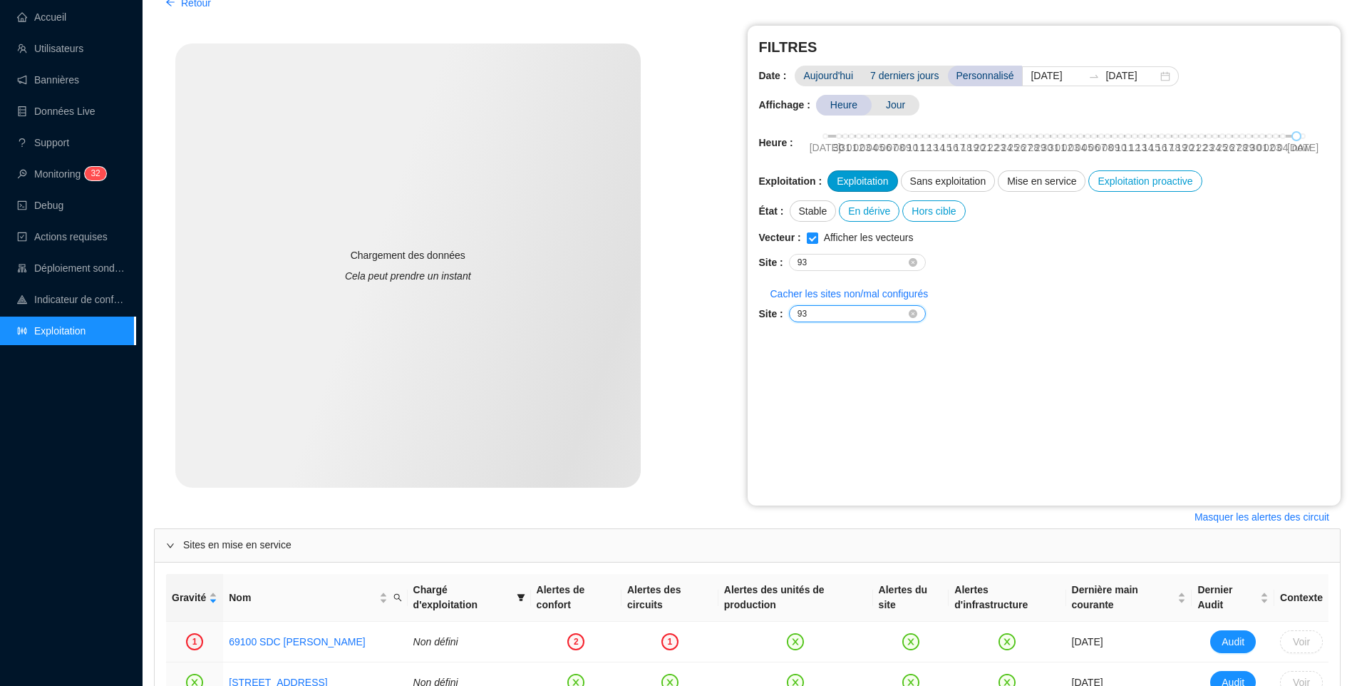
type input "93"
click at [861, 182] on div "Exploitation" at bounding box center [862, 180] width 70 height 21
click at [847, 264] on input "93" at bounding box center [852, 262] width 108 height 9
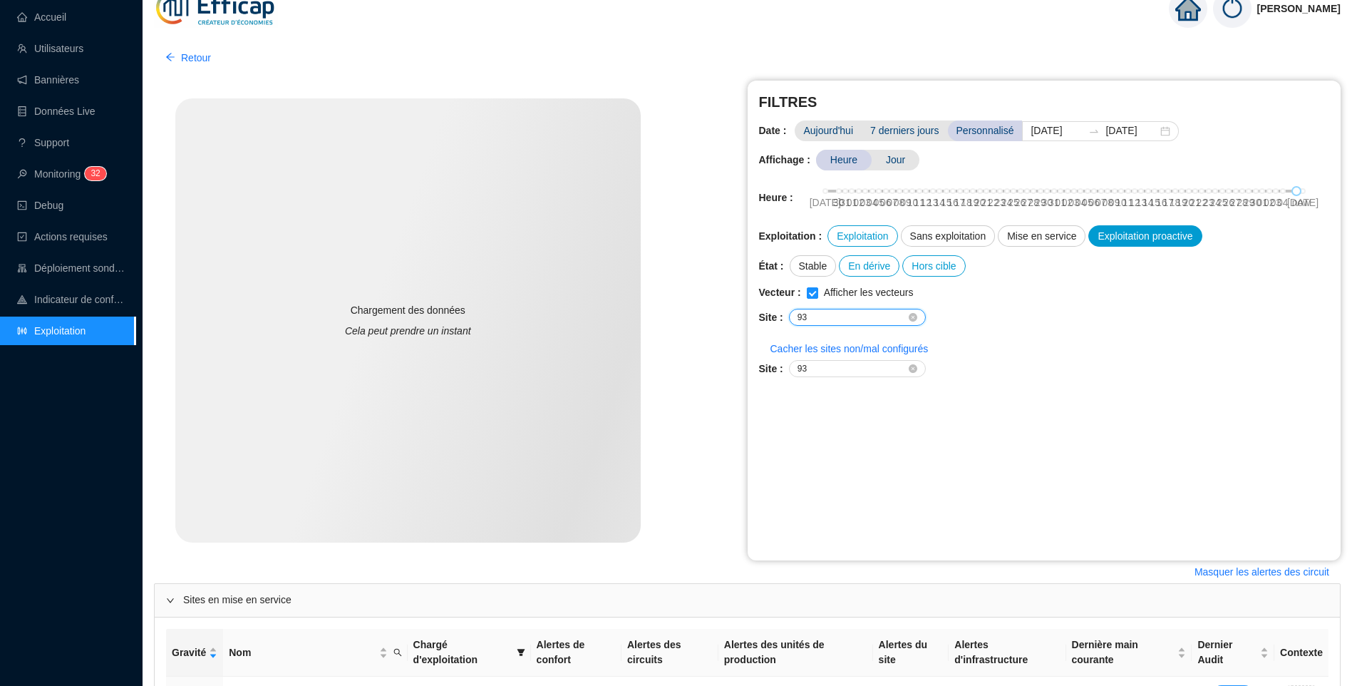
scroll to position [0, 0]
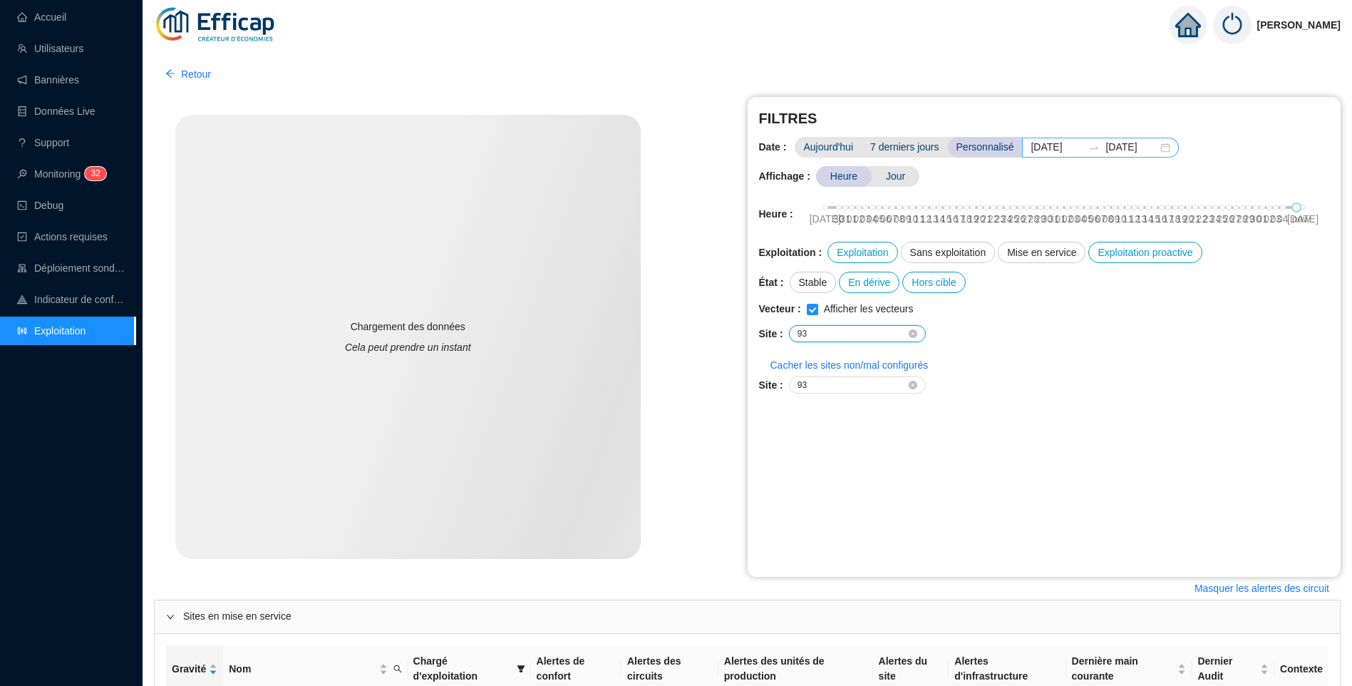
click at [1160, 149] on div "2025-07-28 2025-10-06" at bounding box center [1100, 148] width 157 height 20
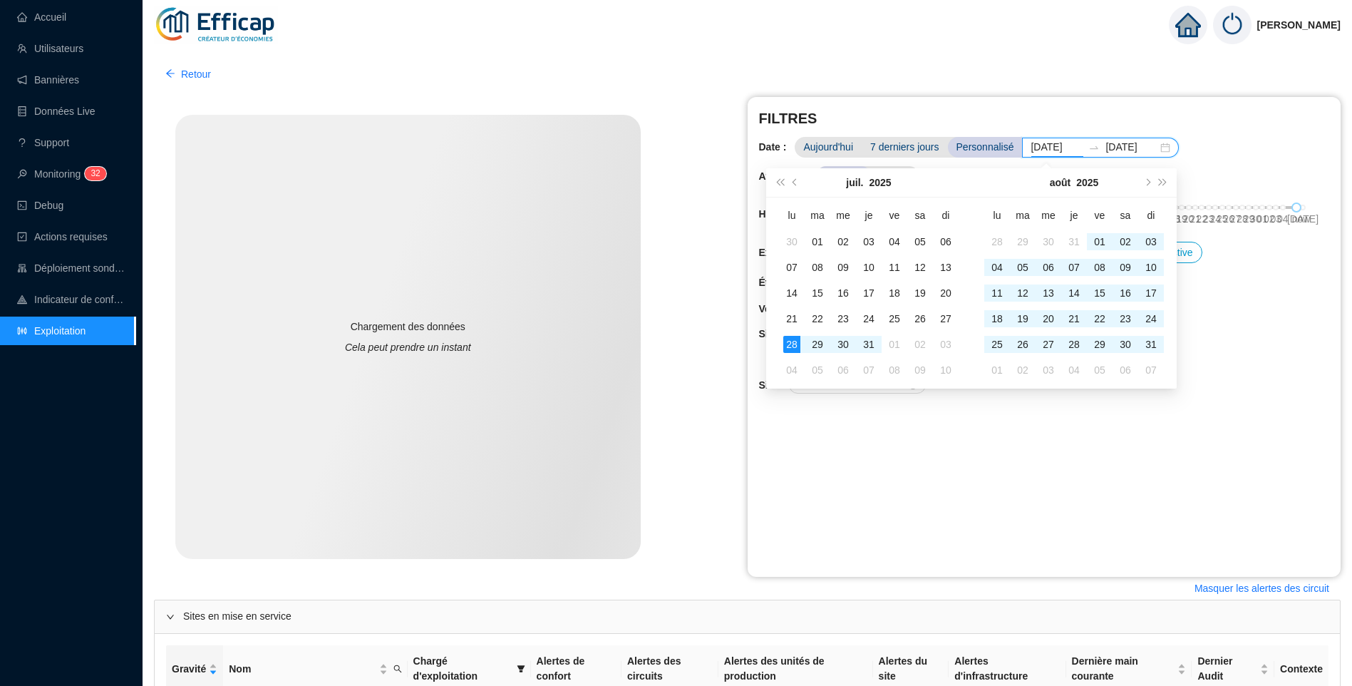
type input "2025-07-28"
click at [1247, 159] on div "FILTRES Date : Aujourd'hui 7 derniers jours Personnalisé 2025-07-28 2025-10-06 …" at bounding box center [1045, 337] width 594 height 480
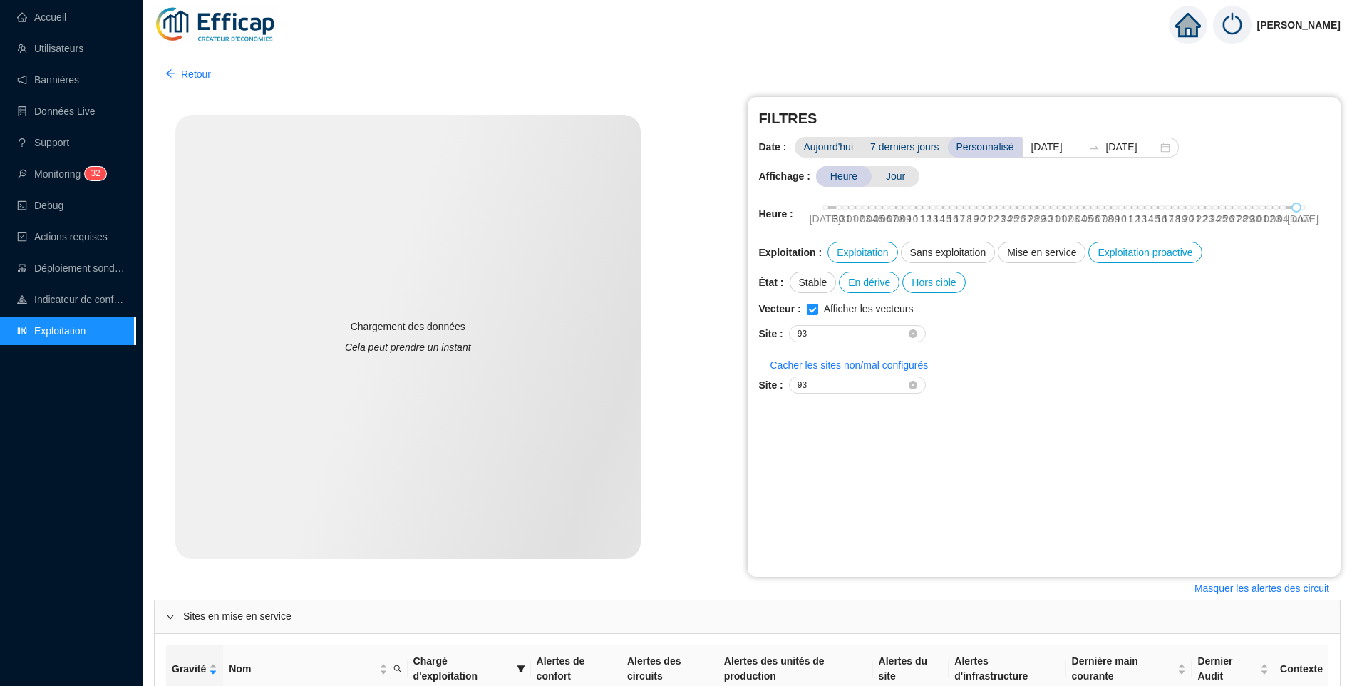
click at [903, 145] on span "7 derniers jours" at bounding box center [905, 147] width 86 height 21
click at [875, 245] on div "Exploitation" at bounding box center [862, 252] width 70 height 21
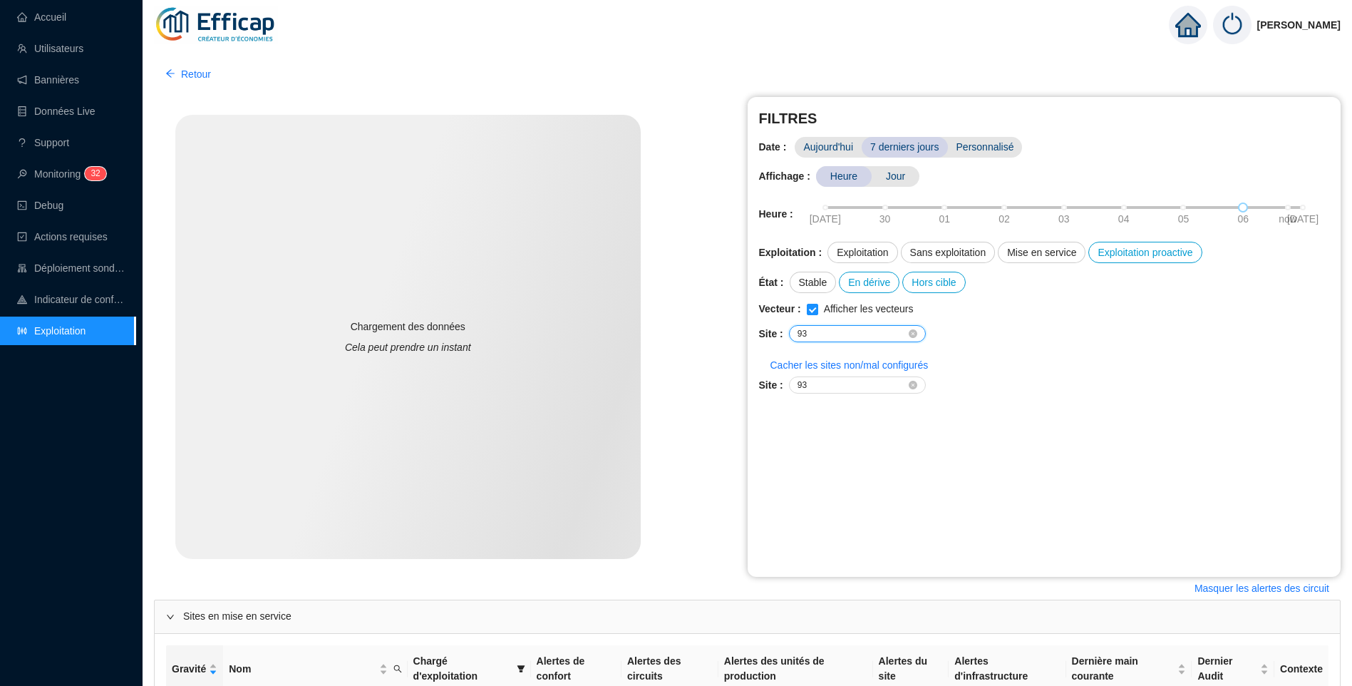
click at [853, 336] on input "93" at bounding box center [852, 333] width 108 height 9
type input "9"
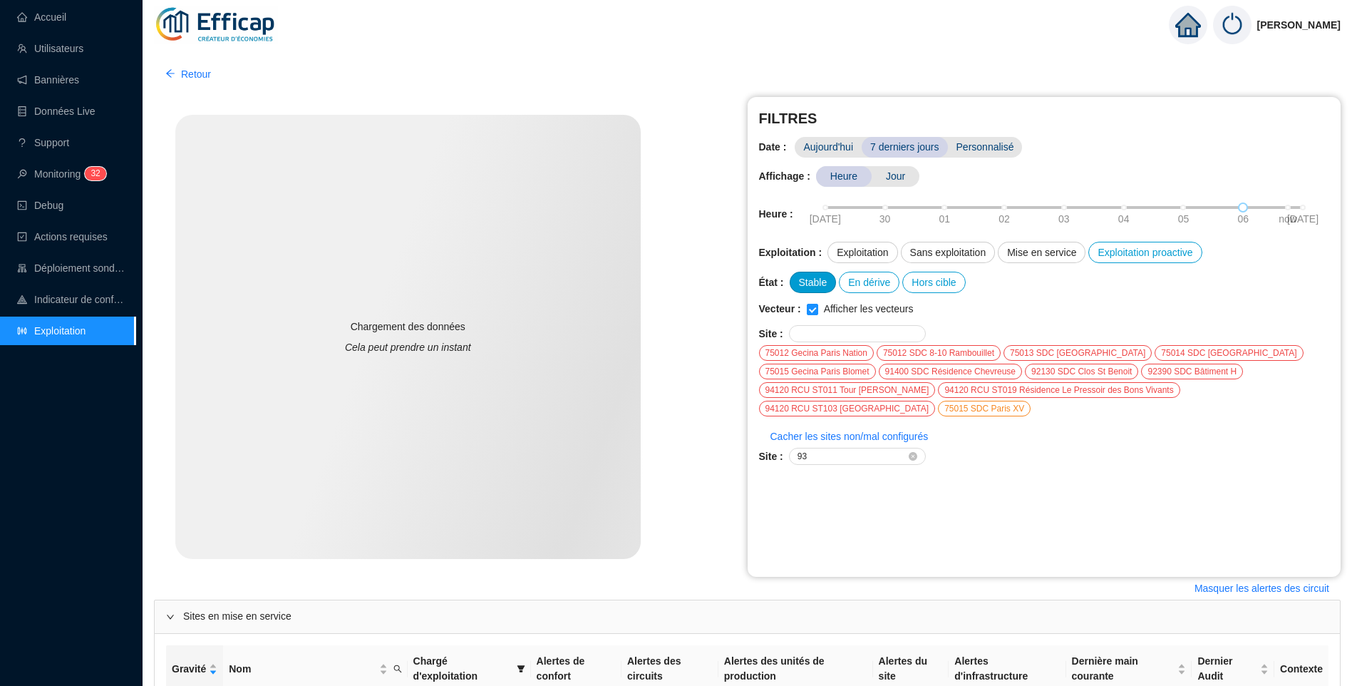
click at [805, 279] on div "Stable" at bounding box center [813, 282] width 47 height 21
click at [859, 332] on span at bounding box center [857, 333] width 137 height 17
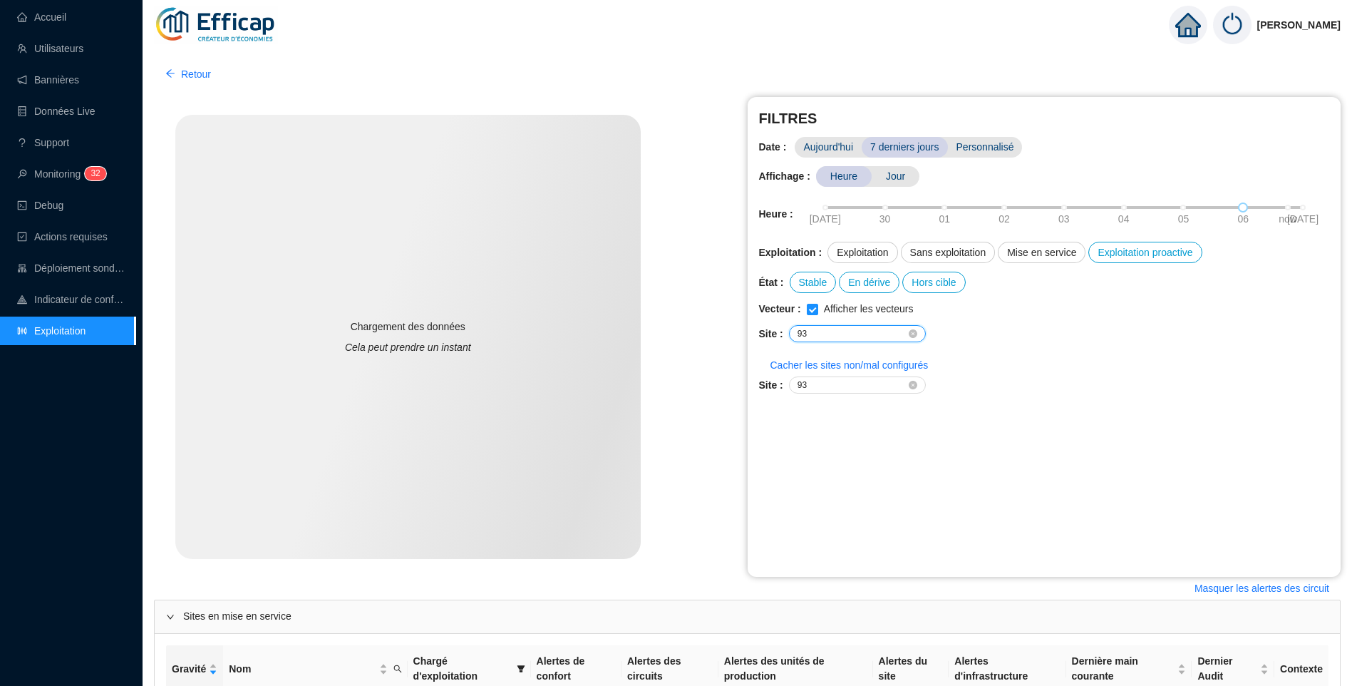
drag, startPoint x: 822, startPoint y: 331, endPoint x: 764, endPoint y: 324, distance: 58.2
click at [759, 326] on div "Site : 93" at bounding box center [1044, 333] width 571 height 17
click at [1028, 264] on div "FILTRES Date : Aujourd'hui 7 derniers jours Personnalisé Affichage : Heure Jour…" at bounding box center [1045, 337] width 594 height 480
click at [1028, 252] on div "Mise en service" at bounding box center [1042, 252] width 88 height 21
click at [960, 253] on div "Sans exploitation" at bounding box center [948, 252] width 95 height 21
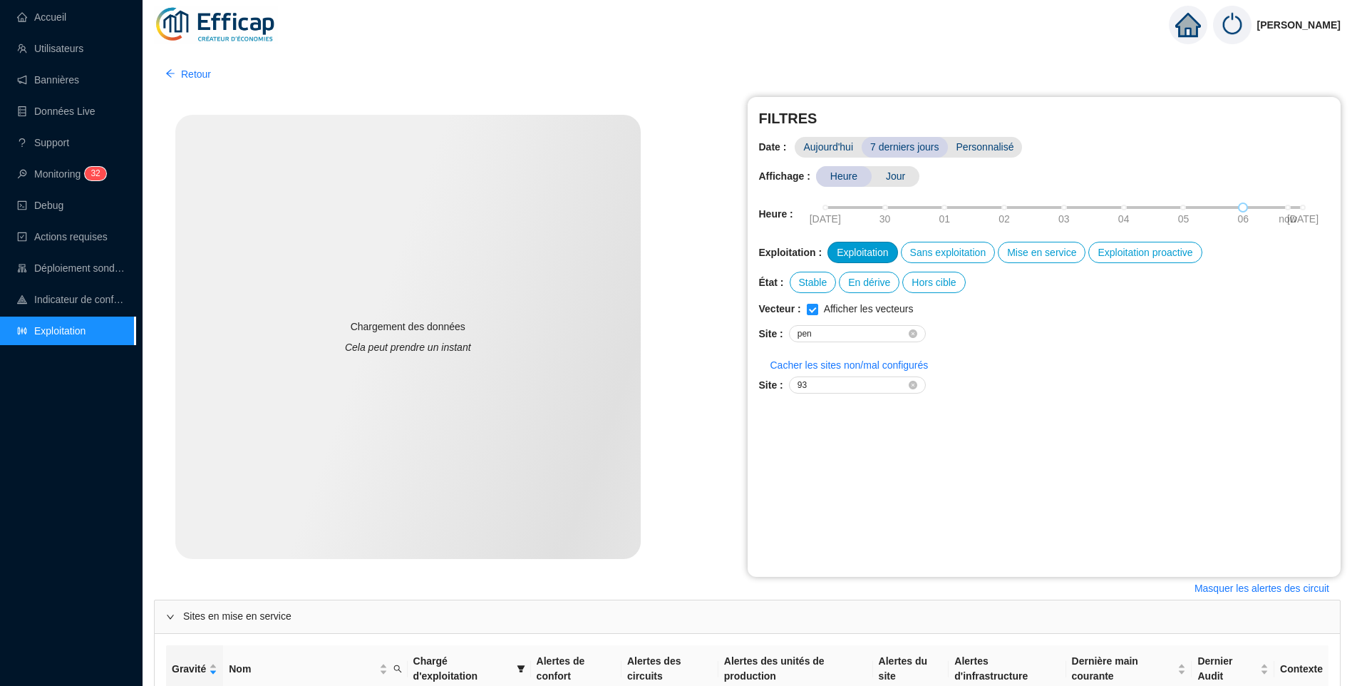
click at [858, 254] on div "Exploitation" at bounding box center [862, 252] width 70 height 21
click at [832, 334] on input "pen" at bounding box center [852, 333] width 108 height 9
type input "p"
type input "pen"
drag, startPoint x: 838, startPoint y: 331, endPoint x: 731, endPoint y: 317, distance: 107.9
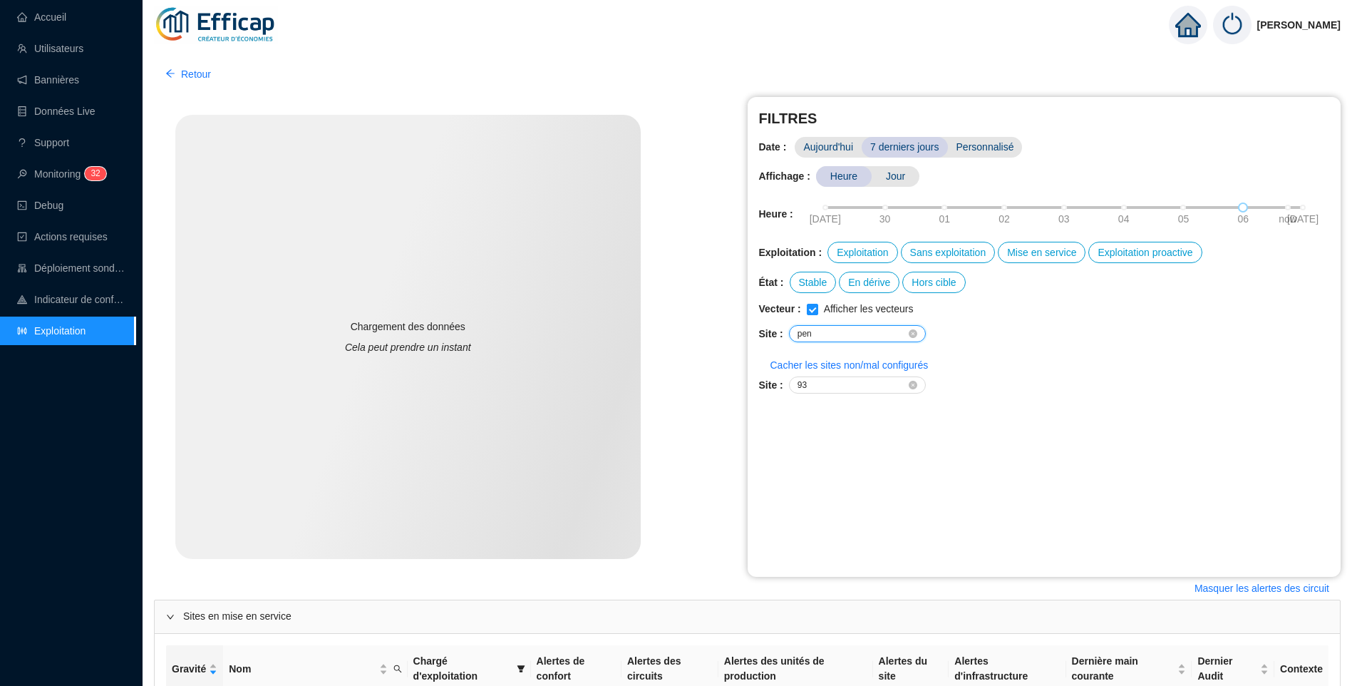
click at [731, 317] on div "Mini Maxi Consommation ref Consommation Cible Dérive en confort Dérive énergéti…" at bounding box center [747, 337] width 1187 height 480
drag, startPoint x: 818, startPoint y: 383, endPoint x: 728, endPoint y: 377, distance: 90.0
click at [728, 377] on div "Mini Maxi Consommation ref Consommation Cible Dérive en confort Dérive énergéti…" at bounding box center [747, 337] width 1187 height 480
paste input "pen"
type input "pen"
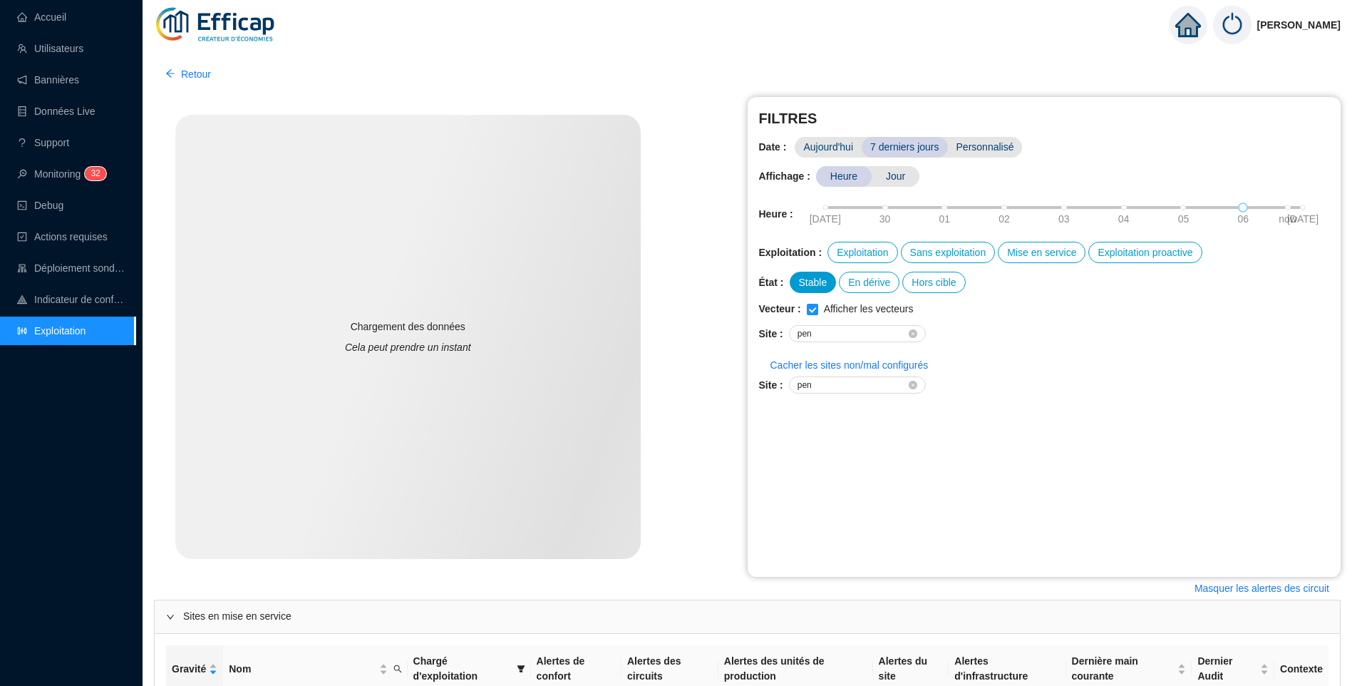
click at [818, 284] on div "Stable" at bounding box center [813, 282] width 47 height 21
click at [854, 289] on div "En dérive" at bounding box center [869, 282] width 61 height 21
click at [924, 282] on div "Hors cible" at bounding box center [933, 282] width 63 height 21
click at [860, 250] on div "Exploitation" at bounding box center [862, 252] width 70 height 21
click at [969, 246] on div "Sans exploitation" at bounding box center [948, 252] width 95 height 21
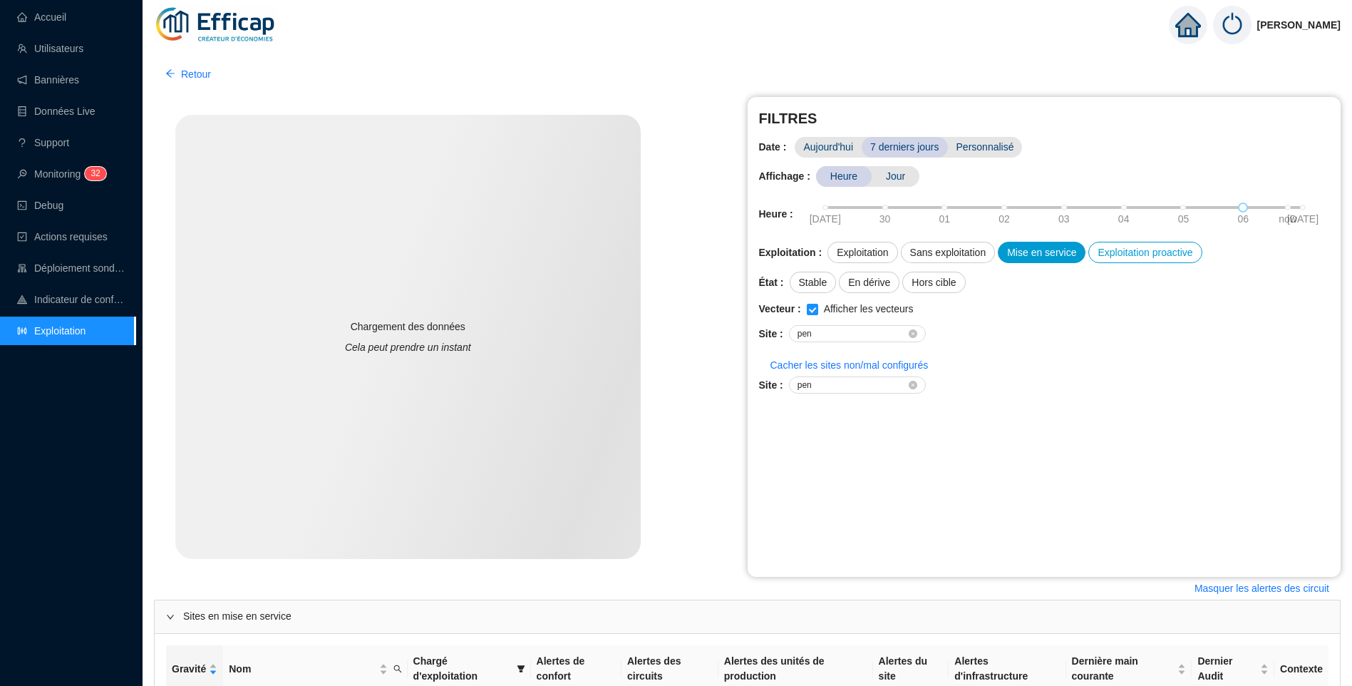
click at [1048, 251] on div "Mise en service" at bounding box center [1042, 252] width 88 height 21
click at [1121, 250] on div "Exploitation proactive" at bounding box center [1144, 252] width 113 height 21
drag, startPoint x: 841, startPoint y: 324, endPoint x: 749, endPoint y: 344, distance: 94.2
click at [749, 344] on div "FILTRES Date : Aujourd'hui 7 derniers jours Personnalisé Affichage : Heure Jour…" at bounding box center [1045, 337] width 594 height 480
click at [776, 343] on div "Site : pen" at bounding box center [1044, 335] width 571 height 20
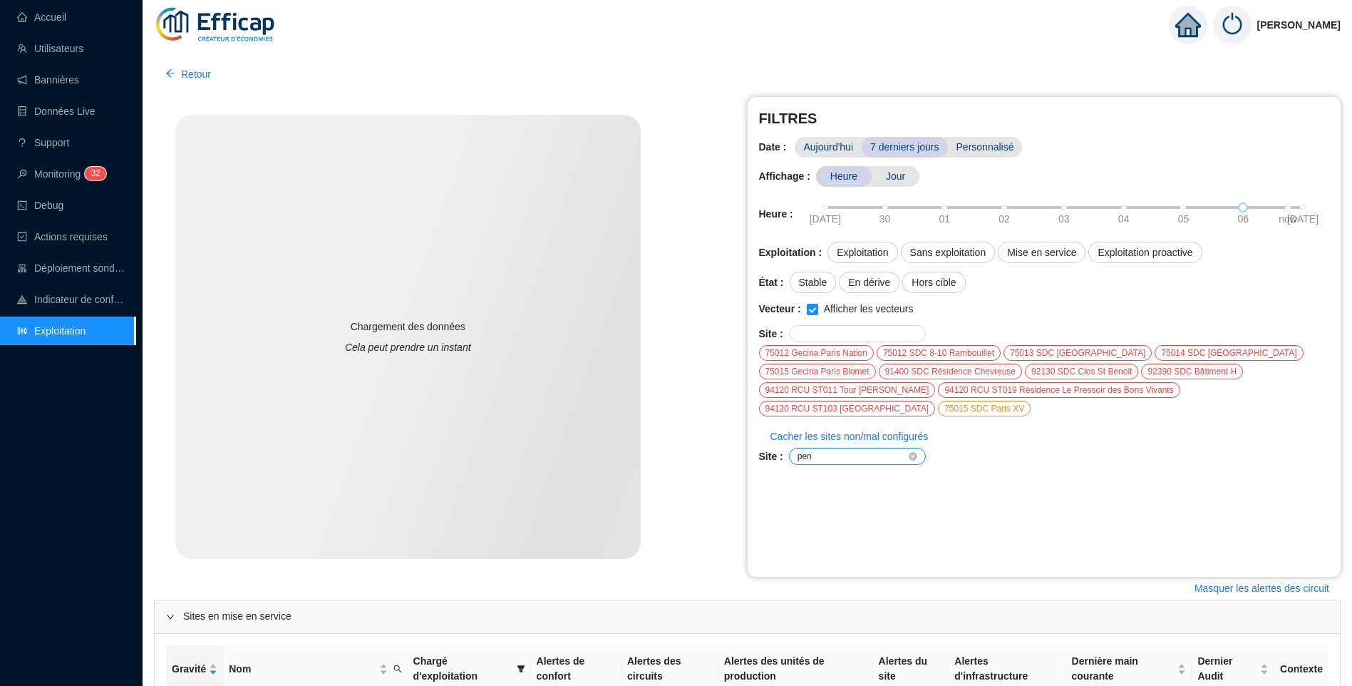
drag, startPoint x: 846, startPoint y: 455, endPoint x: 692, endPoint y: 448, distance: 154.1
click at [692, 448] on div "Mini Maxi Consommation ref Consommation Cible Dérive en confort Dérive énergéti…" at bounding box center [747, 337] width 1187 height 480
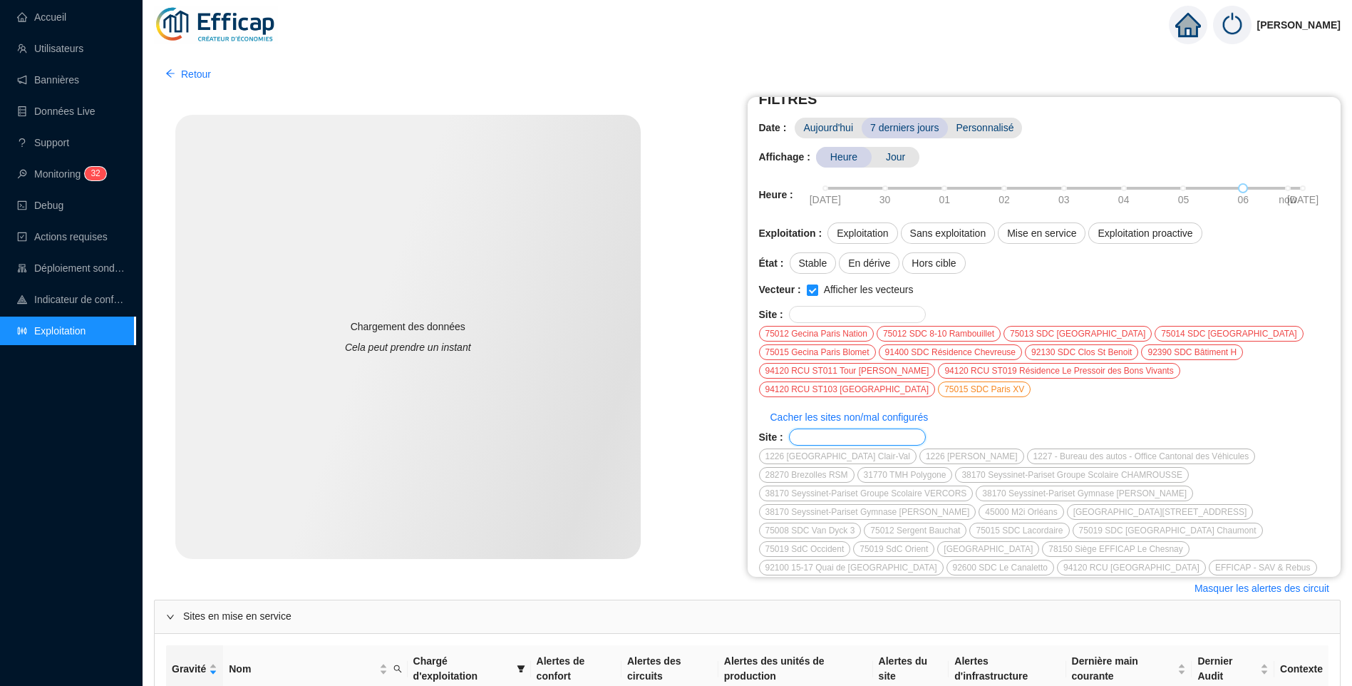
scroll to position [29, 0]
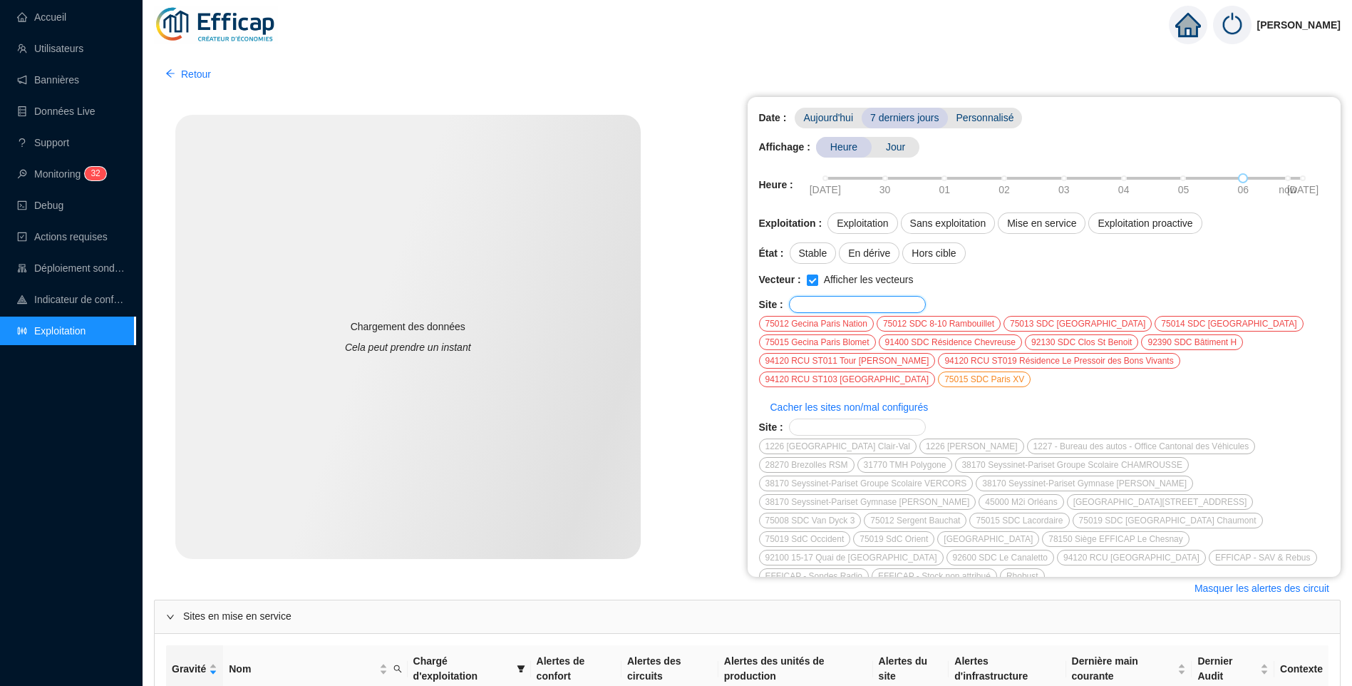
click at [831, 306] on input "text" at bounding box center [852, 304] width 108 height 9
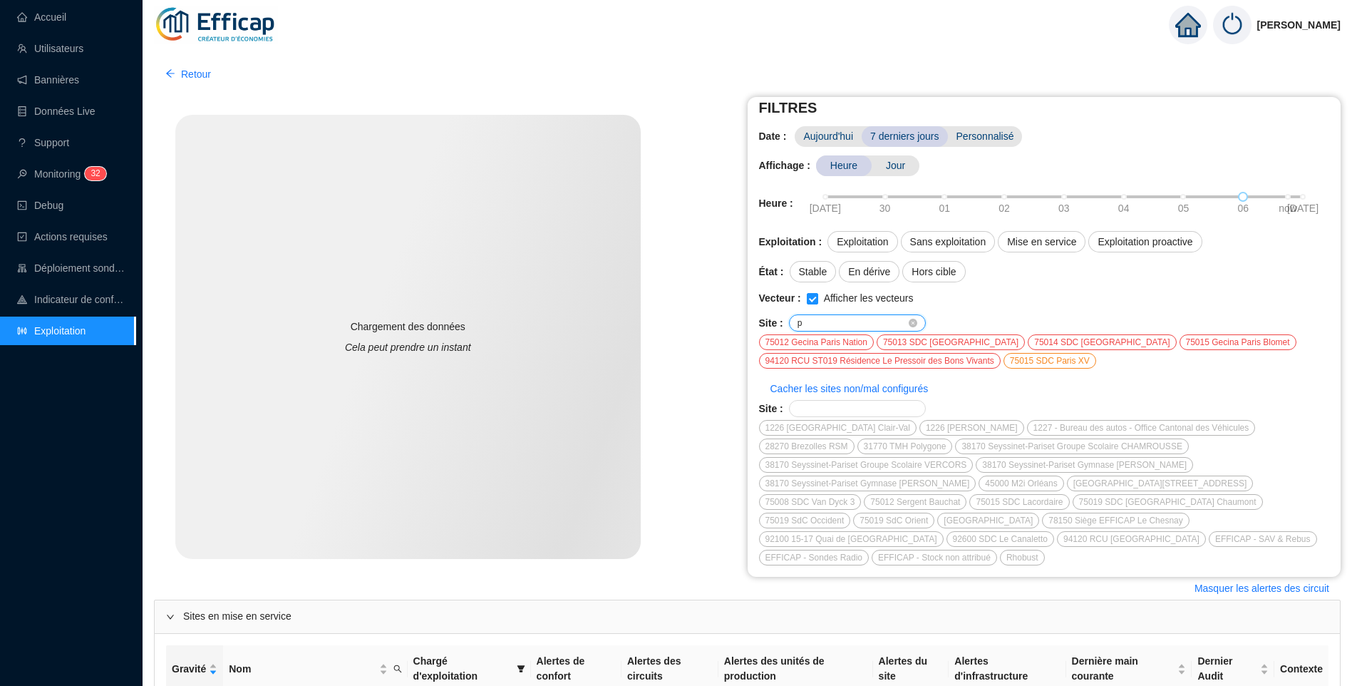
scroll to position [0, 0]
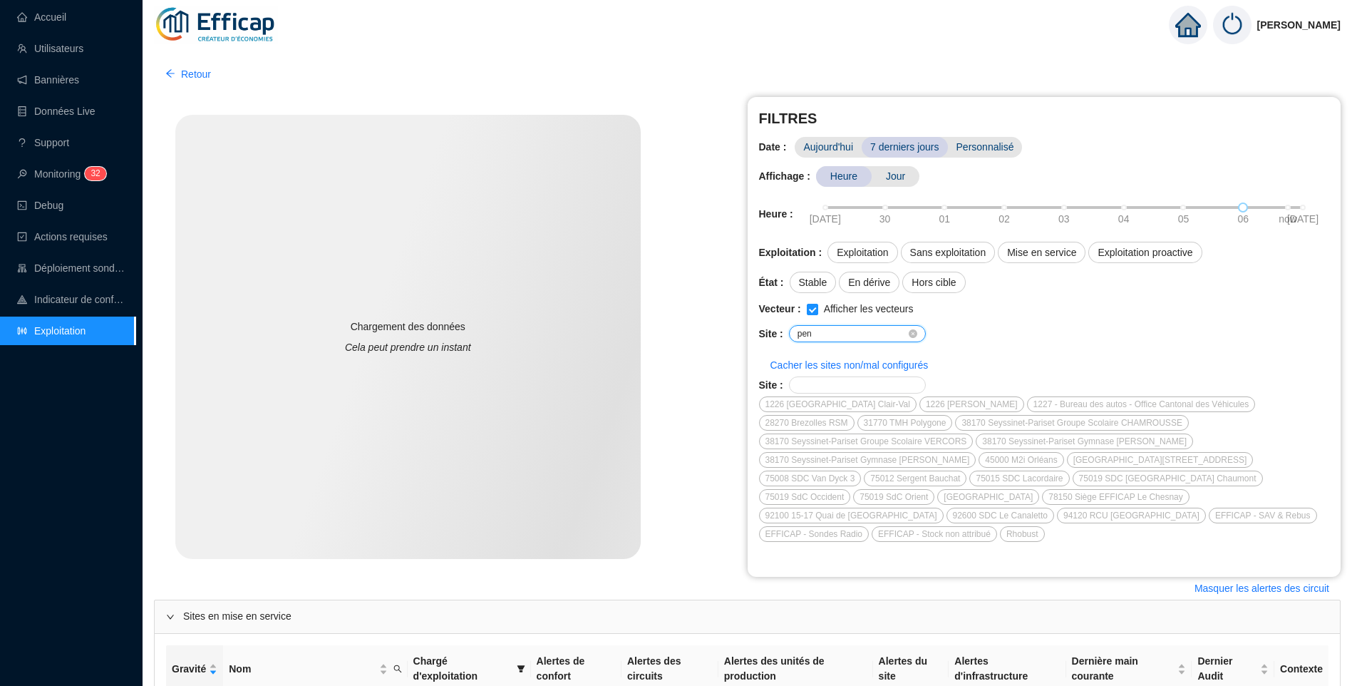
type input "pen"
click at [1025, 338] on div "Site : pen" at bounding box center [1044, 333] width 571 height 17
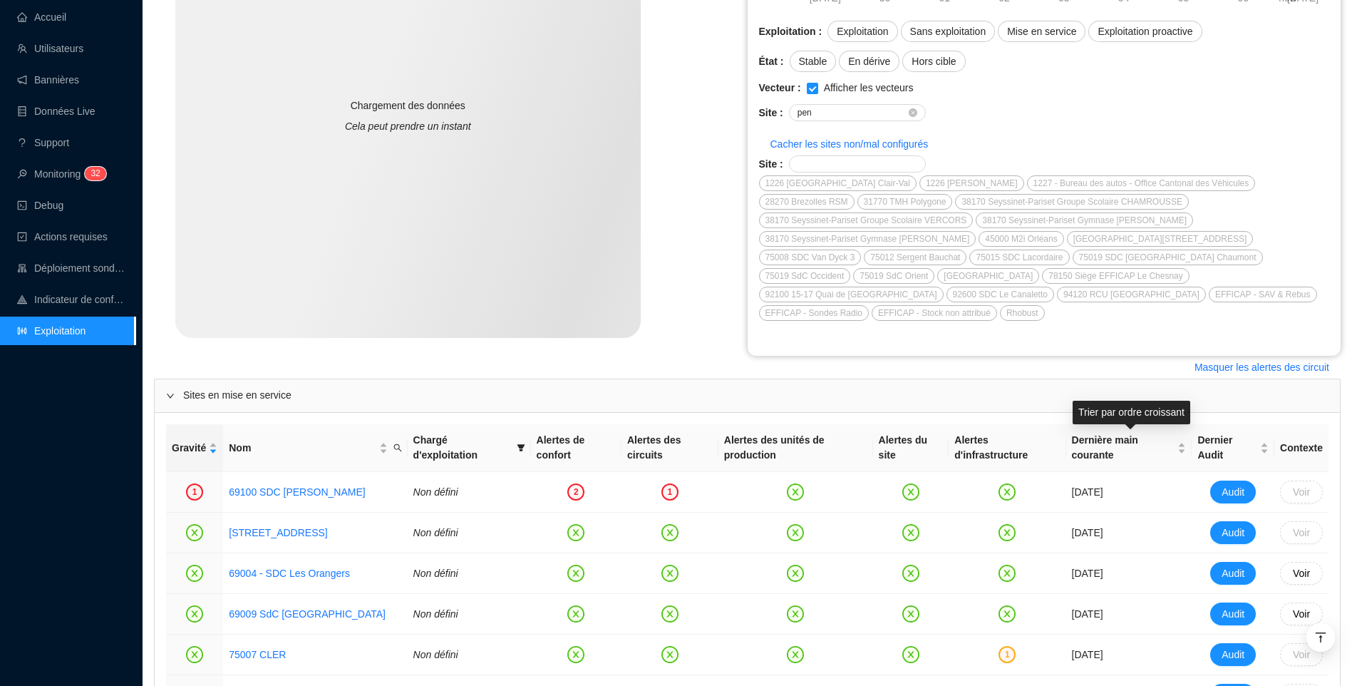
scroll to position [143, 0]
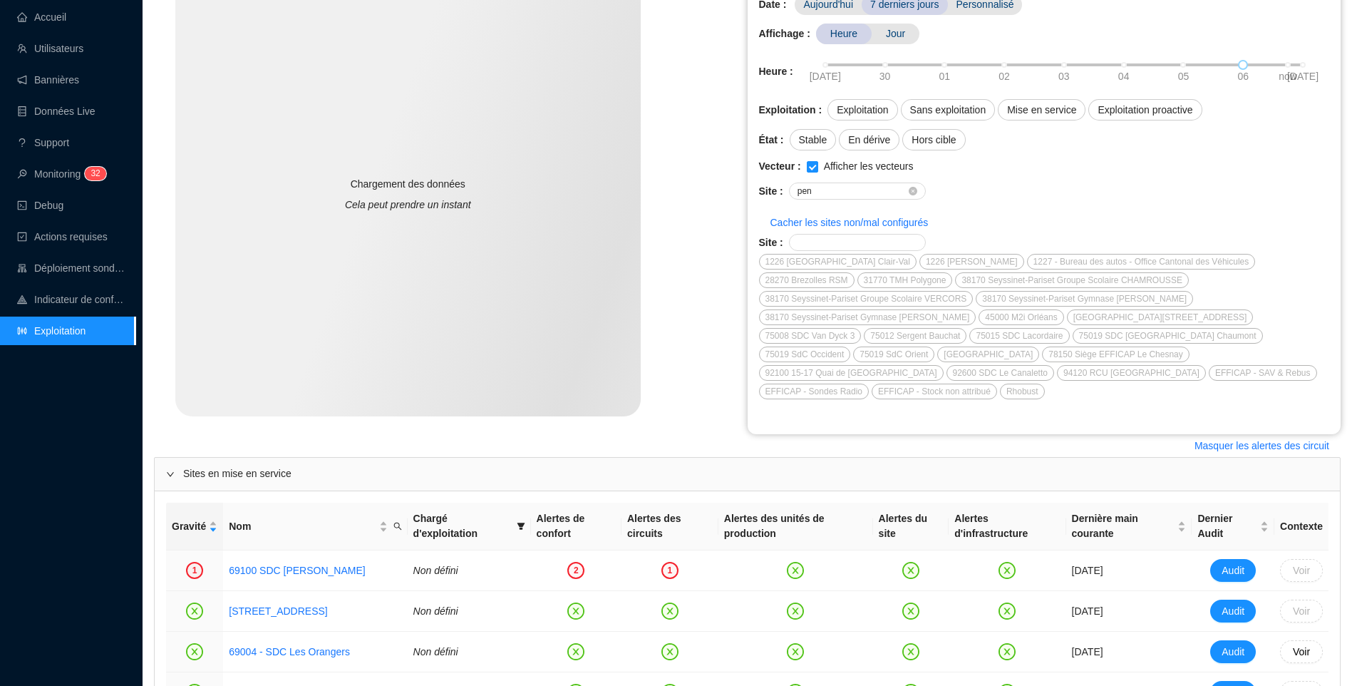
click at [1124, 197] on div "Site : pen" at bounding box center [1044, 190] width 571 height 17
click at [649, 324] on div "Chargement des données Cela peut prendre un instant" at bounding box center [451, 194] width 594 height 480
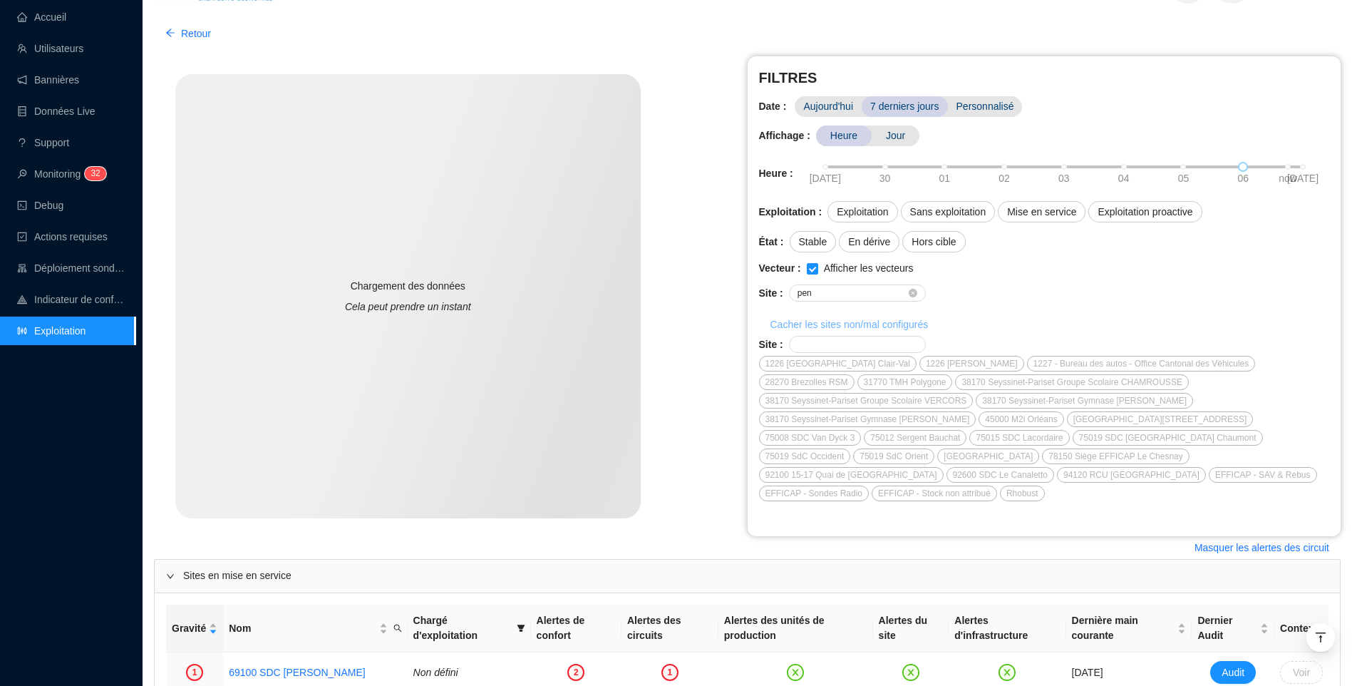
scroll to position [0, 0]
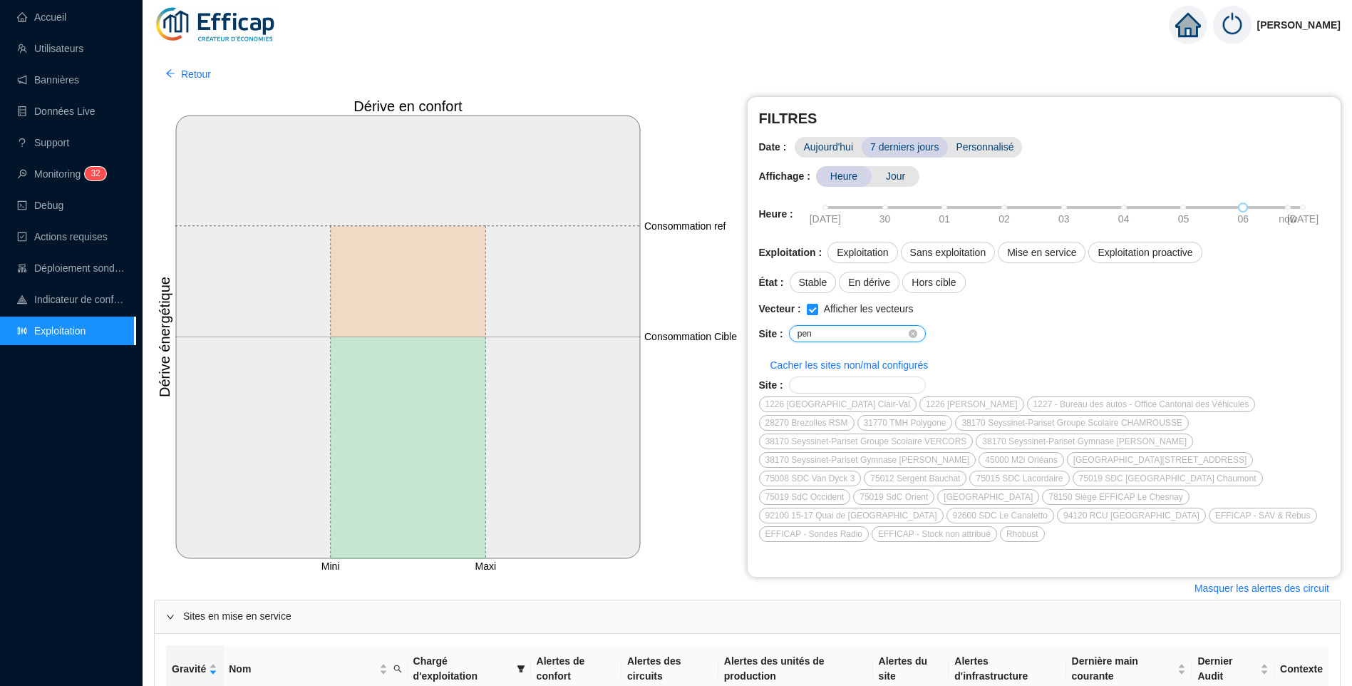
drag, startPoint x: 845, startPoint y: 334, endPoint x: 619, endPoint y: 351, distance: 226.6
click at [621, 352] on div "Mini Maxi Consommation ref Consommation Cible Dérive en confort Dérive énergéti…" at bounding box center [747, 337] width 1187 height 480
drag, startPoint x: 1234, startPoint y: 212, endPoint x: 1143, endPoint y: 214, distance: 90.5
click at [1147, 214] on div "29-09-2025 30 01 02 03 04 05 06 now 07-10-2025" at bounding box center [1064, 214] width 530 height 38
click at [881, 179] on span "Jour" at bounding box center [896, 176] width 48 height 21
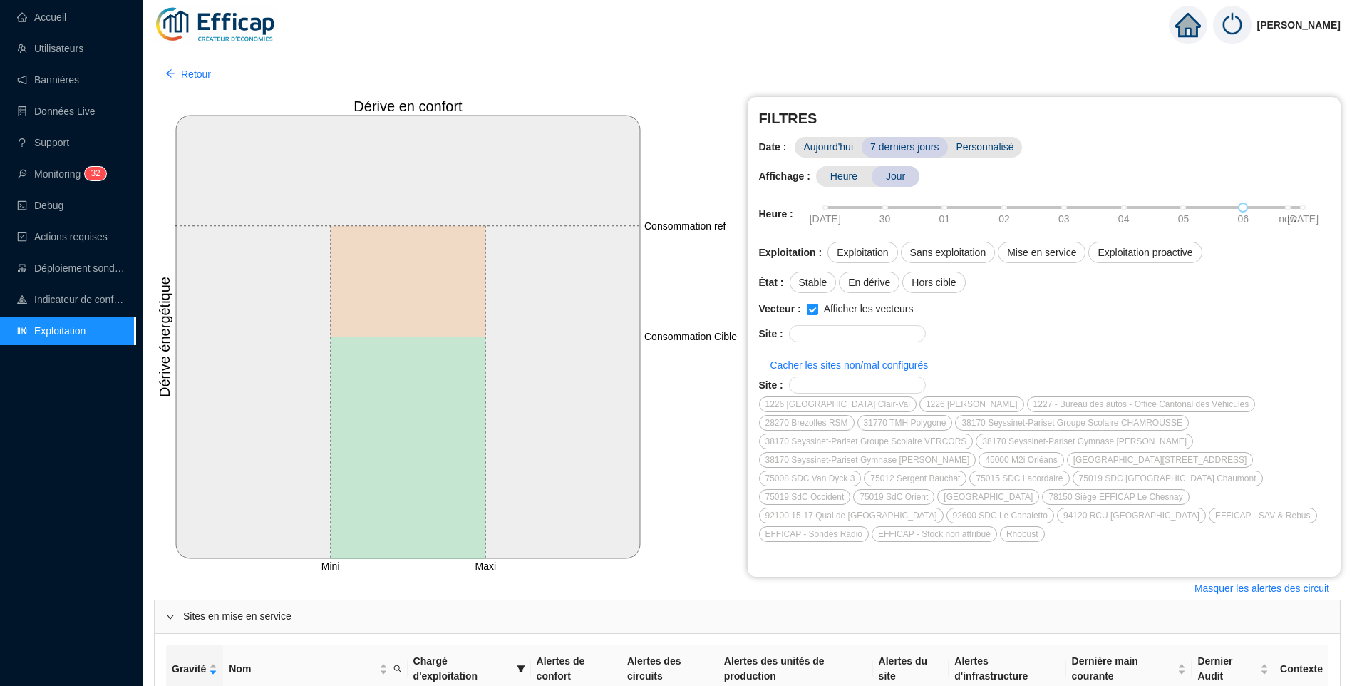
click at [846, 182] on span "Heure" at bounding box center [844, 176] width 56 height 21
click at [835, 133] on div "FILTRES Date : Aujourd'hui 7 derniers jours Personnalisé Affichage : Heure Jour…" at bounding box center [1045, 337] width 594 height 480
click at [808, 157] on span "Aujourd'hui" at bounding box center [828, 147] width 67 height 21
click at [840, 336] on input "text" at bounding box center [852, 333] width 108 height 9
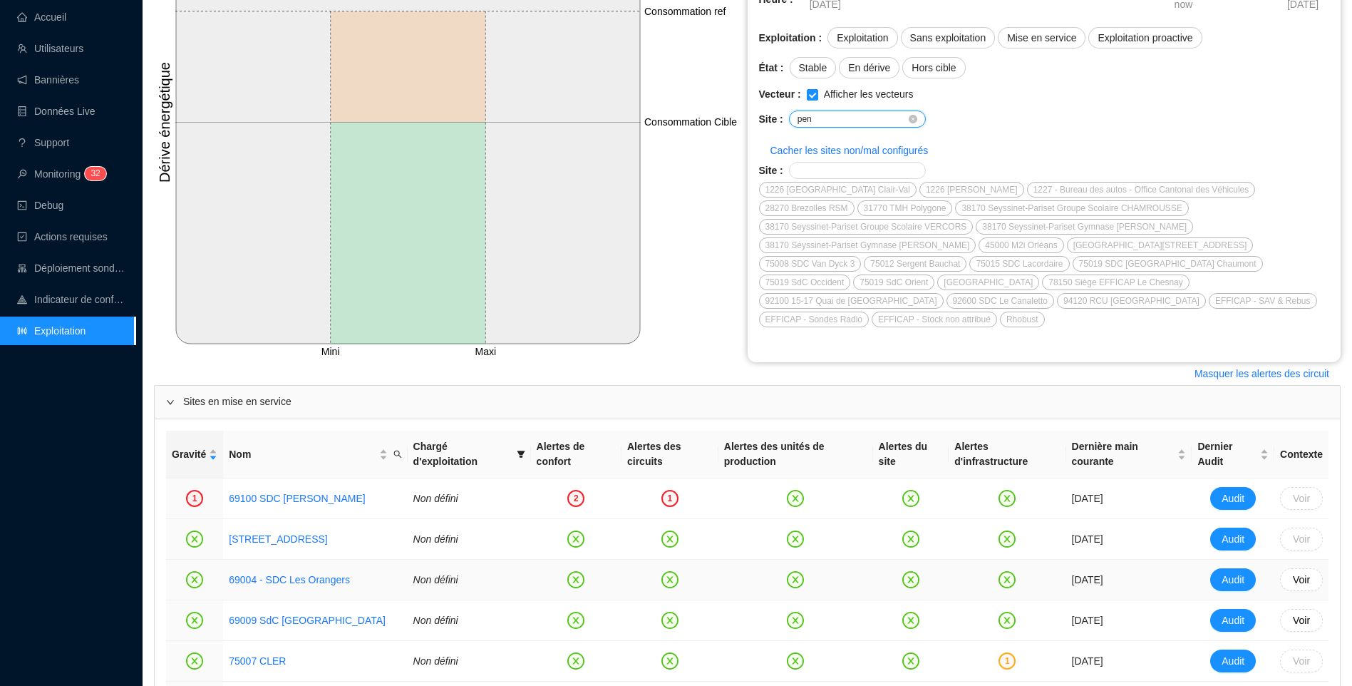
scroll to position [71, 0]
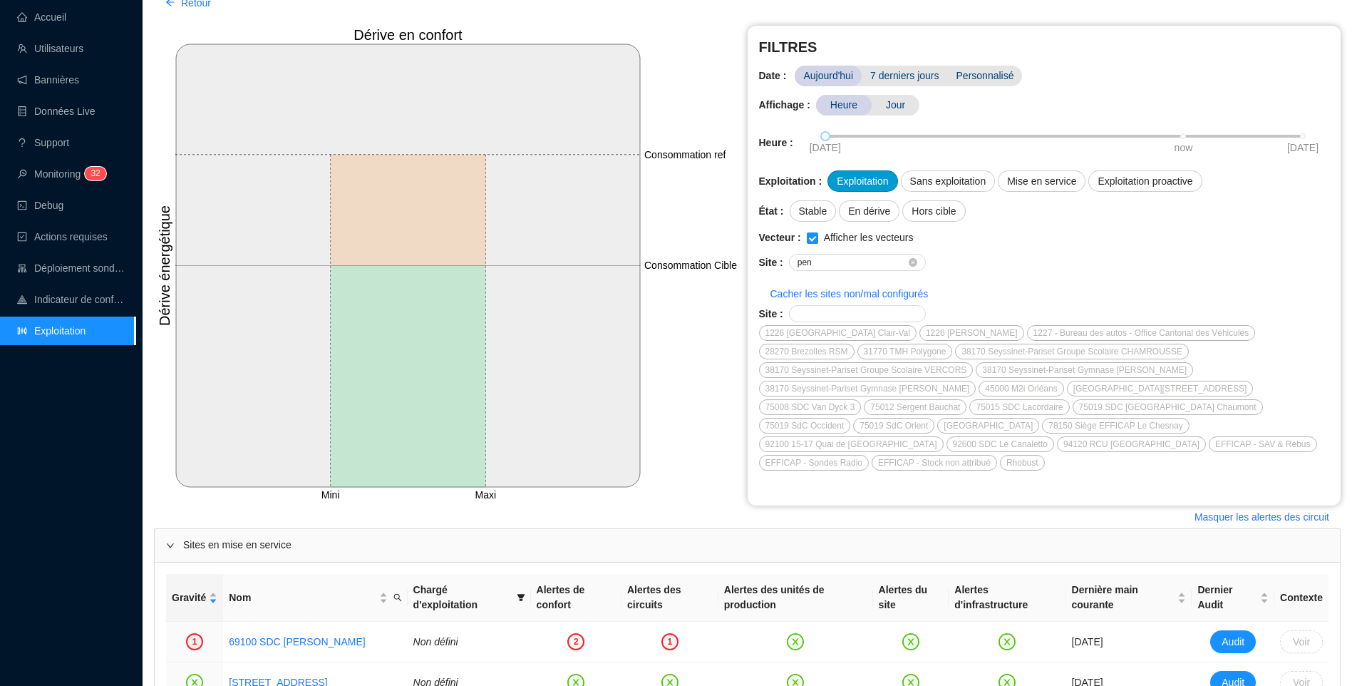
click at [841, 186] on div "Exploitation" at bounding box center [862, 180] width 70 height 21
click at [925, 187] on div "Sans exploitation" at bounding box center [948, 180] width 95 height 21
click at [1028, 183] on div "Mise en service" at bounding box center [1042, 180] width 88 height 21
click at [1127, 181] on div "Exploitation proactive" at bounding box center [1144, 180] width 113 height 21
click at [824, 214] on div "Stable" at bounding box center [813, 210] width 47 height 21
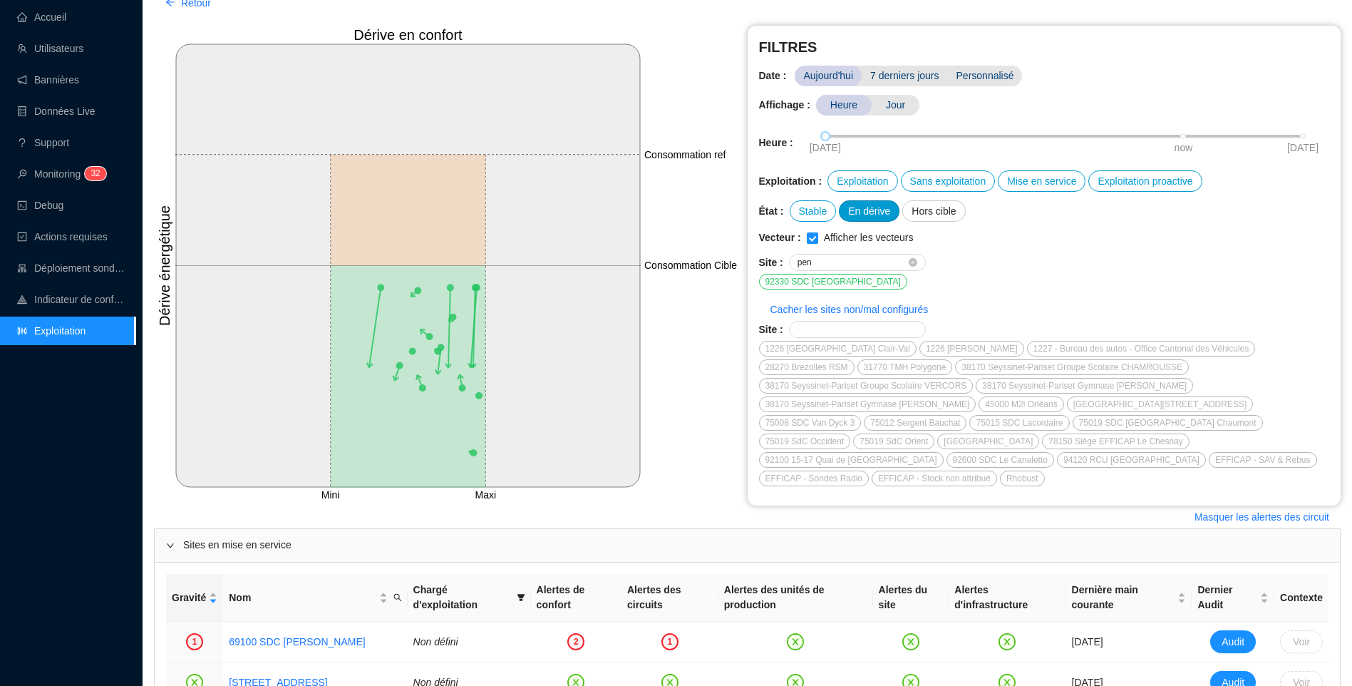
click at [868, 213] on div "En dérive" at bounding box center [869, 210] width 61 height 21
click at [947, 211] on div "Hors cible" at bounding box center [933, 210] width 63 height 21
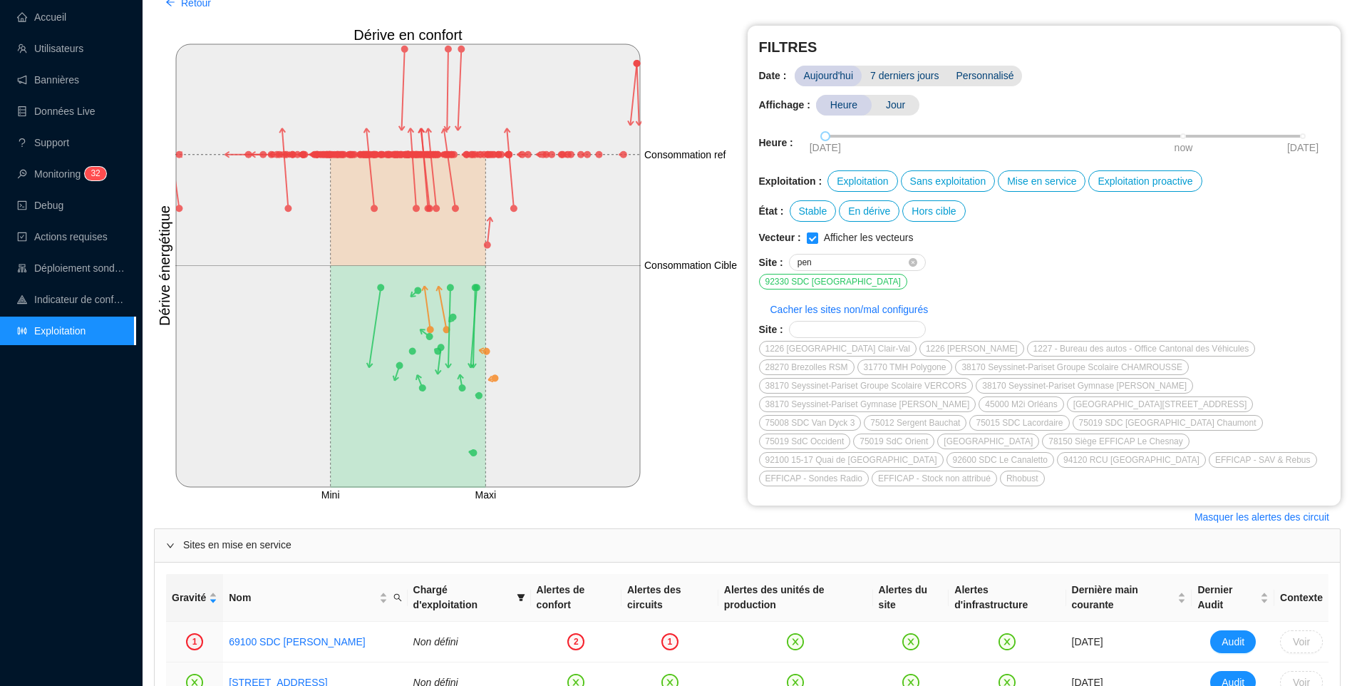
click at [831, 285] on div "92330 SDC Parc Penthievre" at bounding box center [833, 282] width 148 height 16
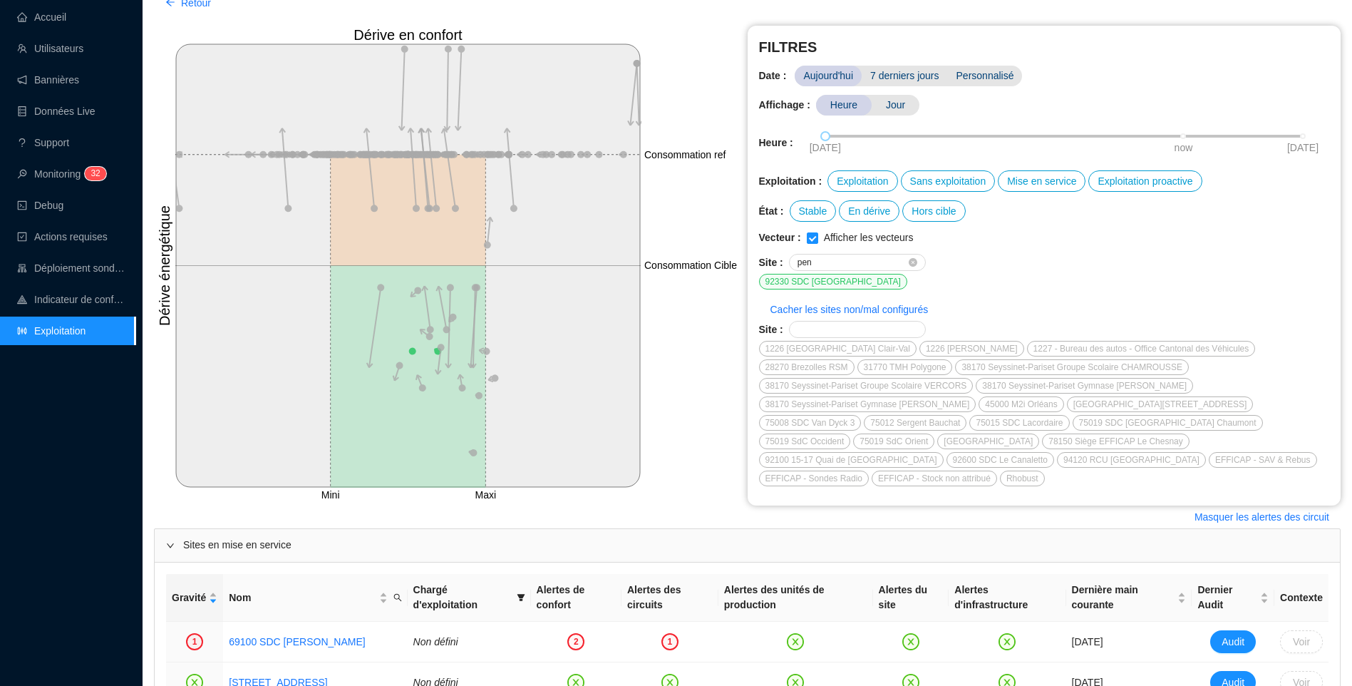
click at [1061, 268] on div "Site : pen" at bounding box center [1044, 262] width 571 height 17
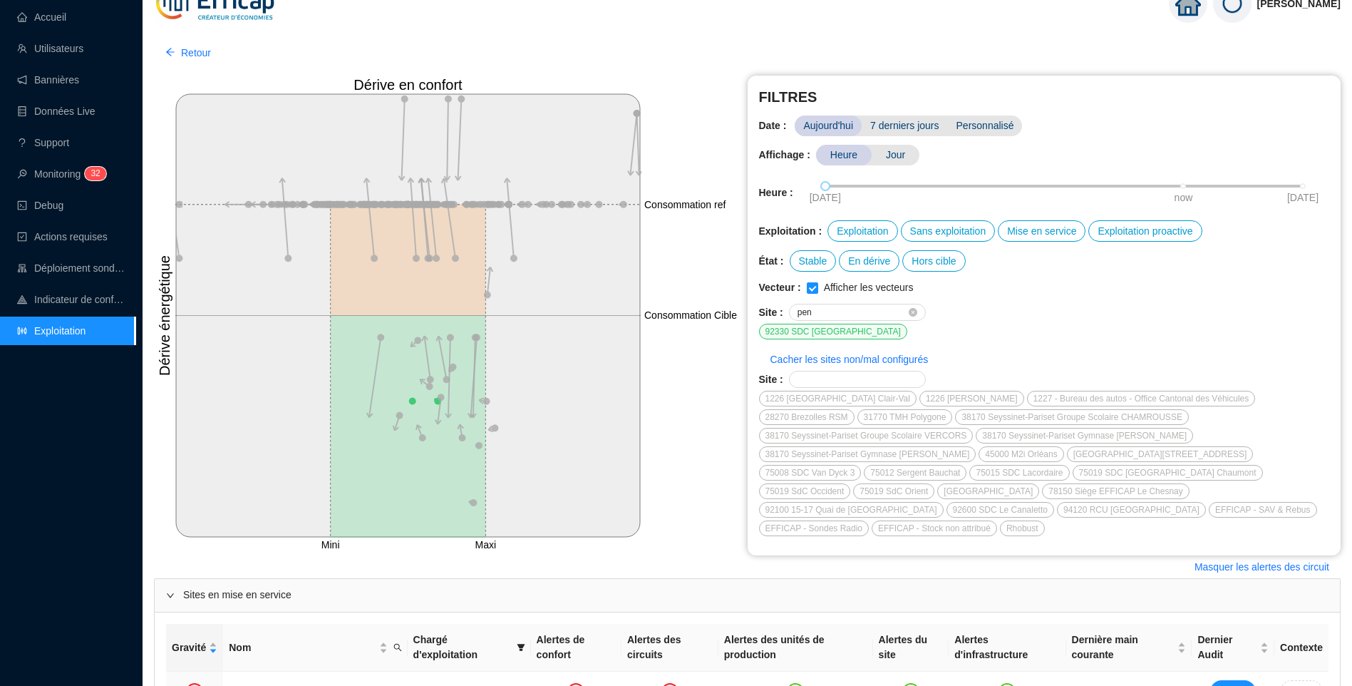
scroll to position [0, 0]
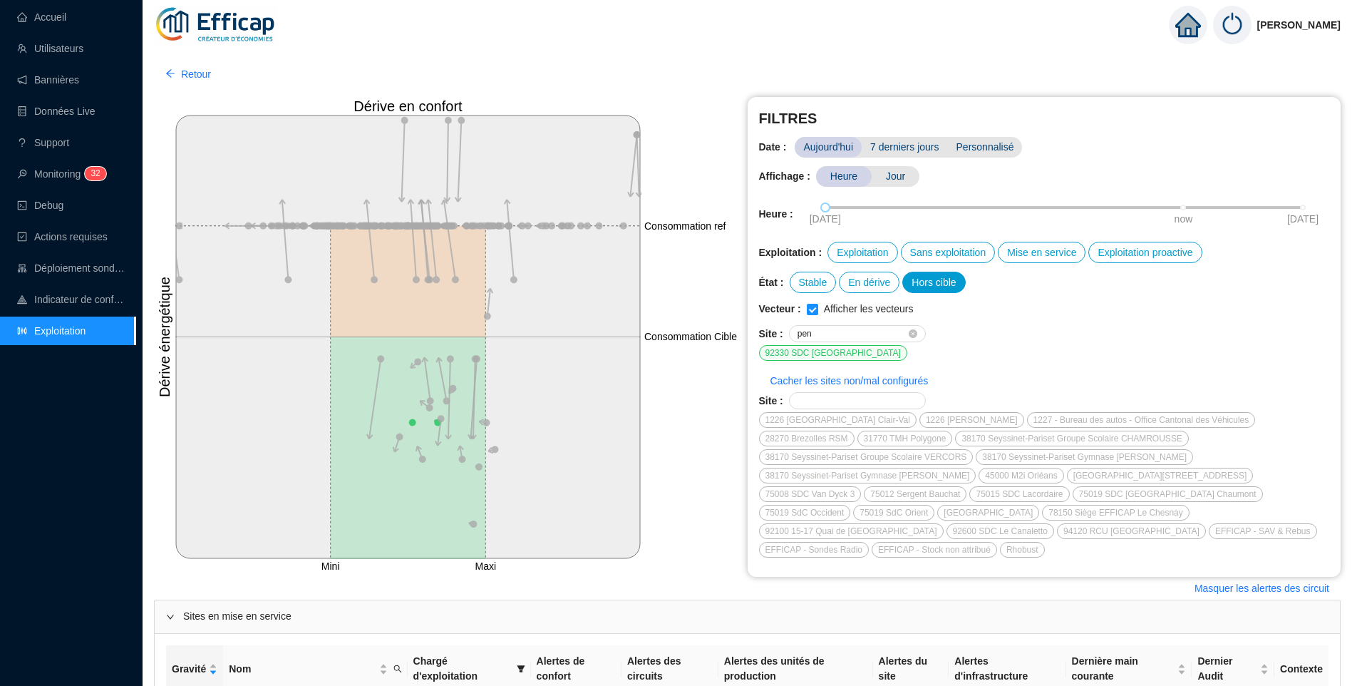
click at [946, 279] on div "Hors cible" at bounding box center [933, 282] width 63 height 21
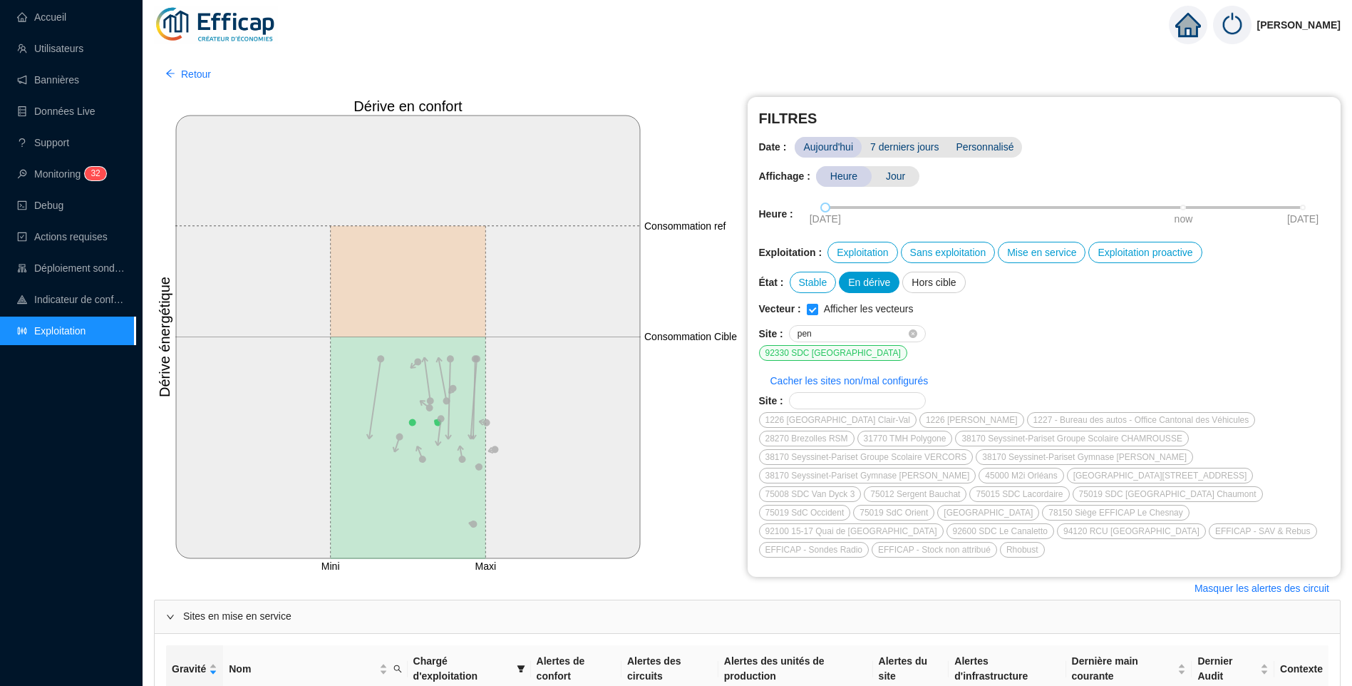
click at [876, 285] on div "En dérive" at bounding box center [869, 282] width 61 height 21
click at [801, 289] on div "Stable" at bounding box center [813, 282] width 47 height 21
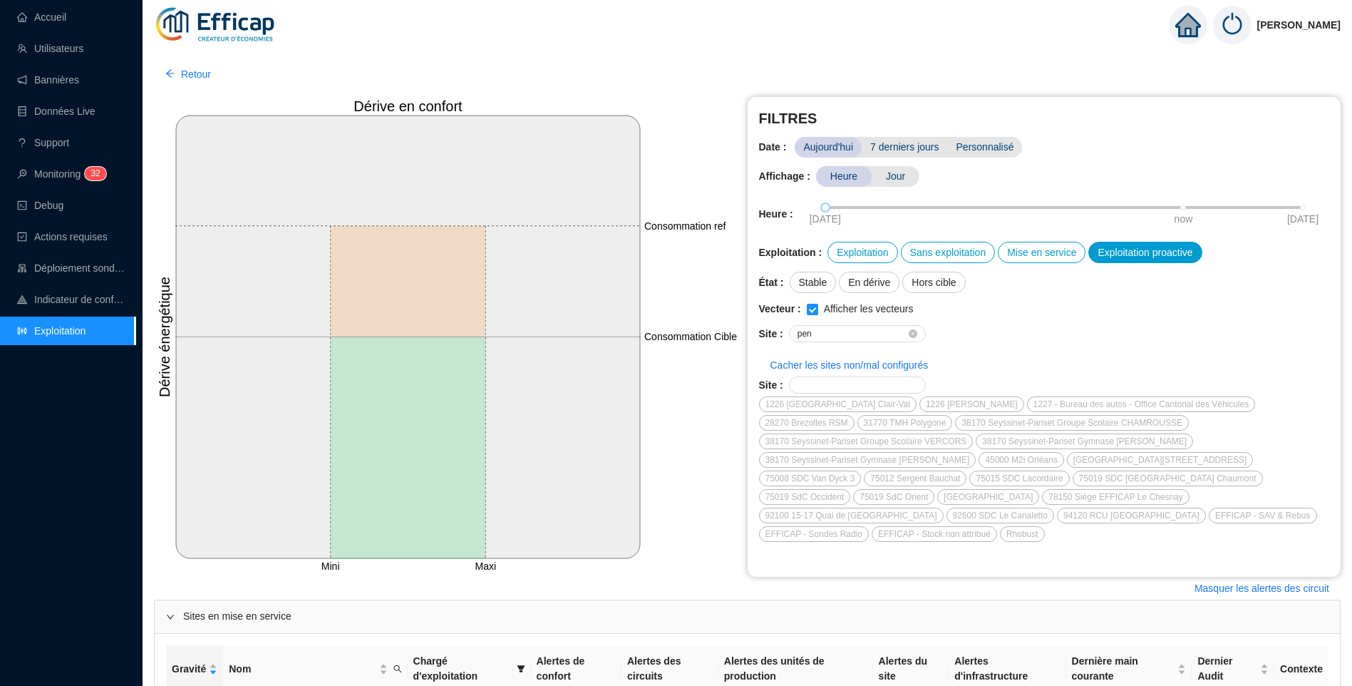
click at [1134, 254] on div "Exploitation proactive" at bounding box center [1144, 252] width 113 height 21
click at [1043, 252] on div "Mise en service" at bounding box center [1042, 252] width 88 height 21
click at [944, 253] on div "Sans exploitation" at bounding box center [948, 252] width 95 height 21
click at [840, 252] on div "Exploitation" at bounding box center [862, 252] width 70 height 21
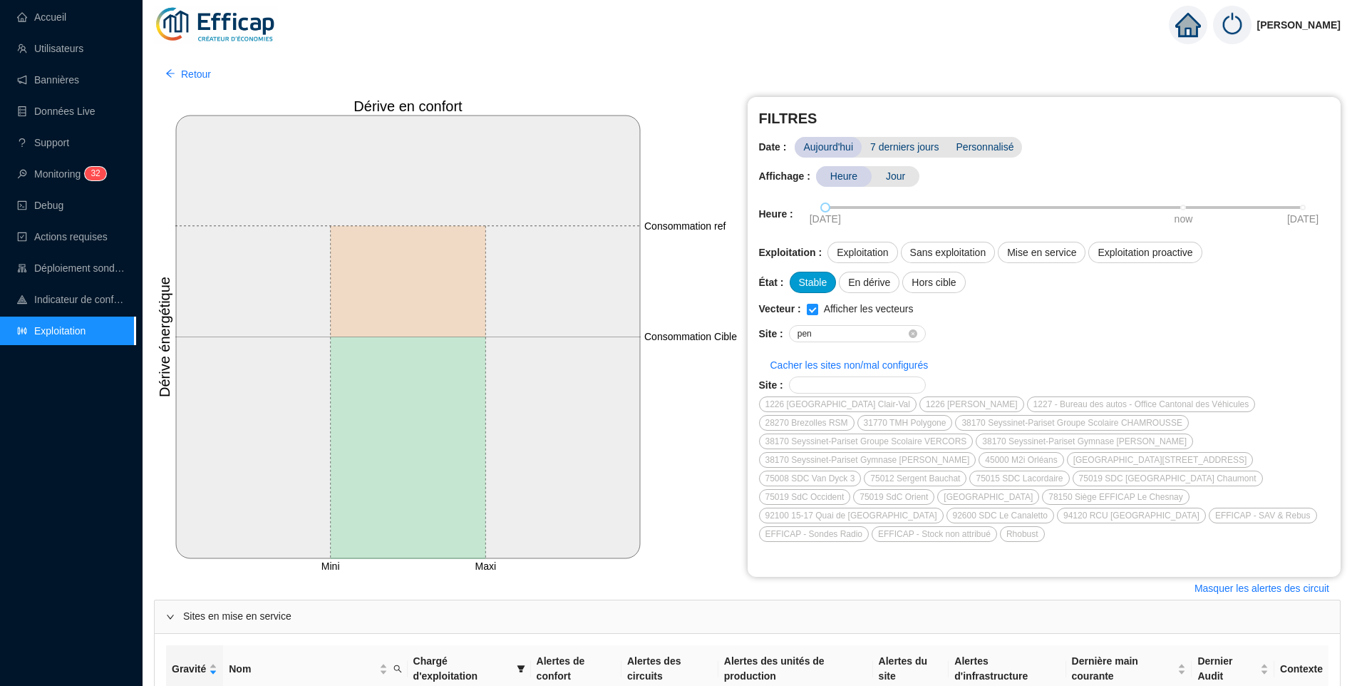
click at [809, 288] on div "Stable" at bounding box center [813, 282] width 47 height 21
click at [843, 325] on div "FILTRES Date : Aujourd'hui 7 derniers jours Personnalisé Affichage : Heure Jour…" at bounding box center [1045, 337] width 594 height 480
click at [844, 332] on input "pen" at bounding box center [852, 333] width 108 height 9
click at [857, 248] on div "Exploitation" at bounding box center [862, 252] width 70 height 21
click at [847, 329] on input "pen" at bounding box center [852, 333] width 108 height 9
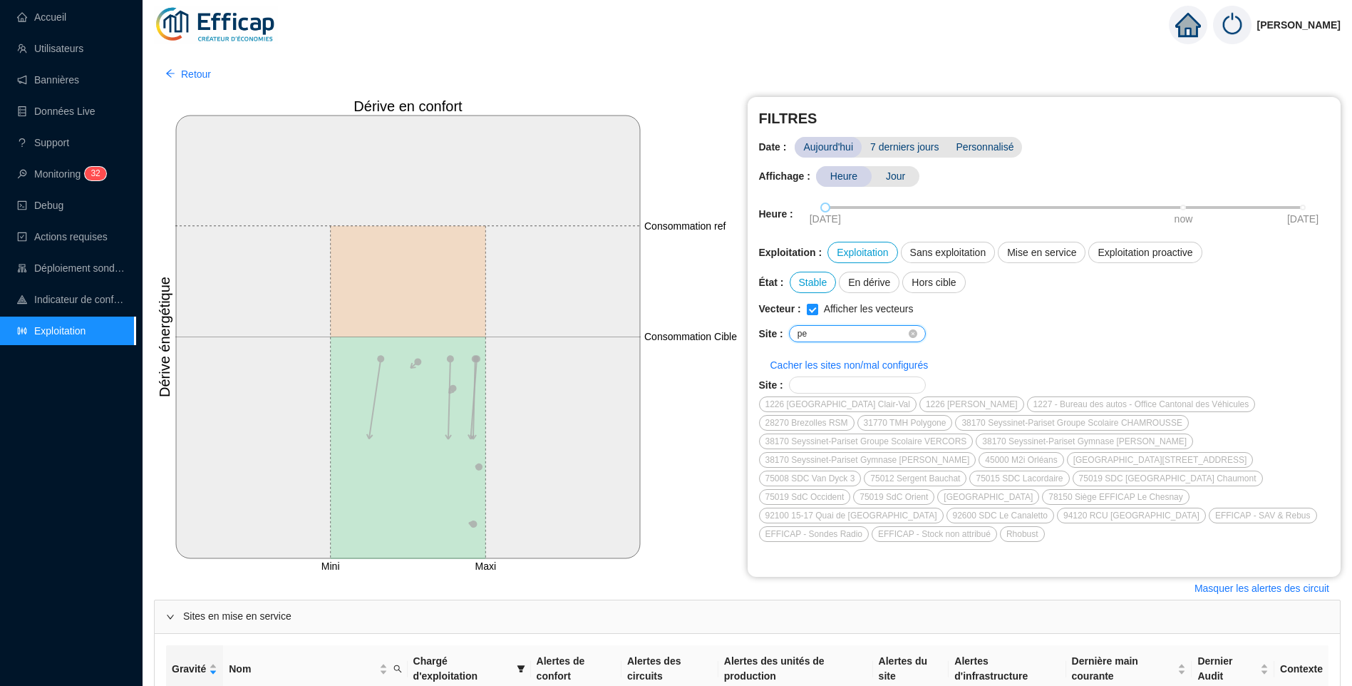
type input "p"
type input "pen"
click at [862, 252] on div "Exploitation" at bounding box center [862, 252] width 70 height 21
click at [947, 253] on div "Sans exploitation" at bounding box center [948, 252] width 95 height 21
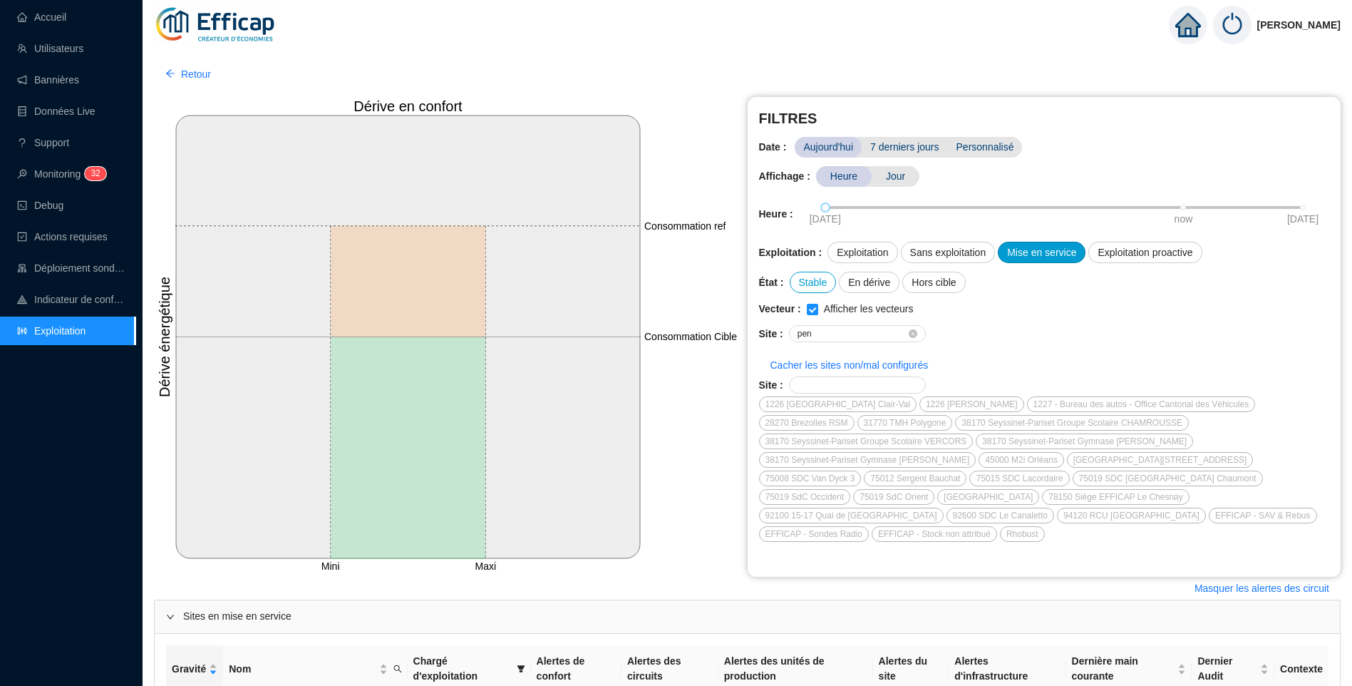
click at [1028, 257] on div "Mise en service" at bounding box center [1042, 252] width 88 height 21
click at [1132, 250] on div "Exploitation proactive" at bounding box center [1144, 252] width 113 height 21
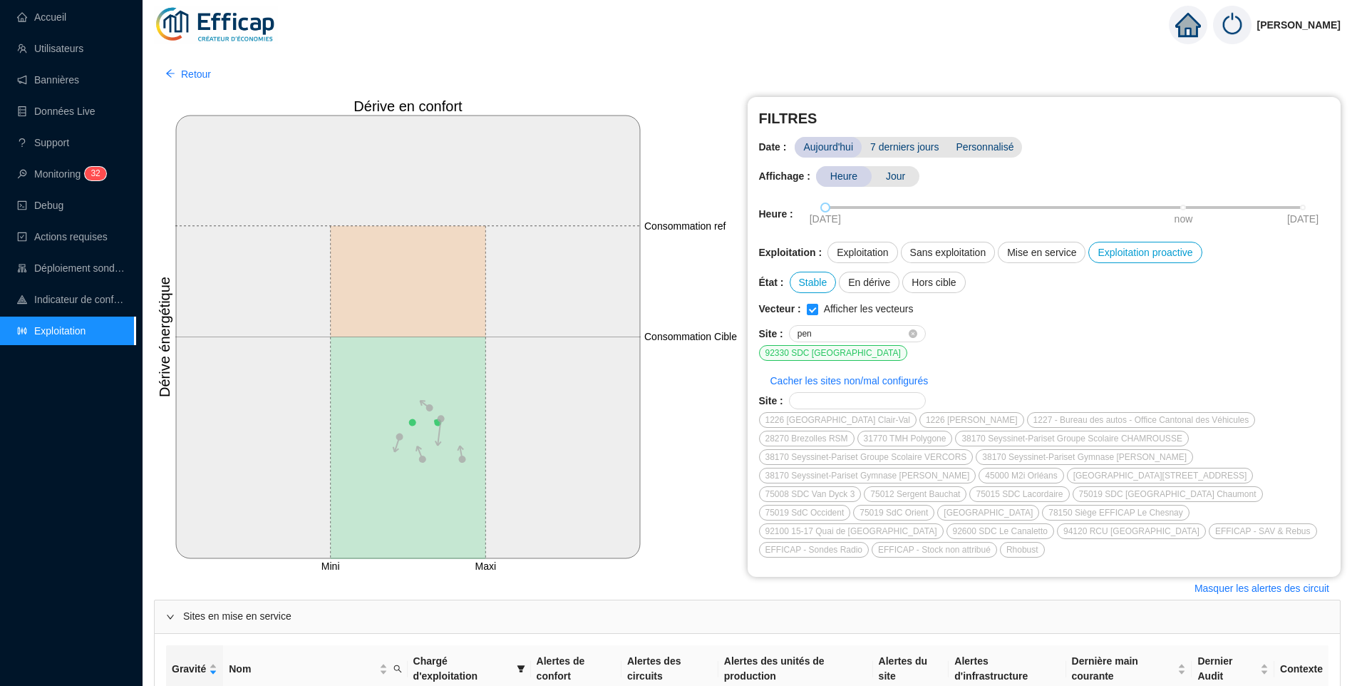
click at [1088, 337] on div "Site : pen" at bounding box center [1044, 333] width 571 height 17
click at [810, 354] on div "92330 SDC Parc Penthievre" at bounding box center [833, 353] width 148 height 16
click at [1070, 330] on div "Site : pen" at bounding box center [1044, 333] width 571 height 17
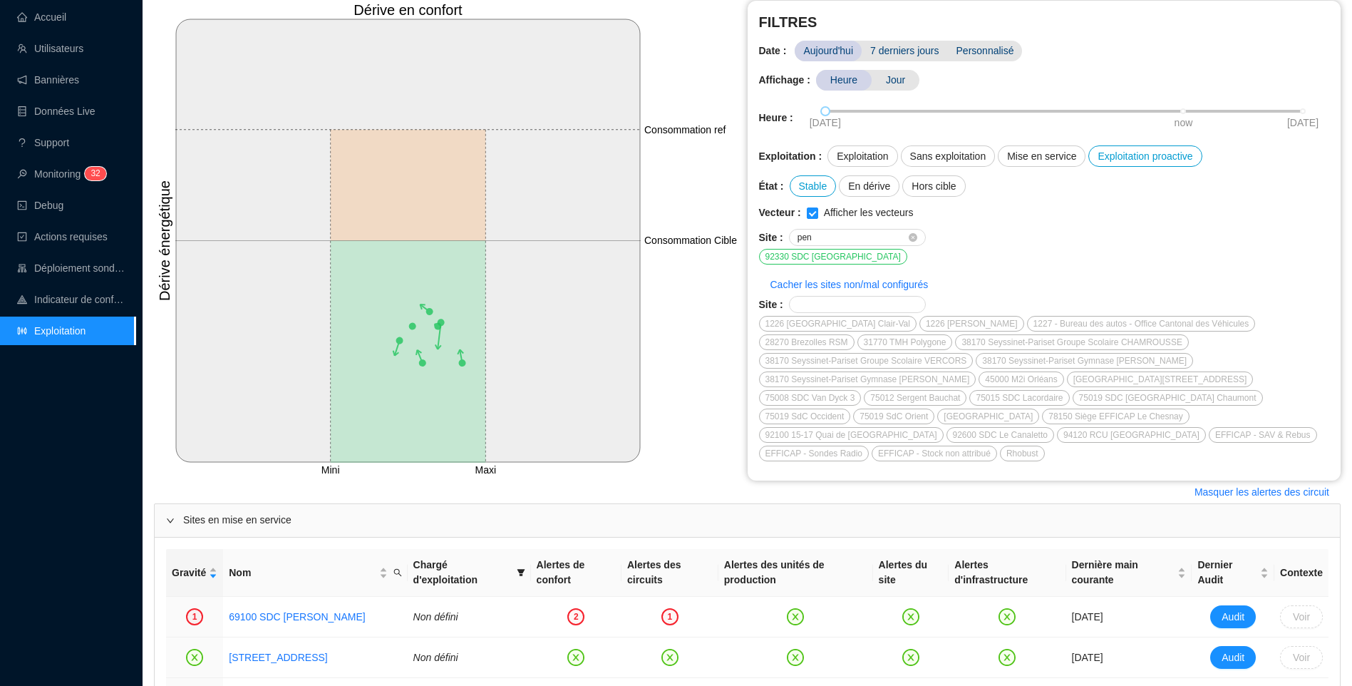
scroll to position [71, 0]
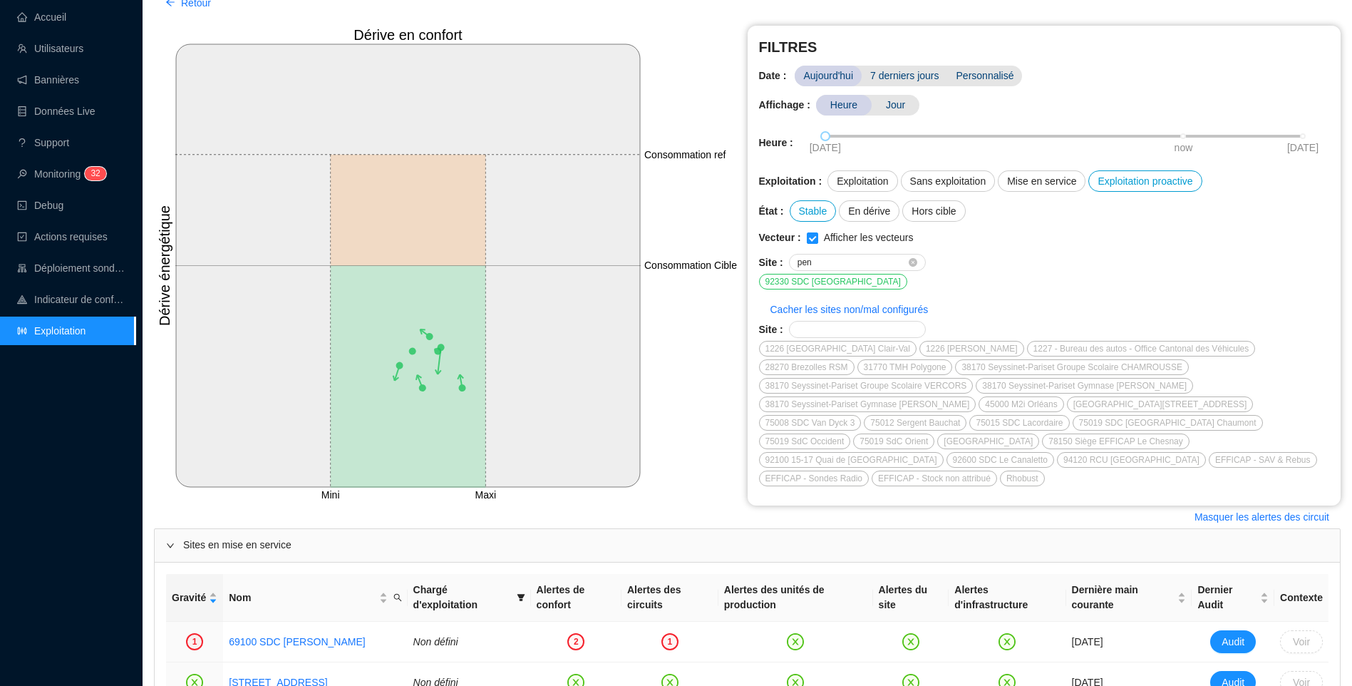
click at [829, 281] on div "92330 SDC Parc Penthievre" at bounding box center [833, 282] width 148 height 16
click at [1051, 281] on div "92330 SDC Parc Penthievre" at bounding box center [1044, 282] width 571 height 16
drag, startPoint x: 840, startPoint y: 140, endPoint x: 1162, endPoint y: 141, distance: 322.9
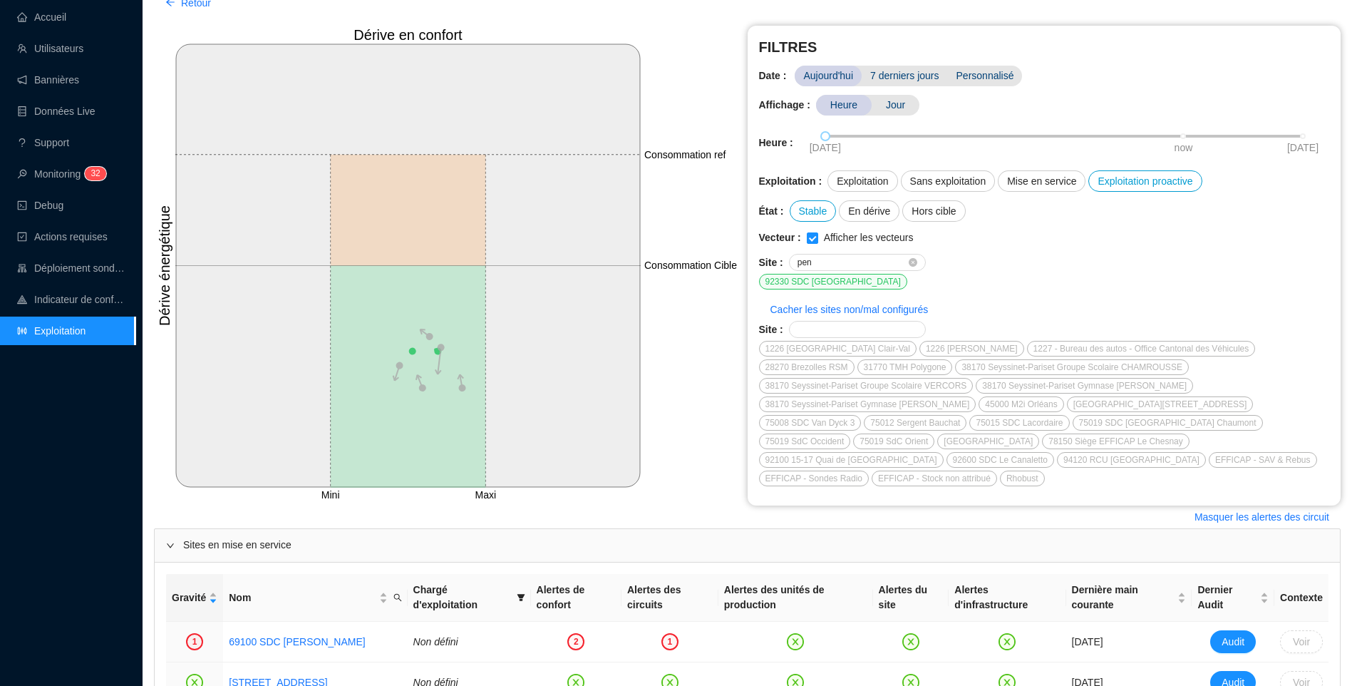
click at [862, 141] on div "06-10-2025 now 07-10-2025" at bounding box center [1064, 143] width 530 height 38
drag, startPoint x: 1174, startPoint y: 139, endPoint x: 1251, endPoint y: 145, distance: 77.2
click at [1251, 145] on div "06-10-2025 now 07-10-2025" at bounding box center [1064, 143] width 530 height 38
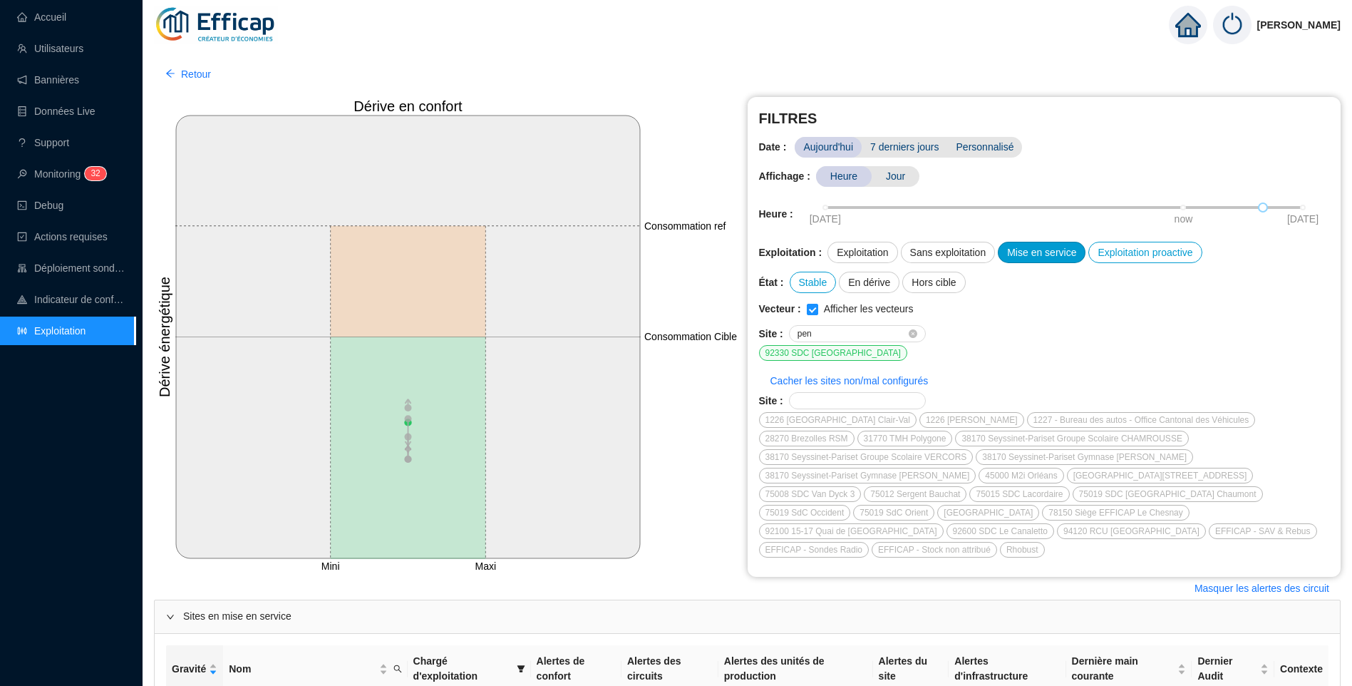
click at [1033, 249] on div "Mise en service" at bounding box center [1042, 252] width 88 height 21
drag, startPoint x: 949, startPoint y: 259, endPoint x: 971, endPoint y: 352, distance: 95.9
click at [951, 259] on div "Sans exploitation" at bounding box center [948, 252] width 95 height 21
drag, startPoint x: 871, startPoint y: 253, endPoint x: 867, endPoint y: 264, distance: 12.2
click at [871, 254] on div "Exploitation" at bounding box center [862, 252] width 70 height 21
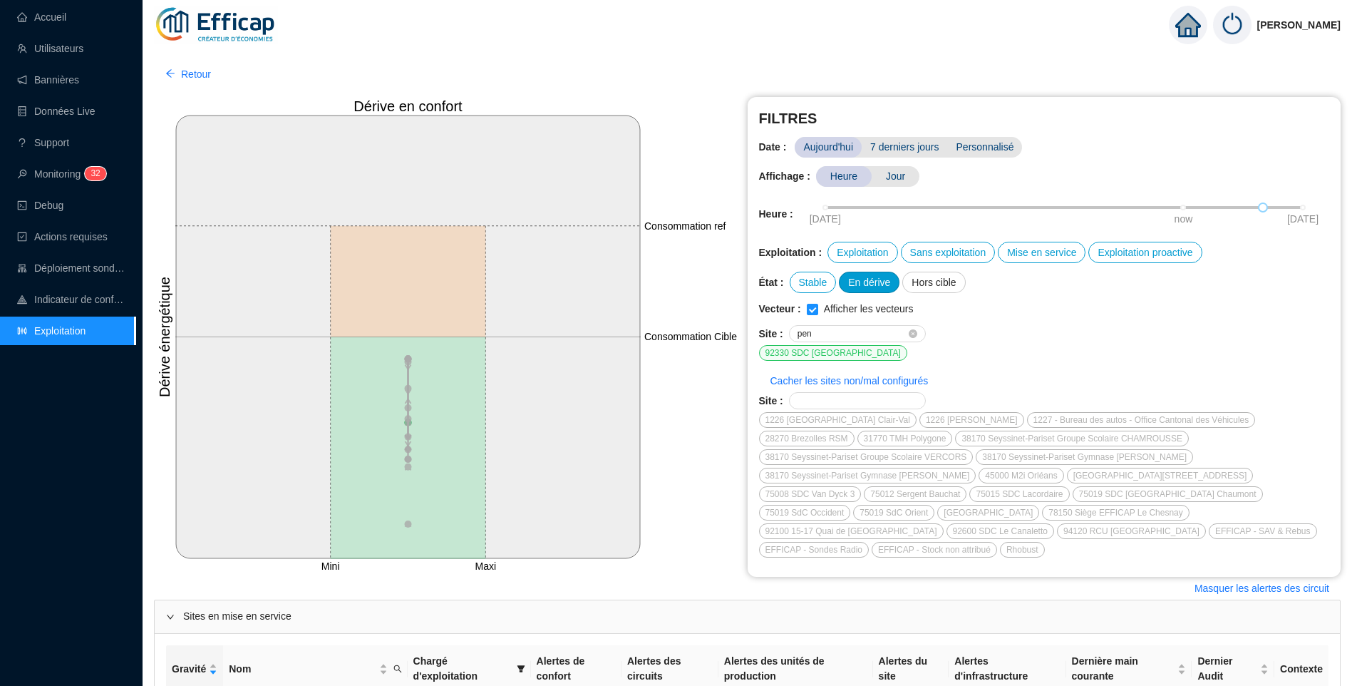
click at [872, 282] on div "En dérive" at bounding box center [869, 282] width 61 height 21
click at [933, 277] on div "Hors cible" at bounding box center [933, 282] width 63 height 21
click at [1077, 304] on div "Vecteur : Afficher les vecteurs" at bounding box center [1044, 308] width 571 height 15
click at [884, 329] on span "pen" at bounding box center [857, 333] width 137 height 17
click at [913, 335] on icon "close-circle" at bounding box center [913, 333] width 9 height 9
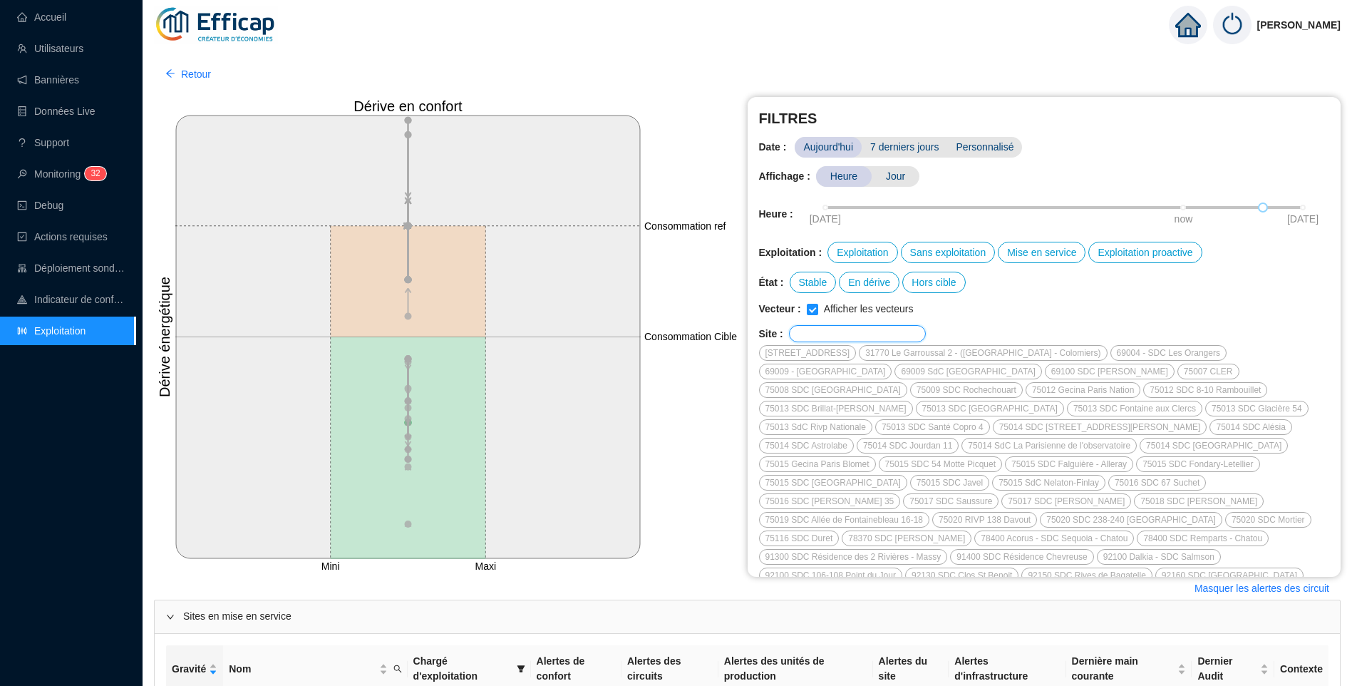
click at [850, 335] on input "text" at bounding box center [852, 333] width 108 height 9
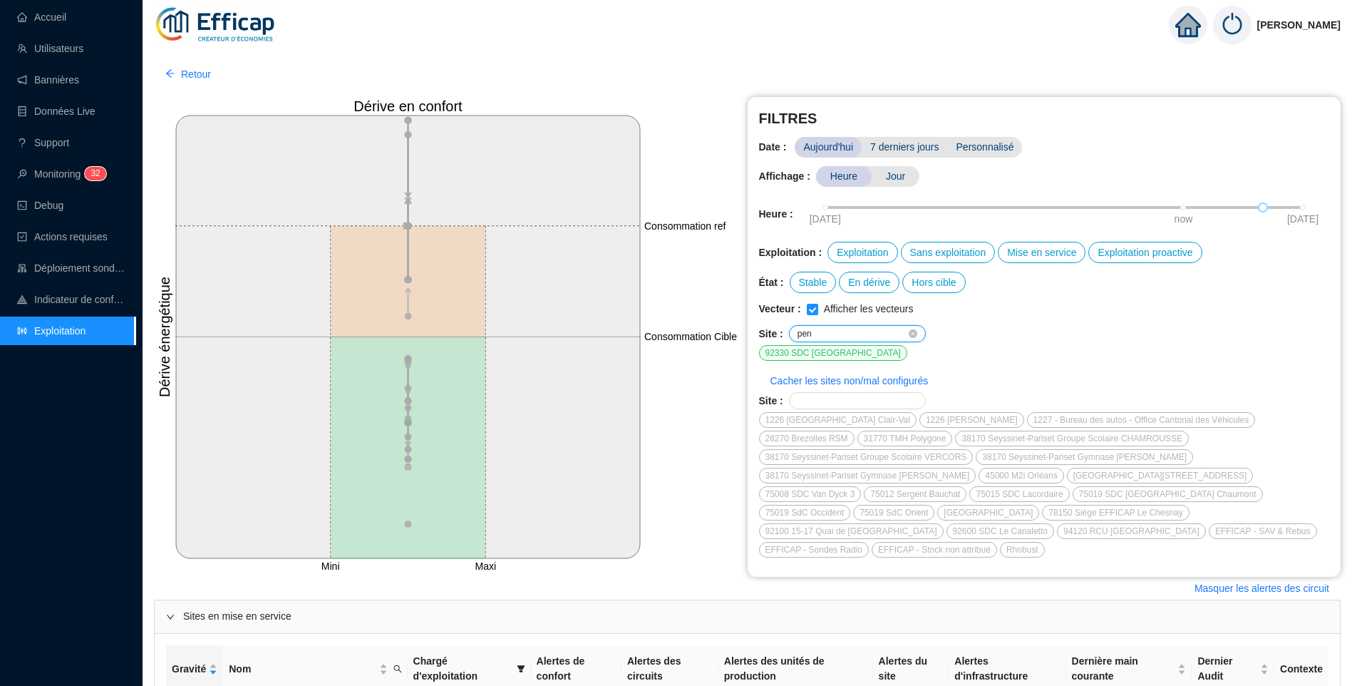
type input "pen"
click at [825, 354] on div "92330 SDC Parc Penthievre" at bounding box center [833, 353] width 148 height 16
click at [787, 345] on div "92330 SDC Parc Penthievre" at bounding box center [833, 353] width 148 height 16
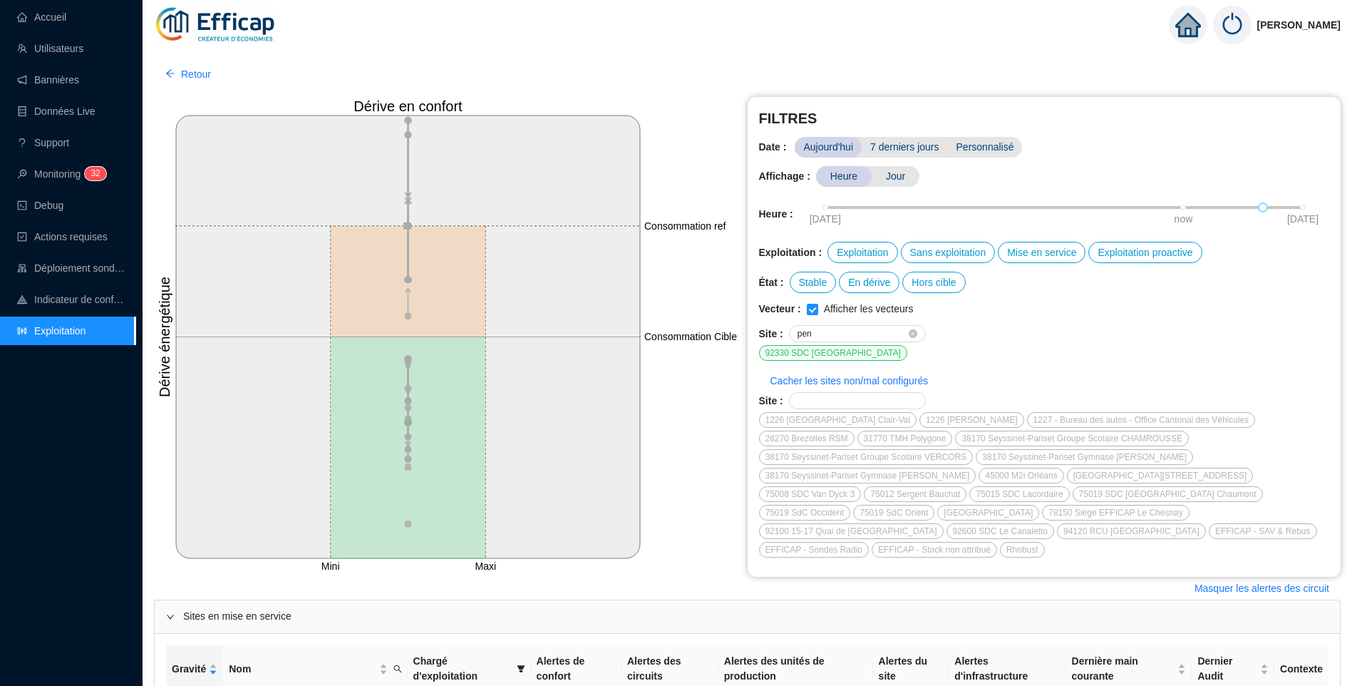
click at [787, 345] on div "92330 SDC Parc Penthievre" at bounding box center [833, 353] width 148 height 16
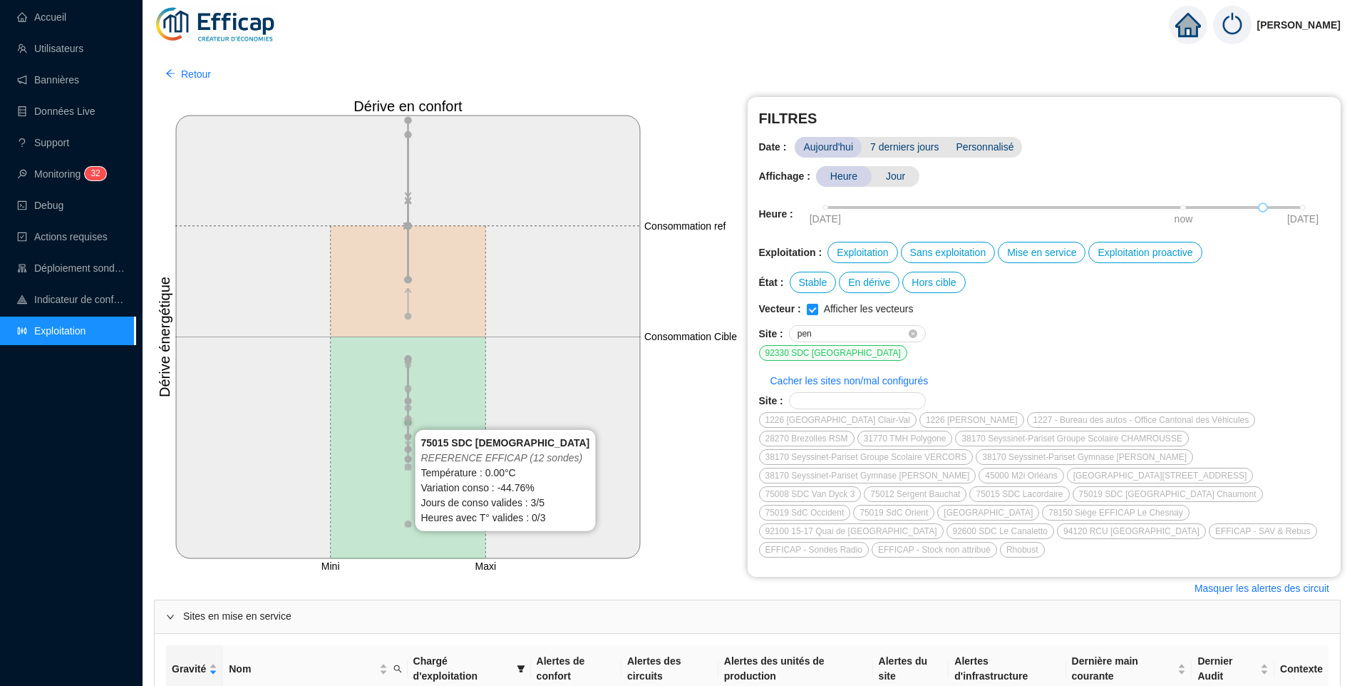
click at [406, 421] on circle at bounding box center [408, 422] width 7 height 7
click at [408, 424] on circle at bounding box center [408, 422] width 7 height 7
click at [408, 423] on circle at bounding box center [408, 422] width 7 height 7
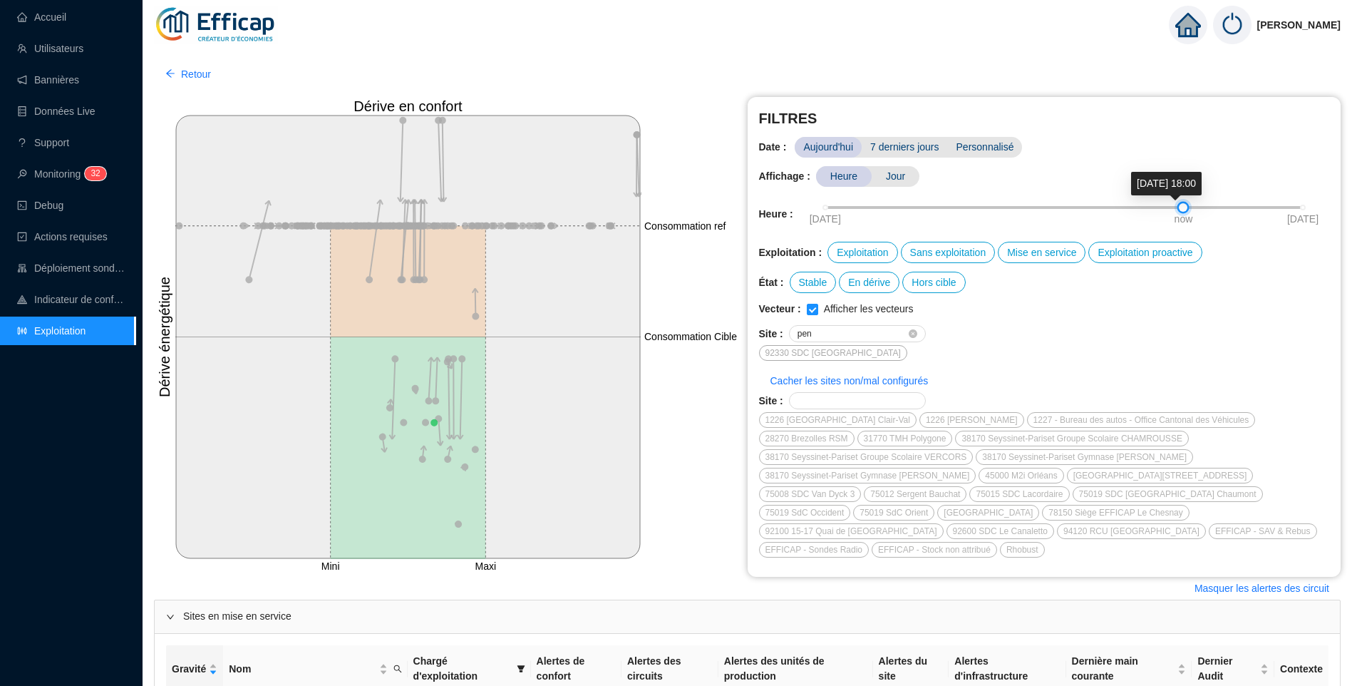
drag, startPoint x: 1249, startPoint y: 208, endPoint x: 1152, endPoint y: 224, distance: 98.9
click at [1176, 212] on div "06-10-2025 now 07-10-2025" at bounding box center [1064, 207] width 478 height 9
drag, startPoint x: 67, startPoint y: 331, endPoint x: 90, endPoint y: 331, distance: 22.8
click at [66, 331] on link "Exploitation" at bounding box center [51, 330] width 68 height 11
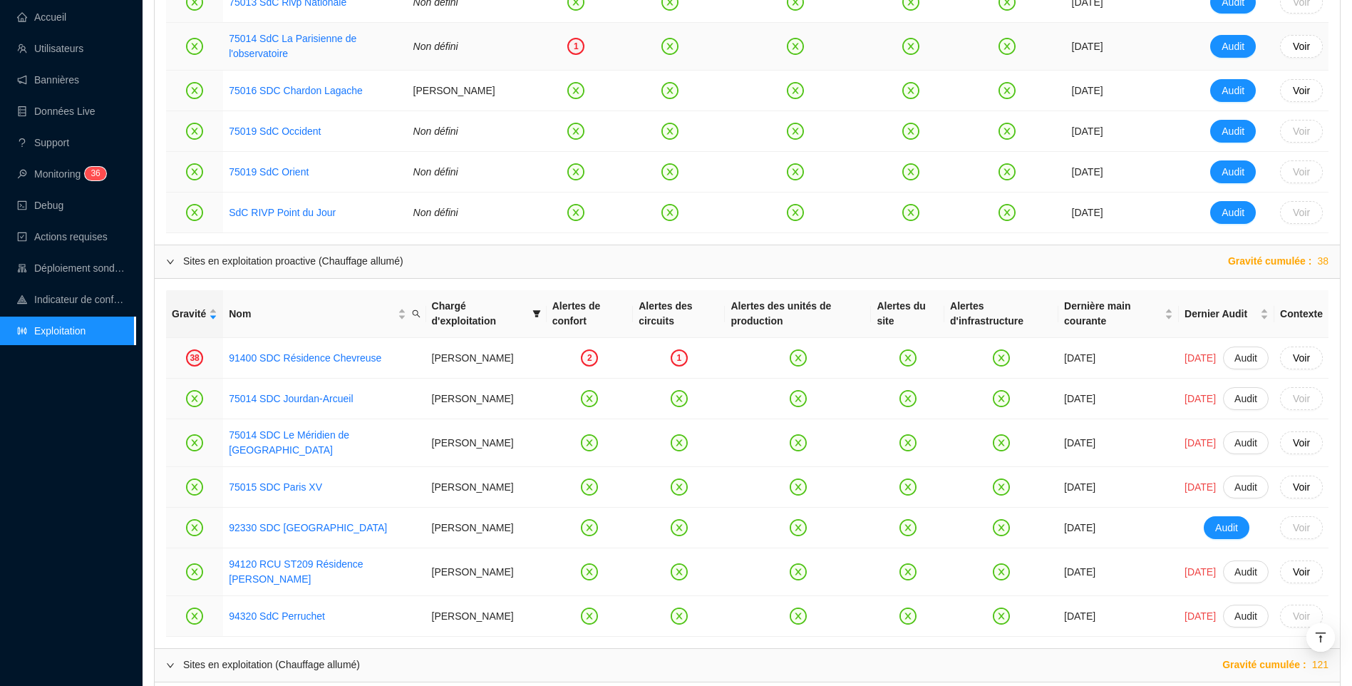
scroll to position [1069, 0]
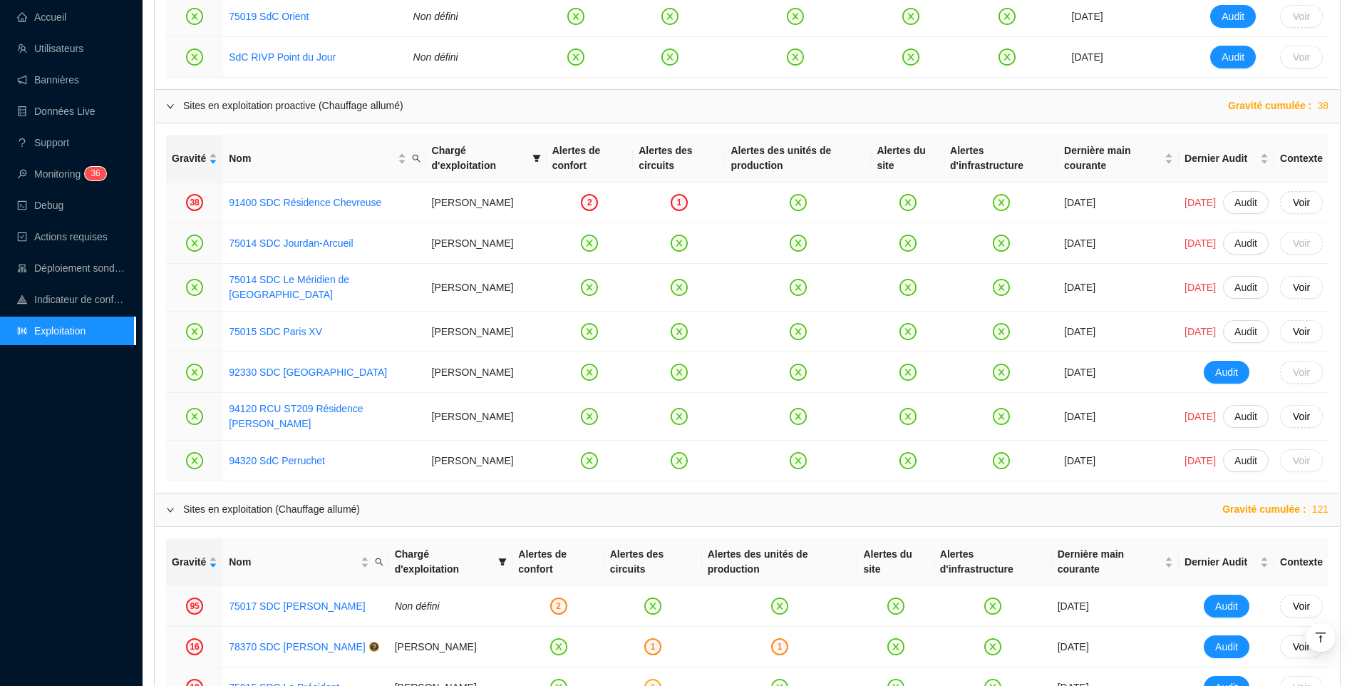
click at [78, 481] on div "Accueil Utilisateurs Bannières Données Live Support Monitoring 3 6 Debug Action…" at bounding box center [67, 343] width 135 height 686
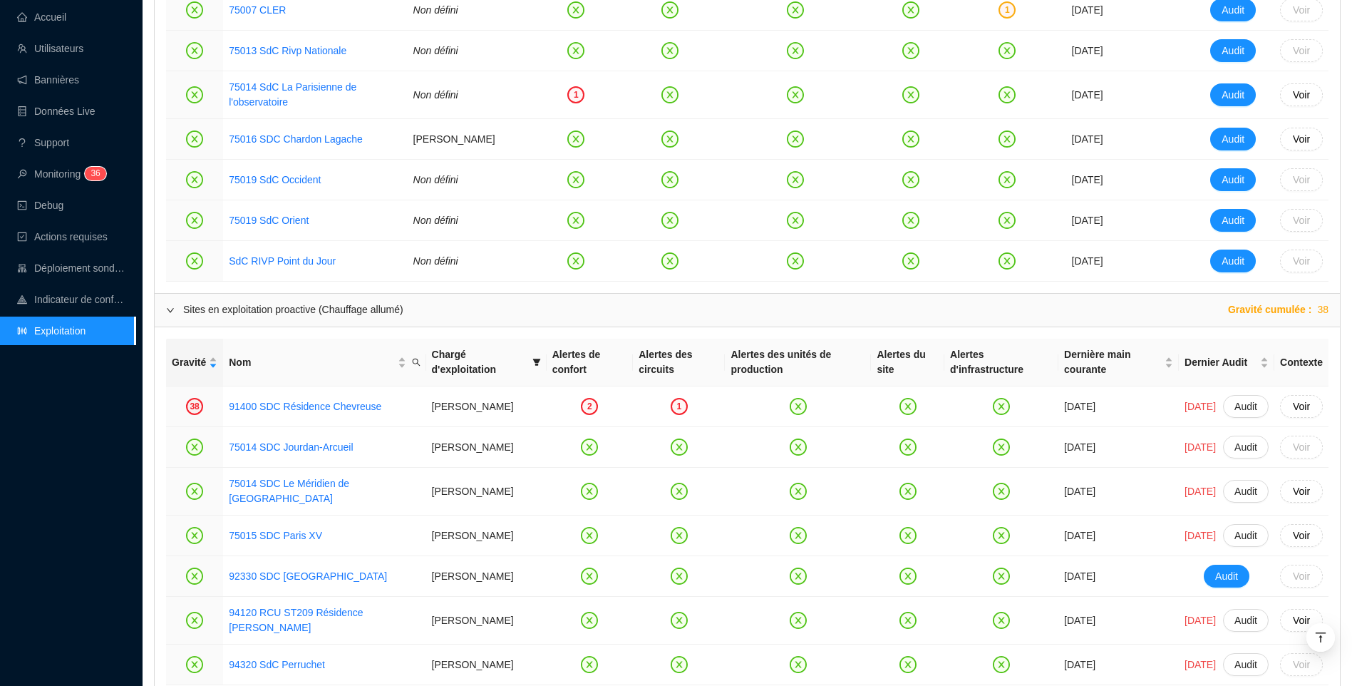
scroll to position [847, 0]
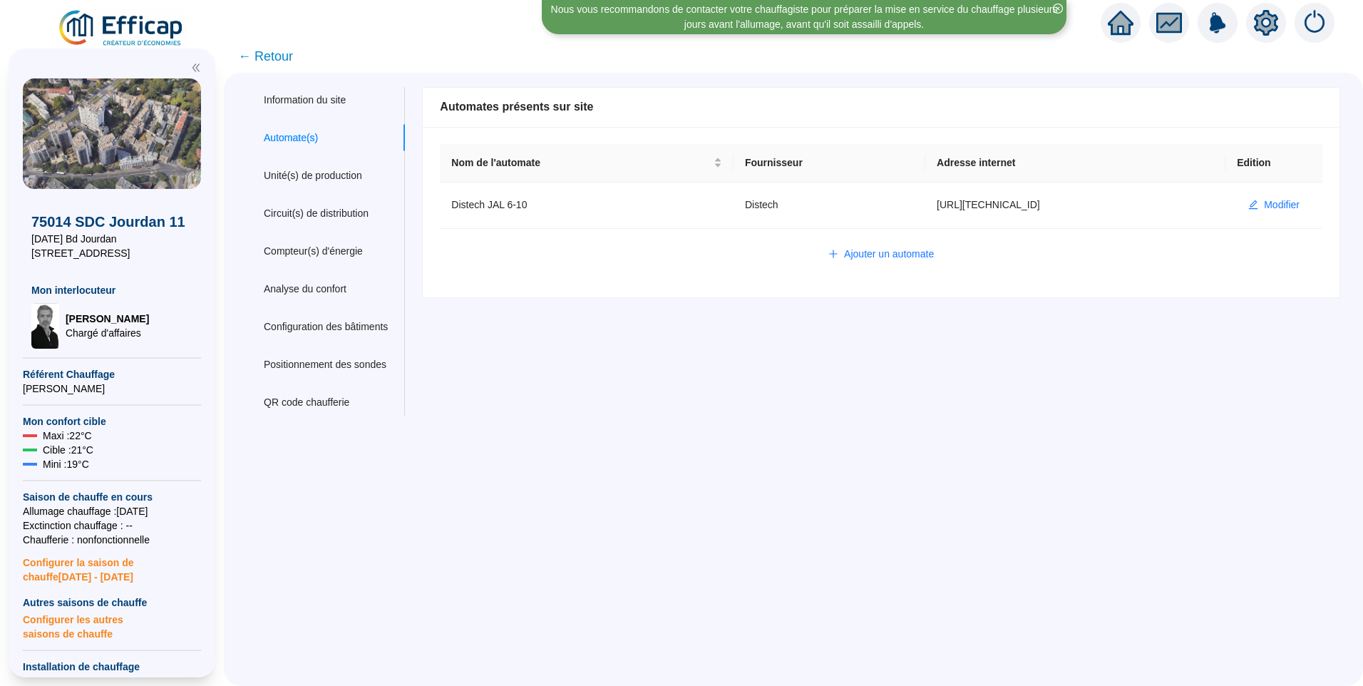
click at [279, 55] on span "← Retour" at bounding box center [265, 56] width 55 height 20
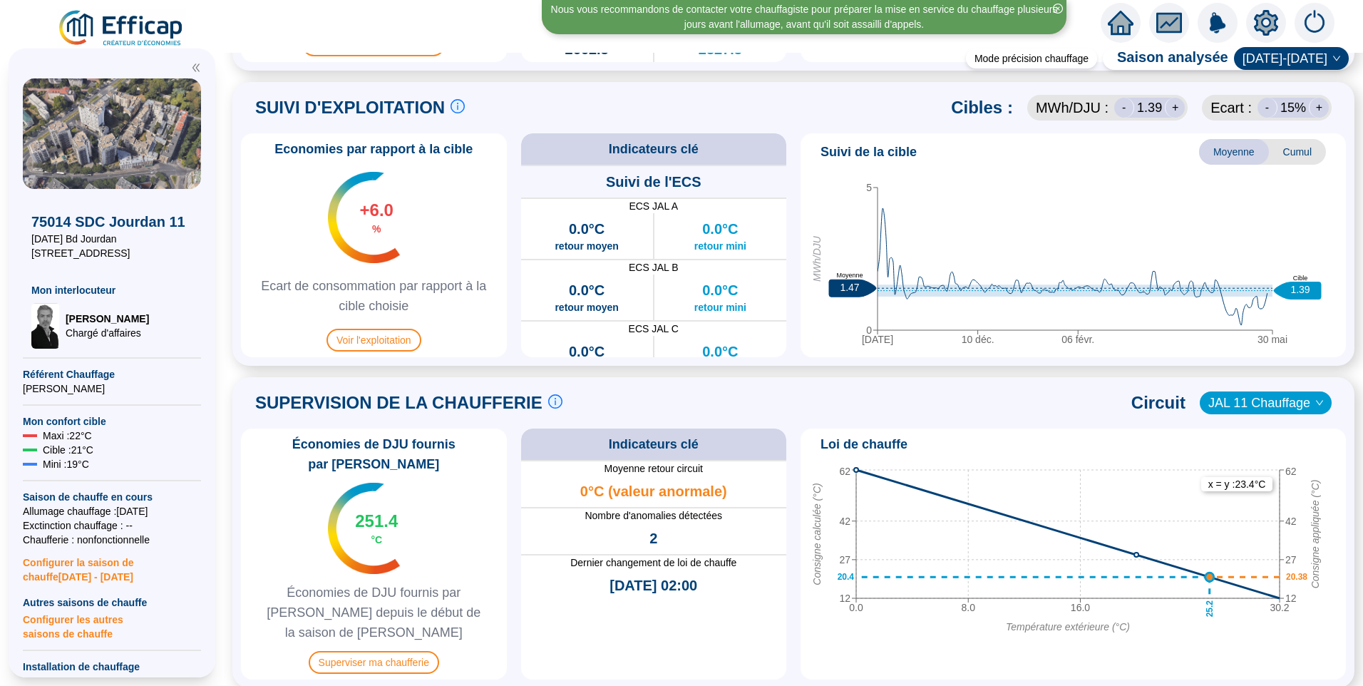
scroll to position [641, 0]
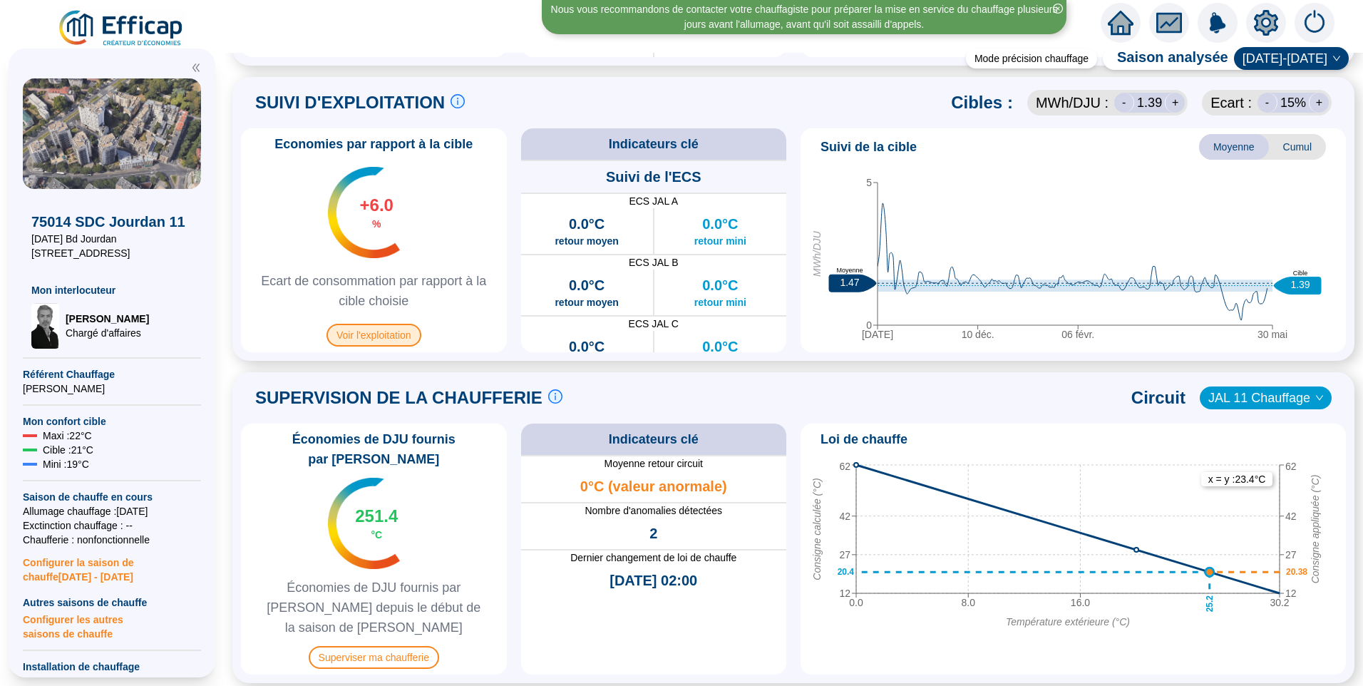
click at [392, 340] on span "Voir l'exploitation" at bounding box center [373, 335] width 95 height 23
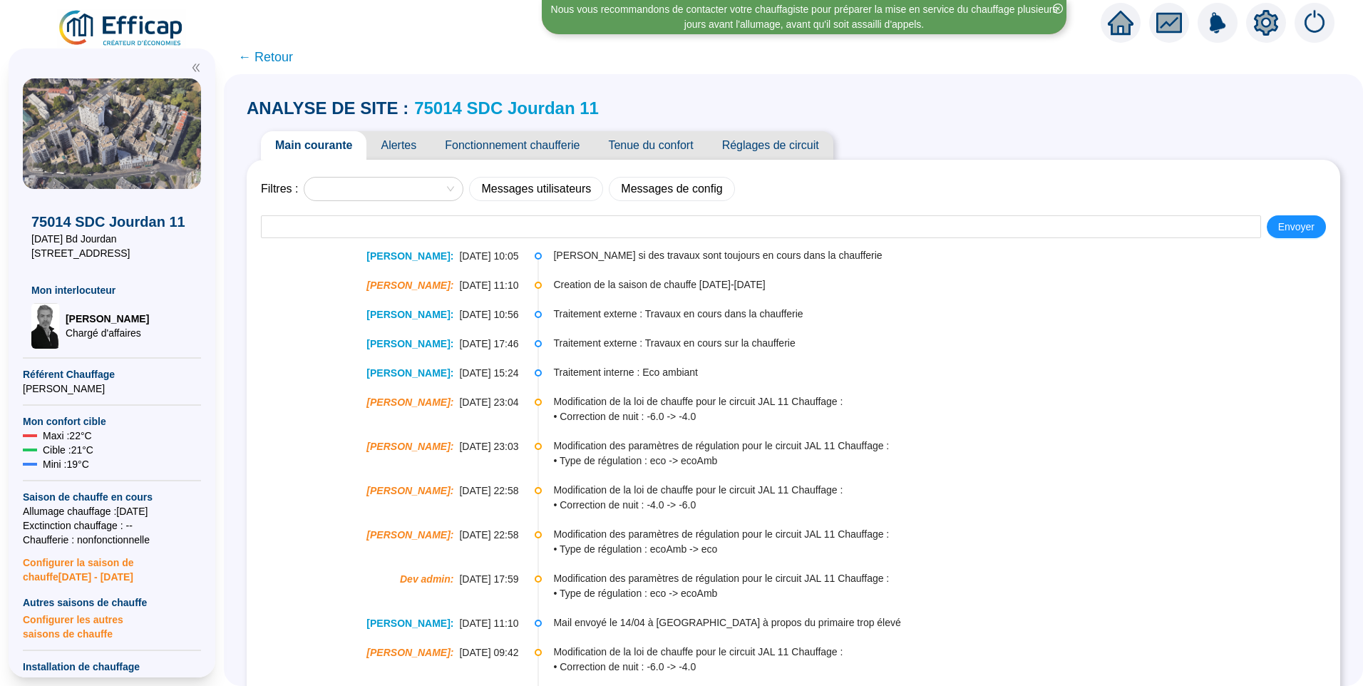
click at [534, 135] on span "Fonctionnement chaufferie" at bounding box center [511, 145] width 163 height 29
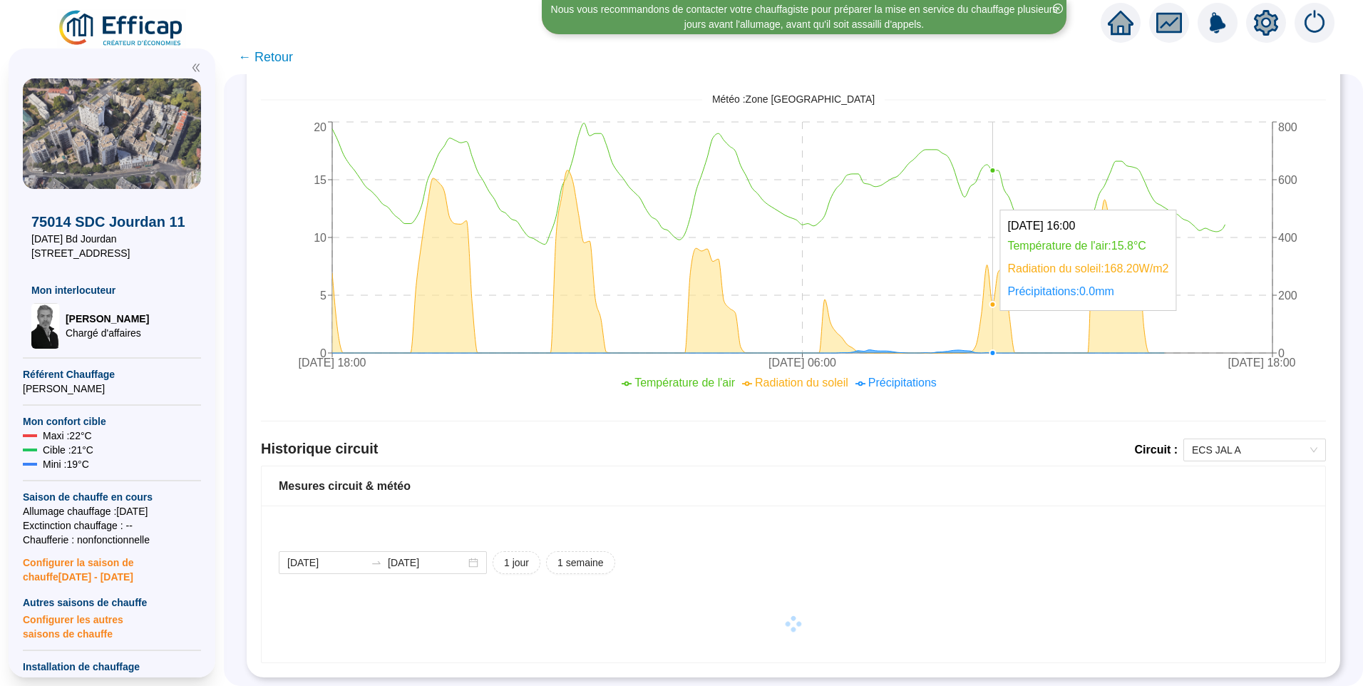
scroll to position [615, 0]
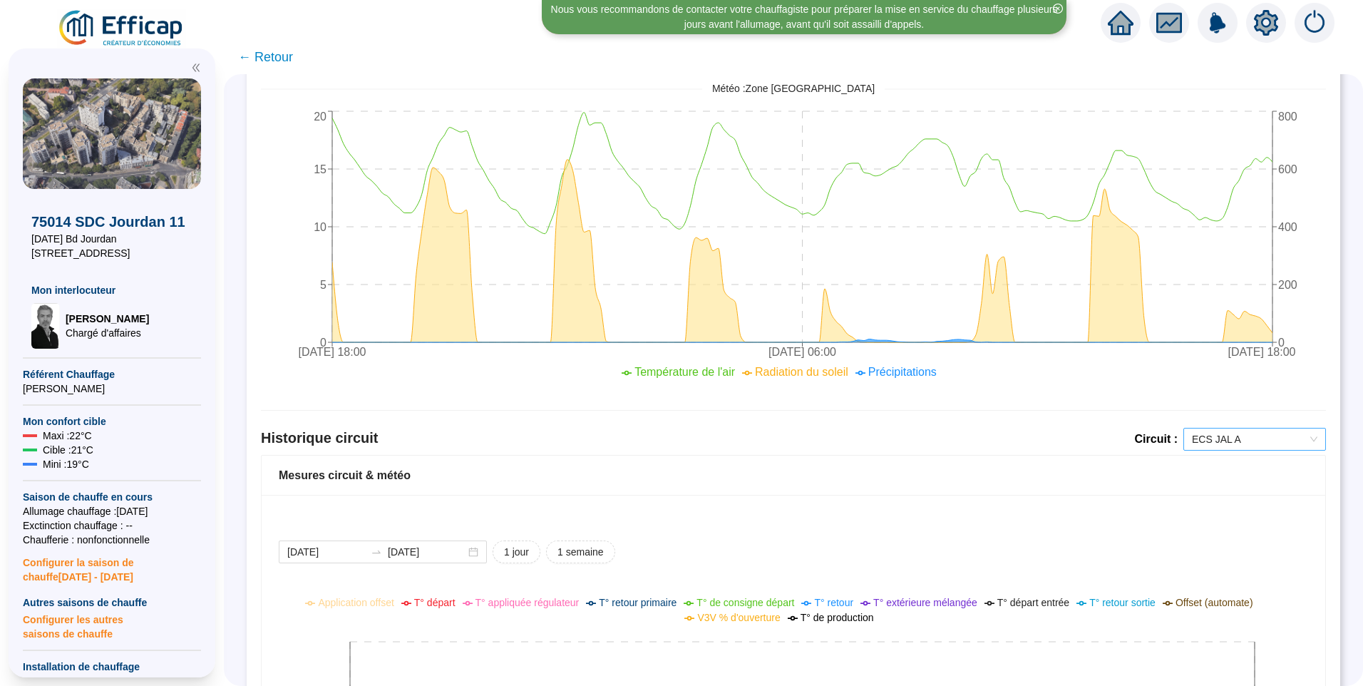
click at [1202, 448] on span "ECS JAL A" at bounding box center [1254, 438] width 125 height 21
click at [1225, 518] on div "JAL 11 Chauffage" at bounding box center [1244, 513] width 120 height 15
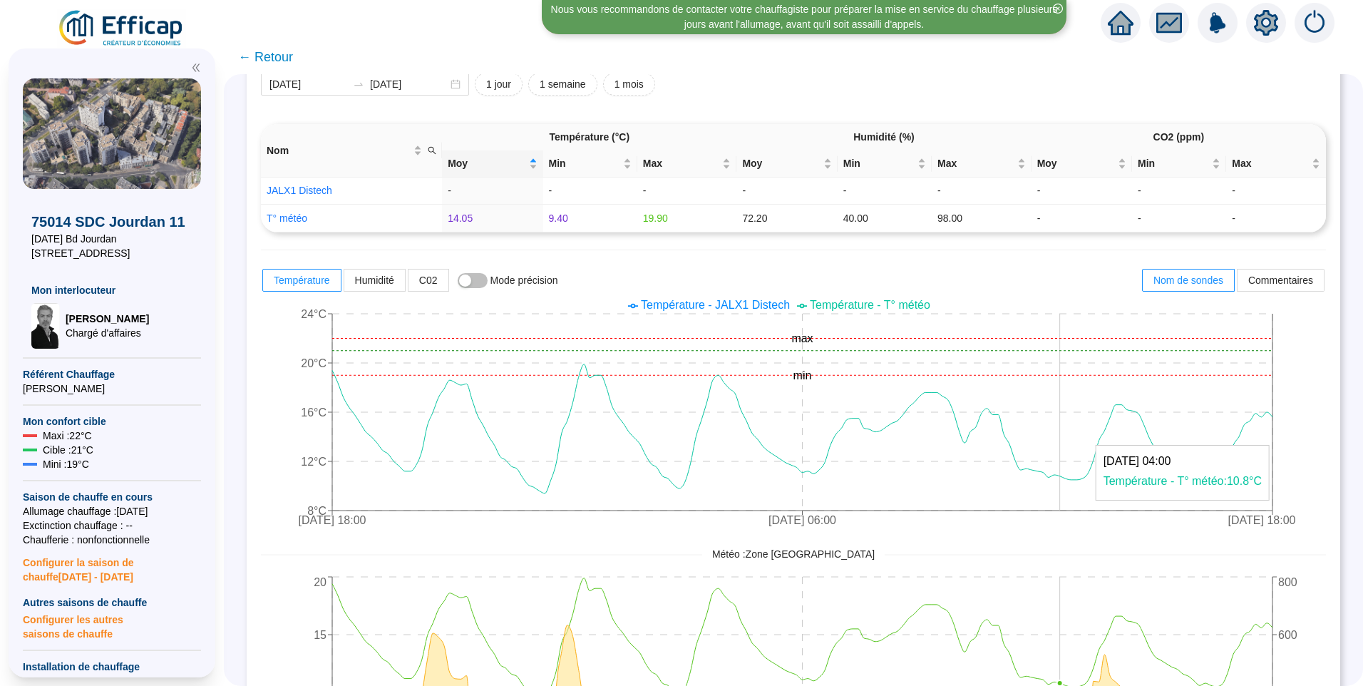
scroll to position [0, 0]
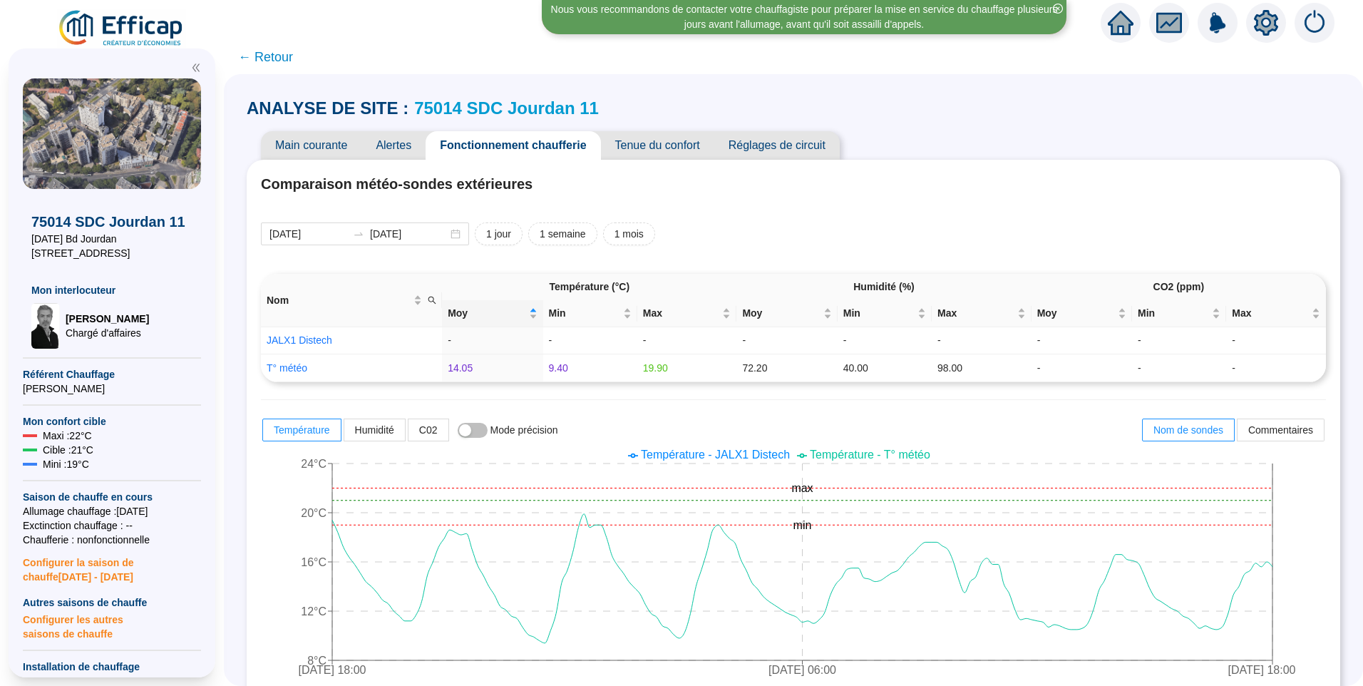
click at [1284, 19] on div at bounding box center [1266, 23] width 40 height 40
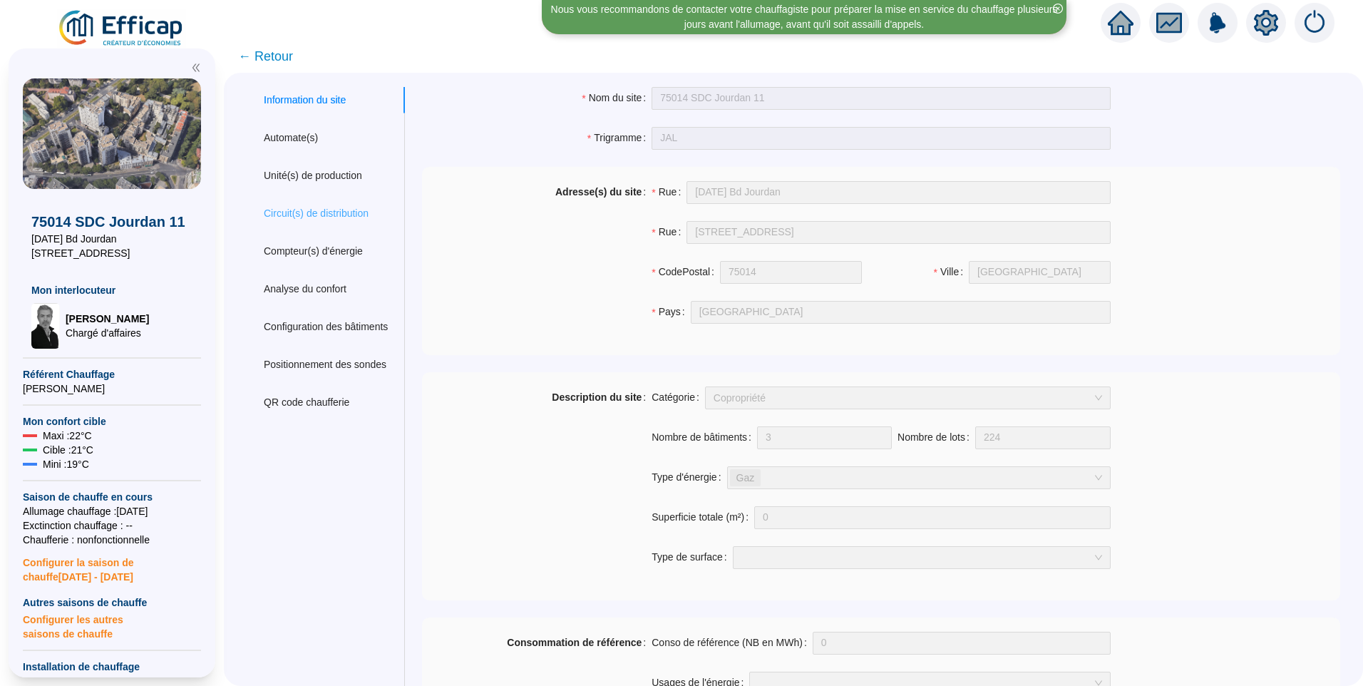
click at [339, 224] on div "Circuit(s) de distribution" at bounding box center [326, 213] width 158 height 26
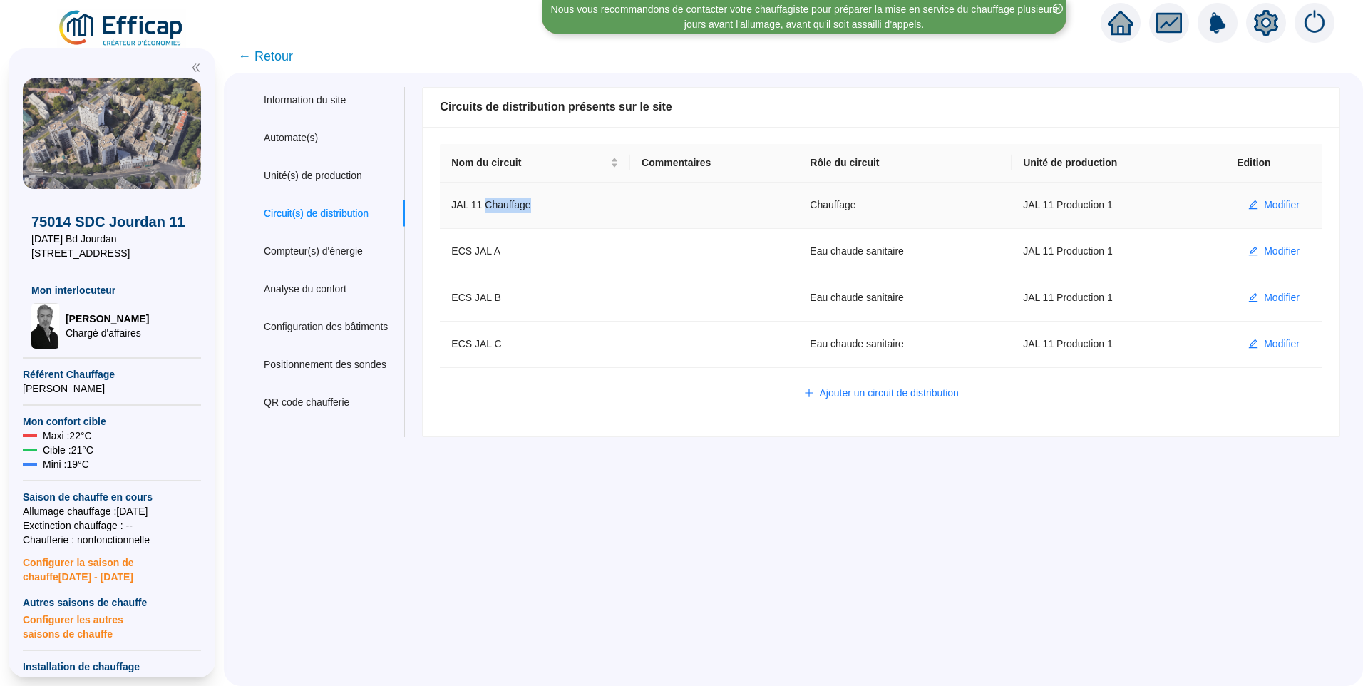
drag, startPoint x: 495, startPoint y: 208, endPoint x: 544, endPoint y: 208, distance: 48.5
click at [544, 208] on td "JAL 11 Chauffage" at bounding box center [535, 205] width 190 height 46
click at [660, 532] on div "Information du site Automate(s) Unité(s) de production Circuit(s) de distributi…" at bounding box center [793, 379] width 1139 height 613
click at [657, 519] on div "Information du site Automate(s) Unité(s) de production Circuit(s) de distributi…" at bounding box center [793, 379] width 1139 height 613
click at [146, 28] on img at bounding box center [121, 29] width 129 height 40
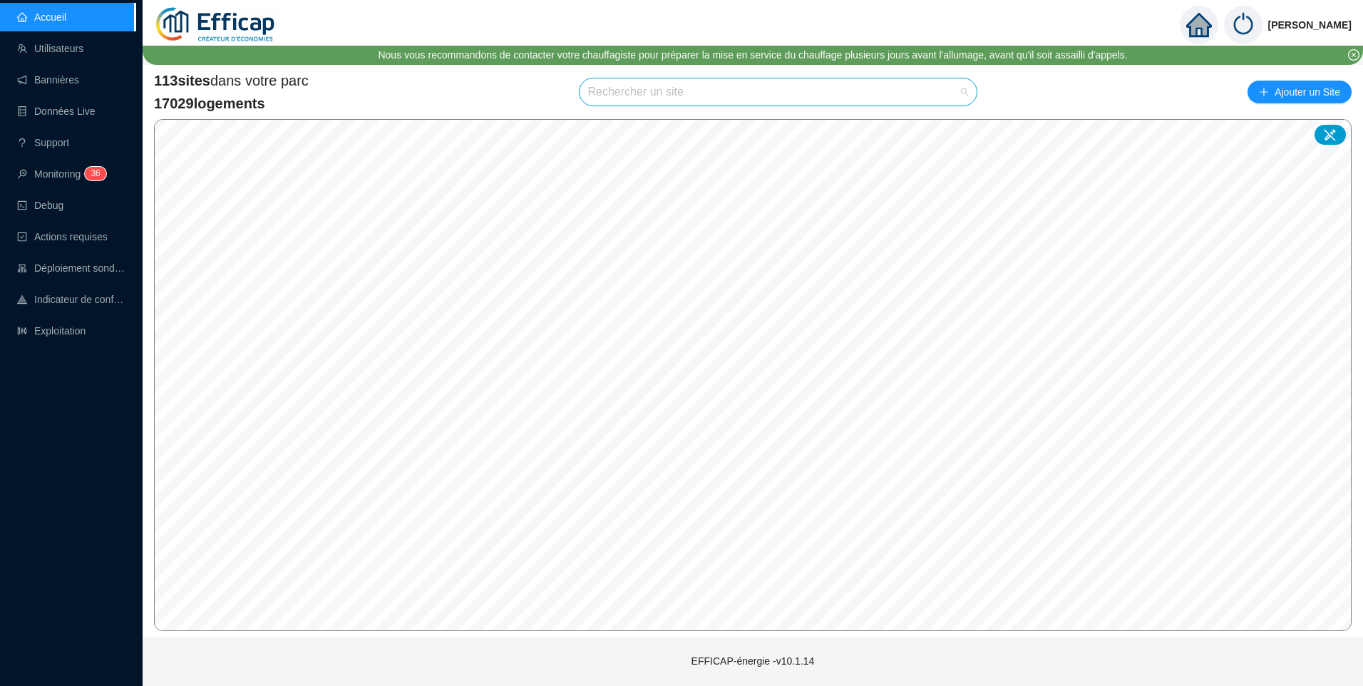
click at [701, 100] on input "search" at bounding box center [772, 91] width 368 height 27
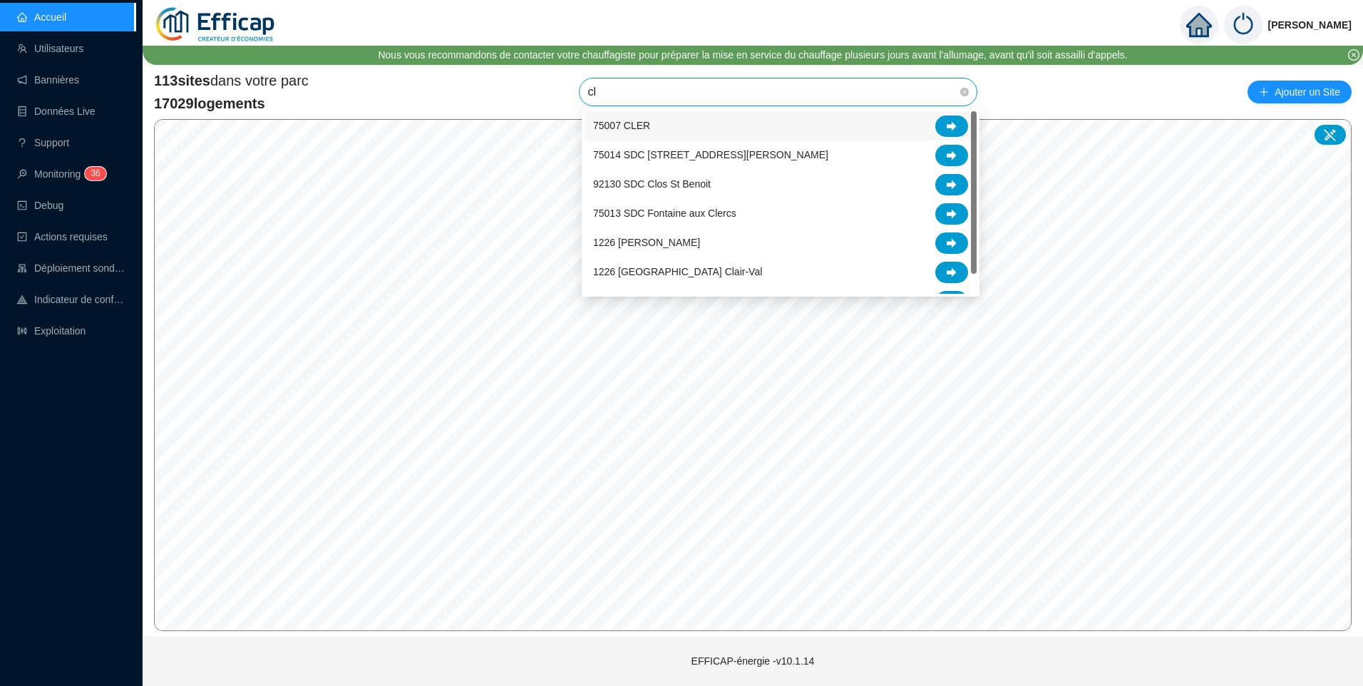
type input "clé"
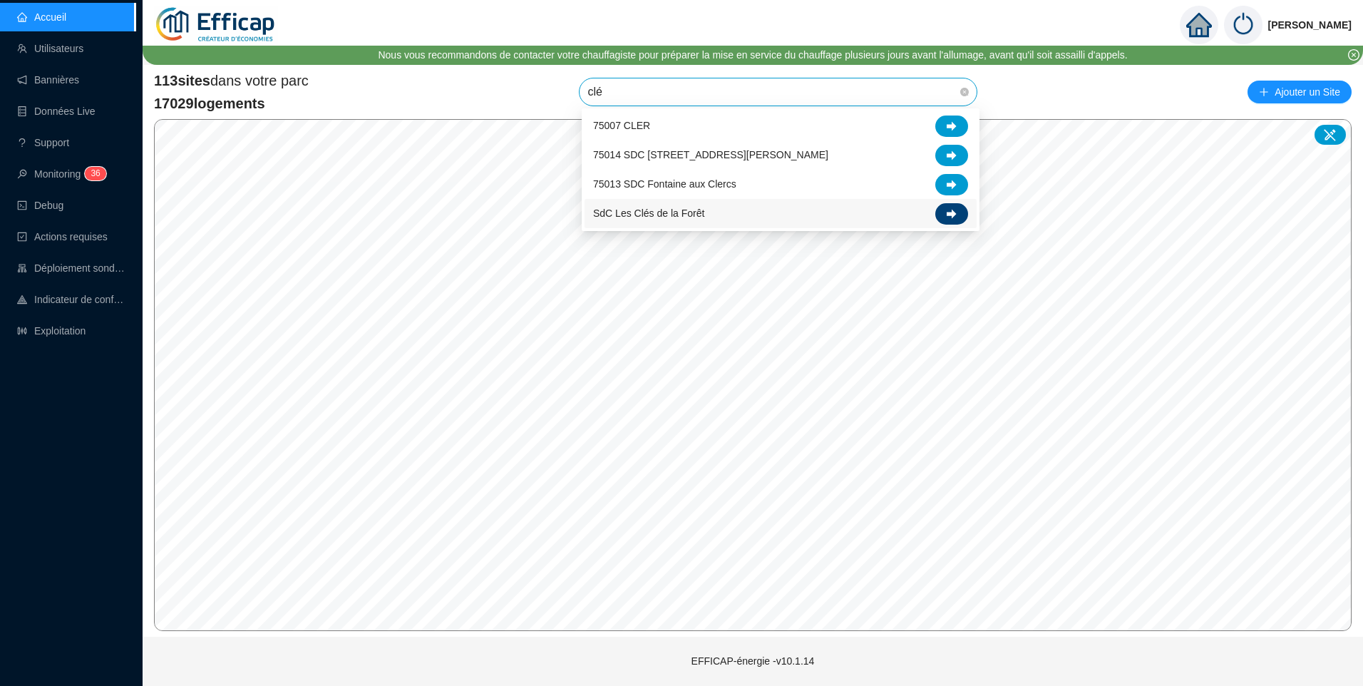
click at [946, 220] on div at bounding box center [951, 213] width 33 height 21
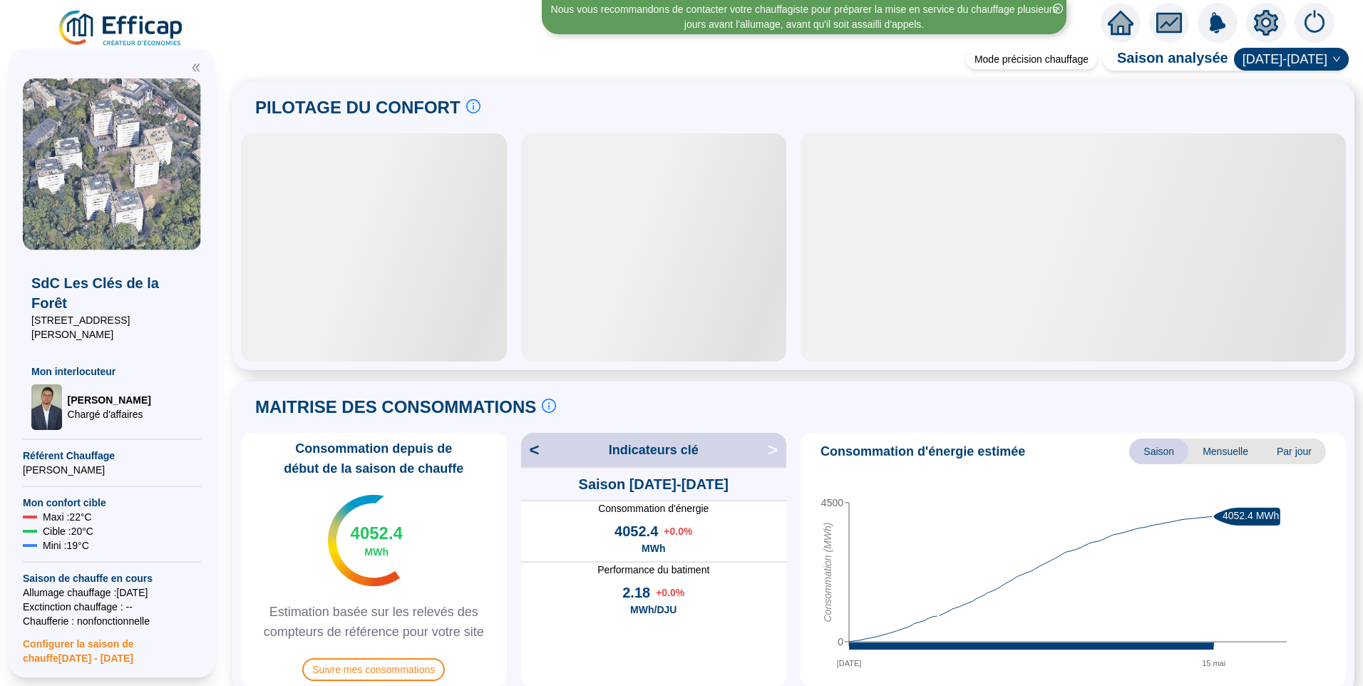
click at [1262, 26] on icon "setting" at bounding box center [1266, 22] width 24 height 23
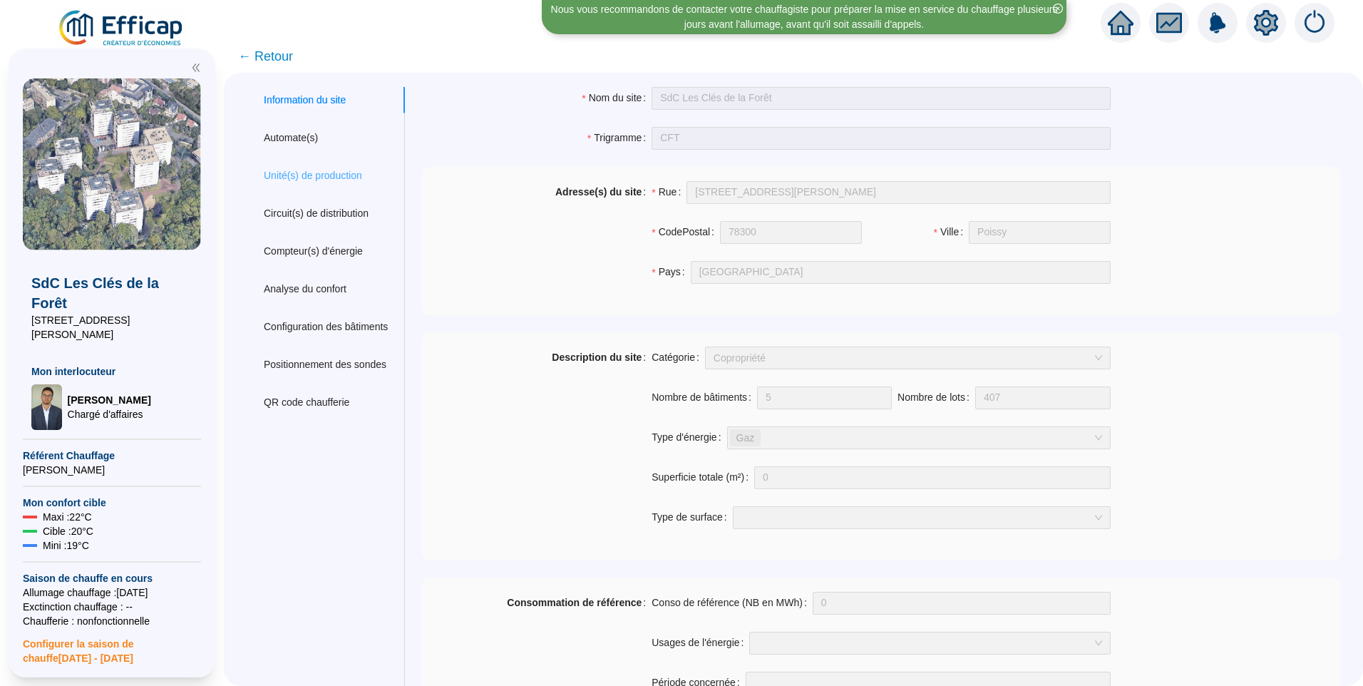
click at [298, 185] on div "Unité(s) de production" at bounding box center [326, 176] width 158 height 26
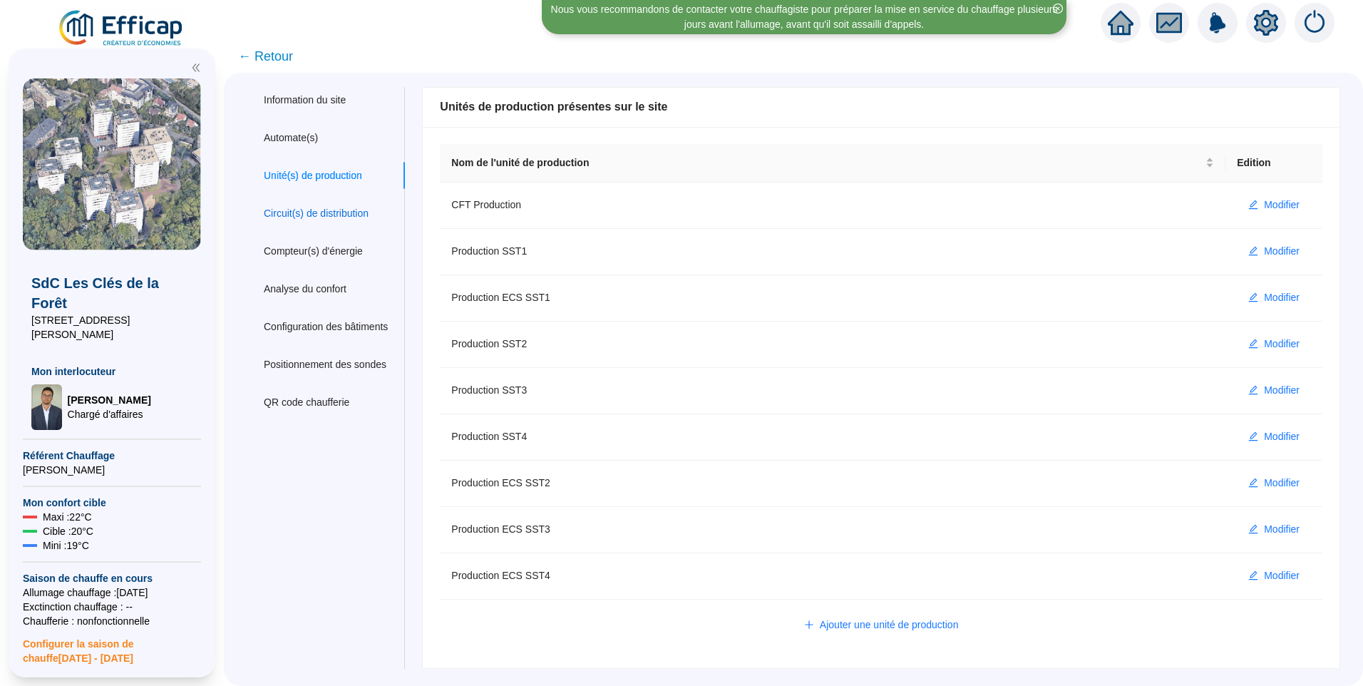
click at [356, 214] on div "Circuit(s) de distribution" at bounding box center [316, 213] width 105 height 15
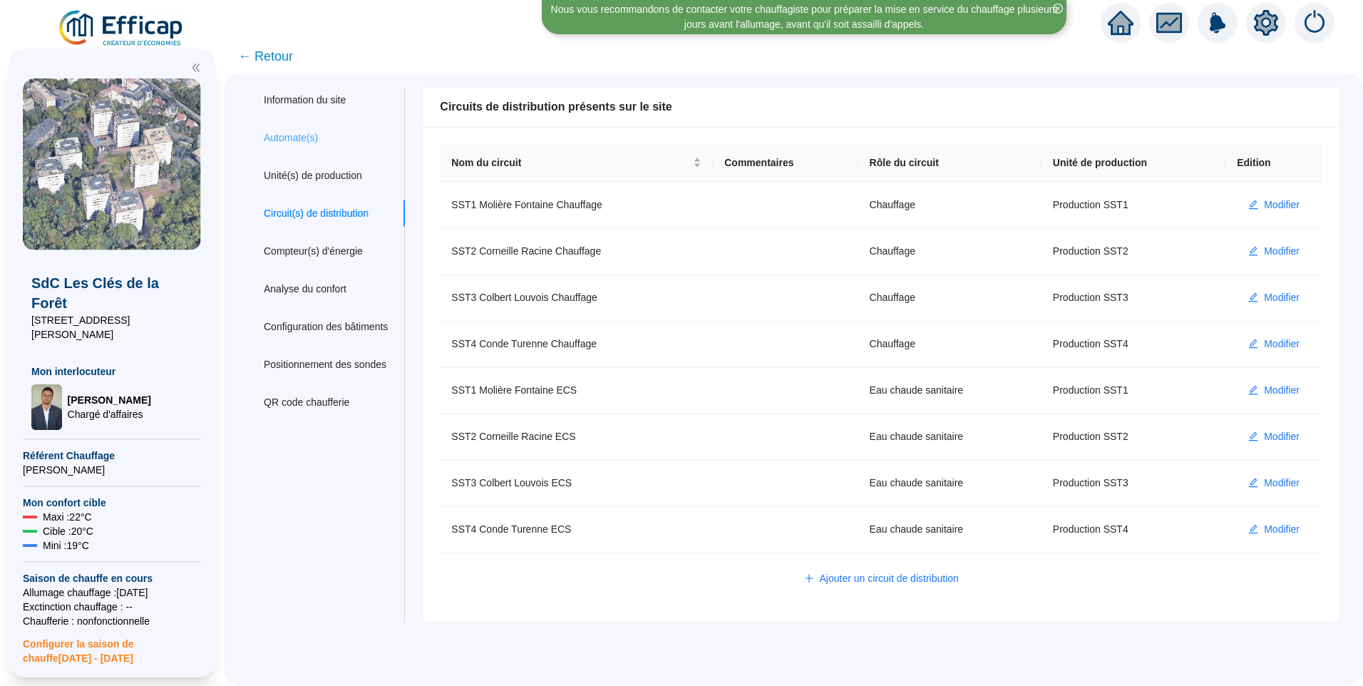
click at [309, 147] on div "Automate(s)" at bounding box center [326, 138] width 158 height 26
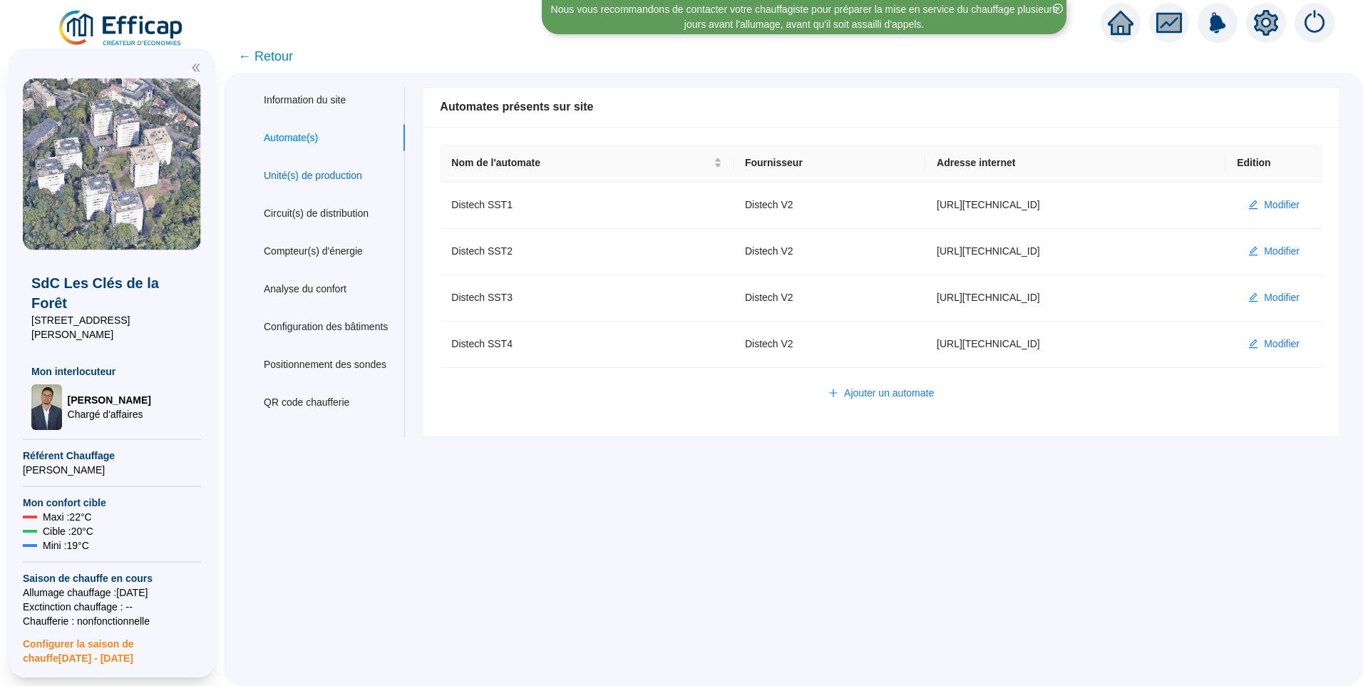
click at [342, 168] on div "Unité(s) de production" at bounding box center [313, 175] width 98 height 15
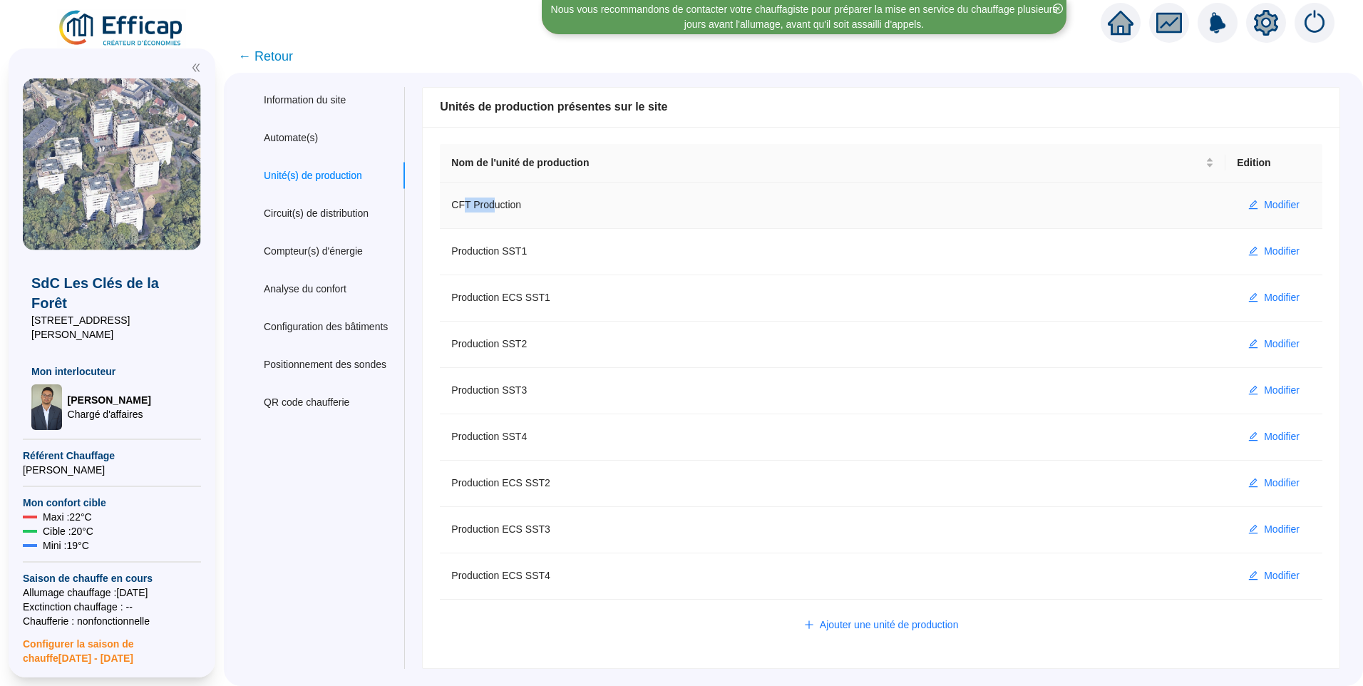
drag, startPoint x: 473, startPoint y: 200, endPoint x: 501, endPoint y: 203, distance: 28.7
click at [501, 203] on td "CFT Production" at bounding box center [832, 205] width 785 height 46
drag, startPoint x: 495, startPoint y: 293, endPoint x: 519, endPoint y: 294, distance: 24.2
click at [519, 294] on td "Production ECS SST1" at bounding box center [832, 298] width 785 height 46
click at [1253, 215] on button "Modifier" at bounding box center [1274, 205] width 74 height 23
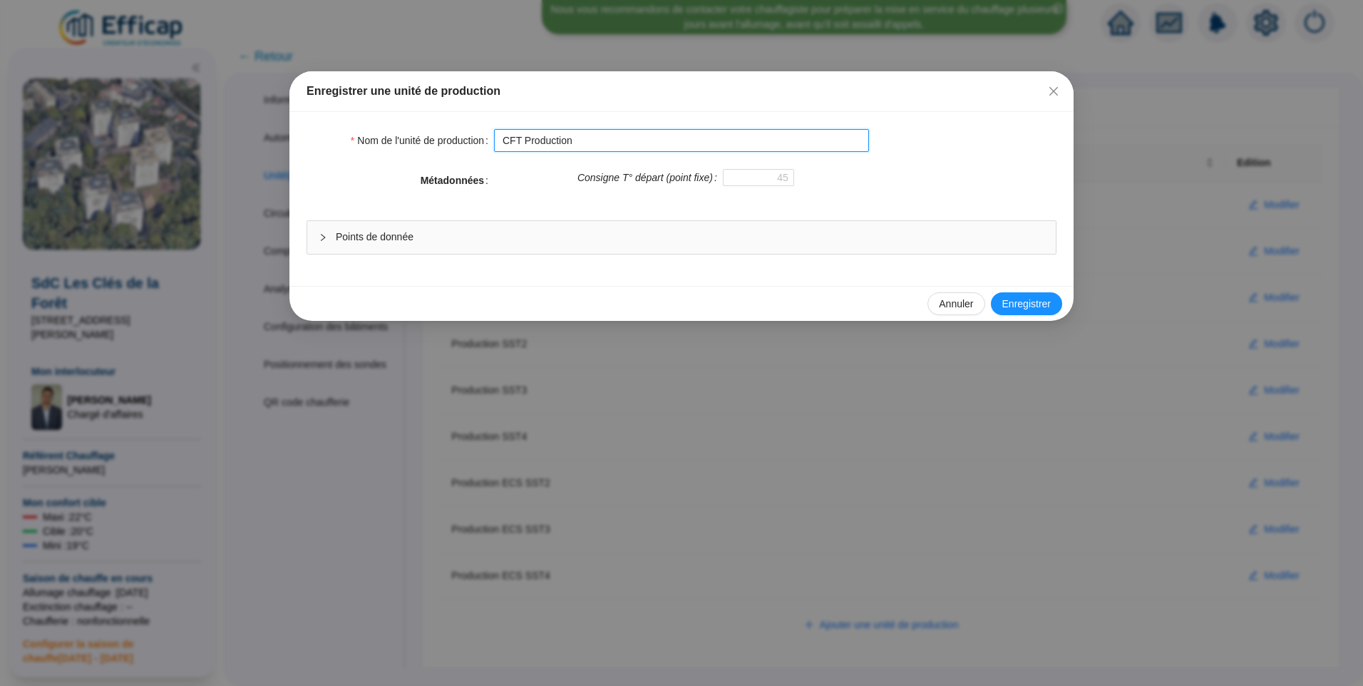
click at [643, 149] on input "CFT Production" at bounding box center [681, 140] width 375 height 23
drag, startPoint x: 654, startPoint y: 145, endPoint x: 574, endPoint y: 150, distance: 79.9
click at [574, 150] on input "CFT Production (A supprimer)" at bounding box center [681, 140] width 375 height 23
type input "CFT Production (A supprimer)"
click at [1041, 300] on span "Enregistrer" at bounding box center [1026, 303] width 48 height 15
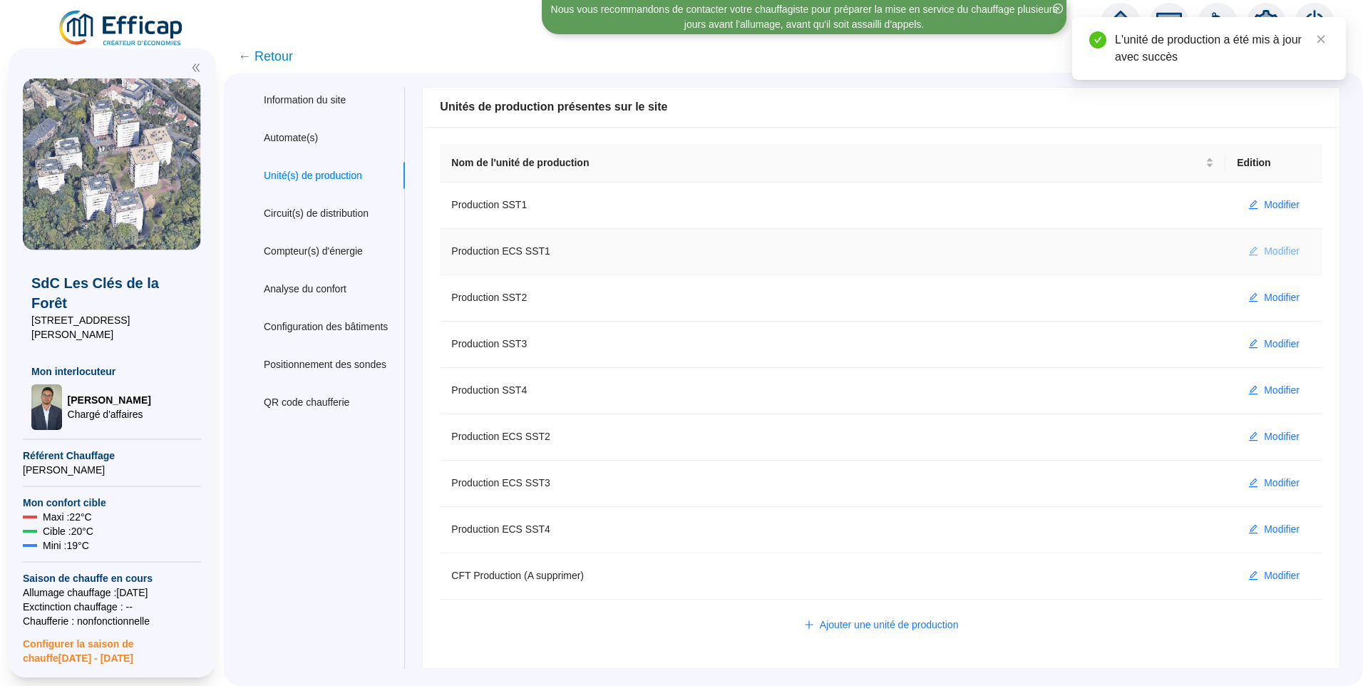
click at [1264, 253] on span "Modifier" at bounding box center [1282, 251] width 36 height 15
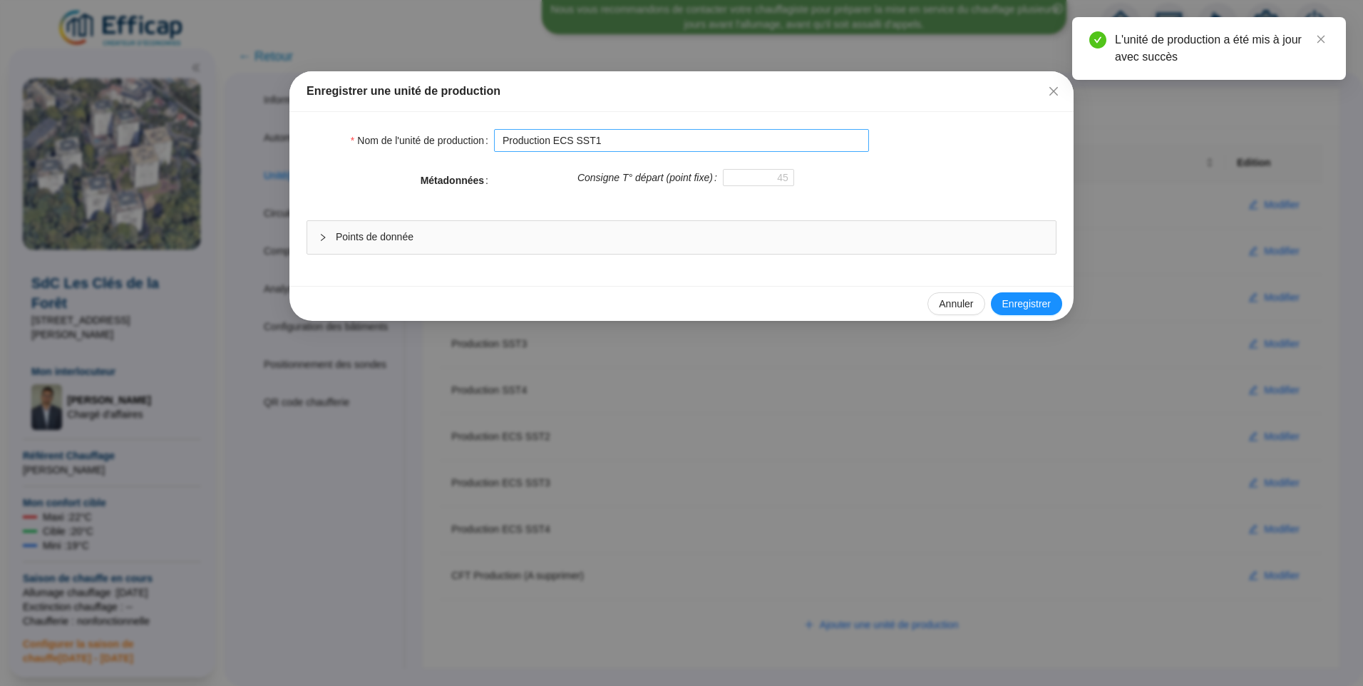
drag, startPoint x: 621, startPoint y: 128, endPoint x: 626, endPoint y: 138, distance: 11.8
click at [626, 138] on div "Nom de l'unité de production Production ECS SST1 Métadonnées Consigne T° départ…" at bounding box center [681, 199] width 784 height 174
click at [626, 138] on input "Production ECS SST1" at bounding box center [681, 140] width 375 height 23
paste input "(A supprimer)"
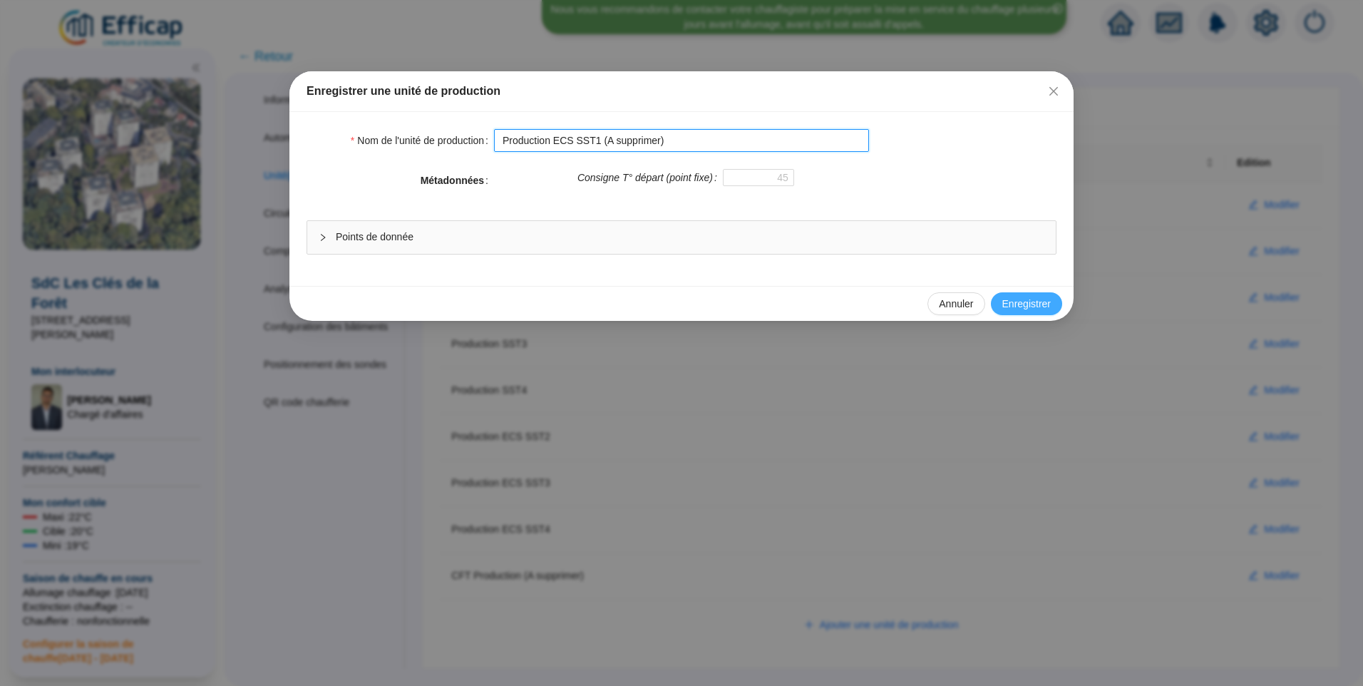
type input "Production ECS SST1 (A supprimer)"
click at [1048, 299] on span "Enregistrer" at bounding box center [1026, 303] width 48 height 15
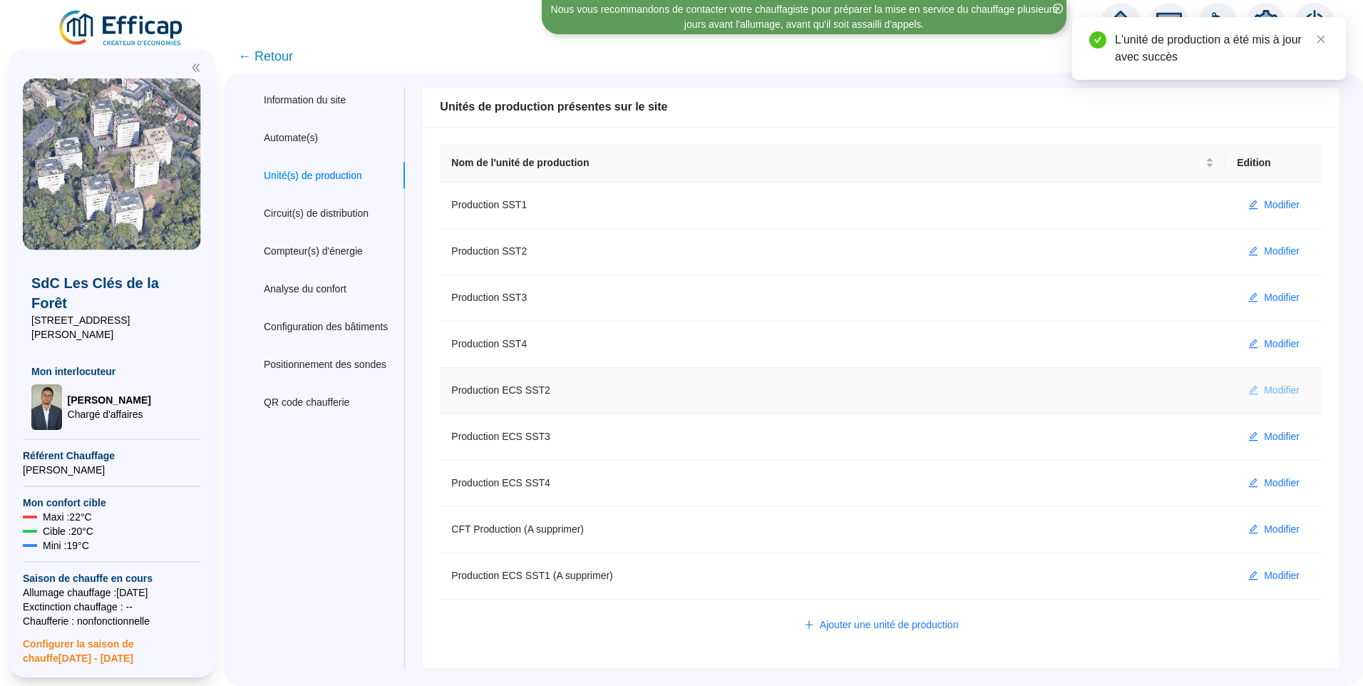
click at [1273, 386] on span "Modifier" at bounding box center [1282, 390] width 36 height 15
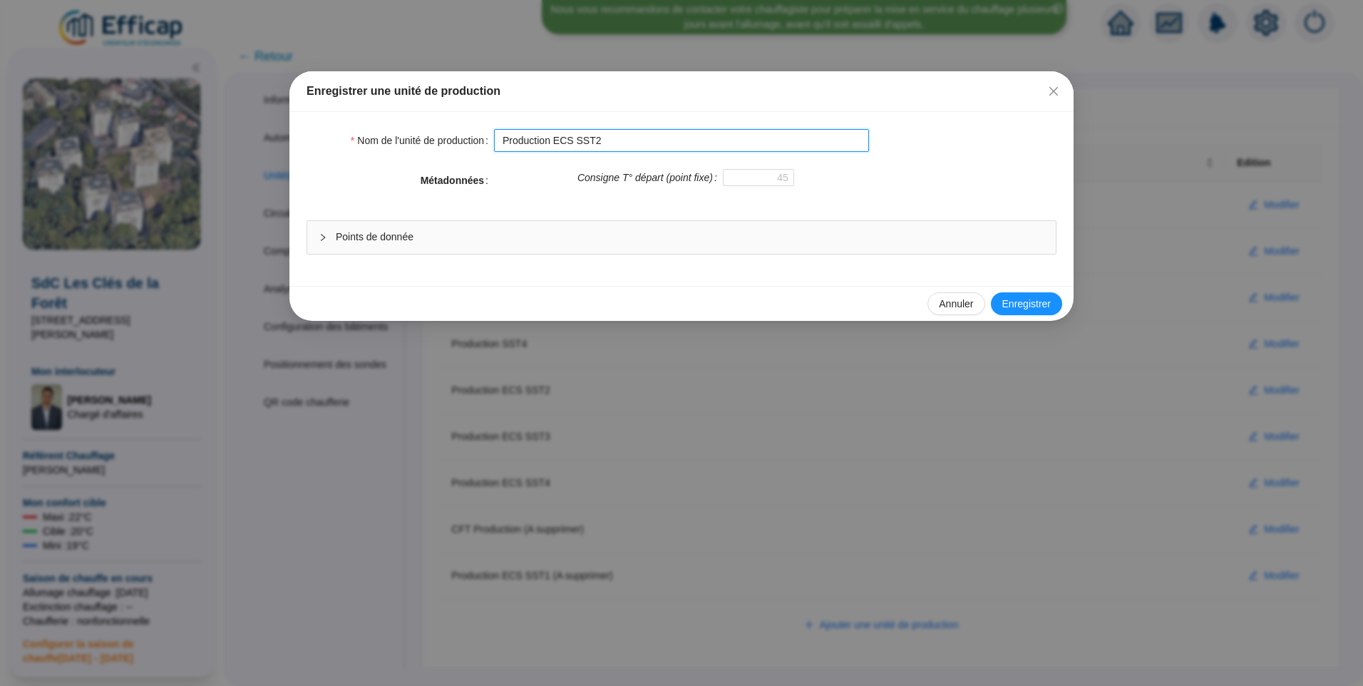
click at [629, 138] on input "Production ECS SST2" at bounding box center [681, 140] width 375 height 23
paste input "(A supprimer)"
type input "Production ECS SST2 (A supprimer)"
click at [1020, 304] on span "Enregistrer" at bounding box center [1026, 303] width 48 height 15
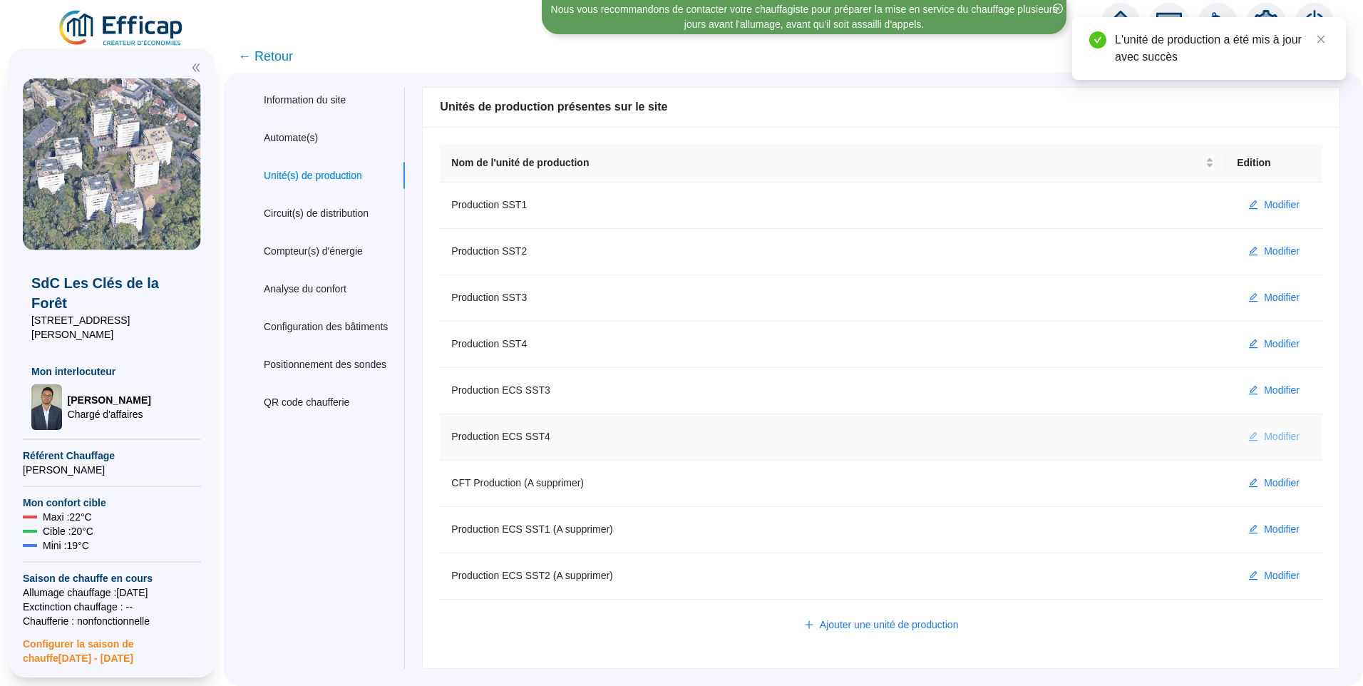
click at [1264, 433] on span "Modifier" at bounding box center [1282, 436] width 36 height 15
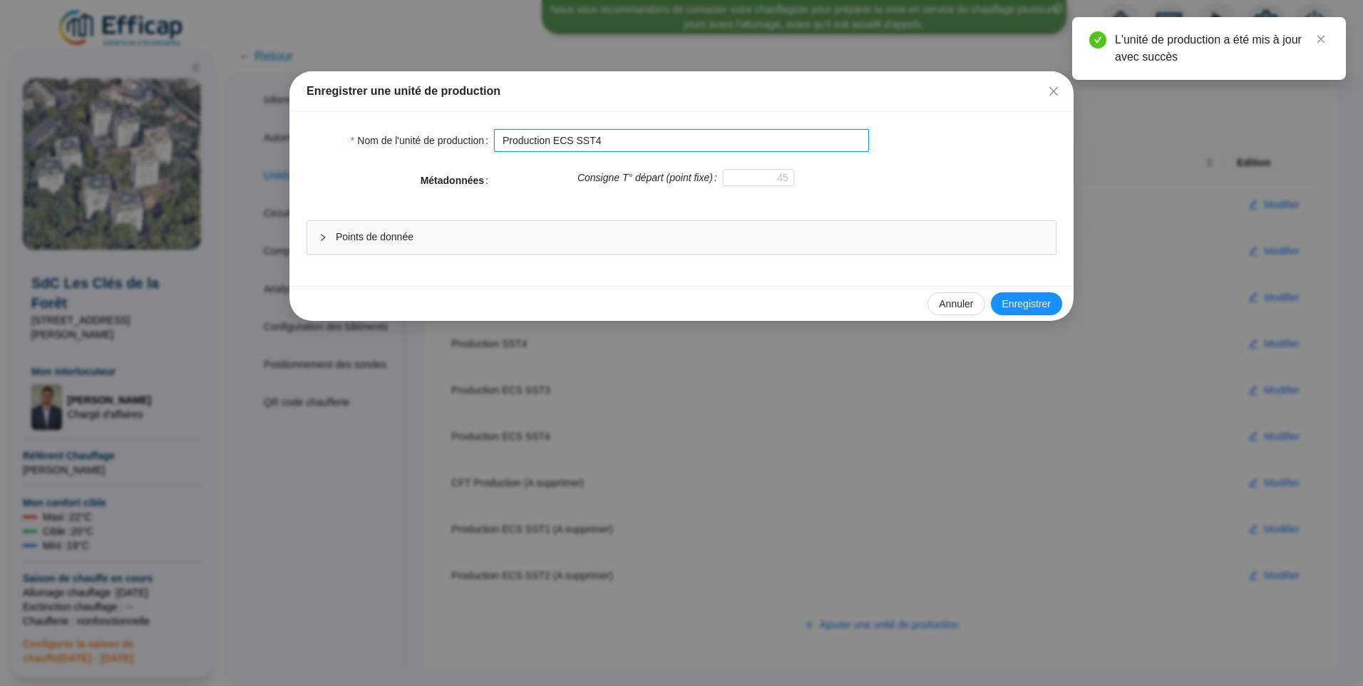
click at [674, 146] on input "Production ECS SST4" at bounding box center [681, 140] width 375 height 23
paste input "(A supprimer)"
type input "Production ECS SST4 (A supprimer)"
click at [1025, 306] on span "Enregistrer" at bounding box center [1026, 303] width 48 height 15
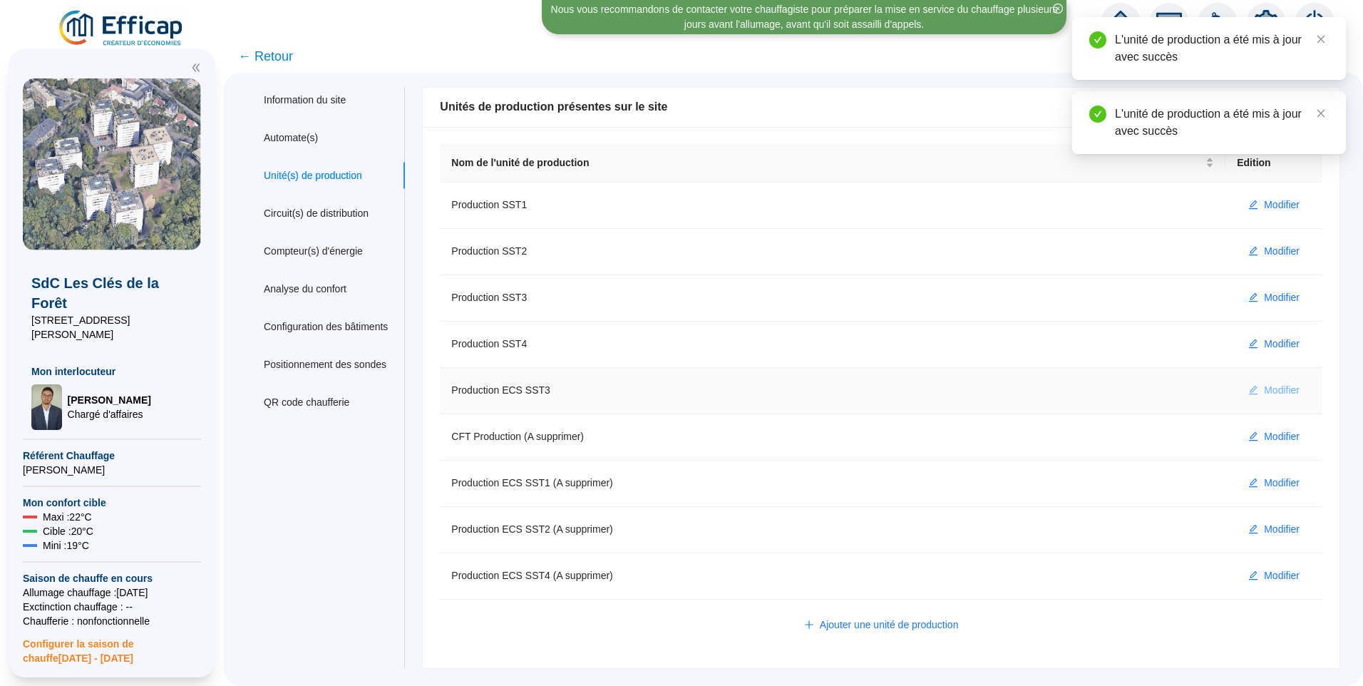
click at [1249, 388] on icon "edit" at bounding box center [1253, 390] width 9 height 9
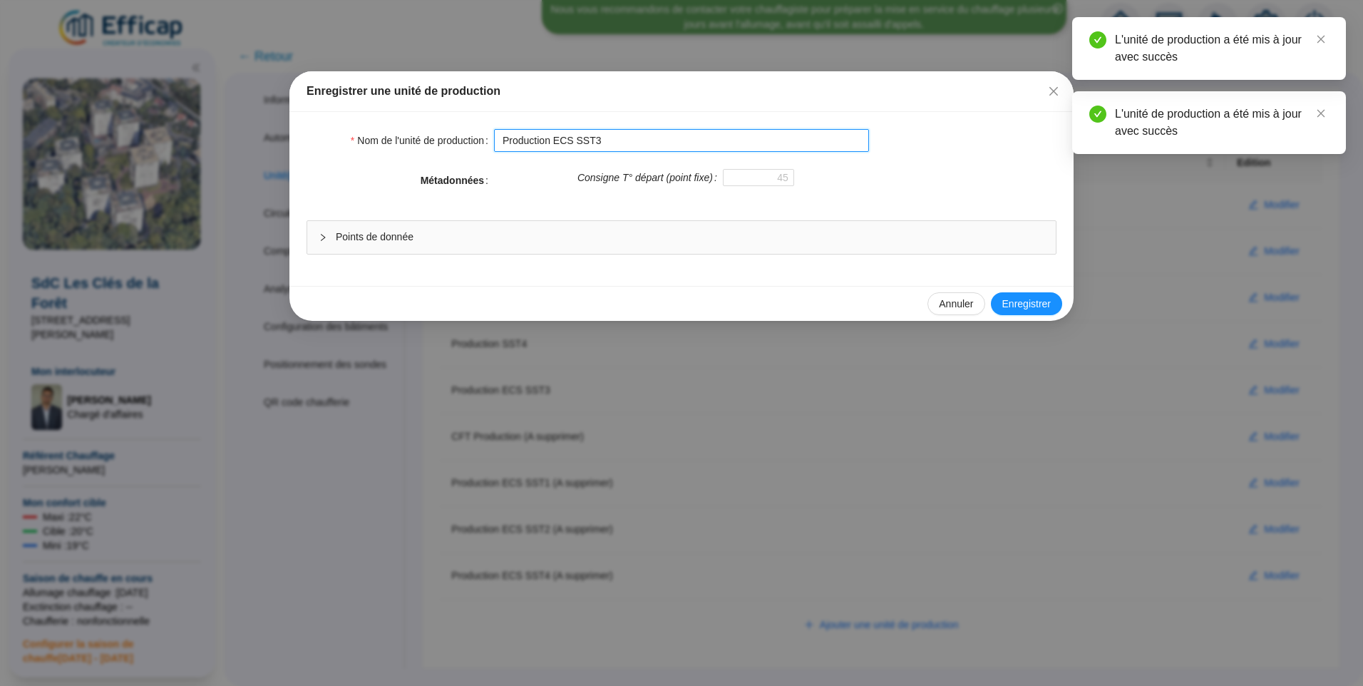
click at [682, 140] on input "Production ECS SST3" at bounding box center [681, 140] width 375 height 23
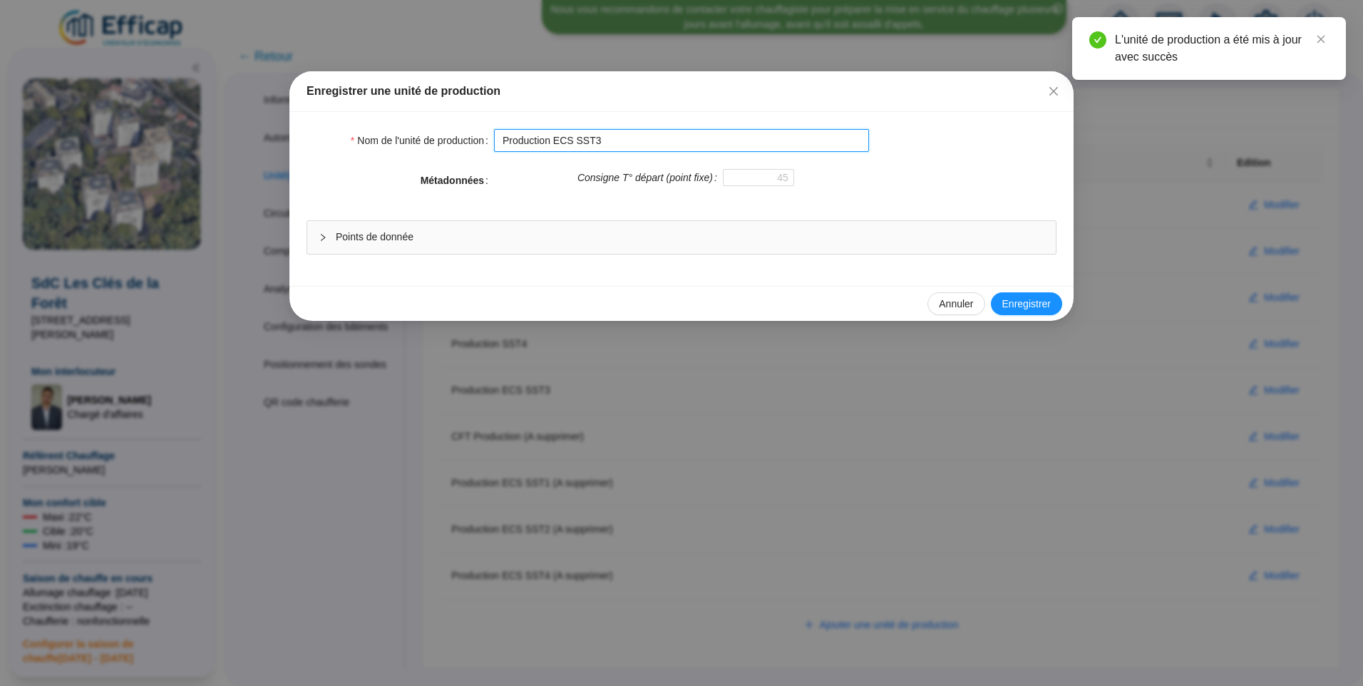
paste input "(A supprimer)"
type input "Production ECS SST3 (A supprimer)"
click at [1038, 294] on button "Enregistrer" at bounding box center [1026, 303] width 71 height 23
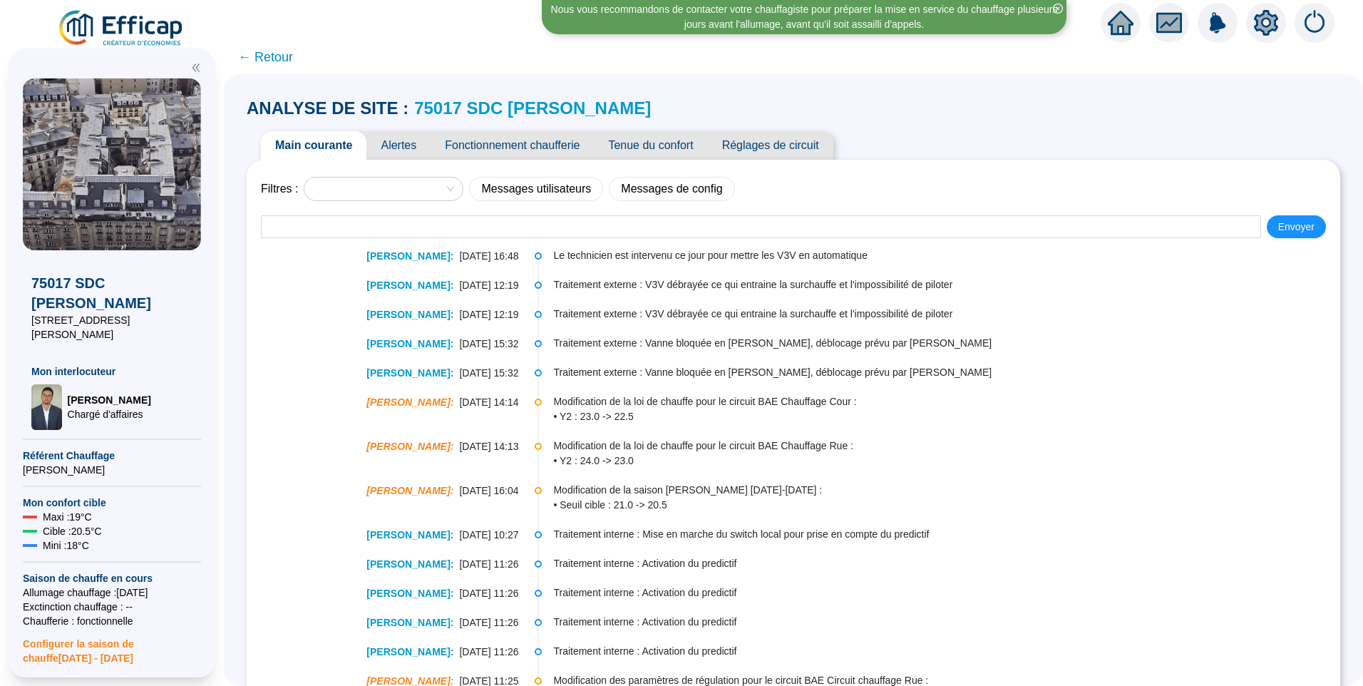
click at [638, 150] on span "Tenue du confort" at bounding box center [650, 145] width 113 height 29
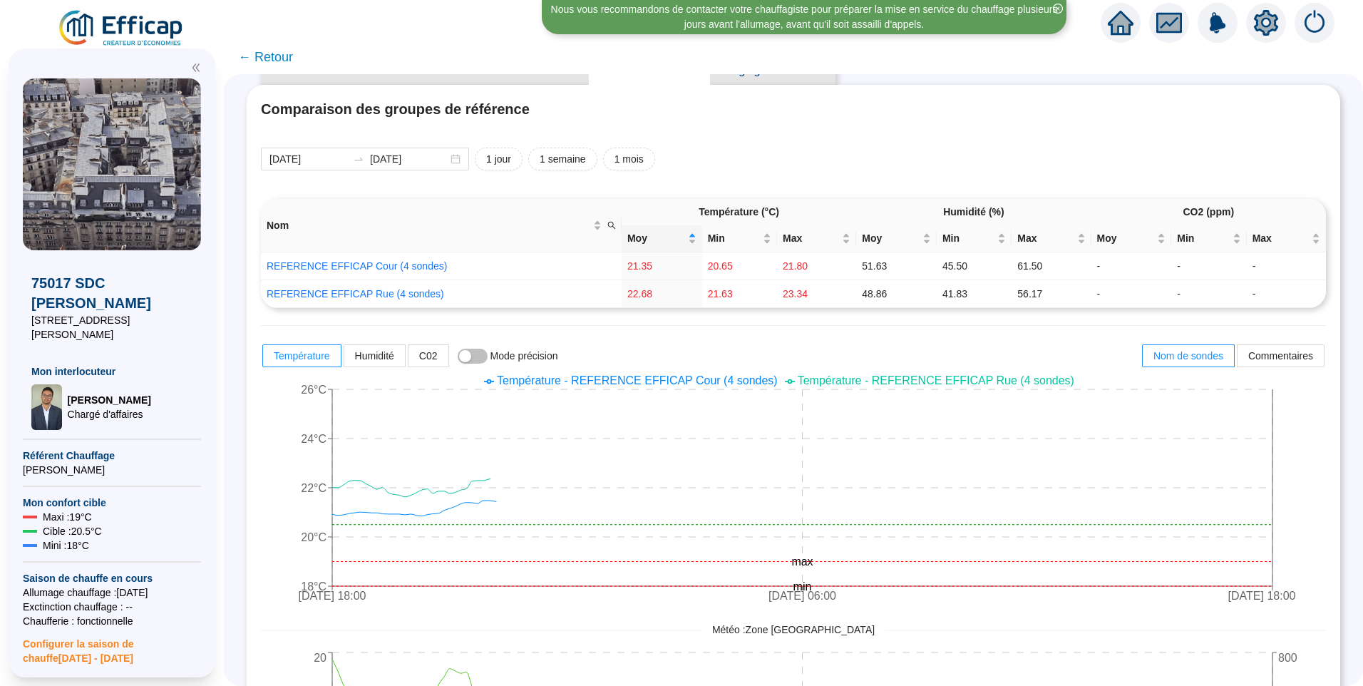
scroll to position [143, 0]
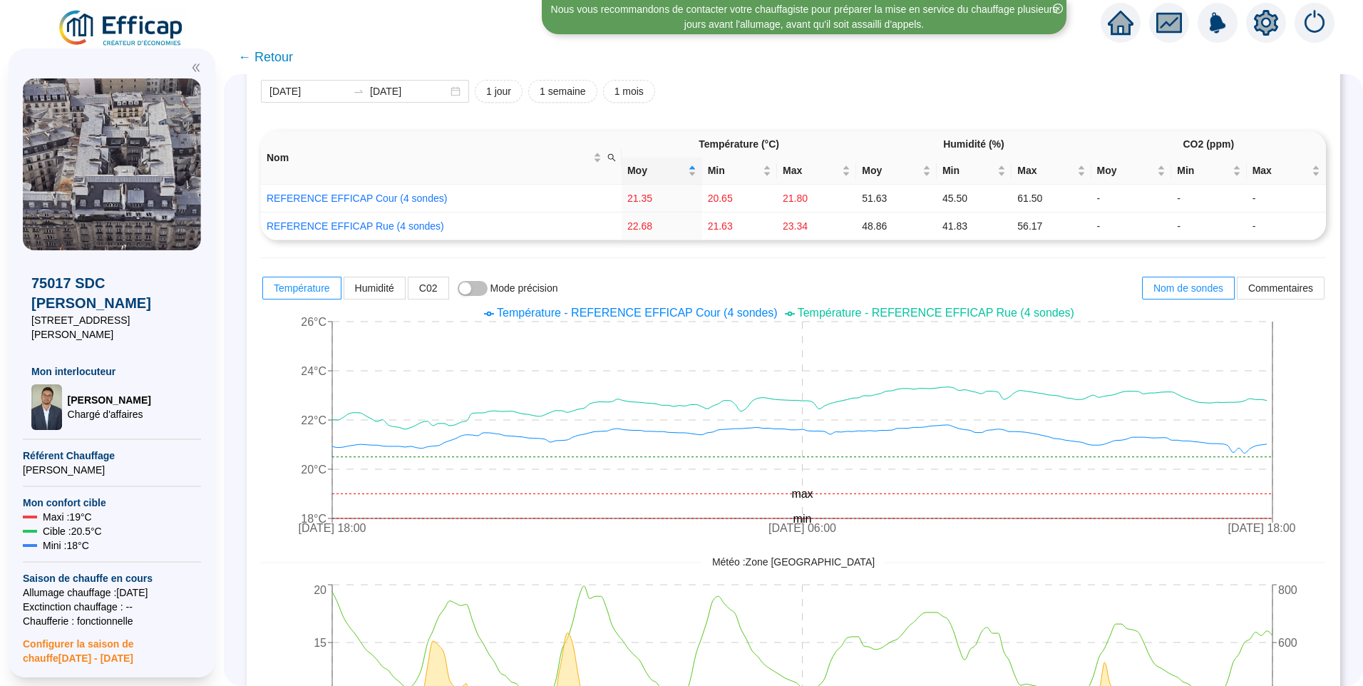
click at [1267, 23] on icon "setting" at bounding box center [1266, 23] width 26 height 26
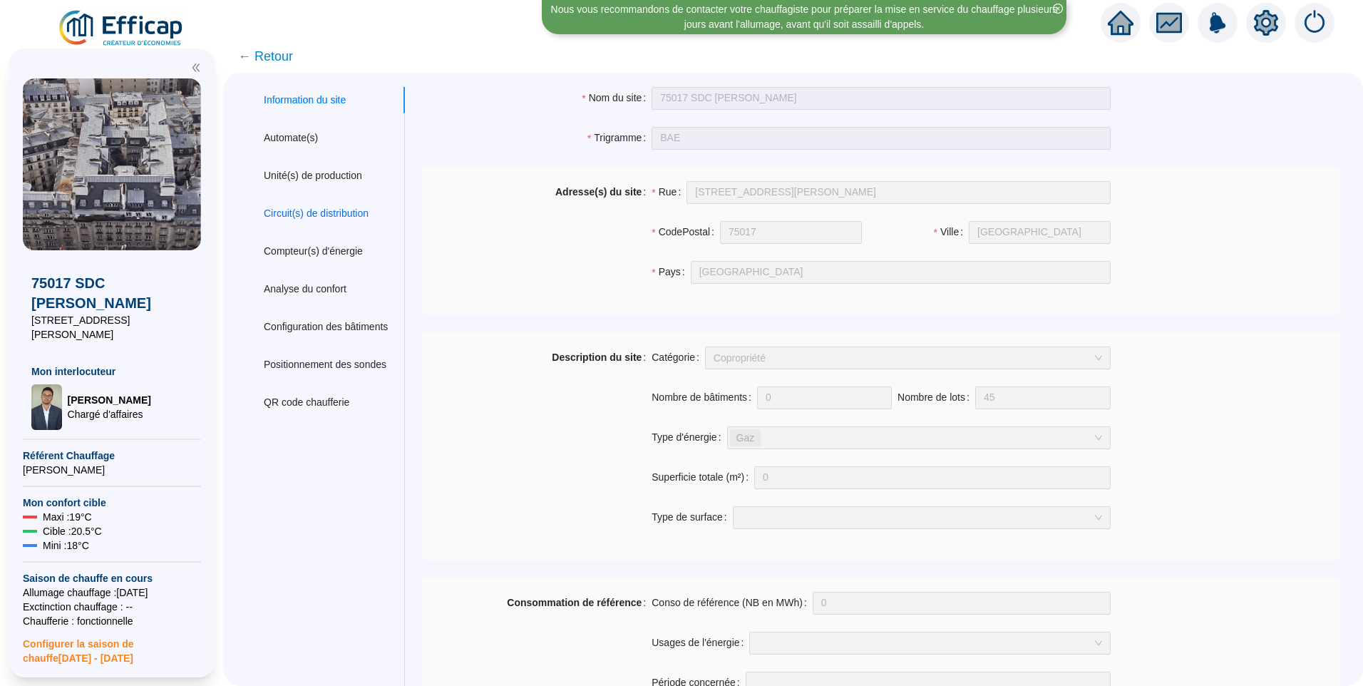
click at [324, 206] on div "Circuit(s) de distribution" at bounding box center [316, 213] width 105 height 15
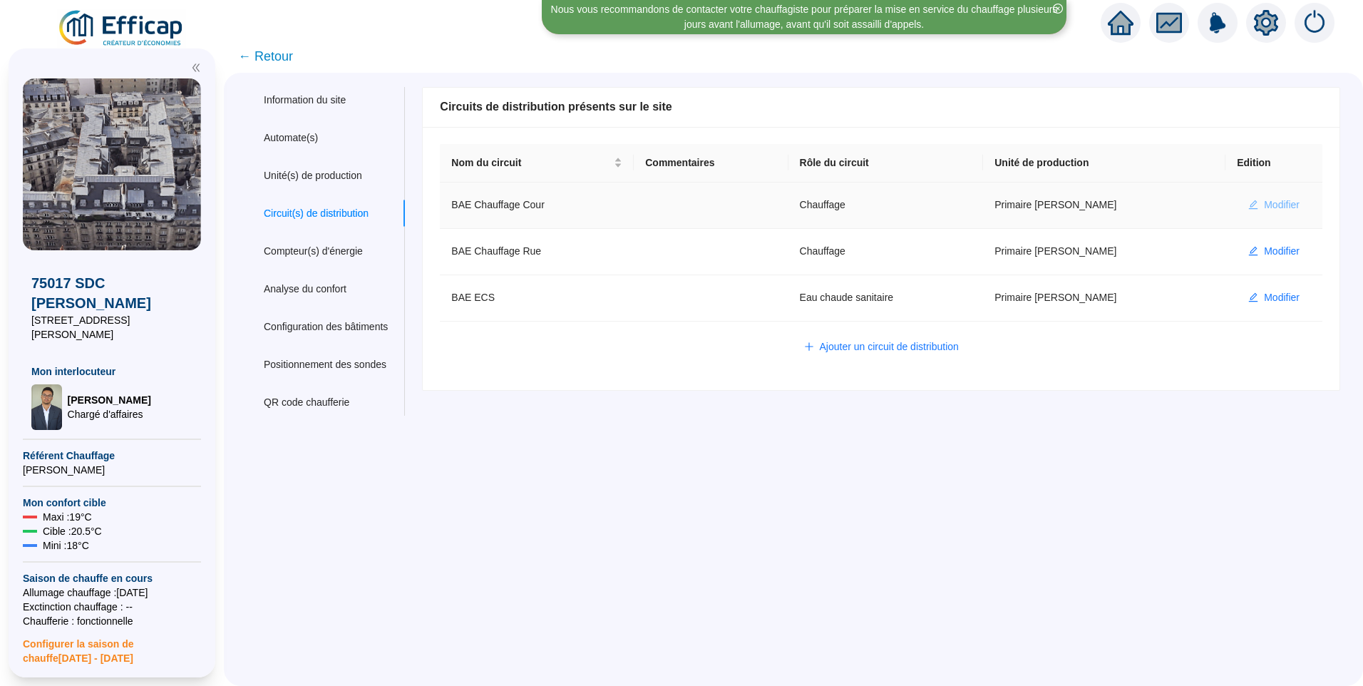
click at [1264, 202] on span "Modifier" at bounding box center [1282, 204] width 36 height 15
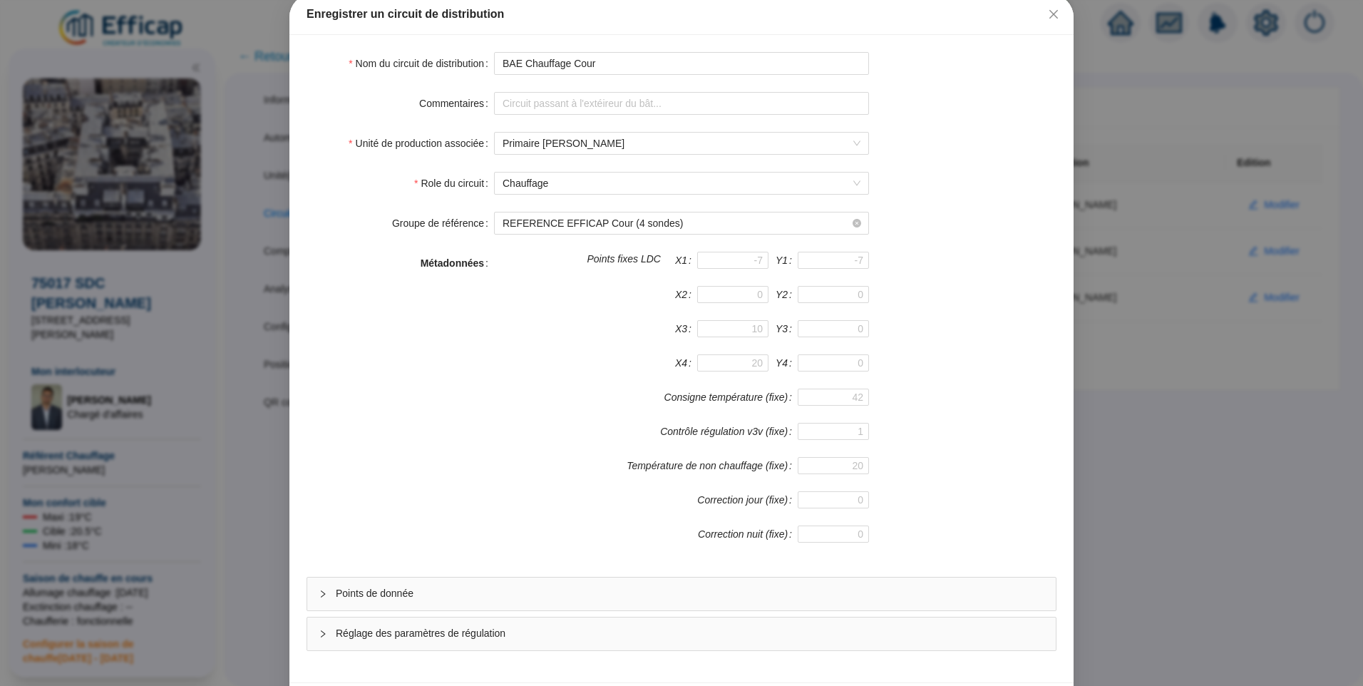
scroll to position [125, 0]
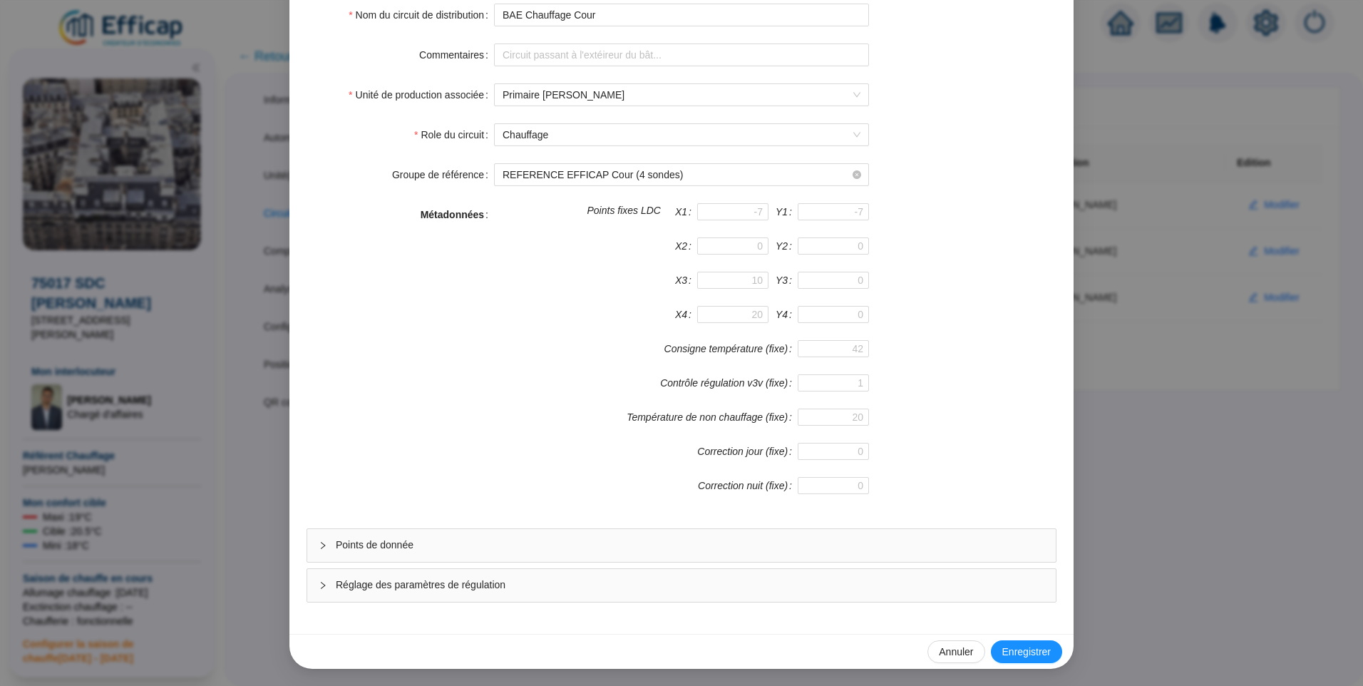
click at [423, 582] on span "Réglage des paramètres de régulation" at bounding box center [690, 584] width 708 height 15
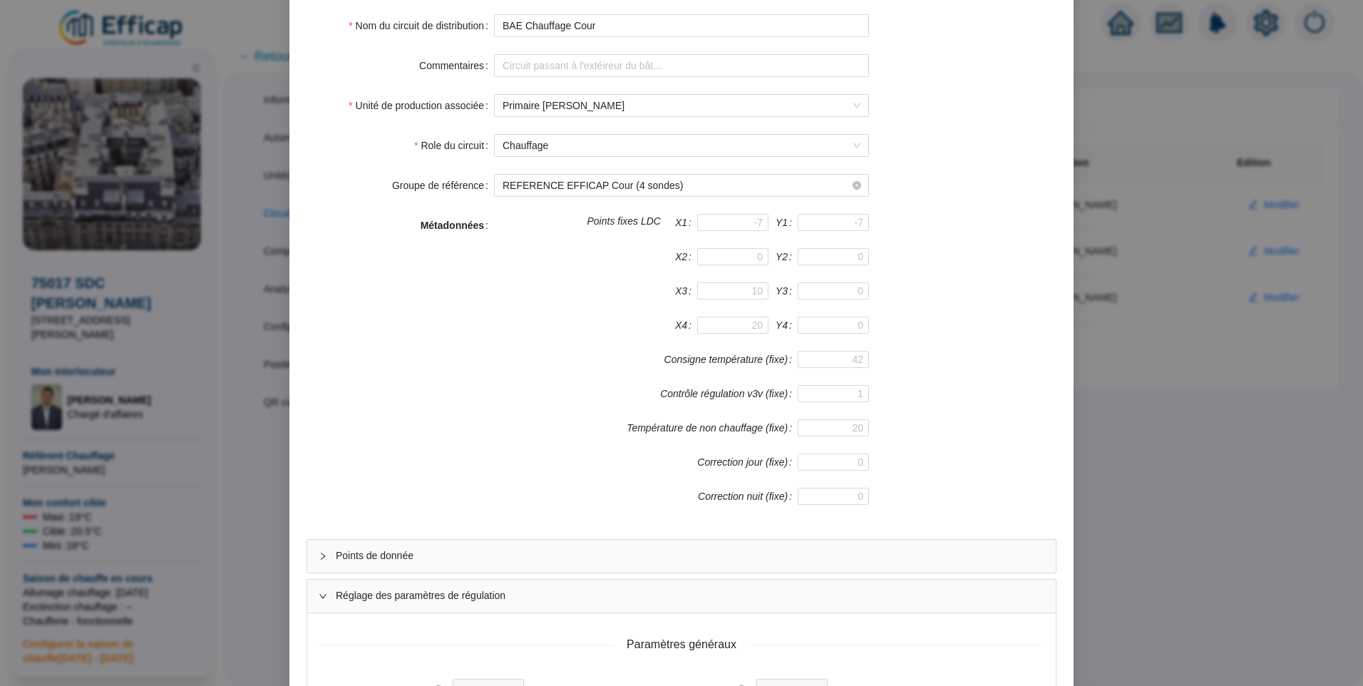
scroll to position [0, 0]
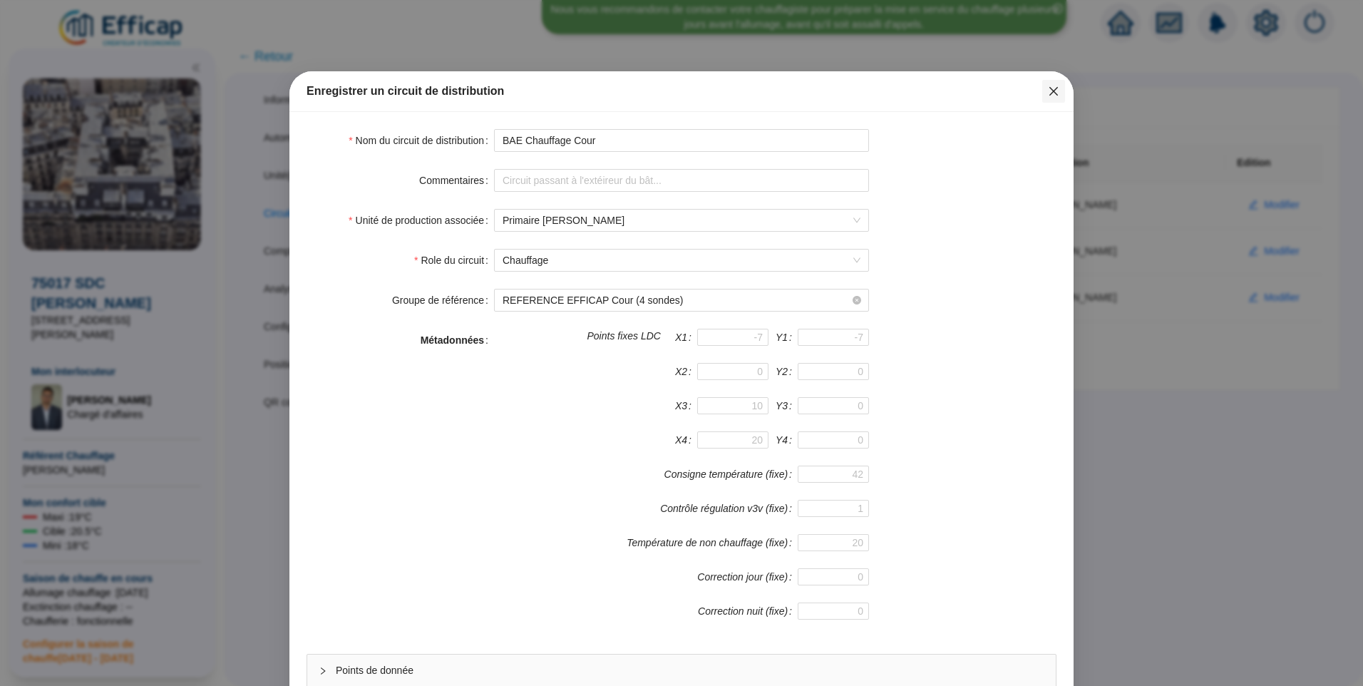
click at [1049, 94] on icon "close" at bounding box center [1053, 91] width 11 height 11
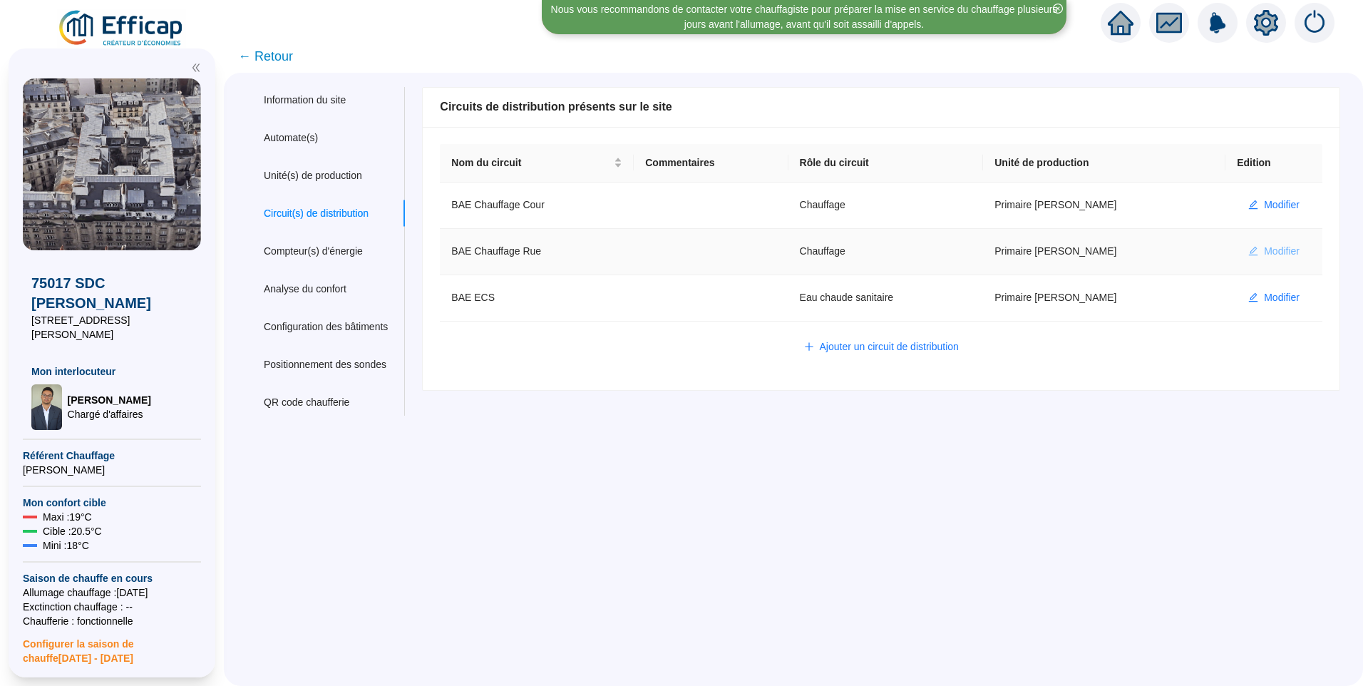
click at [1269, 247] on span "Modifier" at bounding box center [1282, 251] width 36 height 15
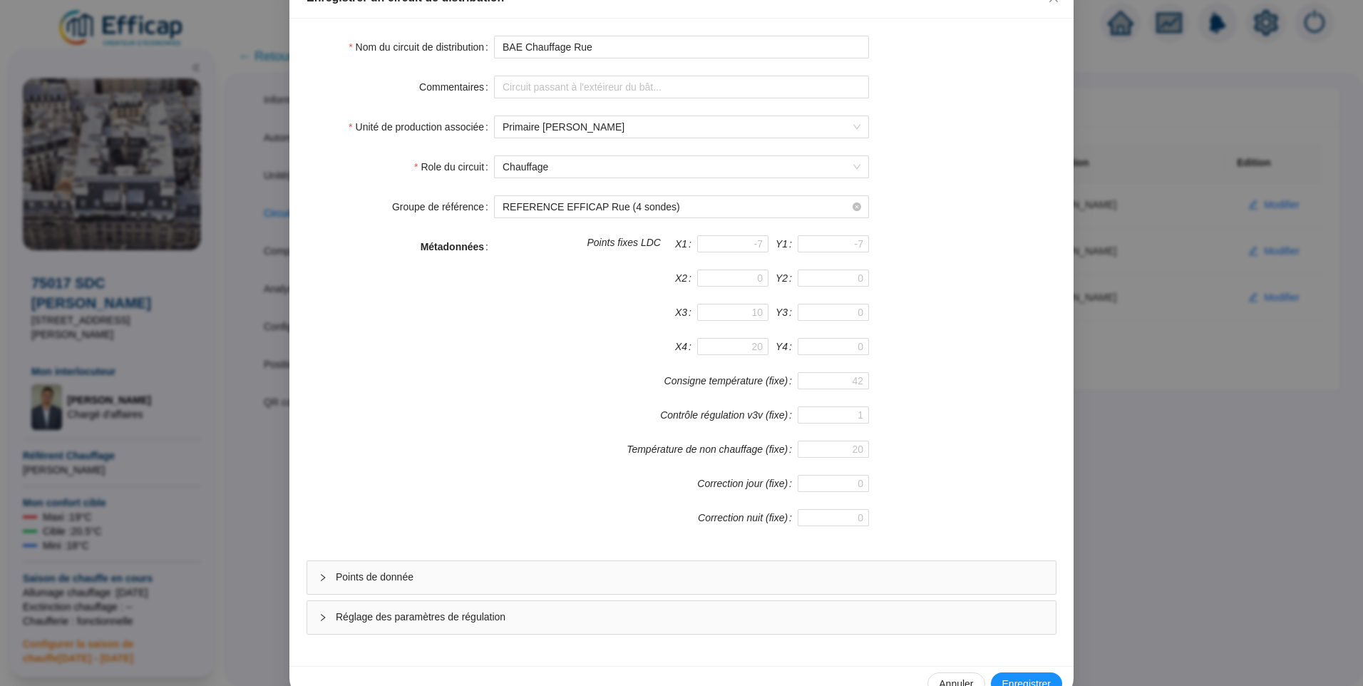
scroll to position [125, 0]
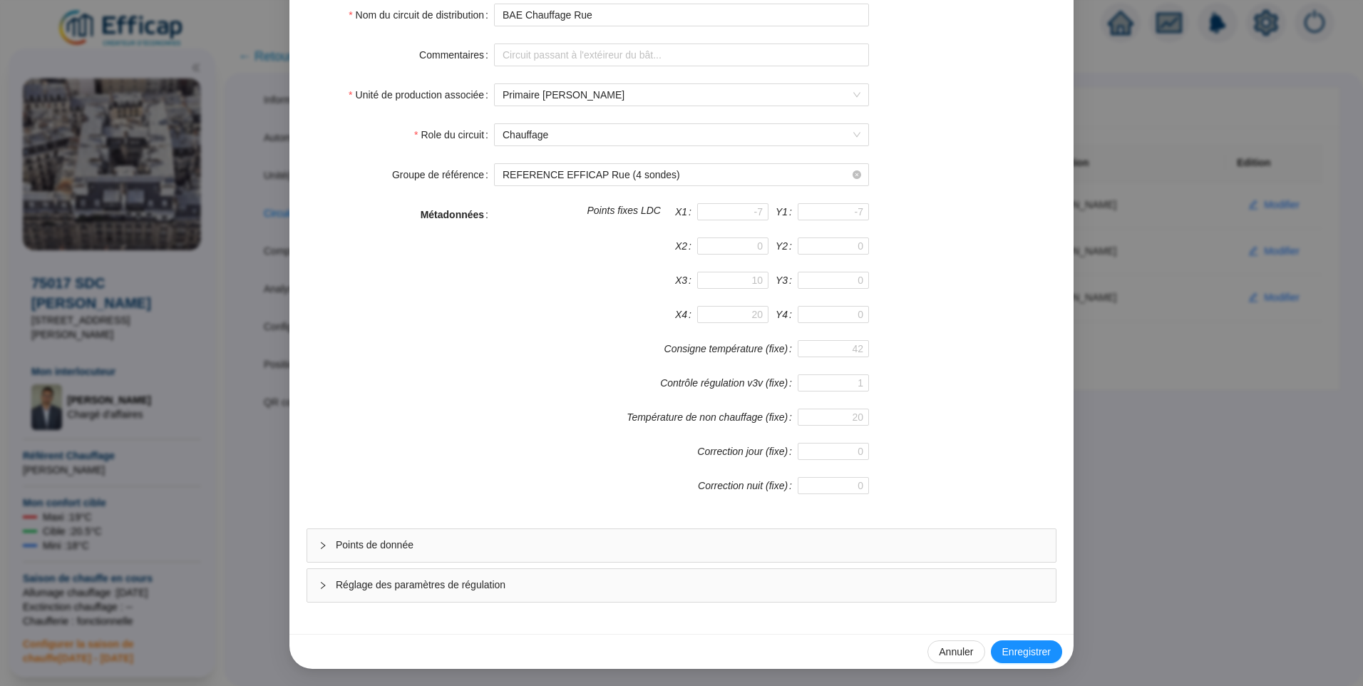
click at [411, 552] on div "Points de donnée" at bounding box center [681, 545] width 748 height 33
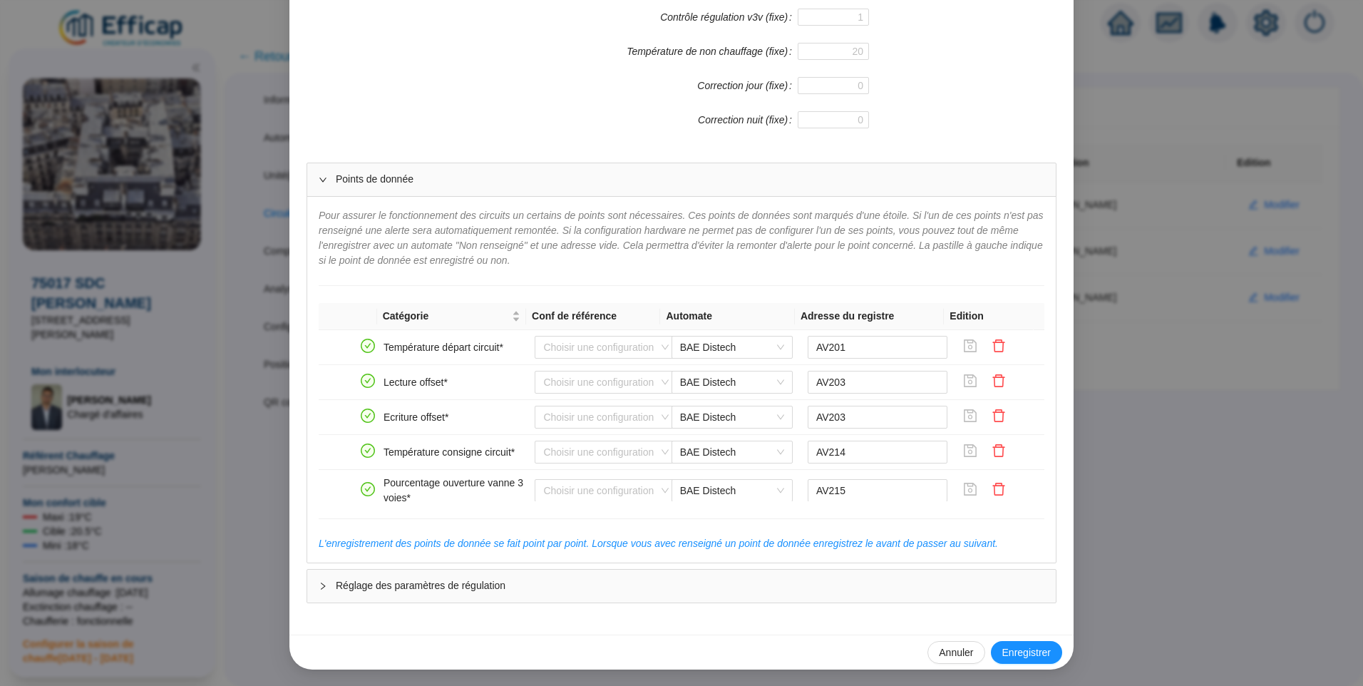
scroll to position [570, 0]
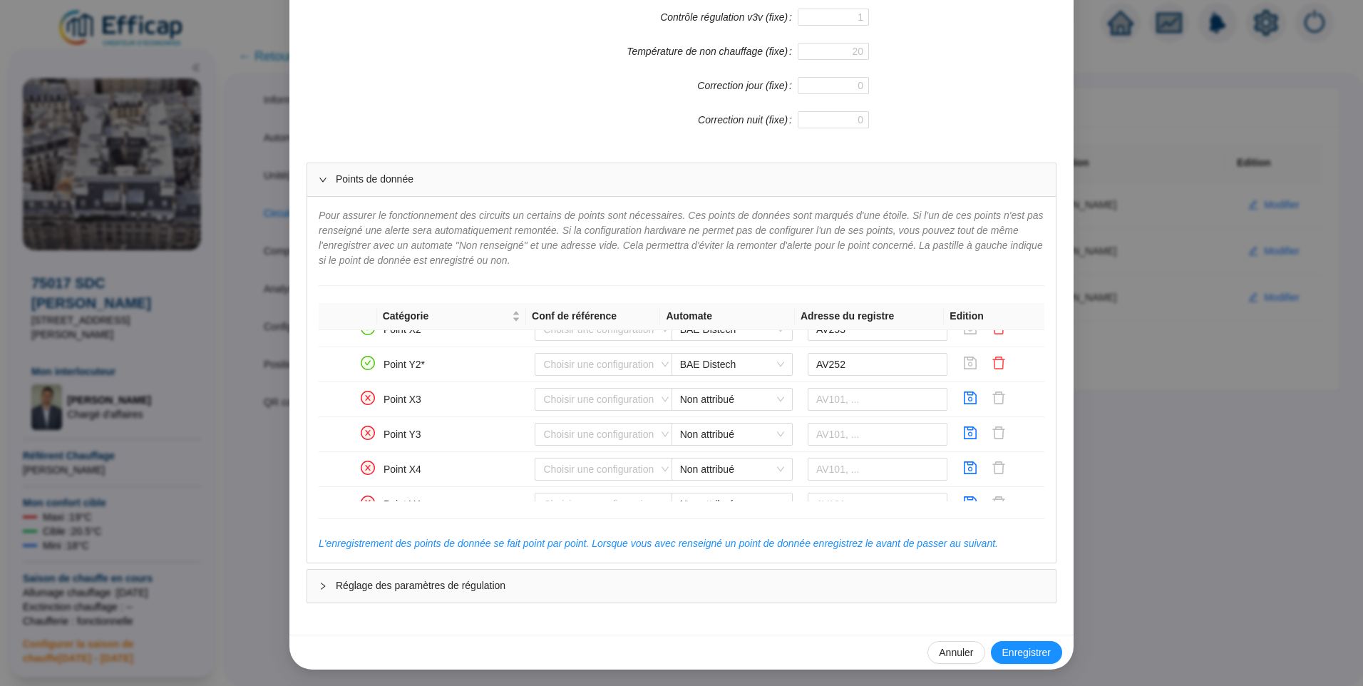
click at [421, 590] on span "Réglage des paramètres de régulation" at bounding box center [690, 585] width 708 height 15
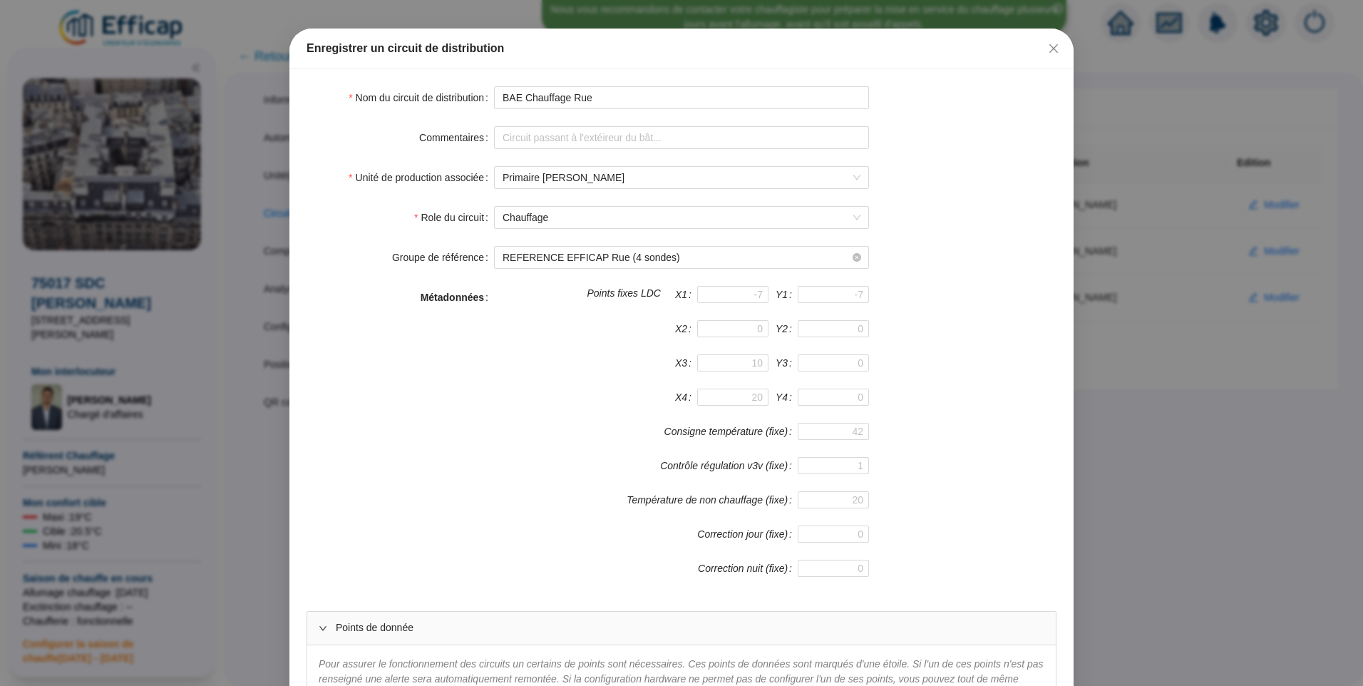
scroll to position [0, 0]
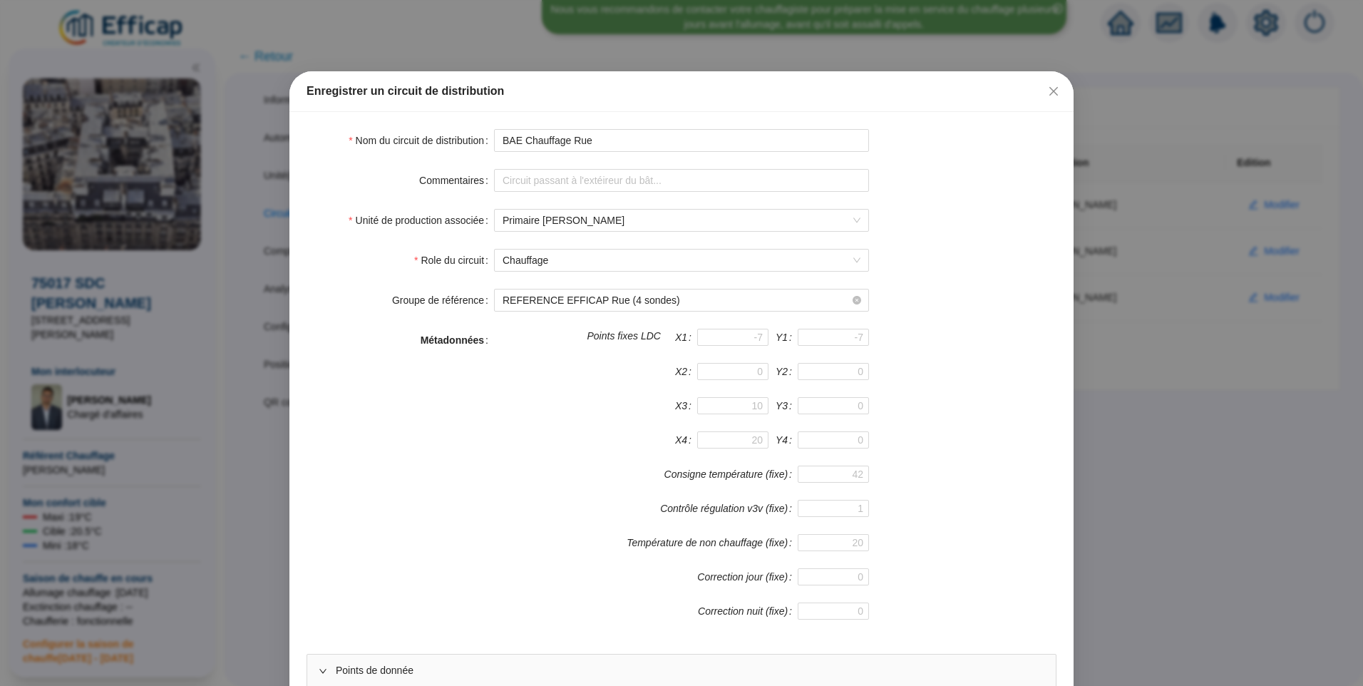
click at [1051, 89] on icon "close" at bounding box center [1053, 91] width 11 height 11
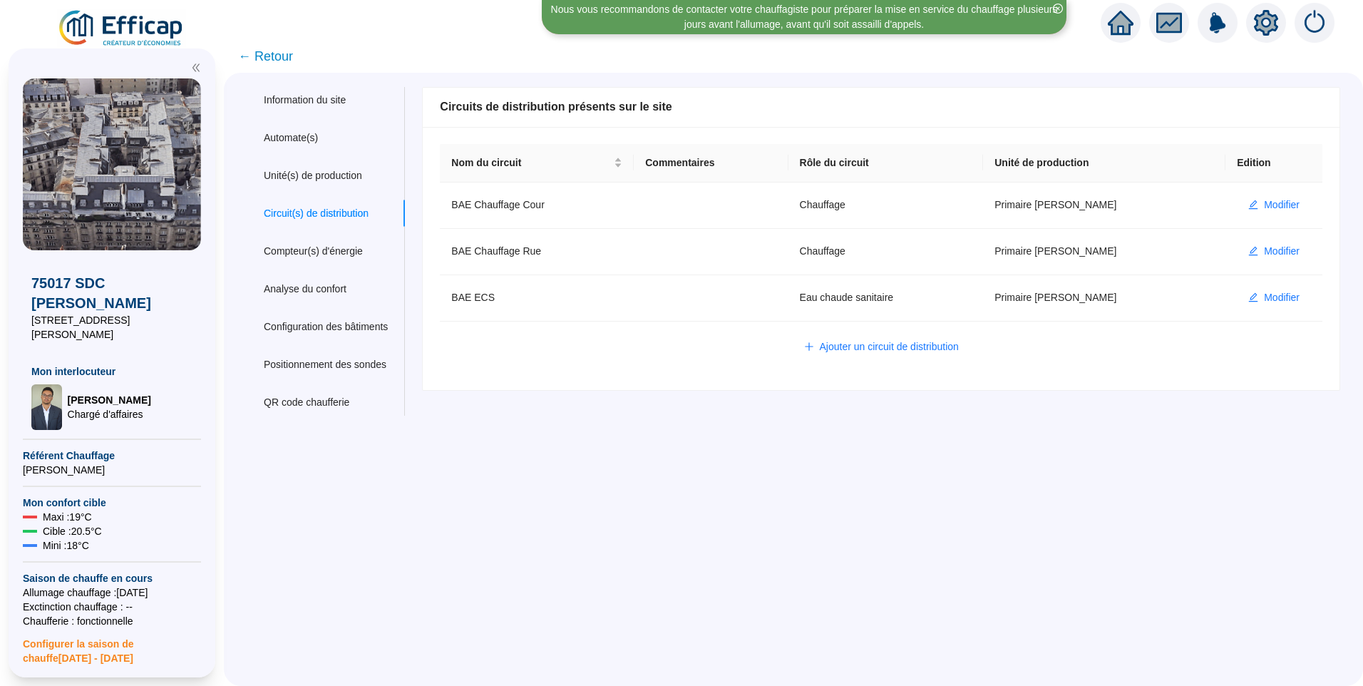
click at [292, 56] on span "← Retour" at bounding box center [265, 56] width 55 height 20
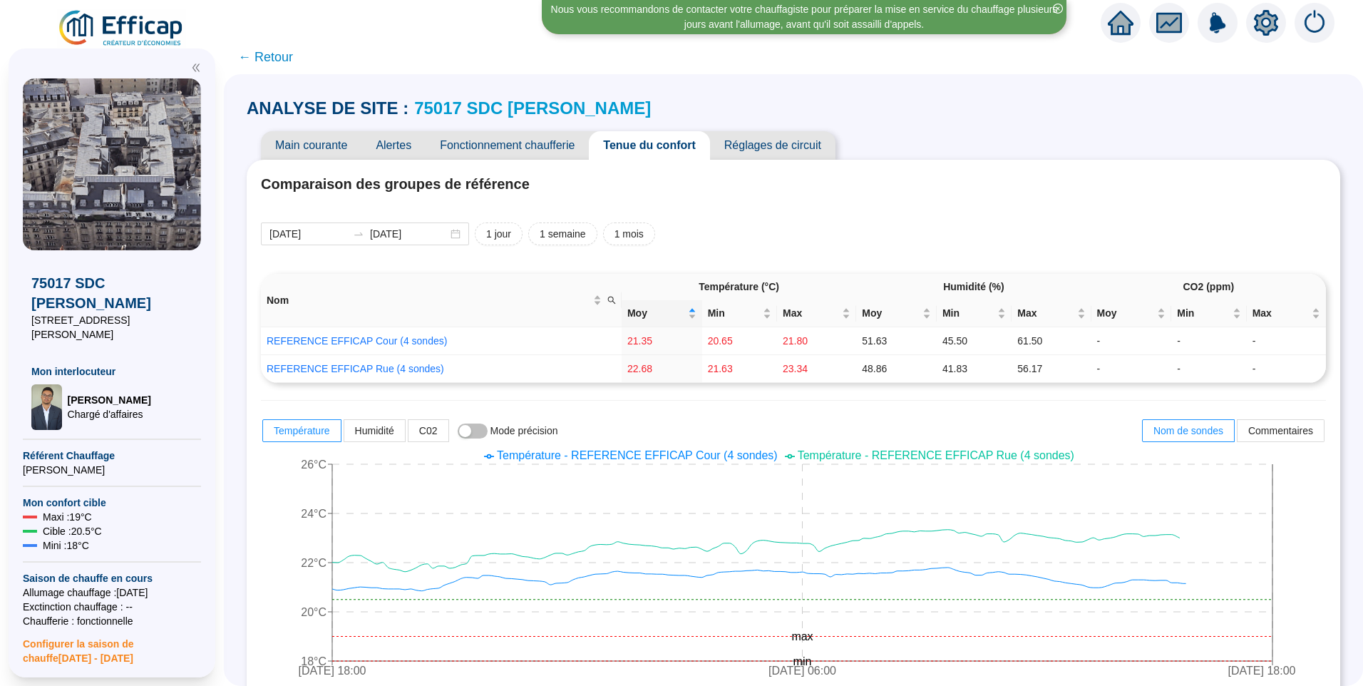
click at [547, 145] on span "Fonctionnement chaufferie" at bounding box center [506, 145] width 163 height 29
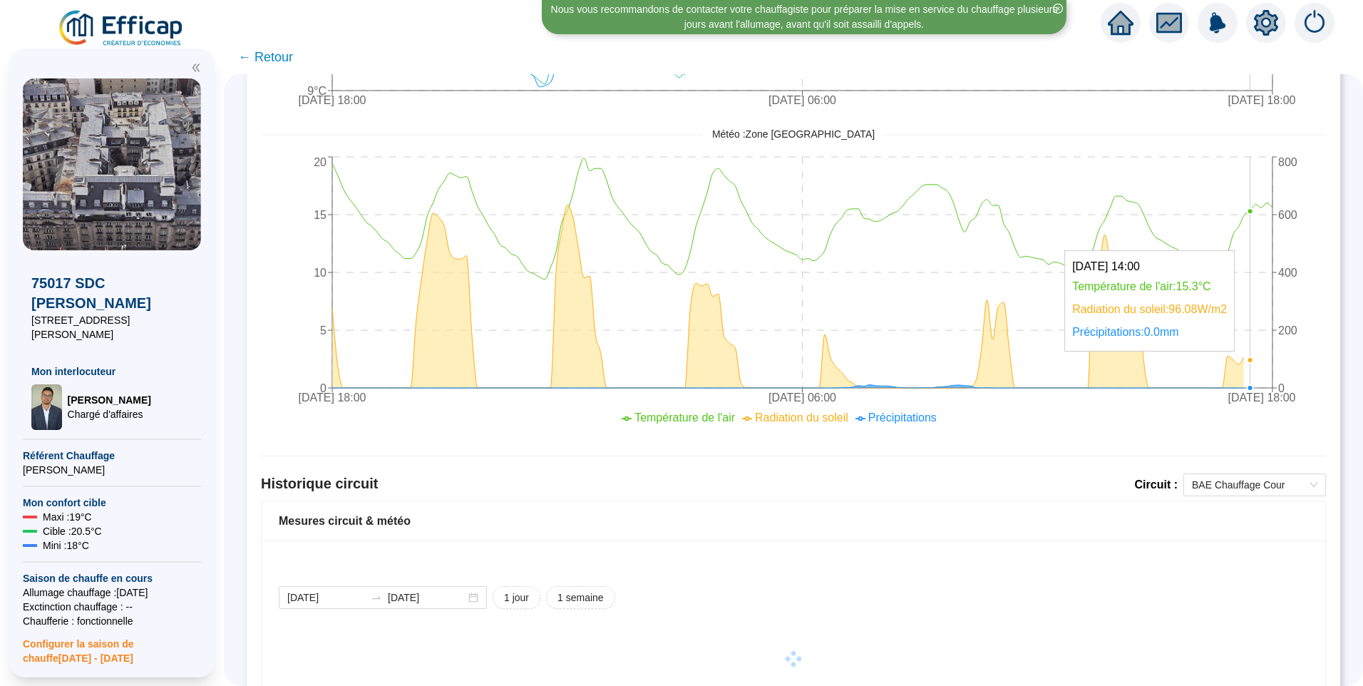
scroll to position [616, 0]
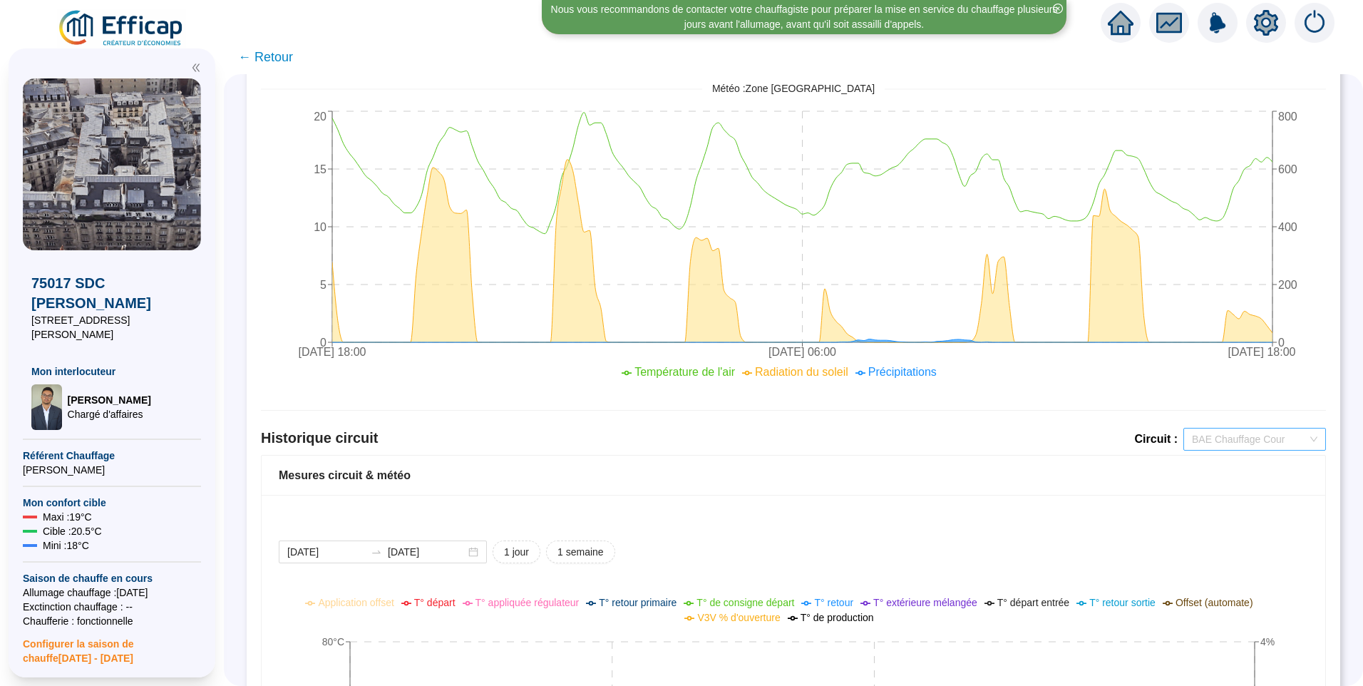
click at [1232, 433] on span "BAE Chauffage Cour" at bounding box center [1254, 438] width 125 height 21
click at [1233, 480] on div "BAE Chauffage Rue" at bounding box center [1243, 490] width 137 height 23
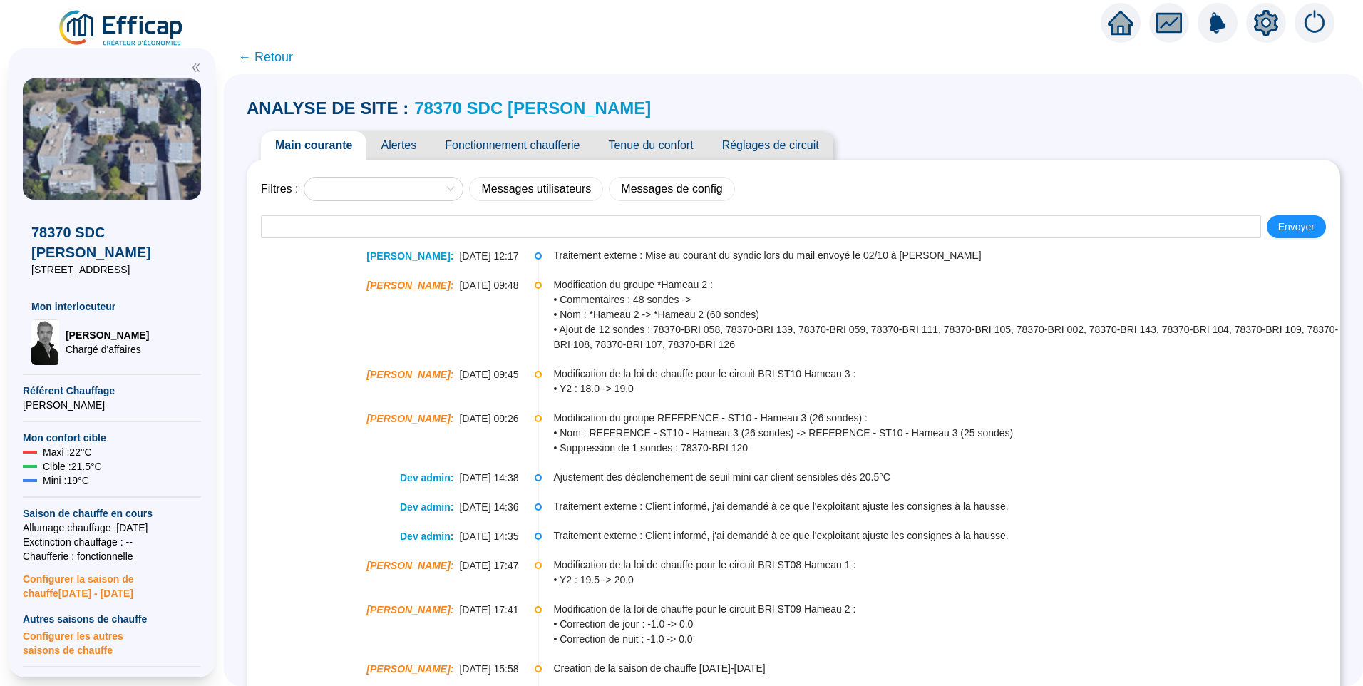
click at [413, 149] on span "Alertes" at bounding box center [398, 145] width 64 height 29
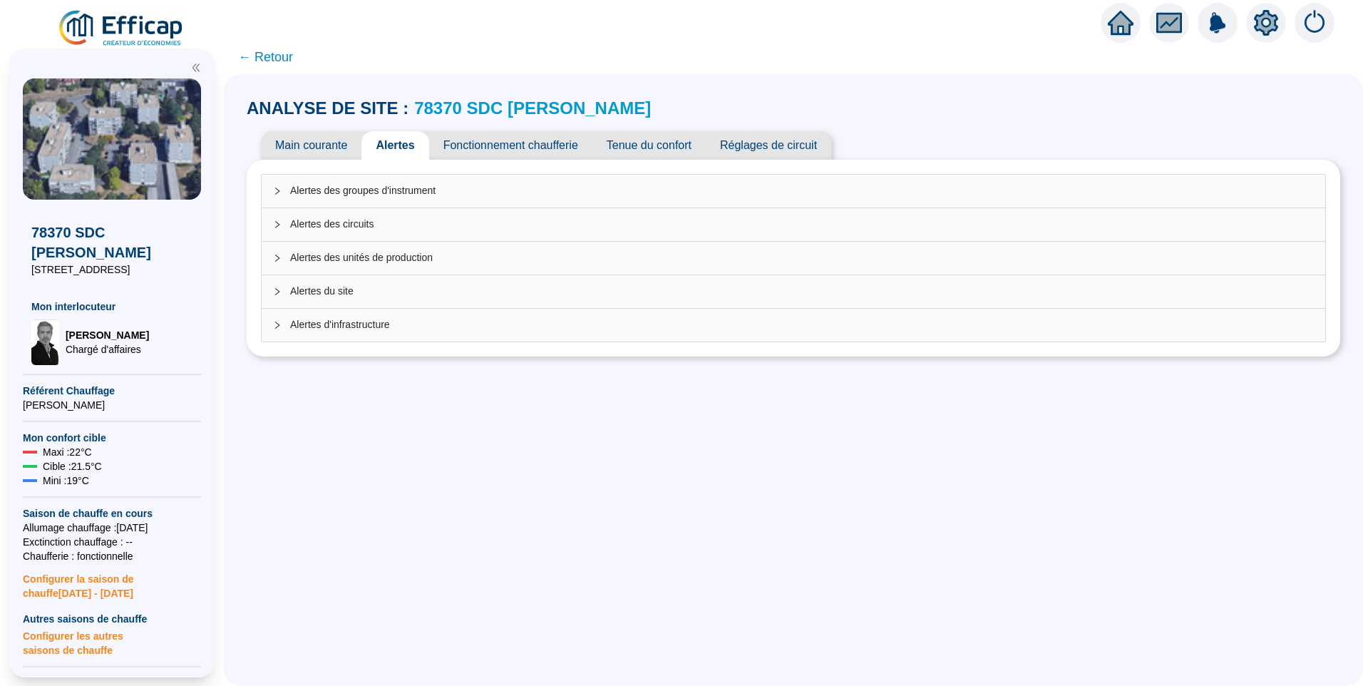
click at [417, 185] on span "Alertes des groupes d'instrument" at bounding box center [801, 190] width 1023 height 15
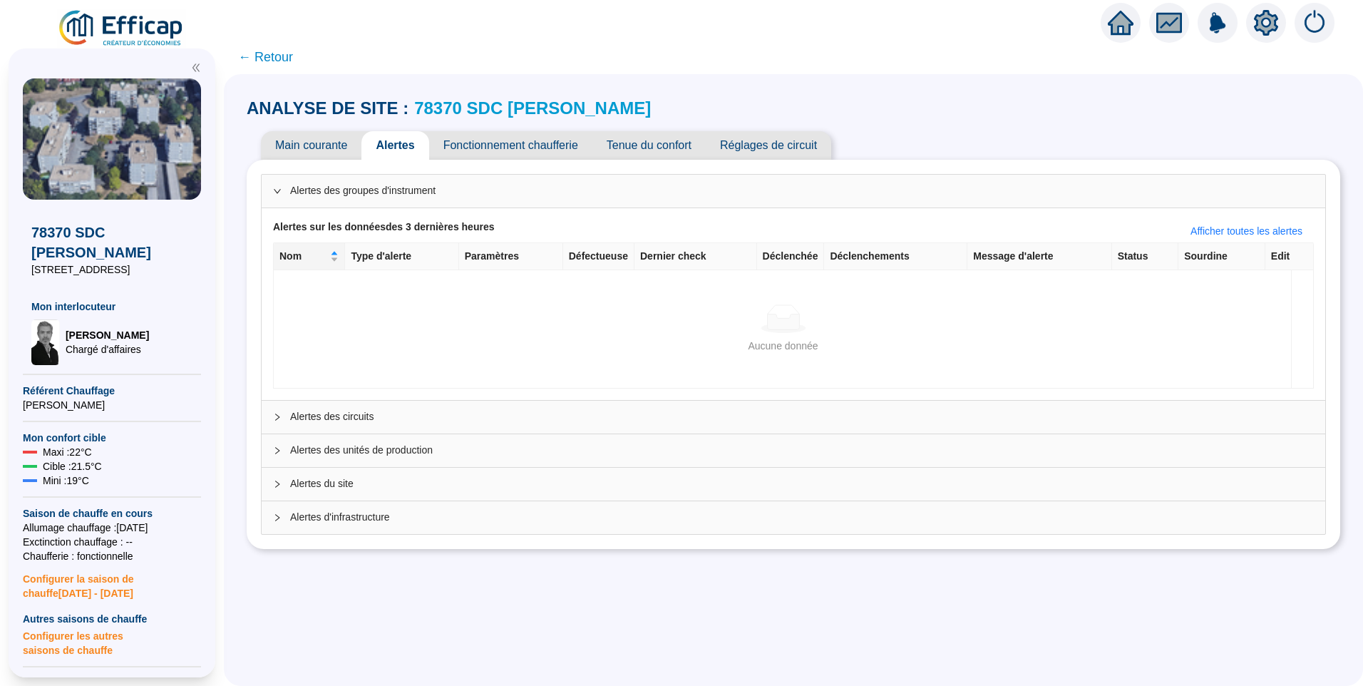
click at [373, 410] on span "Alertes des circuits" at bounding box center [801, 416] width 1023 height 15
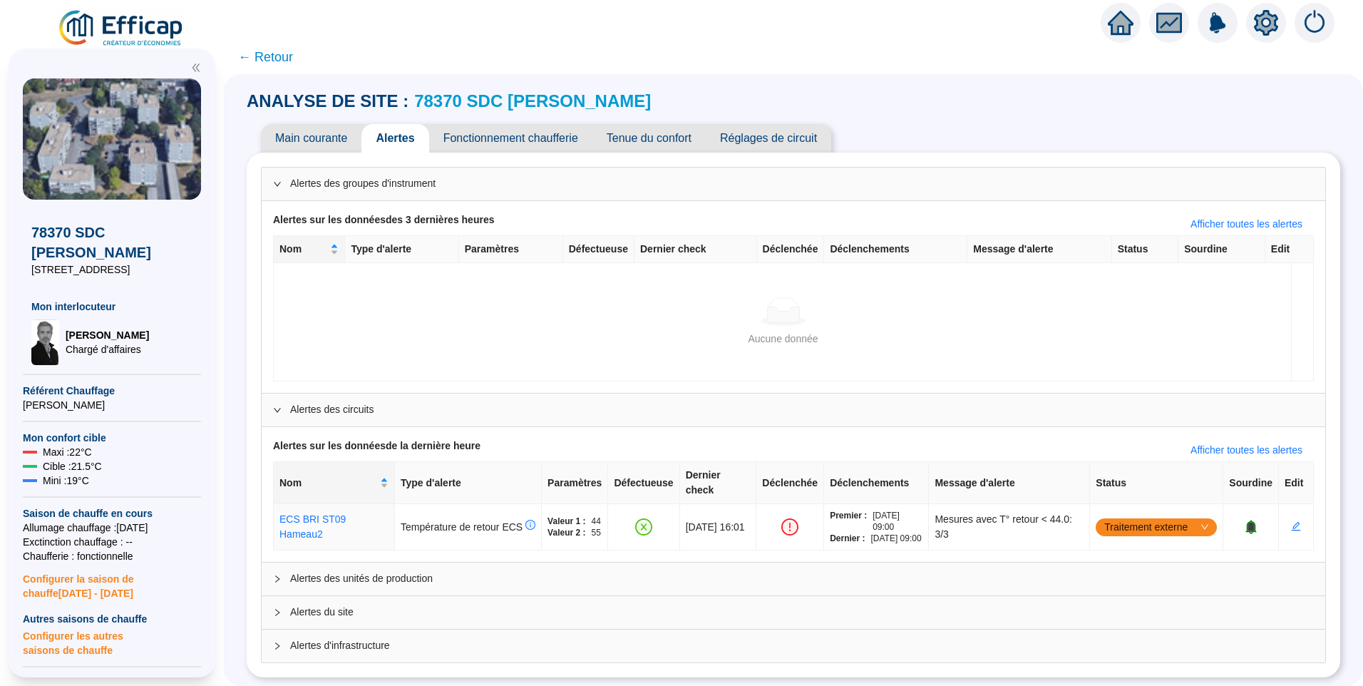
scroll to position [14, 0]
click at [366, 574] on span "Alertes des unités de production" at bounding box center [801, 578] width 1023 height 15
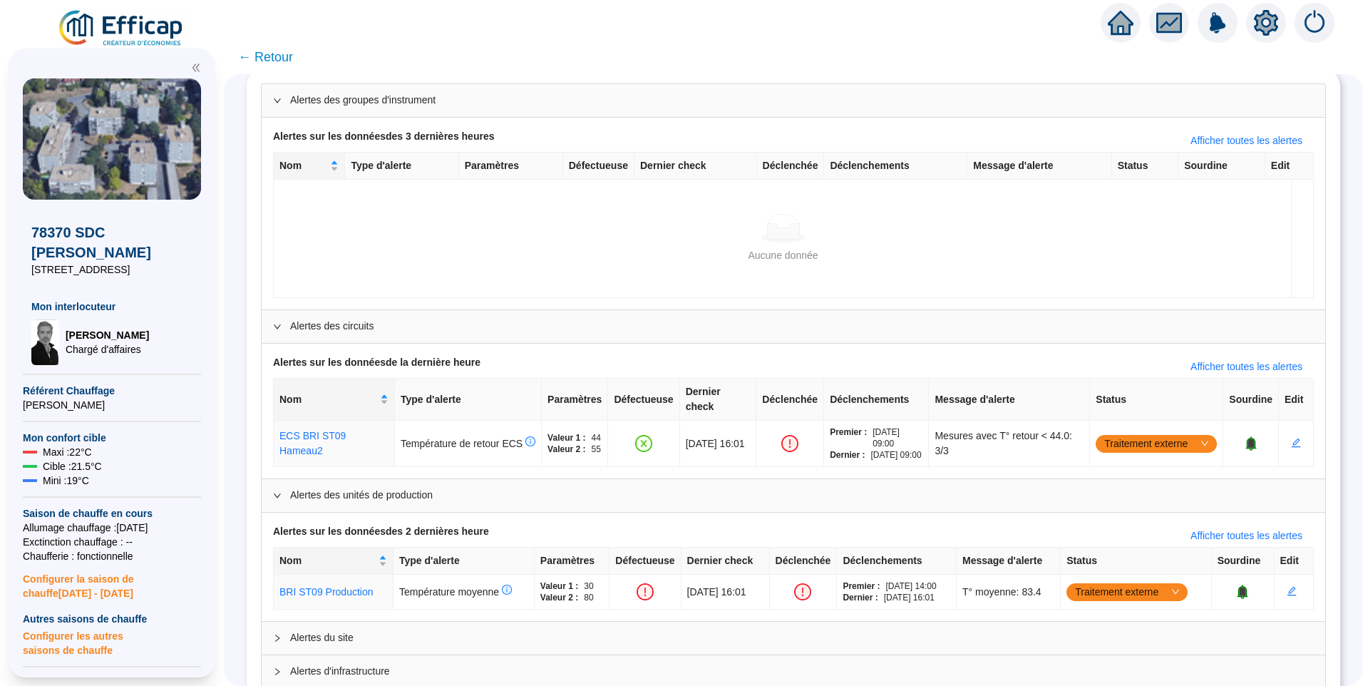
scroll to position [123, 0]
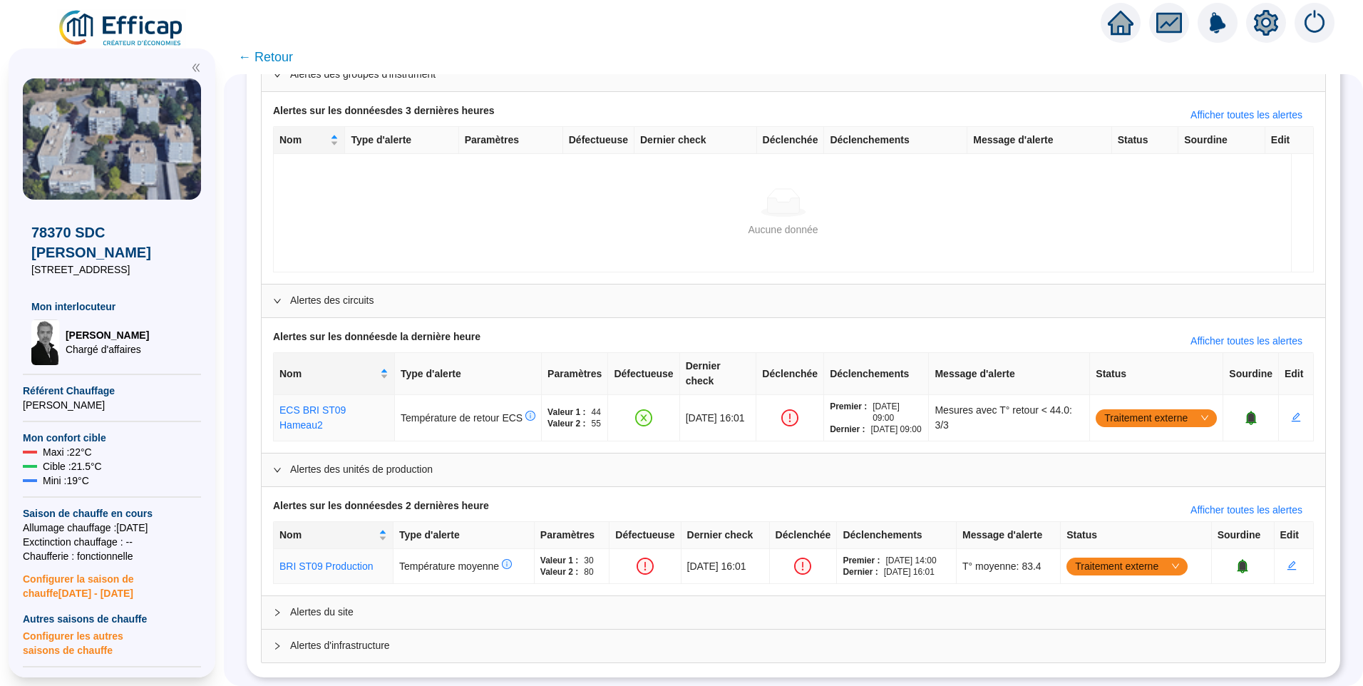
click at [420, 604] on span "Alertes du site" at bounding box center [801, 611] width 1023 height 15
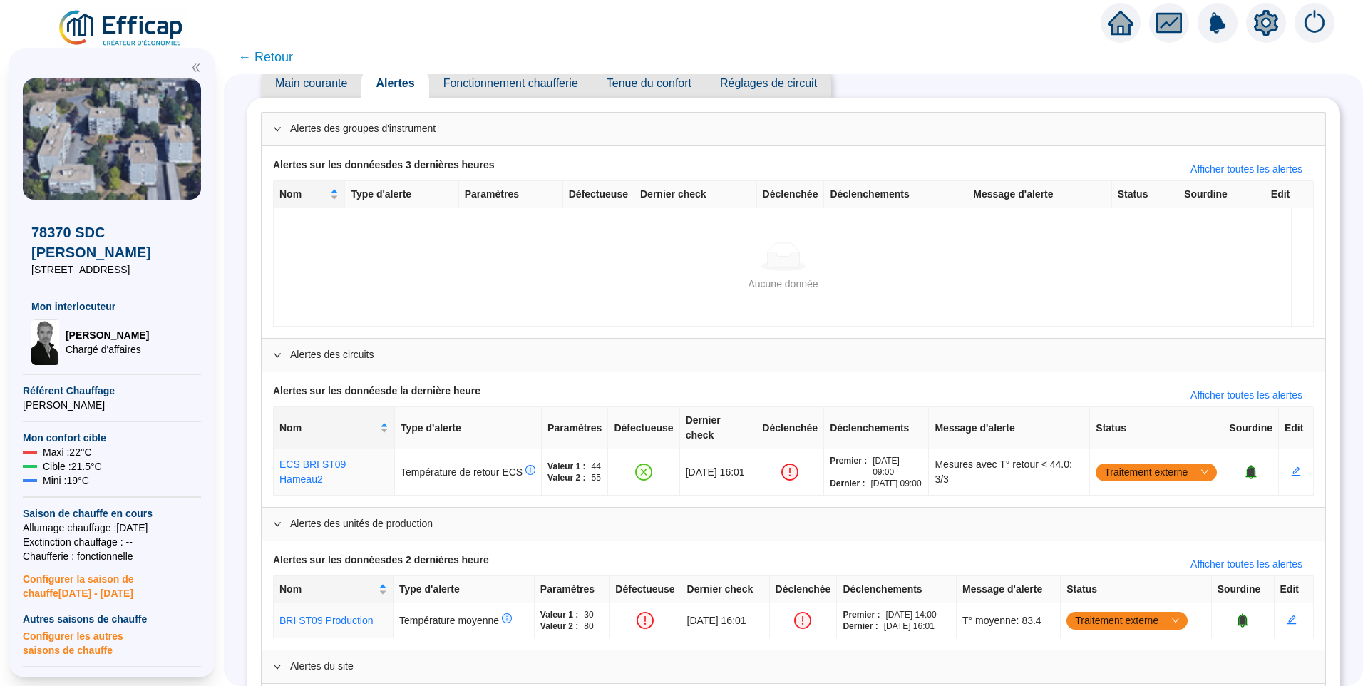
scroll to position [0, 0]
